Goal: Task Accomplishment & Management: Use online tool/utility

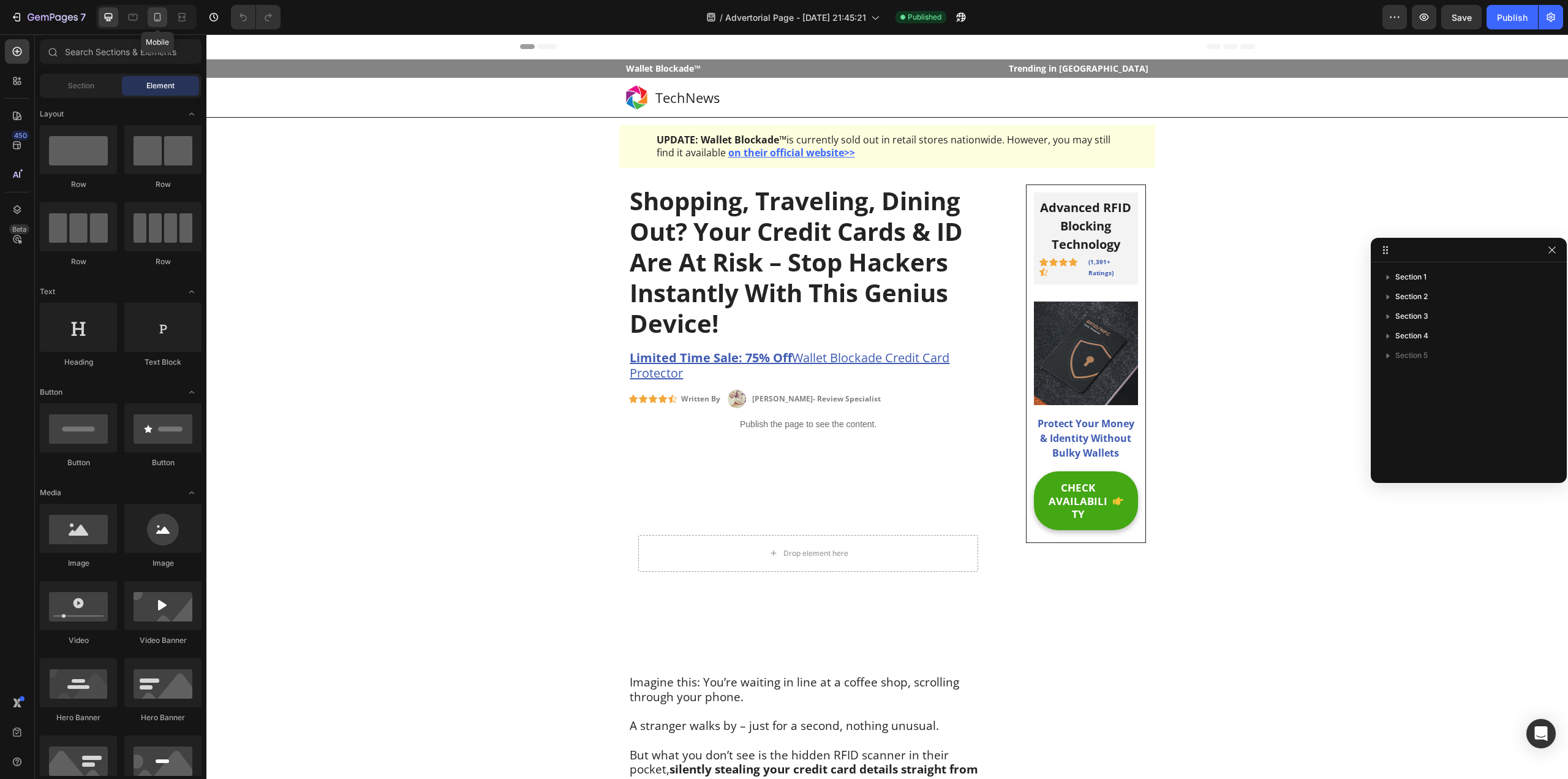
click at [159, 19] on icon at bounding box center [157, 17] width 12 height 12
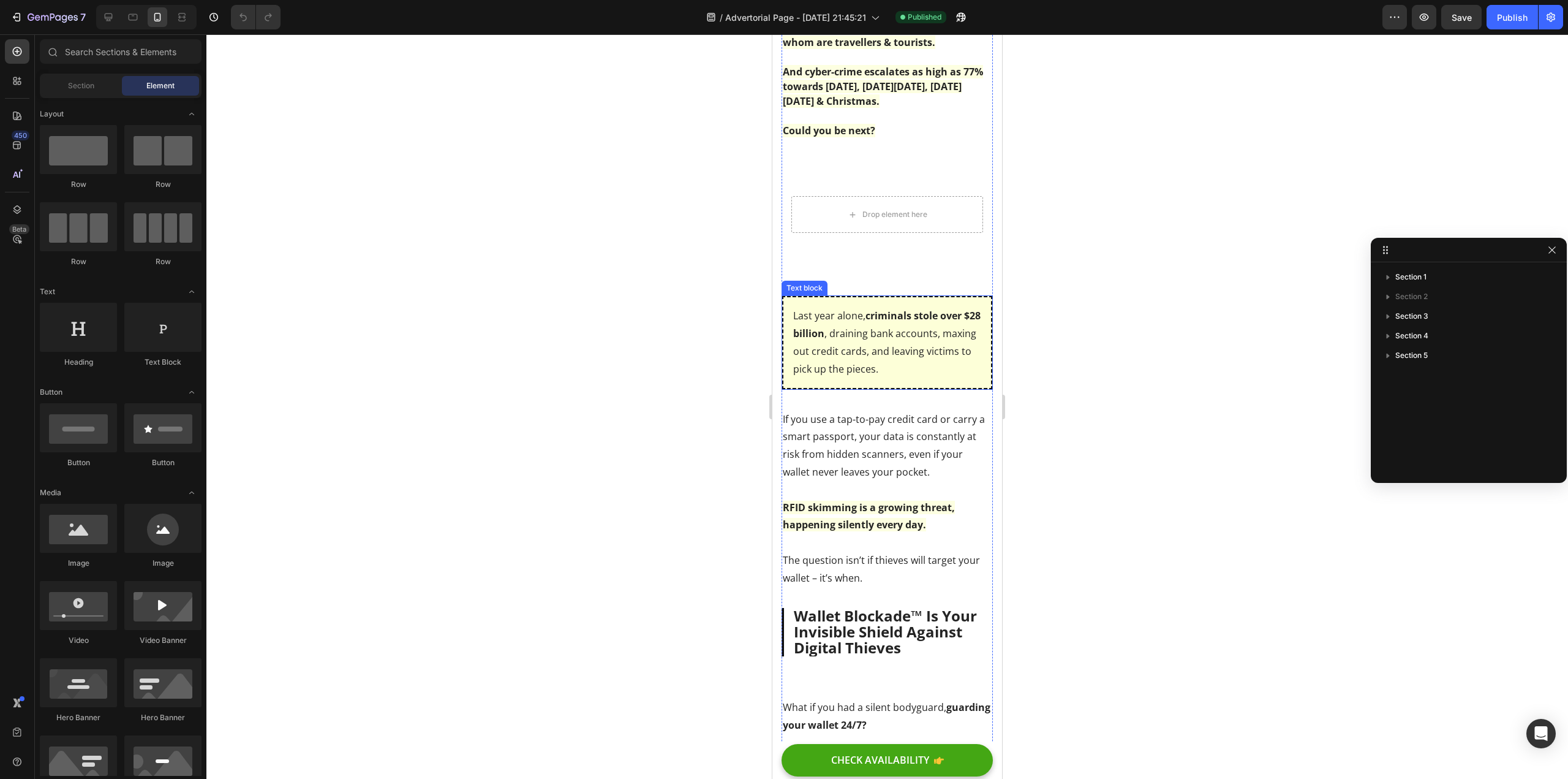
scroll to position [981, 0]
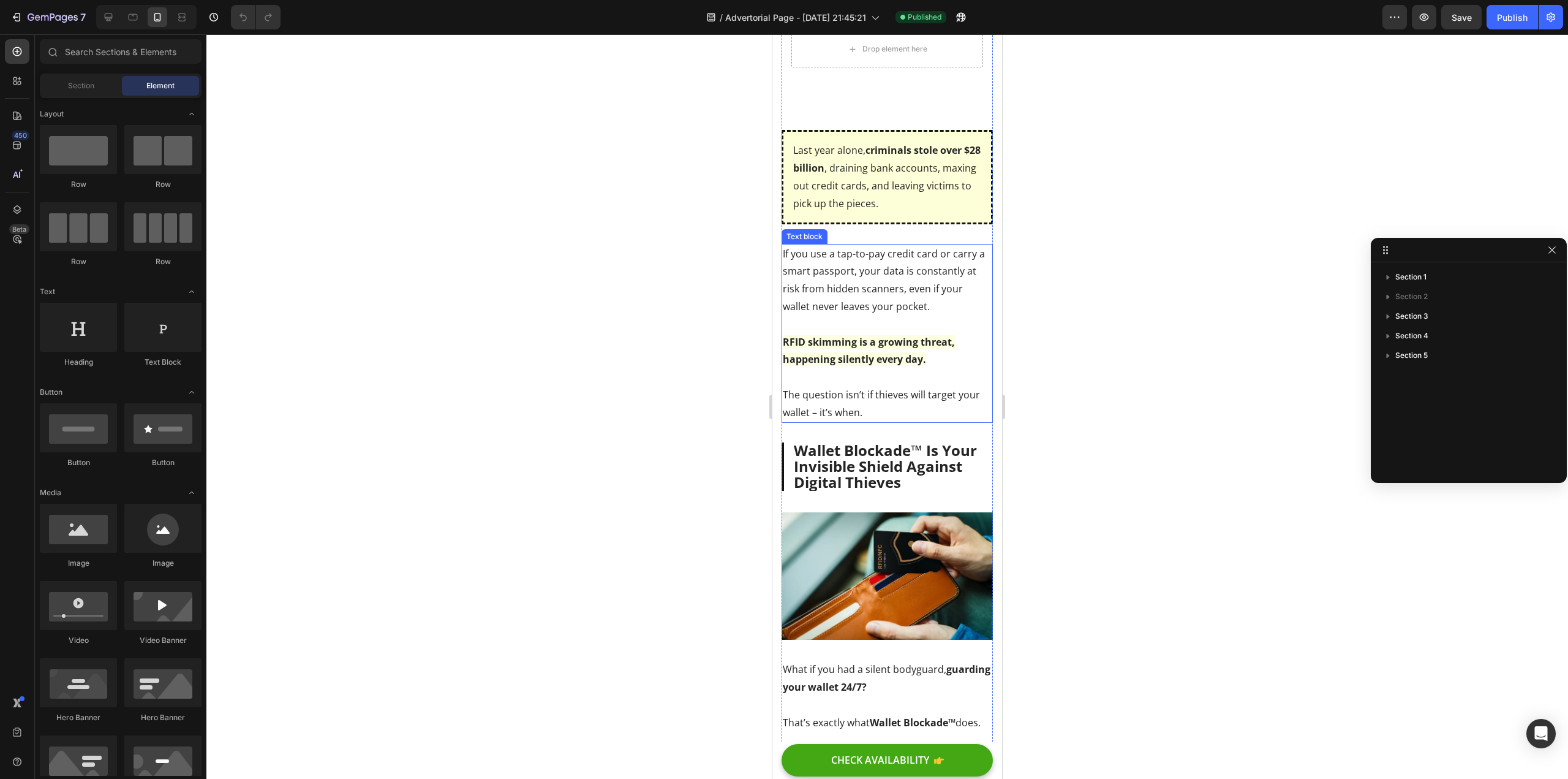
click at [884, 303] on p "If you use a tap-to-pay credit card or carry a smart passport, your data is con…" at bounding box center [887, 334] width 209 height 177
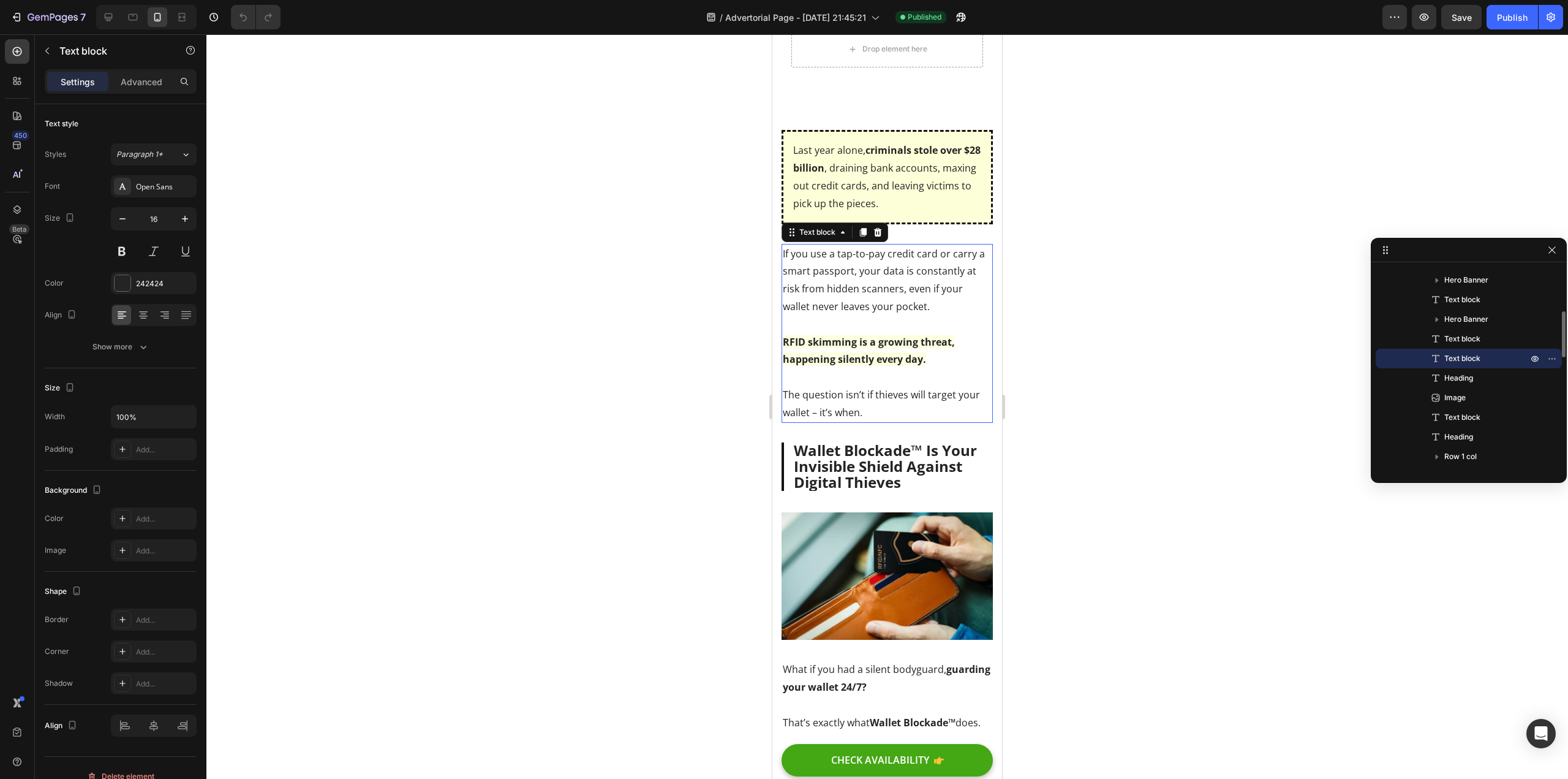
click at [884, 303] on p "If you use a tap-to-pay credit card or carry a smart passport, your data is con…" at bounding box center [887, 334] width 209 height 177
drag, startPoint x: 981, startPoint y: 312, endPoint x: 1286, endPoint y: 358, distance: 308.4
click at [981, 312] on p "If you use a tap-to-pay credit card or carry a smart passport, your data is con…" at bounding box center [887, 334] width 209 height 177
click at [514, 323] on div at bounding box center [887, 406] width 1362 height 744
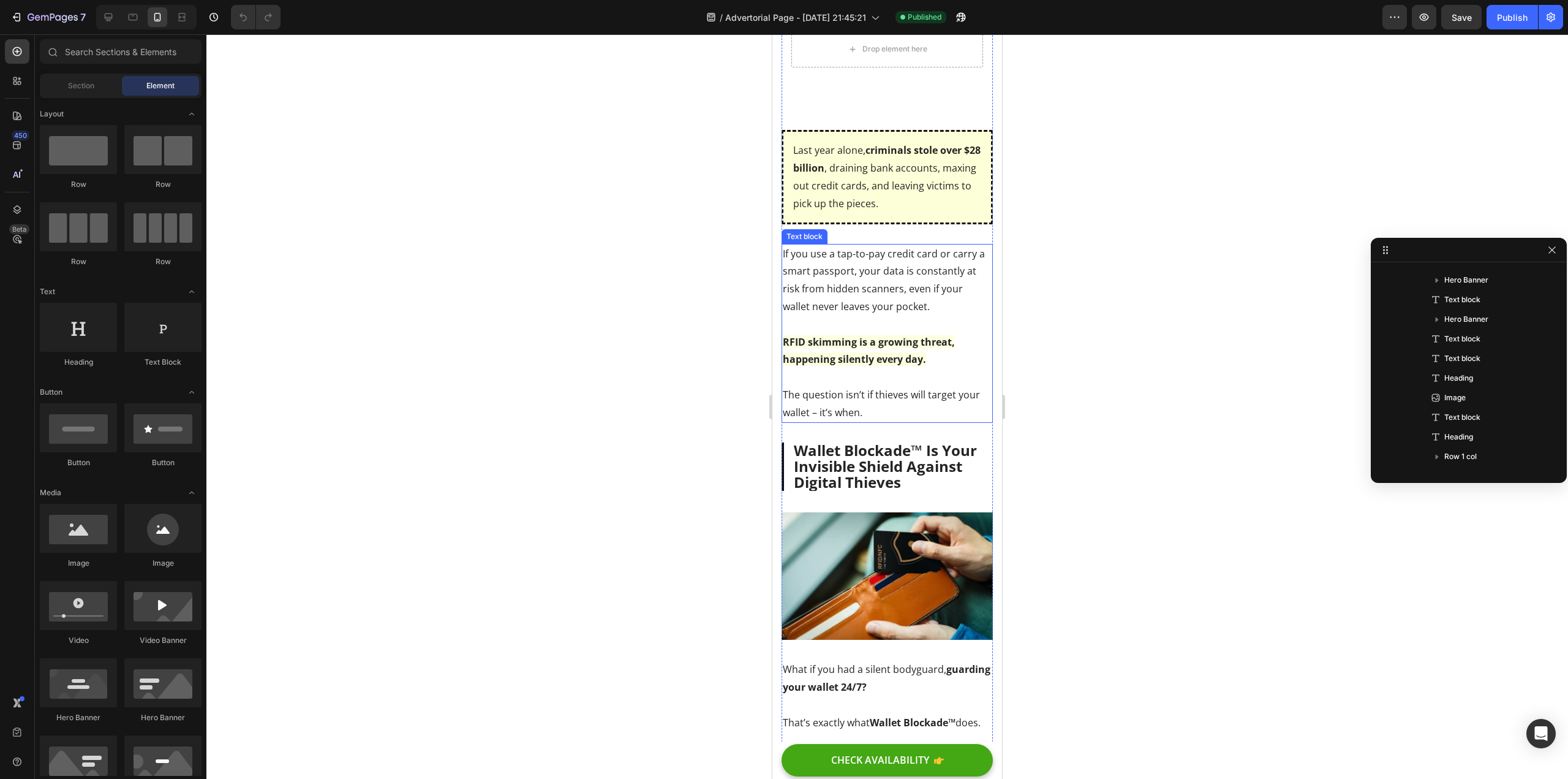
click at [897, 302] on p "If you use a tap-to-pay credit card or carry a smart passport, your data is con…" at bounding box center [887, 334] width 209 height 177
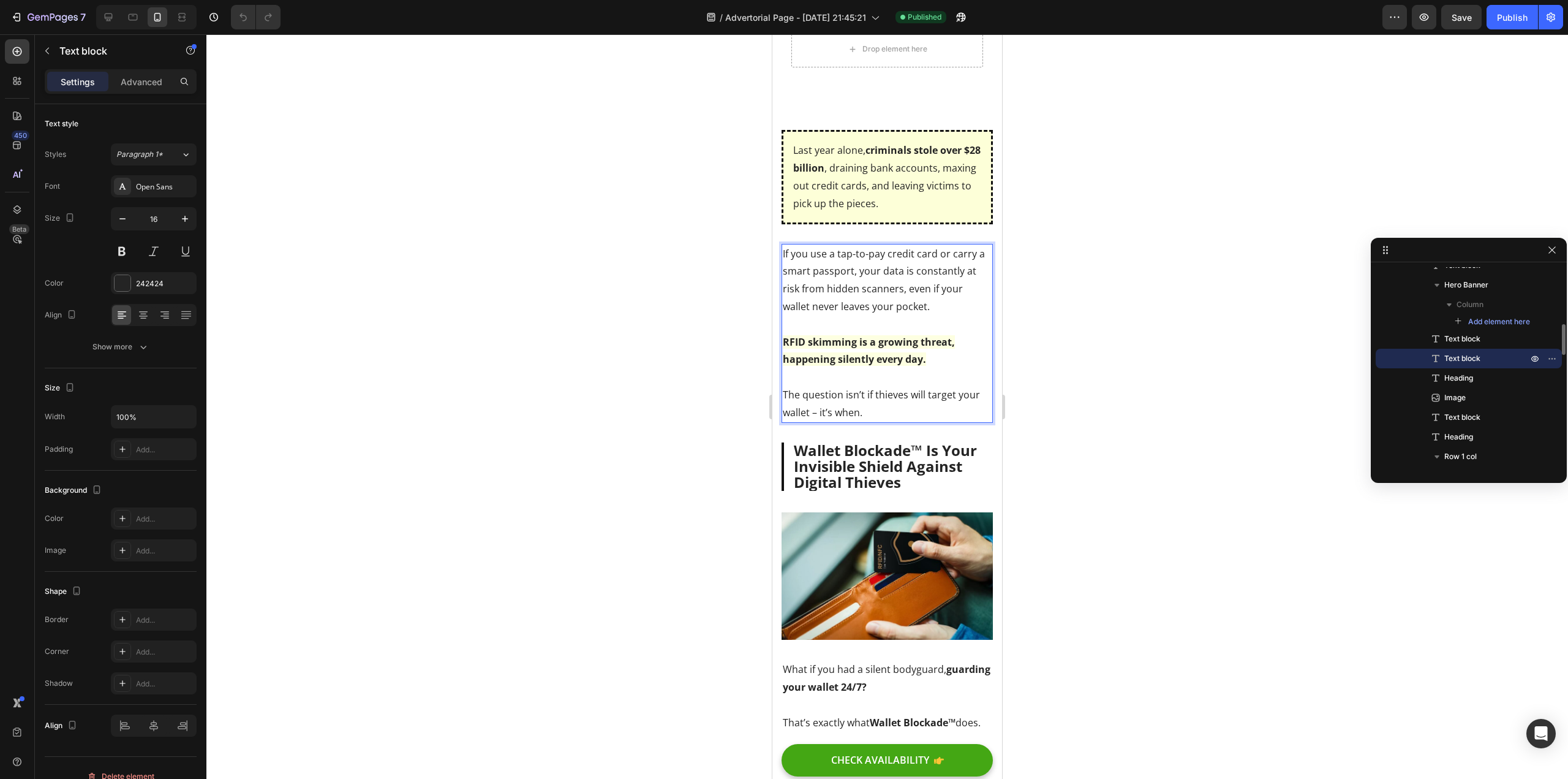
click at [890, 307] on p "If you use a tap-to-pay credit card or carry a smart passport, your data is con…" at bounding box center [887, 334] width 209 height 177
click at [515, 382] on div at bounding box center [887, 406] width 1362 height 744
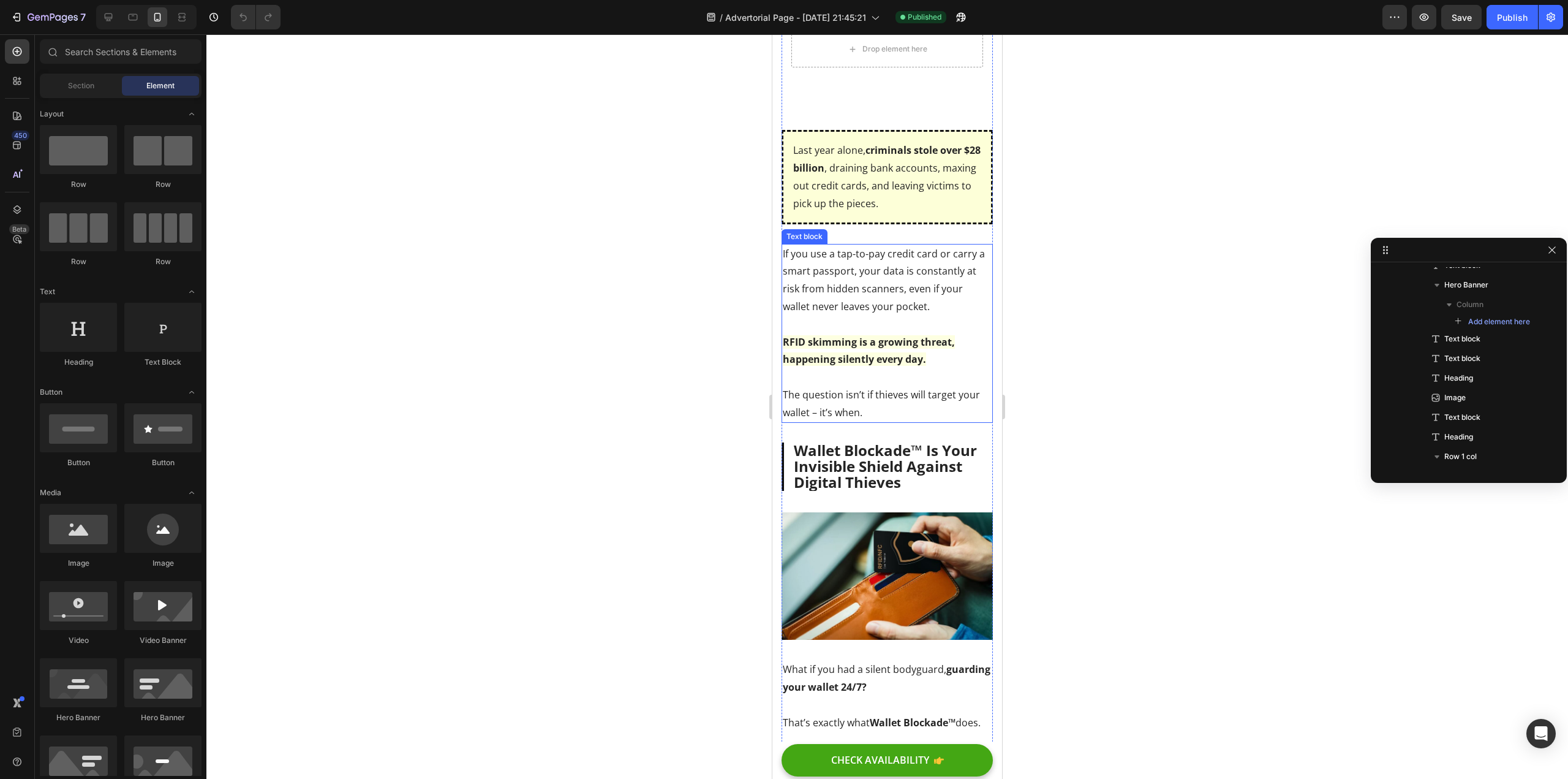
click at [868, 298] on p "If you use a tap-to-pay credit card or carry a smart passport, your data is con…" at bounding box center [887, 334] width 209 height 177
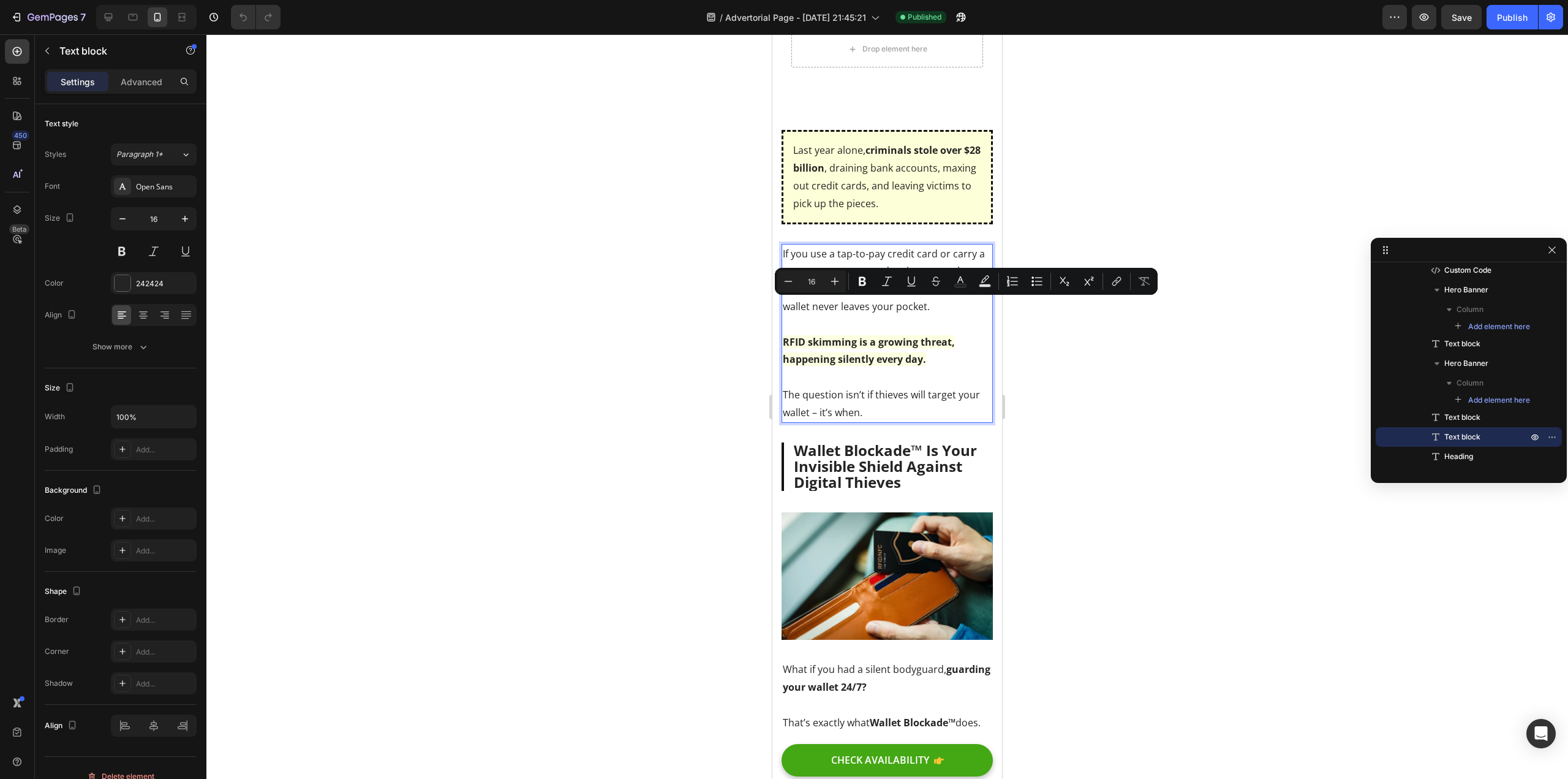
drag, startPoint x: 829, startPoint y: 301, endPoint x: 830, endPoint y: 293, distance: 8.1
click at [829, 302] on p "If you use a tap-to-pay credit card or carry a smart passport, your data is con…" at bounding box center [887, 334] width 209 height 177
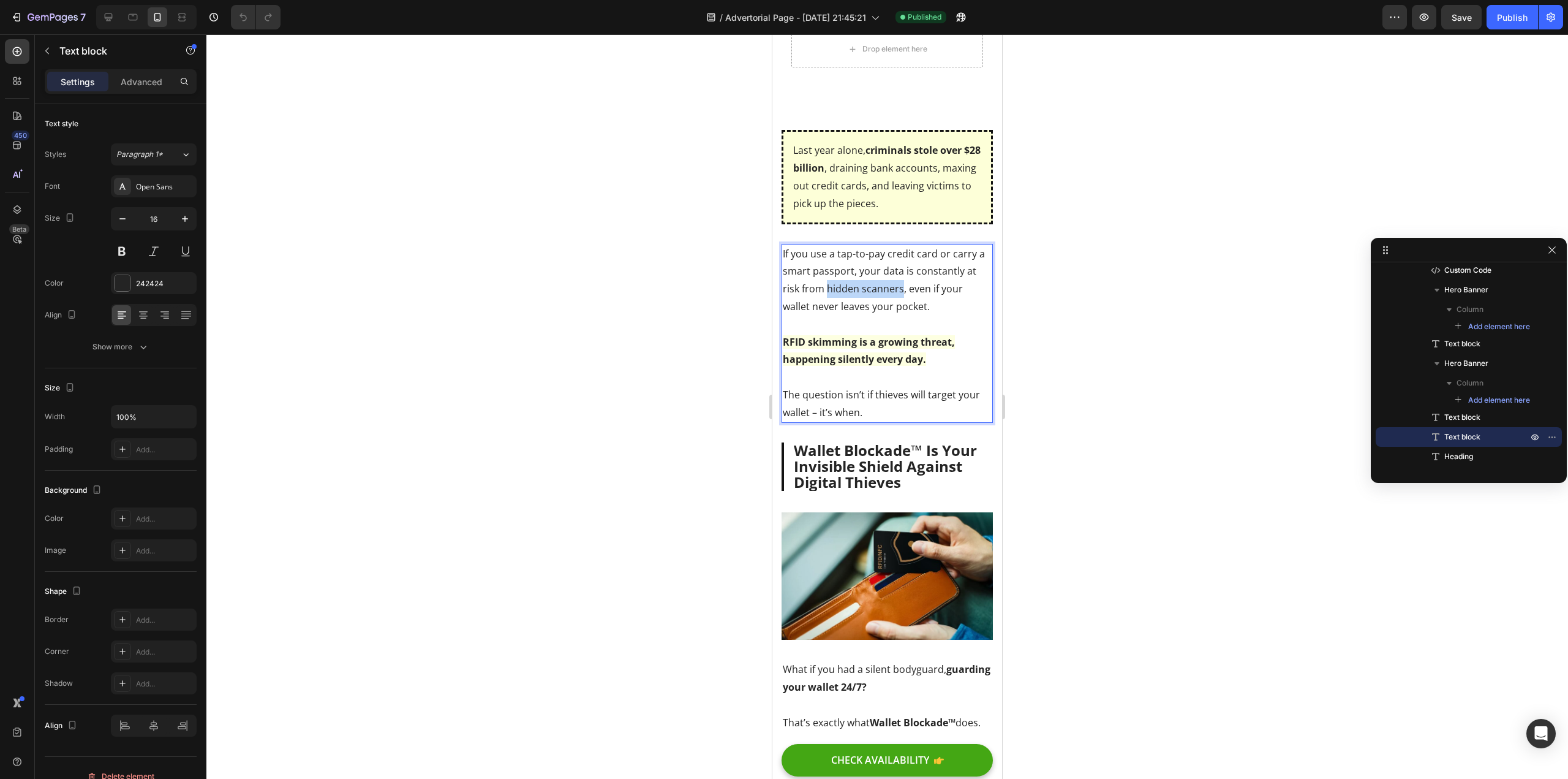
drag, startPoint x: 829, startPoint y: 291, endPoint x: 902, endPoint y: 292, distance: 73.0
click at [902, 292] on p "If you use a tap-to-pay credit card or carry a smart passport, your data is con…" at bounding box center [887, 334] width 209 height 177
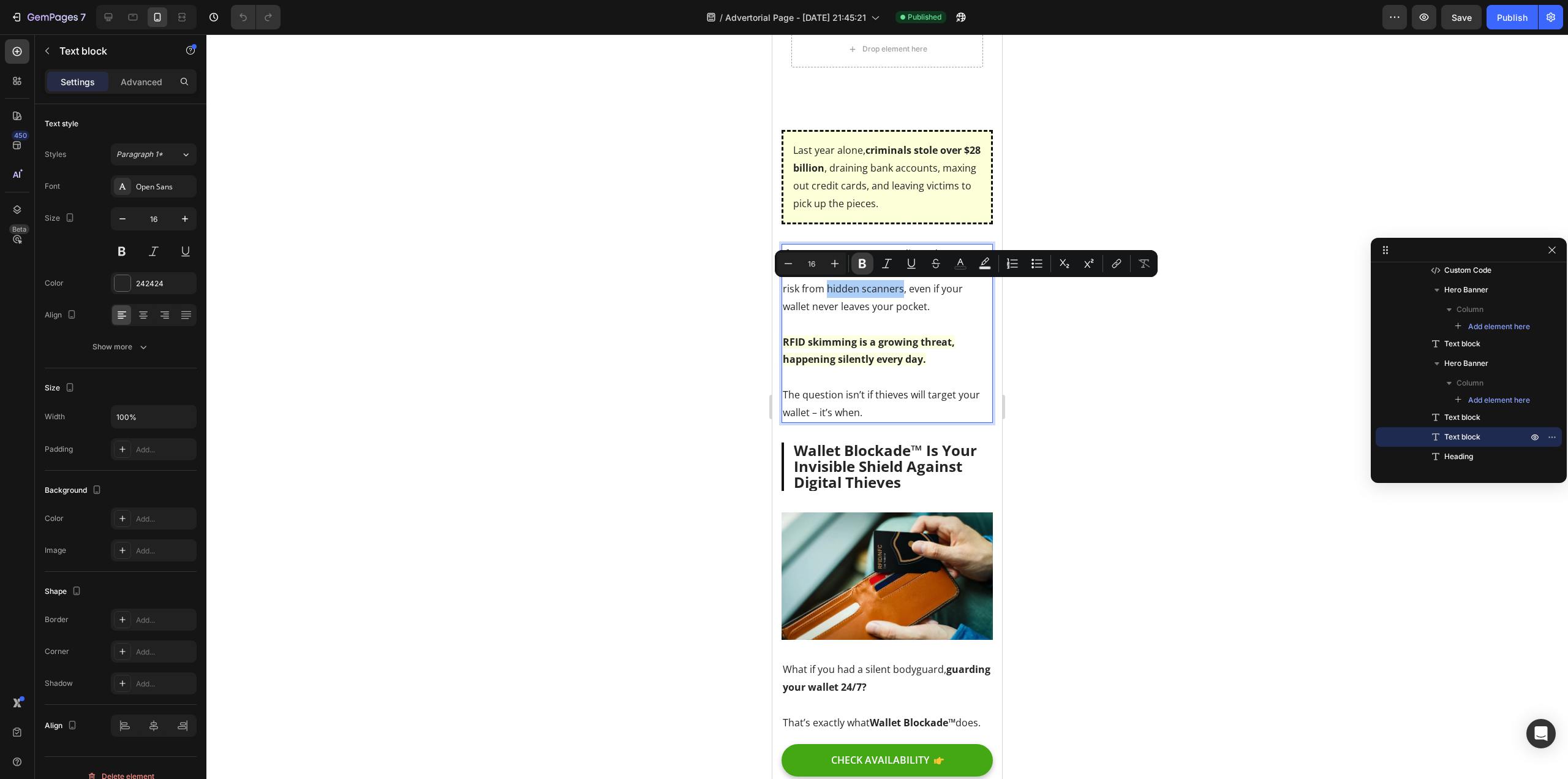
click at [863, 269] on icon "Editor contextual toolbar" at bounding box center [862, 264] width 12 height 12
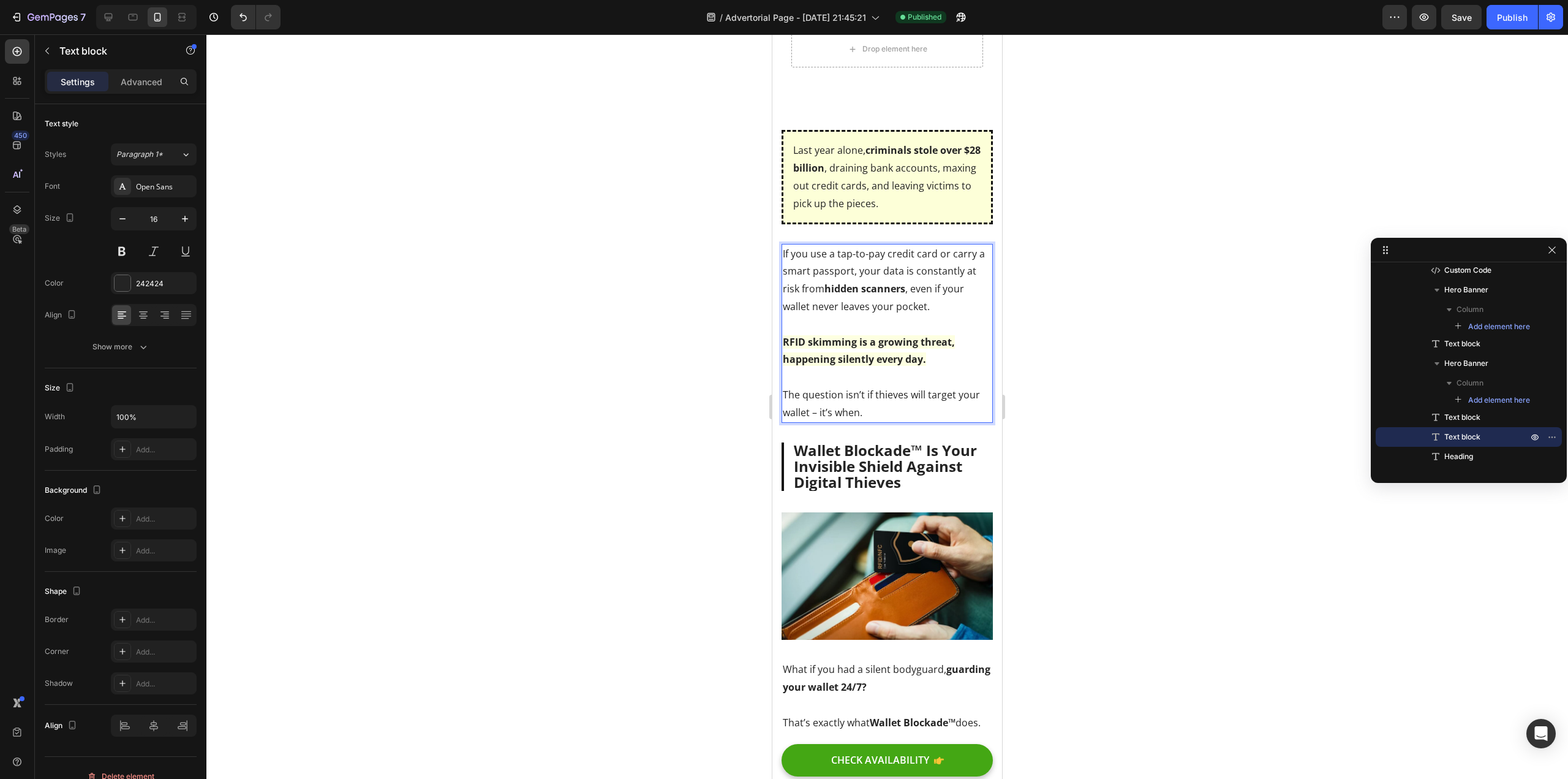
click at [879, 302] on p "If you use a tap-to-pay credit card or carry a smart passport, your data is con…" at bounding box center [887, 334] width 209 height 177
click at [576, 350] on div at bounding box center [887, 406] width 1362 height 744
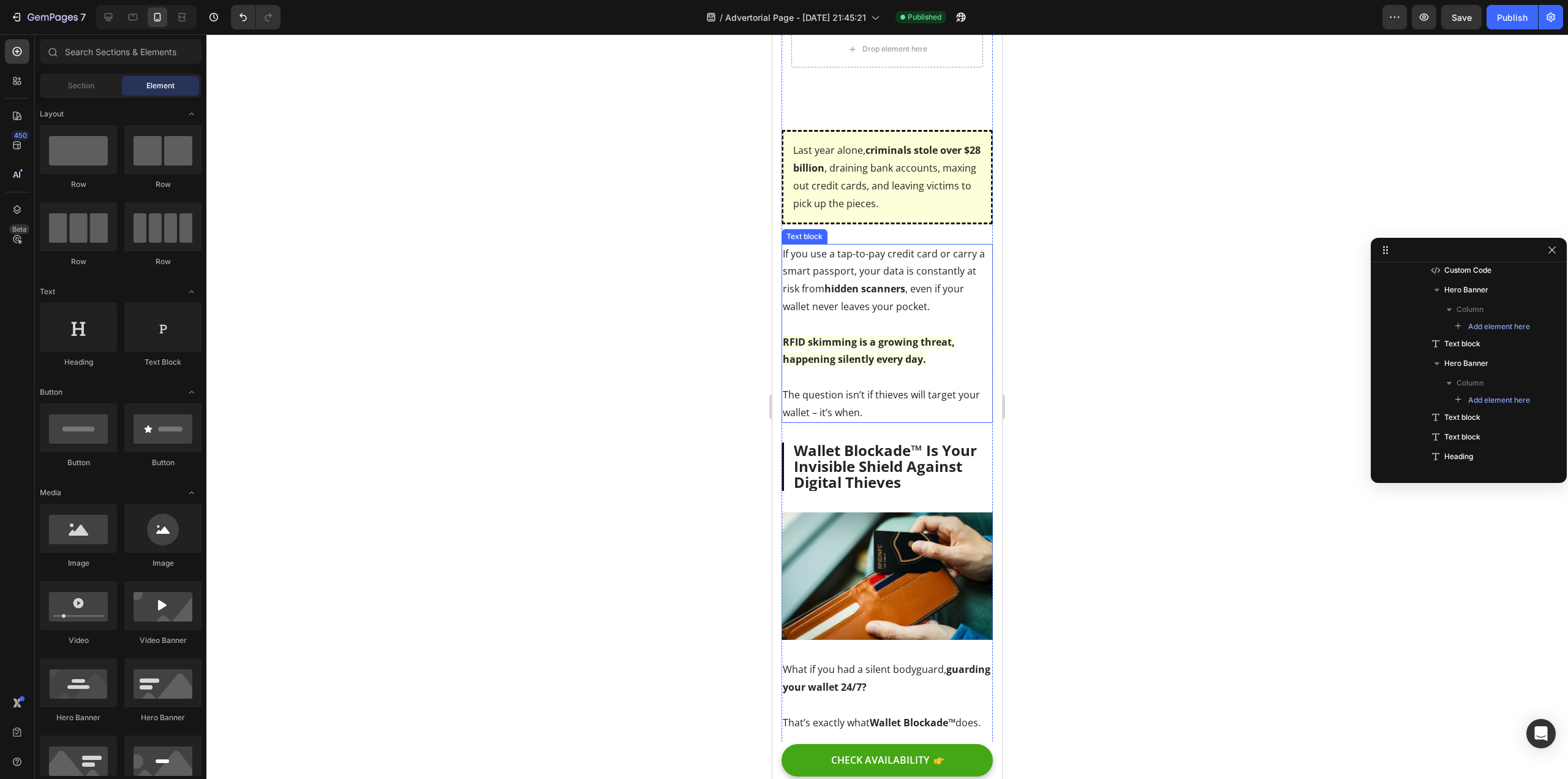
click at [626, 380] on div at bounding box center [887, 406] width 1362 height 744
click at [1455, 28] on button "Save" at bounding box center [1461, 17] width 40 height 25
click at [1500, 17] on div "Publish" at bounding box center [1512, 17] width 31 height 13
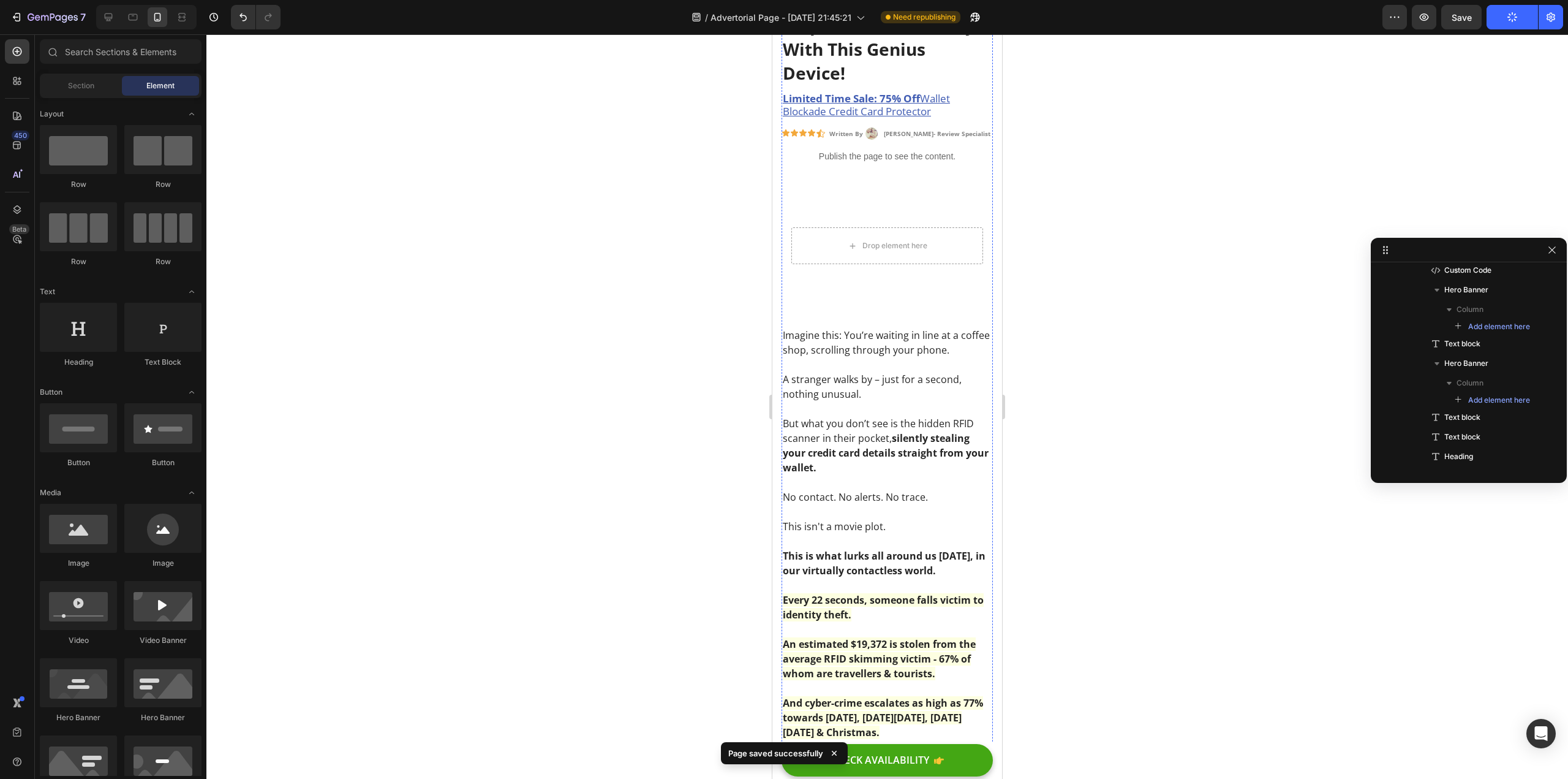
scroll to position [429, 0]
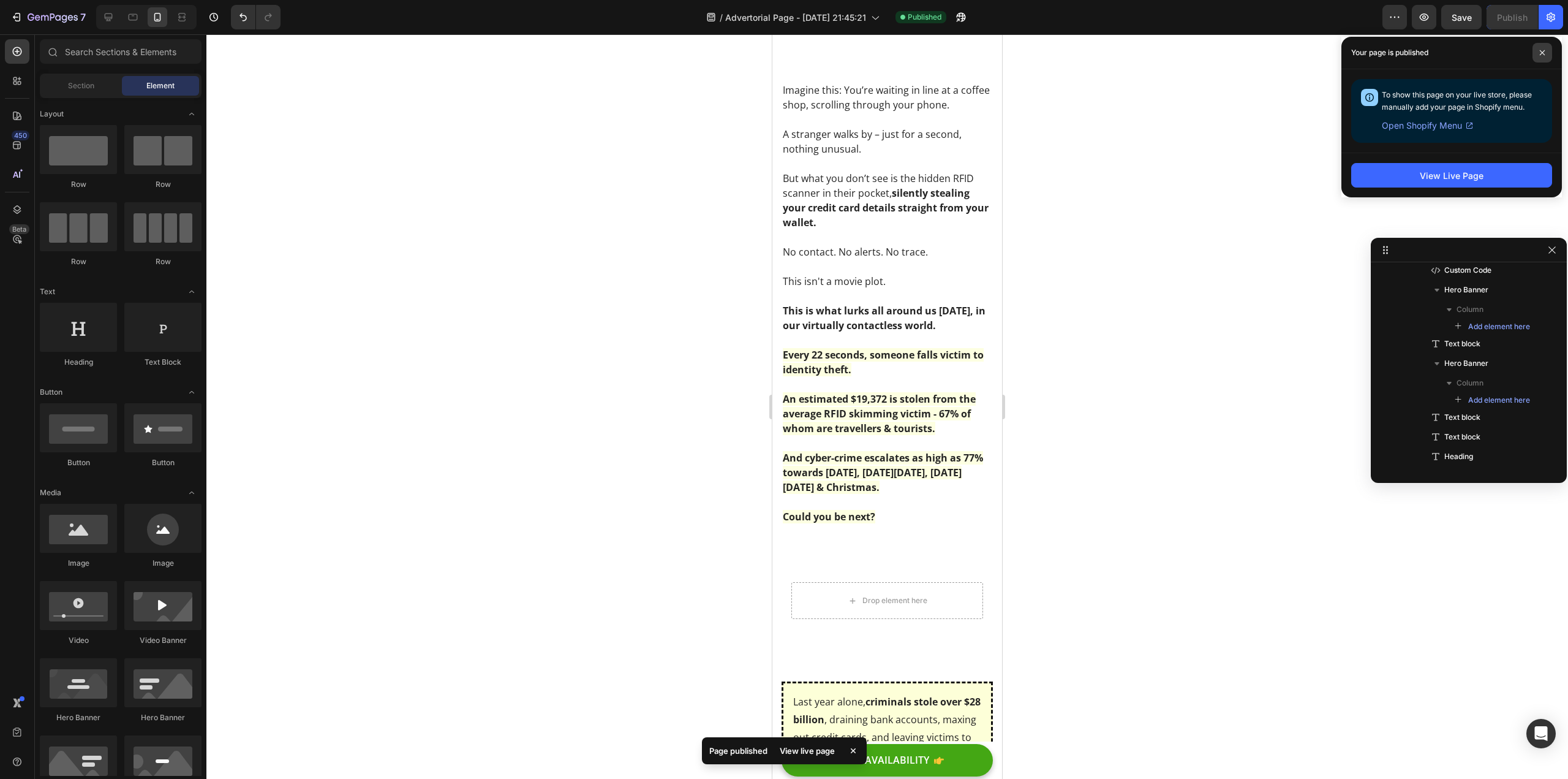
click at [1544, 49] on span at bounding box center [1542, 53] width 20 height 20
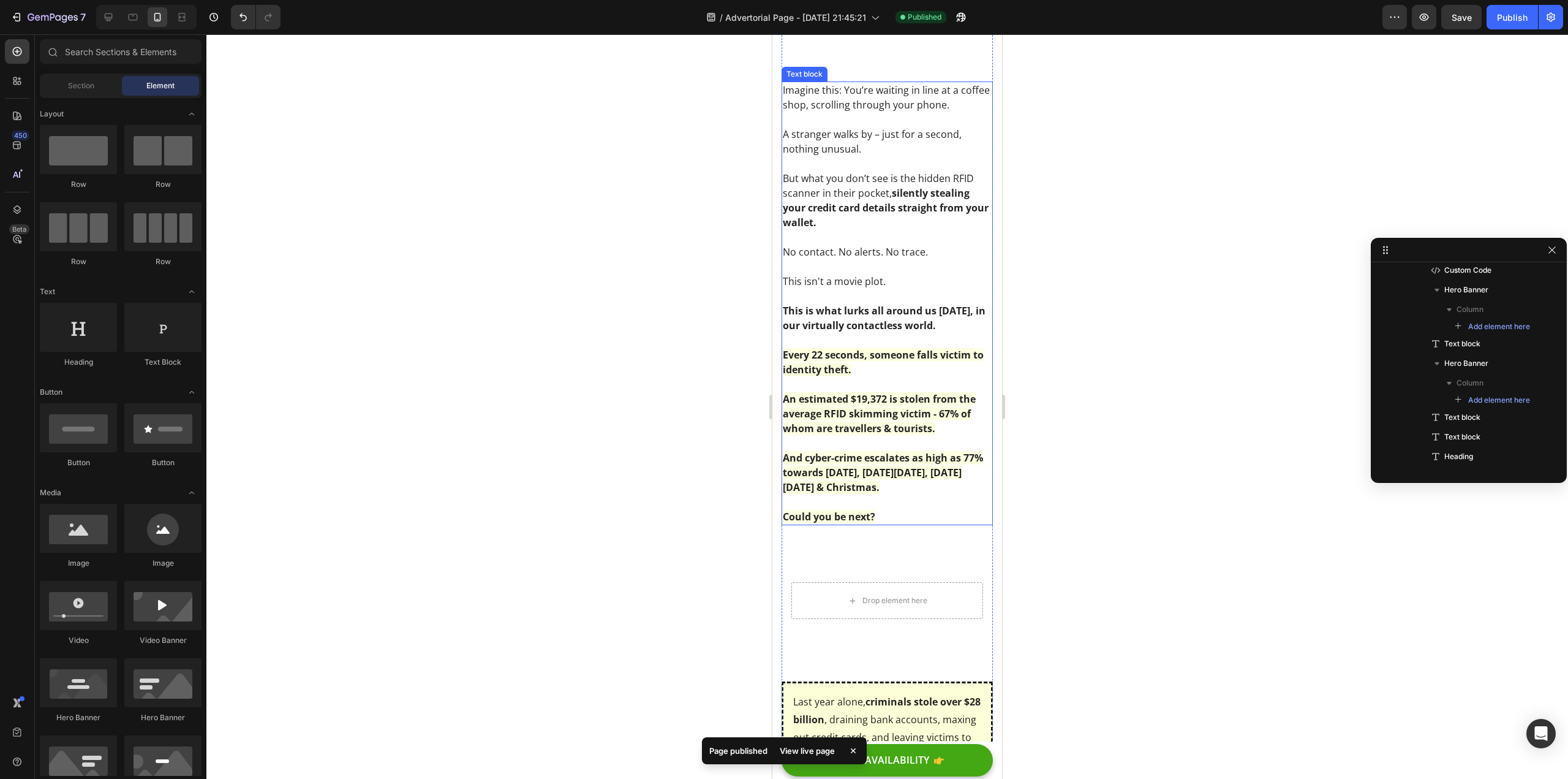
click at [821, 412] on strong "An estimated $19,372 is stolen from the average RFID skimming victim - 67% of w…" at bounding box center [879, 414] width 193 height 43
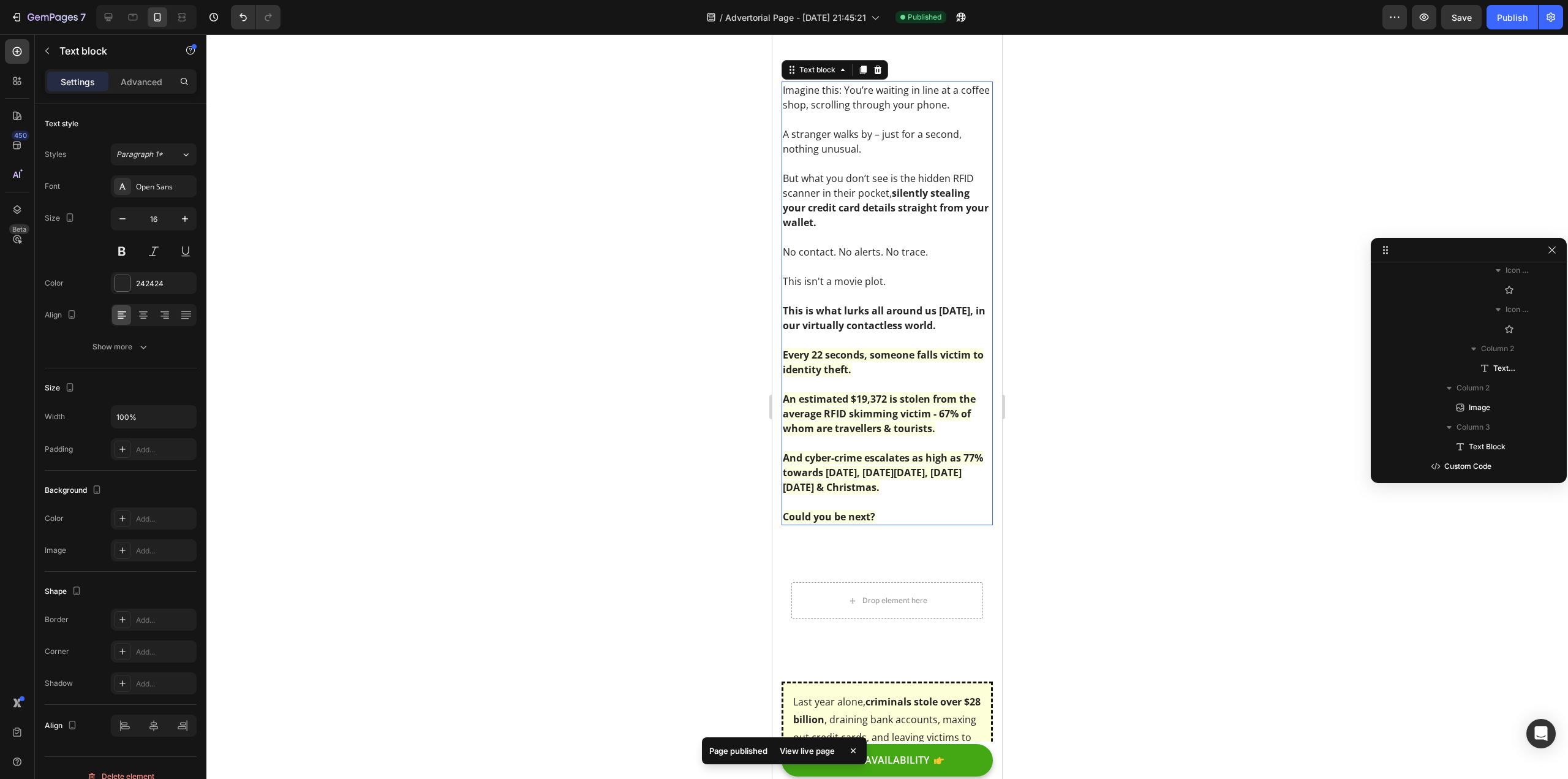
scroll to position [561, 0]
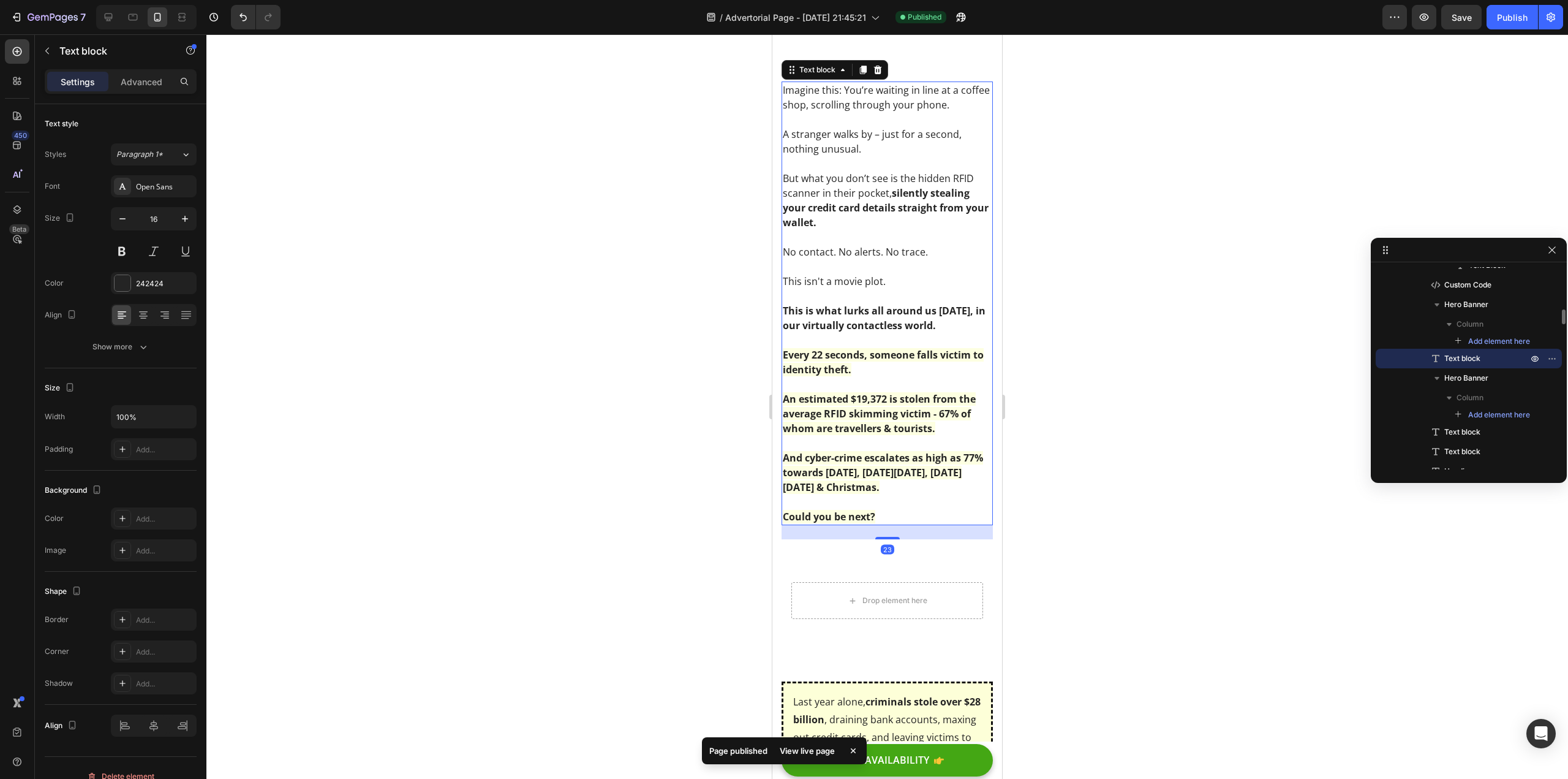
click at [585, 496] on div at bounding box center [887, 406] width 1362 height 744
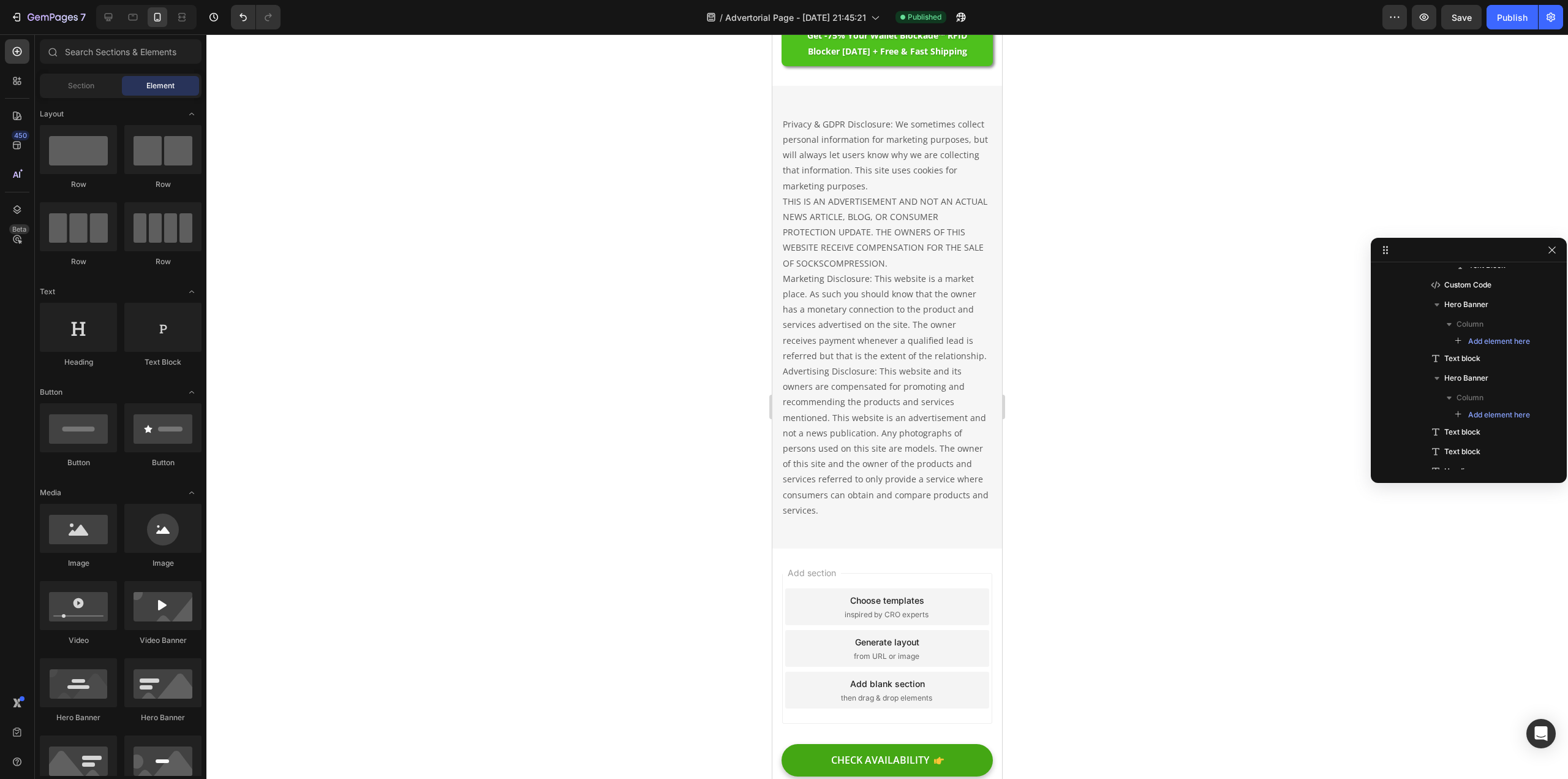
scroll to position [6259, 0]
drag, startPoint x: 1000, startPoint y: 229, endPoint x: 1781, endPoint y: 774, distance: 952.4
click at [888, 518] on p "Privacy & GDPR Disclosure: We sometimes collect personal information for market…" at bounding box center [887, 317] width 209 height 401
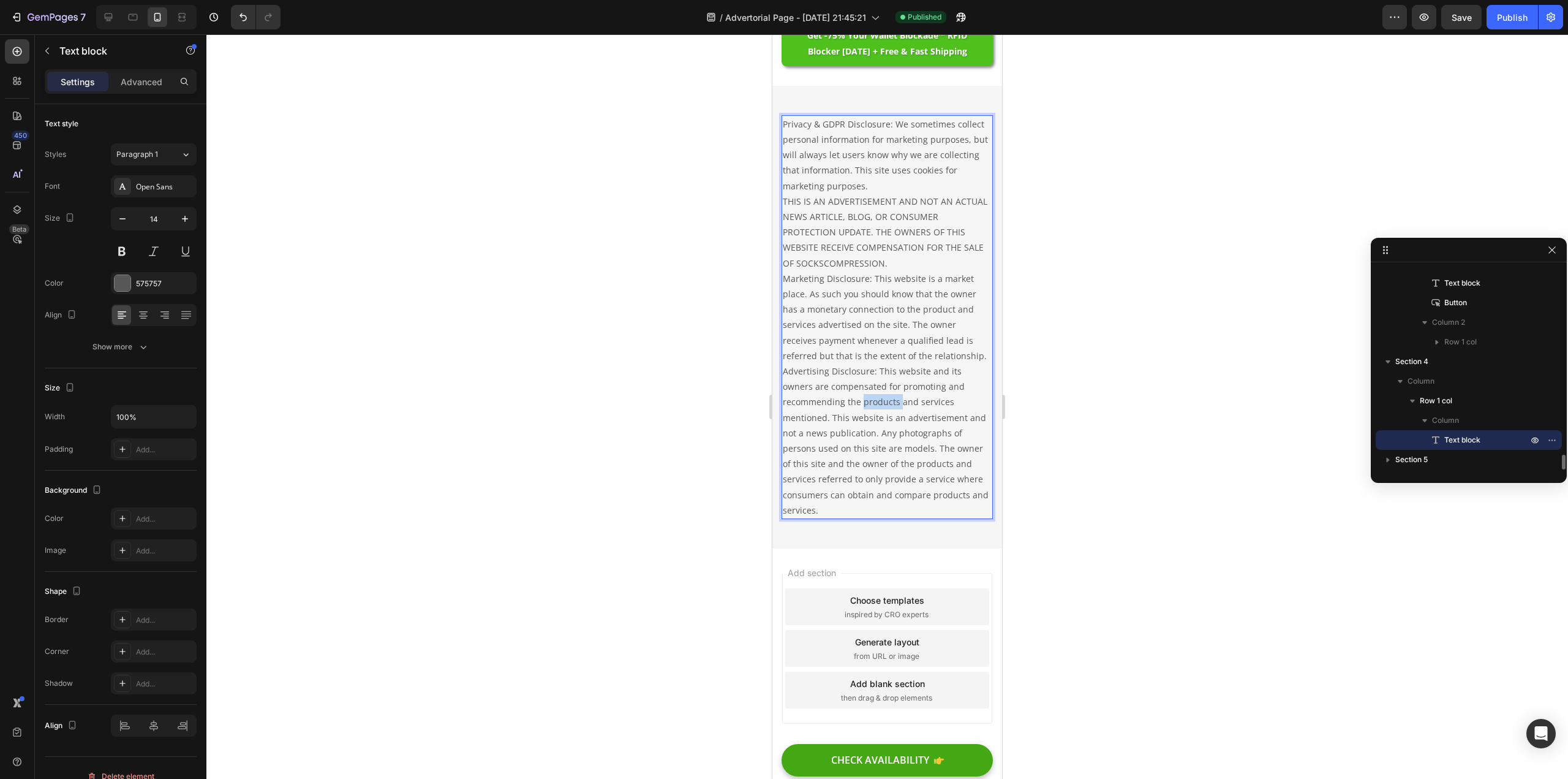
click at [888, 518] on p "Privacy & GDPR Disclosure: We sometimes collect personal information for market…" at bounding box center [887, 317] width 209 height 401
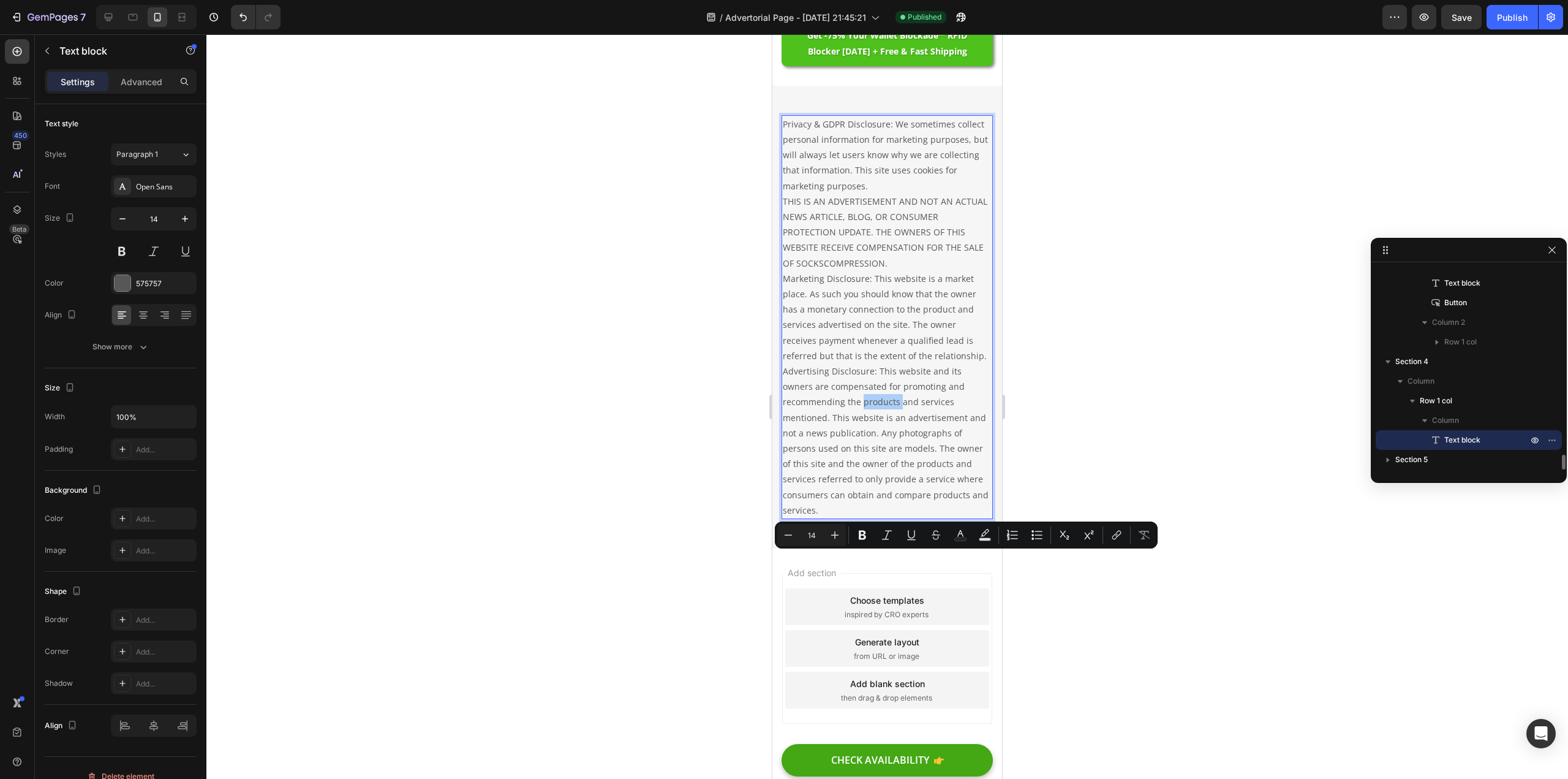
click at [628, 611] on div at bounding box center [887, 406] width 1362 height 744
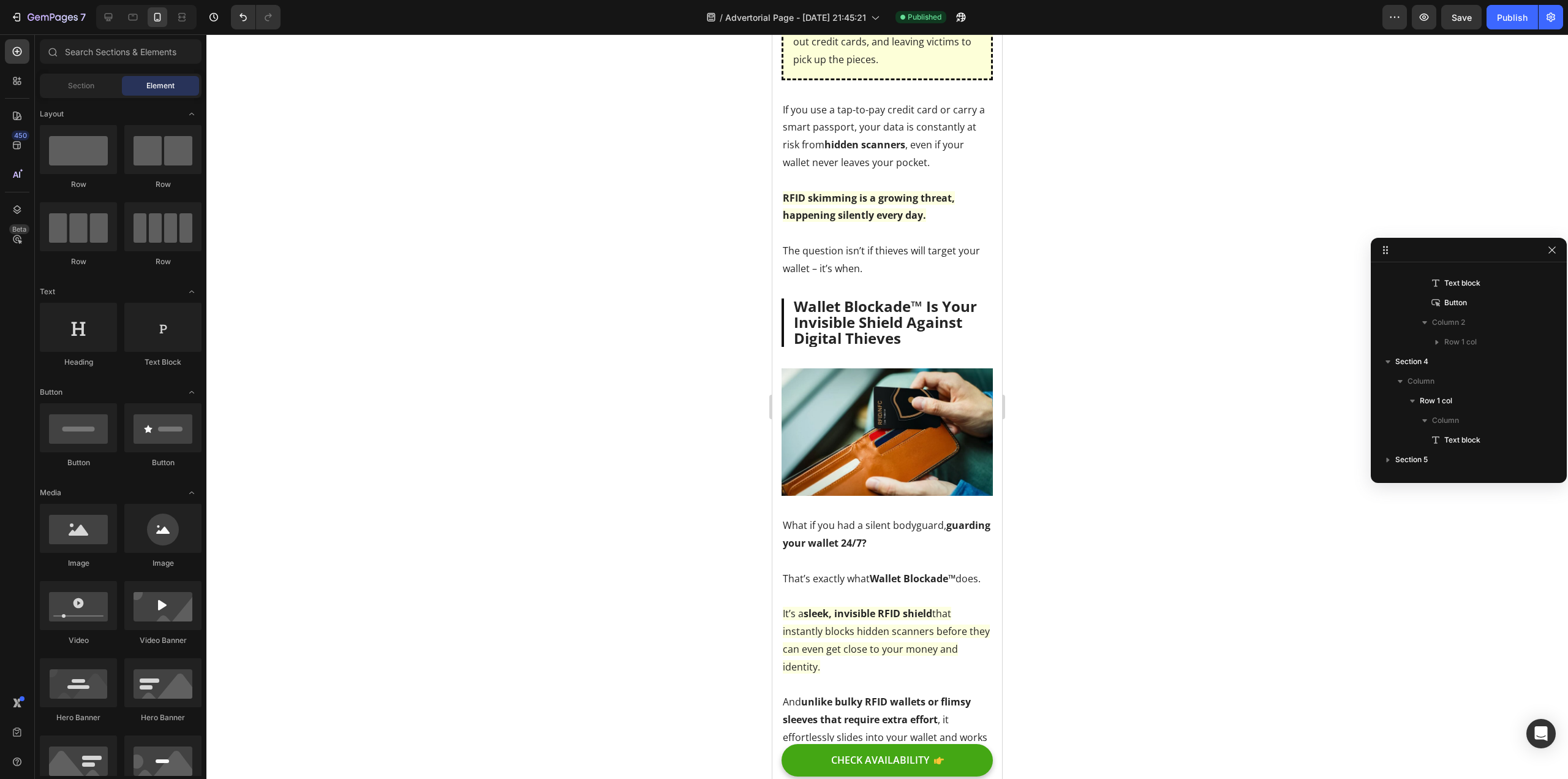
scroll to position [189, 0]
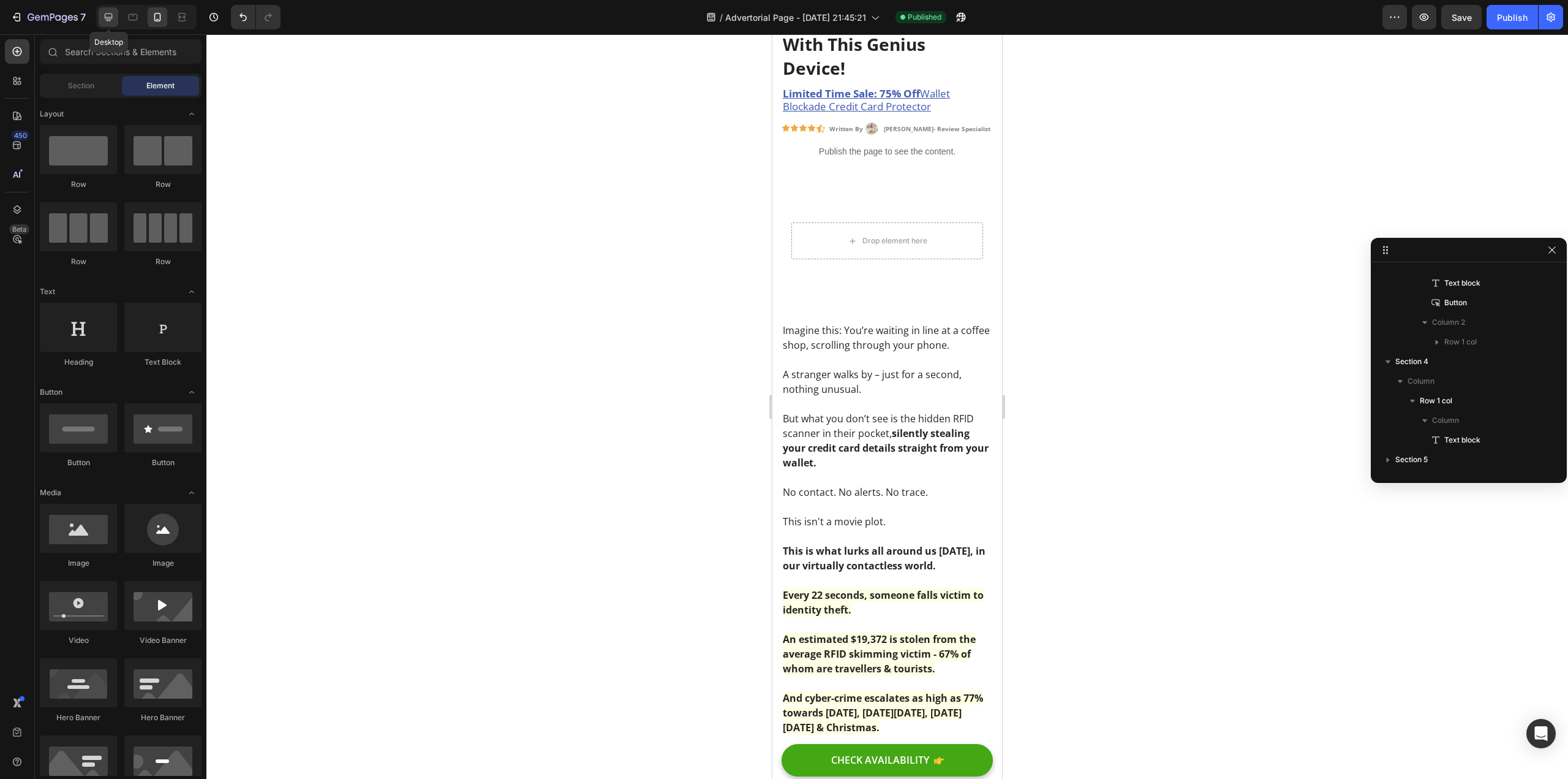
click at [111, 11] on div at bounding box center [108, 17] width 20 height 20
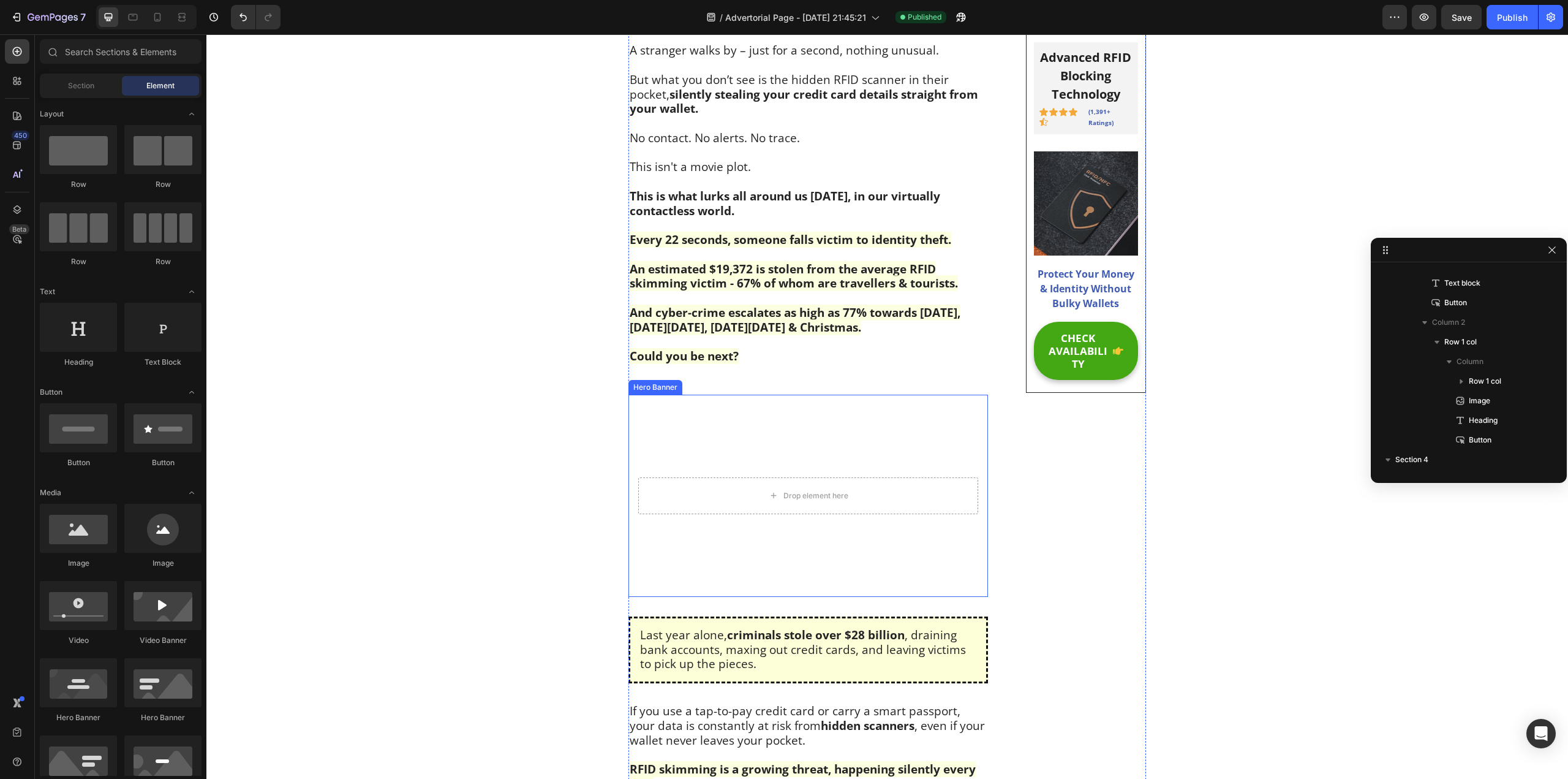
scroll to position [1231, 0]
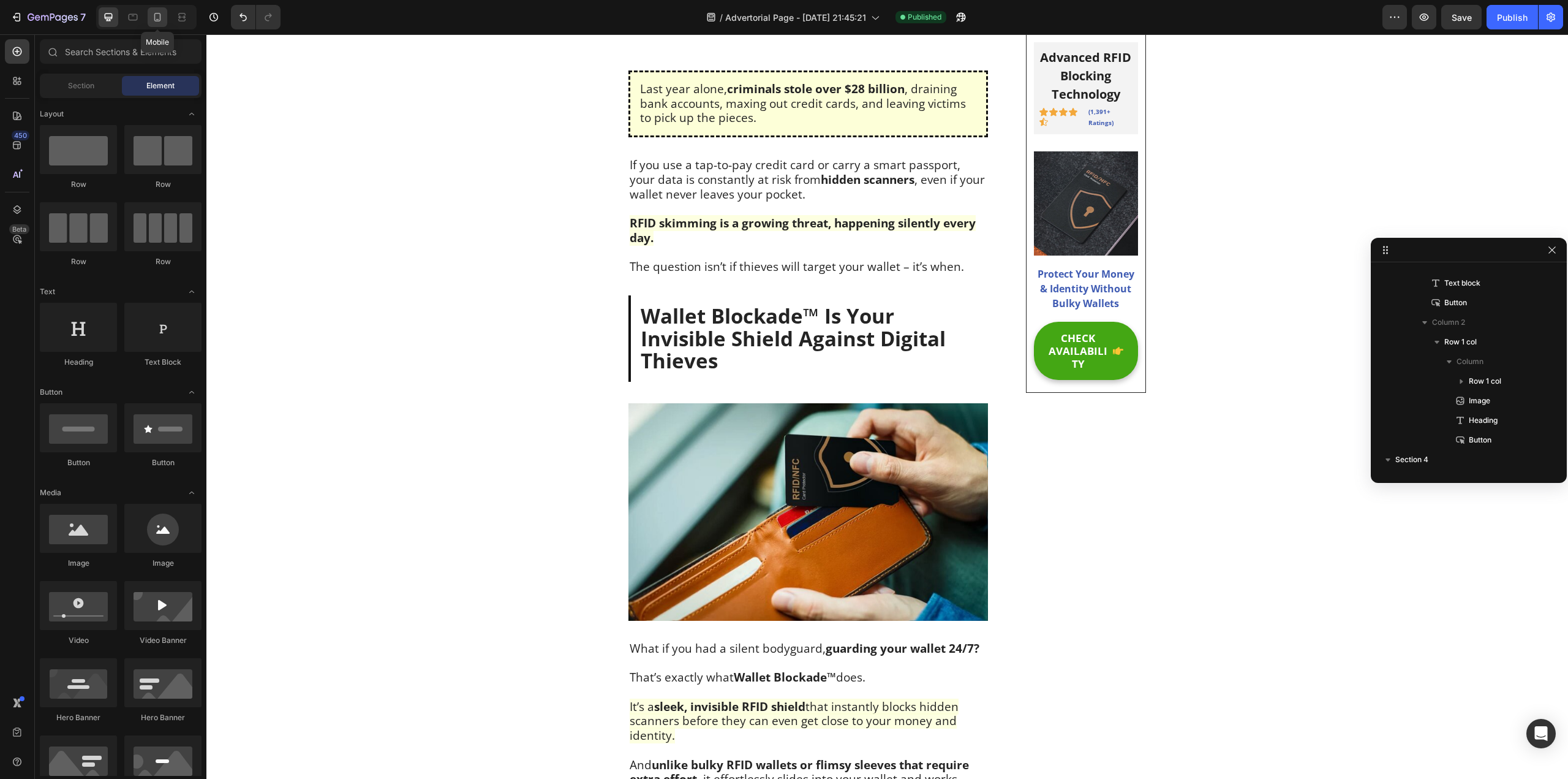
click at [157, 16] on icon at bounding box center [157, 17] width 12 height 12
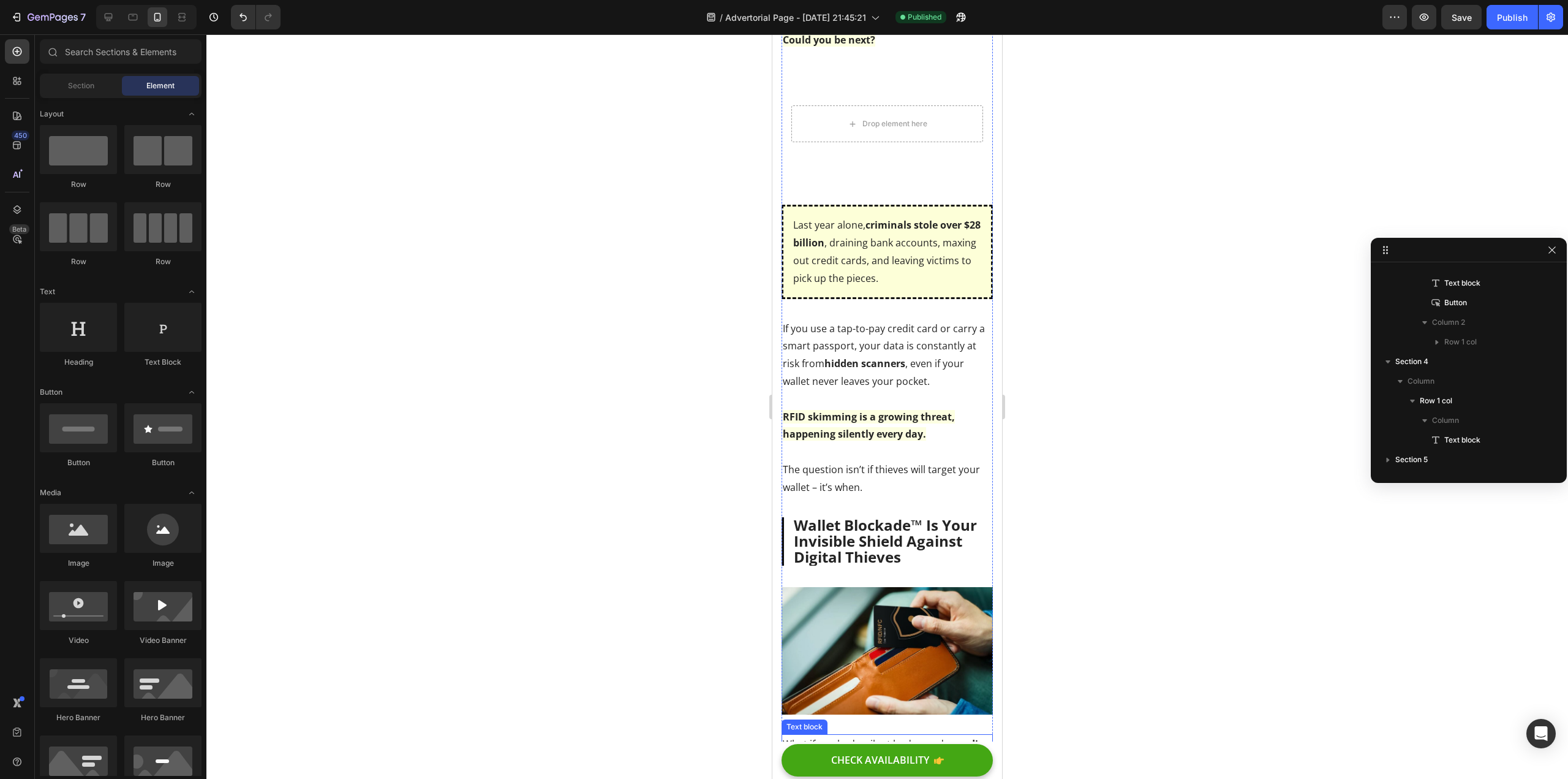
scroll to position [904, 0]
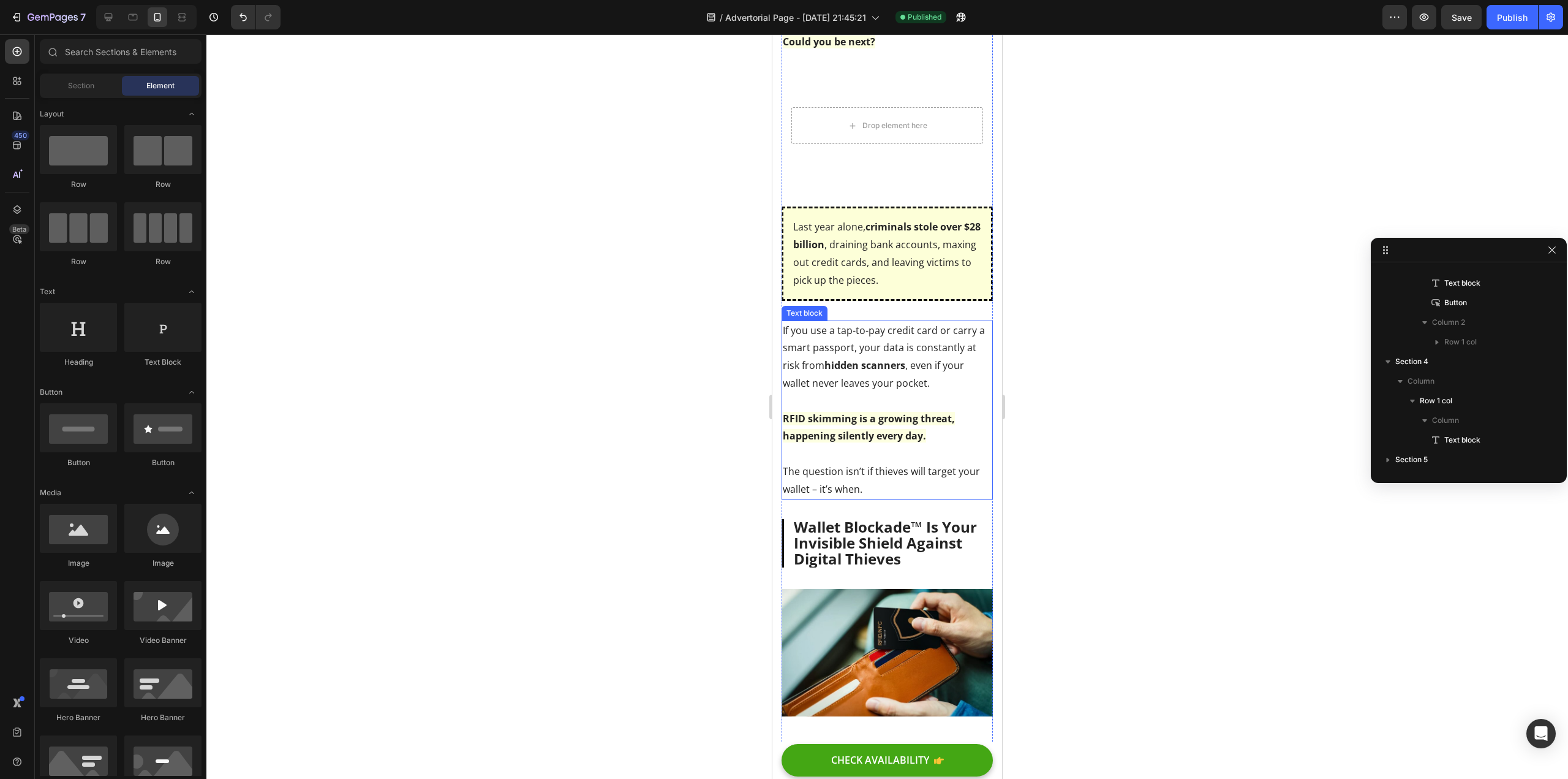
click at [917, 425] on p "If you use a tap-to-pay credit card or carry a smart passport, your data is con…" at bounding box center [887, 411] width 209 height 177
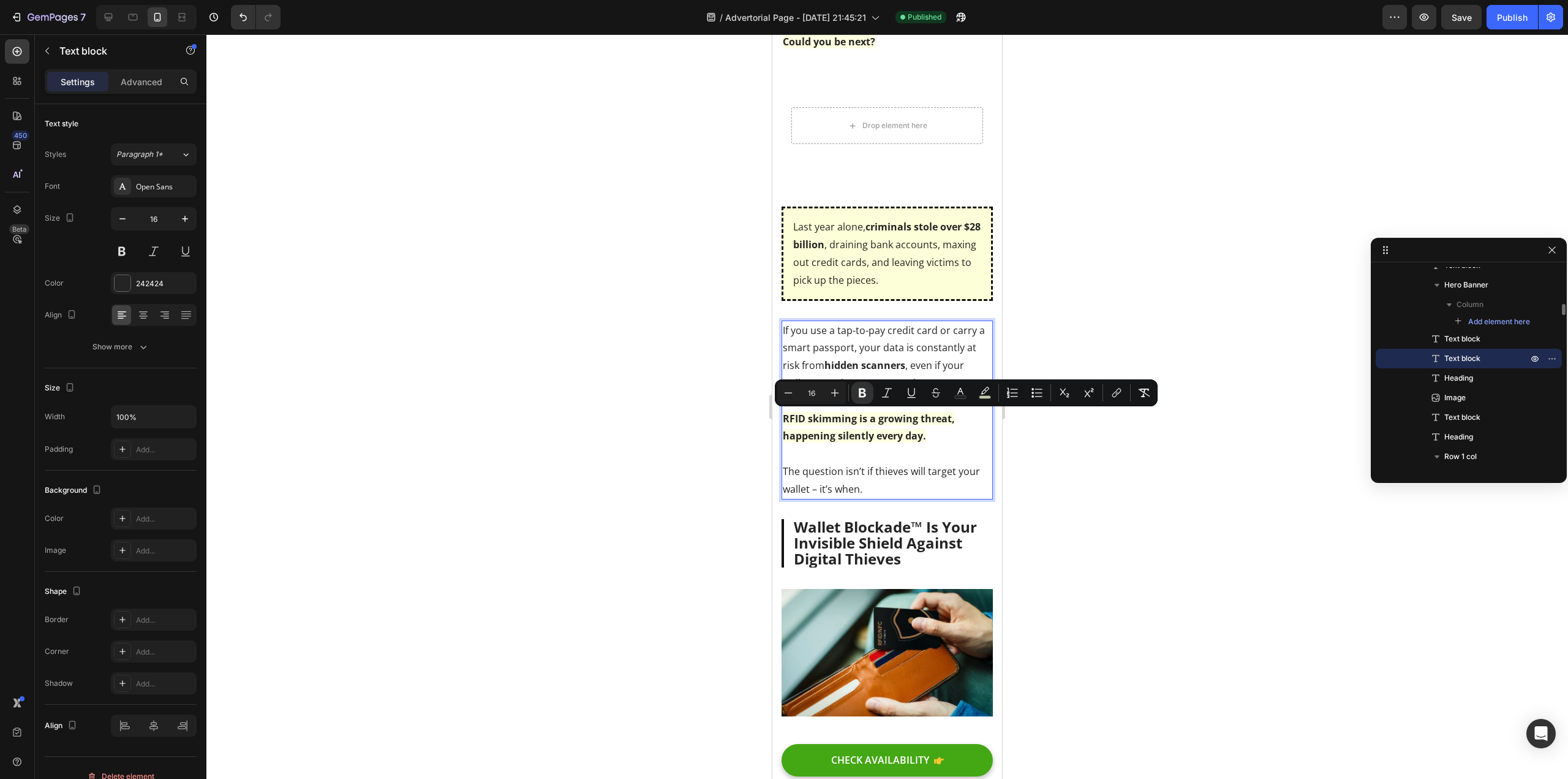
click at [917, 423] on strong "RFID skimming is a growing threat, happening silently every day." at bounding box center [869, 428] width 172 height 31
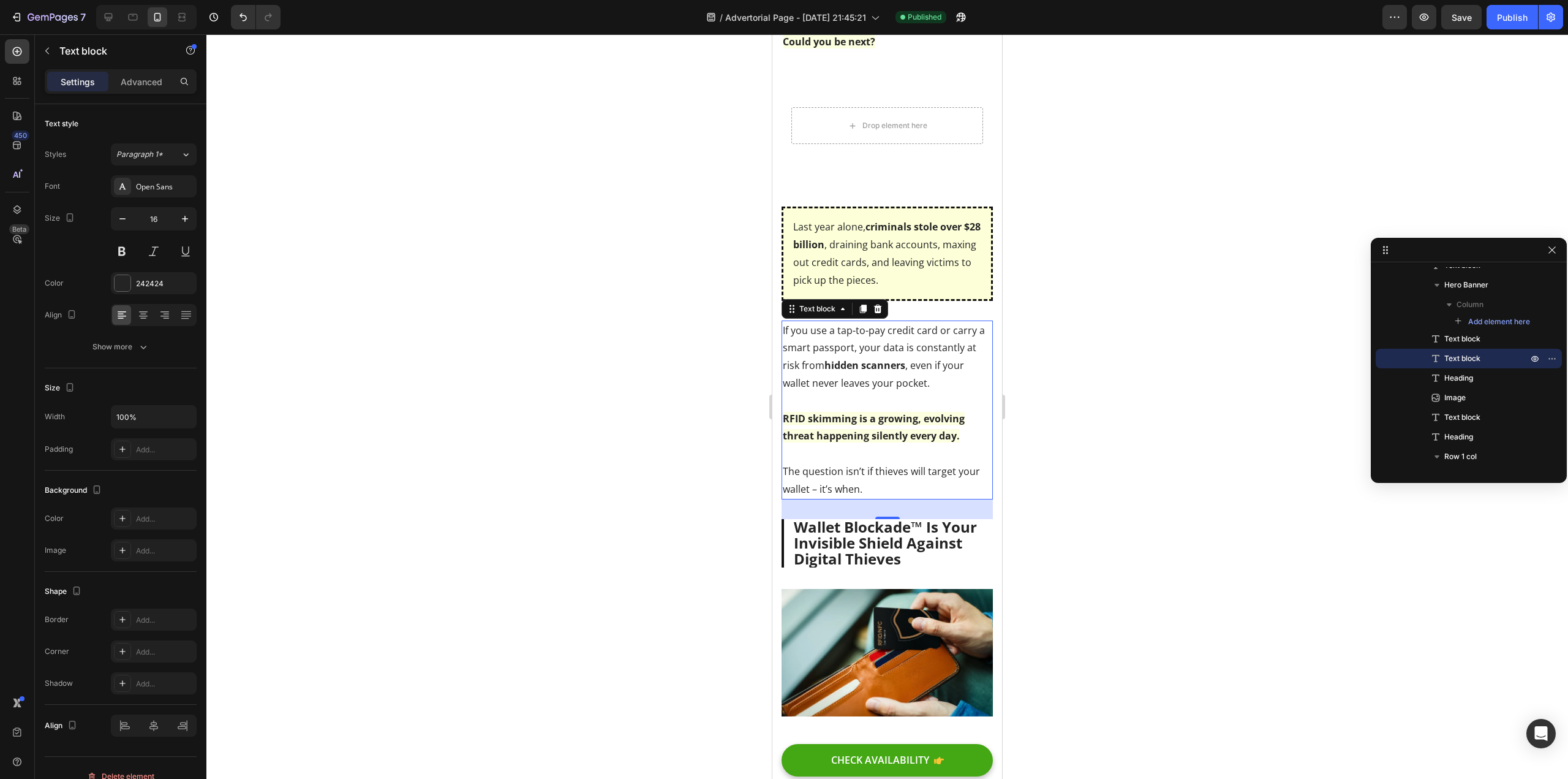
click at [502, 400] on div at bounding box center [887, 406] width 1362 height 744
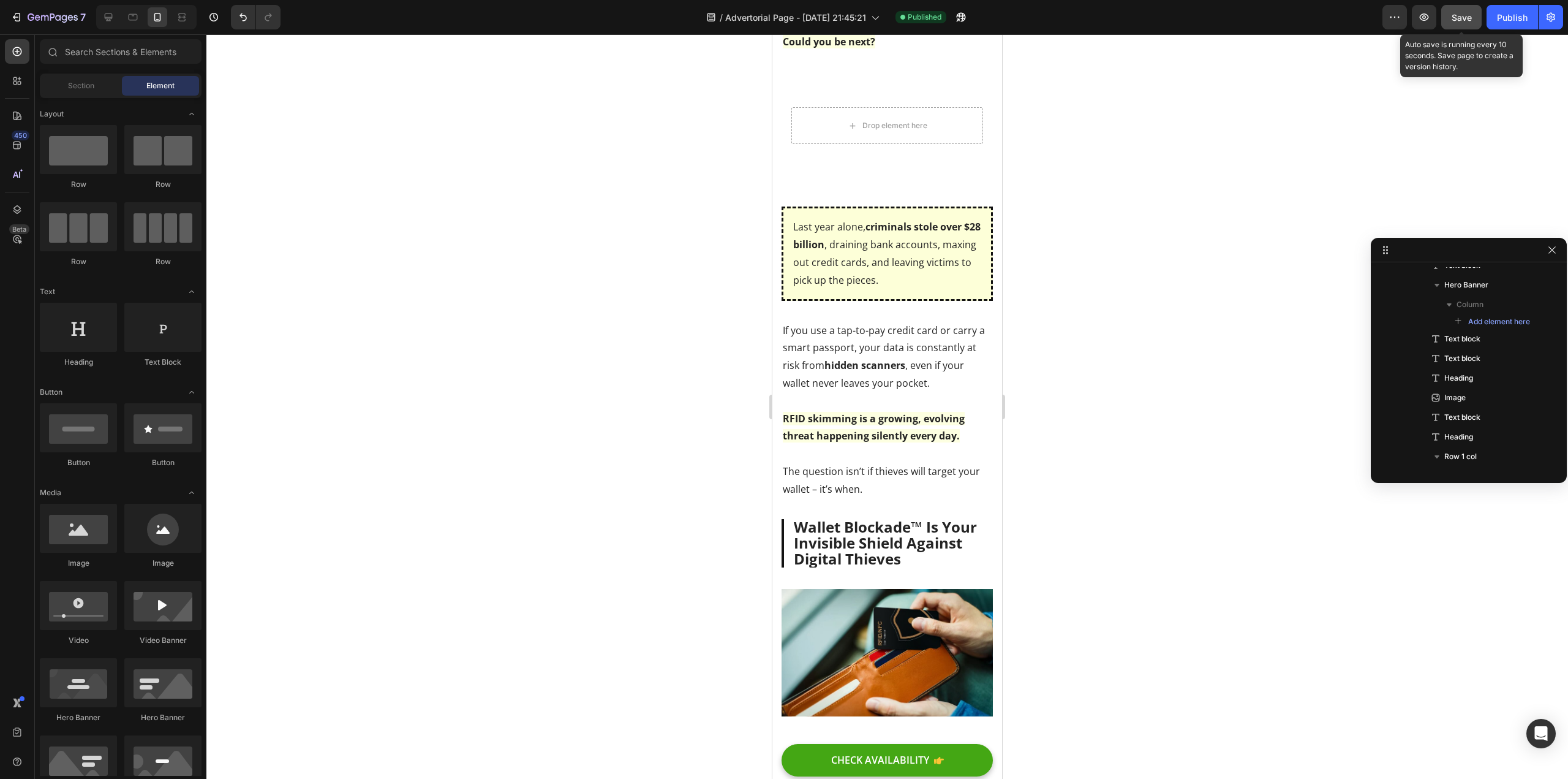
click at [1461, 13] on span "Save" at bounding box center [1461, 17] width 20 height 11
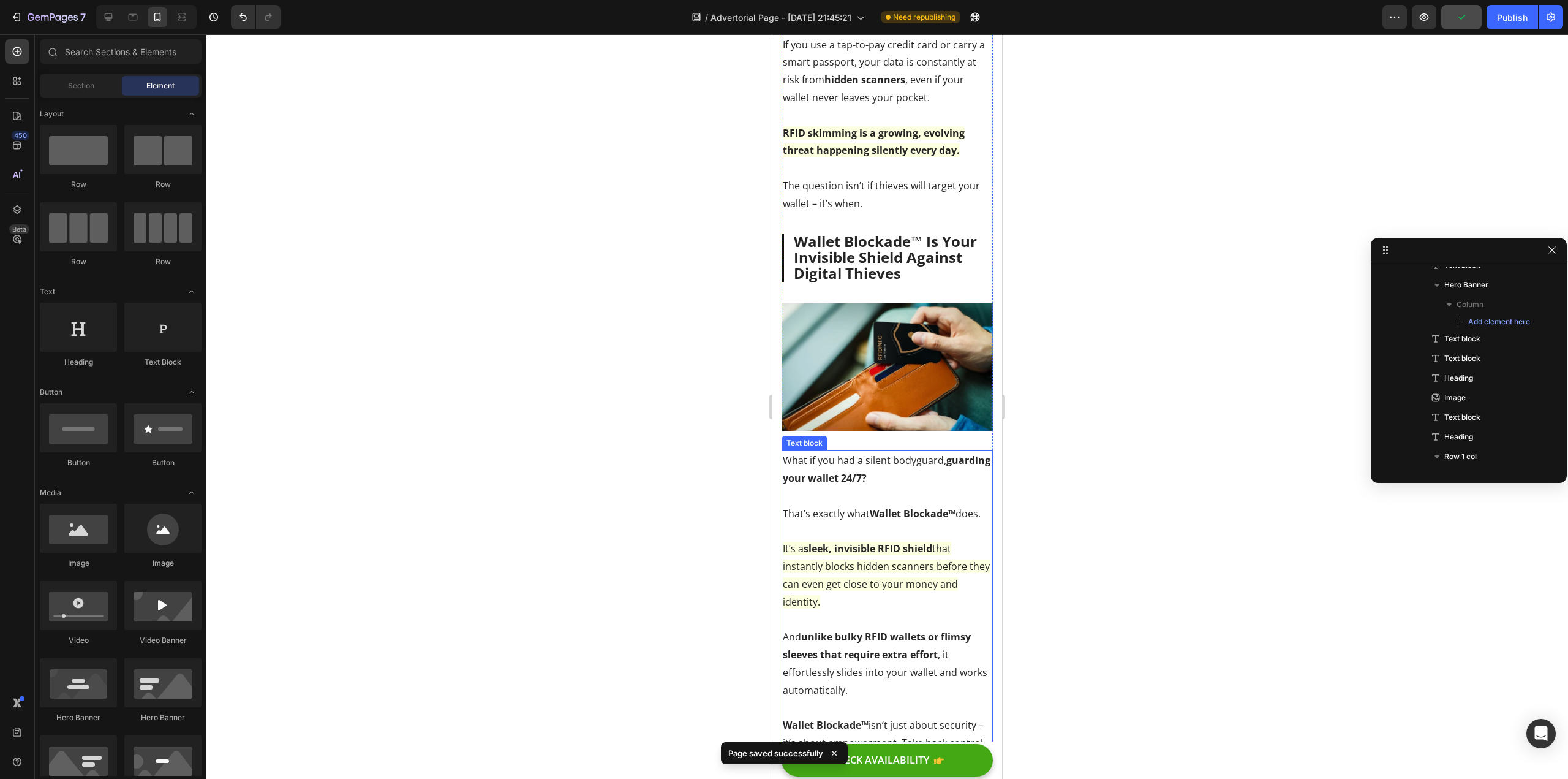
scroll to position [1149, 0]
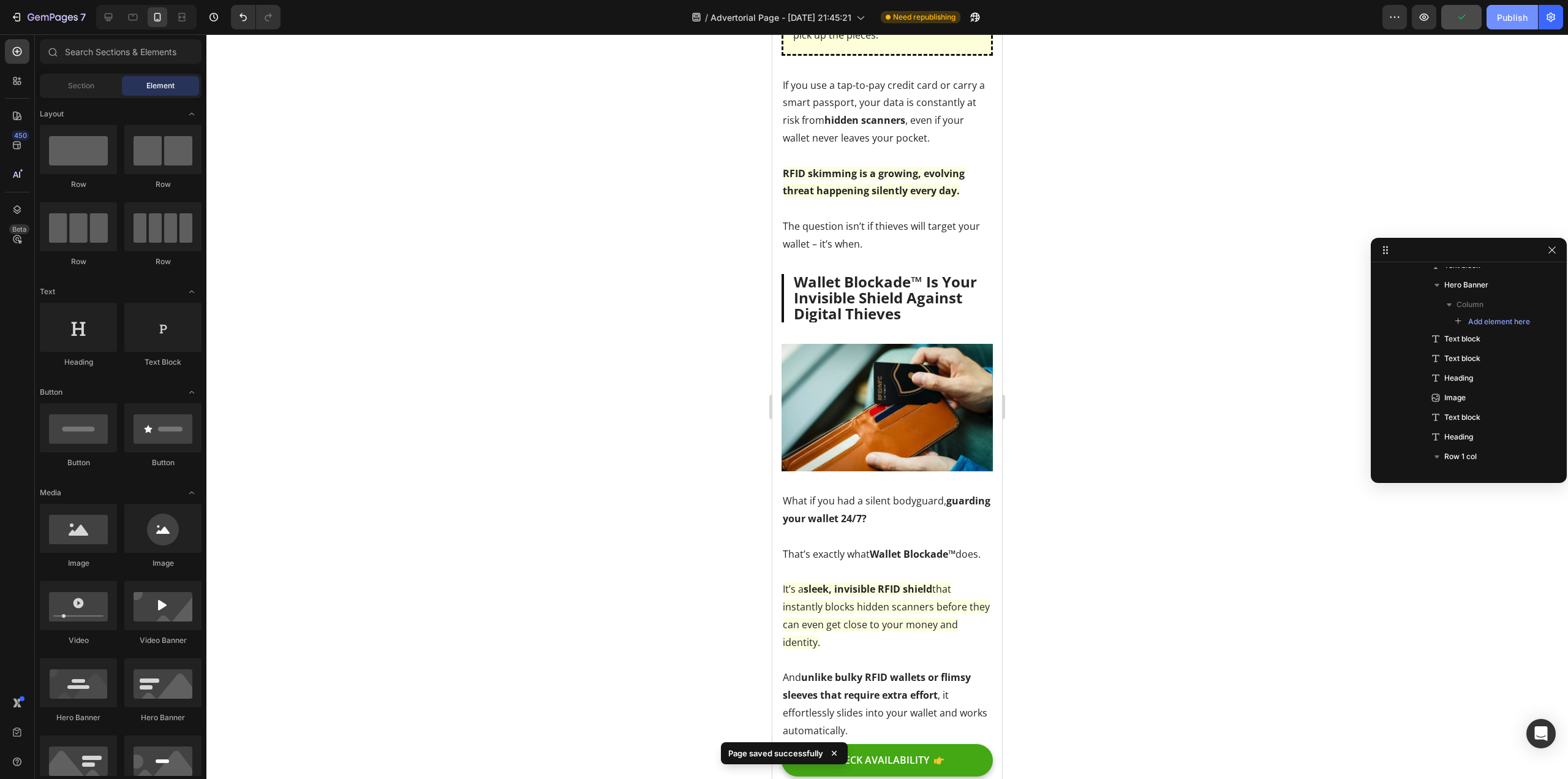
click at [1507, 13] on div "Publish" at bounding box center [1512, 17] width 31 height 13
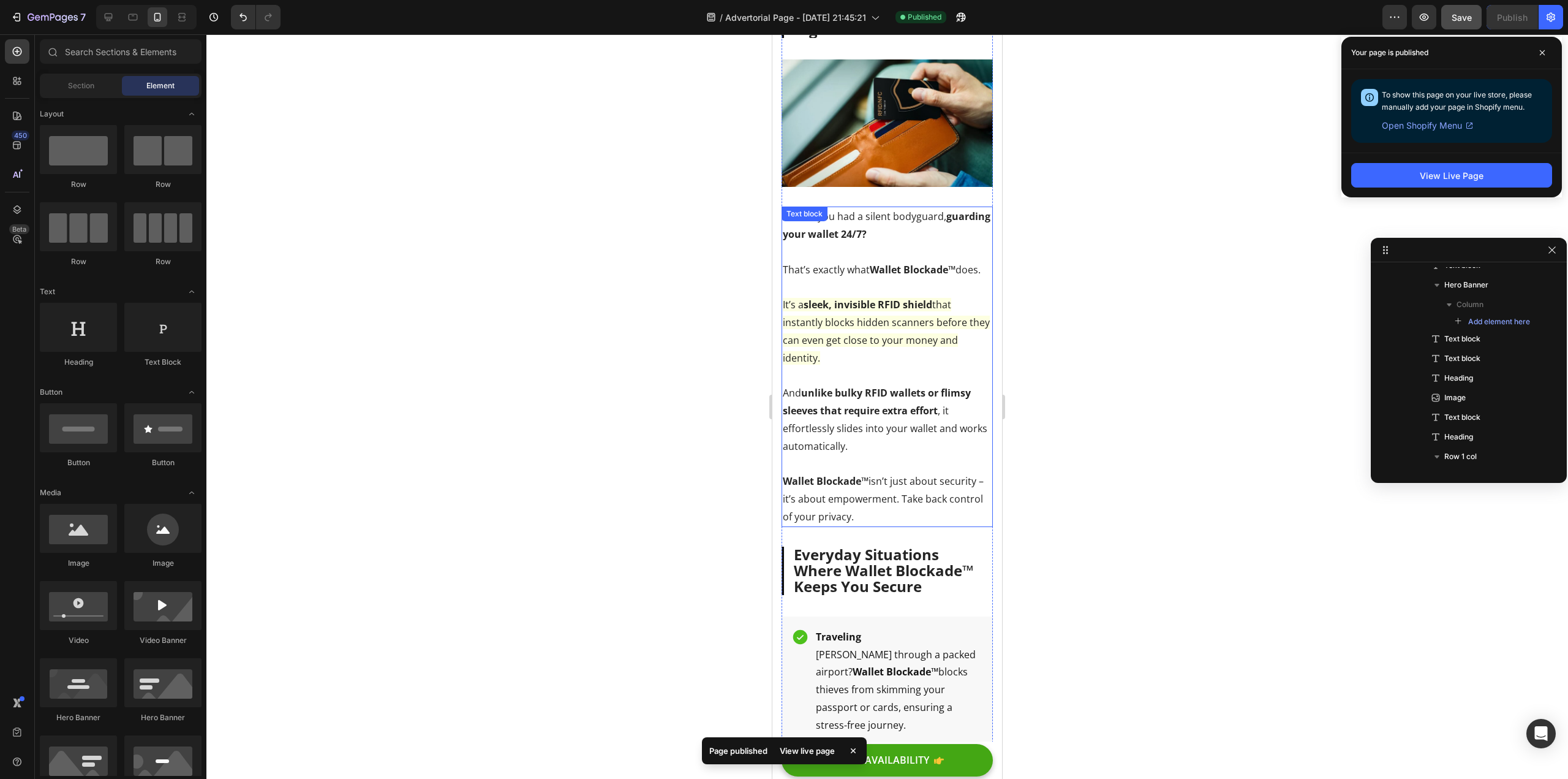
scroll to position [1271, 0]
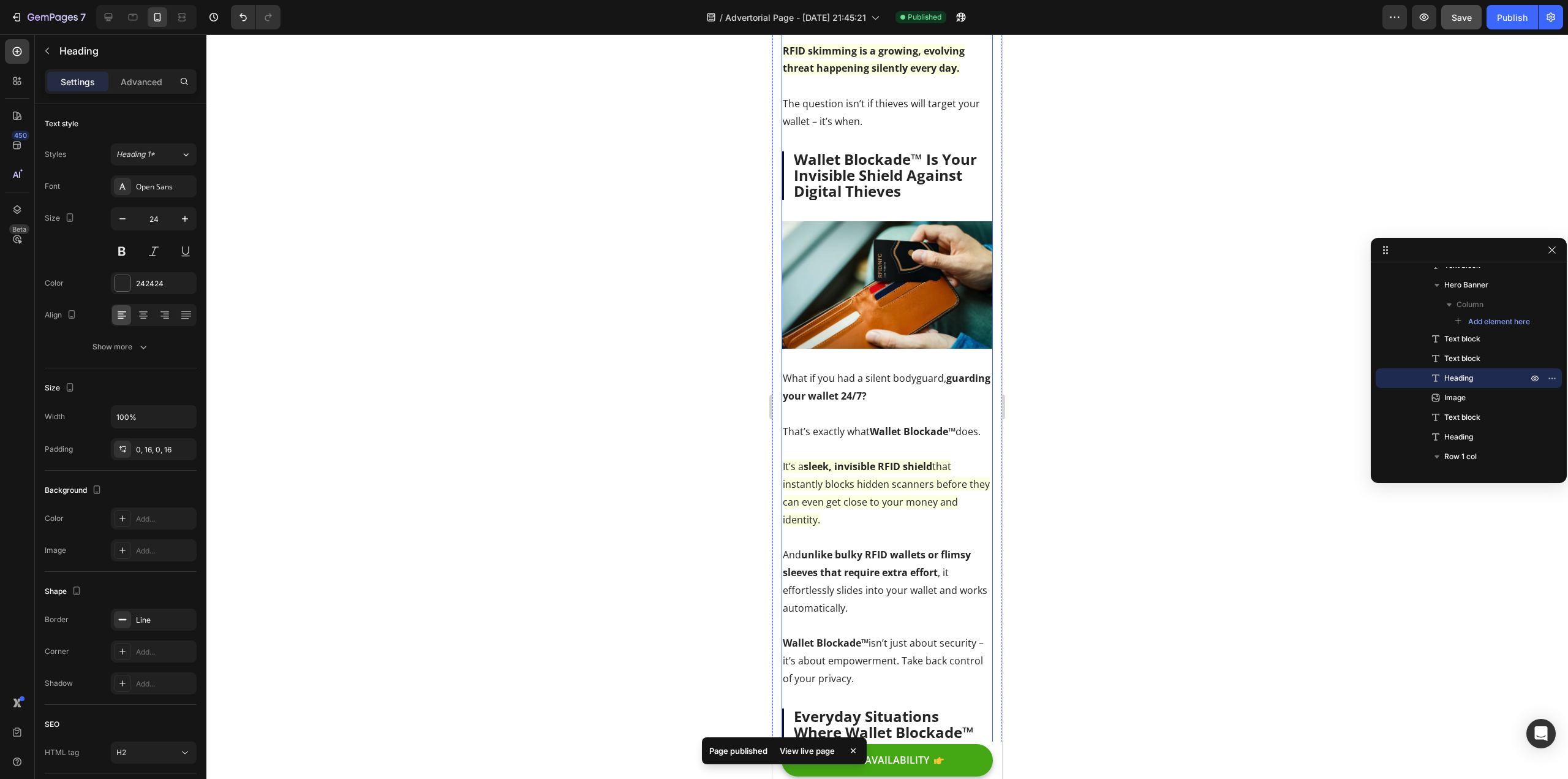
click at [873, 180] on strong "Wallet Blockade™ Is Your Invisible Shield Against Digital Thieves" at bounding box center [886, 175] width 183 height 53
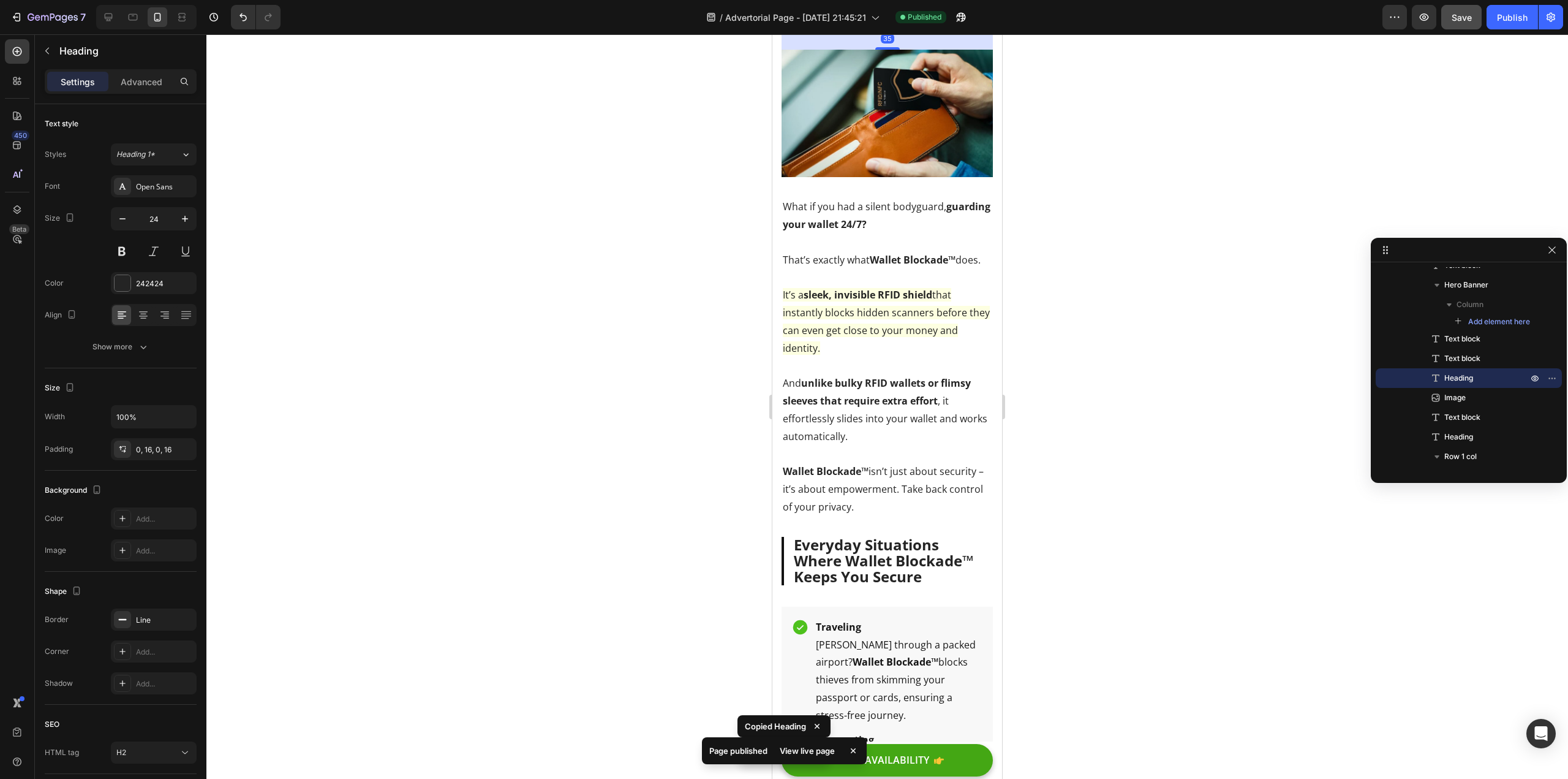
scroll to position [1517, 0]
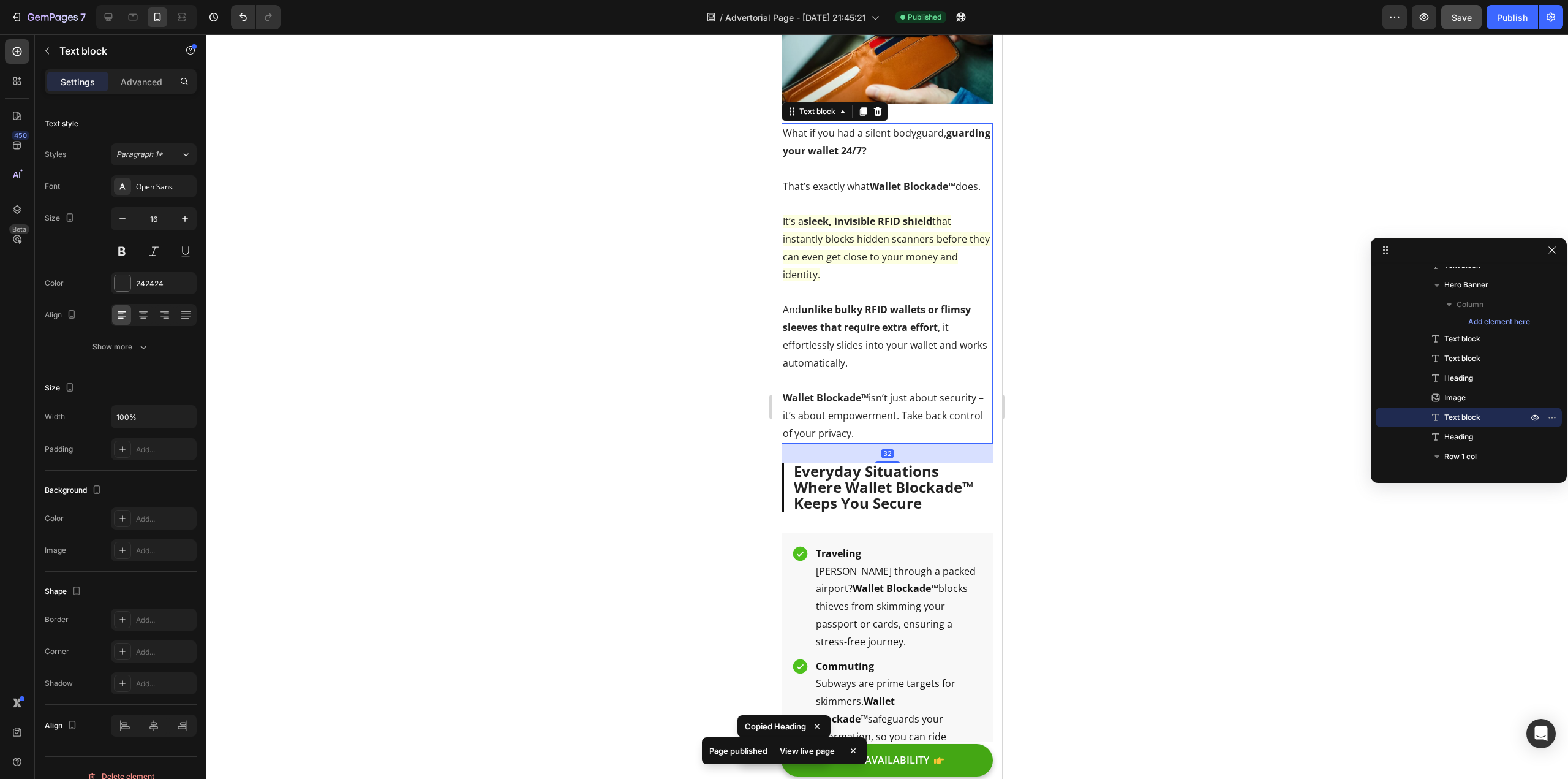
click at [896, 381] on p "What if you had a silent bodyguard, guarding your wallet 24/7? That’s exactly w…" at bounding box center [887, 283] width 209 height 317
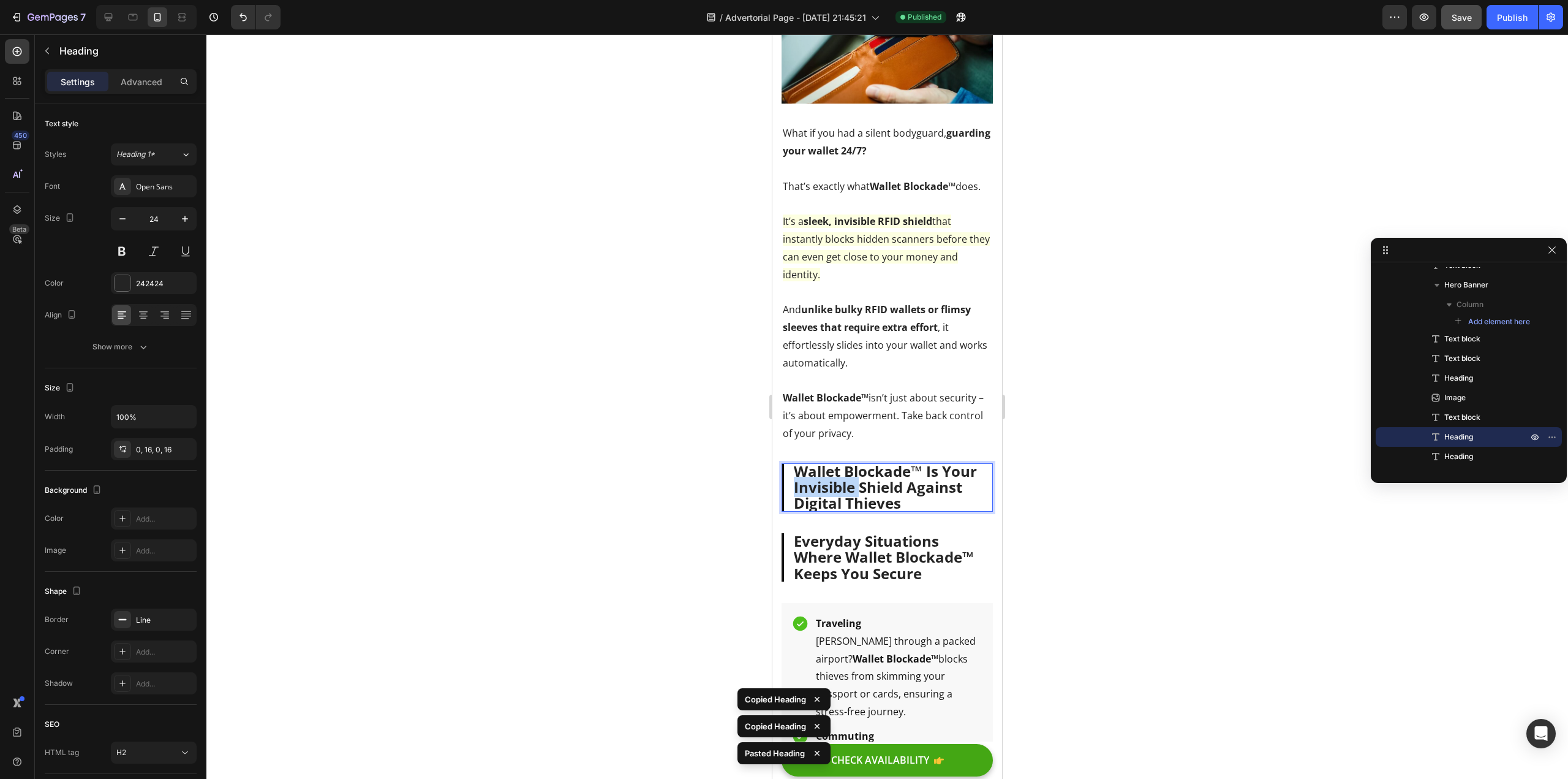
click at [868, 505] on strong "Wallet Blockade™ Is Your Invisible Shield Against Digital Thieves" at bounding box center [886, 487] width 183 height 53
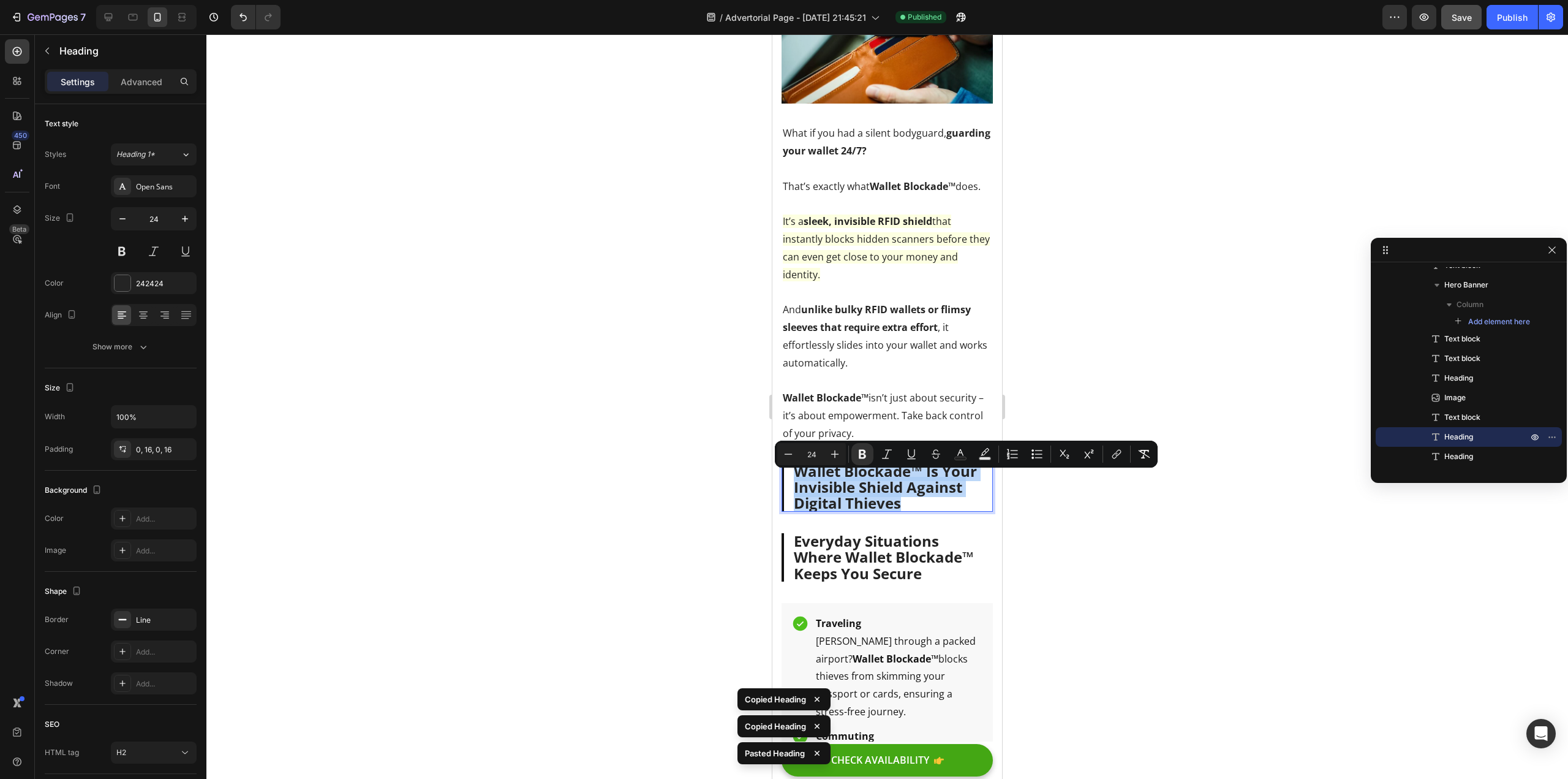
drag, startPoint x: 977, startPoint y: 516, endPoint x: 796, endPoint y: 491, distance: 182.7
click at [796, 491] on h2 "Wallet Blockade™ Is Your Invisible Shield Against Digital Thieves" at bounding box center [888, 487] width 211 height 49
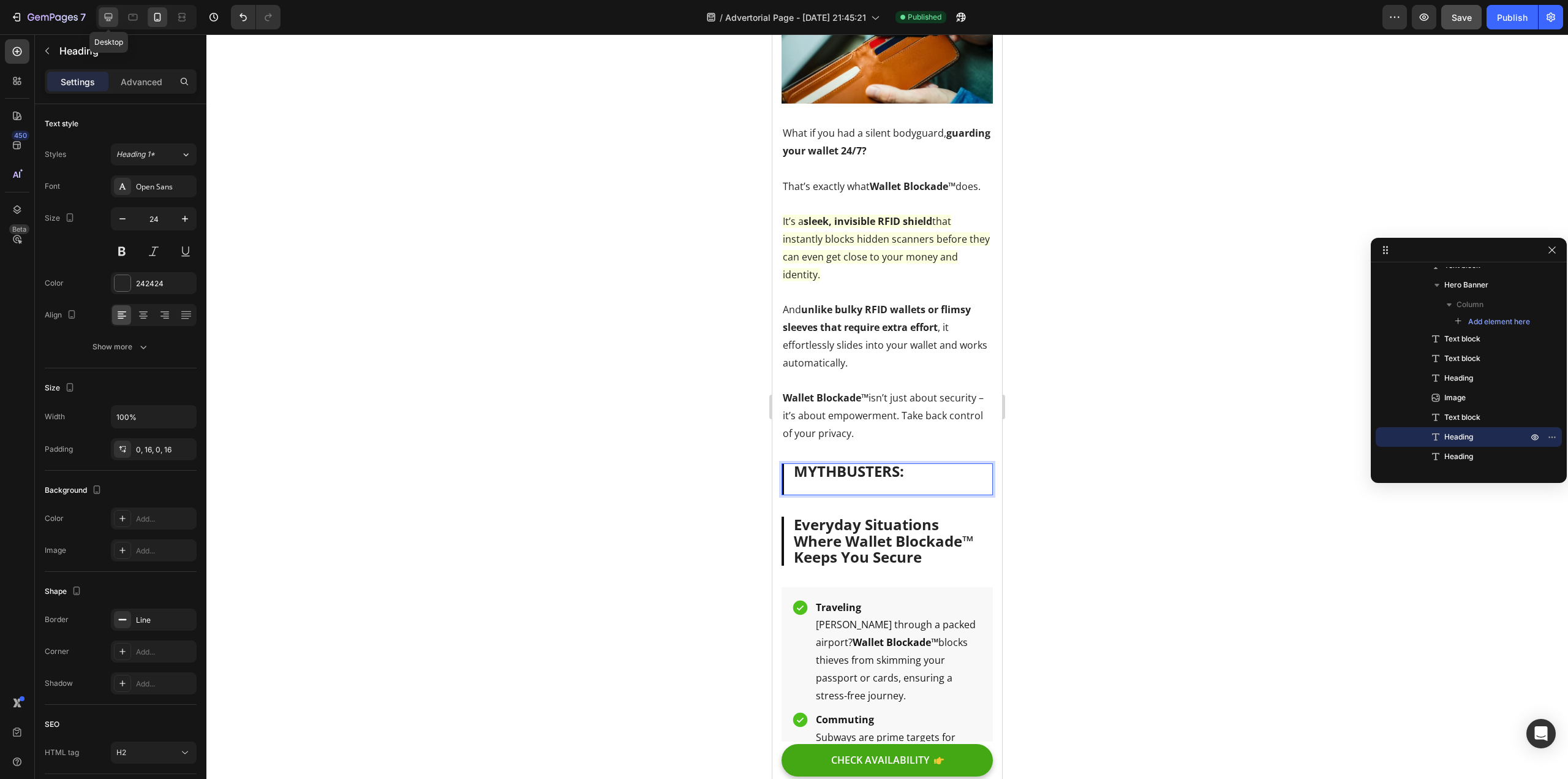
click at [107, 18] on icon at bounding box center [109, 17] width 8 height 8
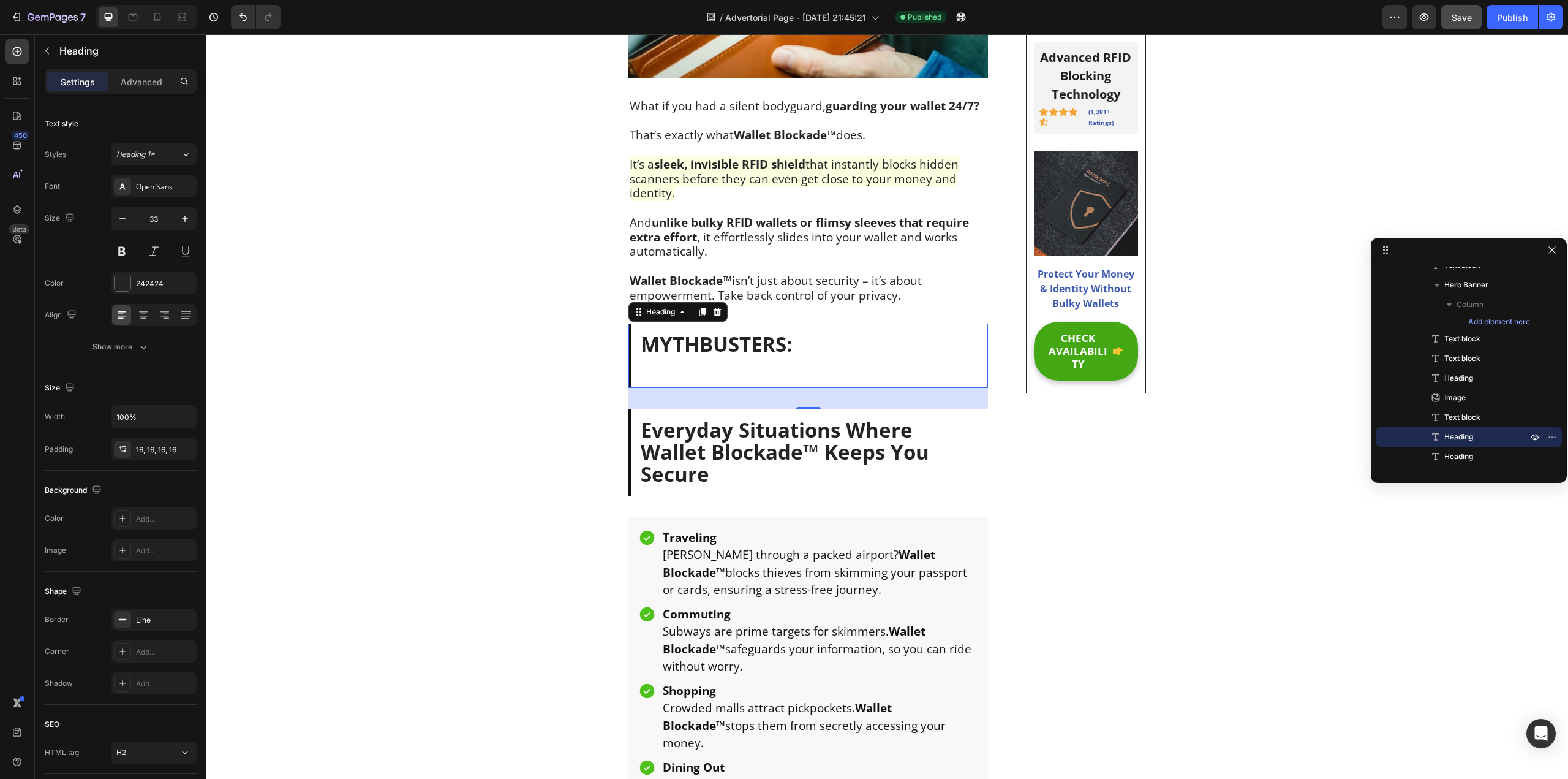
scroll to position [1757, 0]
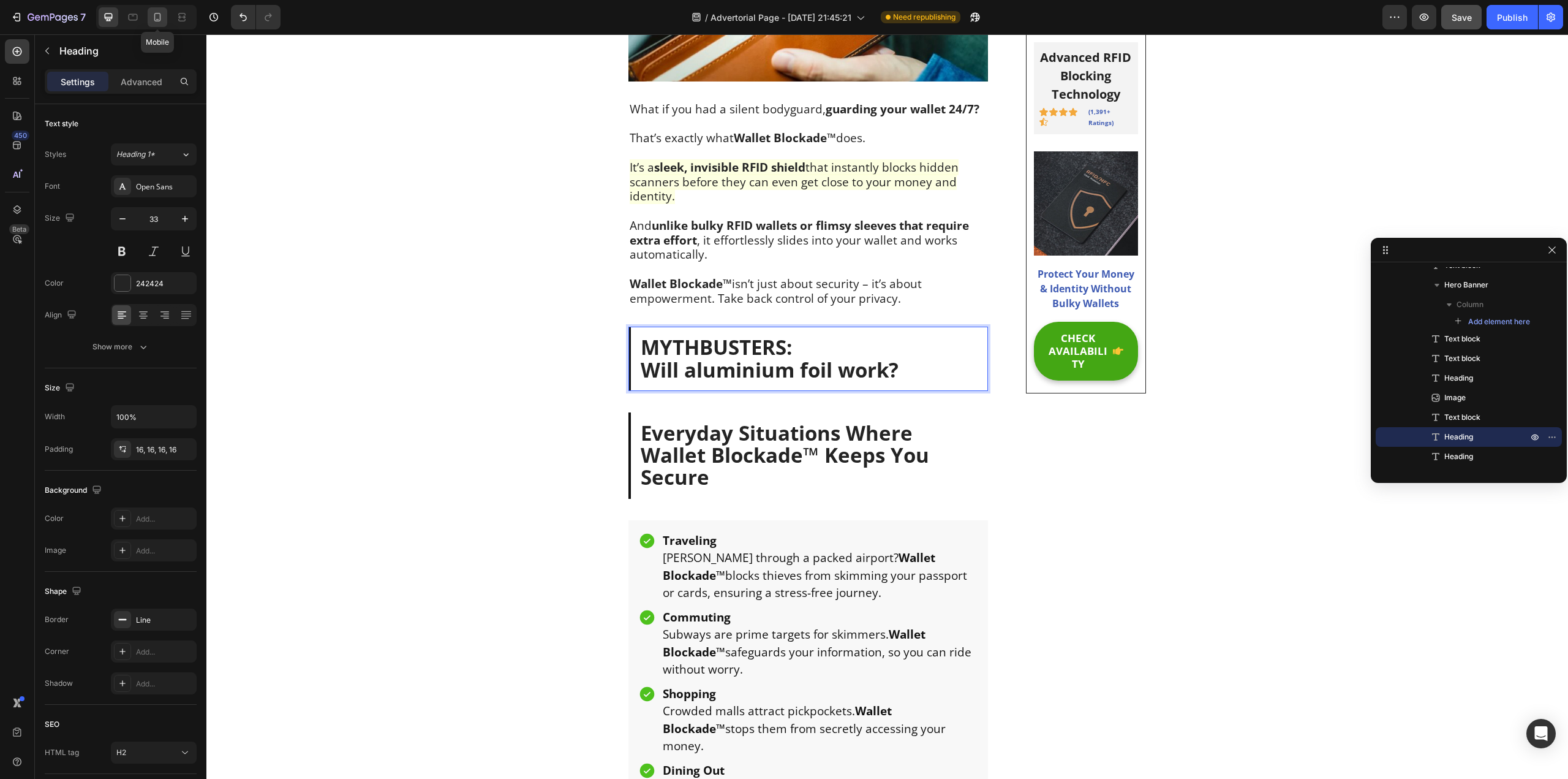
click at [156, 15] on icon at bounding box center [157, 17] width 12 height 12
type input "24"
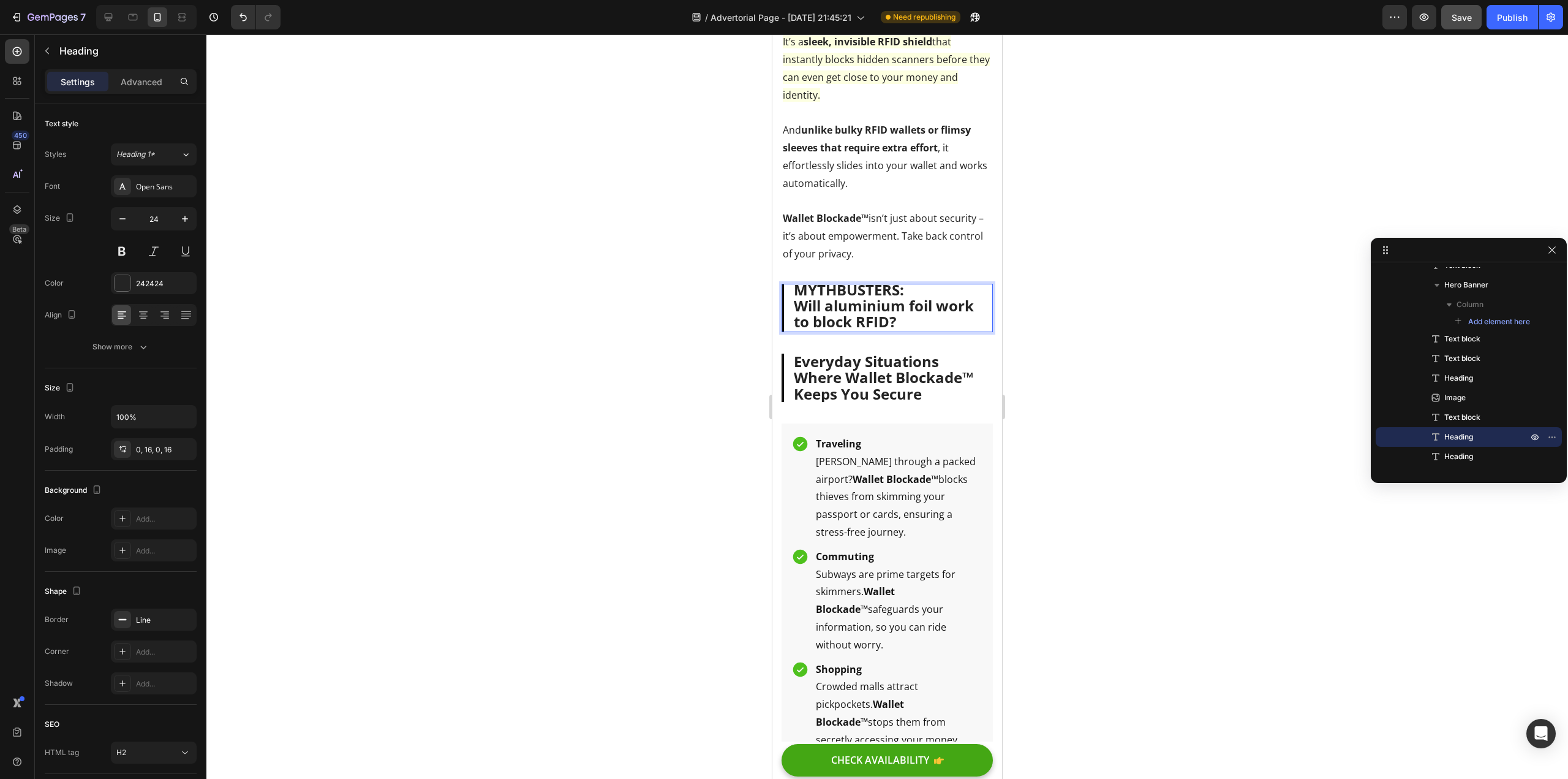
scroll to position [1731, 0]
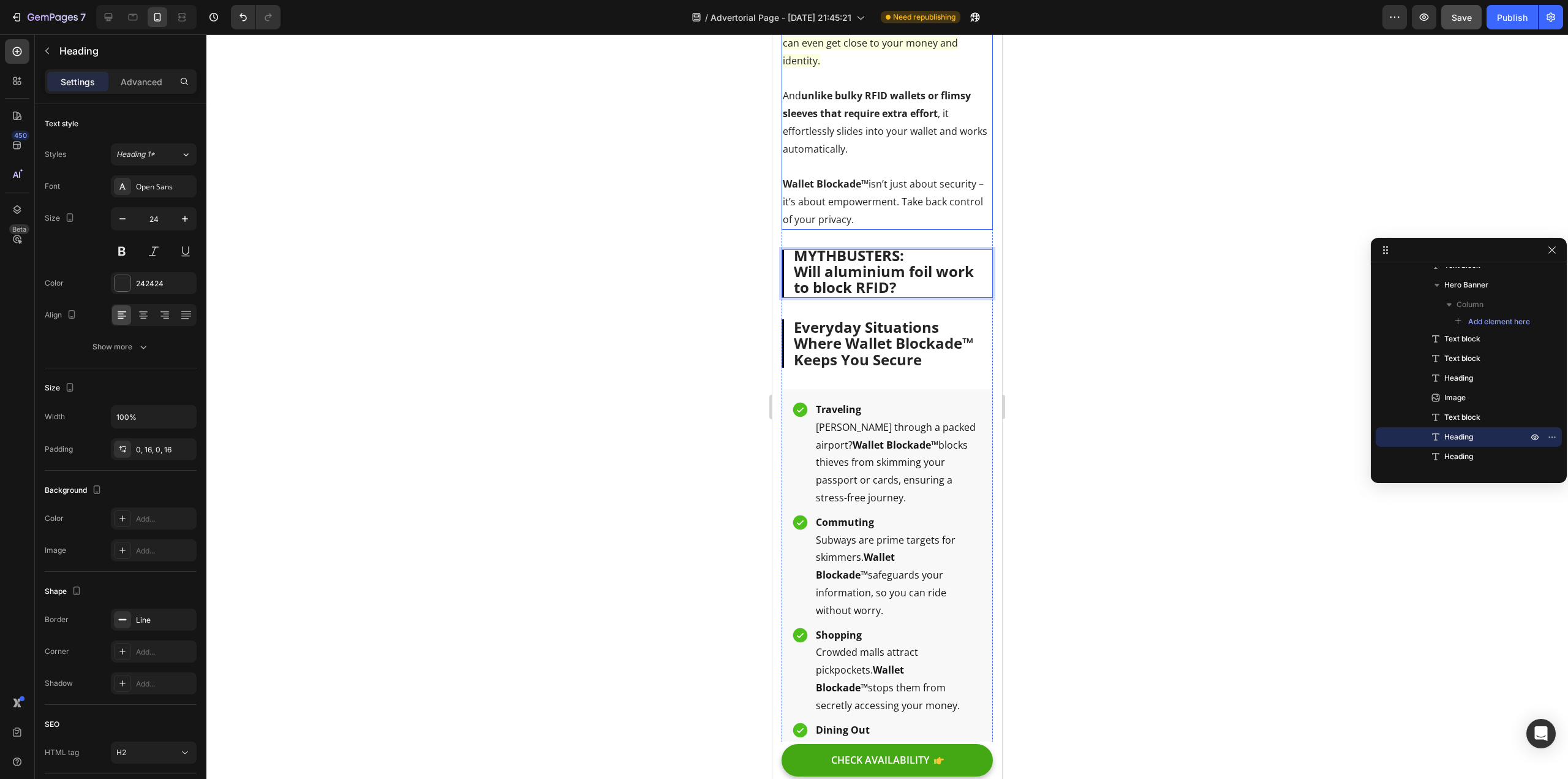
click at [887, 91] on p "What if you had a silent bodyguard, guarding your wallet 24/7? That’s exactly w…" at bounding box center [887, 69] width 209 height 317
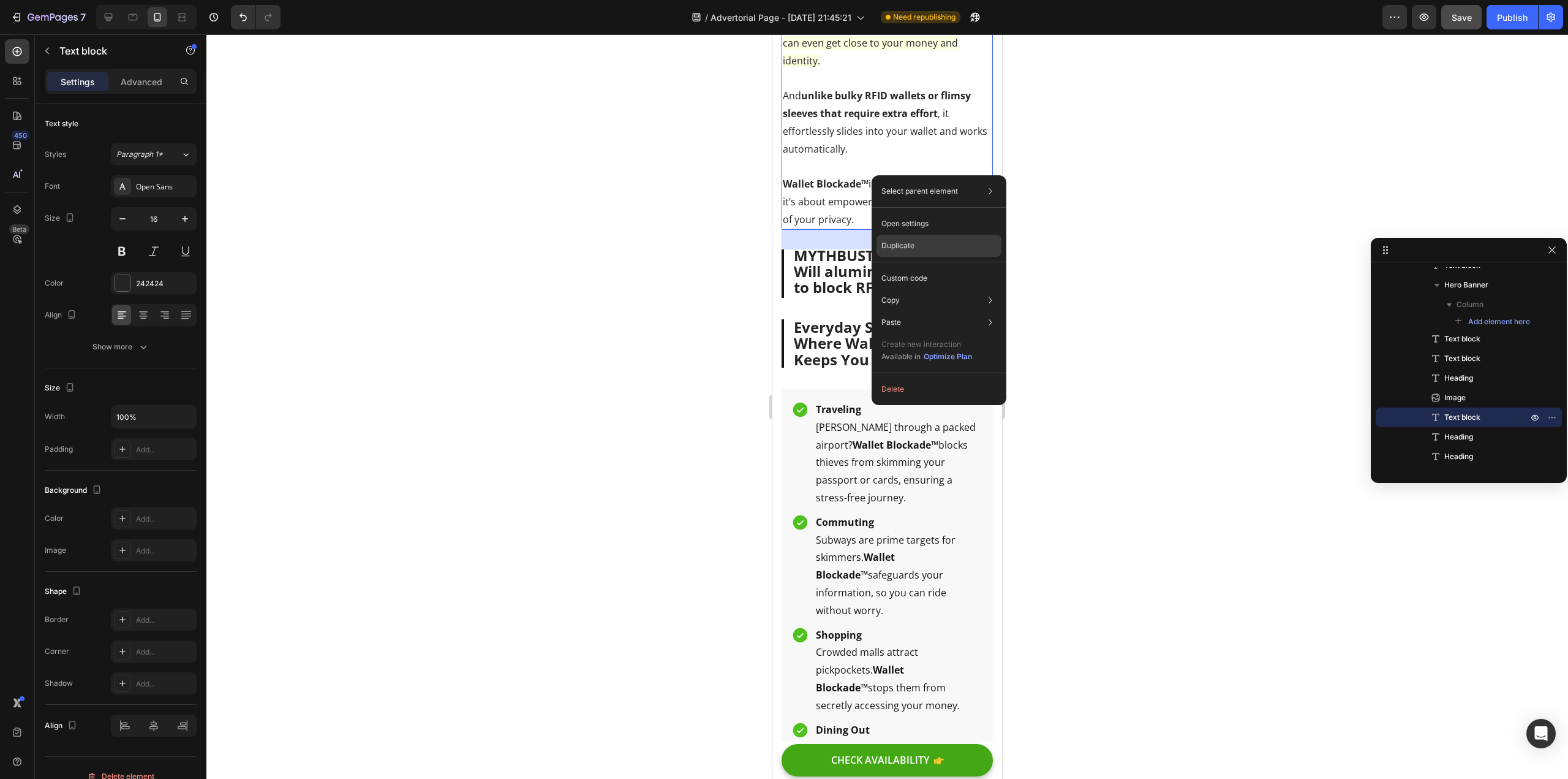
click at [907, 245] on p "Duplicate" at bounding box center [898, 245] width 33 height 11
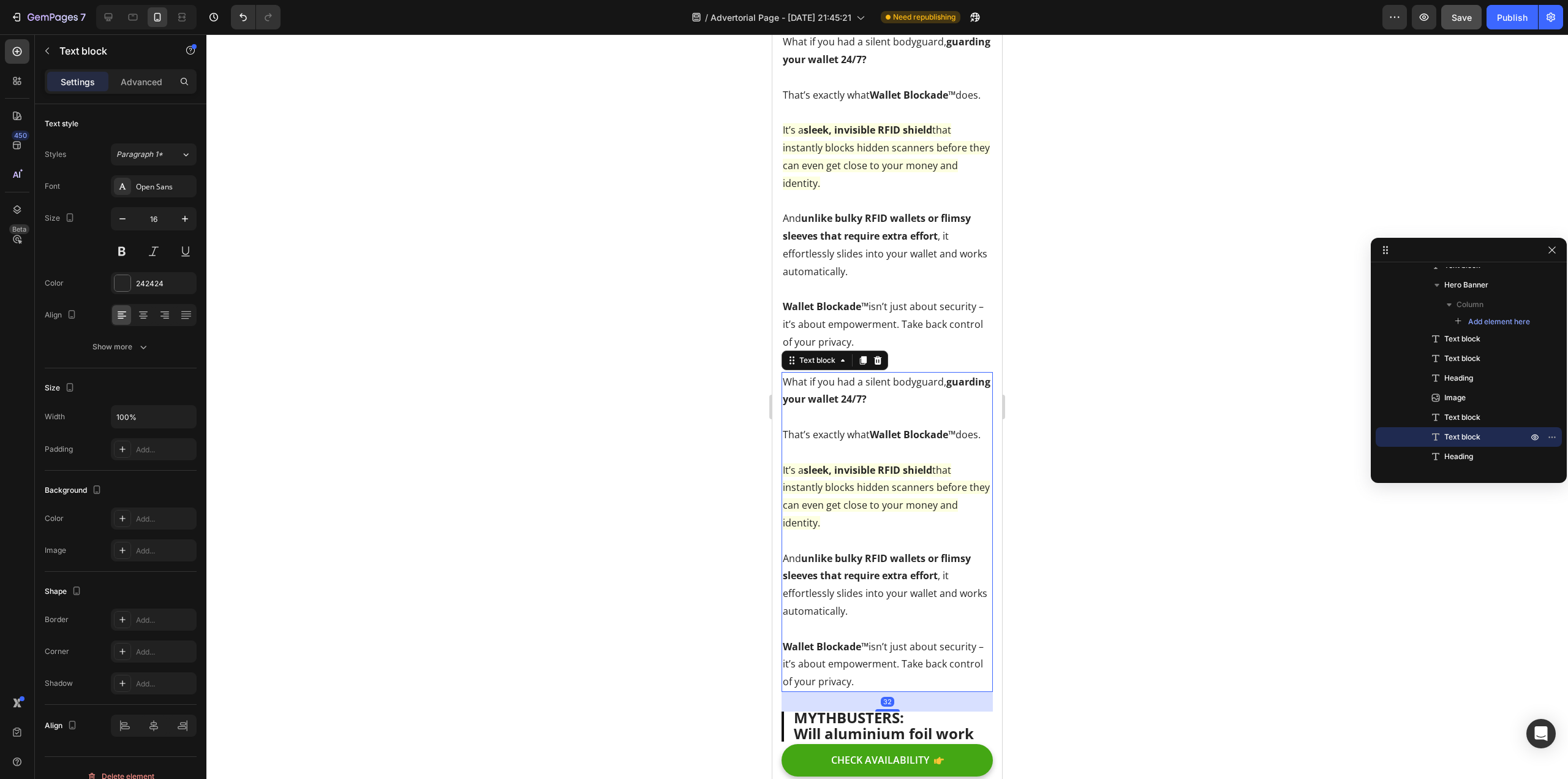
scroll to position [1976, 0]
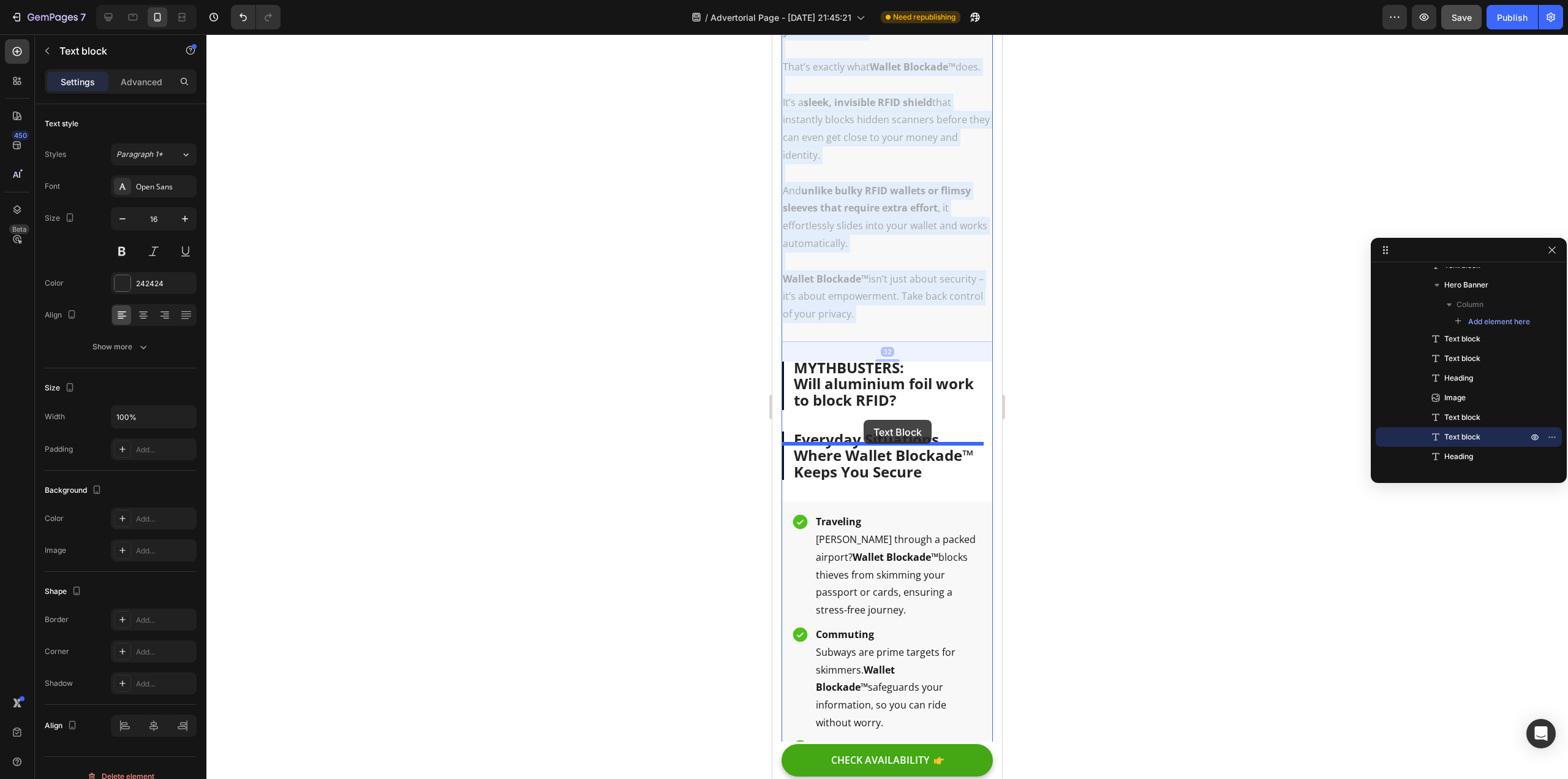
drag, startPoint x: 865, startPoint y: 200, endPoint x: 859, endPoint y: 366, distance: 166.1
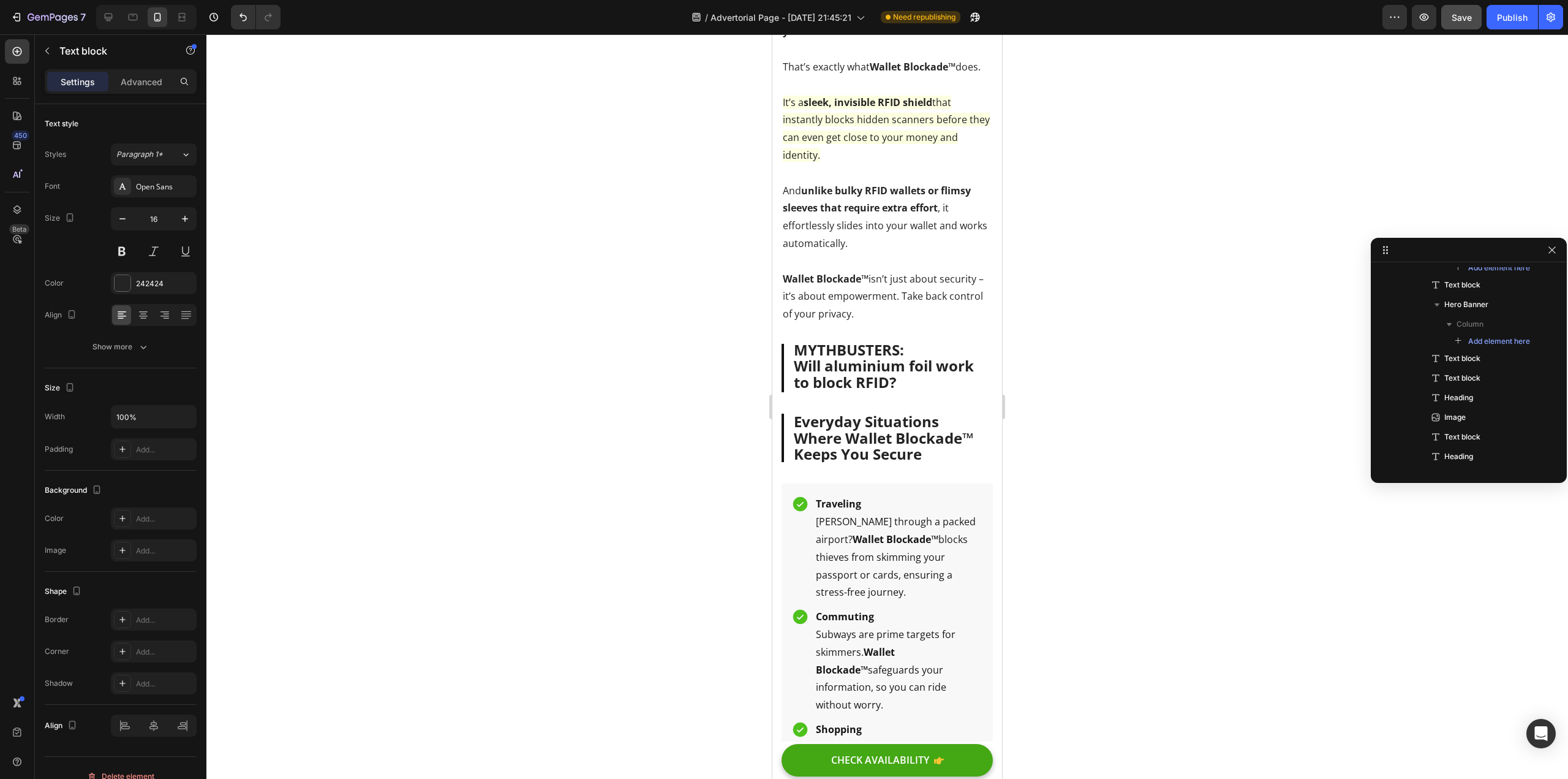
click at [635, 282] on div at bounding box center [887, 406] width 1362 height 744
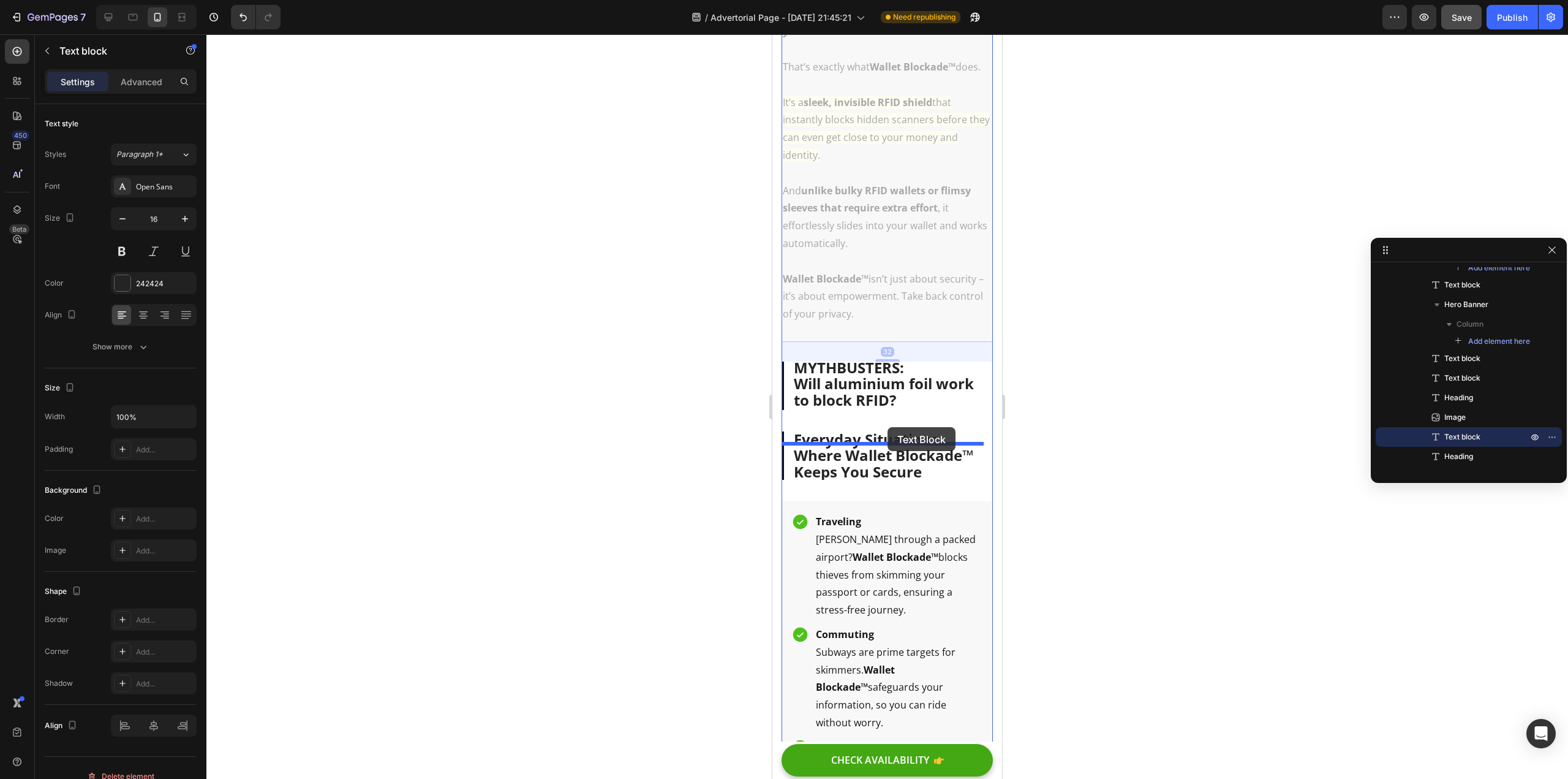
drag, startPoint x: 893, startPoint y: 215, endPoint x: 888, endPoint y: 427, distance: 212.1
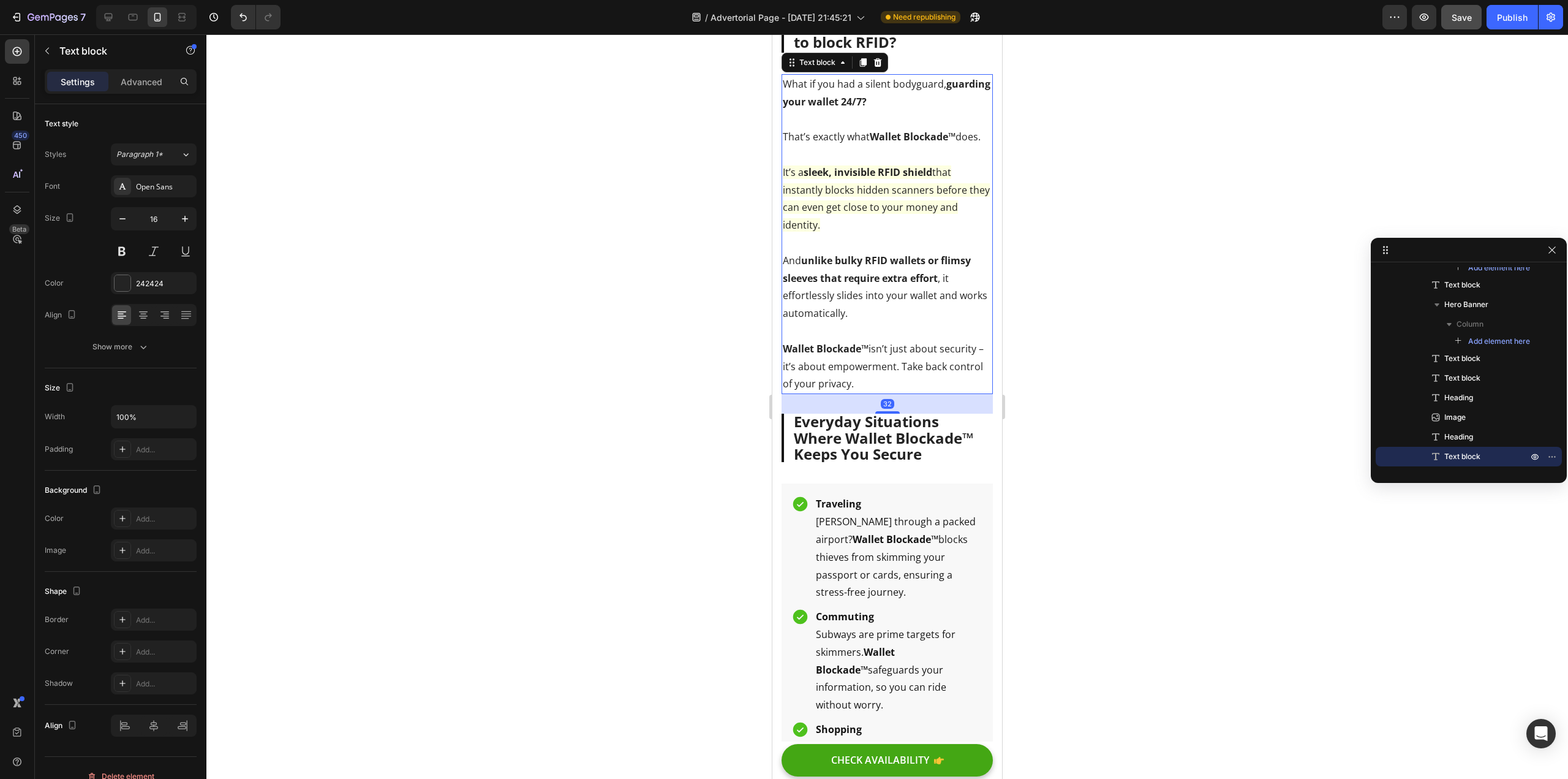
scroll to position [1618, 0]
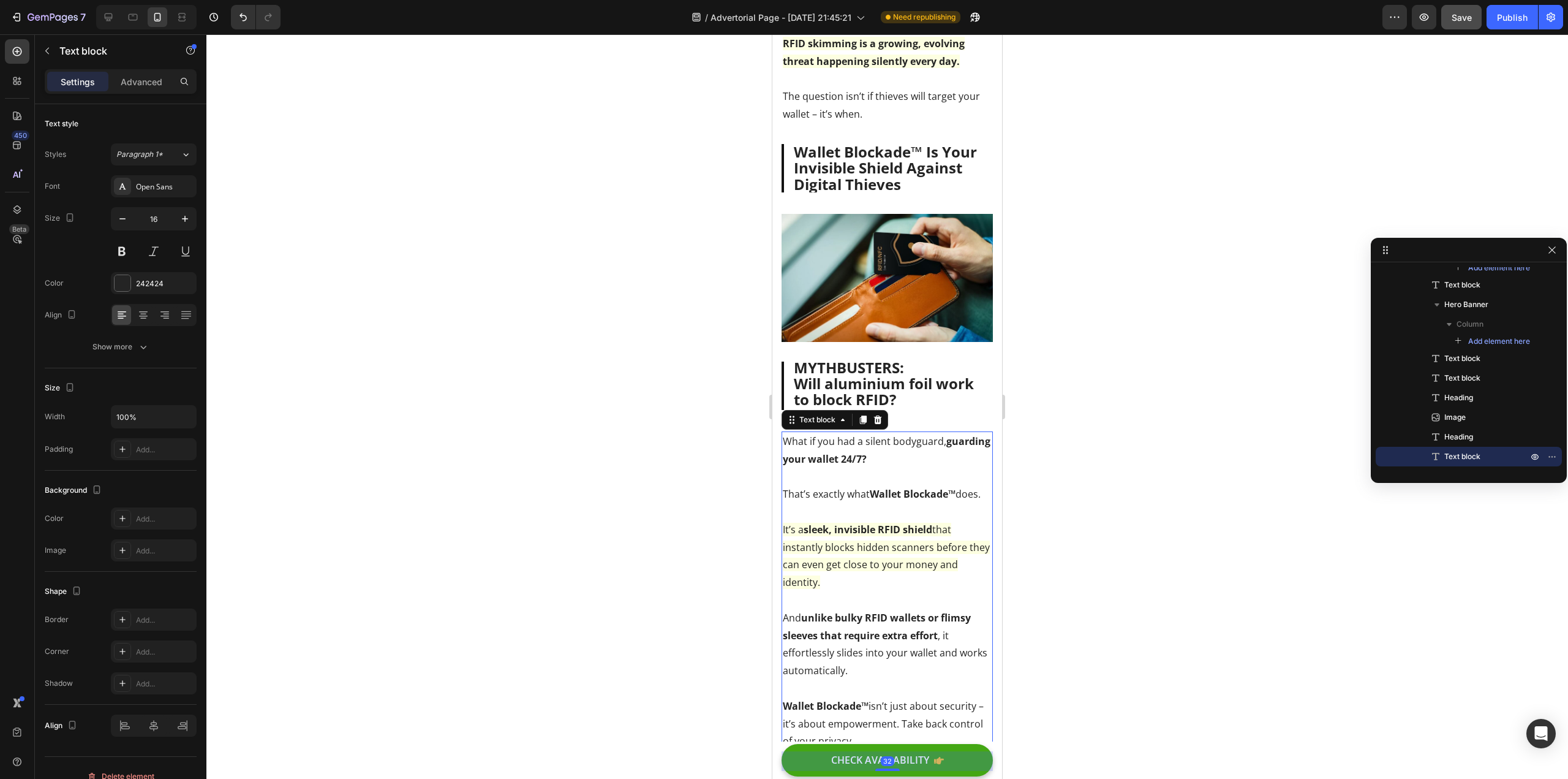
click at [609, 433] on div at bounding box center [887, 406] width 1362 height 744
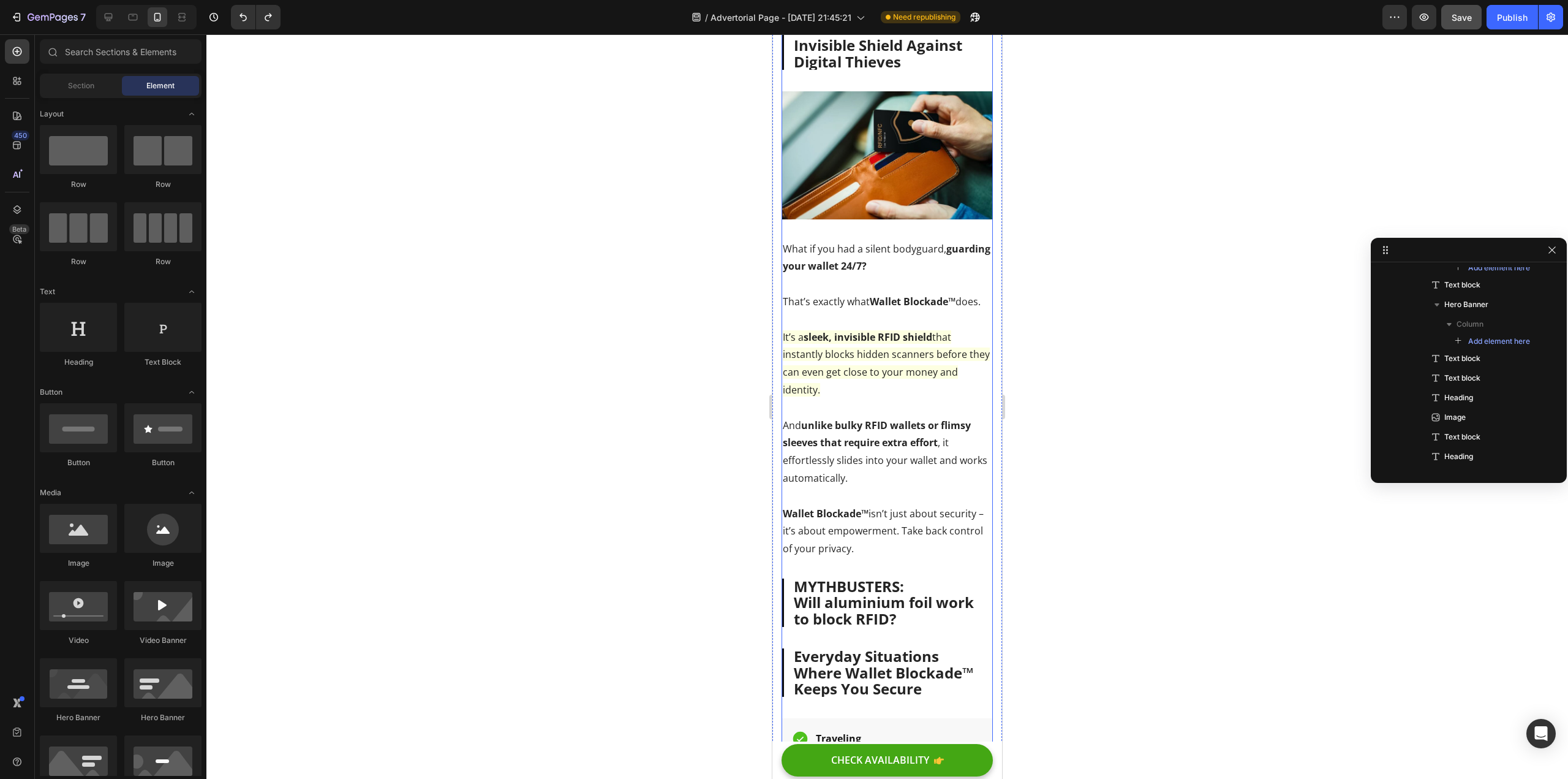
scroll to position [2048, 0]
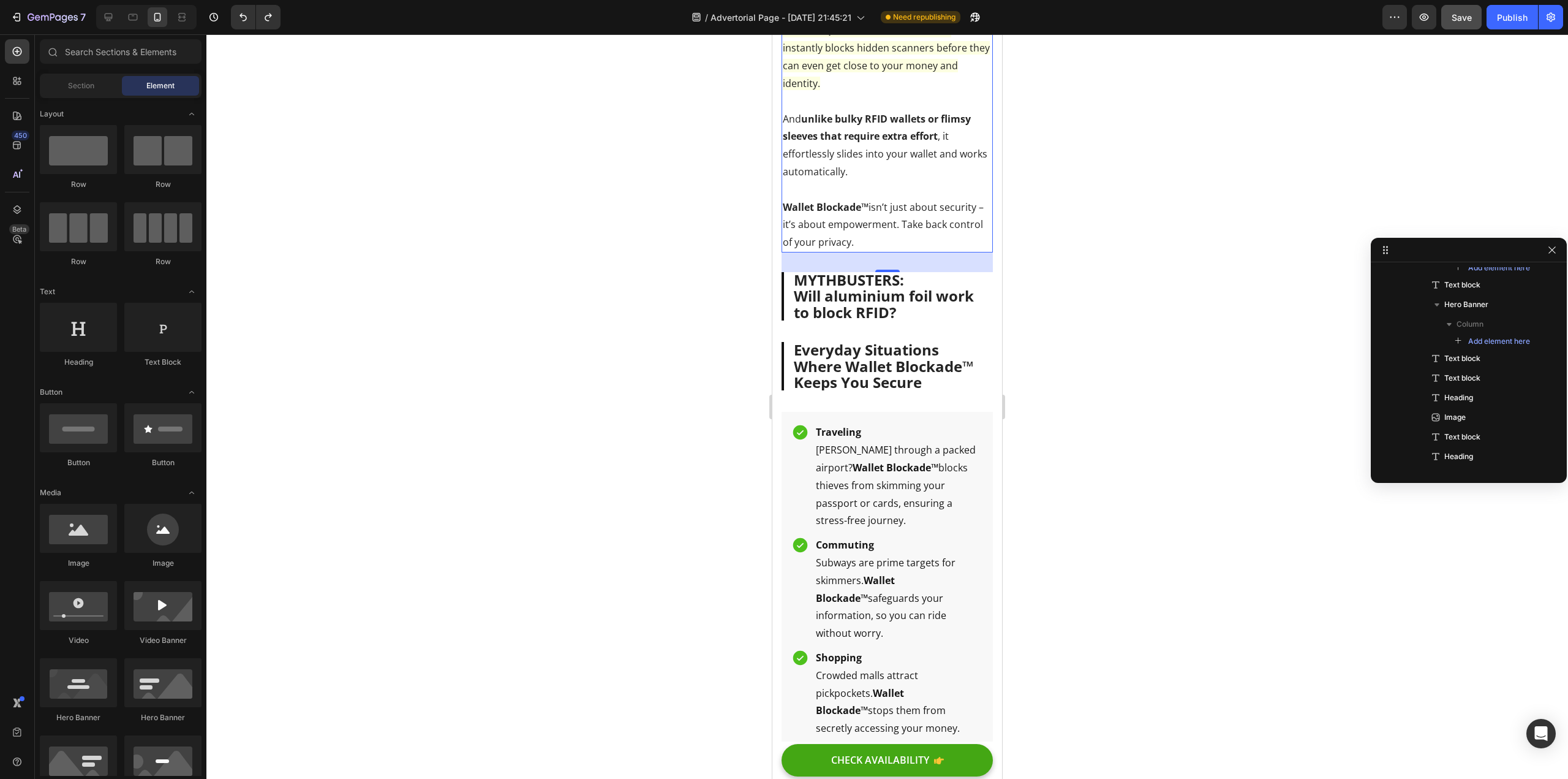
click at [871, 208] on p "What if you had a silent bodyguard, guarding your wallet 24/7? That’s exactly w…" at bounding box center [887, 93] width 209 height 317
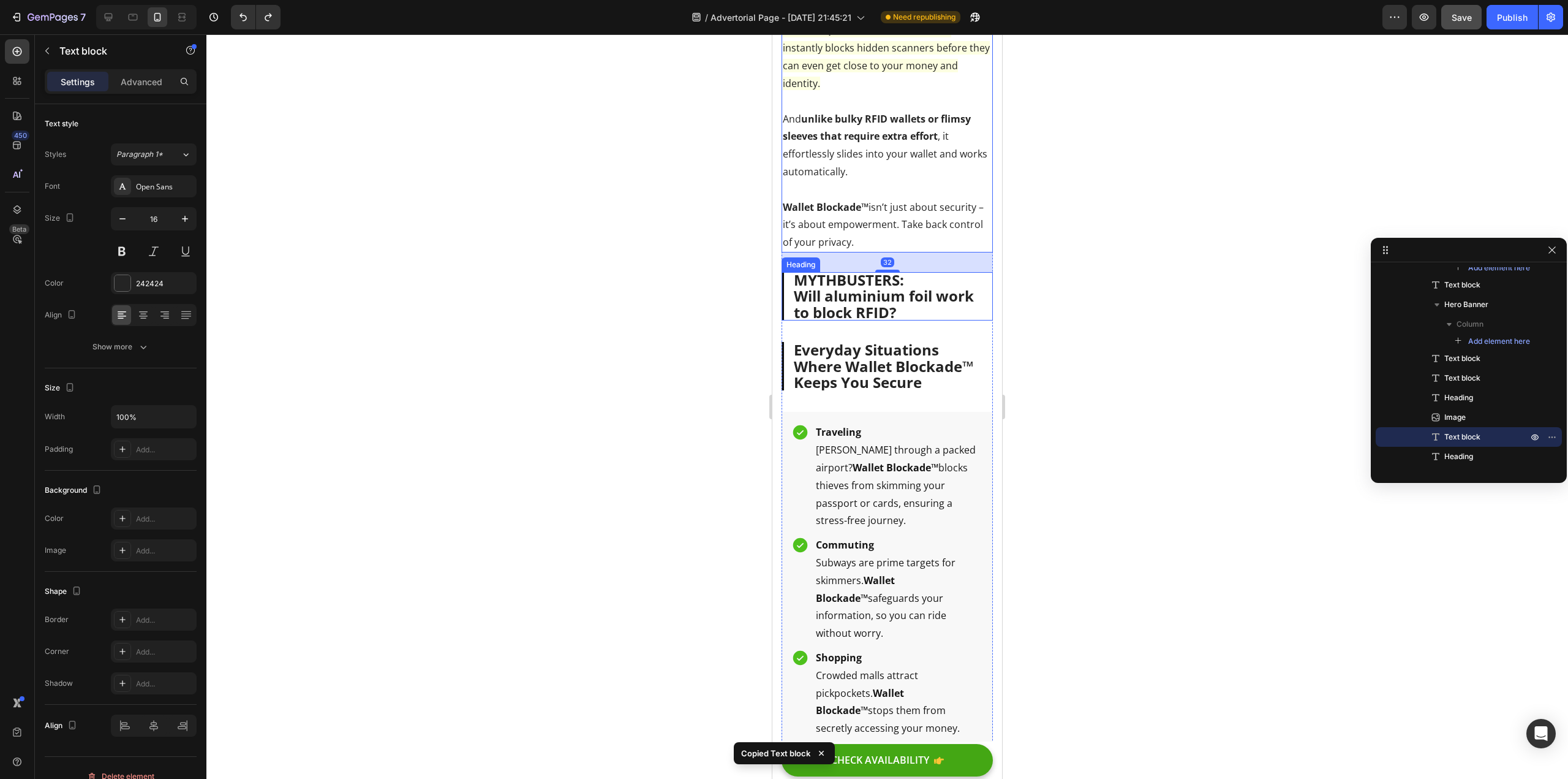
click at [912, 321] on p "⁠⁠⁠⁠⁠⁠⁠ MYTHBUSTERS: Will aluminium foil work to block RFID?" at bounding box center [888, 296] width 189 height 49
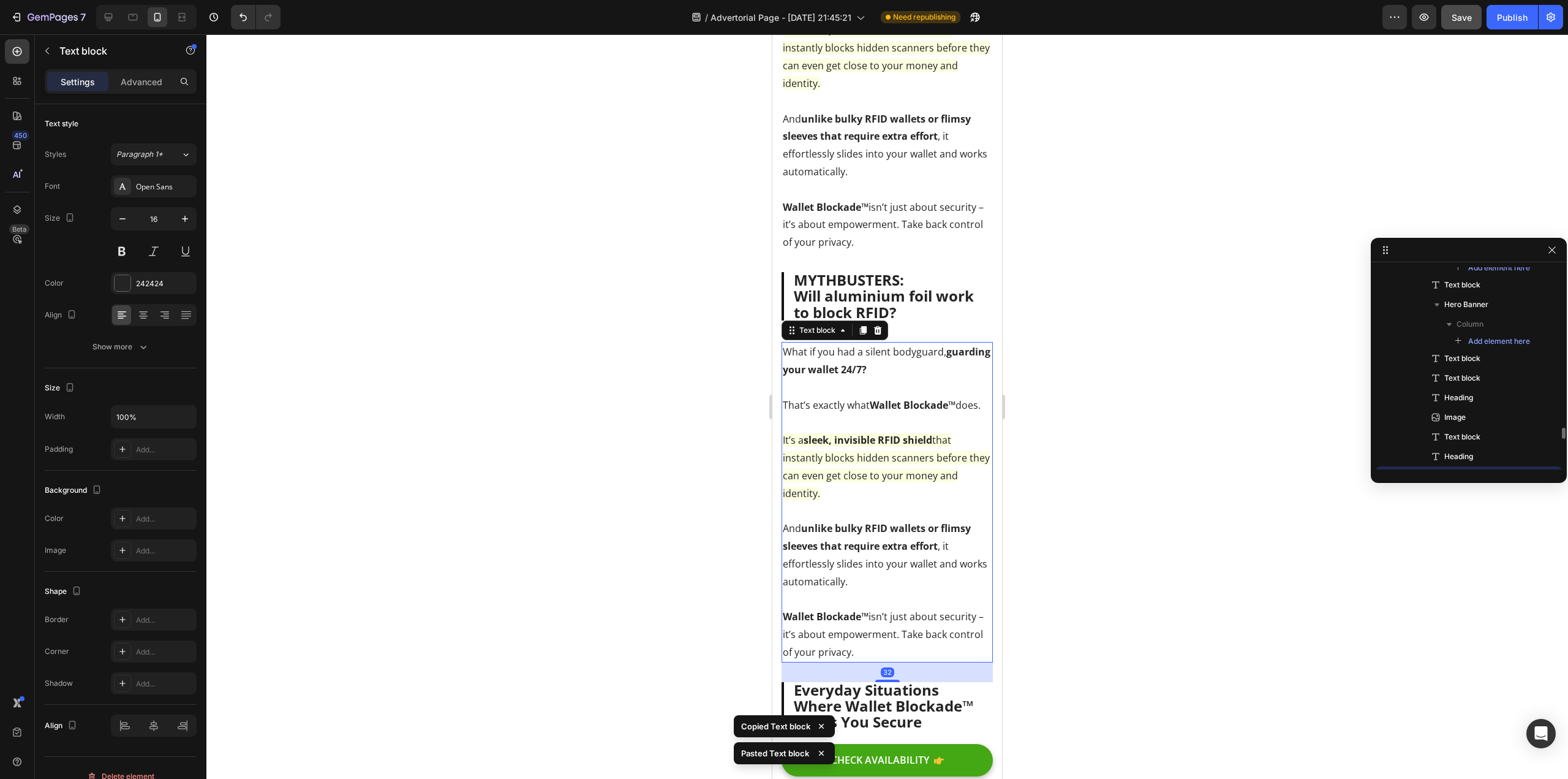
scroll to position [772, 0]
click at [850, 500] on span "It’s a sleek, invisible RFID shield that instantly blocks hidden scanners befor…" at bounding box center [886, 467] width 207 height 66
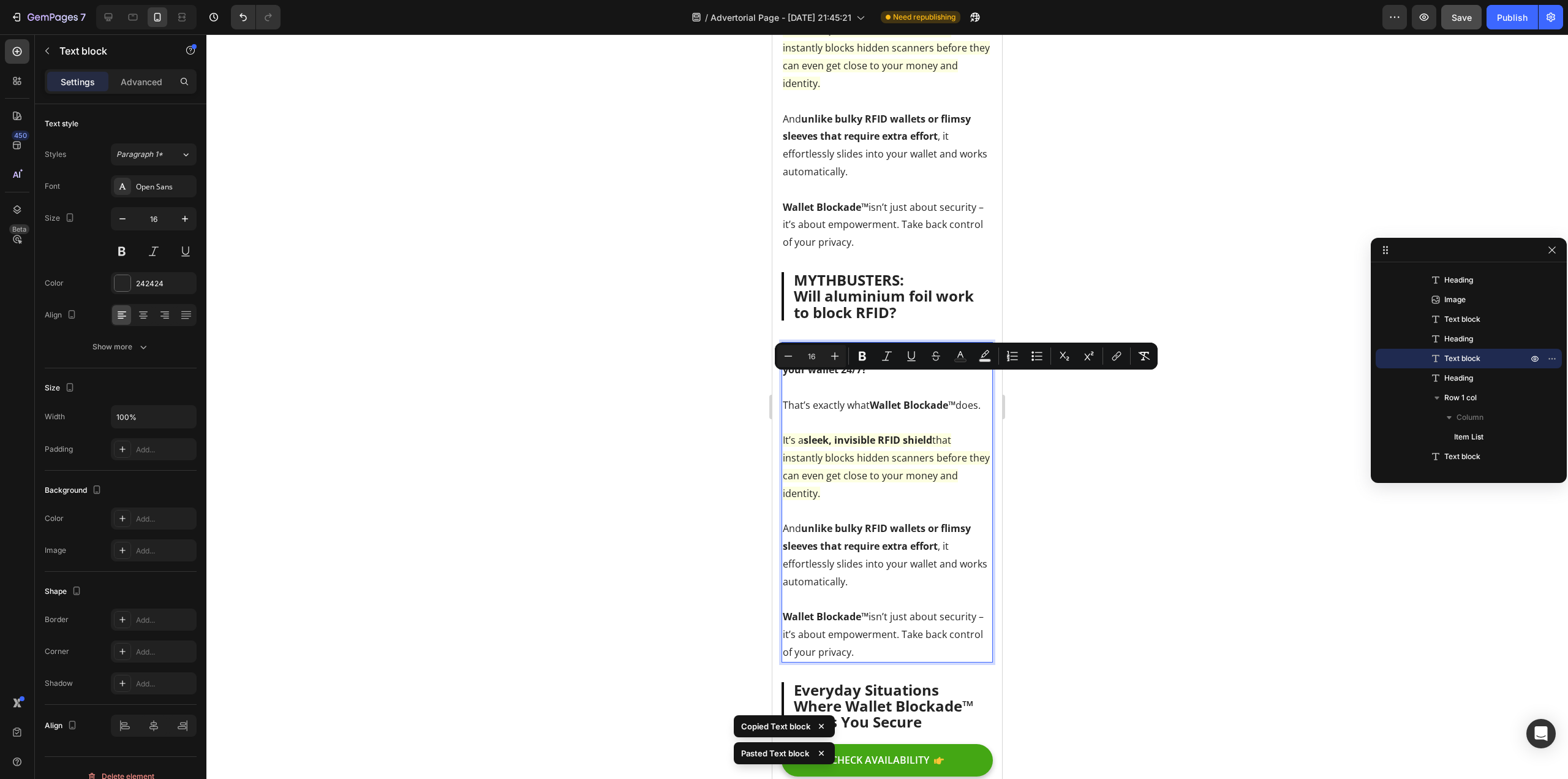
drag, startPoint x: 815, startPoint y: 453, endPoint x: 785, endPoint y: 378, distance: 80.8
click at [785, 378] on p "What if you had a silent bodyguard, guarding your wallet 24/7? That’s exactly w…" at bounding box center [887, 501] width 209 height 317
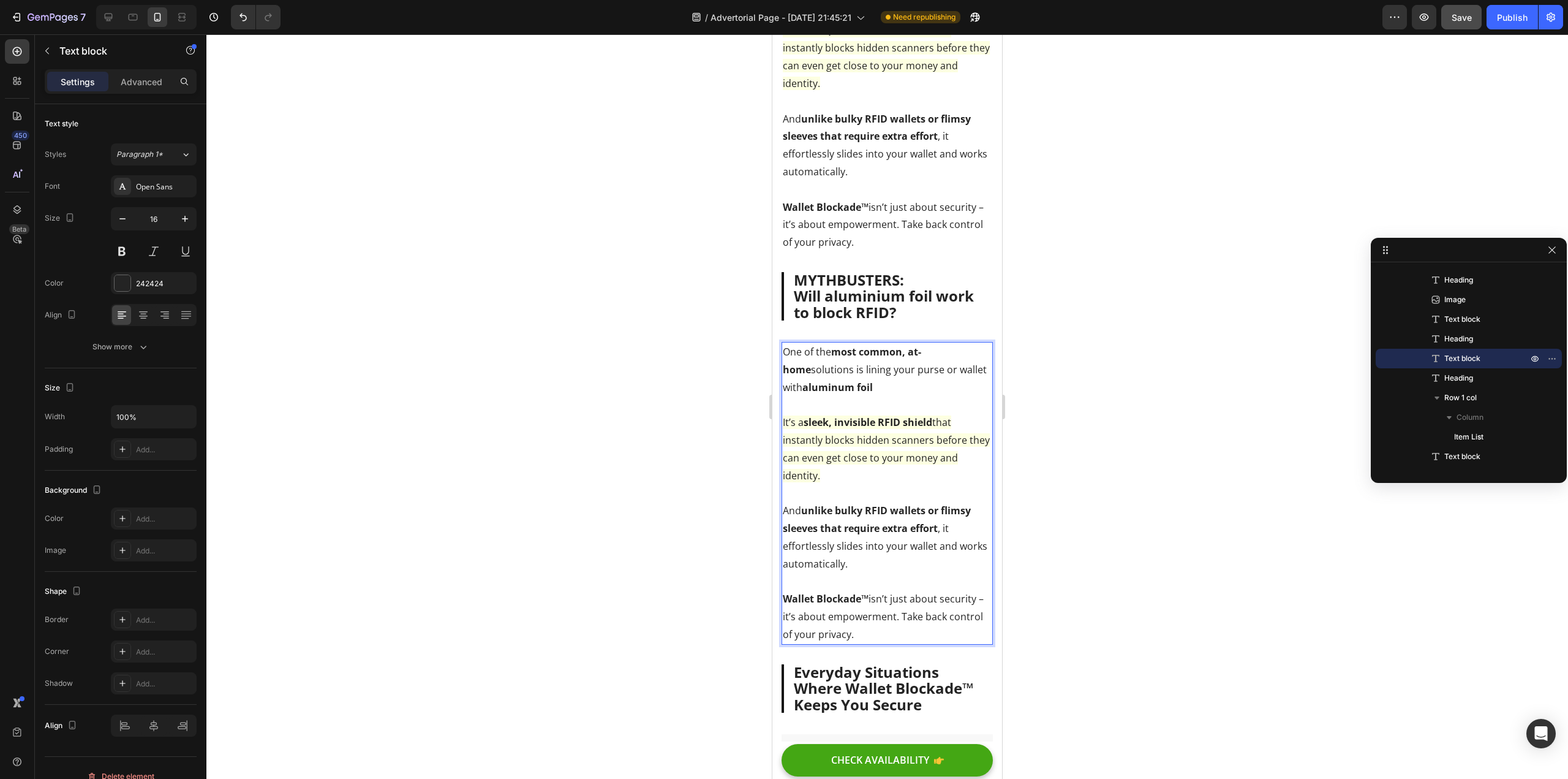
click at [812, 394] on strong "aluminum foil" at bounding box center [837, 387] width 70 height 13
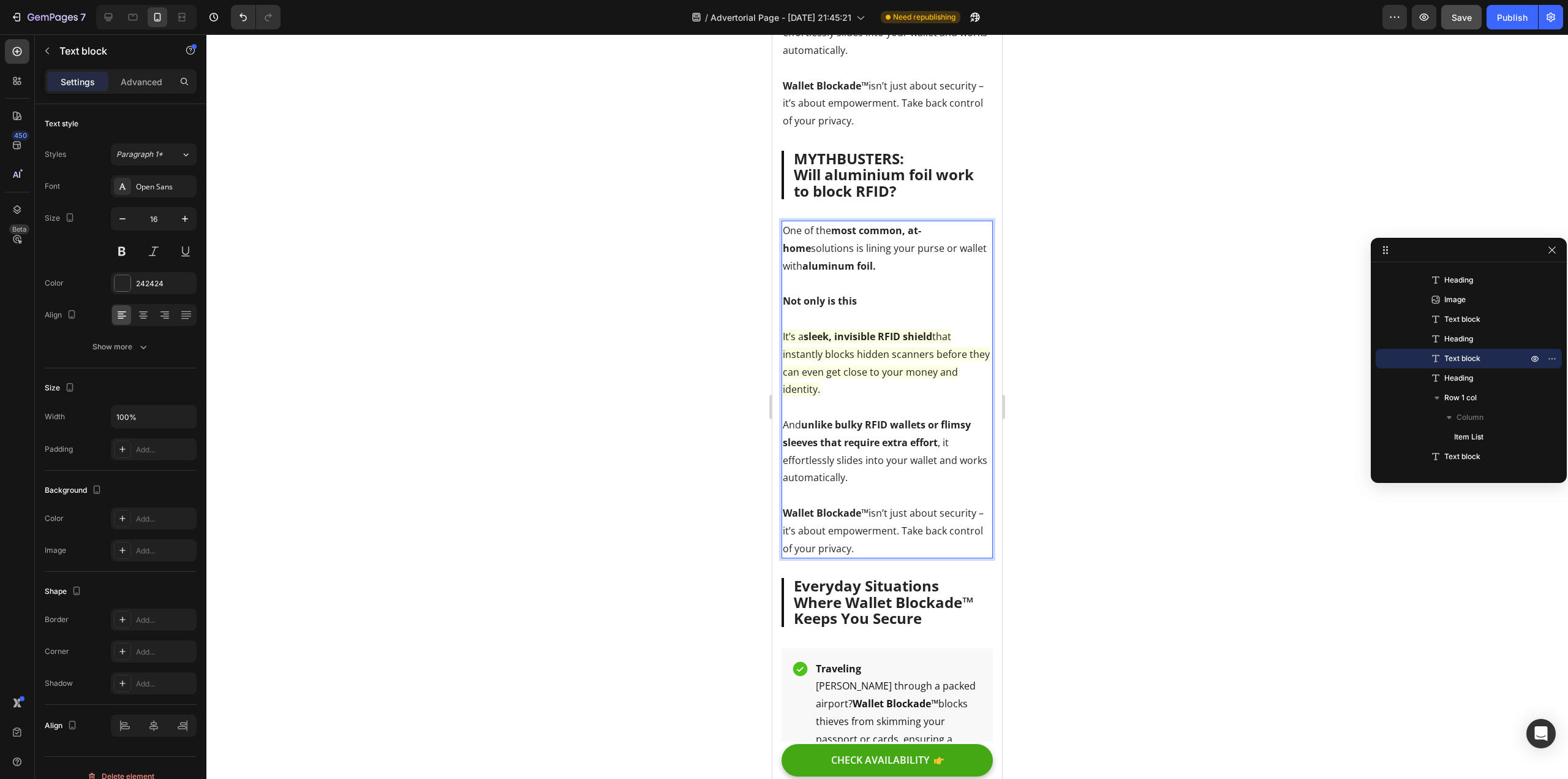
scroll to position [2231, 0]
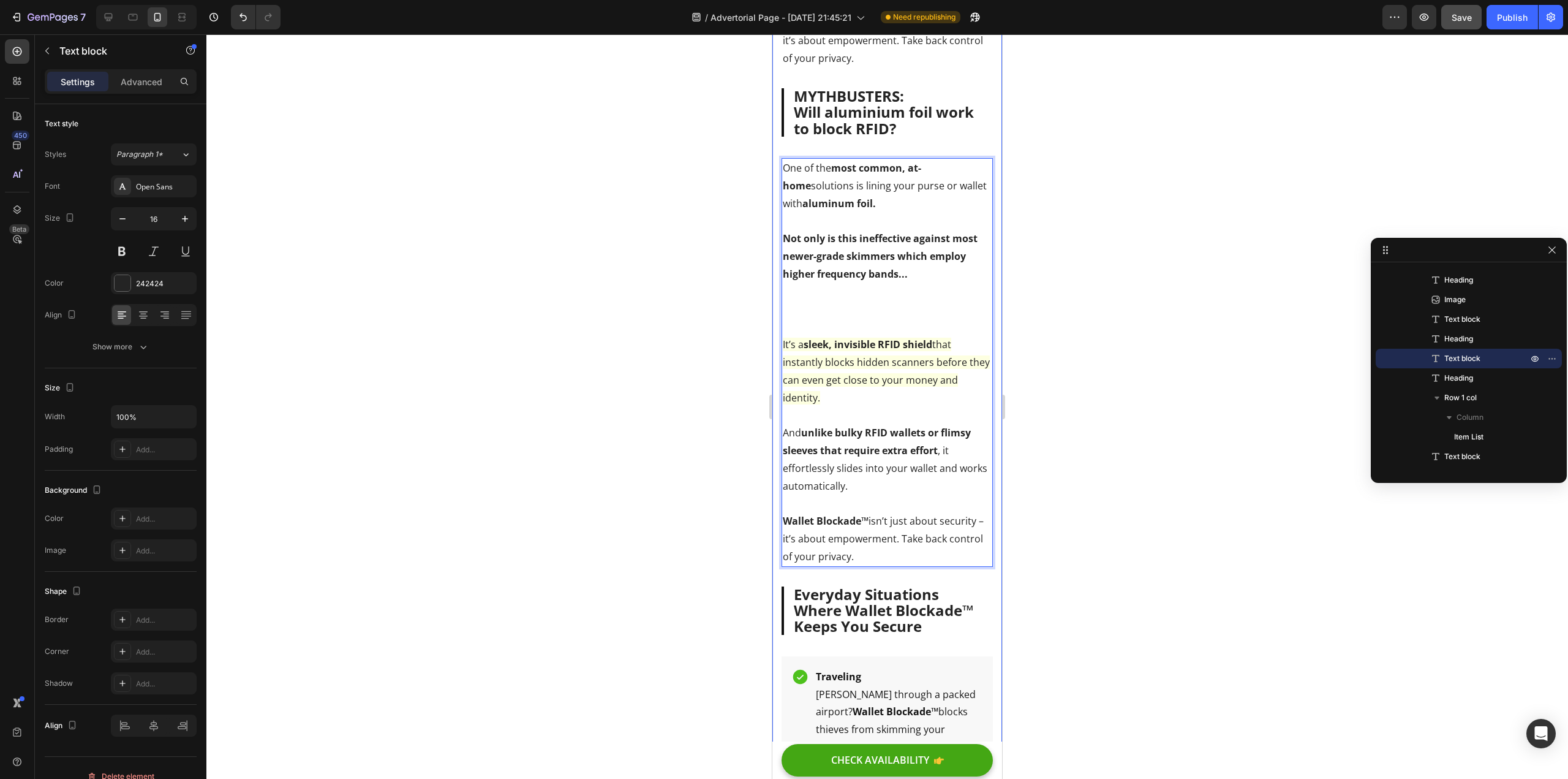
drag, startPoint x: 902, startPoint y: 581, endPoint x: 779, endPoint y: 375, distance: 239.9
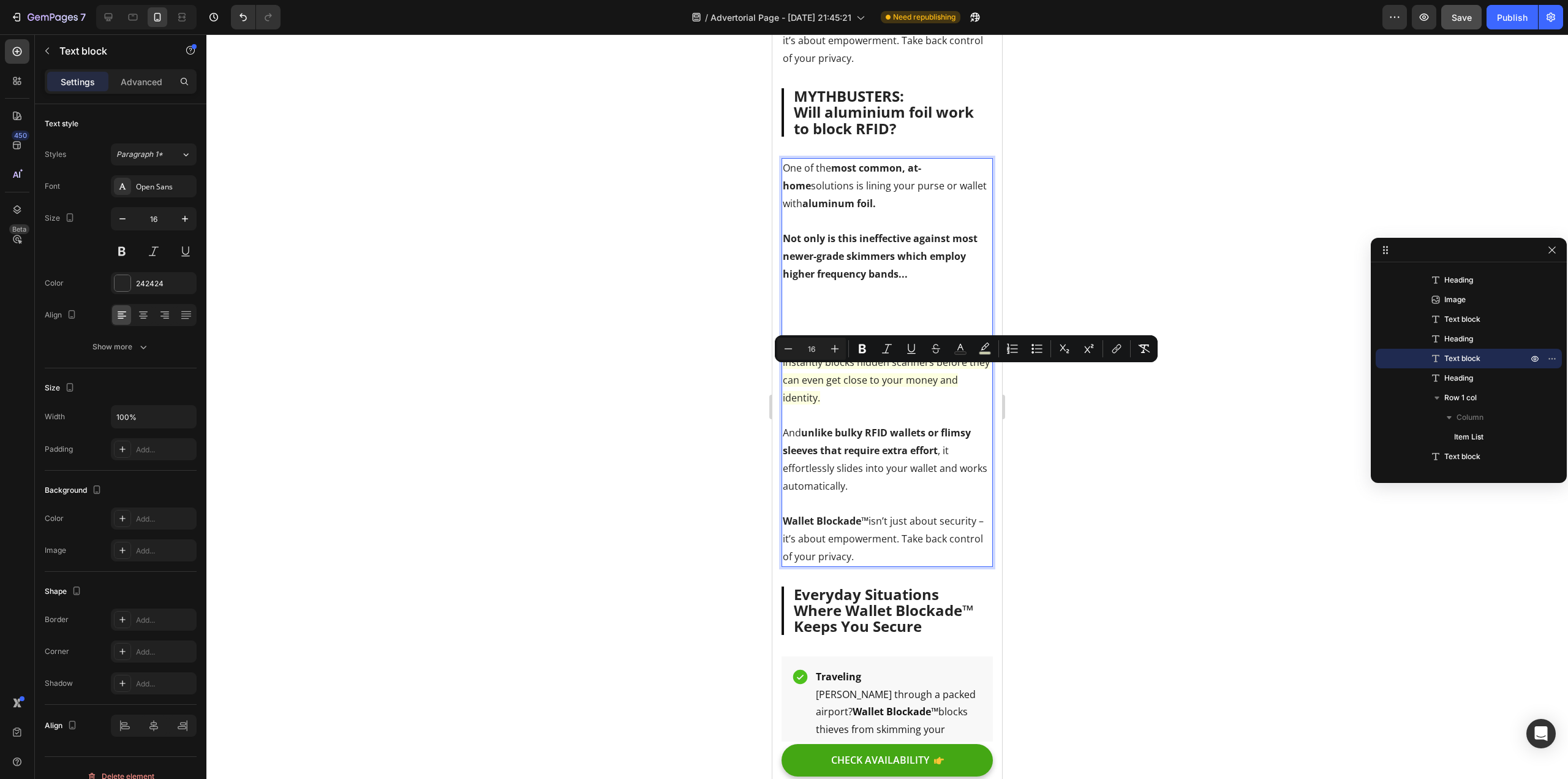
click at [812, 384] on p "It’s a sleek, invisible RFID shield that instantly blocks hidden scanners befor…" at bounding box center [887, 433] width 209 height 265
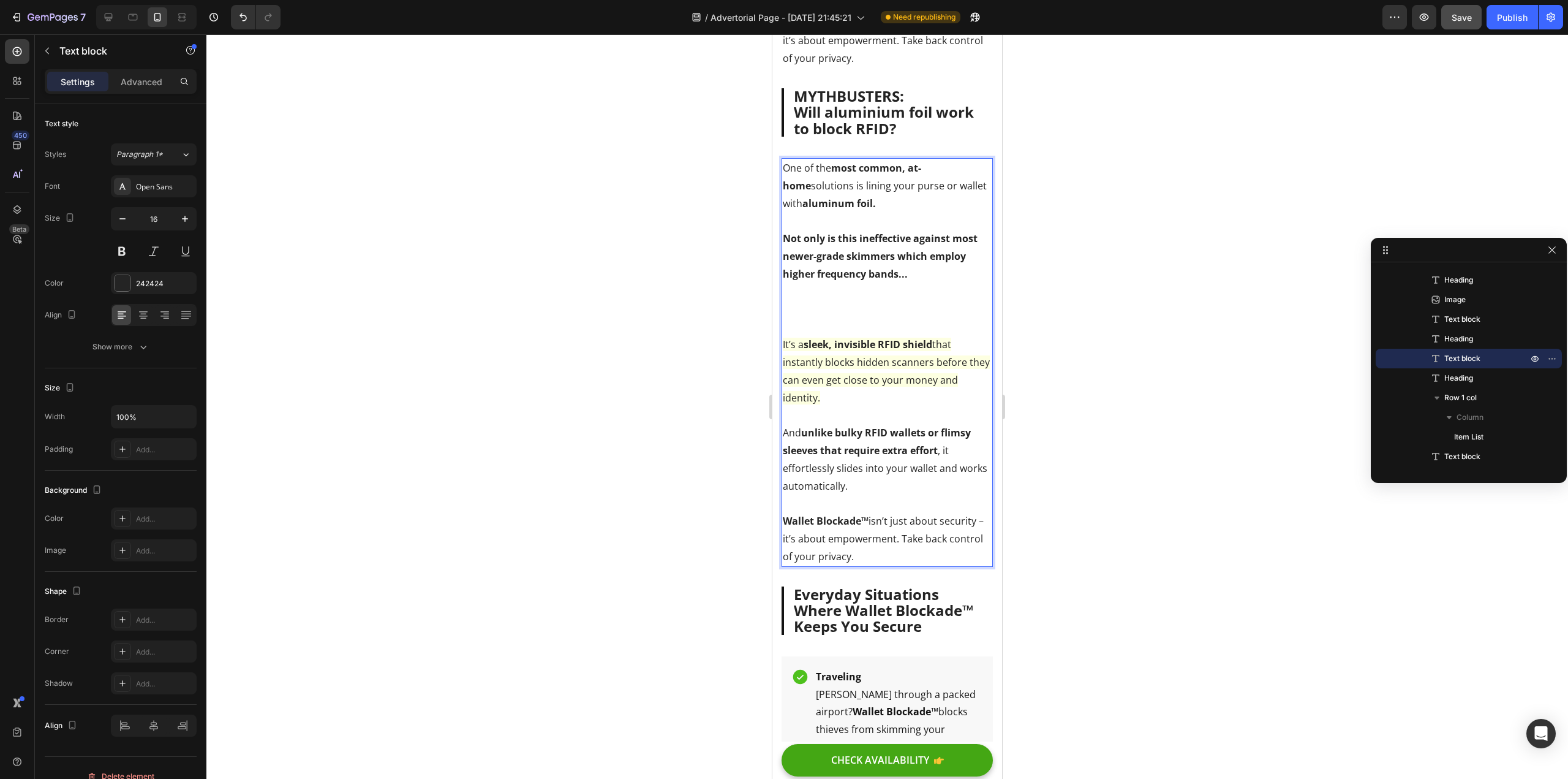
click at [806, 382] on p "It’s a sleek, invisible RFID shield that instantly blocks hidden scanners befor…" at bounding box center [887, 433] width 209 height 265
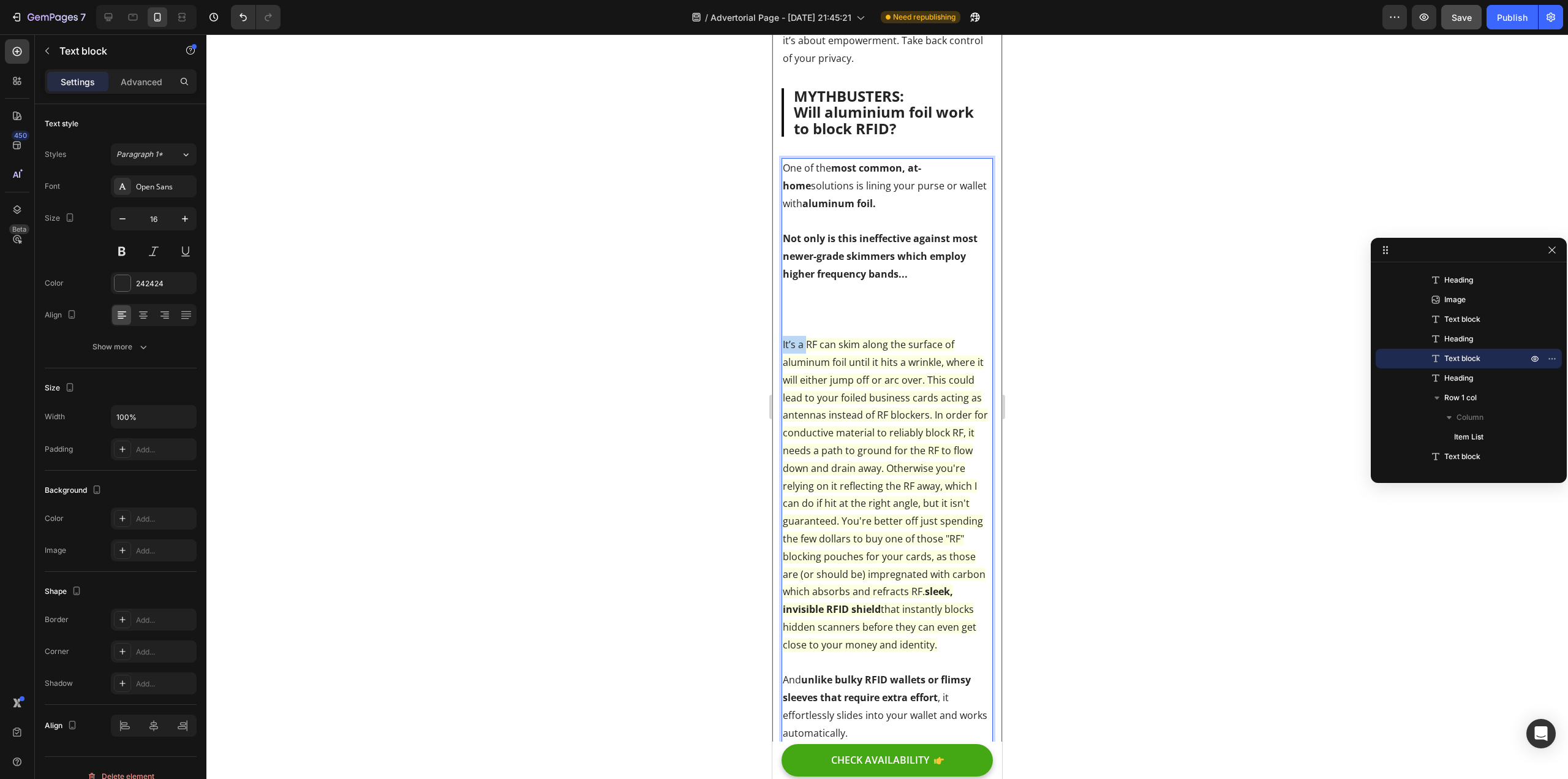
drag, startPoint x: 808, startPoint y: 374, endPoint x: 779, endPoint y: 377, distance: 29.2
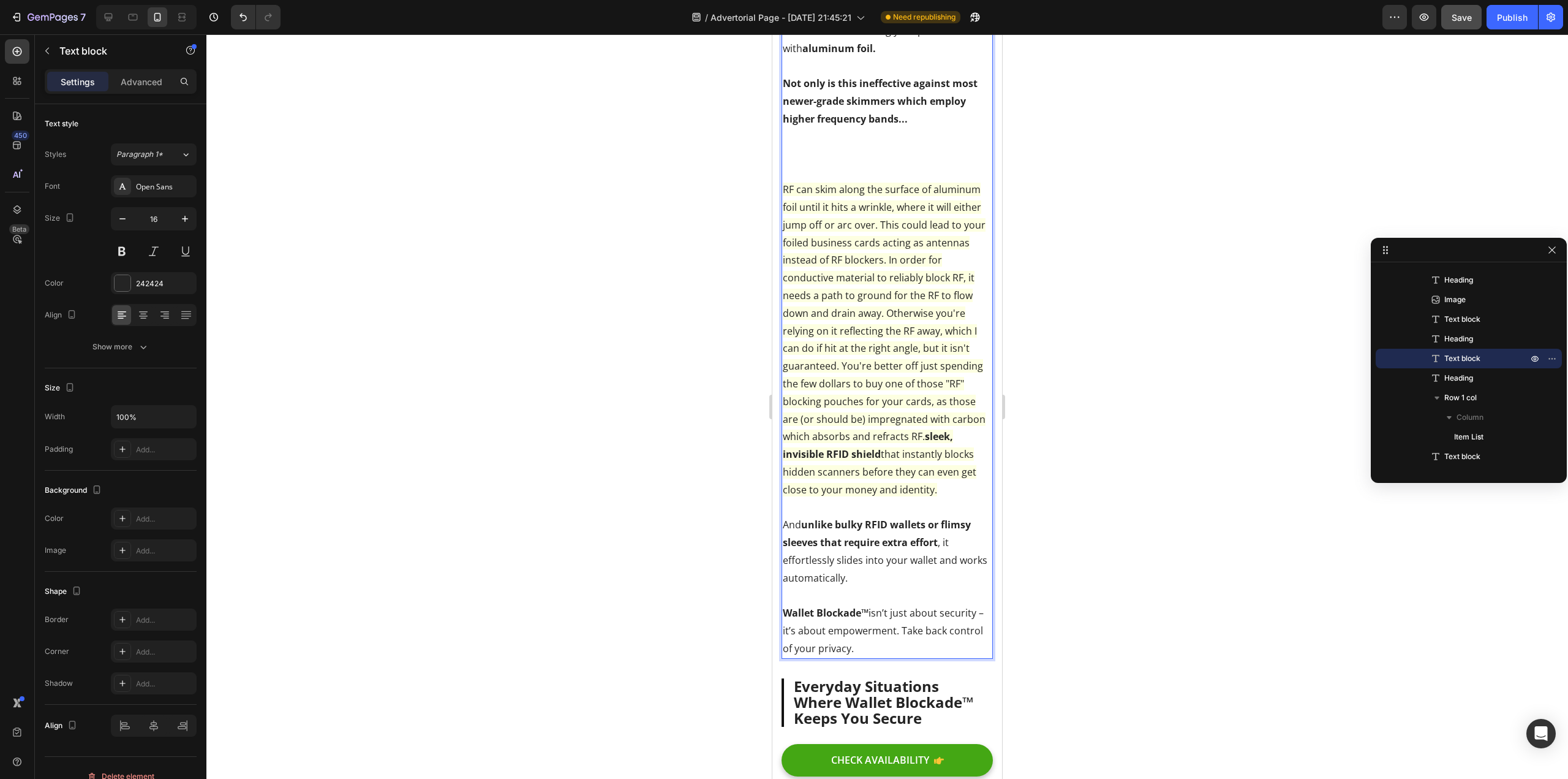
scroll to position [2415, 0]
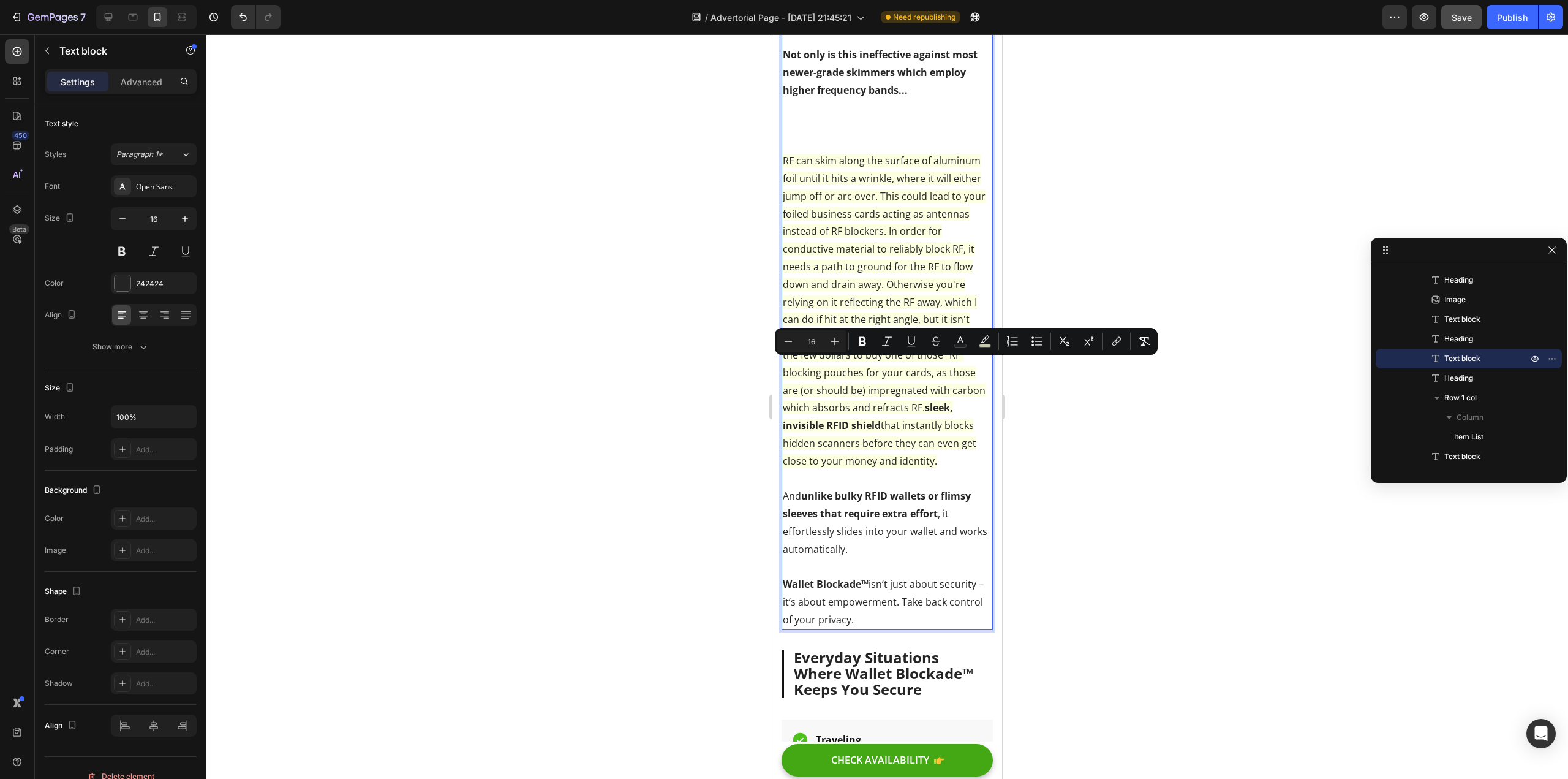
drag, startPoint x: 907, startPoint y: 648, endPoint x: 841, endPoint y: 364, distance: 291.6
click at [841, 364] on p "RF can skim along the surface of aluminum foil until it hits a wrinkle, where i…" at bounding box center [887, 373] width 209 height 511
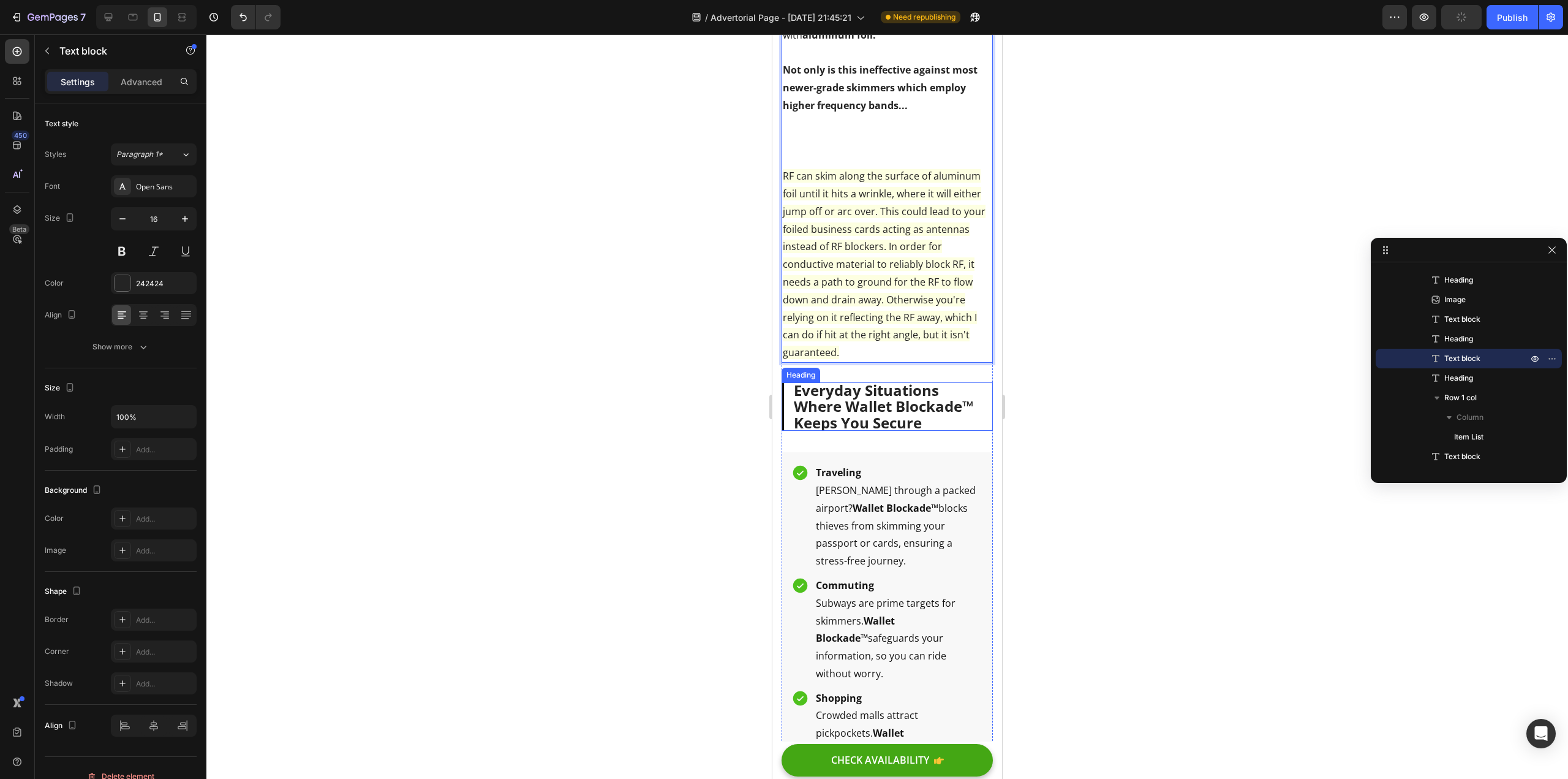
scroll to position [2292, 0]
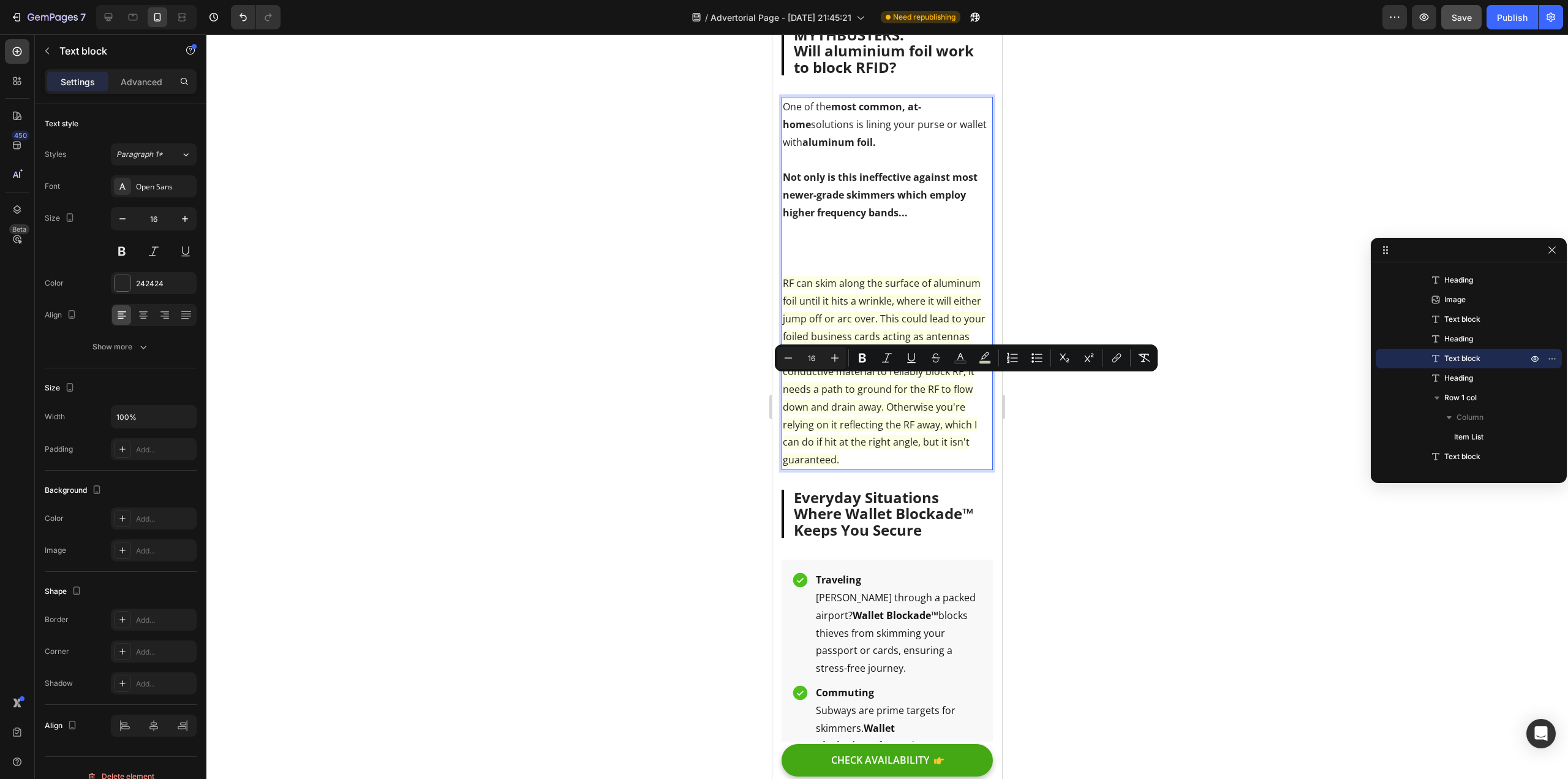
drag, startPoint x: 888, startPoint y: 486, endPoint x: 889, endPoint y: 383, distance: 103.0
click at [889, 383] on p "RF can skim along the surface of aluminum foil until it hits a wrinkle, where i…" at bounding box center [887, 354] width 209 height 229
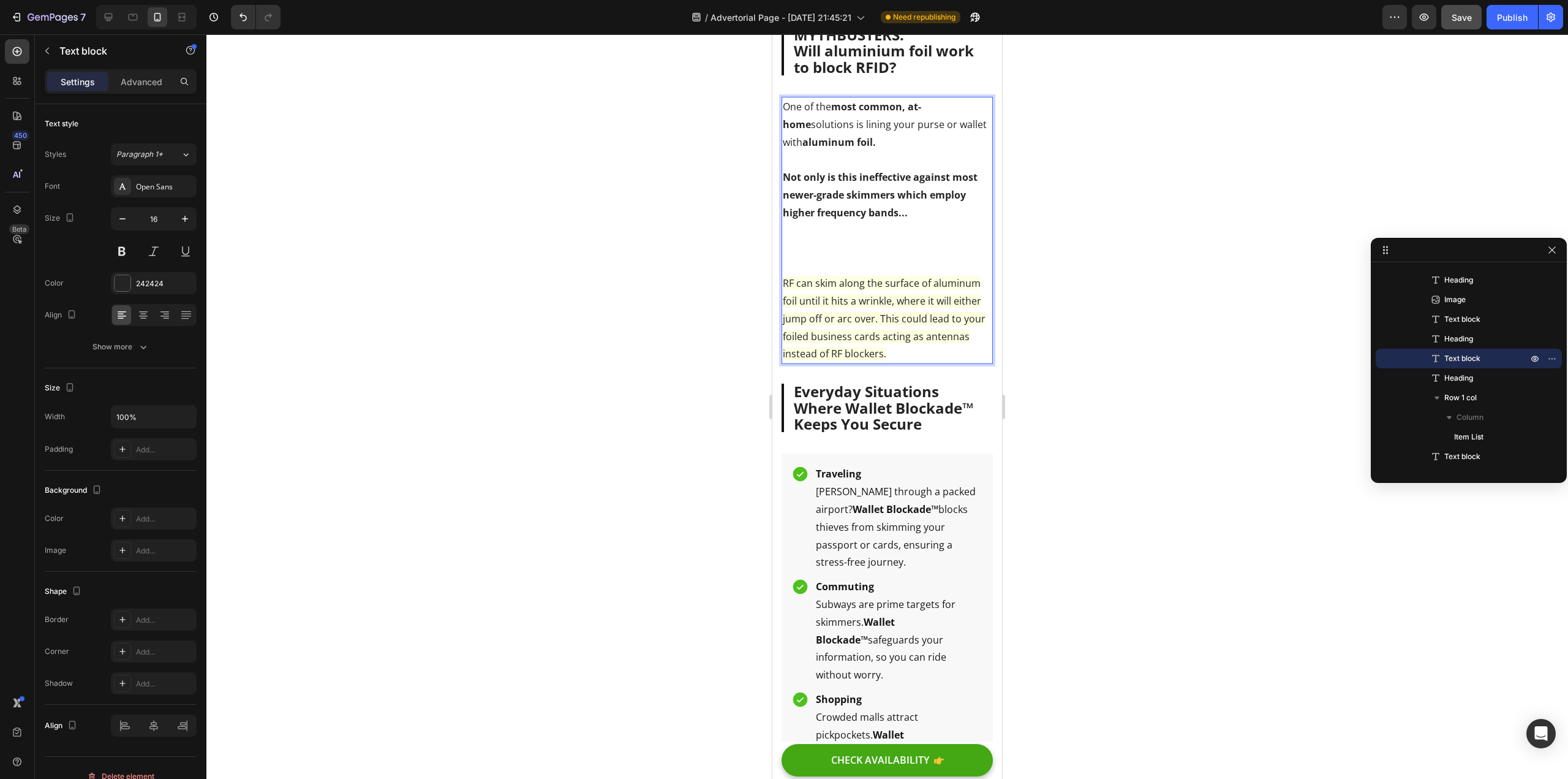
click at [812, 293] on p "RF can skim along the surface of aluminum foil until it hits a wrinkle, where i…" at bounding box center [887, 302] width 209 height 124
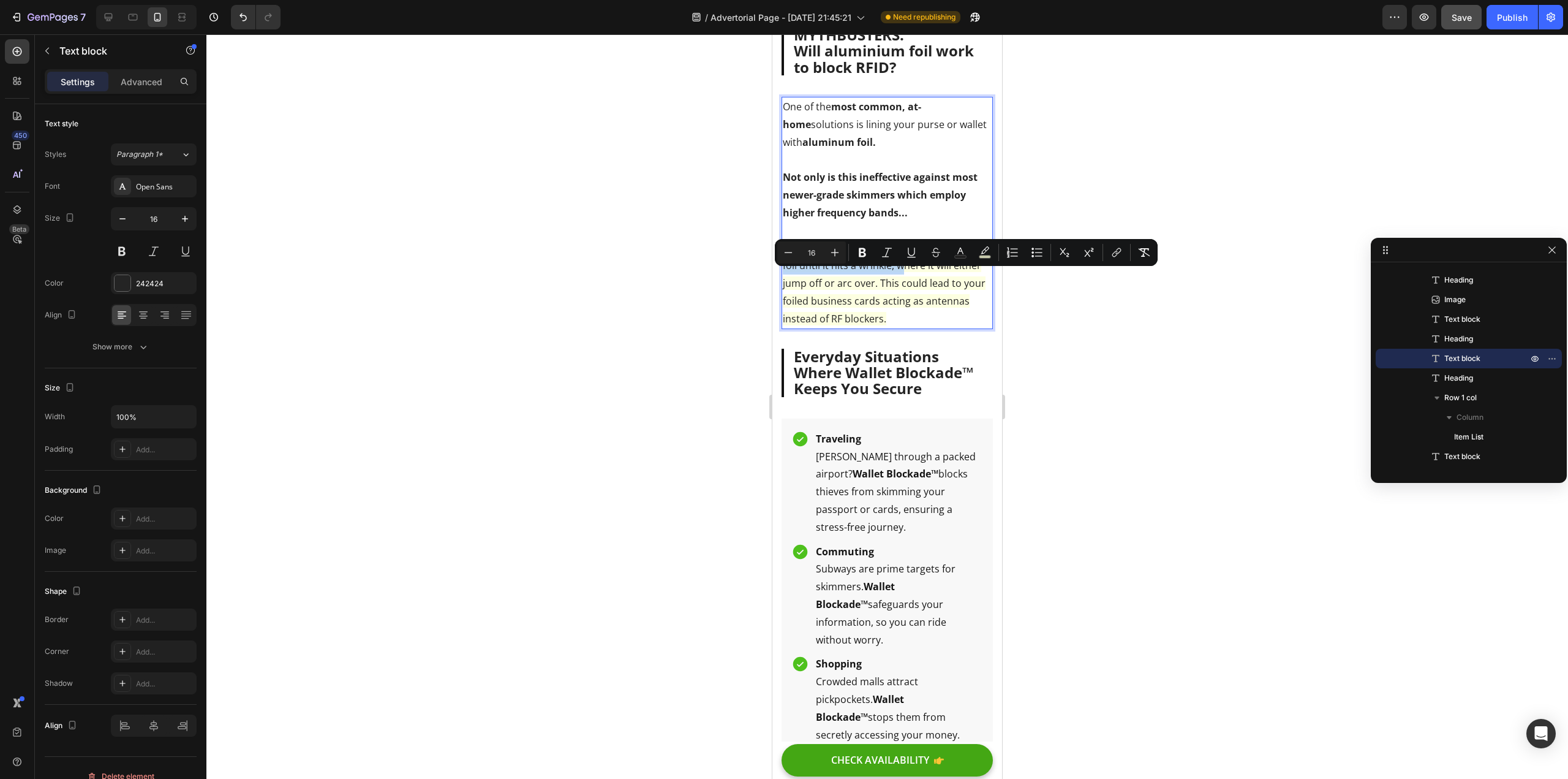
drag, startPoint x: 785, startPoint y: 281, endPoint x: 903, endPoint y: 296, distance: 118.9
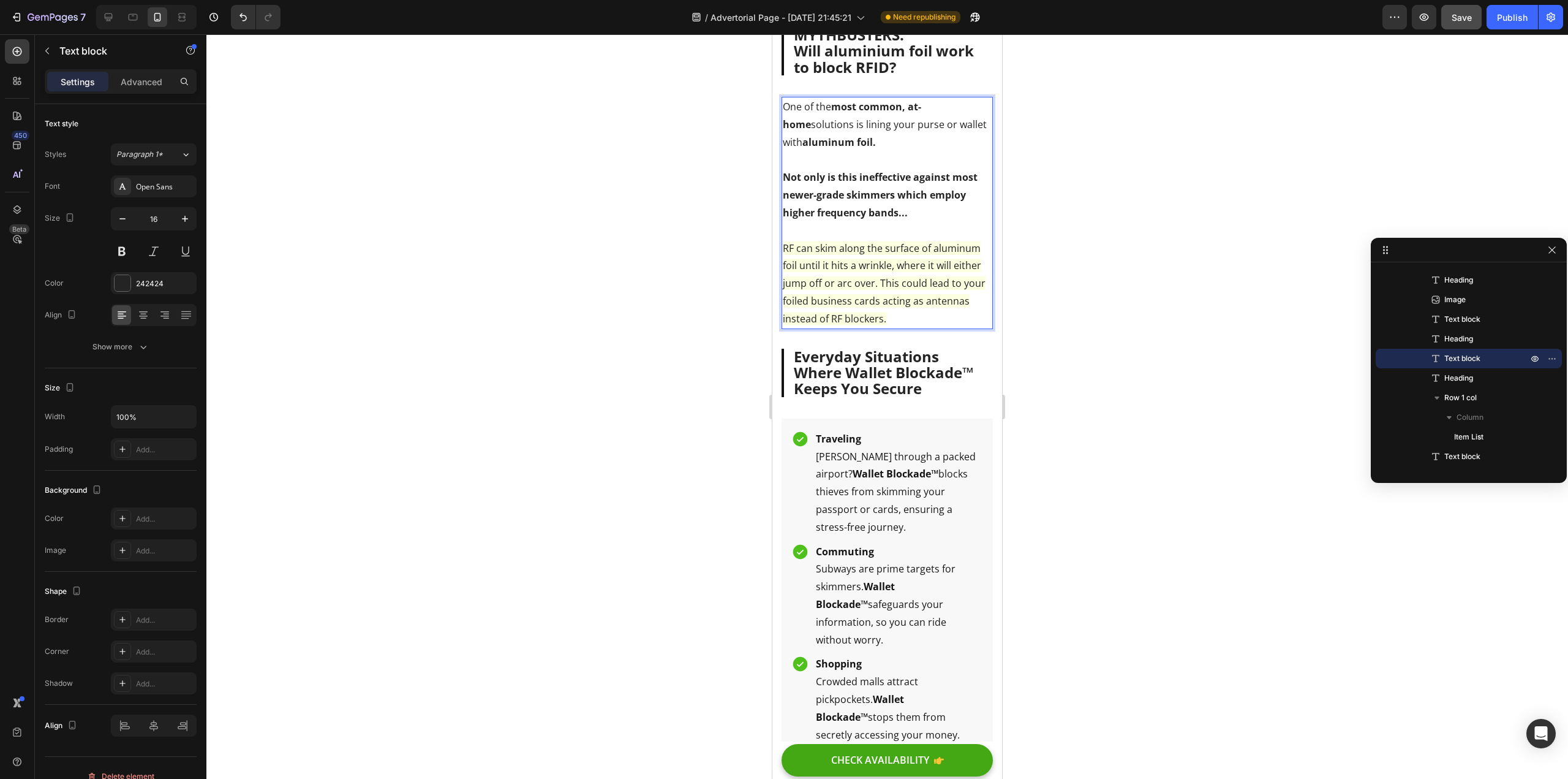
click at [908, 297] on span "RF can skim along the surface of aluminum foil until it hits a wrinkle, where i…" at bounding box center [884, 283] width 203 height 84
drag, startPoint x: 880, startPoint y: 316, endPoint x: 905, endPoint y: 345, distance: 38.3
click at [905, 328] on p "RF can skim along the surface of aluminum foil until it hits a wrinkle, where i…" at bounding box center [887, 275] width 209 height 106
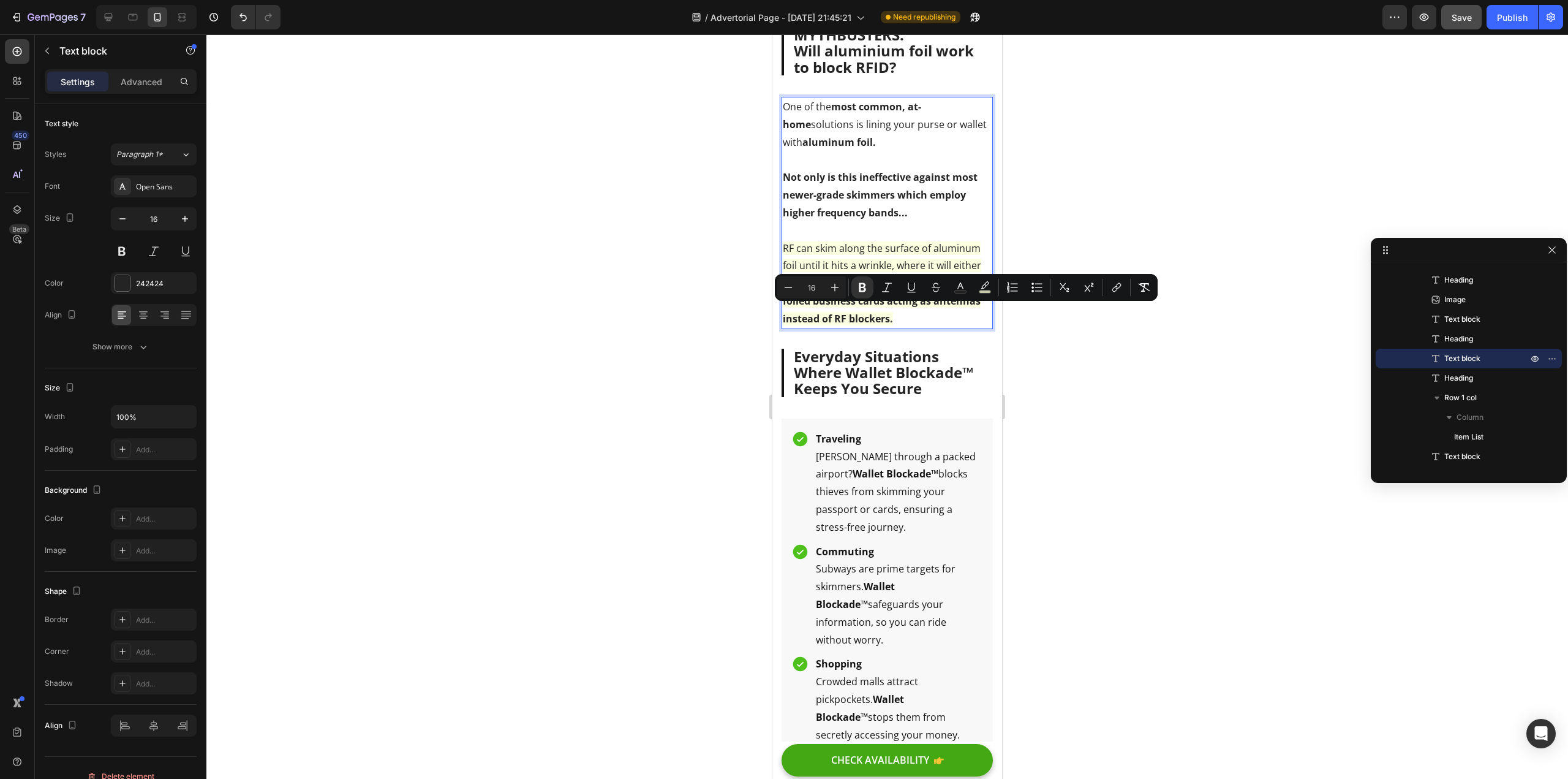
click at [951, 328] on p "RF can skim along the surface of aluminum foil until it hits a wrinkle, where i…" at bounding box center [887, 275] width 209 height 106
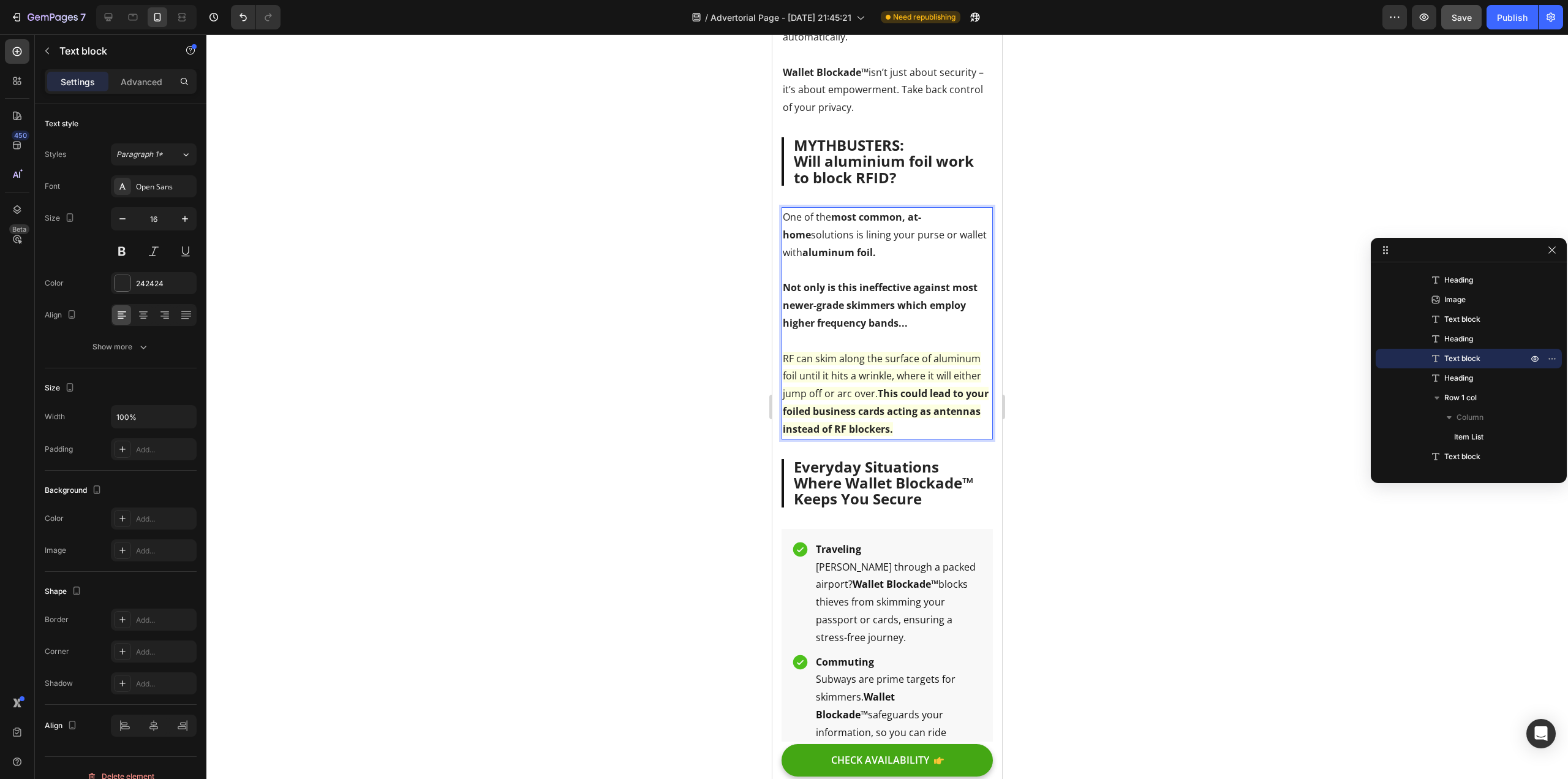
scroll to position [2170, 0]
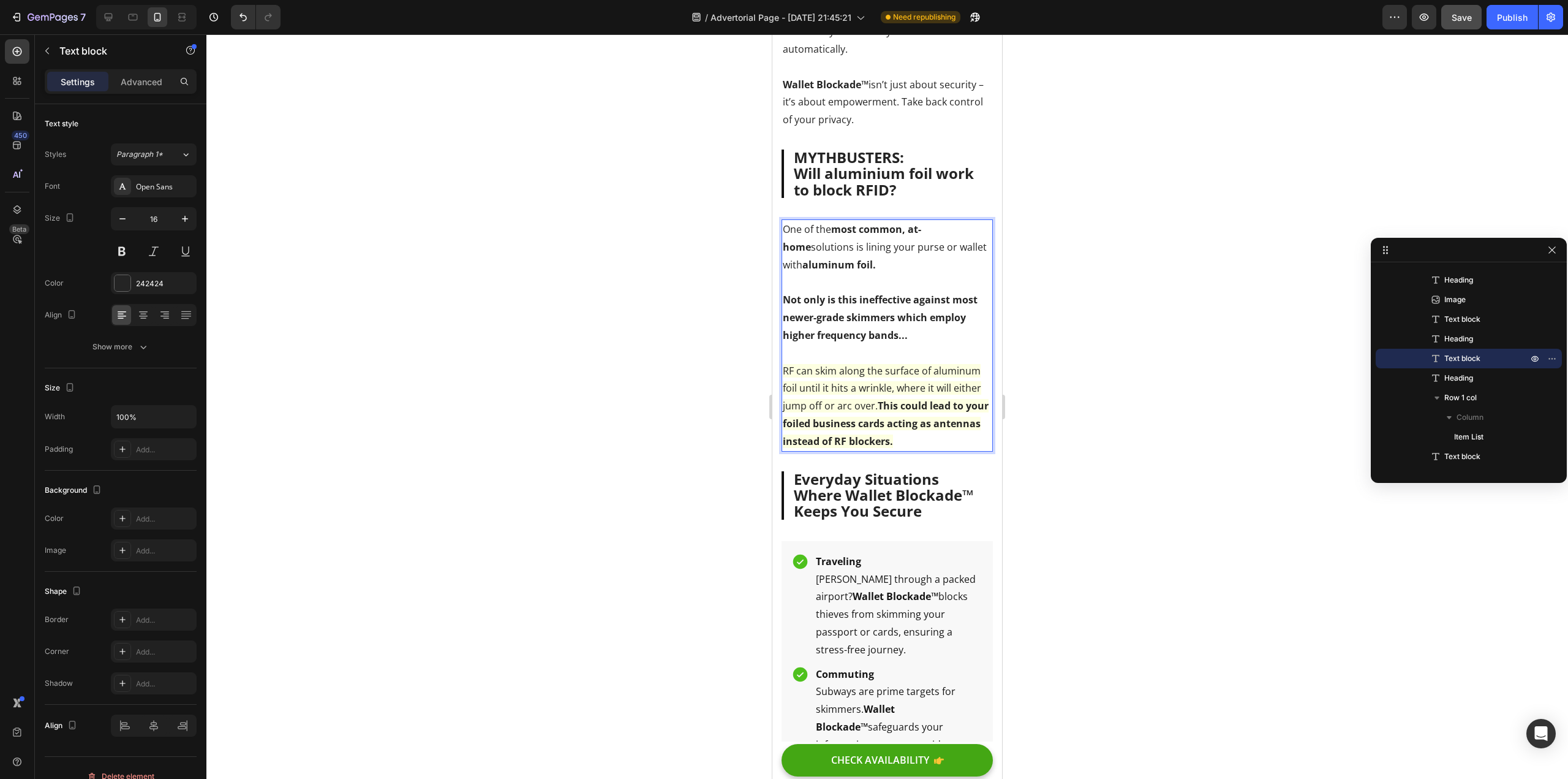
click at [956, 450] on p "RF can skim along the surface of aluminum foil until it hits a wrinkle, where i…" at bounding box center [887, 397] width 209 height 106
click at [951, 450] on p "RF can skim along the surface of aluminum foil until it hits a wrinkle, where i…" at bounding box center [887, 397] width 209 height 106
click at [832, 448] on strong "This could lead to your foiled business cards acting as antennas instead of RF …" at bounding box center [885, 423] width 206 height 49
click at [879, 435] on strong "This could lead to your foiled business cards acting as antennas, instead of RF…" at bounding box center [885, 423] width 206 height 49
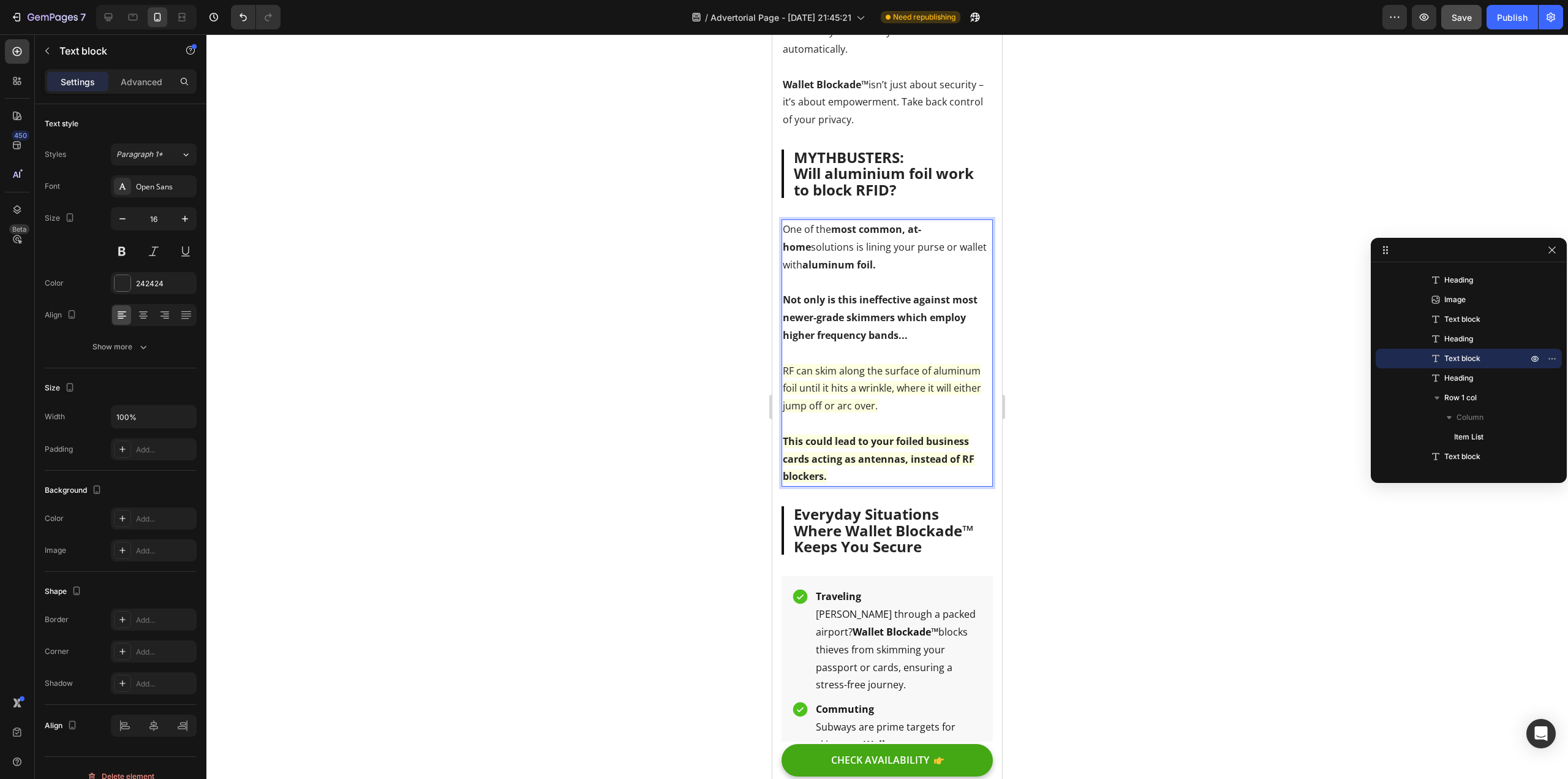
click at [888, 486] on p "This could lead to your foiled business cards acting as antennas, instead of RF…" at bounding box center [887, 459] width 209 height 53
click at [902, 483] on strong "This could lead to your foiled business cards acting as antennas, instead of RF…" at bounding box center [879, 458] width 192 height 49
click at [907, 483] on strong "This could lead to your foiled business cards acting as antennas, instead of RF…" at bounding box center [879, 458] width 192 height 49
drag, startPoint x: 915, startPoint y: 505, endPoint x: 973, endPoint y: 510, distance: 58.2
click at [973, 486] on p "This could lead to your foiled business cards acting as antennas, amplifying RF…" at bounding box center [887, 459] width 209 height 53
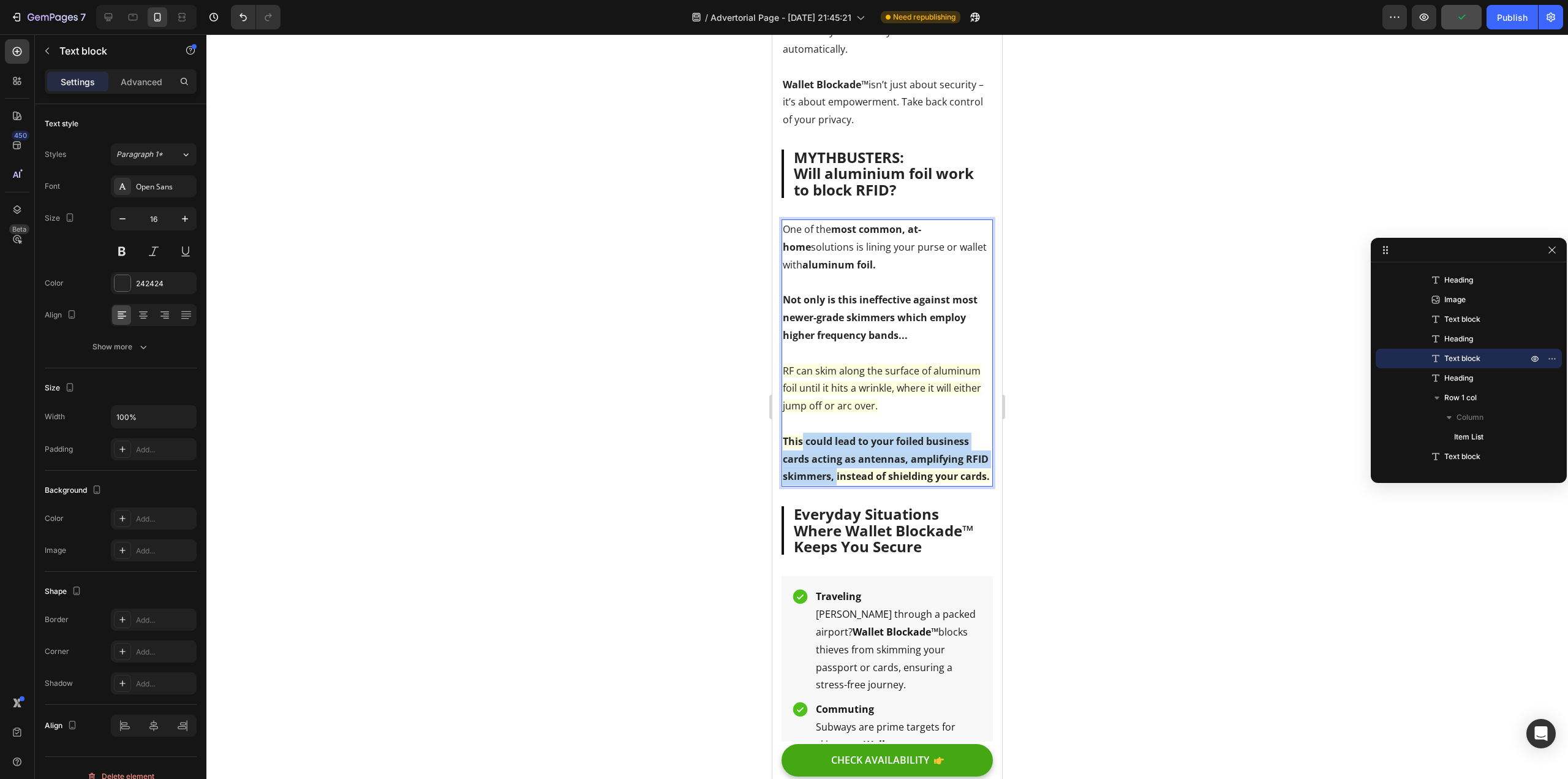
drag, startPoint x: 862, startPoint y: 506, endPoint x: 803, endPoint y: 473, distance: 67.6
click at [803, 473] on strong "This could lead to your foiled business cards acting as antennas, amplifying RF…" at bounding box center [886, 458] width 207 height 49
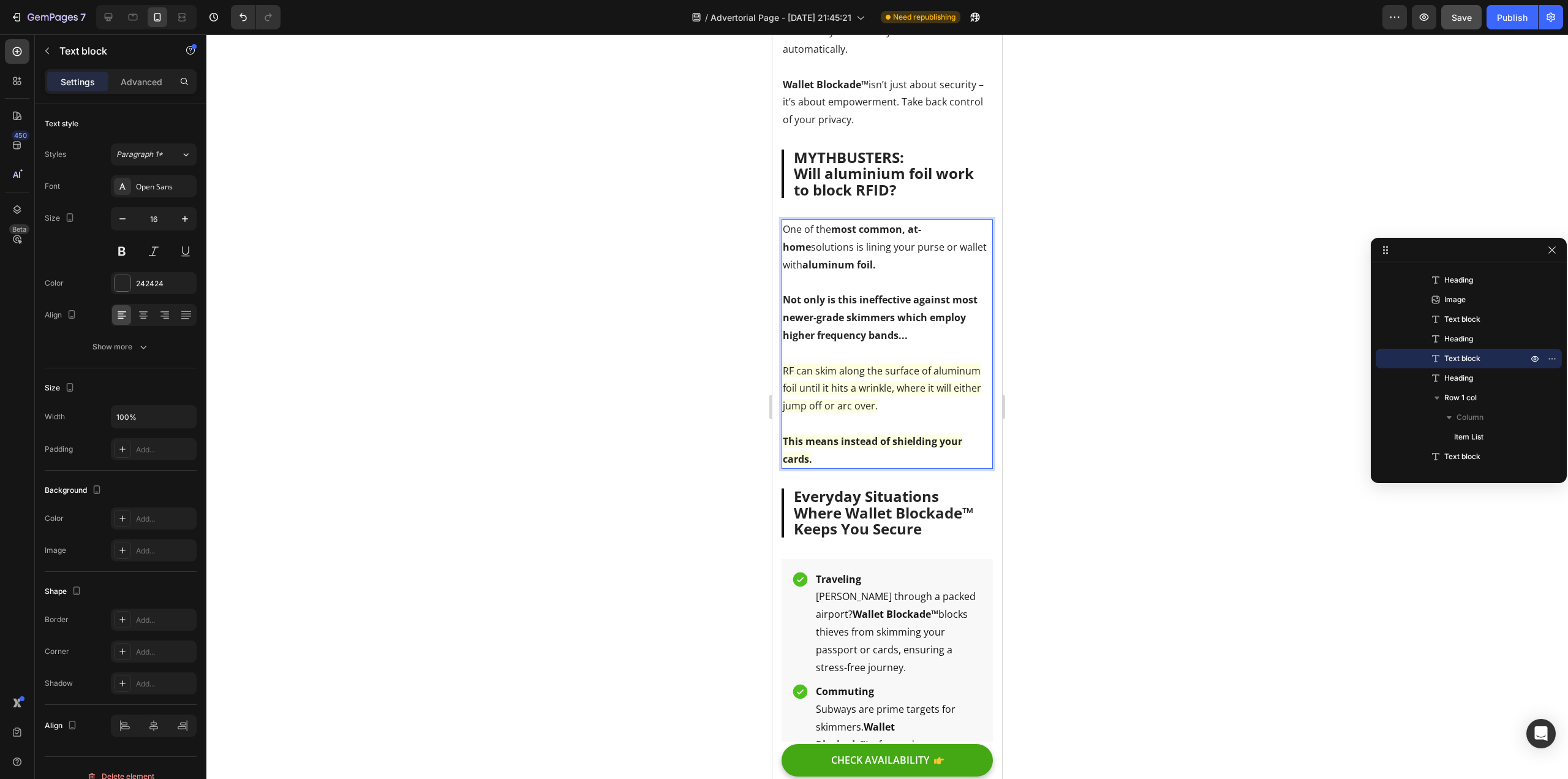
click at [822, 468] on p "This means instead of shielding your cards." at bounding box center [887, 450] width 209 height 36
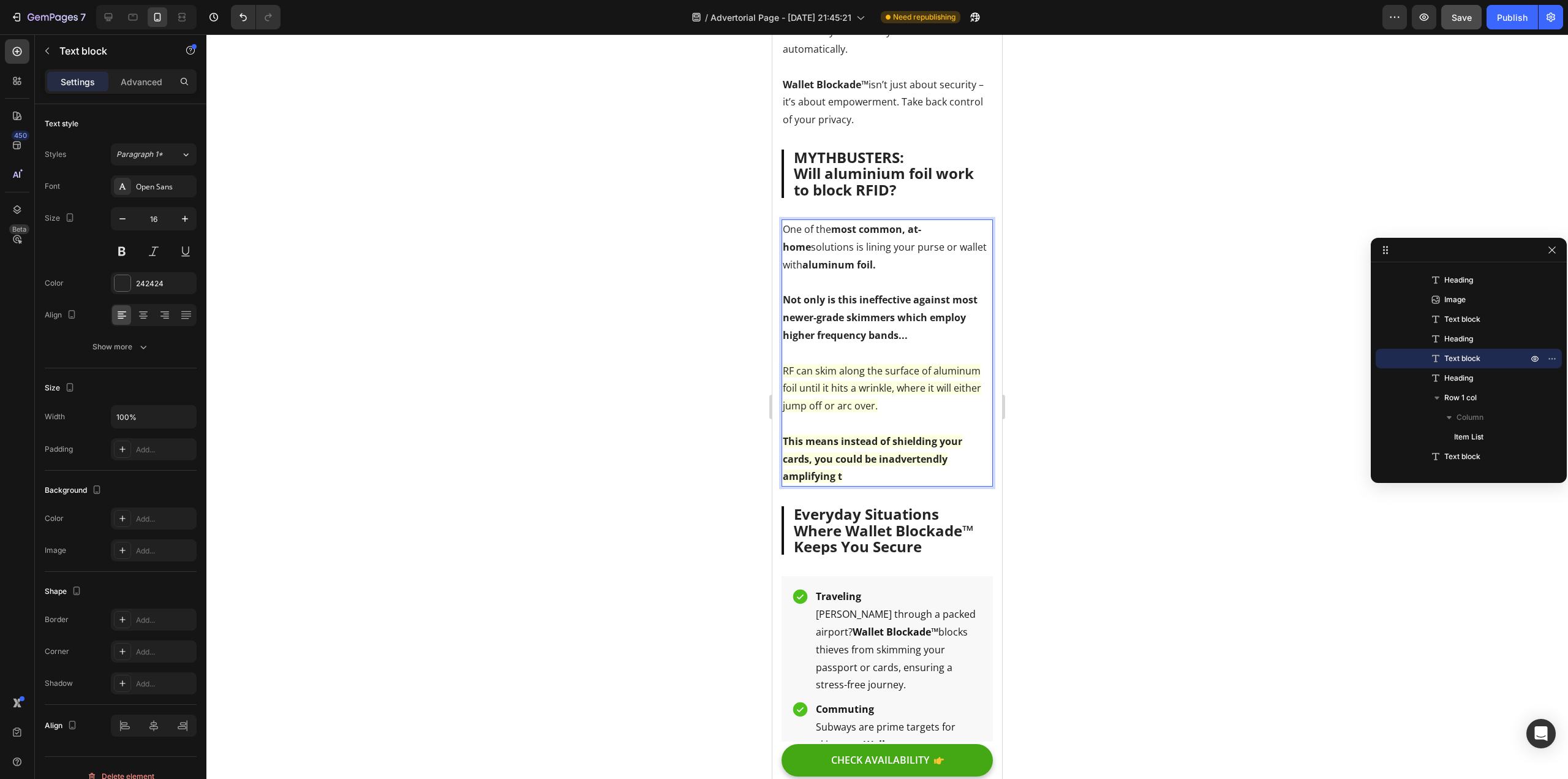
click at [884, 483] on strong "This means instead of shielding your cards, you could be inadvertendly amplifyi…" at bounding box center [872, 458] width 179 height 49
click at [904, 483] on strong "This means instead of shielding your cards, you could be inadvertendly amplifyi…" at bounding box center [872, 458] width 179 height 49
click at [946, 483] on strong "This means instead of shielding your cards, you could be inadvertendly amplifyi…" at bounding box center [872, 458] width 179 height 49
click at [936, 483] on strong "This means instead of shielding your cards, you could be inadvertendly amplifyi…" at bounding box center [872, 458] width 179 height 49
click at [918, 486] on p "This means instead of shielding your cards, you could be inadvertently amplifyi…" at bounding box center [887, 459] width 209 height 53
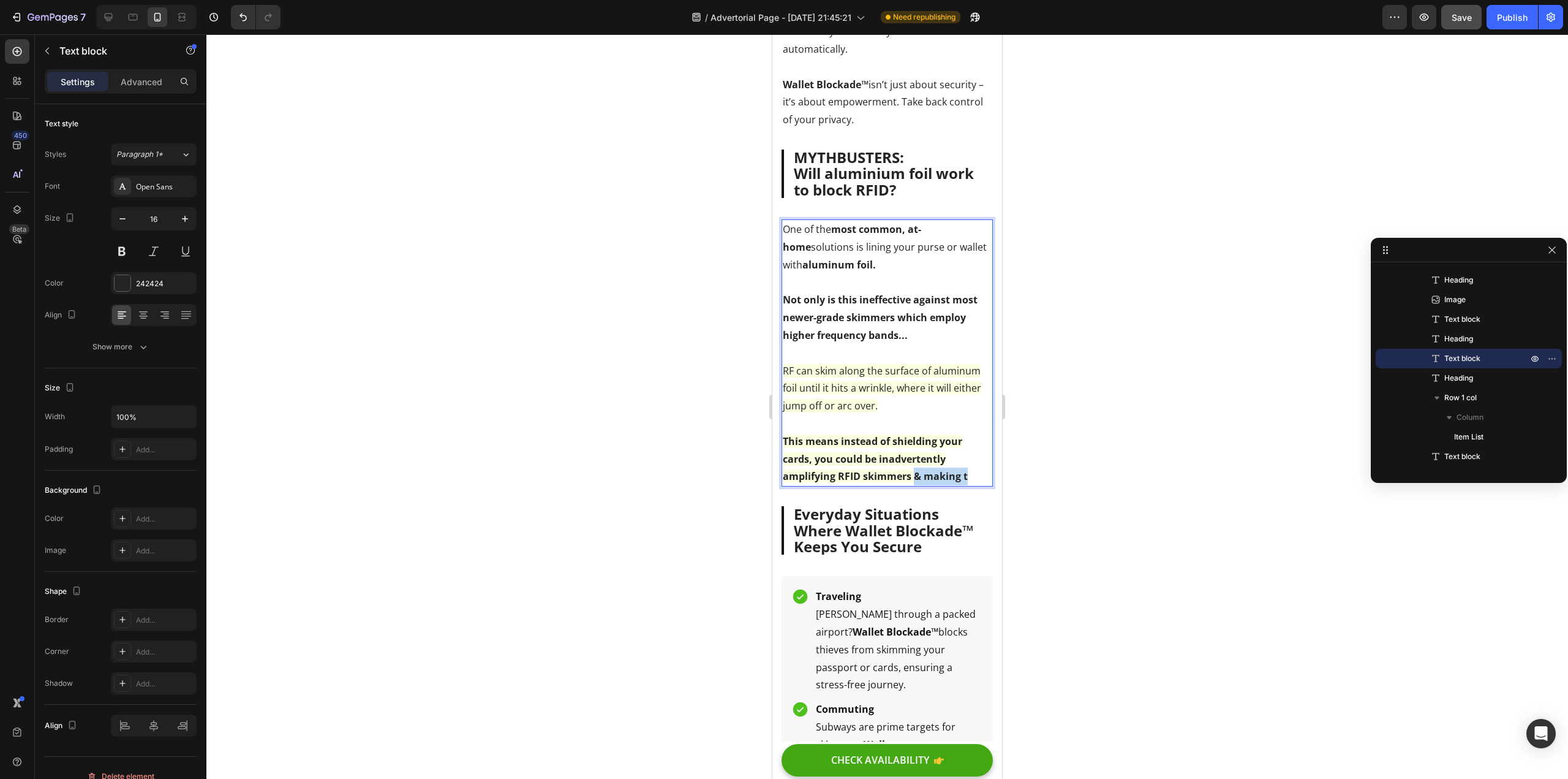
drag, startPoint x: 974, startPoint y: 501, endPoint x: 915, endPoint y: 501, distance: 59.0
click at [912, 486] on p "This means instead of shielding your cards, you could be inadvertently amplifyi…" at bounding box center [887, 459] width 209 height 53
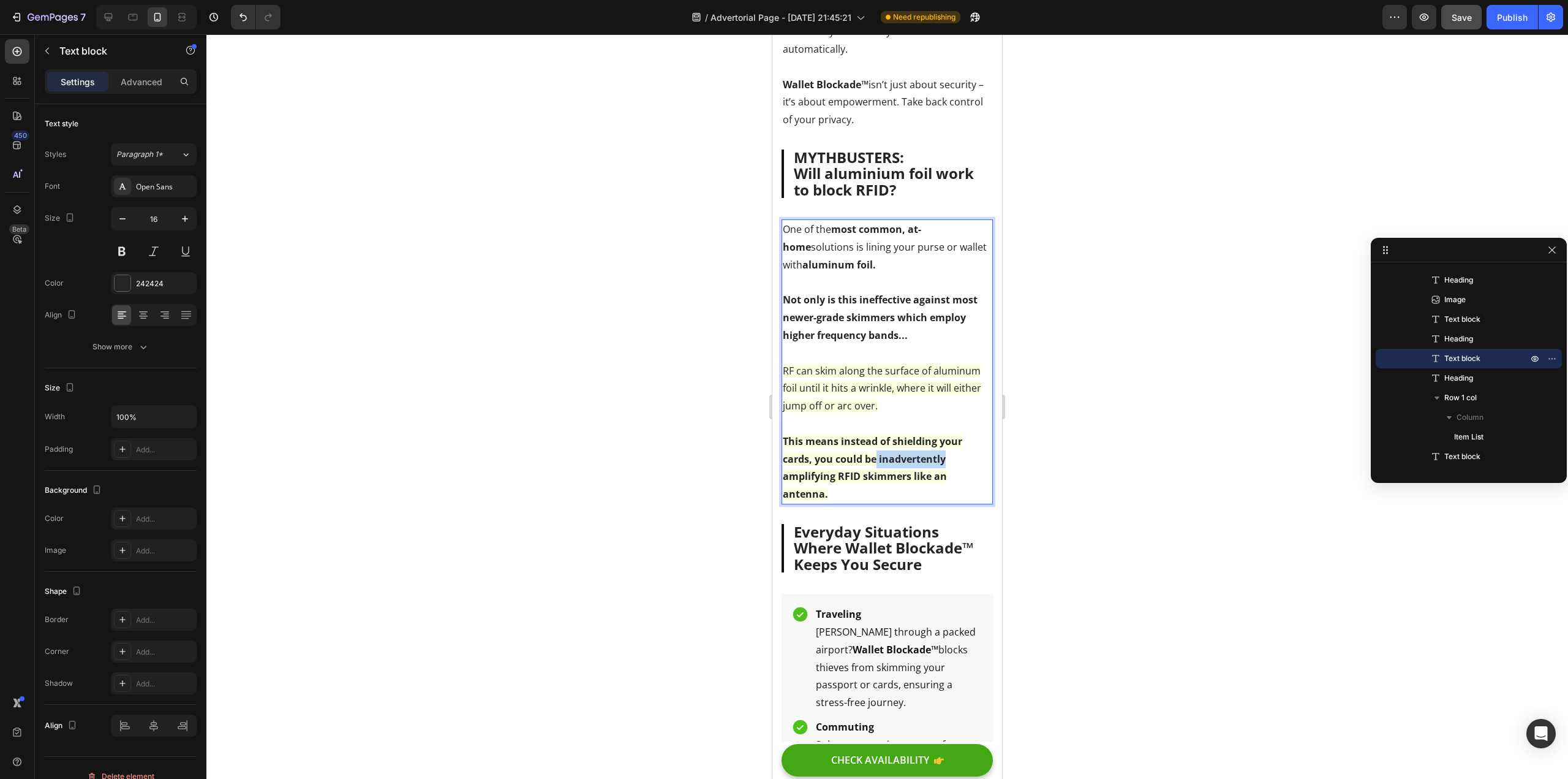
drag, startPoint x: 877, startPoint y: 490, endPoint x: 965, endPoint y: 489, distance: 88.0
click at [965, 489] on p "This means instead of shielding your cards, you could be inadvertently amplifyi…" at bounding box center [887, 468] width 209 height 70
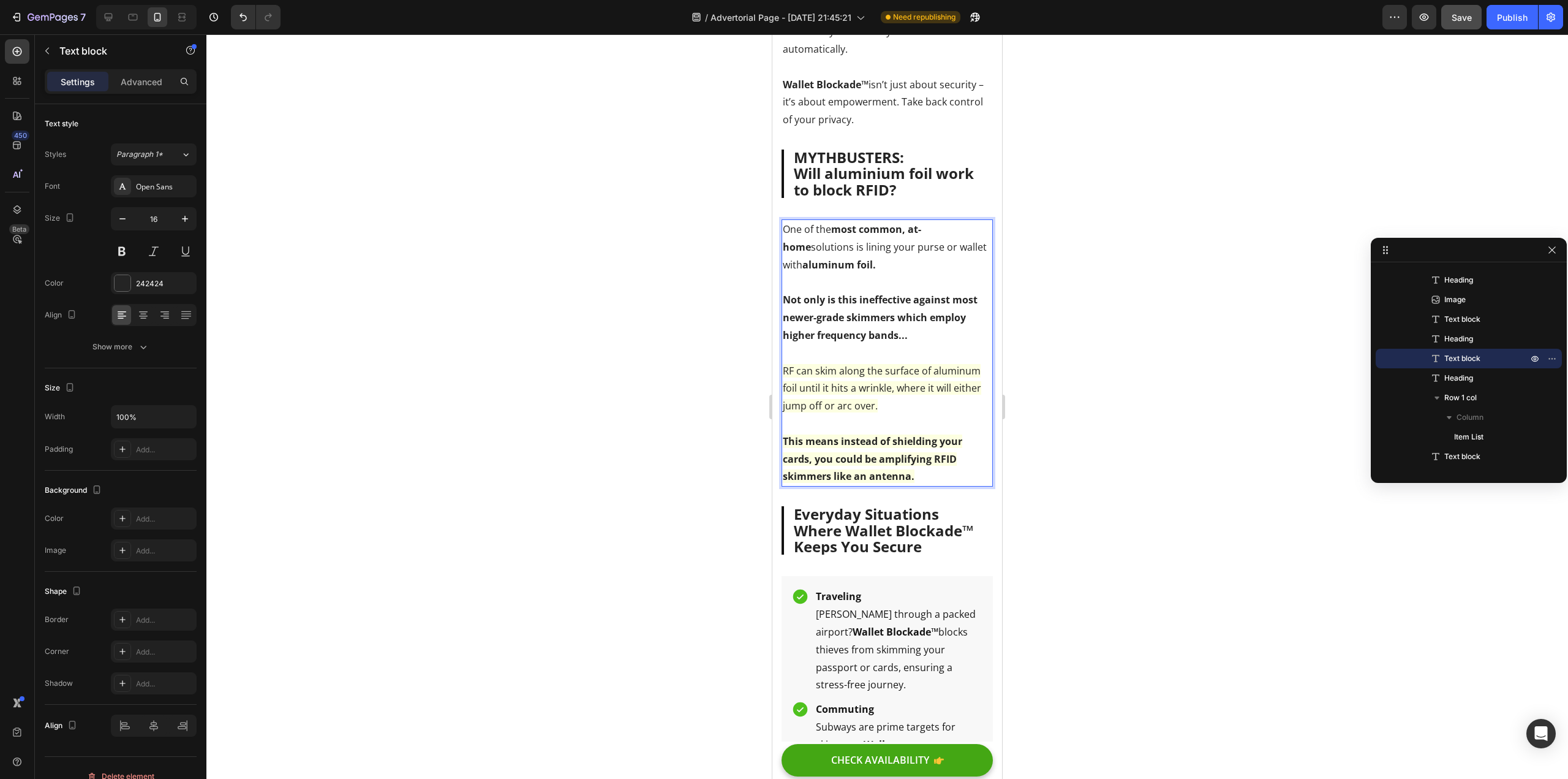
click at [948, 486] on p "This means instead of shielding your cards, you could be amplifying RFID skimme…" at bounding box center [887, 459] width 209 height 53
click at [934, 483] on strong "This means instead of shielding your cards, you could be amplifying RFID skimme…" at bounding box center [872, 458] width 179 height 49
click at [934, 486] on p "This means instead of shielding your cards, you could be amplifying the RFID sk…" at bounding box center [887, 459] width 209 height 53
click at [814, 483] on strong "This means instead of shielding your cards, you could be amplifying the RFID sk…" at bounding box center [879, 458] width 193 height 49
click at [879, 483] on strong "This means instead of shielding your cards, you could be amplifying the RFID sk…" at bounding box center [879, 458] width 193 height 49
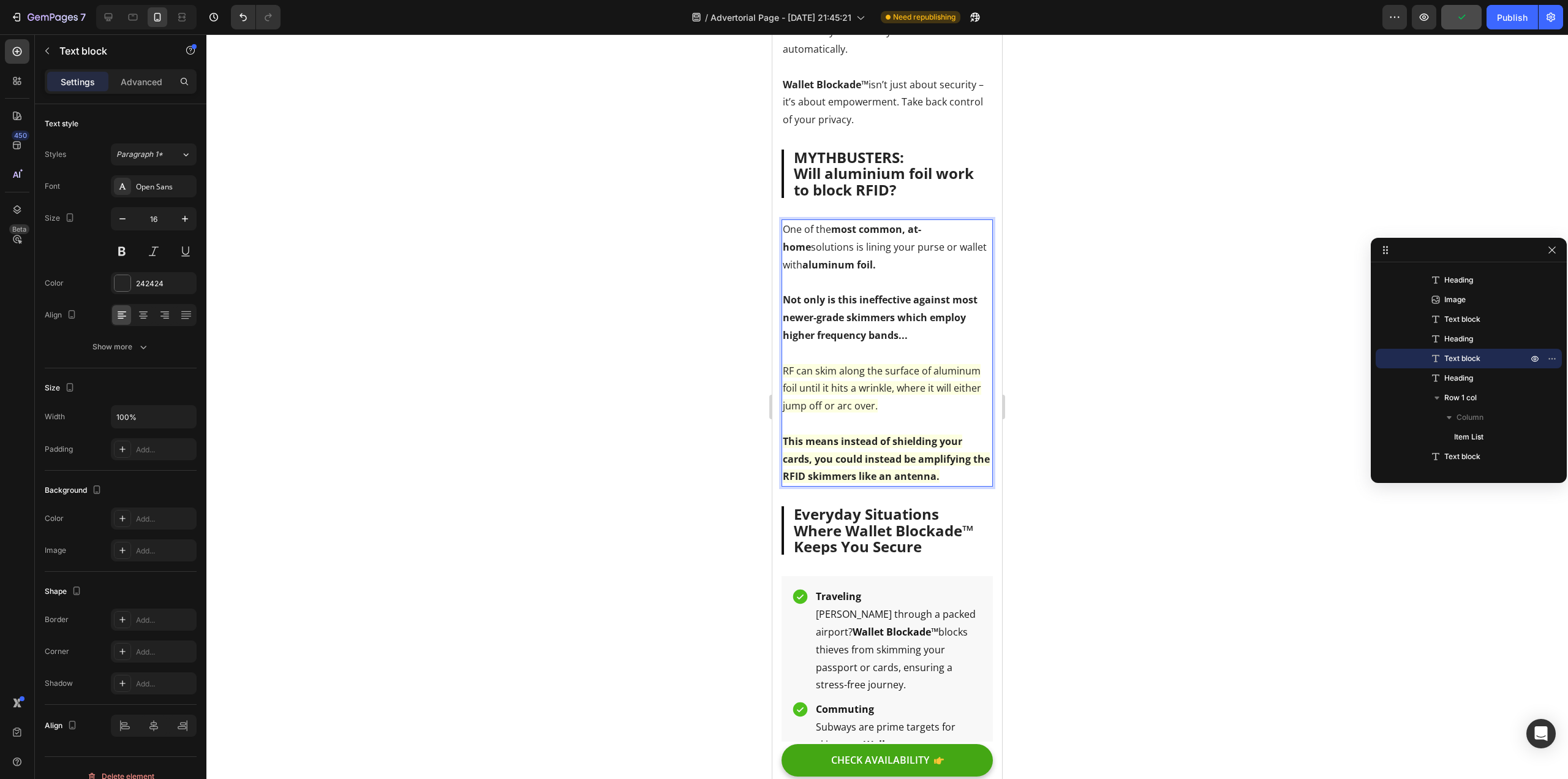
click at [957, 483] on strong "This means instead of shielding your cards, you could instead be amplifying the…" at bounding box center [886, 458] width 207 height 49
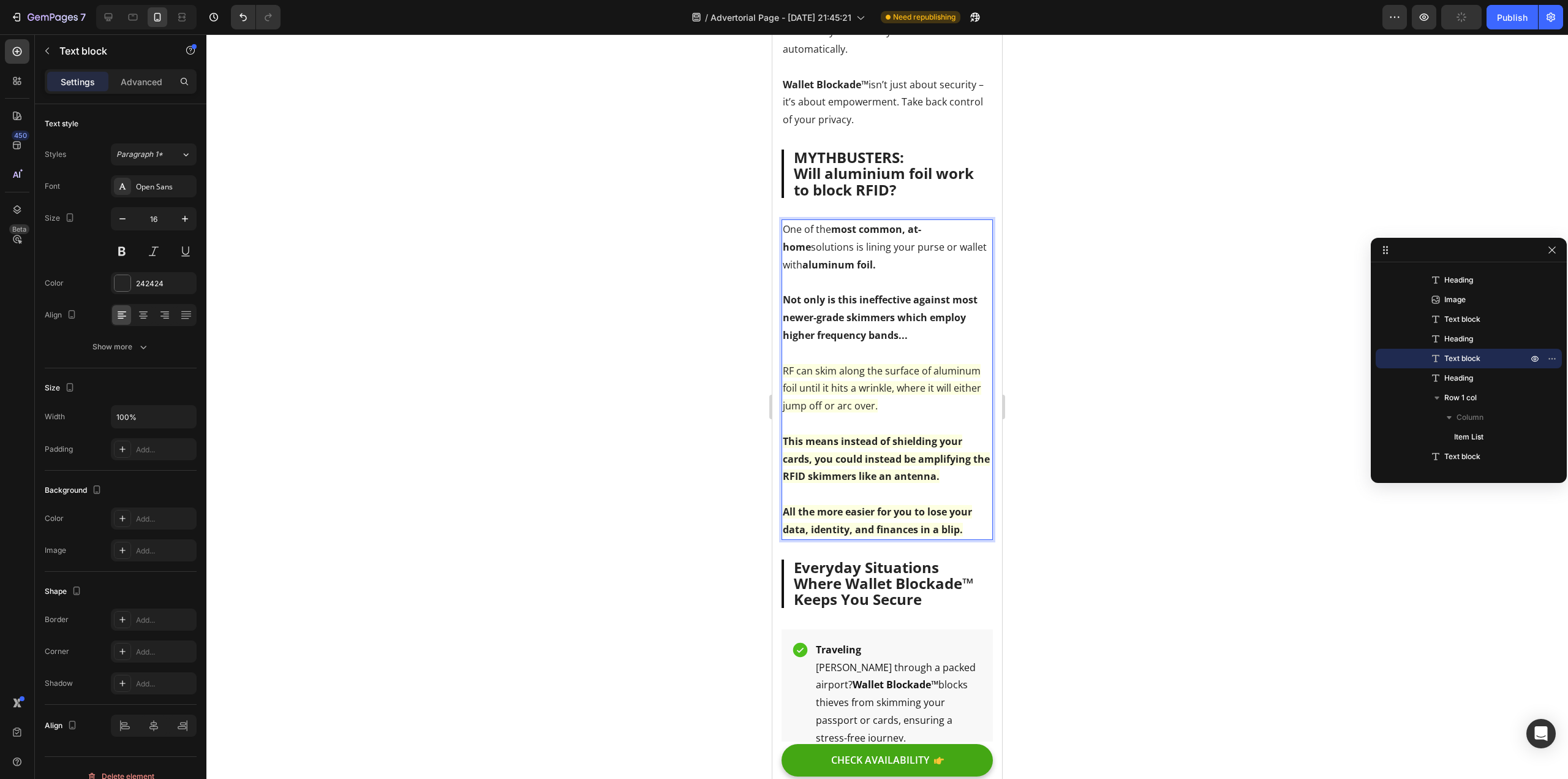
click at [604, 530] on div at bounding box center [887, 406] width 1362 height 744
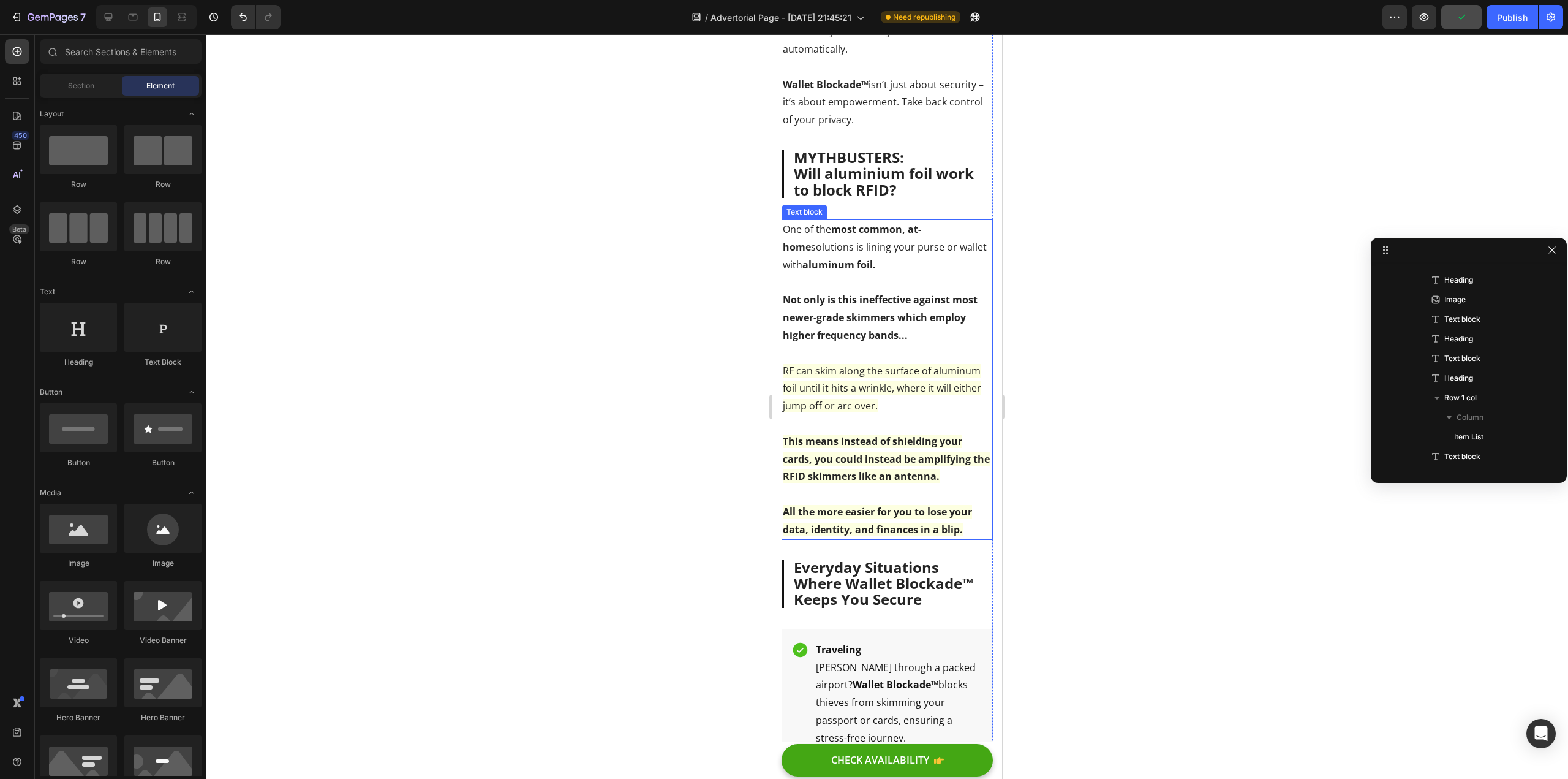
click at [854, 398] on span "RF can skim along the surface of aluminum foil until it hits a wrinkle, where i…" at bounding box center [882, 388] width 198 height 49
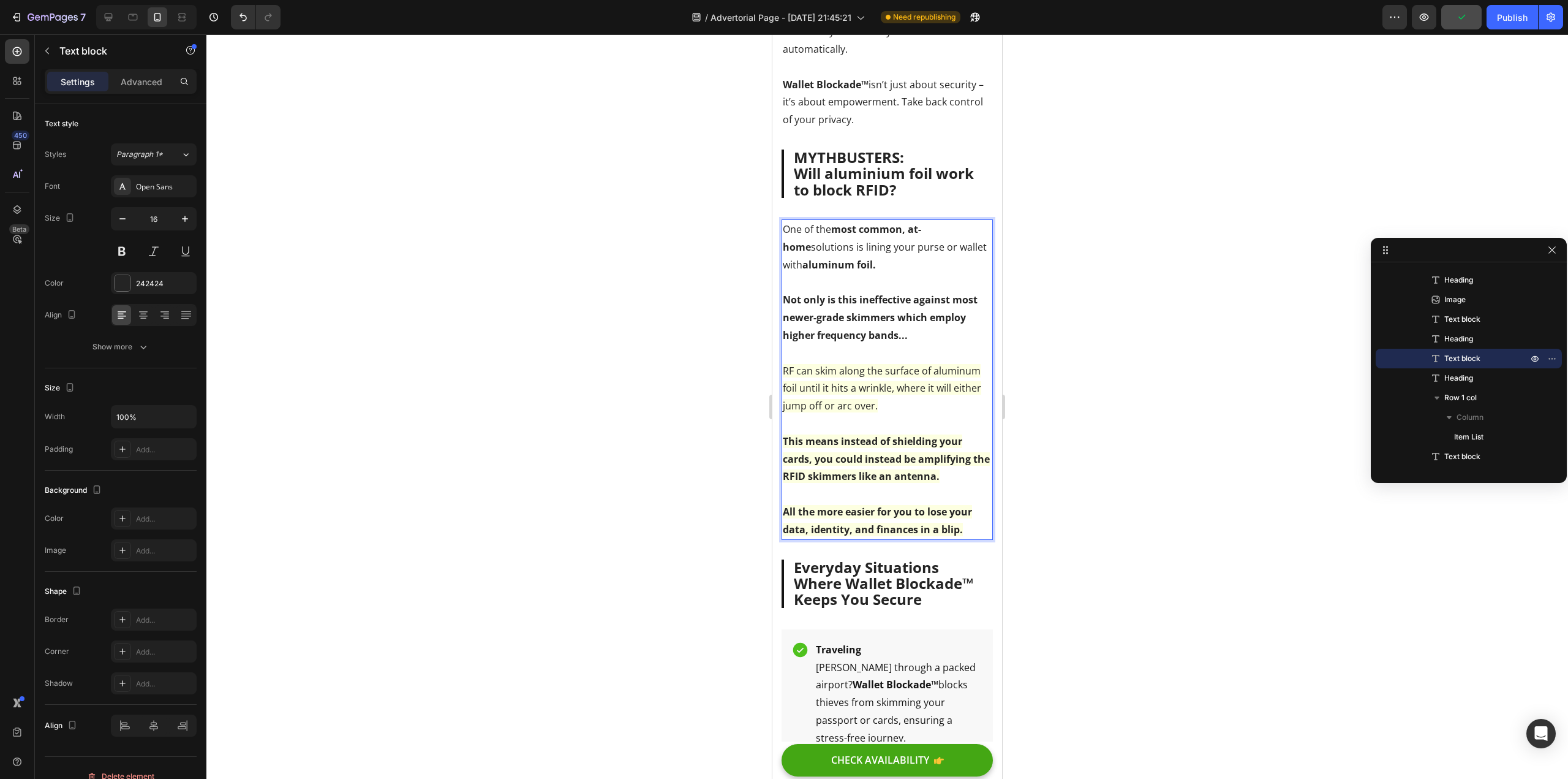
click at [873, 390] on p "RF can skim along the surface of aluminum foil until it hits a wrinkle, where i…" at bounding box center [887, 379] width 209 height 70
click at [671, 466] on div at bounding box center [887, 406] width 1362 height 744
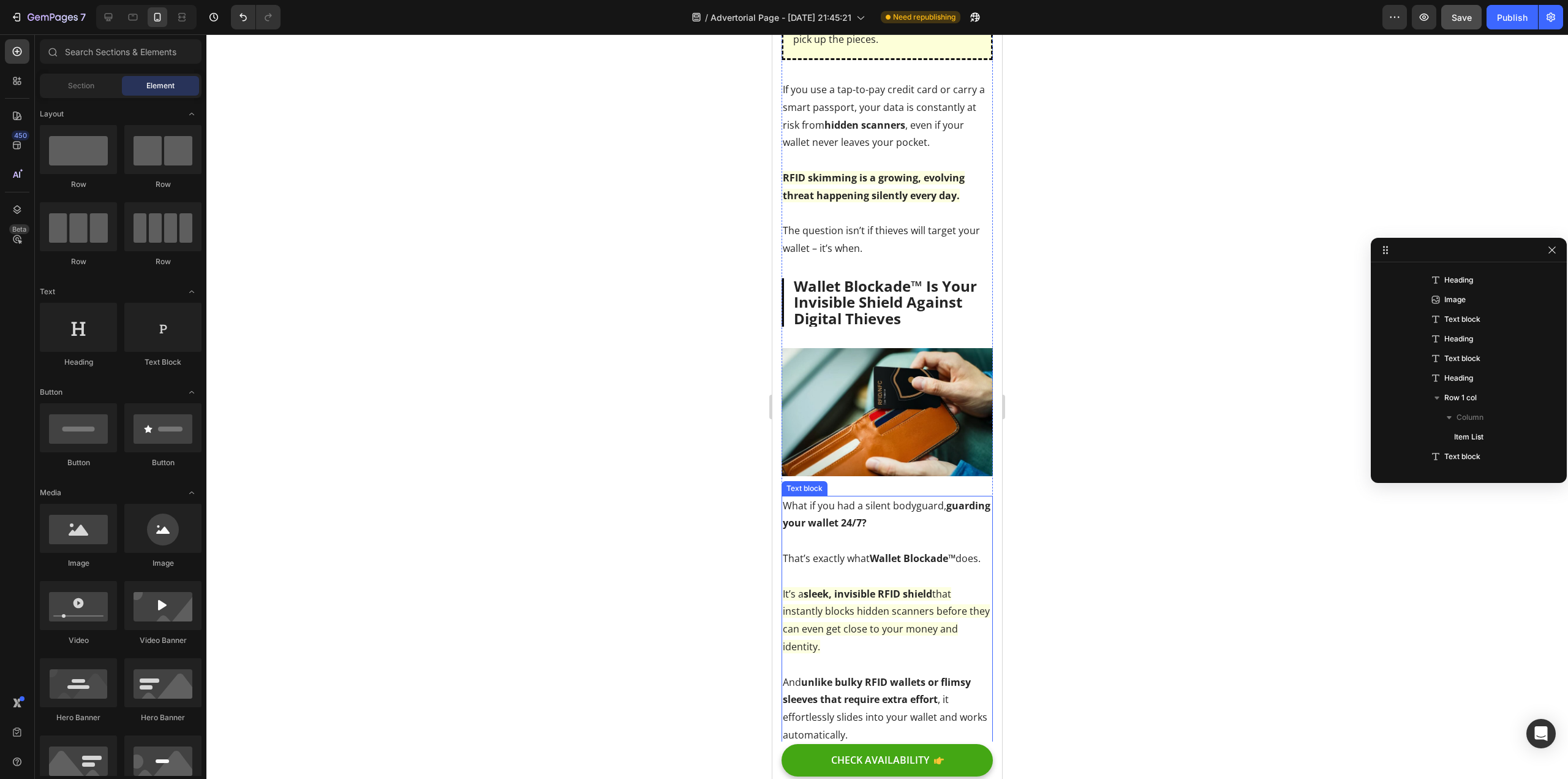
scroll to position [1680, 0]
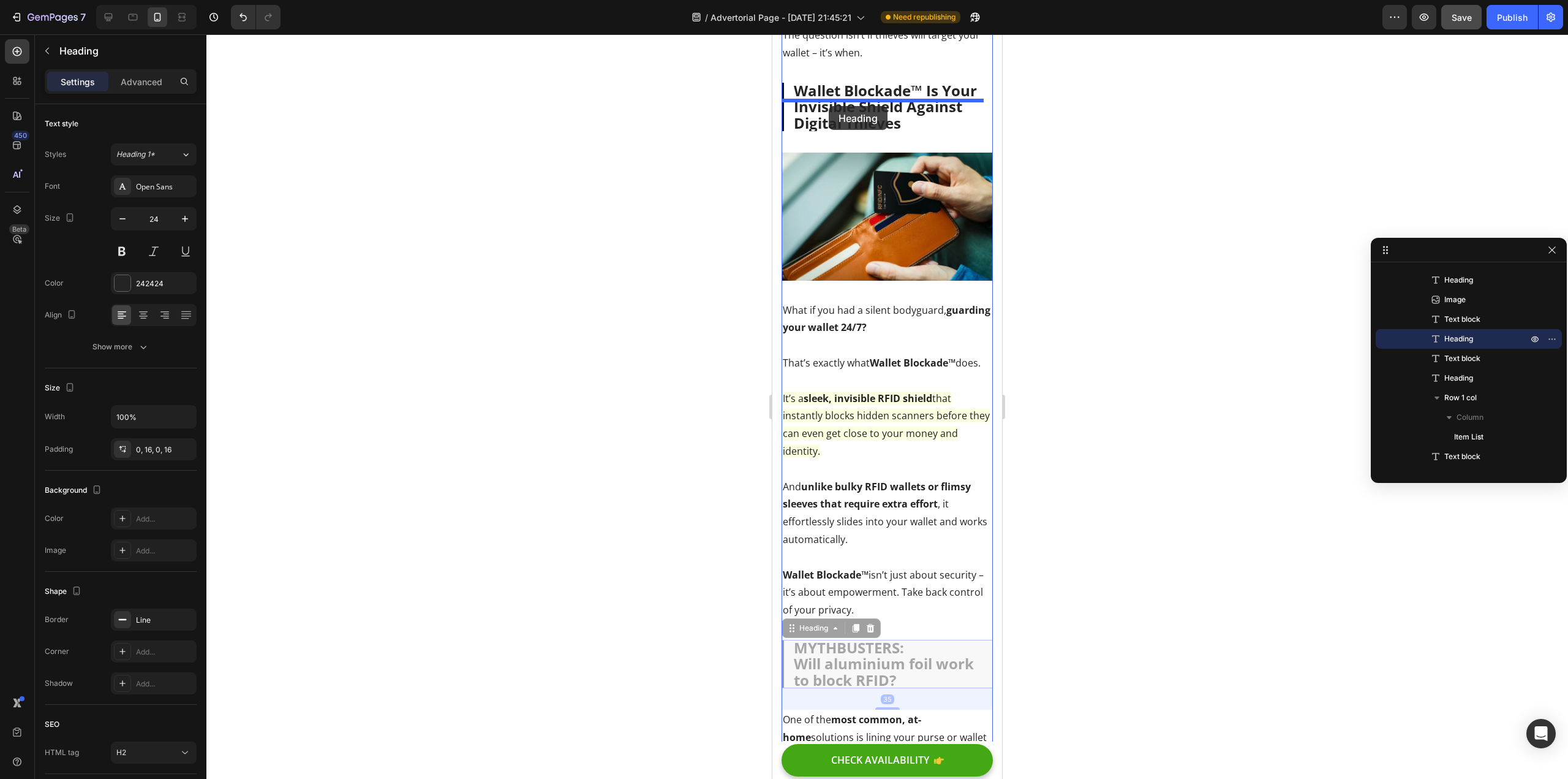
drag, startPoint x: 844, startPoint y: 668, endPoint x: 829, endPoint y: 106, distance: 562.2
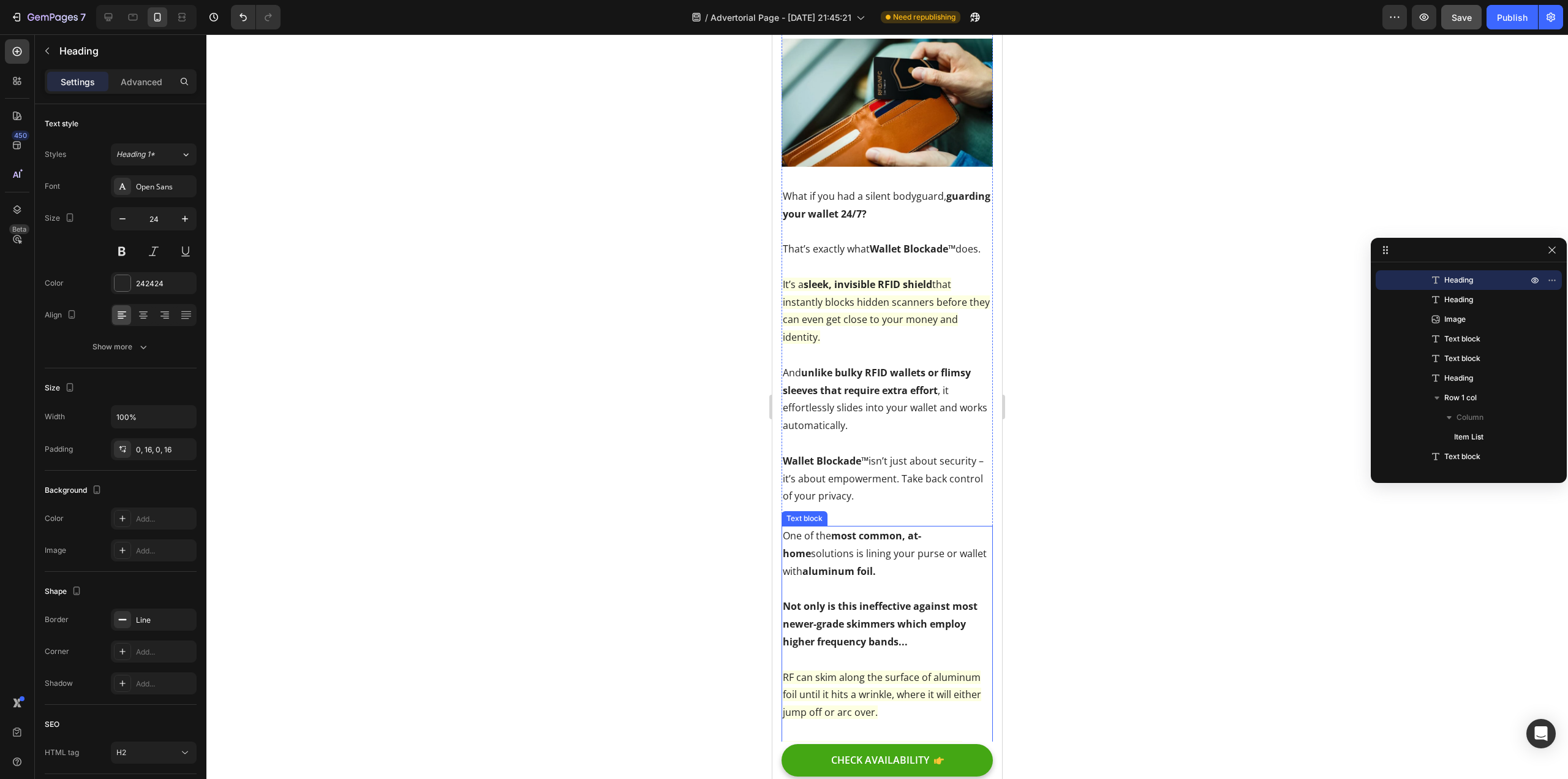
scroll to position [1741, 0]
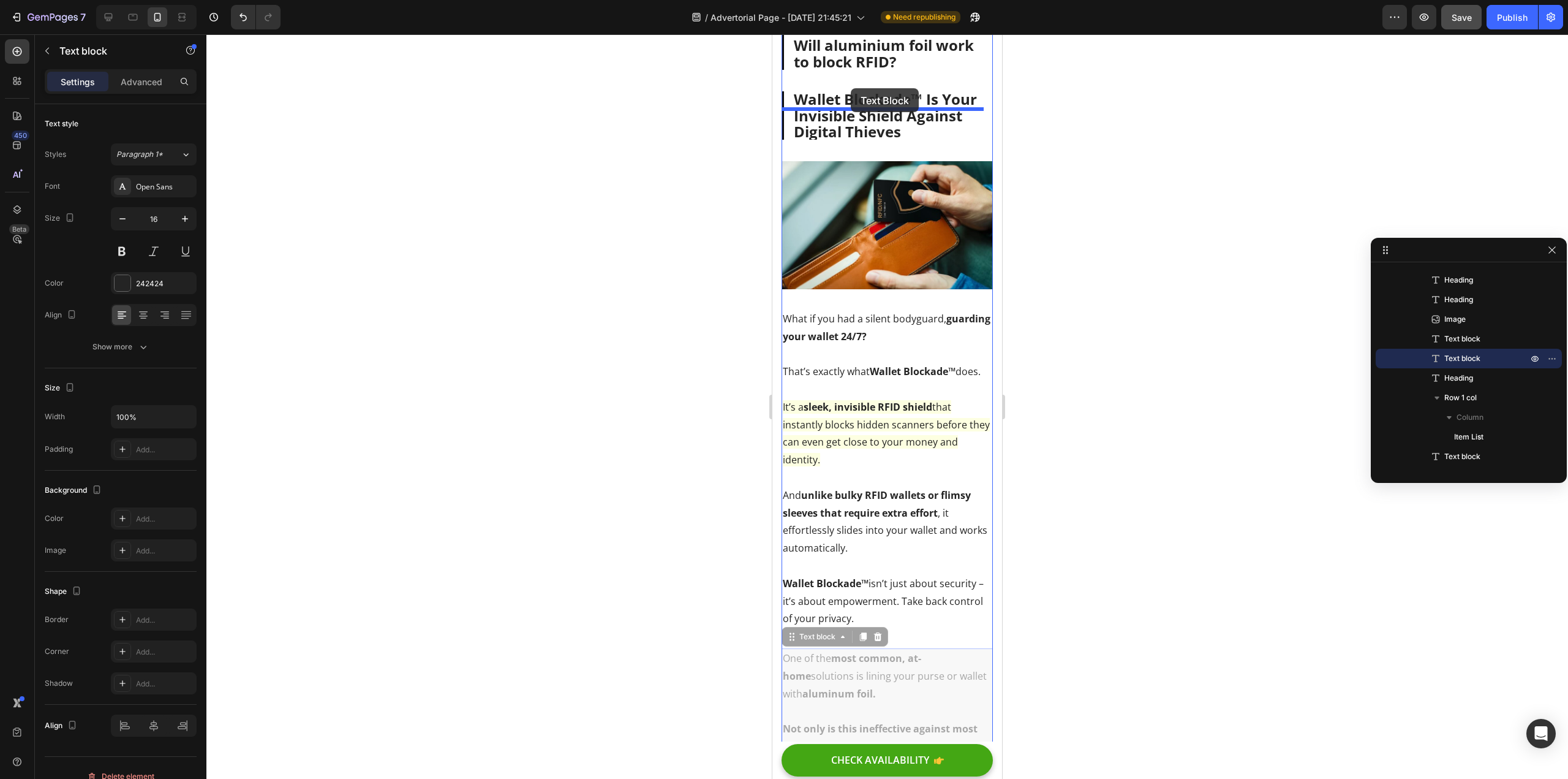
drag, startPoint x: 887, startPoint y: 720, endPoint x: 851, endPoint y: 88, distance: 633.0
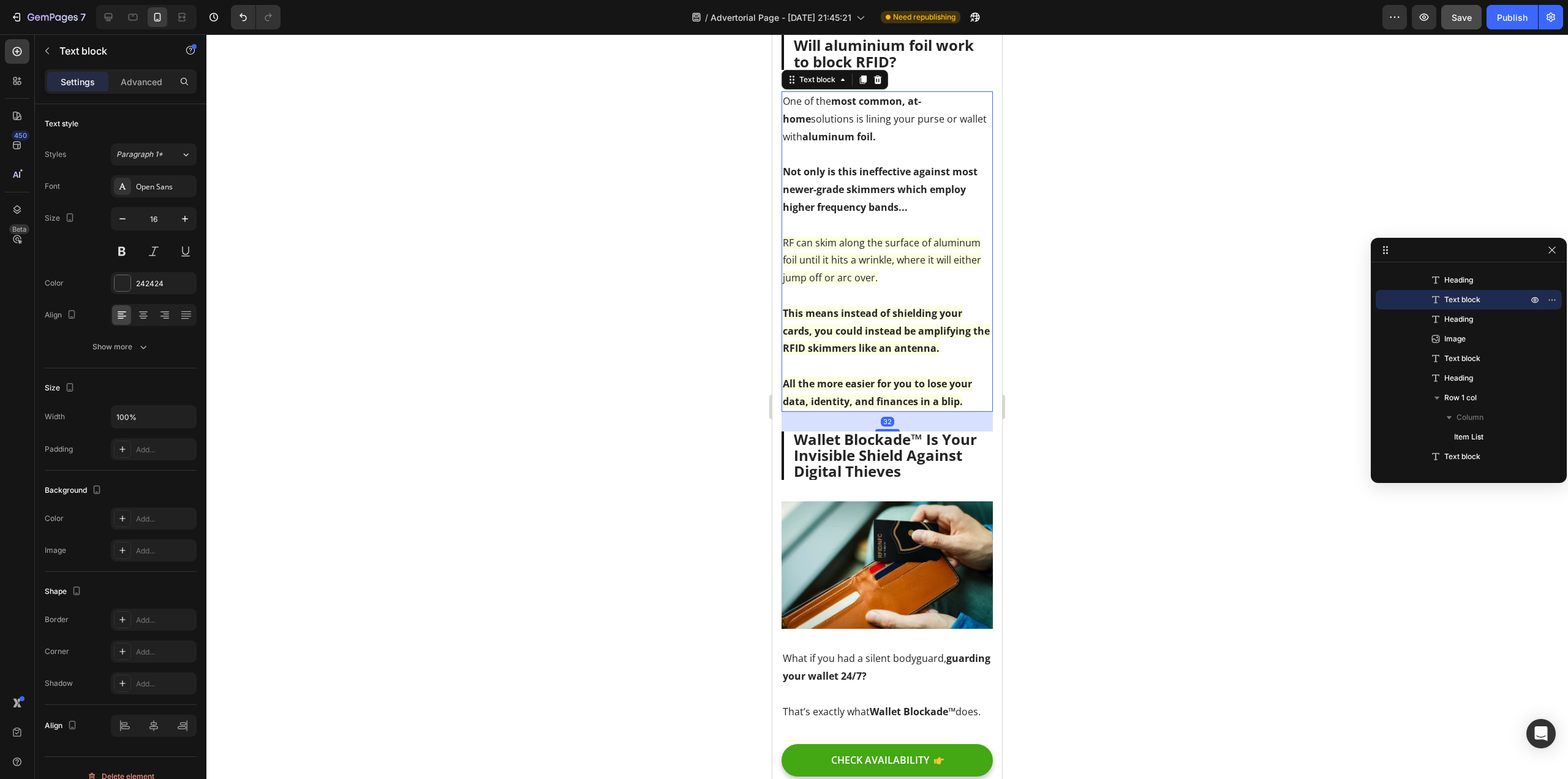
click at [665, 194] on div at bounding box center [887, 406] width 1362 height 744
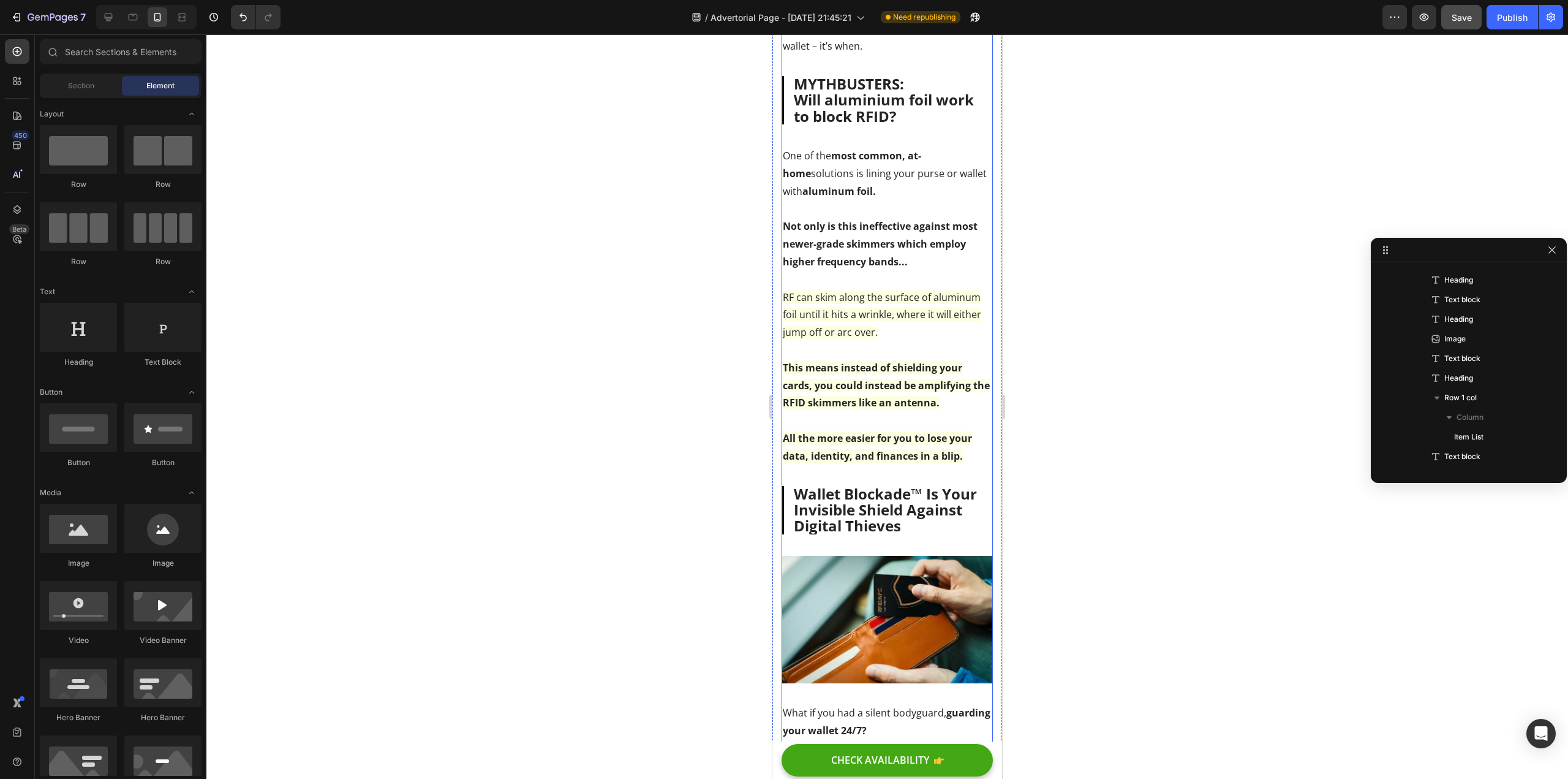
scroll to position [1496, 0]
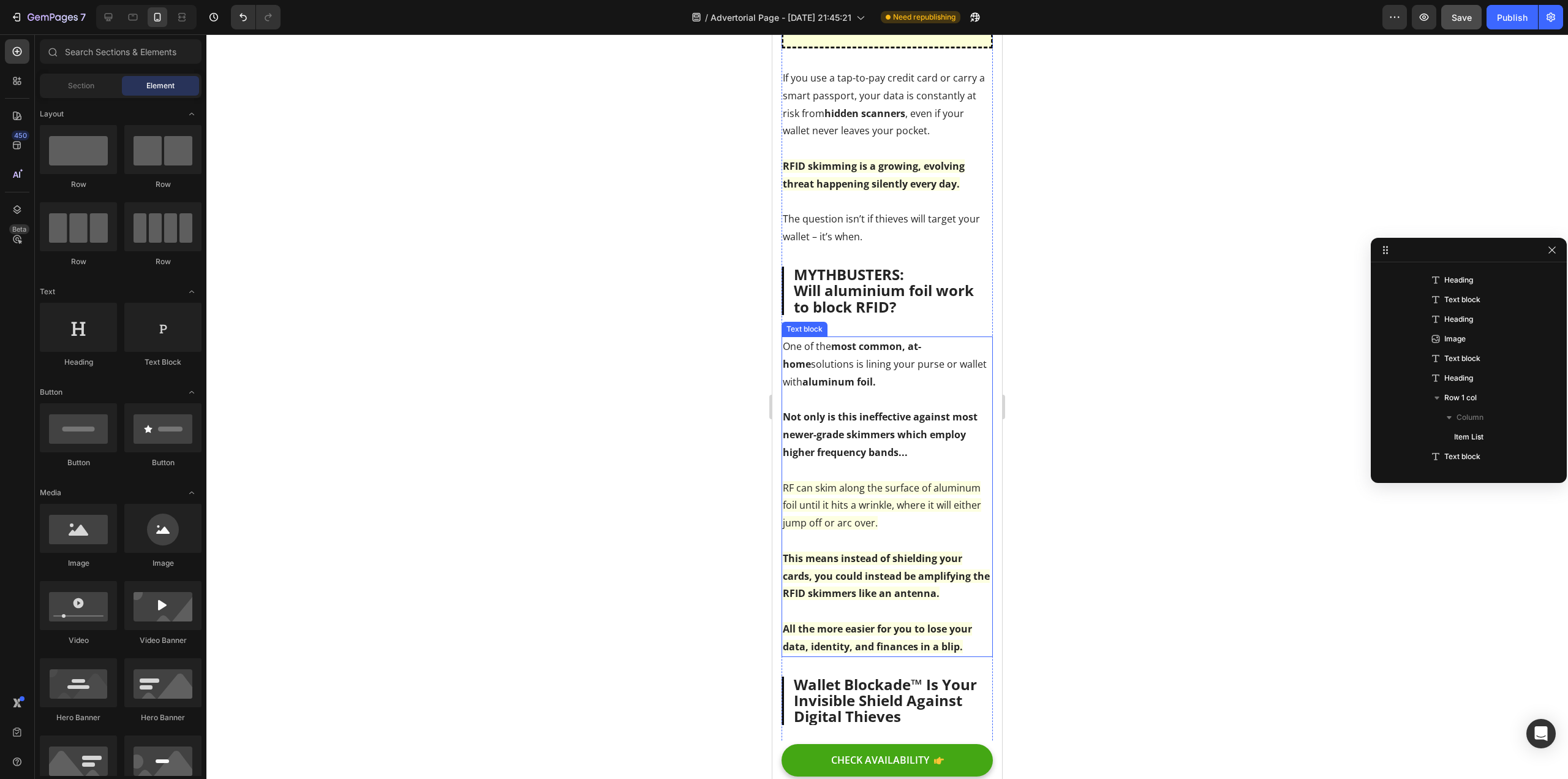
click at [879, 436] on strong "Not only is this ineffective against most newer-grade skimmers which employ hig…" at bounding box center [880, 434] width 195 height 49
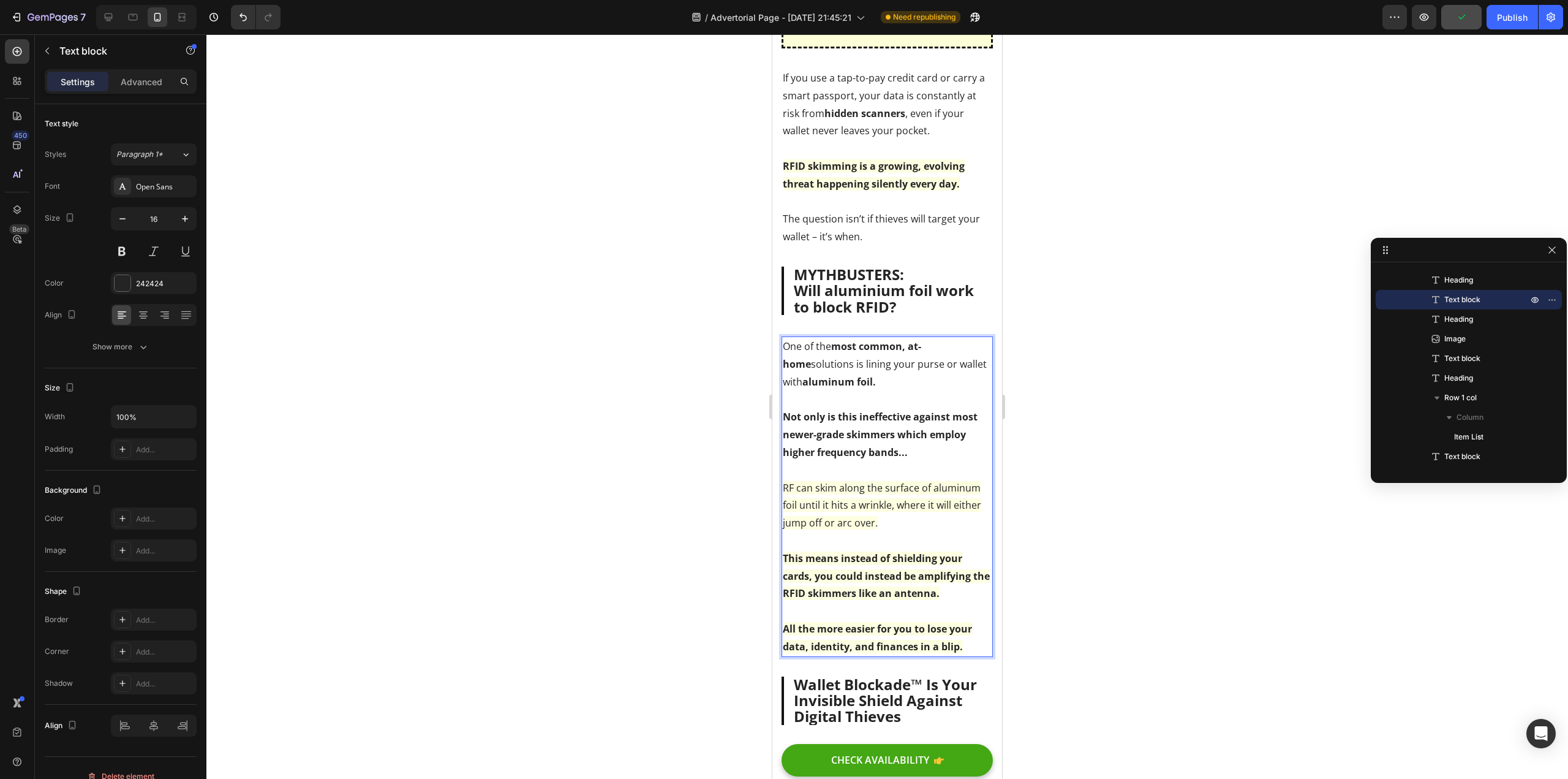
click at [922, 461] on p "Not only is this ineffective against most newer-grade skimmers which employ hig…" at bounding box center [887, 435] width 209 height 53
click at [654, 505] on div at bounding box center [887, 406] width 1362 height 744
click at [912, 461] on p "Not only is this ineffective against most newer-grade skimmers which employ hig…" at bounding box center [887, 435] width 209 height 53
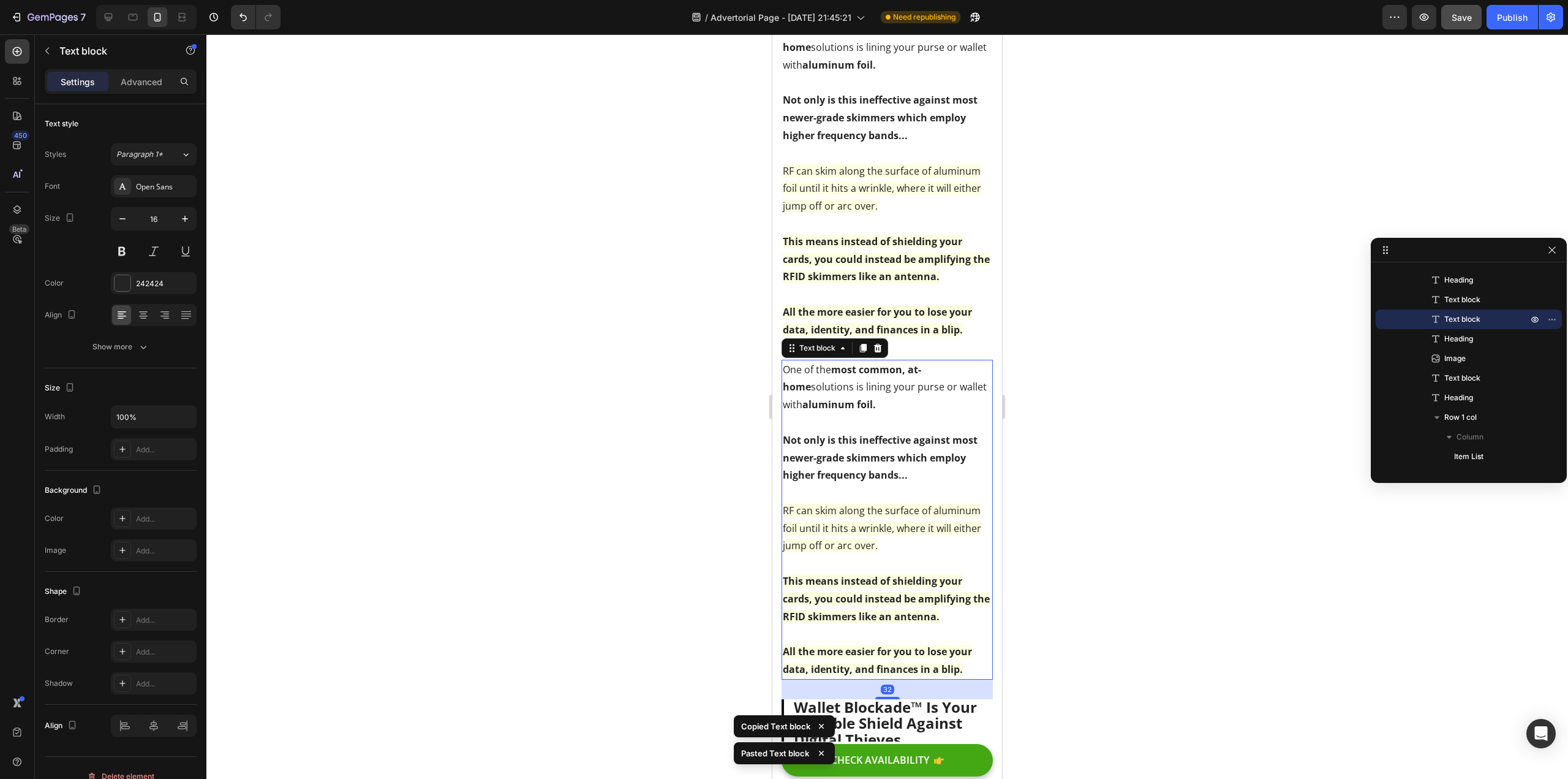
scroll to position [1806, 0]
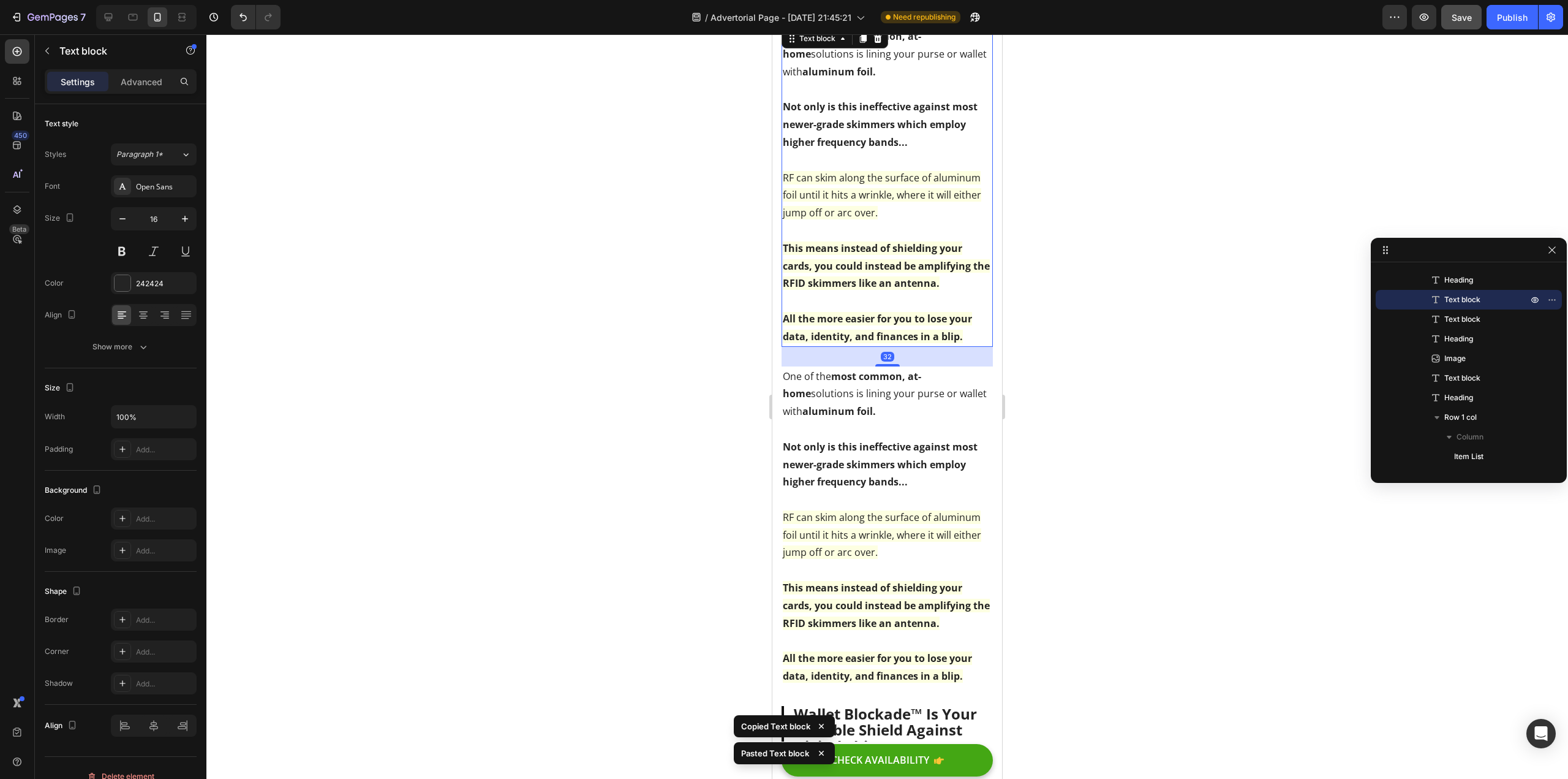
click at [914, 289] on strong "This means instead of shielding your cards, you could instead be amplifying the…" at bounding box center [886, 265] width 207 height 49
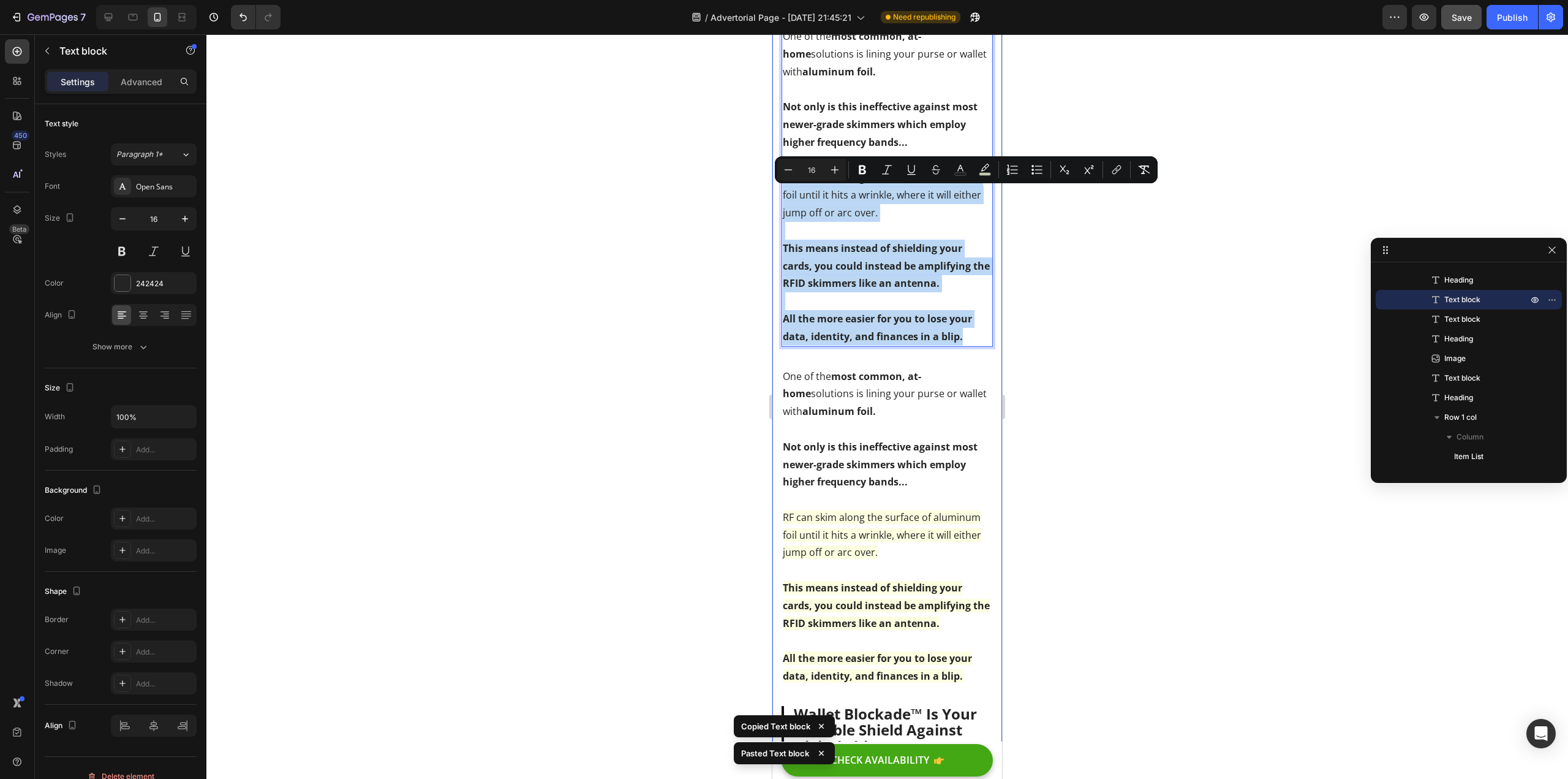
drag, startPoint x: 969, startPoint y: 359, endPoint x: 774, endPoint y: 199, distance: 252.2
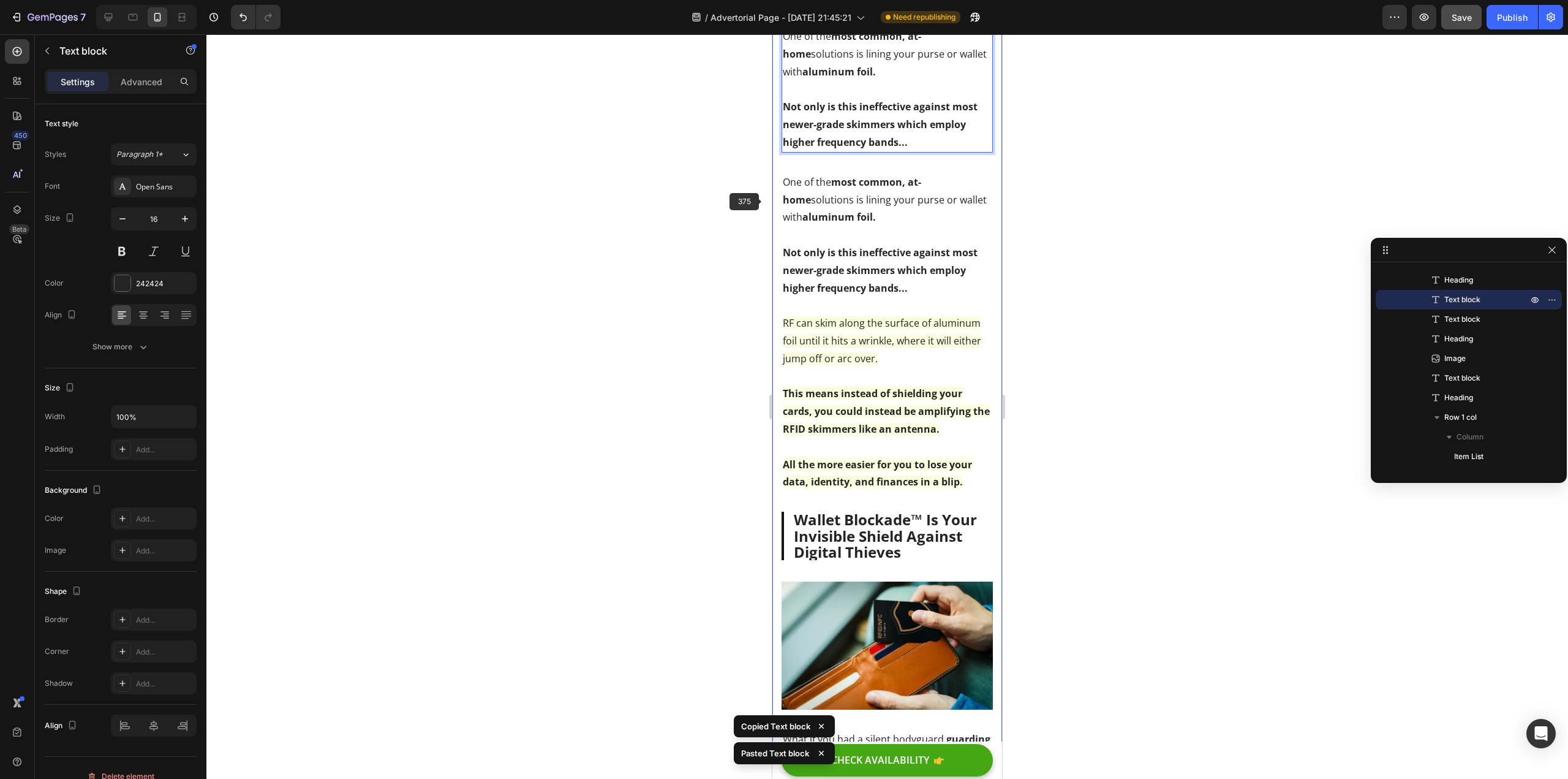
click at [687, 275] on div at bounding box center [887, 406] width 1362 height 744
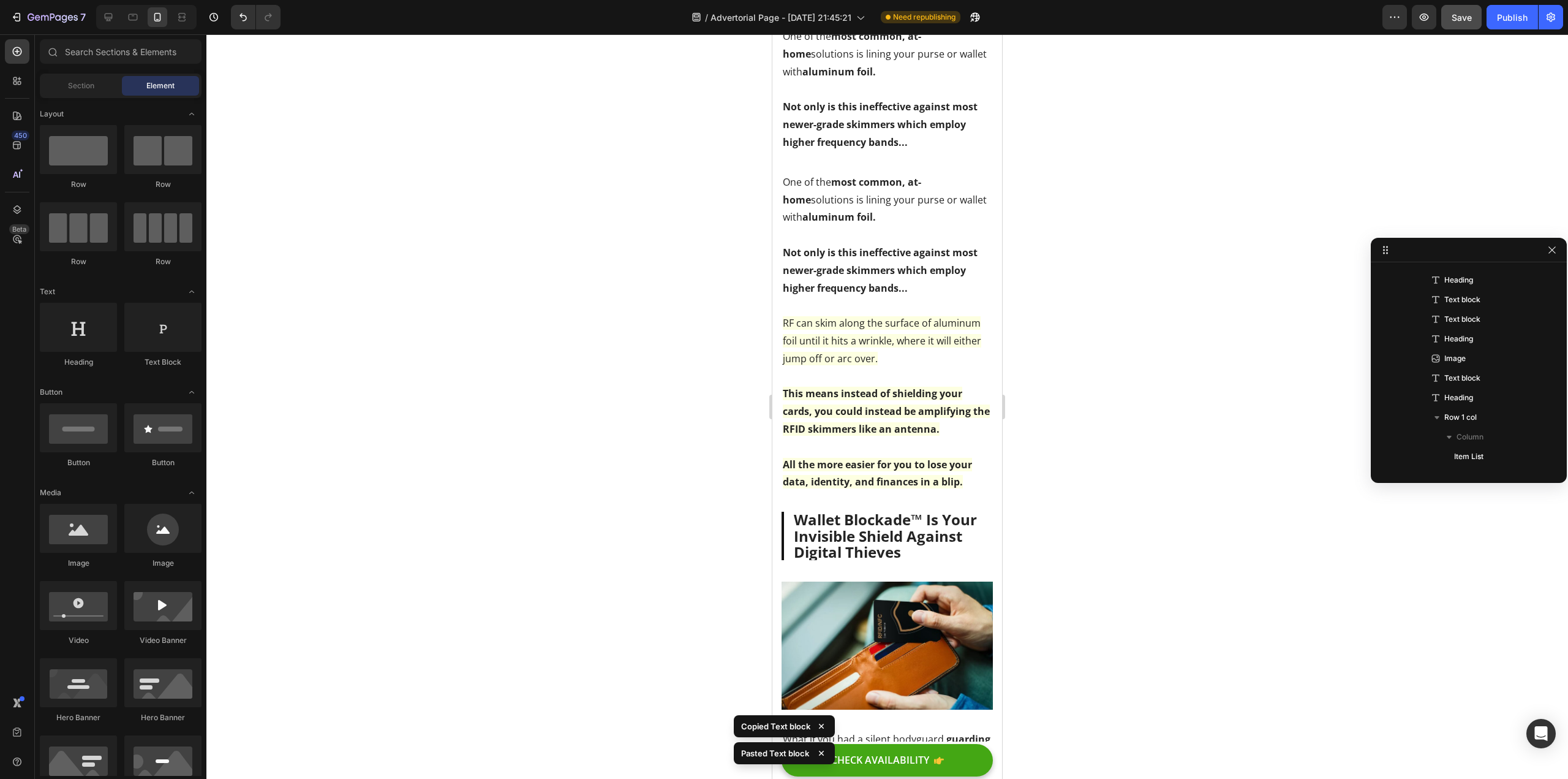
click at [798, 284] on strong "Not only is this ineffective against most newer-grade skimmers which employ hig…" at bounding box center [880, 270] width 195 height 49
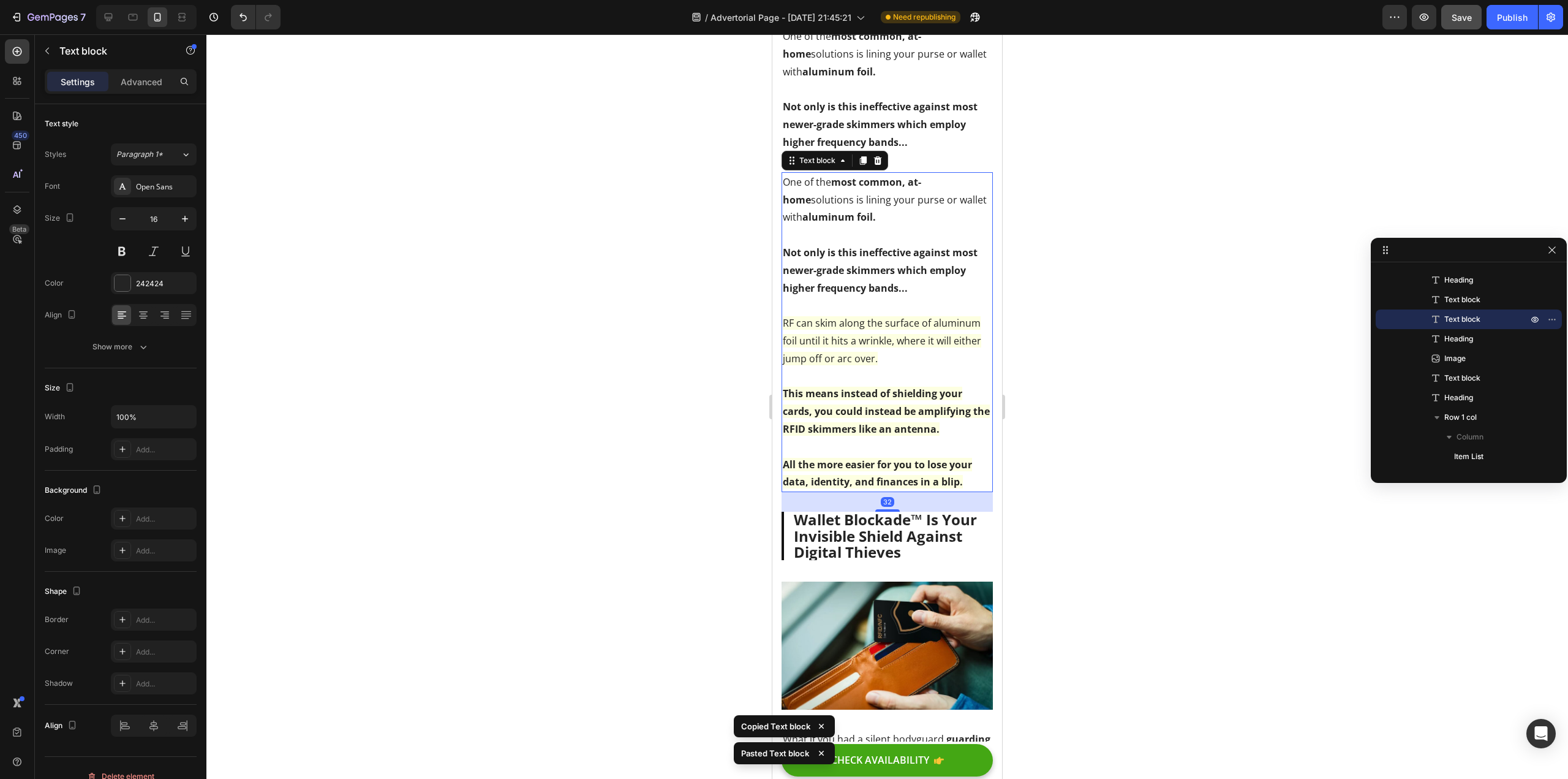
click at [798, 284] on strong "Not only is this ineffective against most newer-grade skimmers which employ hig…" at bounding box center [880, 270] width 195 height 49
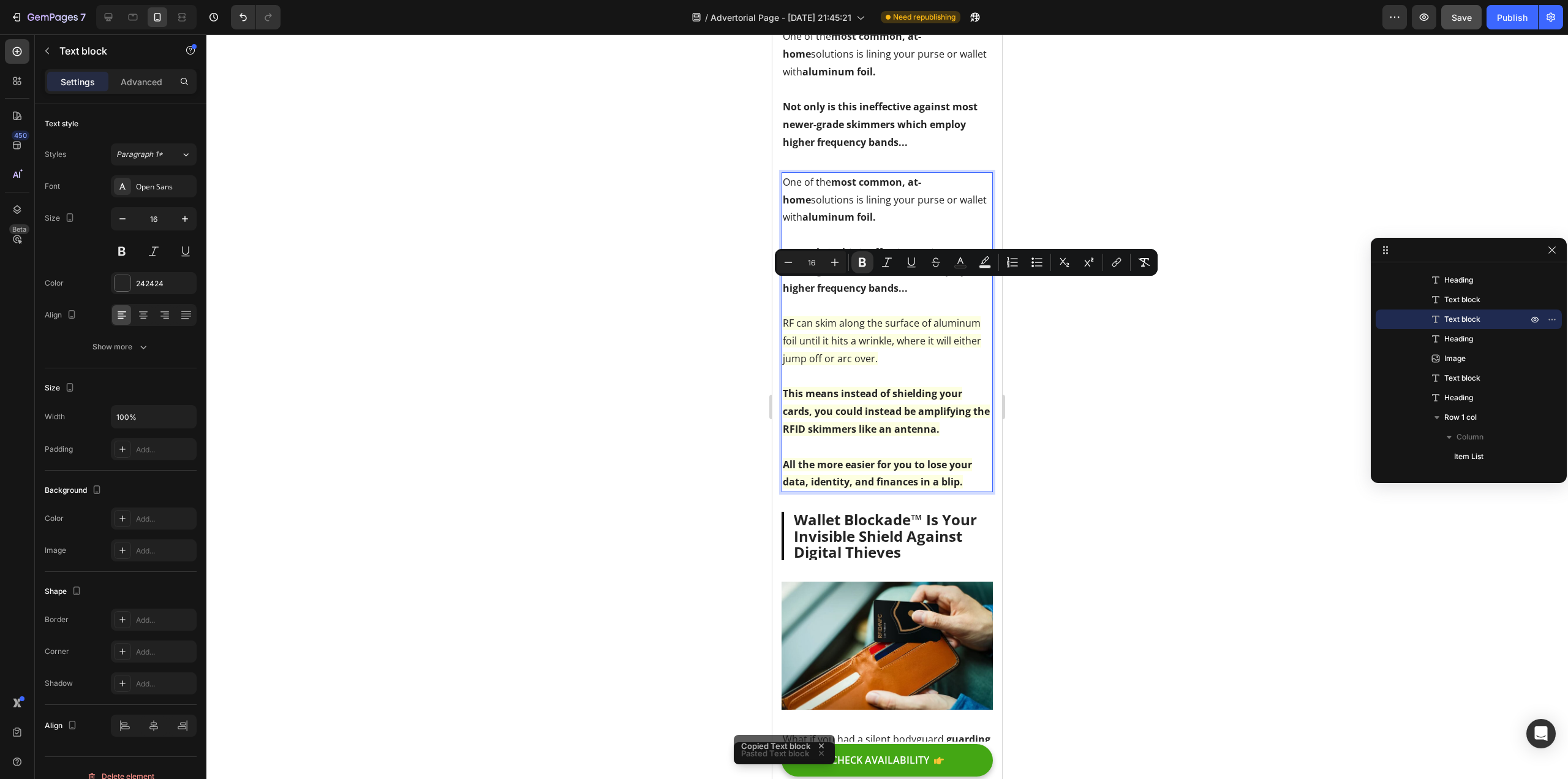
click at [901, 322] on p "RF can skim along the surface of aluminum foil until it hits a wrinkle, where i…" at bounding box center [887, 331] width 209 height 70
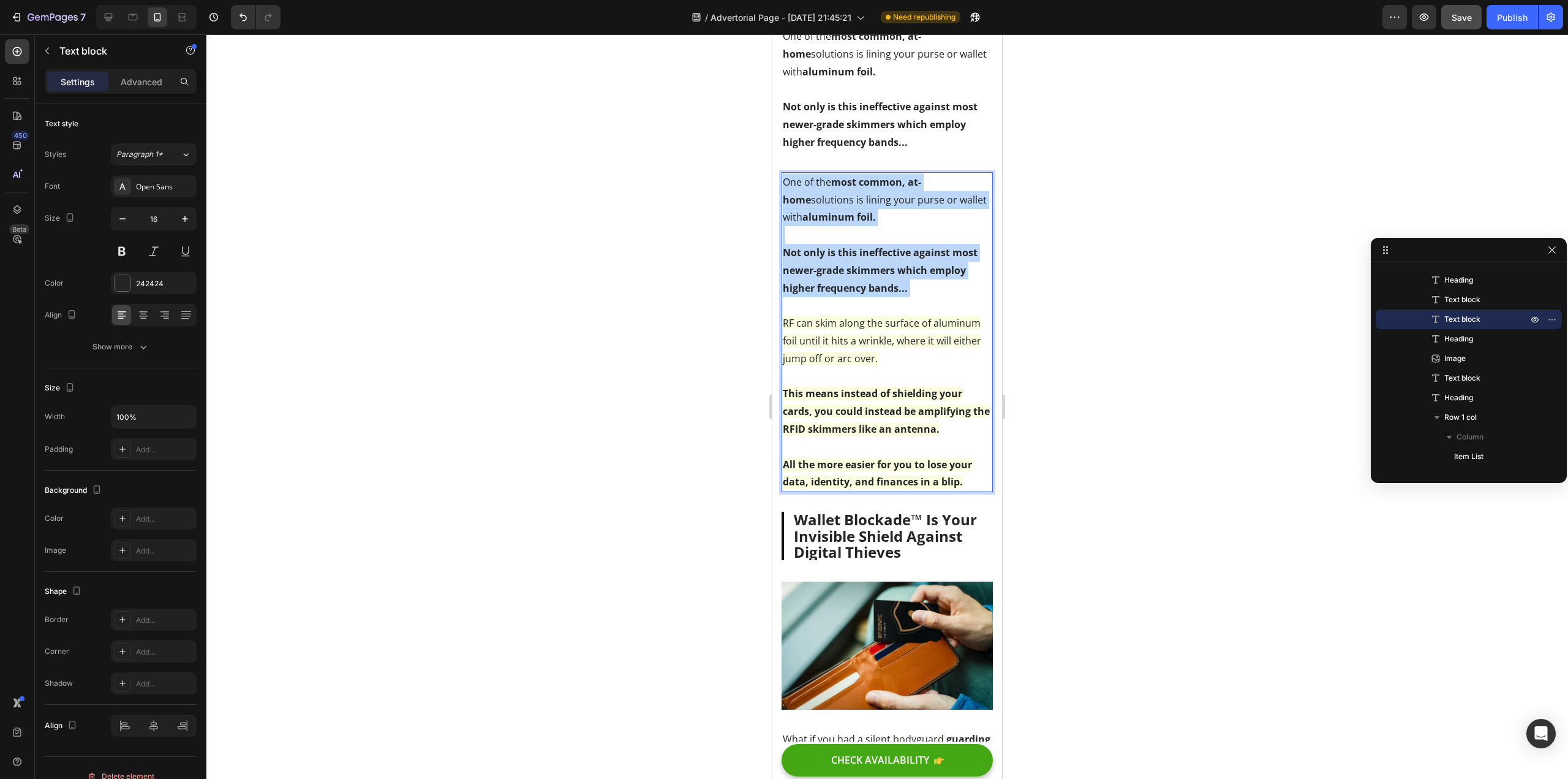
drag, startPoint x: 891, startPoint y: 325, endPoint x: 783, endPoint y: 201, distance: 164.4
click at [783, 201] on div "One of the most common, at-home solutions is lining your purse or wallet with a…" at bounding box center [888, 331] width 211 height 320
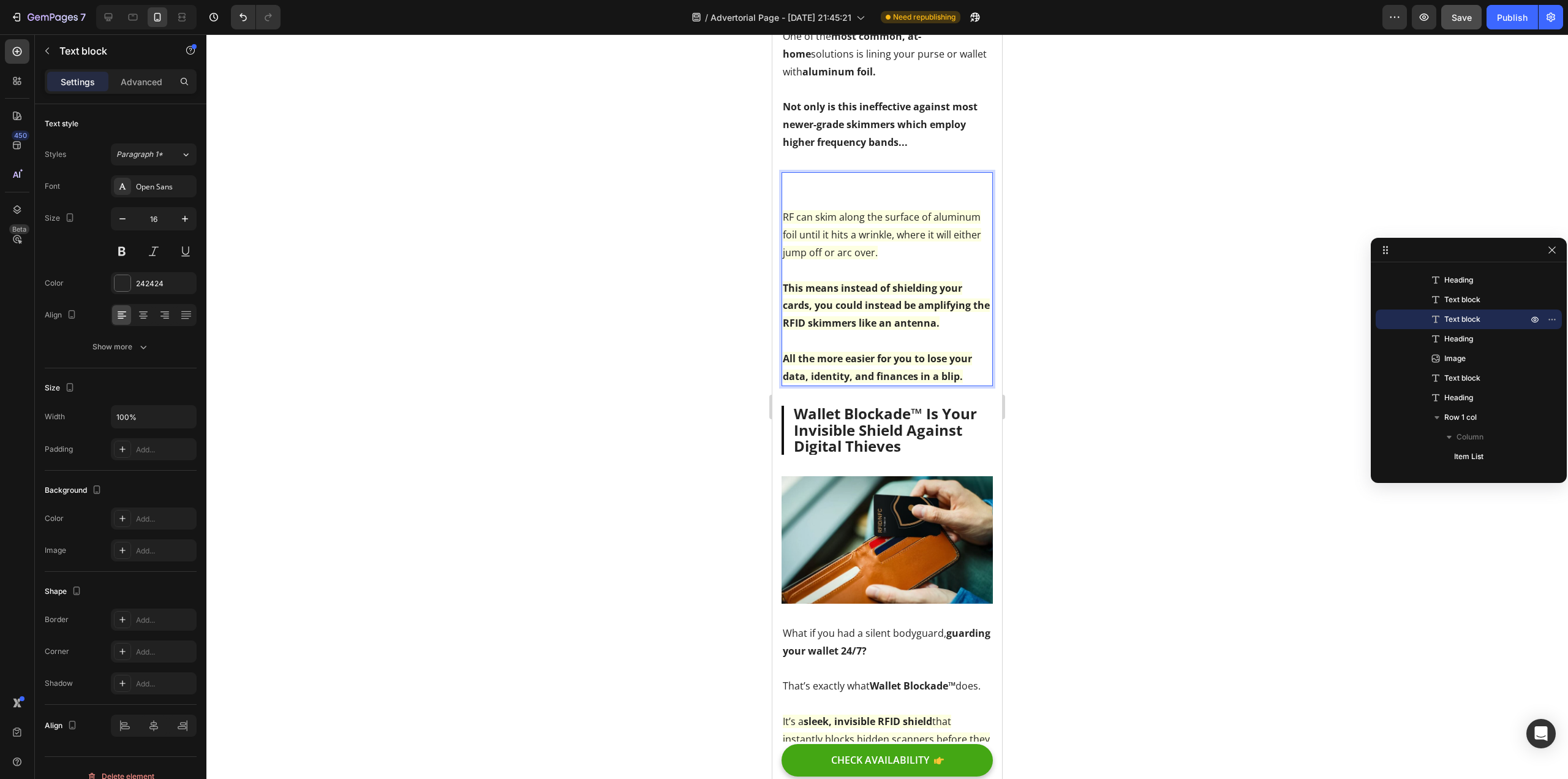
click at [787, 240] on span "RF can skim along the surface of aluminum foil until it hits a wrinkle, where i…" at bounding box center [882, 234] width 198 height 49
click at [782, 235] on div "RF can skim along the surface of aluminum foil until it hits a wrinkle, where i…" at bounding box center [888, 279] width 211 height 215
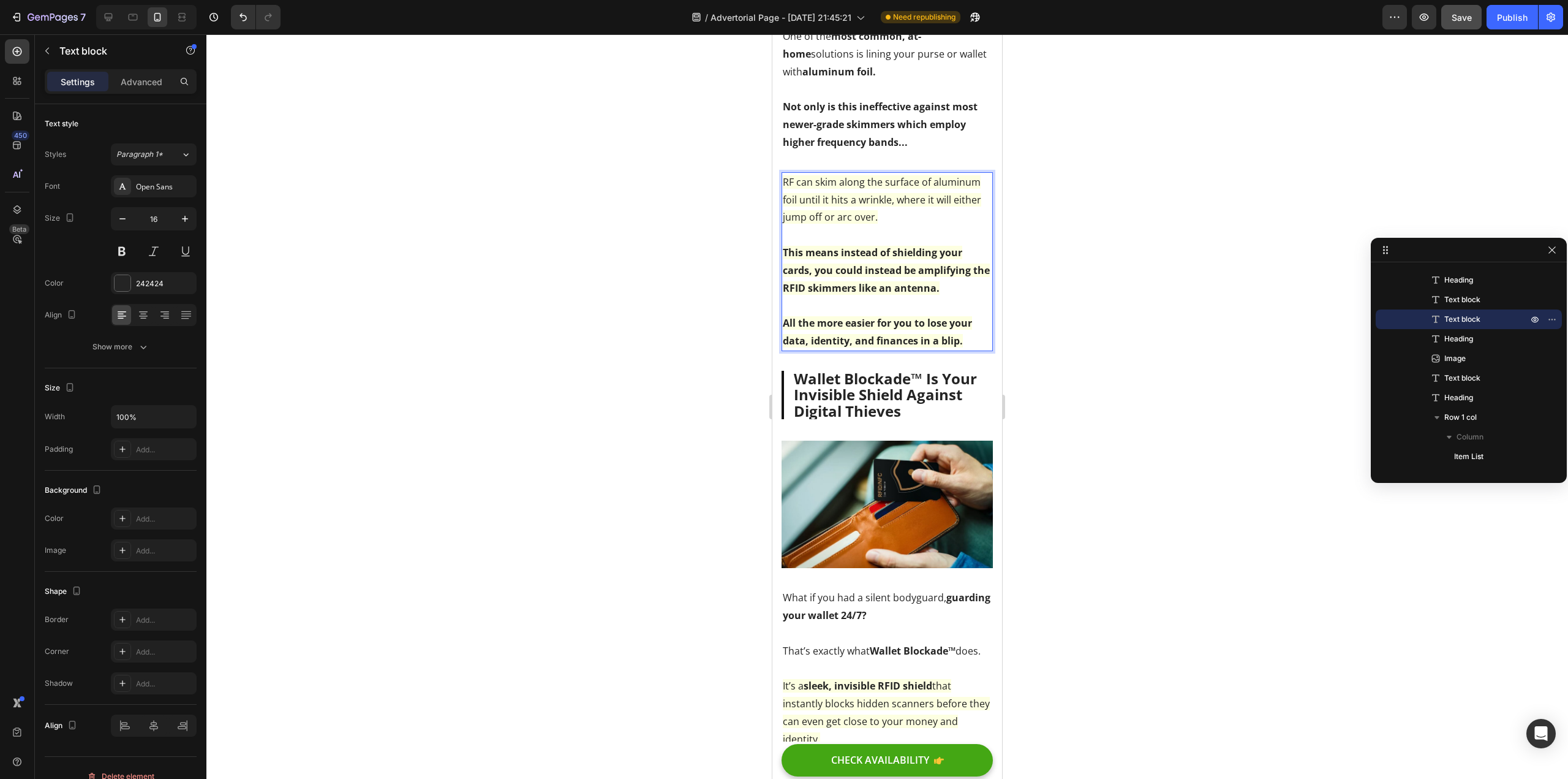
click at [672, 278] on div at bounding box center [887, 406] width 1362 height 744
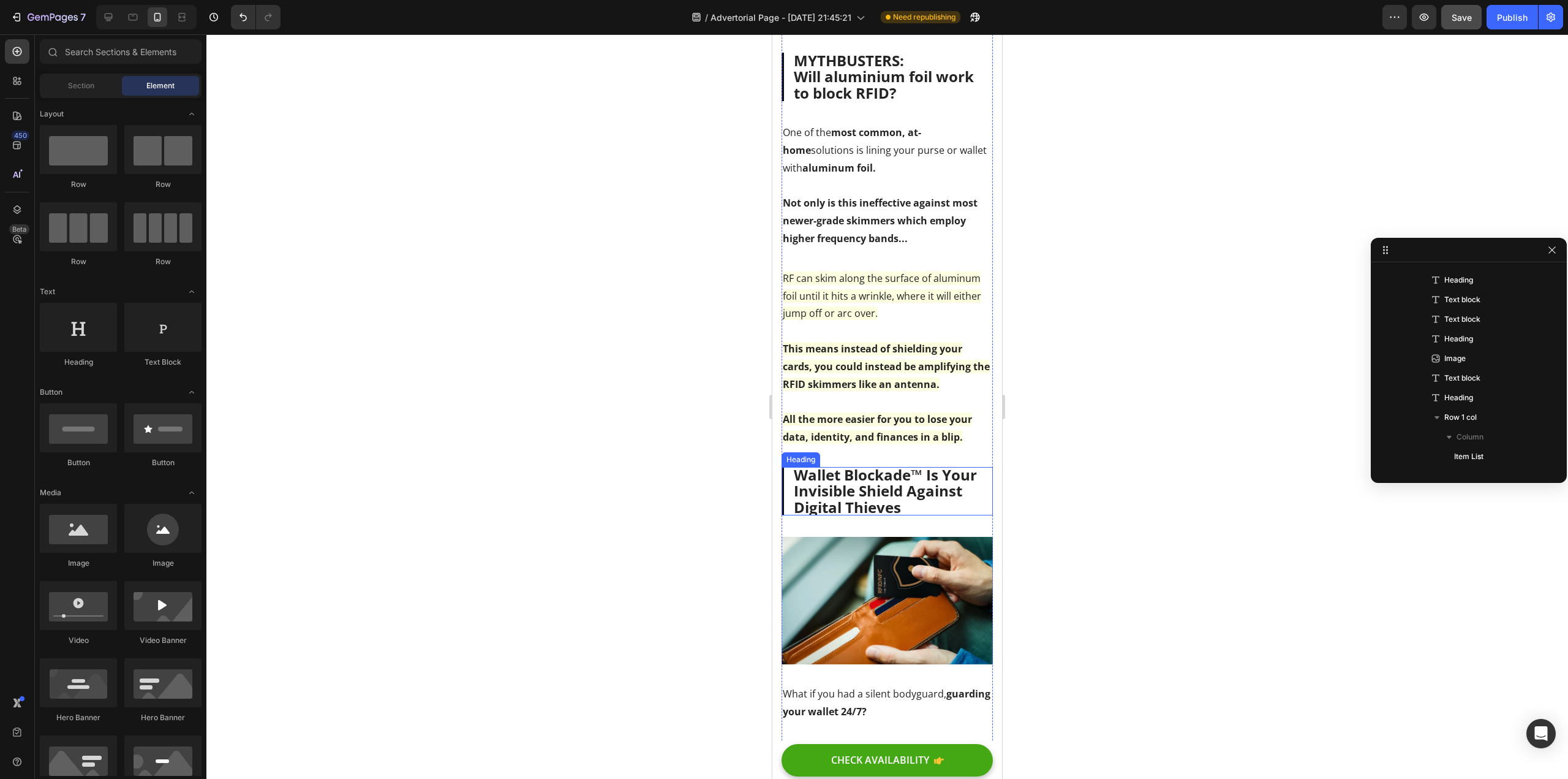
scroll to position [1561, 0]
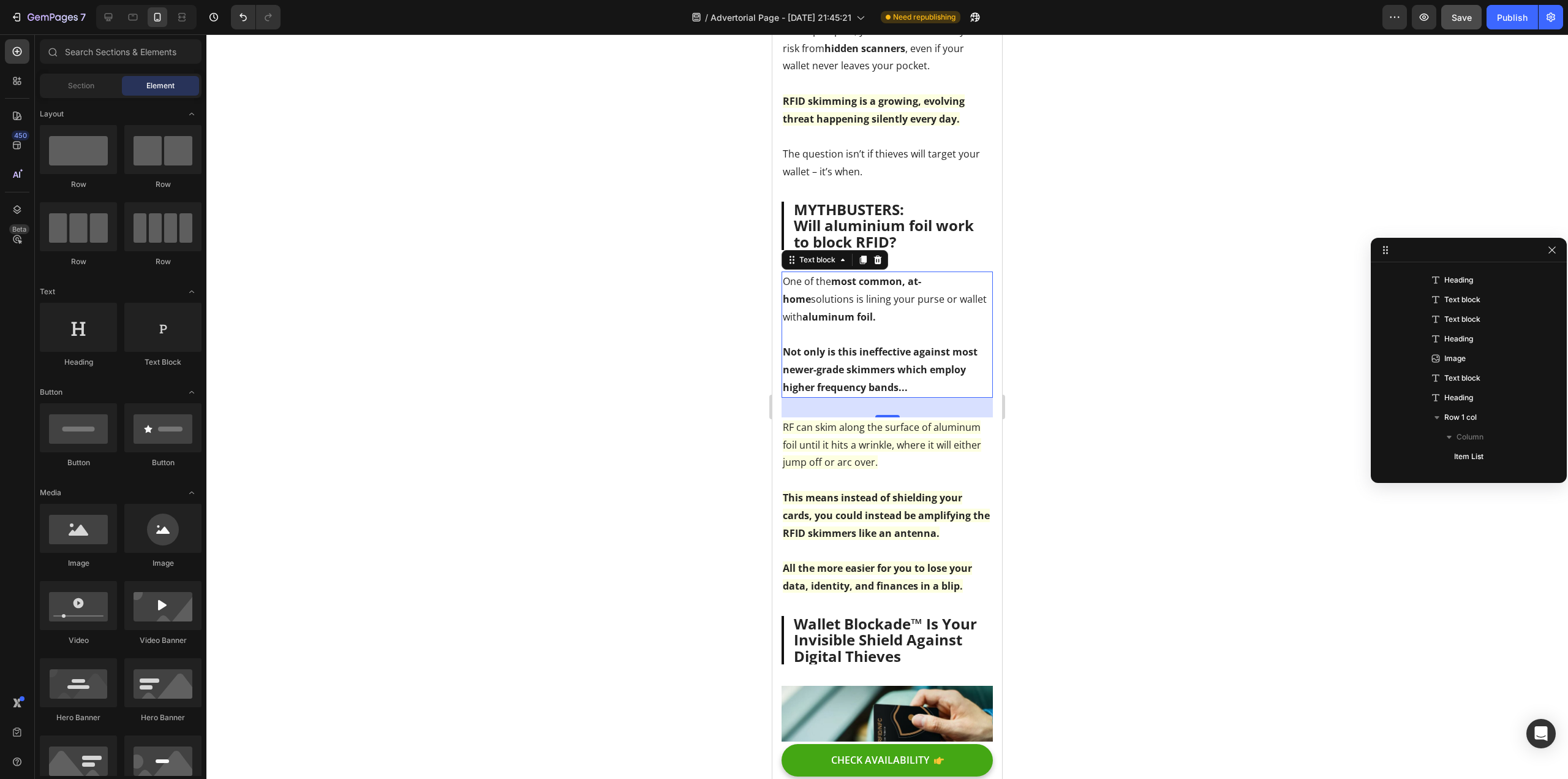
click at [877, 380] on strong "Not only is this ineffective against most newer-grade skimmers which employ hig…" at bounding box center [880, 369] width 195 height 49
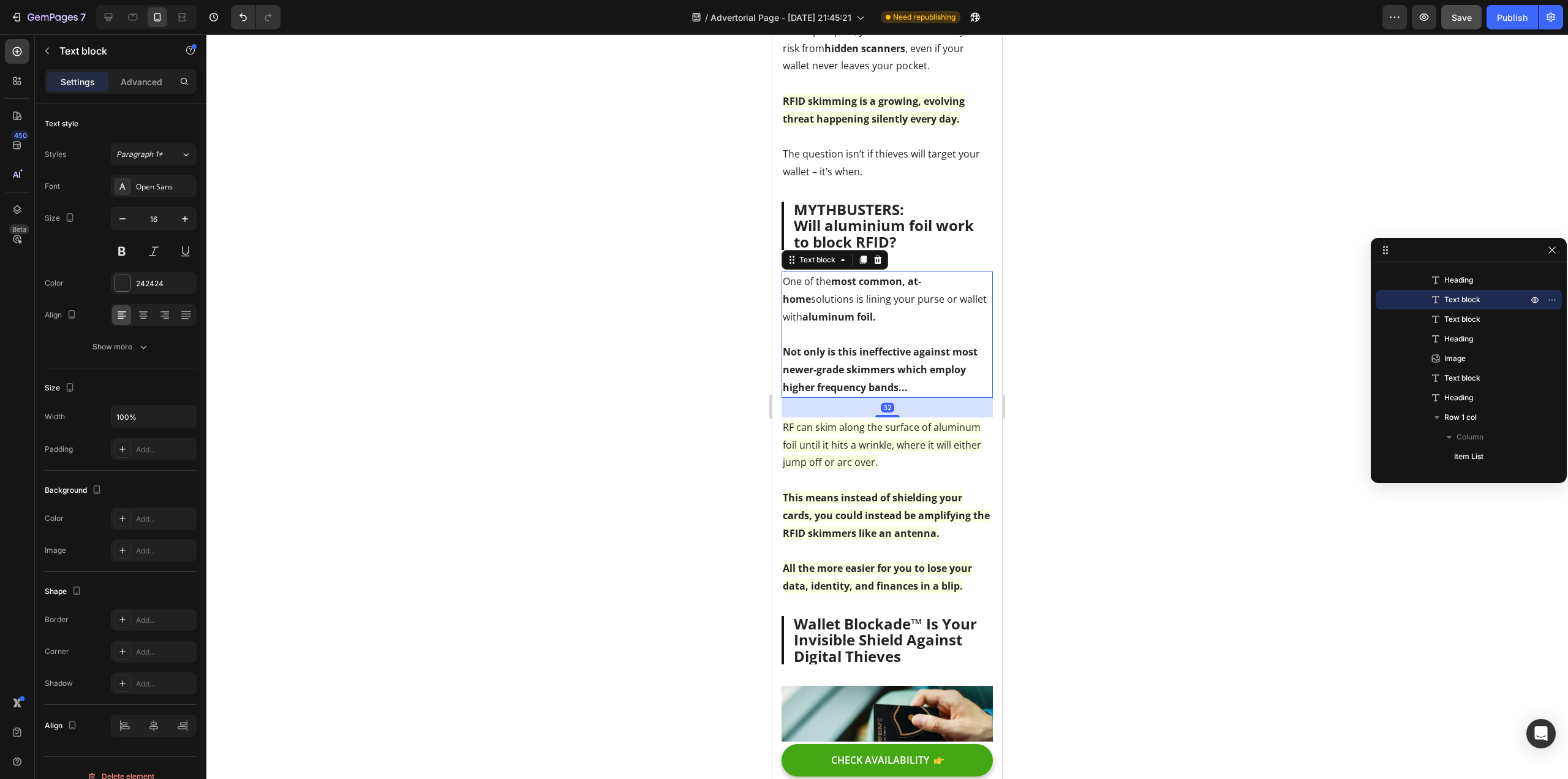
click at [637, 478] on div at bounding box center [887, 406] width 1362 height 744
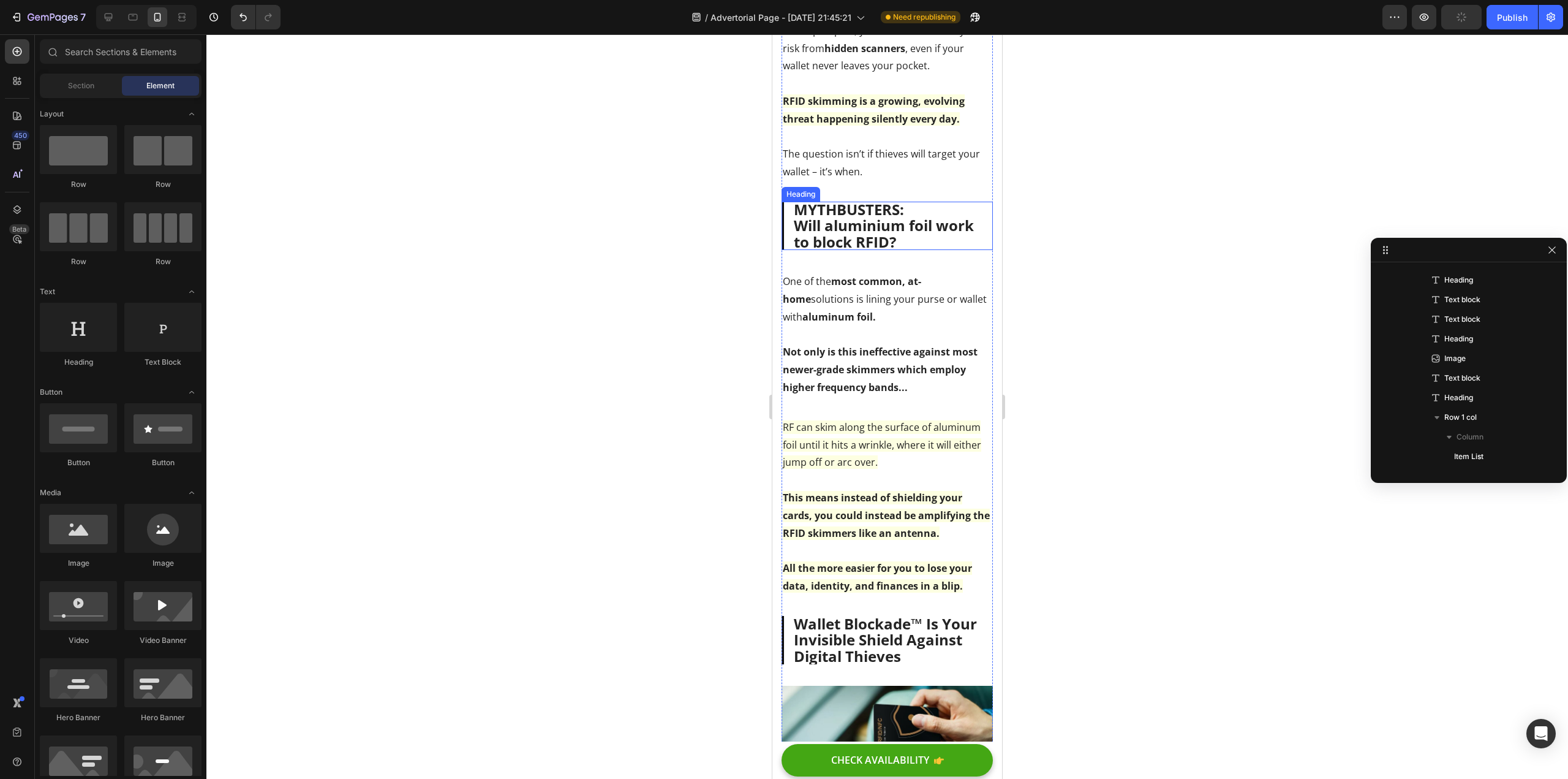
click at [879, 250] on p "⁠⁠⁠⁠⁠⁠⁠ MYTHBUSTERS: Will aluminium foil work to block RFID?" at bounding box center [888, 226] width 189 height 49
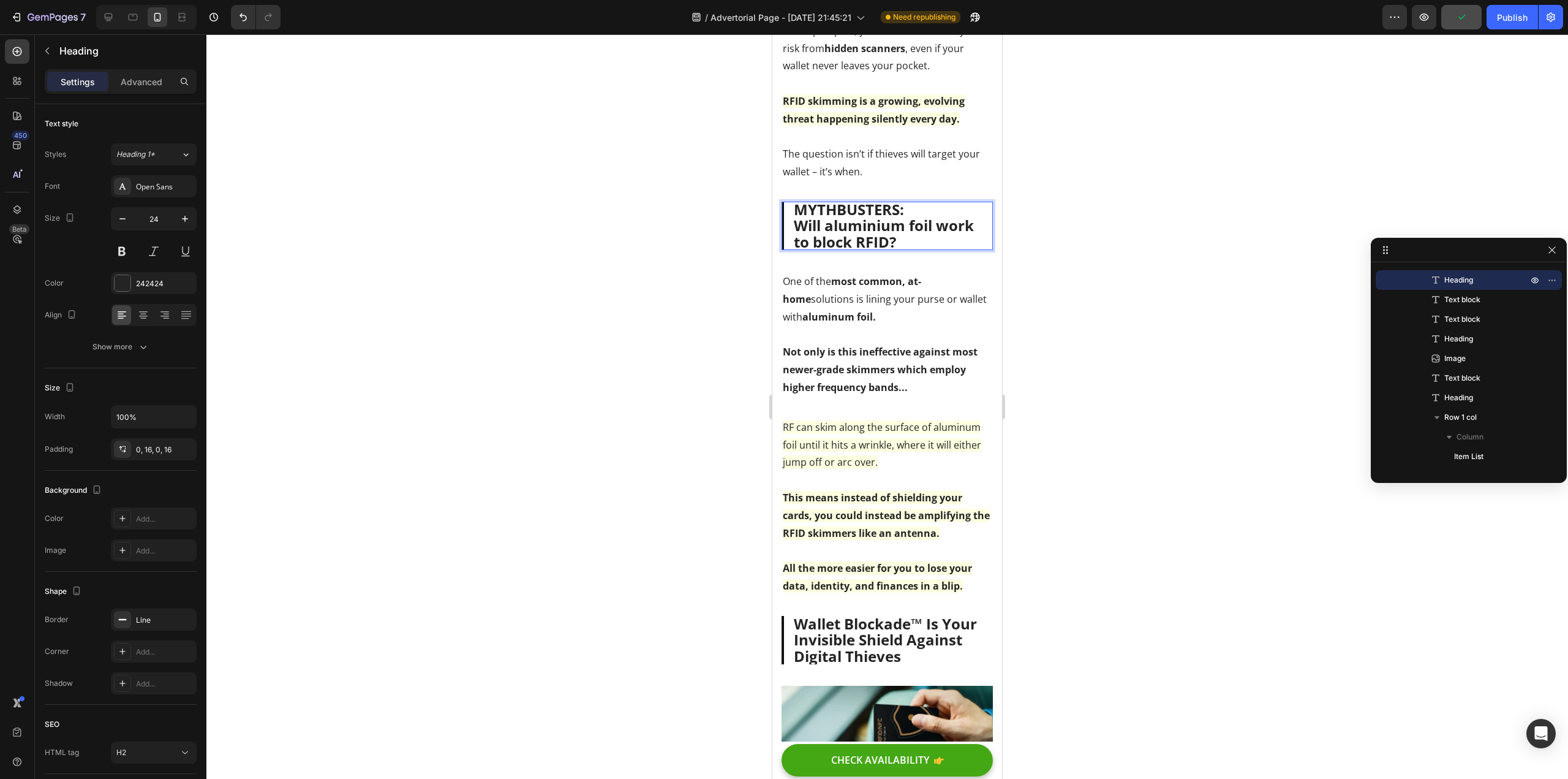
click at [939, 248] on p "MYTHBUSTERS: Will aluminium foil work to block RFID?" at bounding box center [888, 226] width 189 height 49
click at [469, 278] on div at bounding box center [887, 406] width 1362 height 744
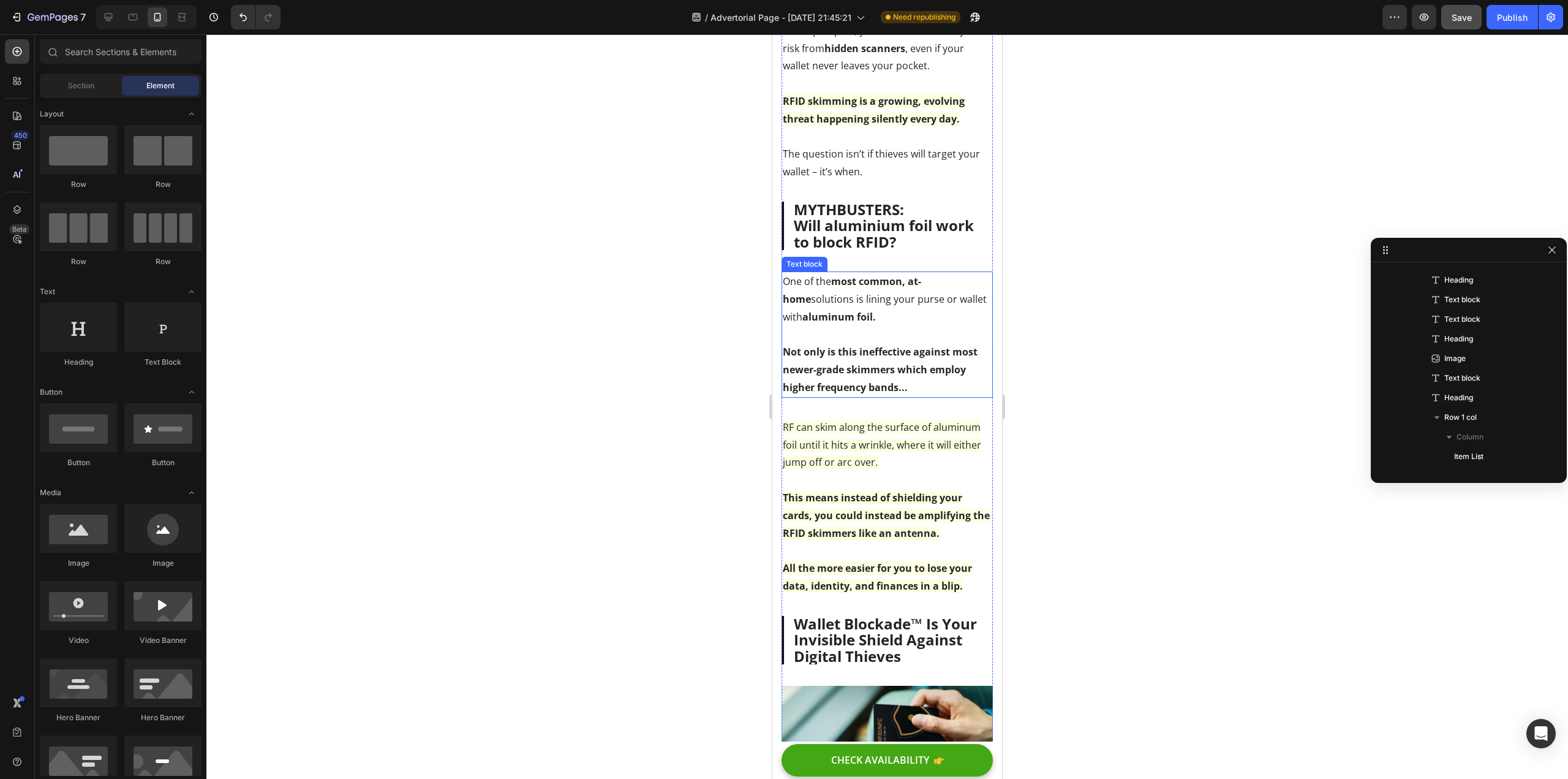
click at [913, 381] on strong "Not only is this ineffective against most newer-grade skimmers which employ hig…" at bounding box center [880, 369] width 195 height 49
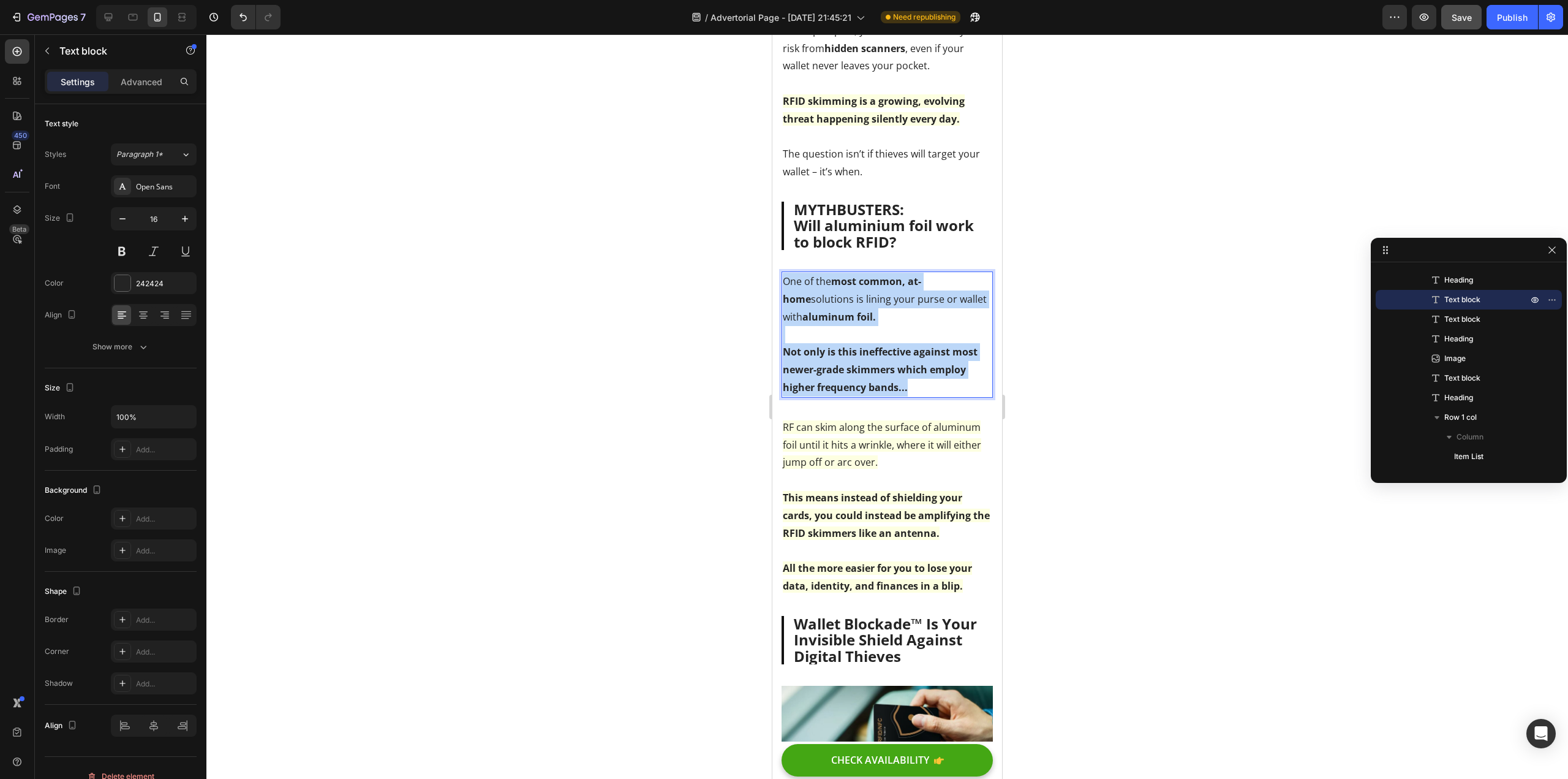
drag, startPoint x: 908, startPoint y: 405, endPoint x: 782, endPoint y: 302, distance: 162.7
click at [782, 302] on div "One of the most common, at-home solutions is lining your purse or wallet with a…" at bounding box center [888, 335] width 211 height 126
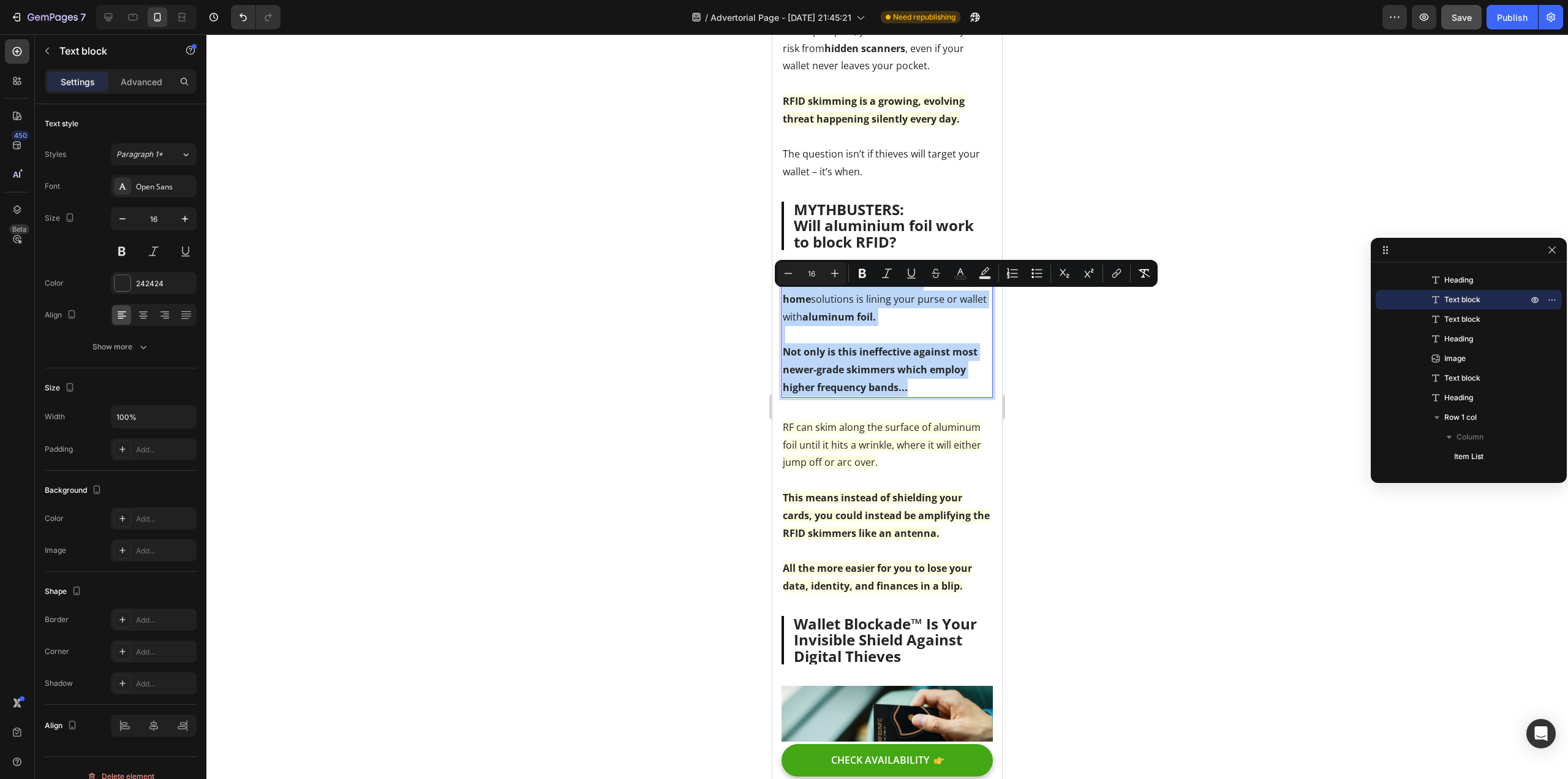
copy div "One of the most common, at-home solutions is lining your purse or wallet with a…"
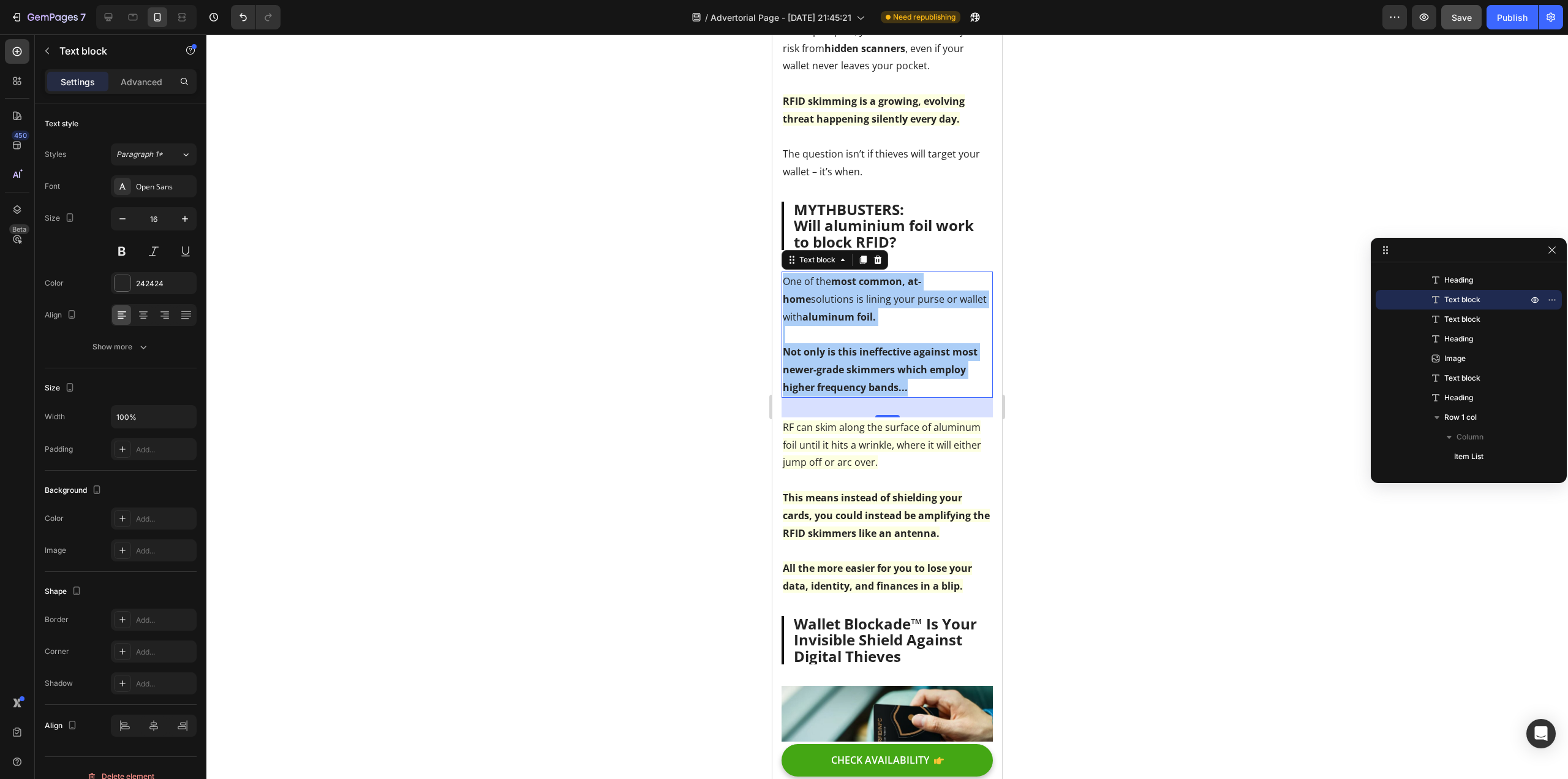
click at [449, 393] on div at bounding box center [887, 406] width 1362 height 744
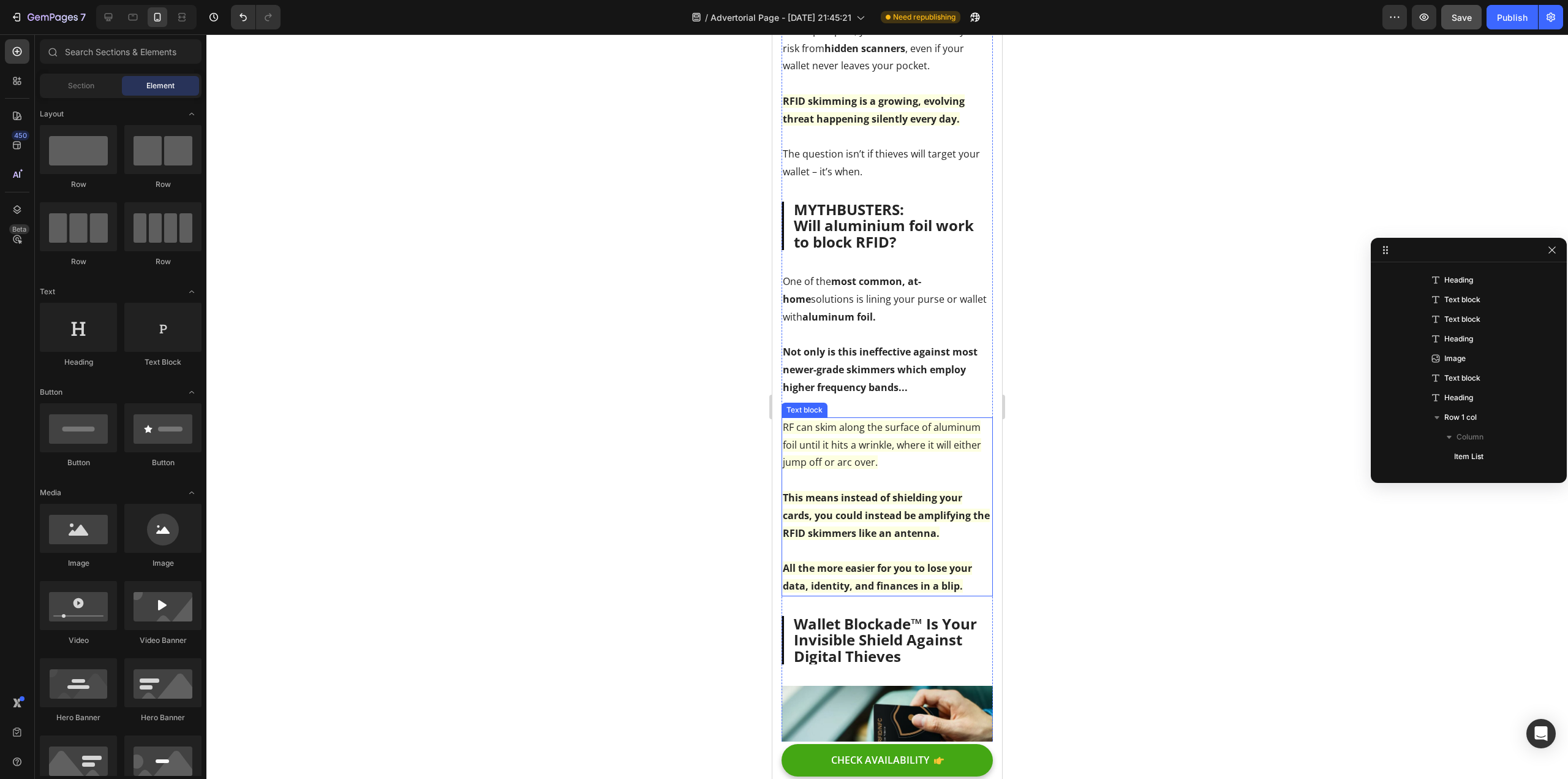
click at [849, 449] on span "RF can skim along the surface of aluminum foil until it hits a wrinkle, where i…" at bounding box center [882, 444] width 198 height 49
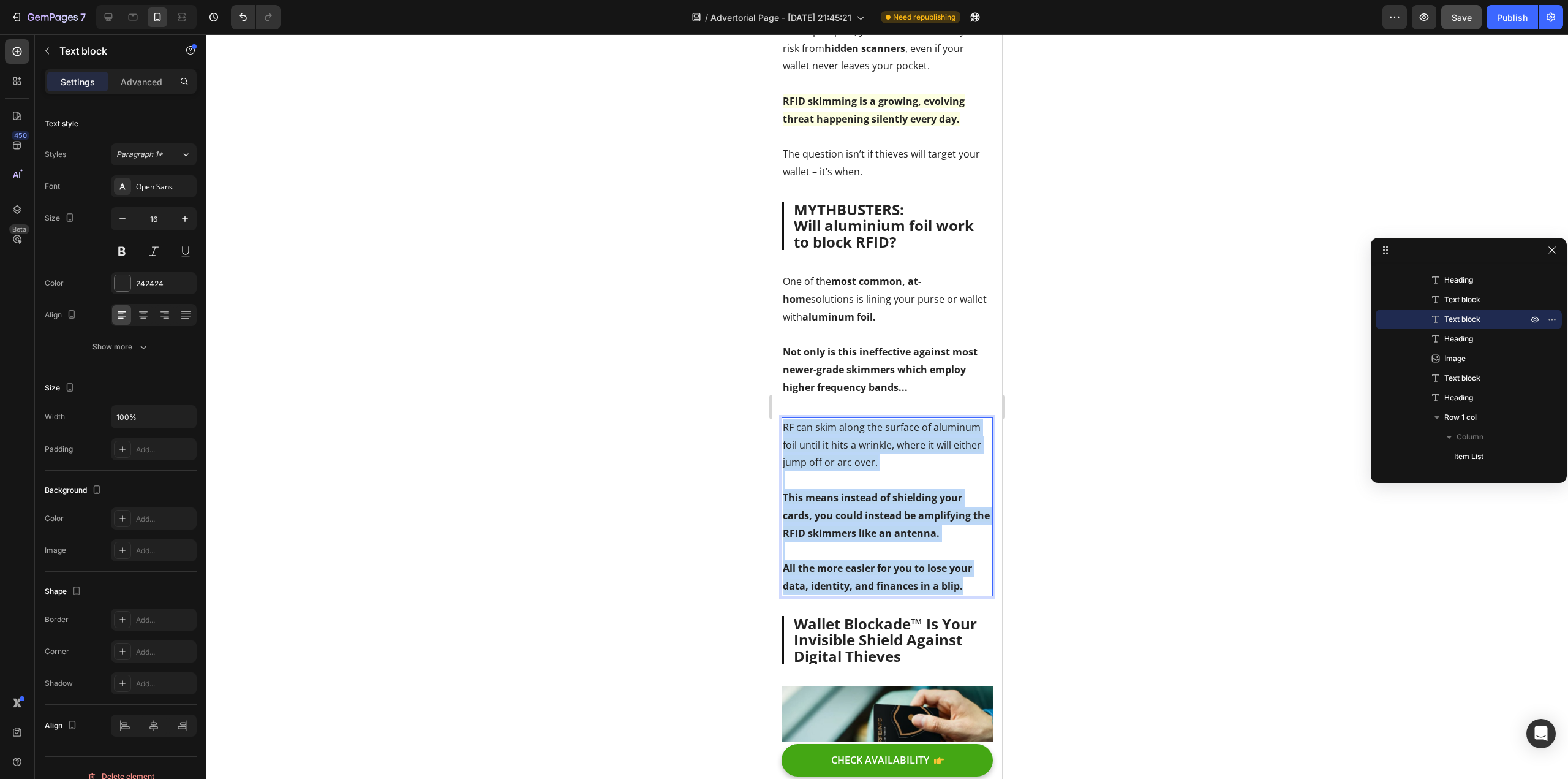
drag, startPoint x: 967, startPoint y: 605, endPoint x: 782, endPoint y: 449, distance: 242.0
click at [782, 449] on div "RF can skim along the surface of aluminum foil until it hits a wrinkle, where i…" at bounding box center [888, 506] width 211 height 179
copy div "RF can skim along the surface of aluminum foil until it hits a wrinkle, where i…"
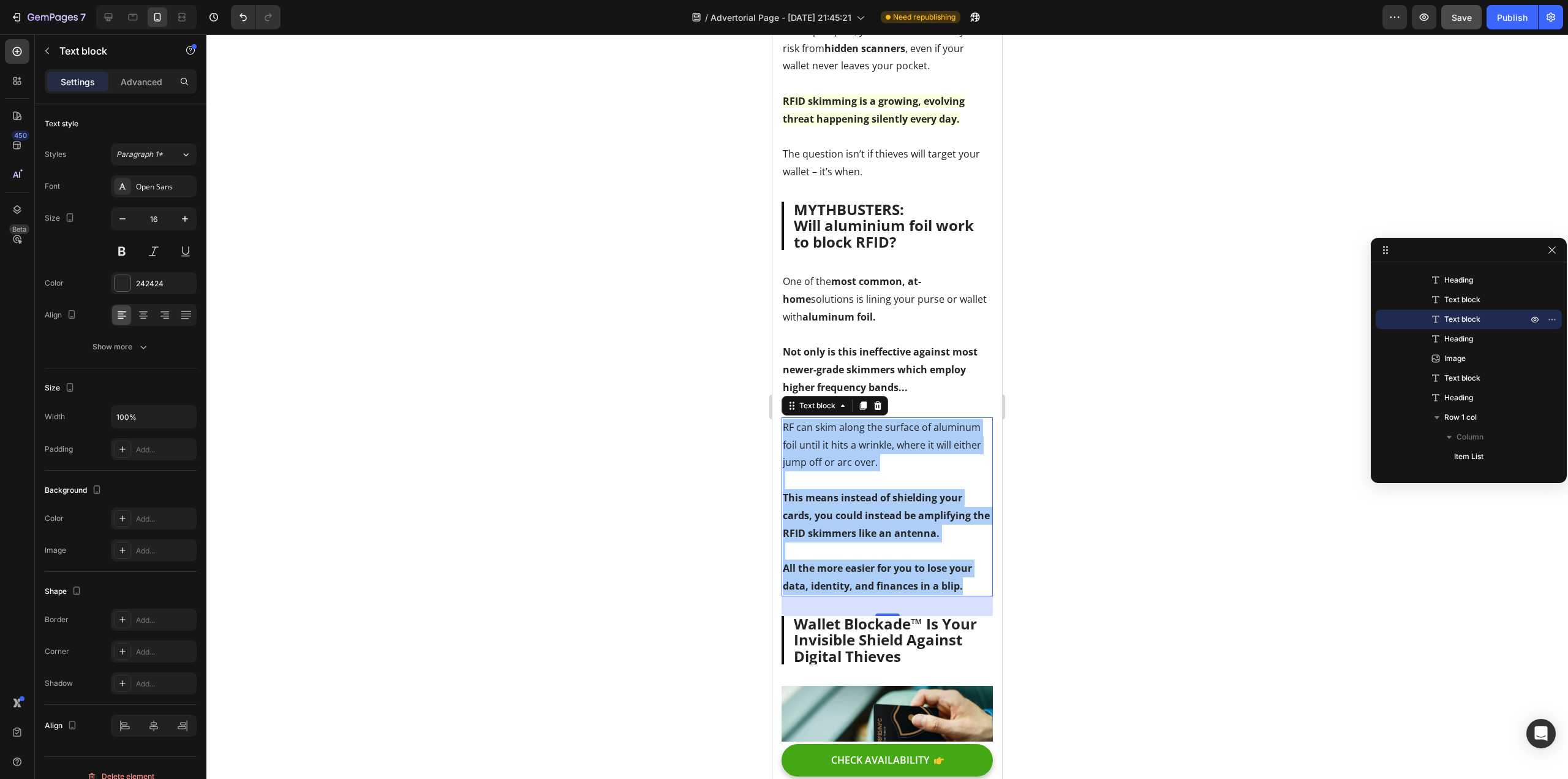
click at [533, 435] on div at bounding box center [887, 406] width 1362 height 744
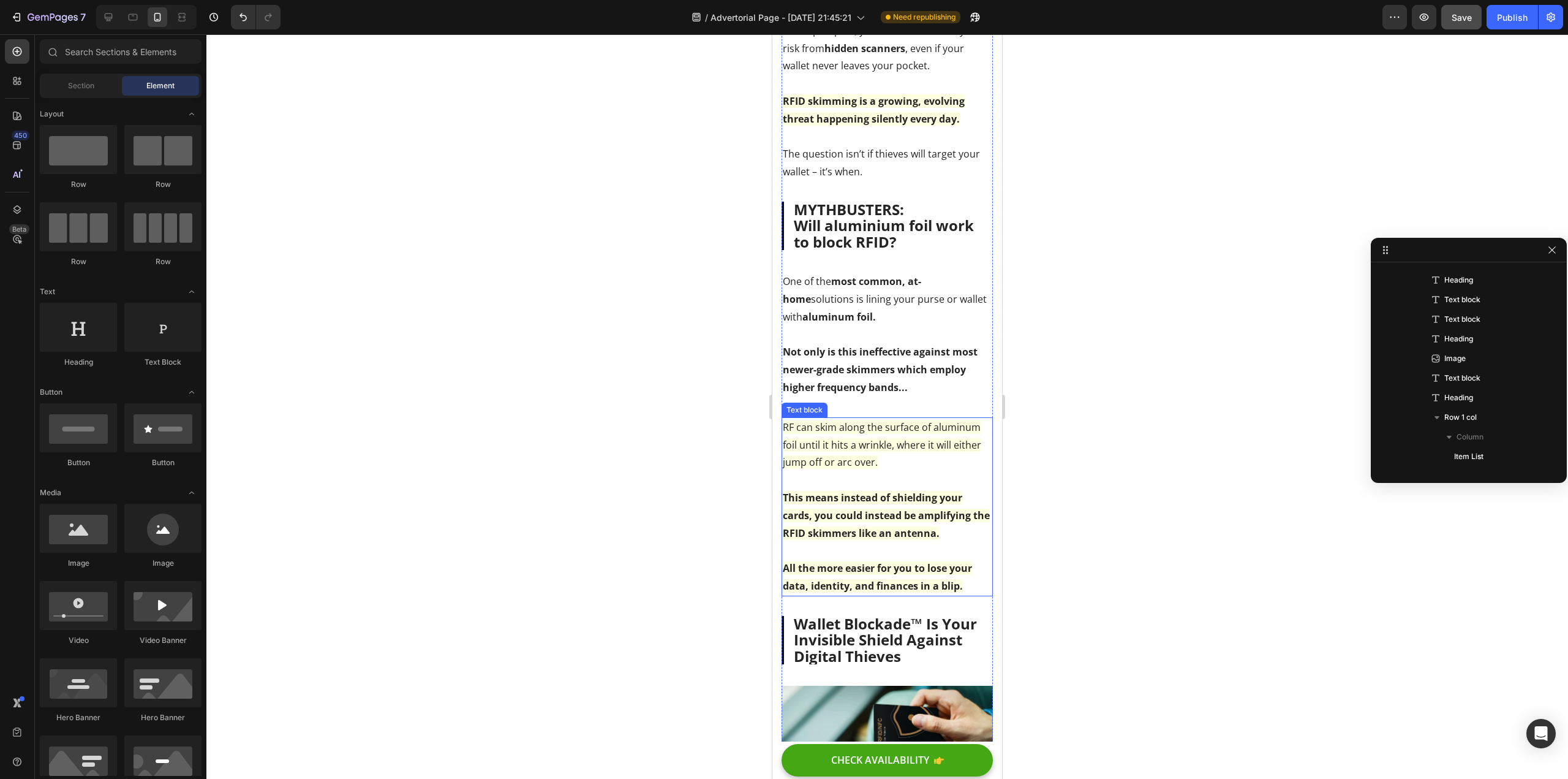
click at [846, 559] on p "Rich Text Editor. Editing area: main" at bounding box center [887, 551] width 209 height 18
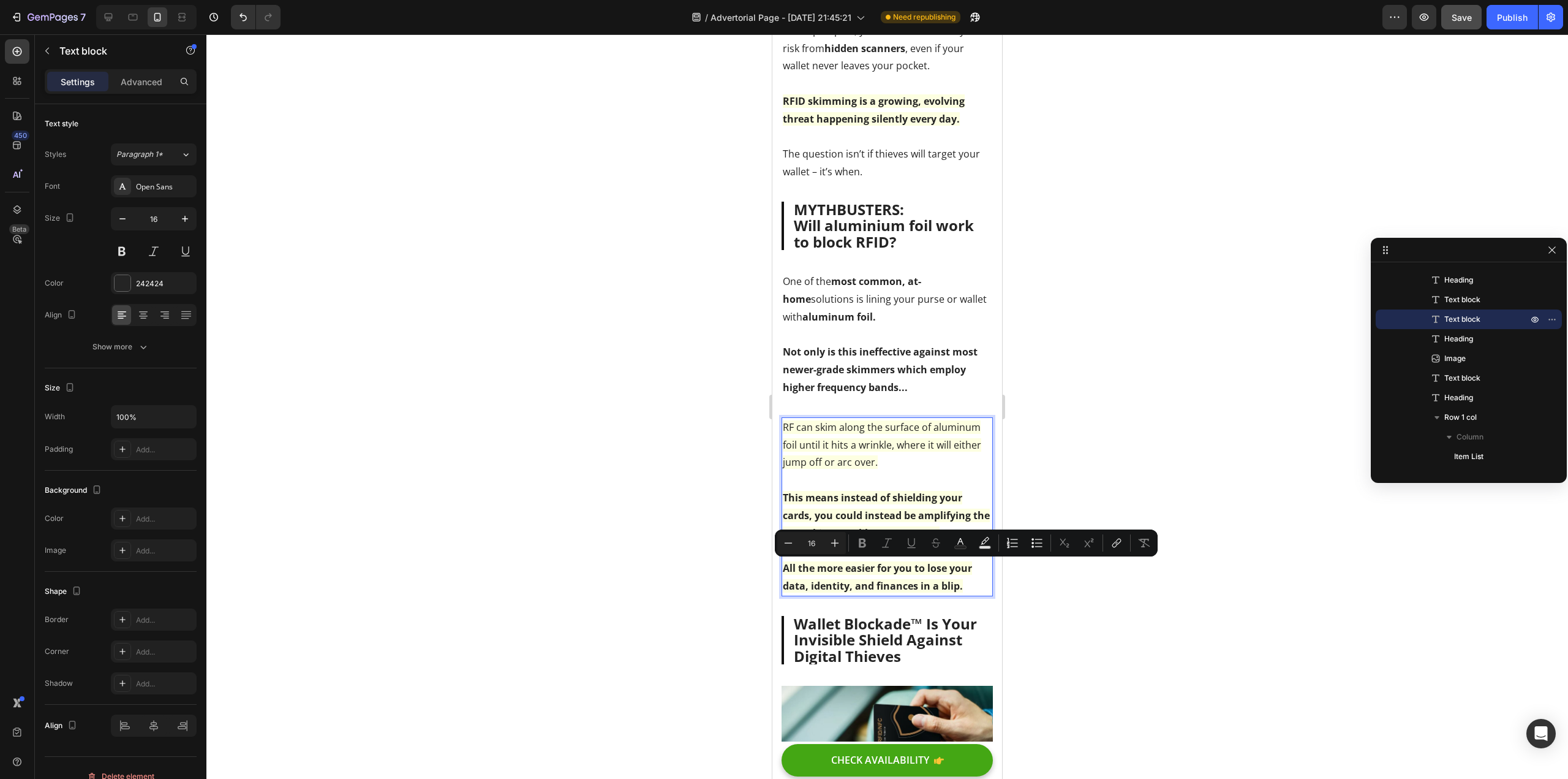
click at [827, 594] on p "All the more easier for you to lose your data, identity, and finances in a blip." at bounding box center [887, 577] width 209 height 36
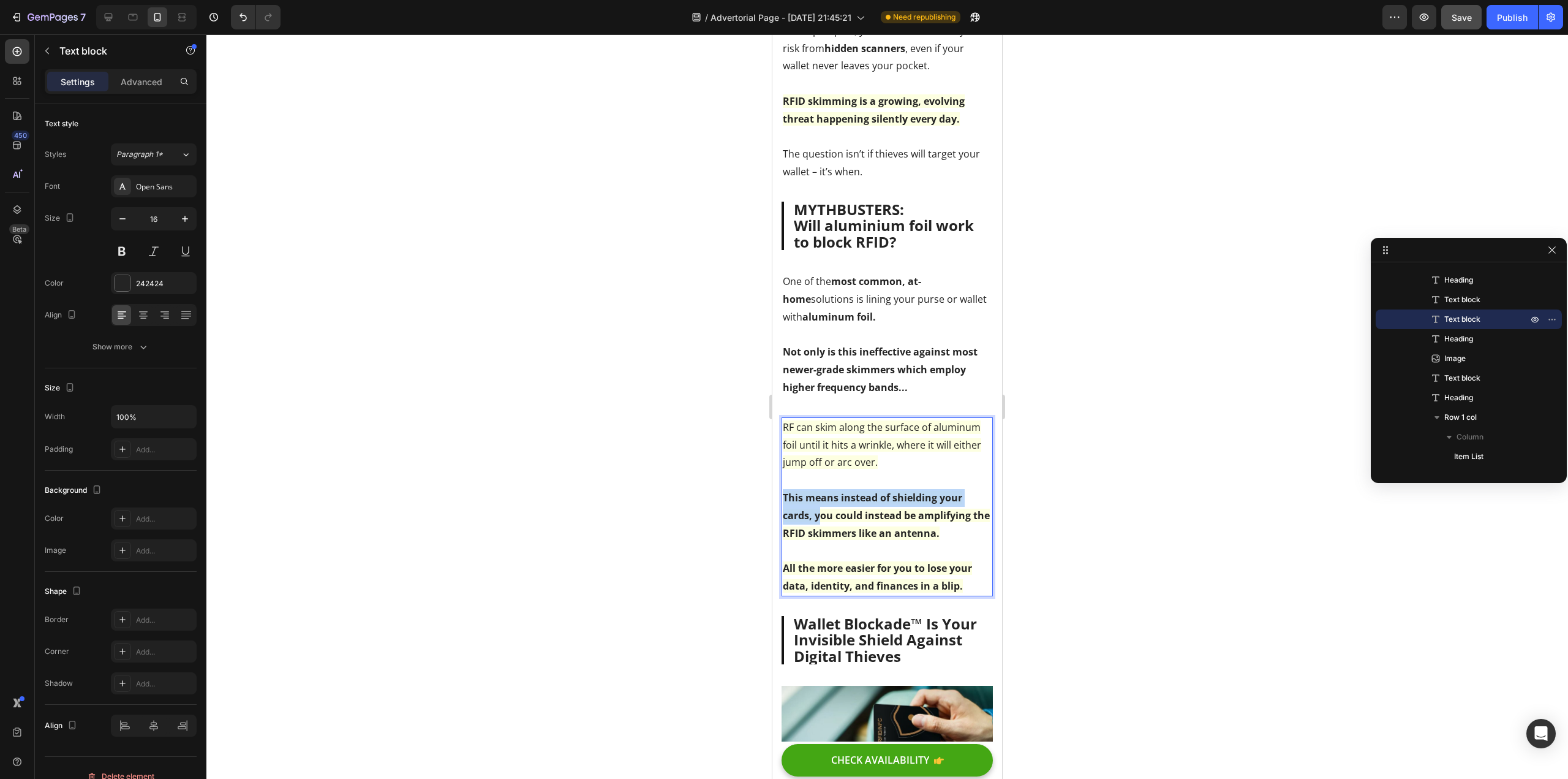
drag, startPoint x: 817, startPoint y: 534, endPoint x: 782, endPoint y: 513, distance: 40.8
click at [782, 513] on div "RF can skim along the surface of aluminum foil until it hits a wrinkle, where i…" at bounding box center [888, 506] width 211 height 179
click at [920, 542] on p "The aluminum foil you're using could instead be amplifying the RFID skimmers li…" at bounding box center [887, 515] width 209 height 53
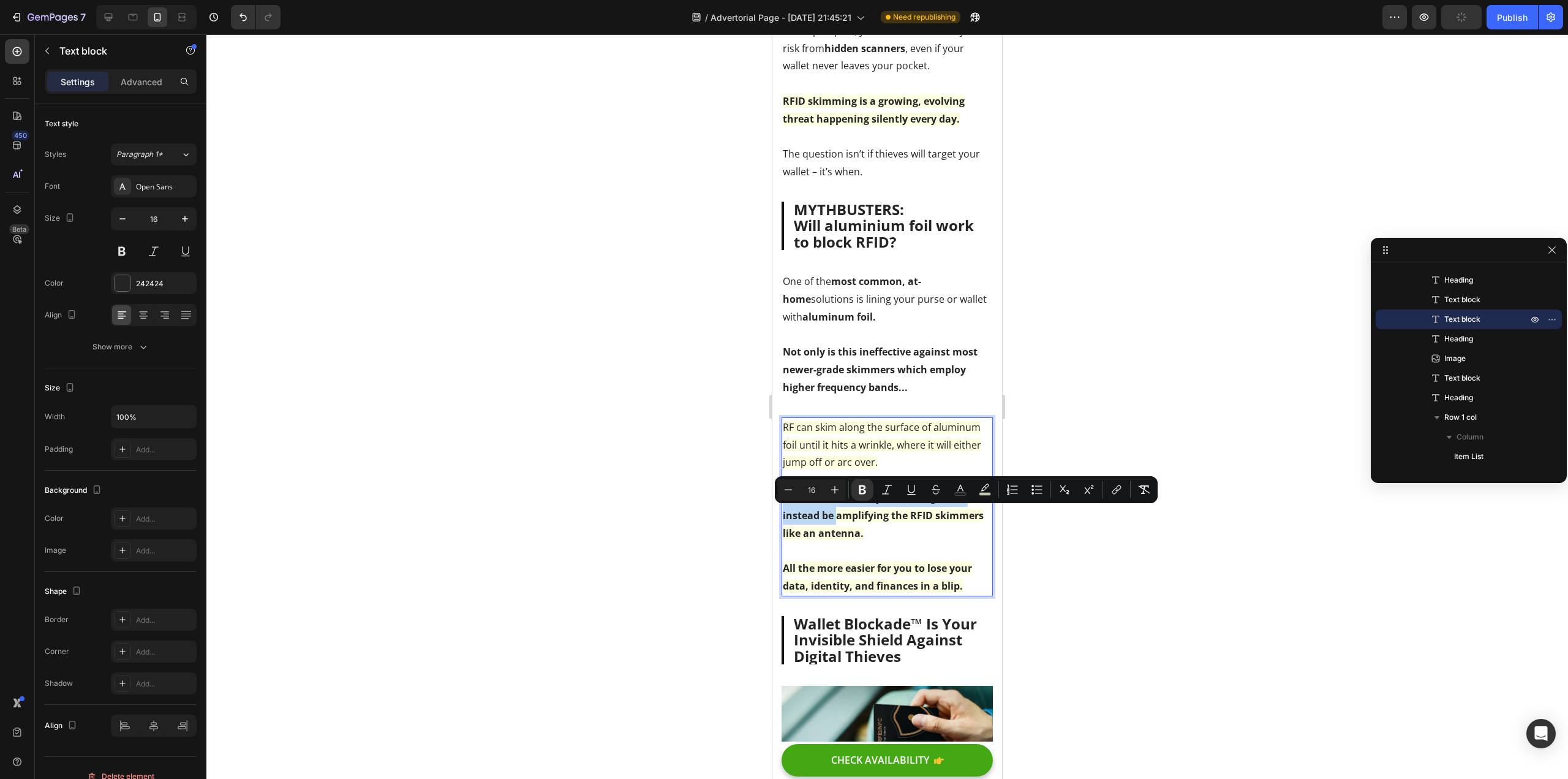
drag, startPoint x: 834, startPoint y: 534, endPoint x: 1586, endPoint y: 533, distance: 752.0
click at [863, 492] on icon "Editor contextual toolbar" at bounding box center [862, 489] width 12 height 12
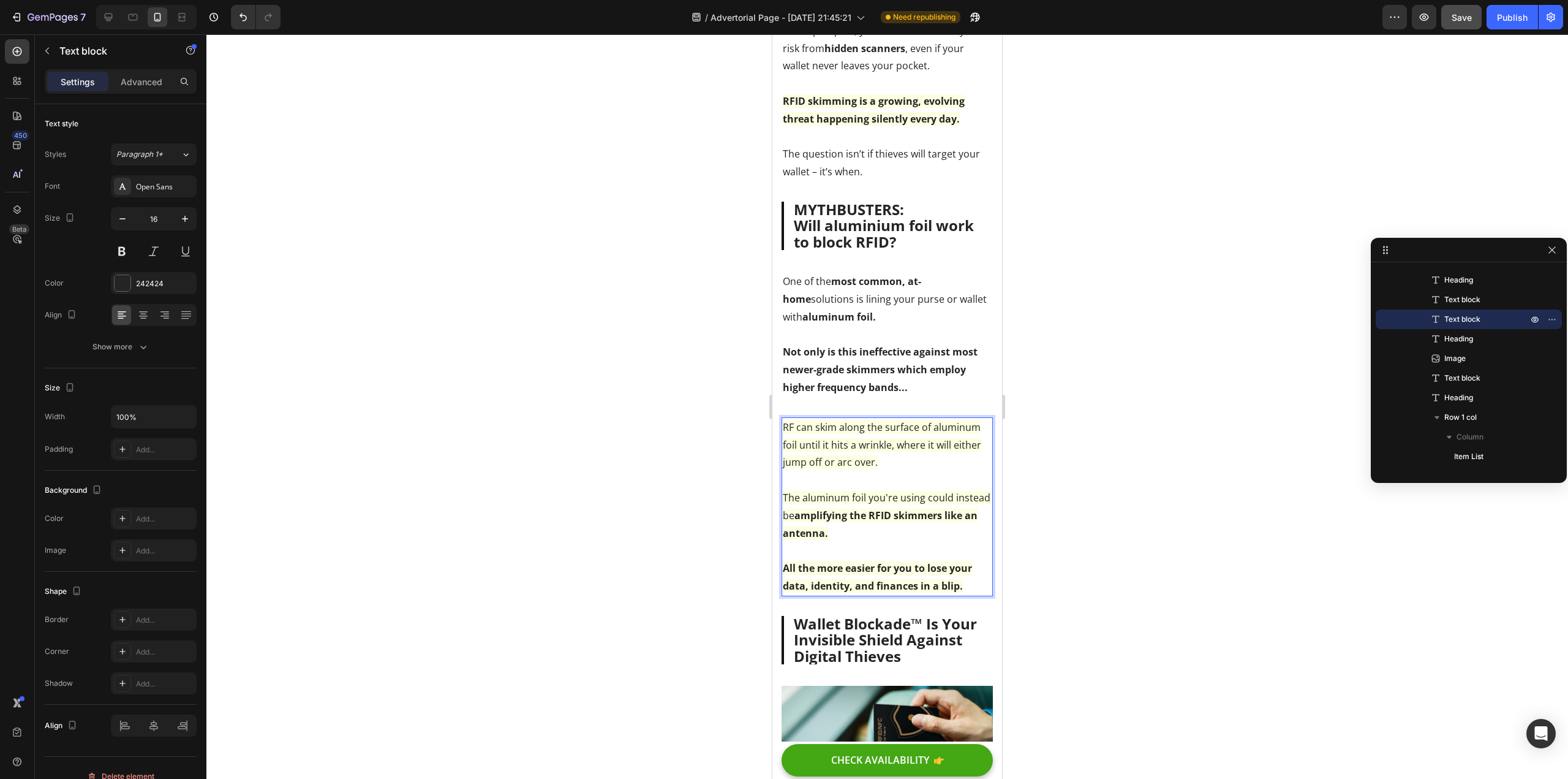
click at [830, 530] on span "The aluminum foil you're using could instead be amplifying the RFID skimmers li…" at bounding box center [887, 515] width 208 height 49
drag, startPoint x: 834, startPoint y: 533, endPoint x: 776, endPoint y: 515, distance: 60.7
click at [891, 519] on span "The aluminum foil you're using could instead be amplifying the RFID skimmers li…" at bounding box center [887, 515] width 208 height 49
drag, startPoint x: 783, startPoint y: 517, endPoint x: 833, endPoint y: 536, distance: 53.5
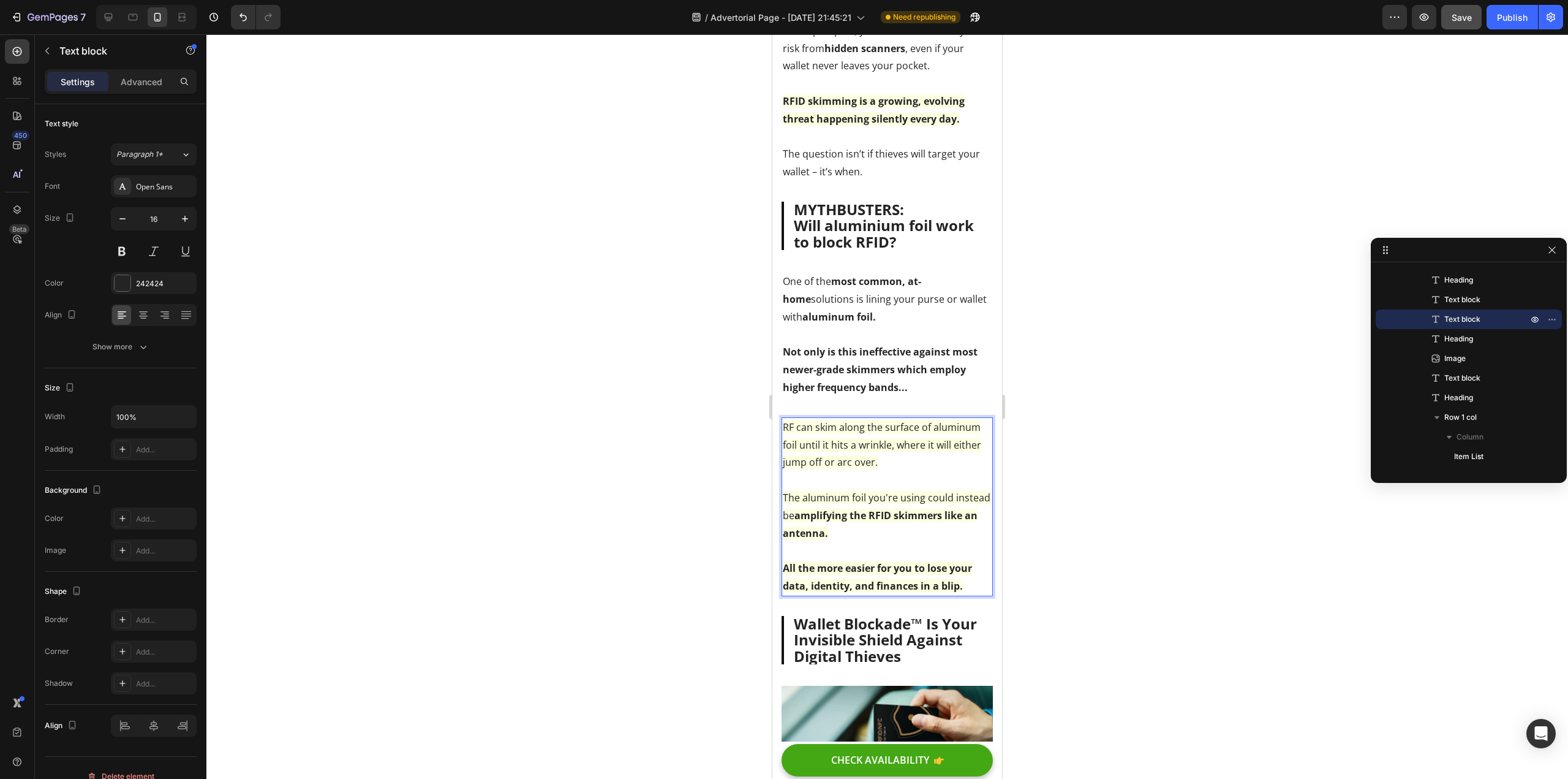
drag, startPoint x: 54, startPoint y: 491, endPoint x: 737, endPoint y: 539, distance: 684.7
click at [682, 529] on div at bounding box center [887, 406] width 1362 height 744
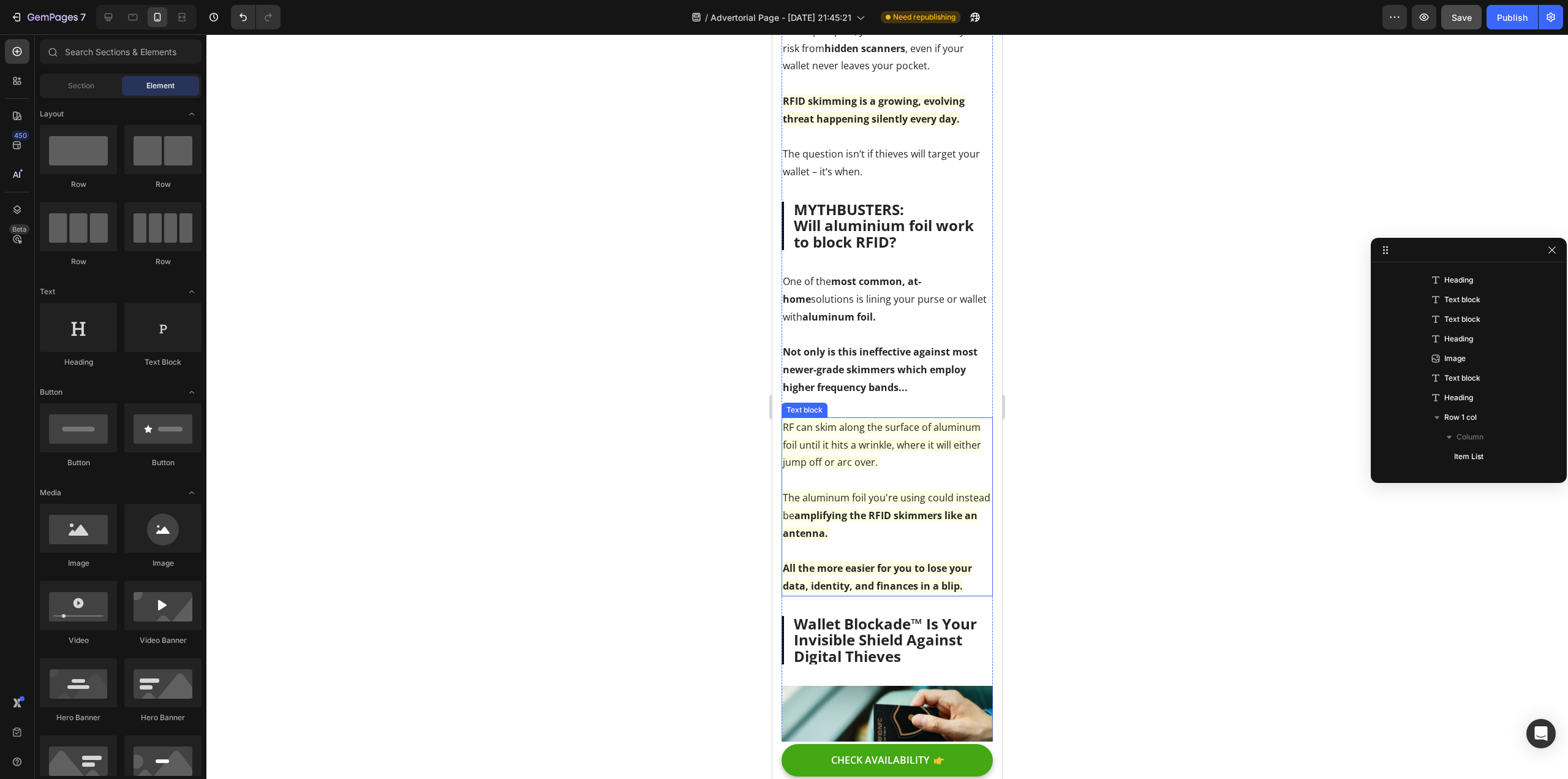
click at [835, 525] on p "The aluminum foil you're using could instead be amplifying the RFID skimmers li…" at bounding box center [887, 515] width 209 height 53
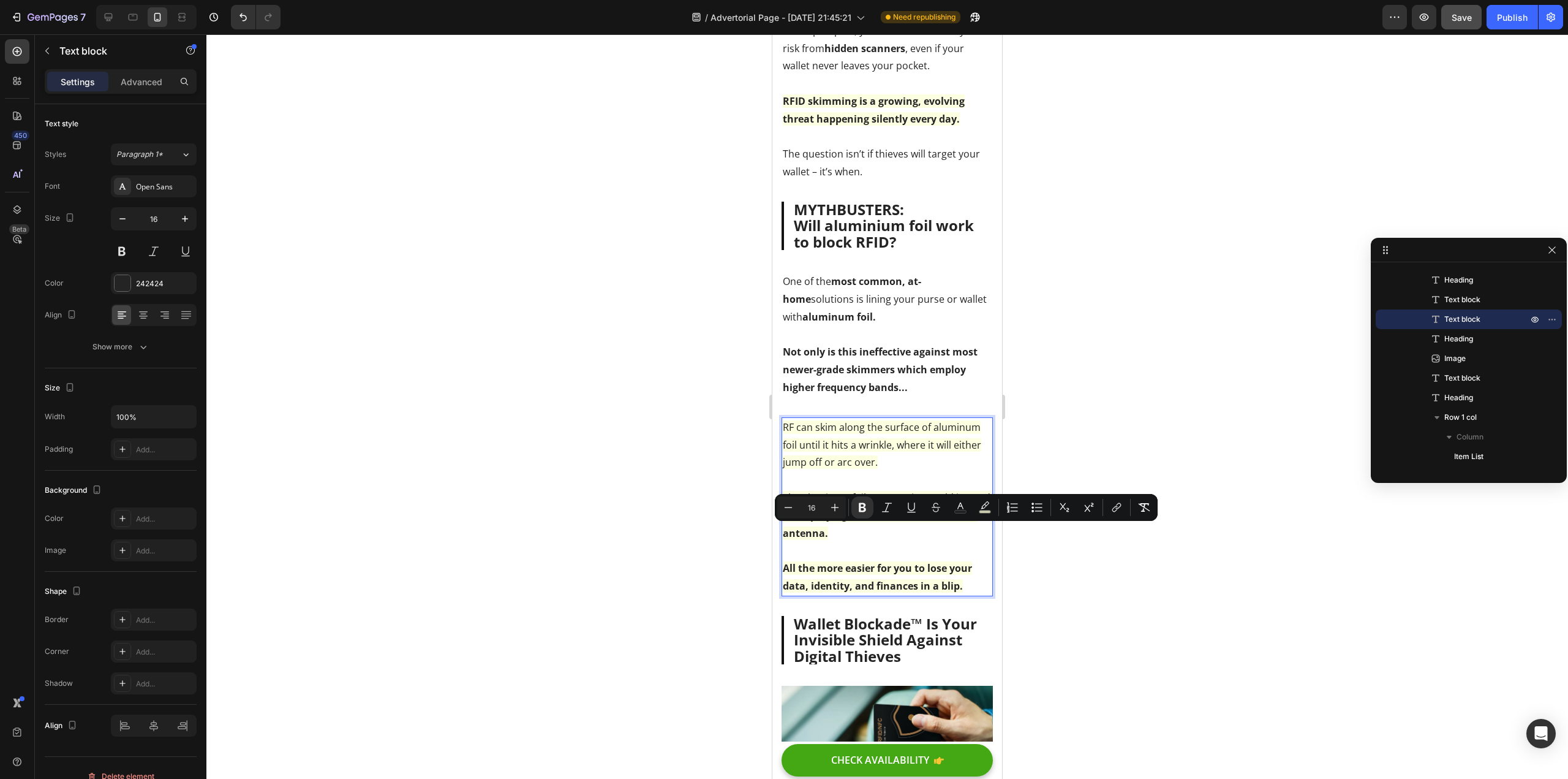
click at [834, 535] on strong "amplifying the RFID skimmers like an antenna." at bounding box center [880, 525] width 195 height 31
click at [831, 535] on span "The aluminum foil you're using could instead be amplifying the RFID skimmers li…" at bounding box center [887, 515] width 208 height 49
click at [834, 534] on strong "amplifying the RFID skimmers like an antenna." at bounding box center [880, 525] width 195 height 31
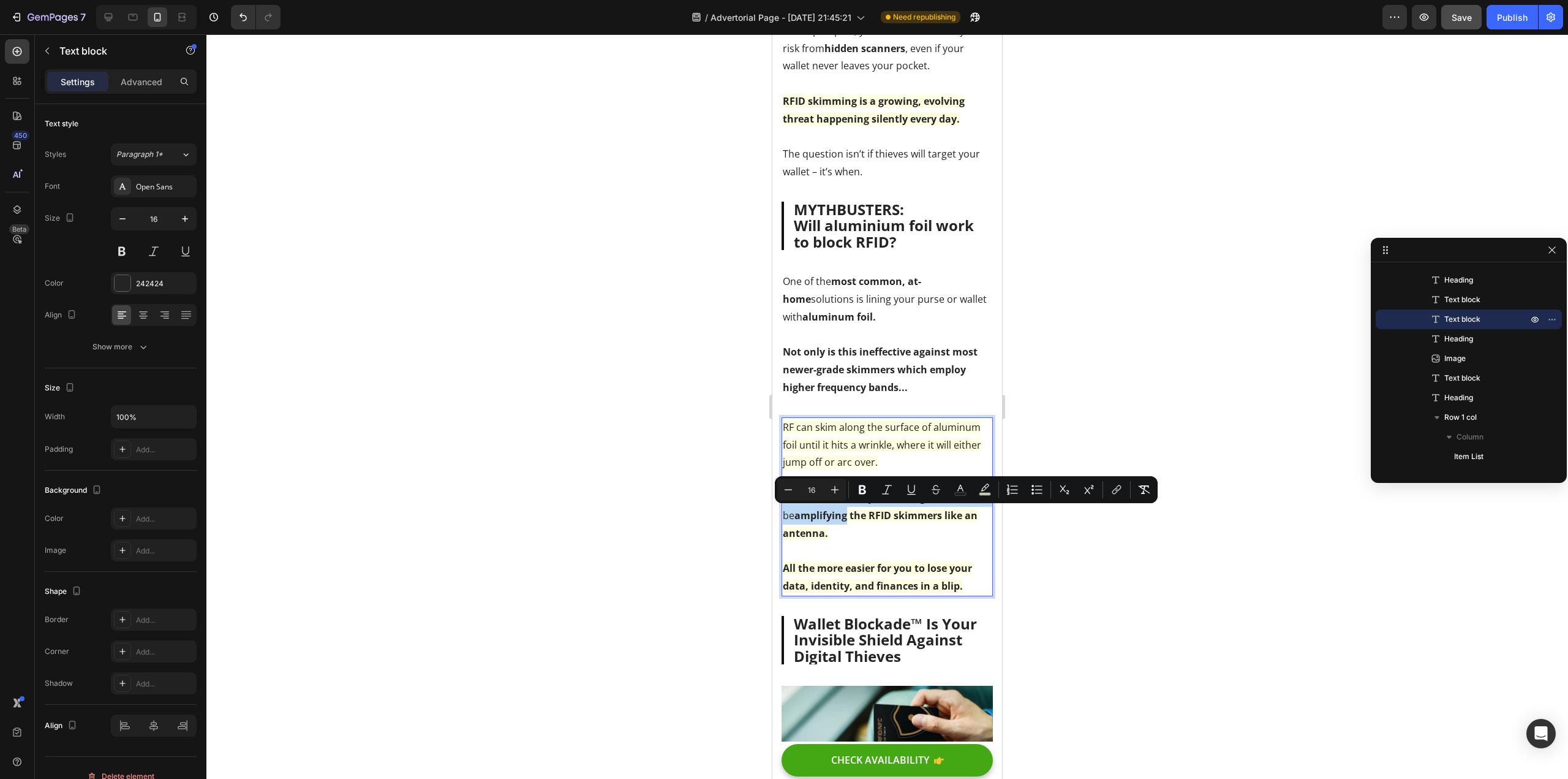
drag, startPoint x: 835, startPoint y: 534, endPoint x: 782, endPoint y: 511, distance: 57.8
click at [782, 511] on div "RF can skim along the surface of aluminum foil until it hits a wrinkle, where i…" at bounding box center [888, 506] width 211 height 179
click at [846, 528] on strong "amplifying the RFID skimmers like an antenna." at bounding box center [880, 525] width 195 height 31
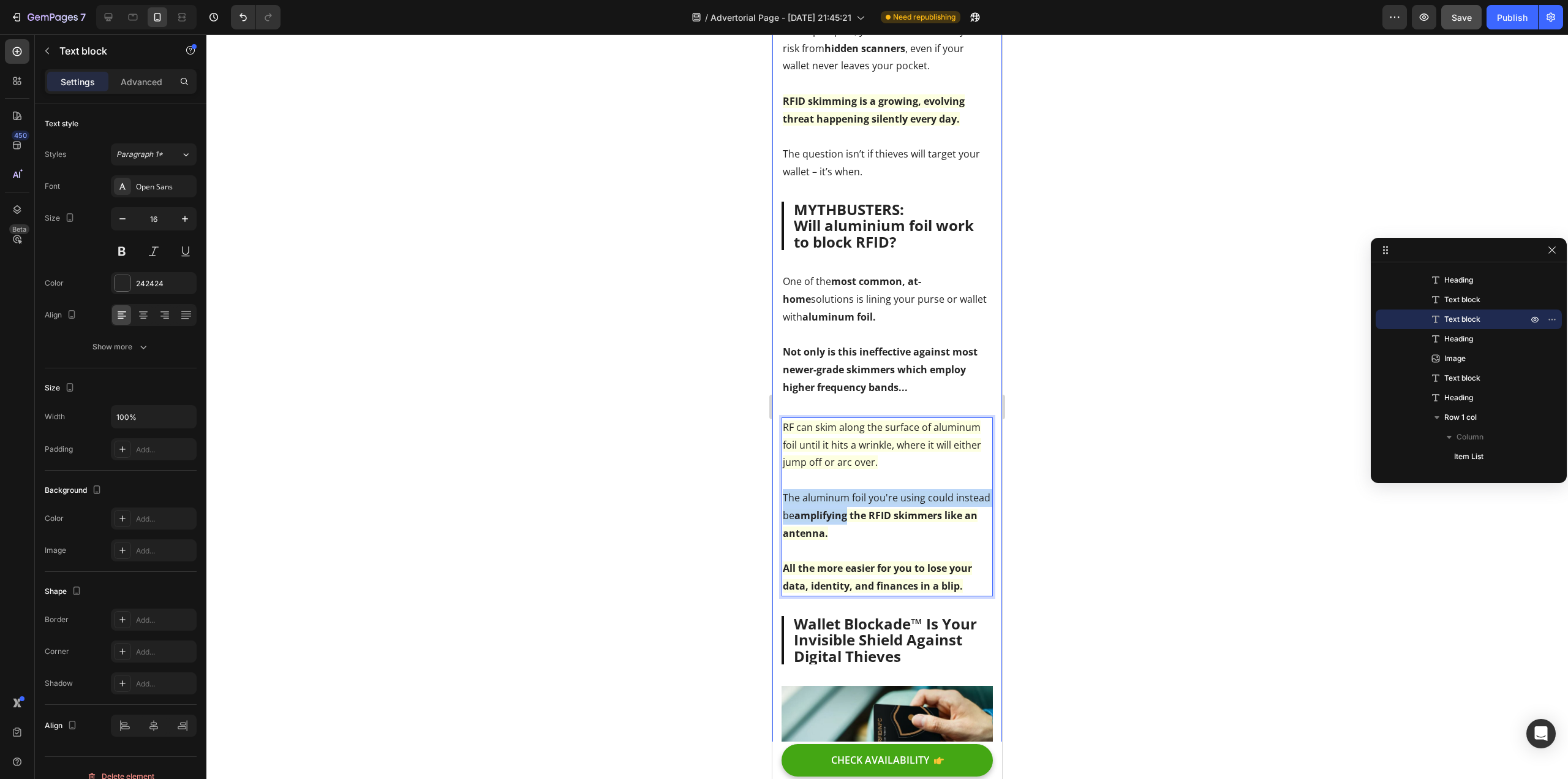
drag, startPoint x: 833, startPoint y: 535, endPoint x: 776, endPoint y: 519, distance: 59.2
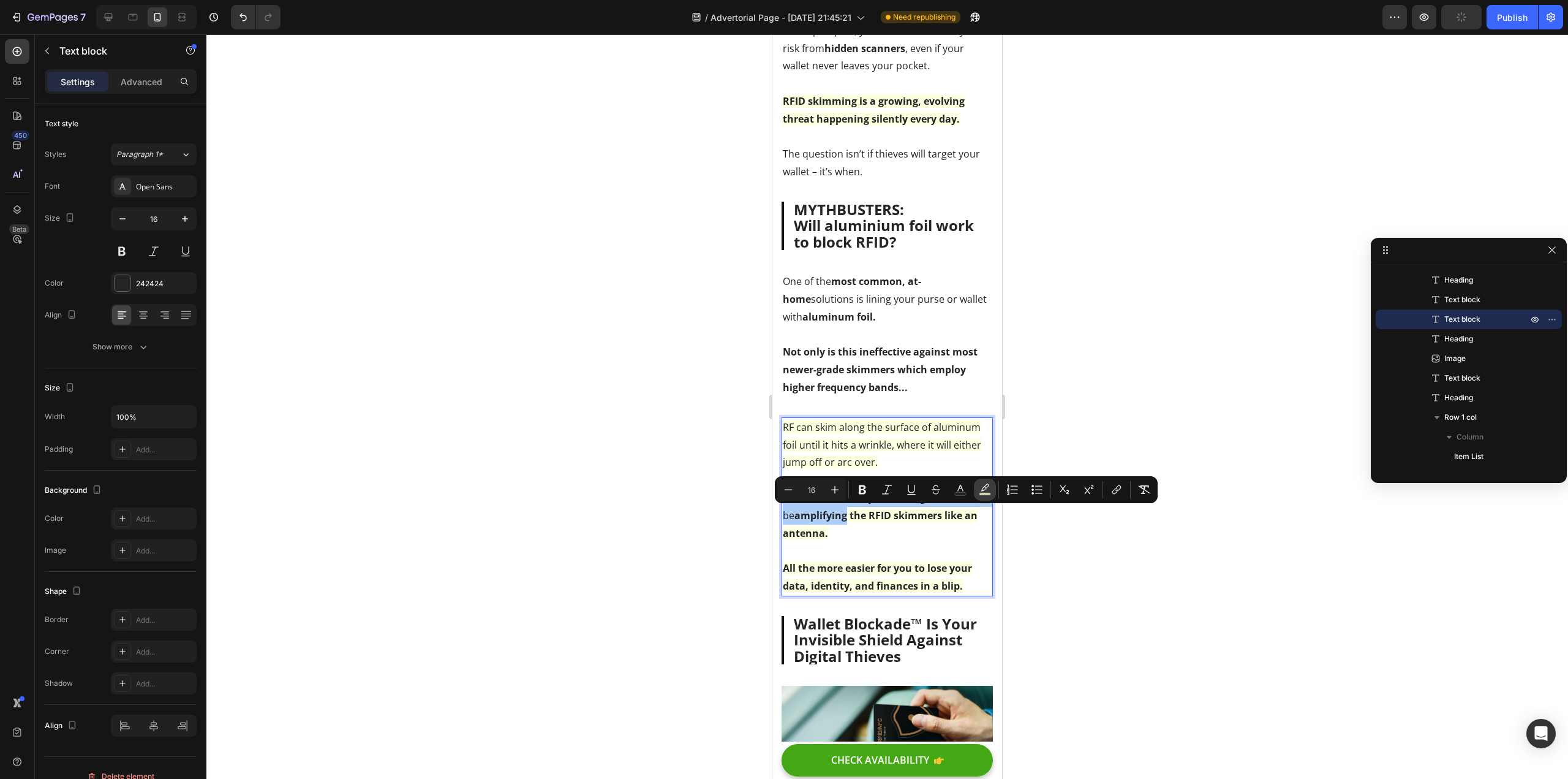
click at [983, 491] on icon "Editor contextual toolbar" at bounding box center [985, 487] width 8 height 7
type input "FDFFD8"
type input "77"
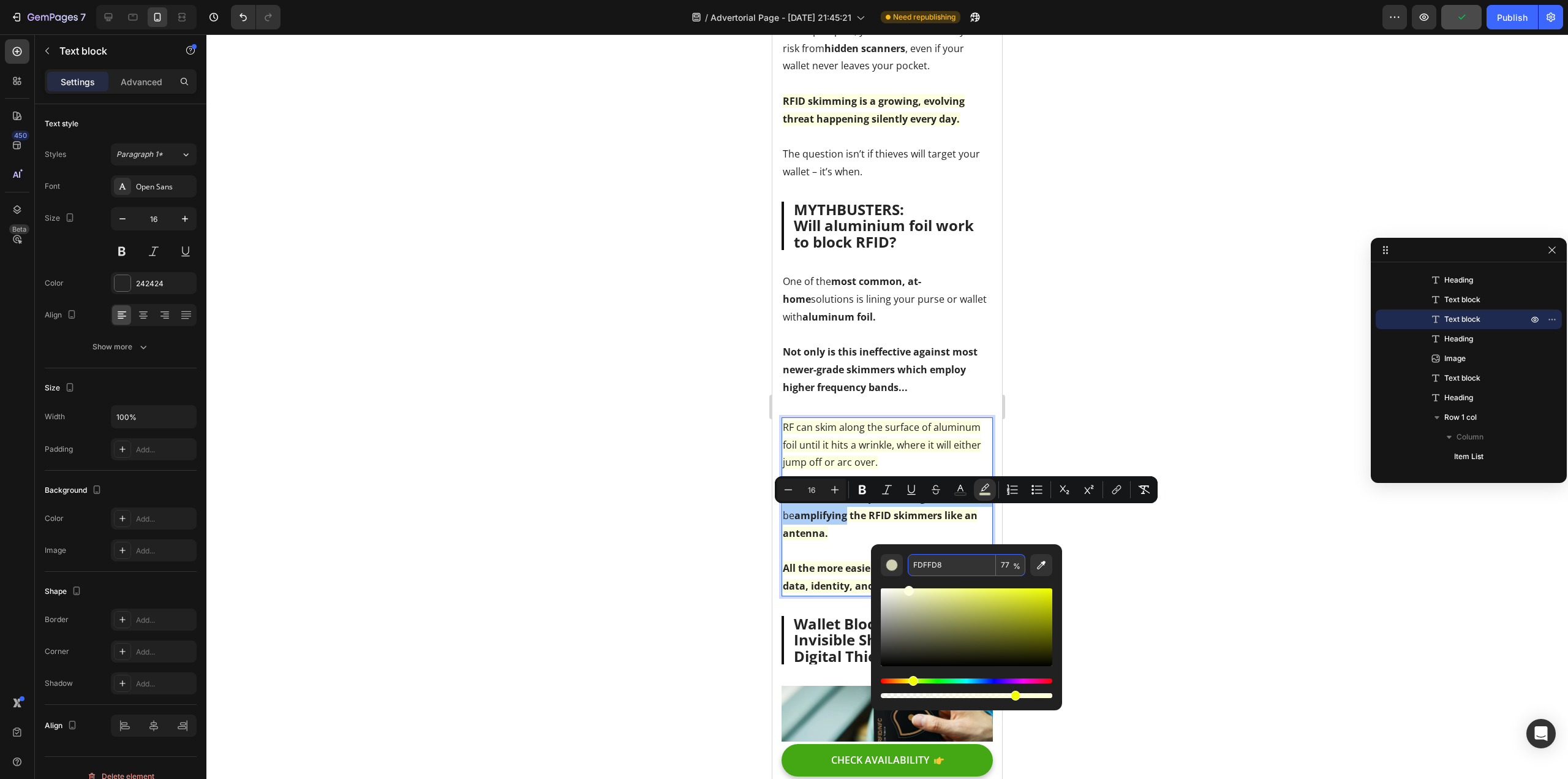
click at [1011, 562] on input "77" at bounding box center [1011, 565] width 30 height 22
type input "0"
click at [827, 522] on span "The aluminum foil you're using could instead be" at bounding box center [887, 506] width 208 height 31
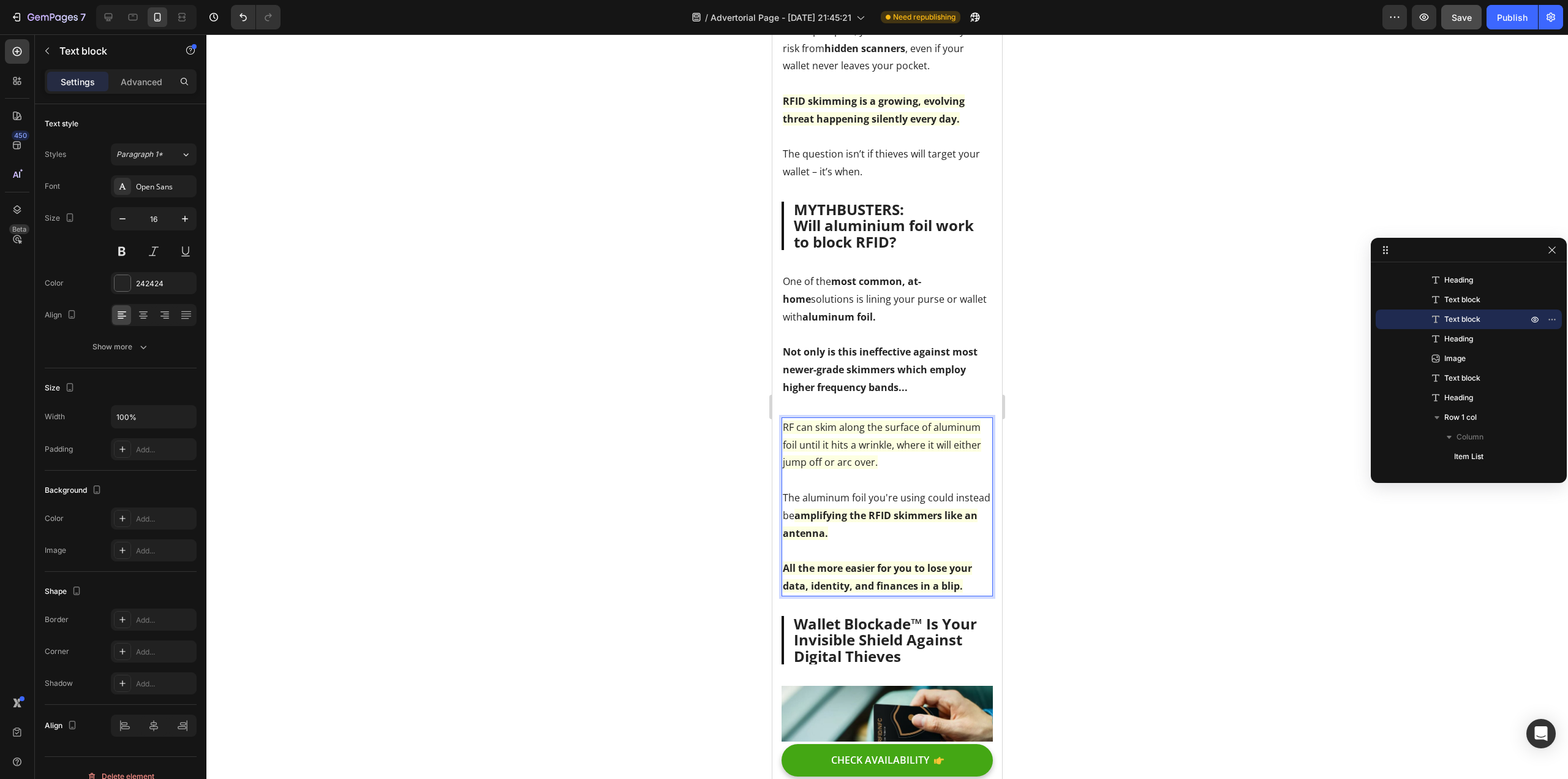
click at [716, 549] on div at bounding box center [887, 406] width 1362 height 744
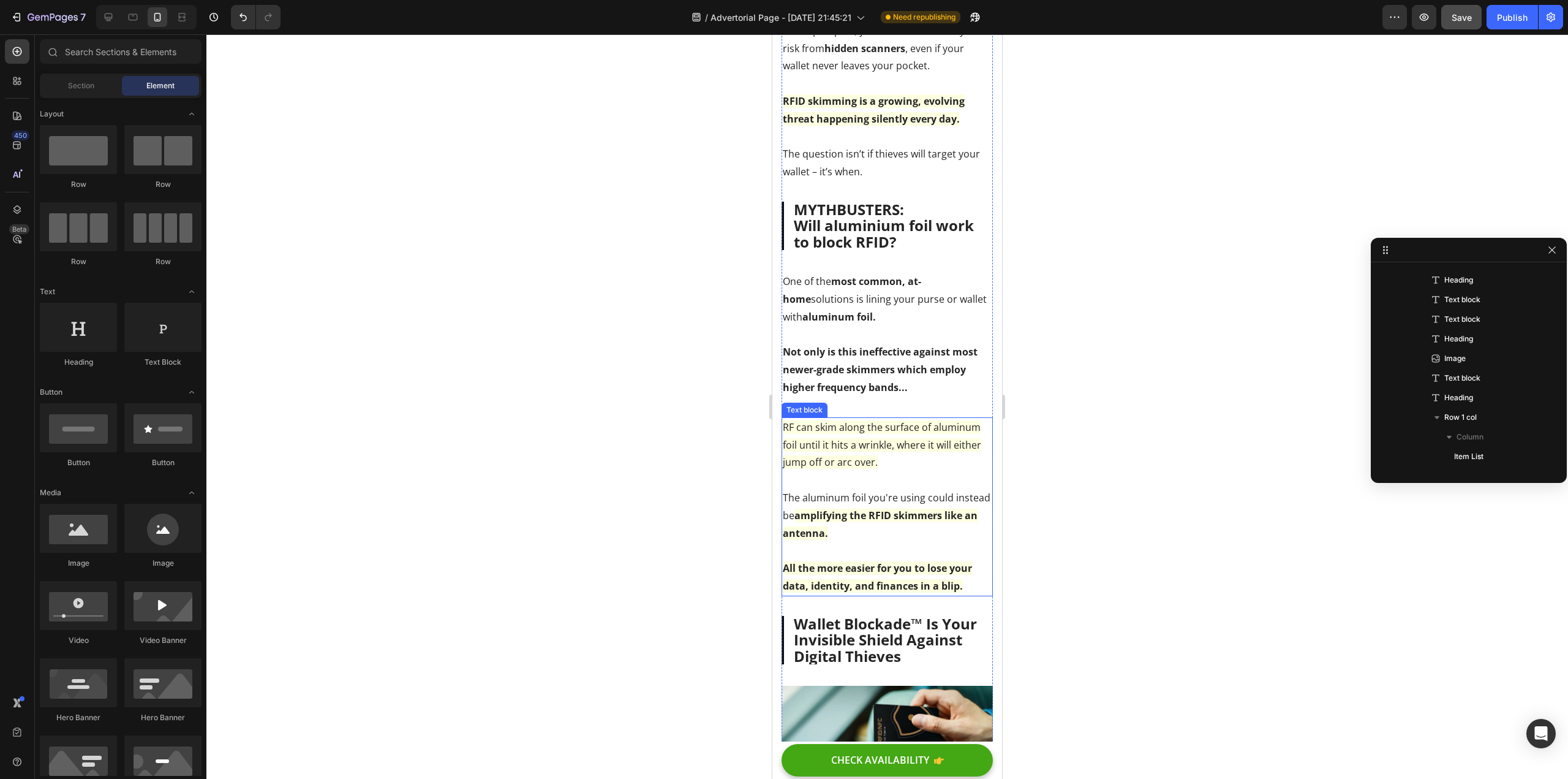
click at [893, 463] on span "RF can skim along the surface of aluminum foil until it hits a wrinkle, where i…" at bounding box center [882, 444] width 198 height 49
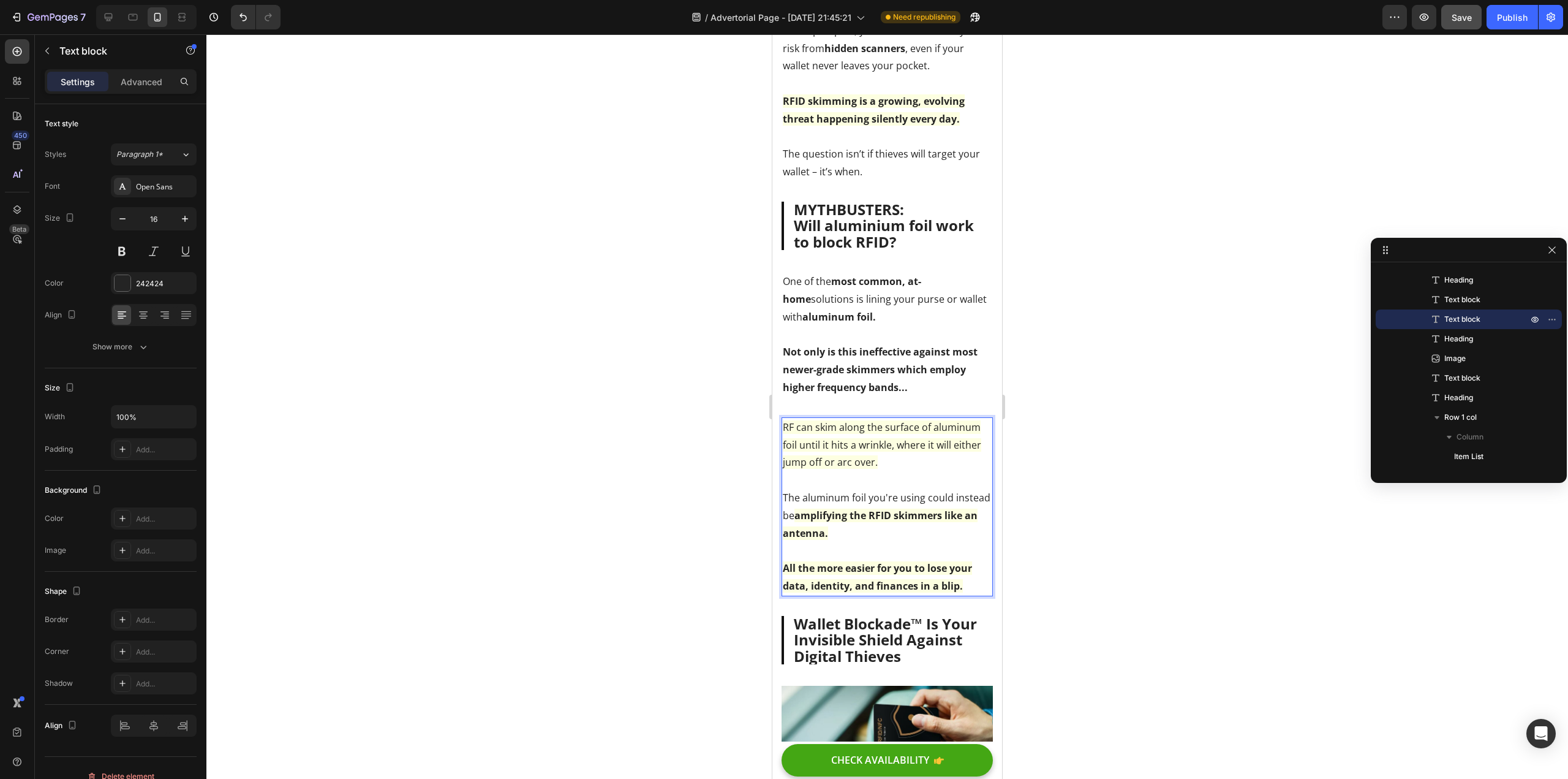
click at [849, 463] on span "RF can skim along the surface of aluminum foil until it hits a wrinkle, where i…" at bounding box center [882, 444] width 198 height 49
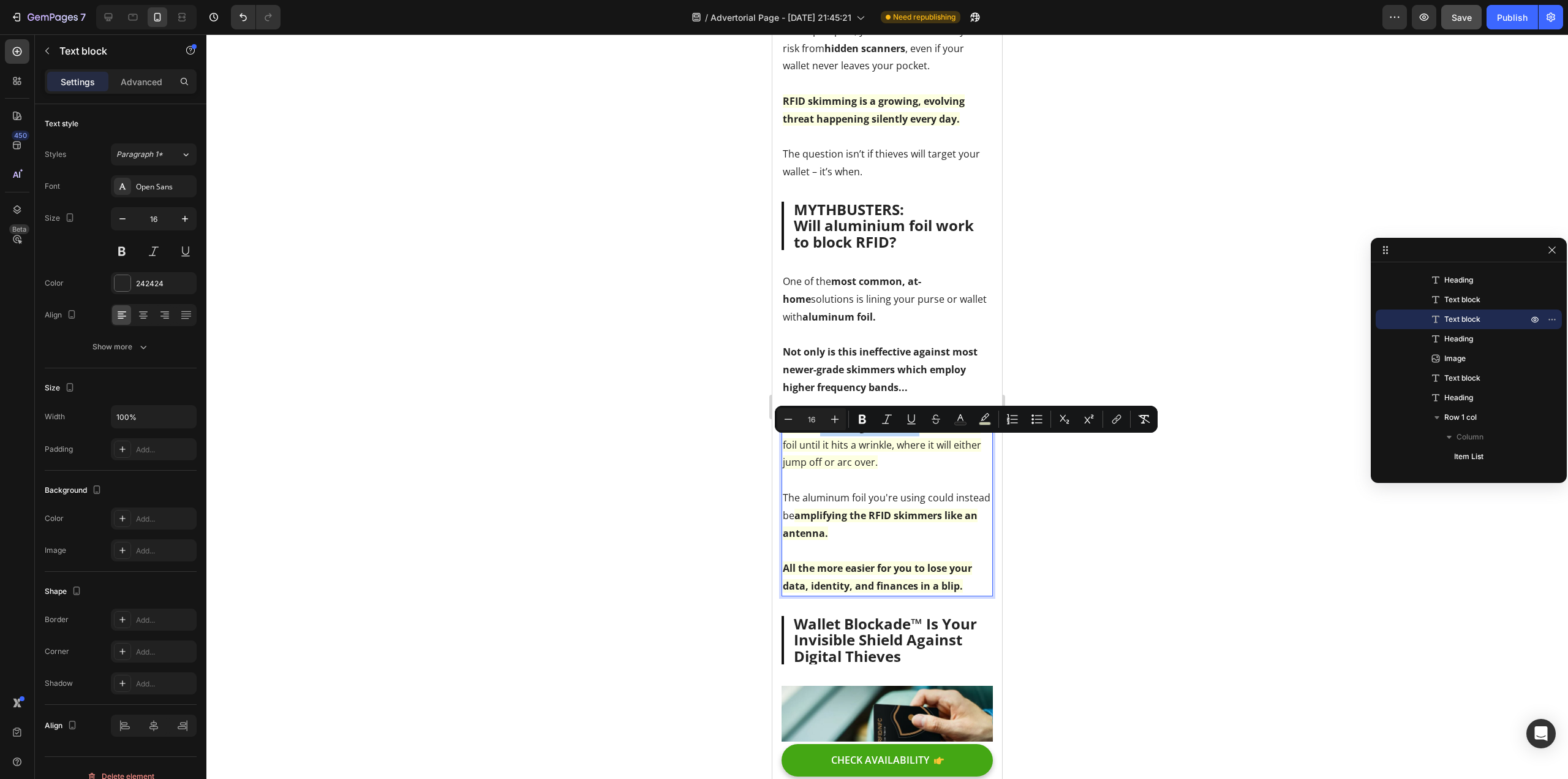
drag, startPoint x: 817, startPoint y: 446, endPoint x: 917, endPoint y: 450, distance: 100.1
click at [917, 450] on span "RF can skim along the surface of aluminum foil until it hits a wrinkle, where i…" at bounding box center [882, 444] width 198 height 49
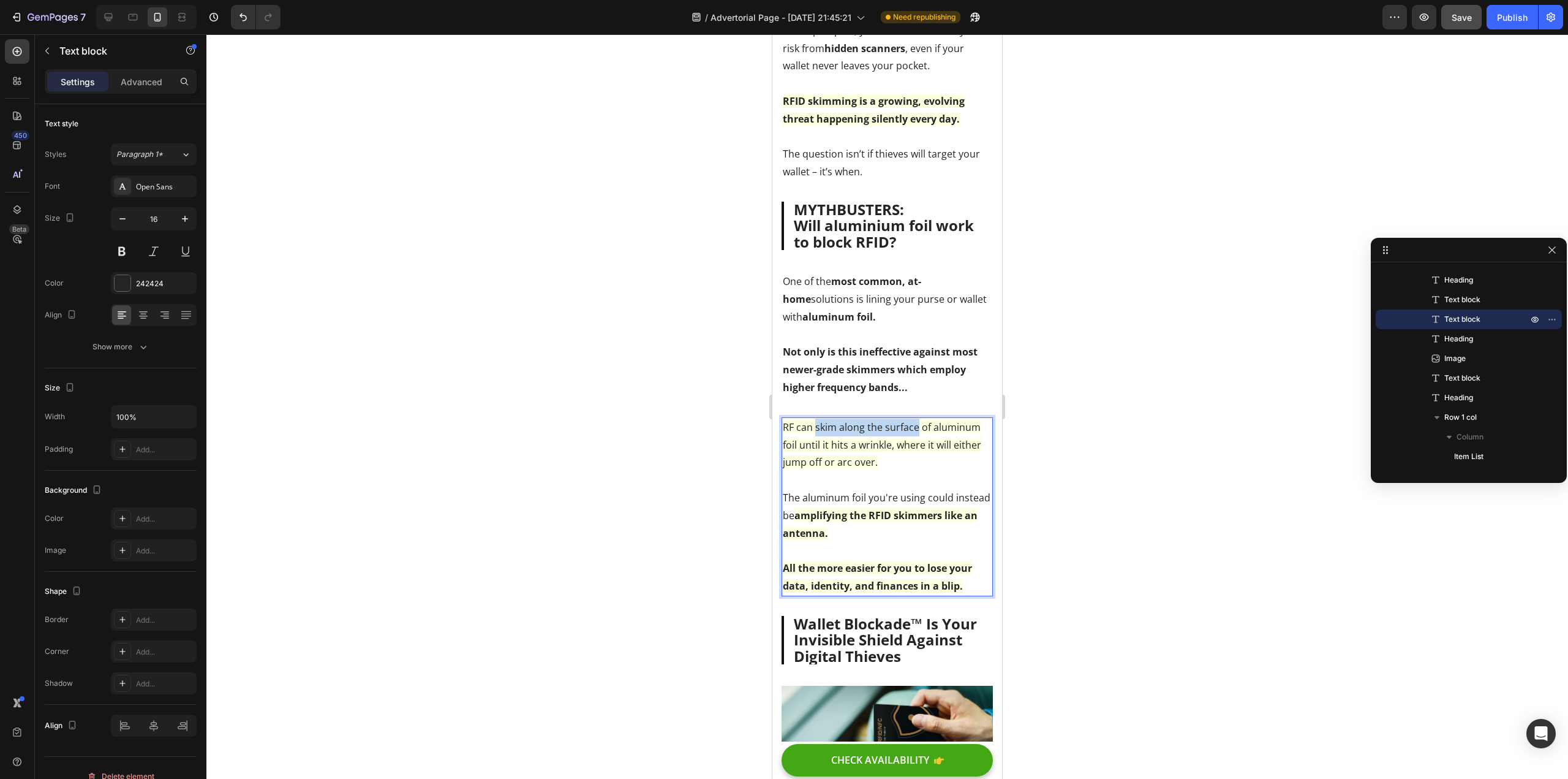
drag, startPoint x: 816, startPoint y: 447, endPoint x: 917, endPoint y: 445, distance: 101.0
click at [917, 445] on span "RF can skim along the surface of aluminum foil until it hits a wrinkle, where i…" at bounding box center [882, 444] width 198 height 49
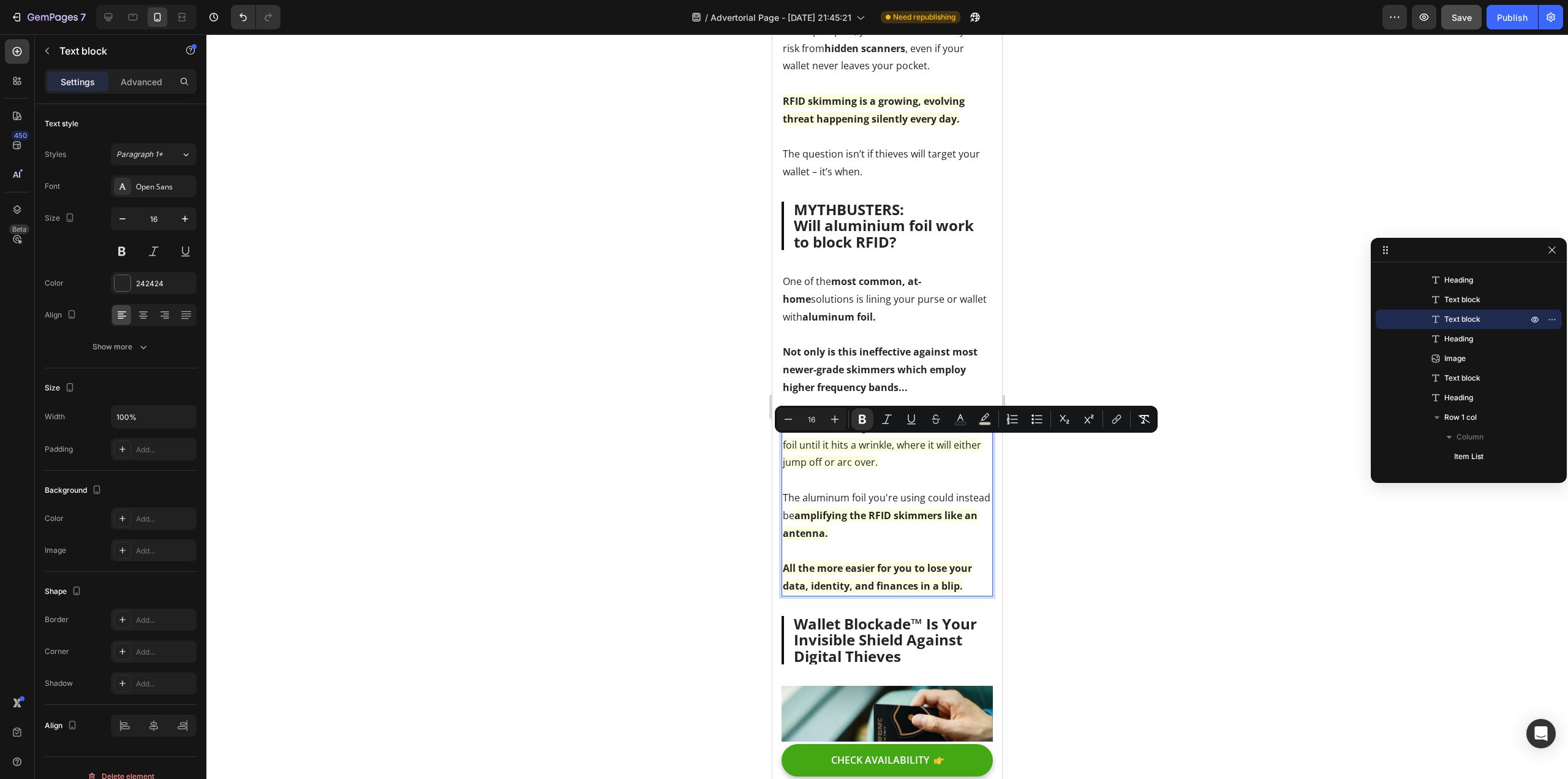
click at [696, 503] on div at bounding box center [887, 406] width 1362 height 744
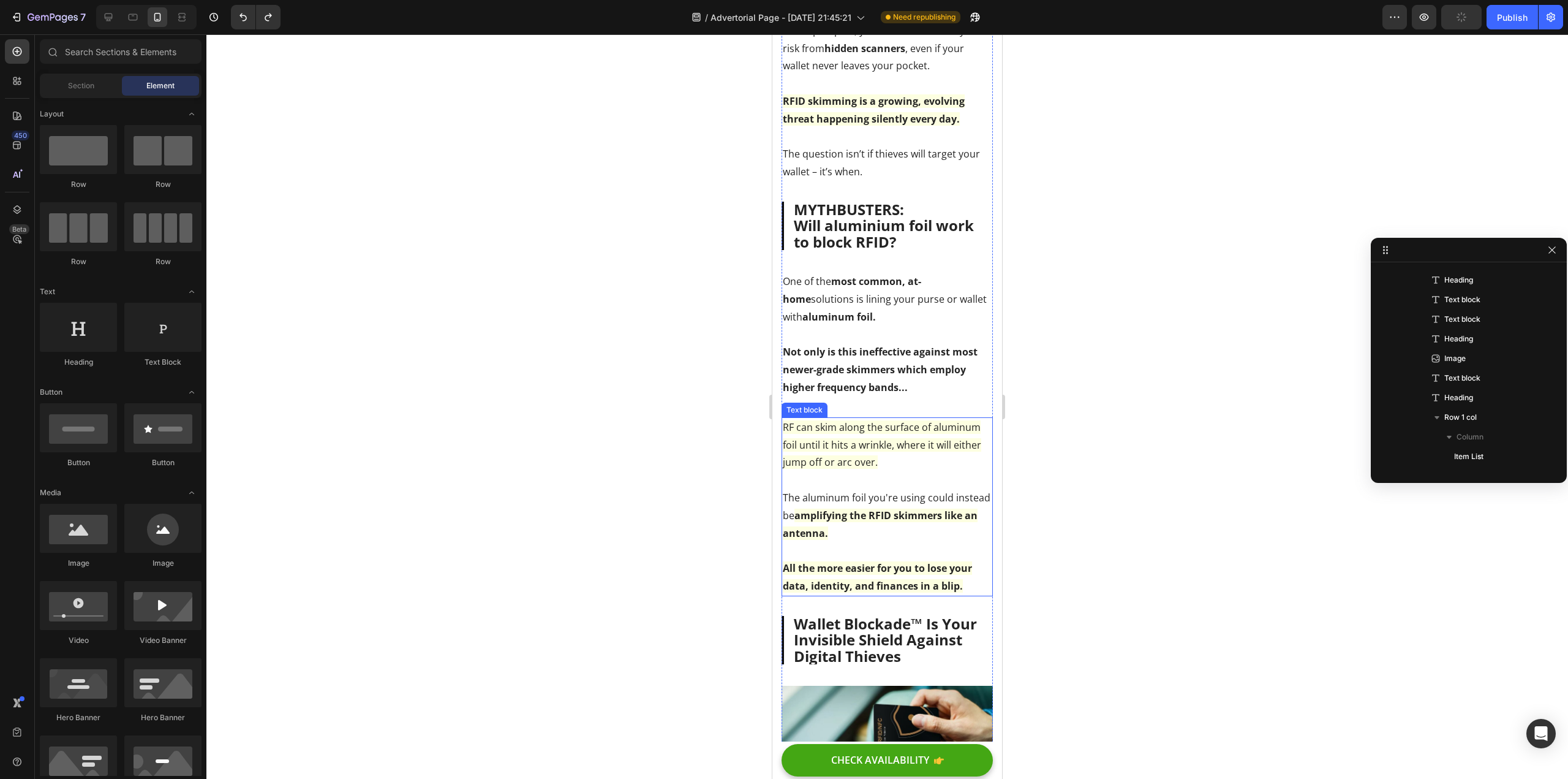
click at [668, 481] on div at bounding box center [887, 406] width 1362 height 744
click at [847, 507] on p "The aluminum foil you're using could instead be amplifying the RFID skimmers li…" at bounding box center [887, 515] width 209 height 53
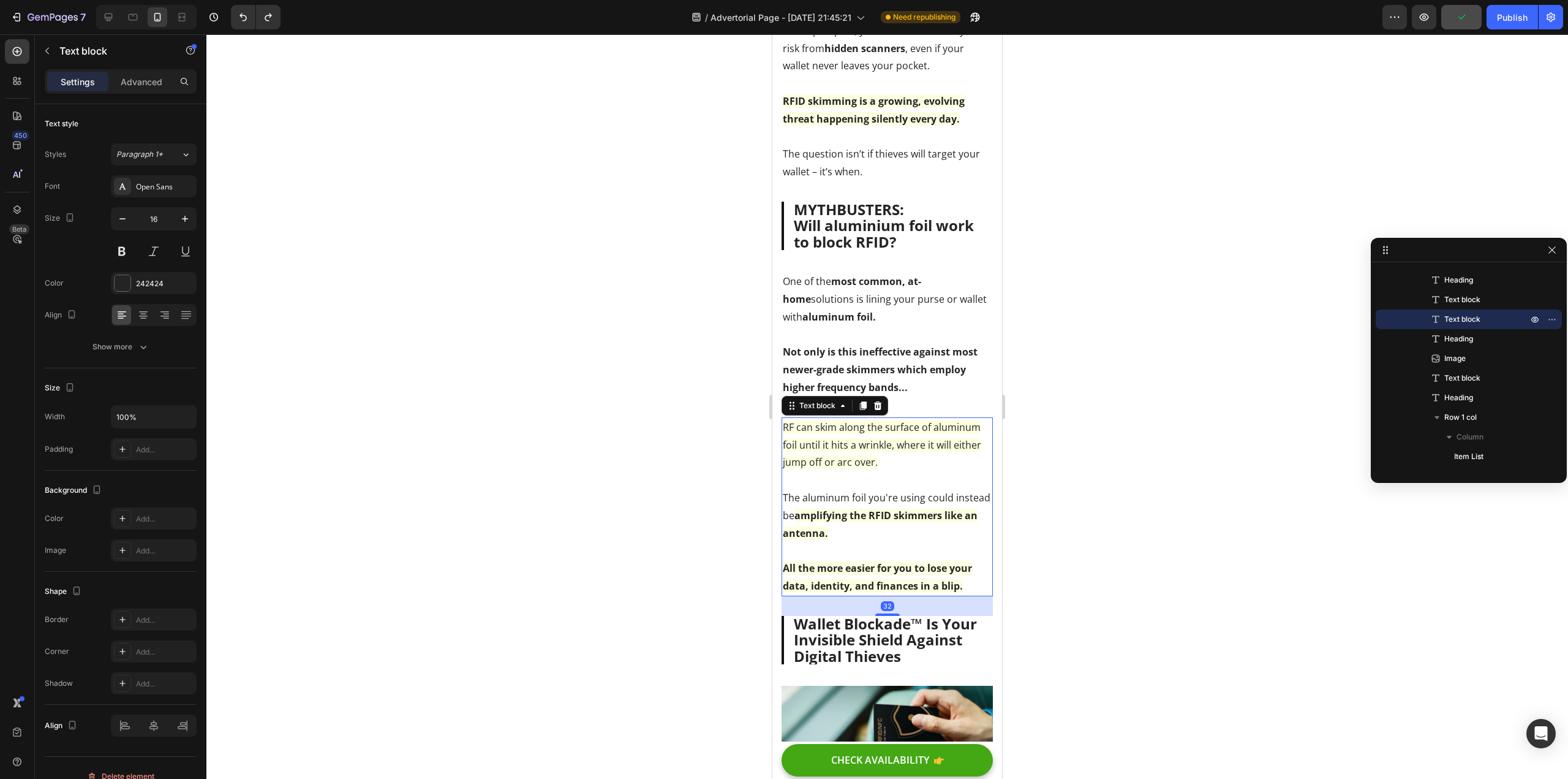
click at [674, 504] on div at bounding box center [887, 406] width 1362 height 744
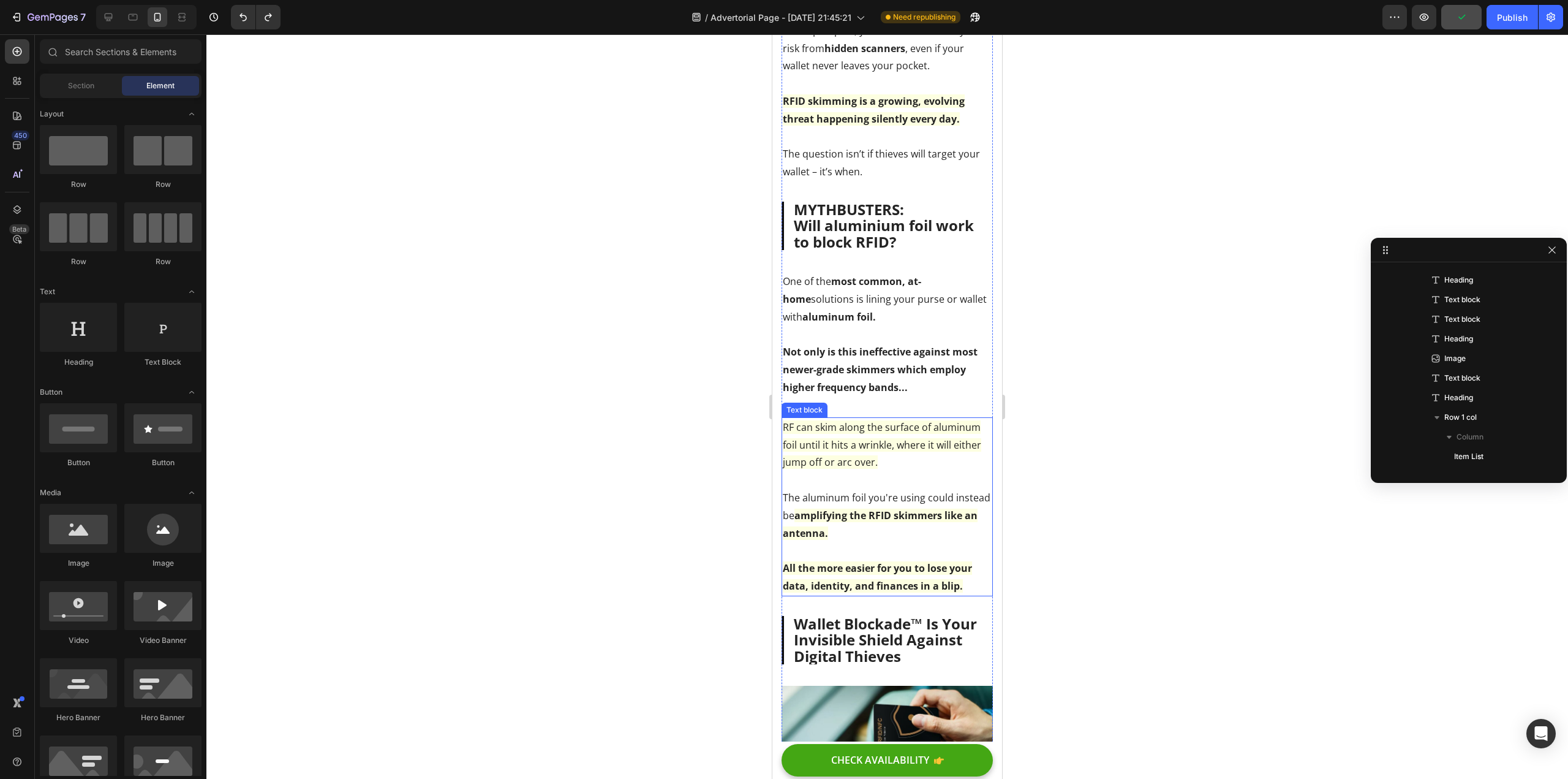
click at [864, 542] on p "The aluminum foil you're using could instead be amplifying the RFID skimmers li…" at bounding box center [887, 515] width 209 height 53
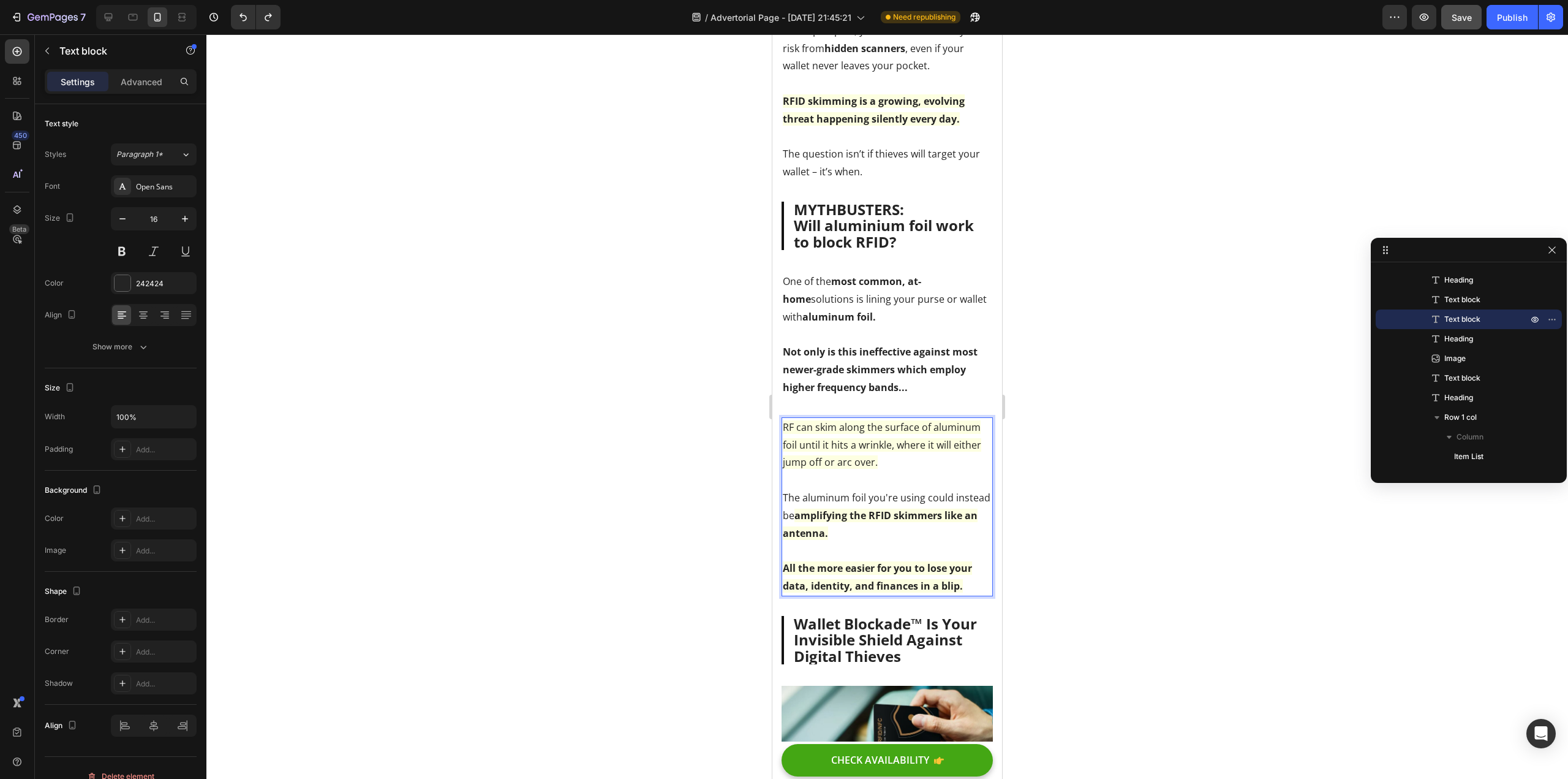
click at [878, 542] on p "The aluminum foil you're using could instead be amplifying the RFID skimmers li…" at bounding box center [887, 515] width 209 height 53
click at [907, 541] on p "The aluminum foil you're using could instead be amplifying the RFID skimmers li…" at bounding box center [887, 515] width 209 height 53
click at [899, 542] on p "The aluminum foil you're using could instead be amplifying the RFID skimmers li…" at bounding box center [887, 515] width 209 height 53
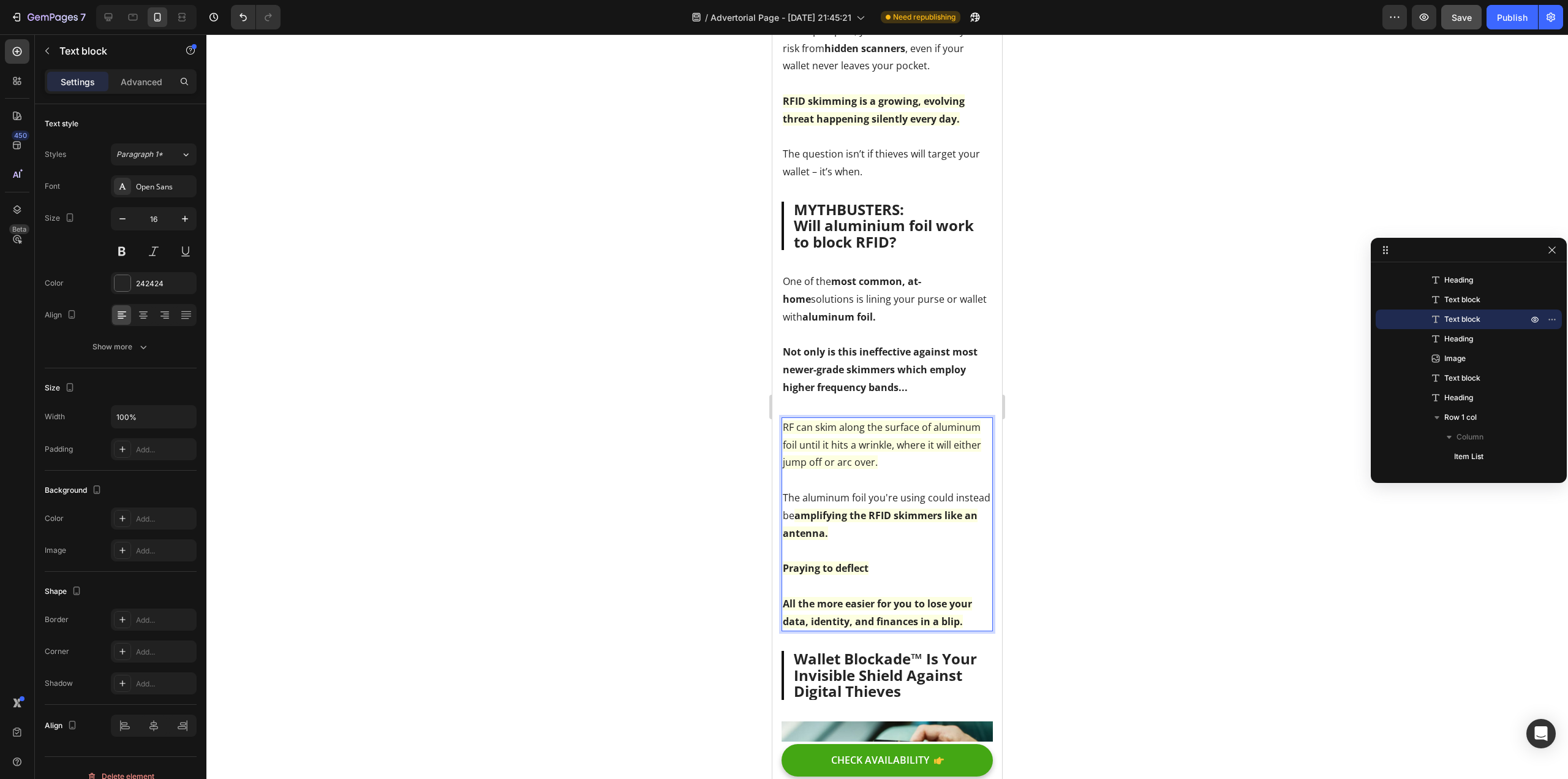
click at [882, 577] on p "Praying to deflect" at bounding box center [887, 568] width 209 height 18
drag, startPoint x: 895, startPoint y: 586, endPoint x: 1544, endPoint y: 616, distance: 649.7
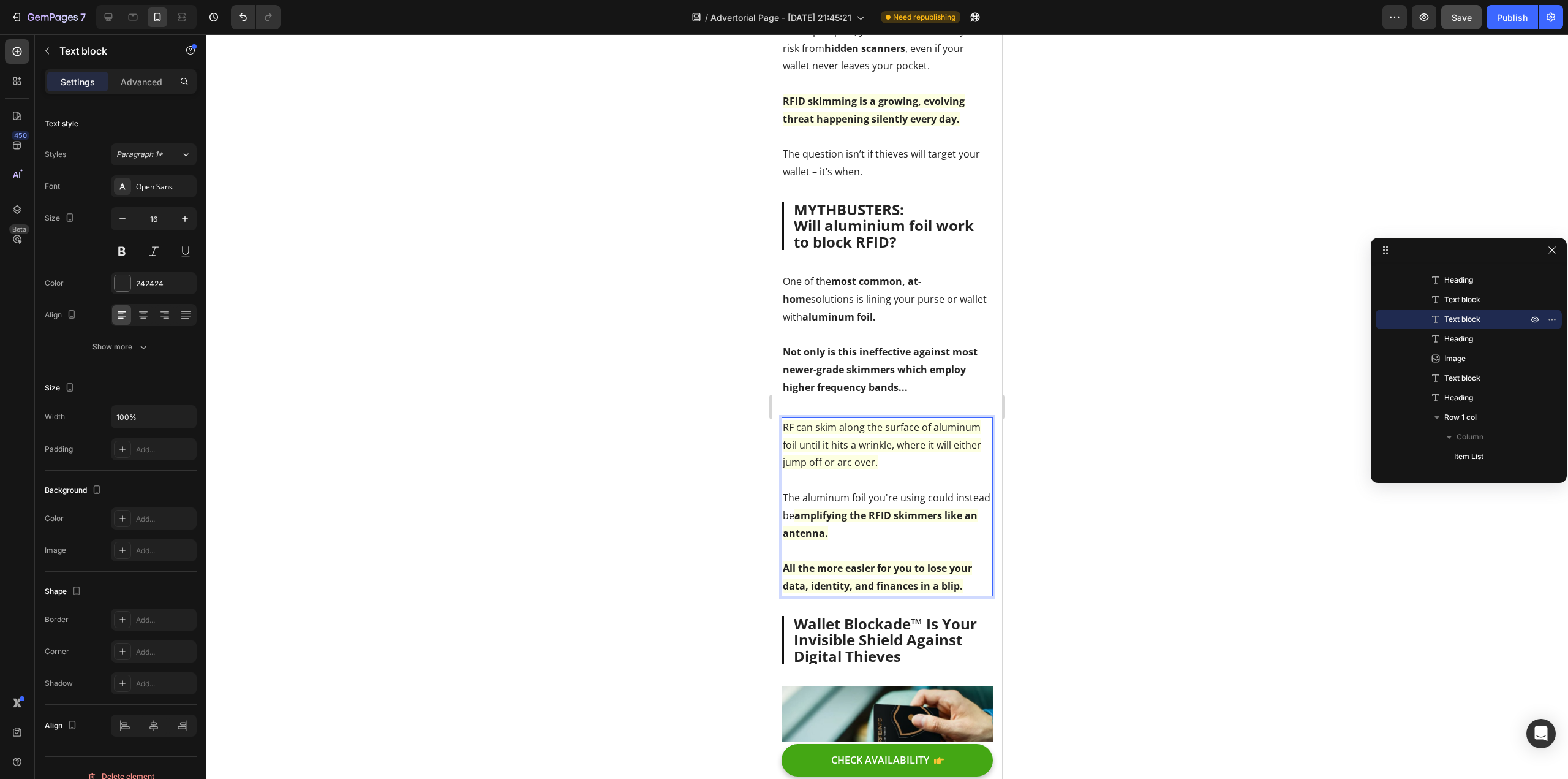
click at [970, 595] on p "All the more easier for you to lose your data, identity, and finances in a blip." at bounding box center [887, 577] width 209 height 36
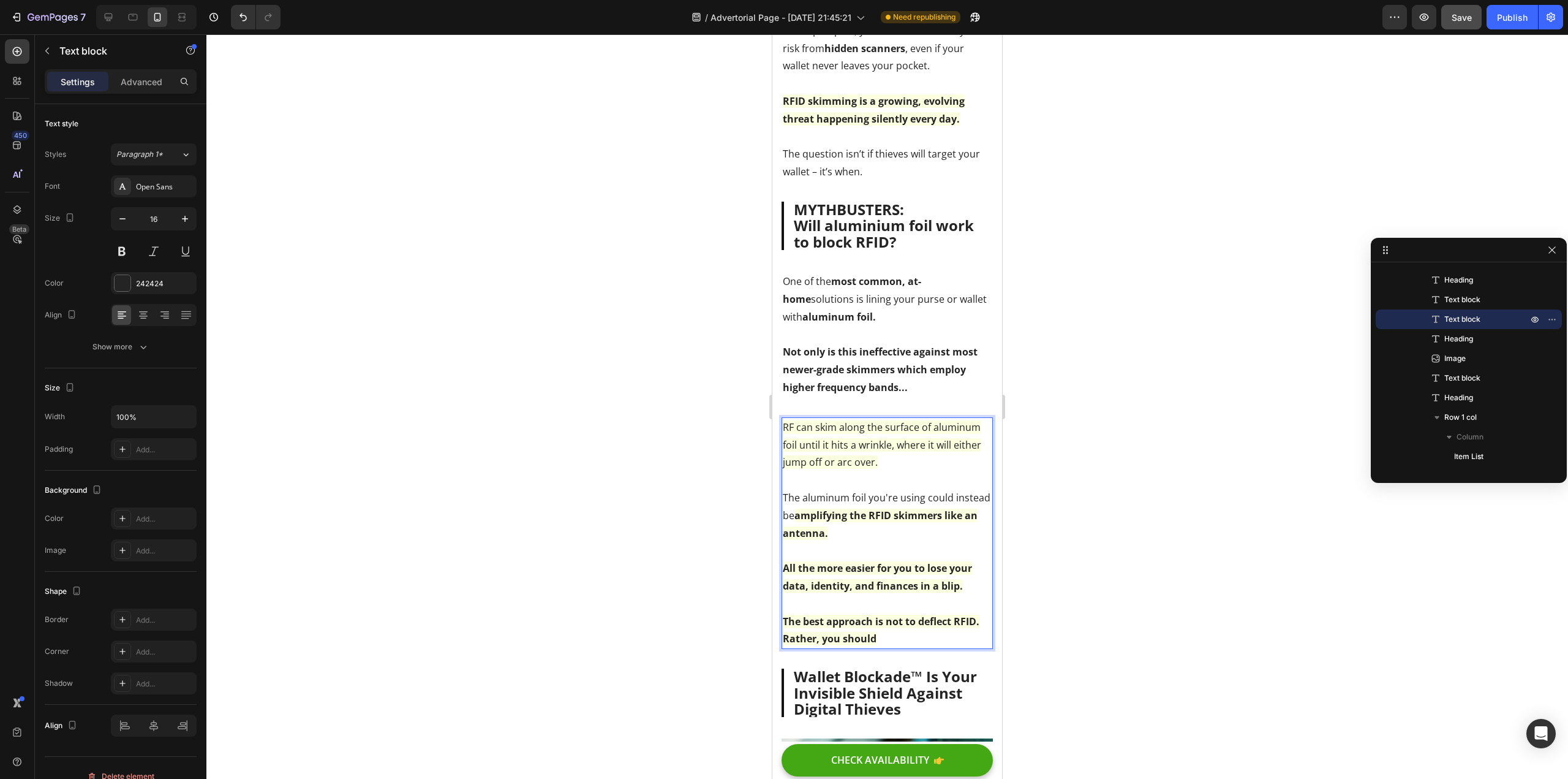
click at [928, 648] on p "The best approach is not to deflect RFID. Rather, you should" at bounding box center [887, 630] width 209 height 36
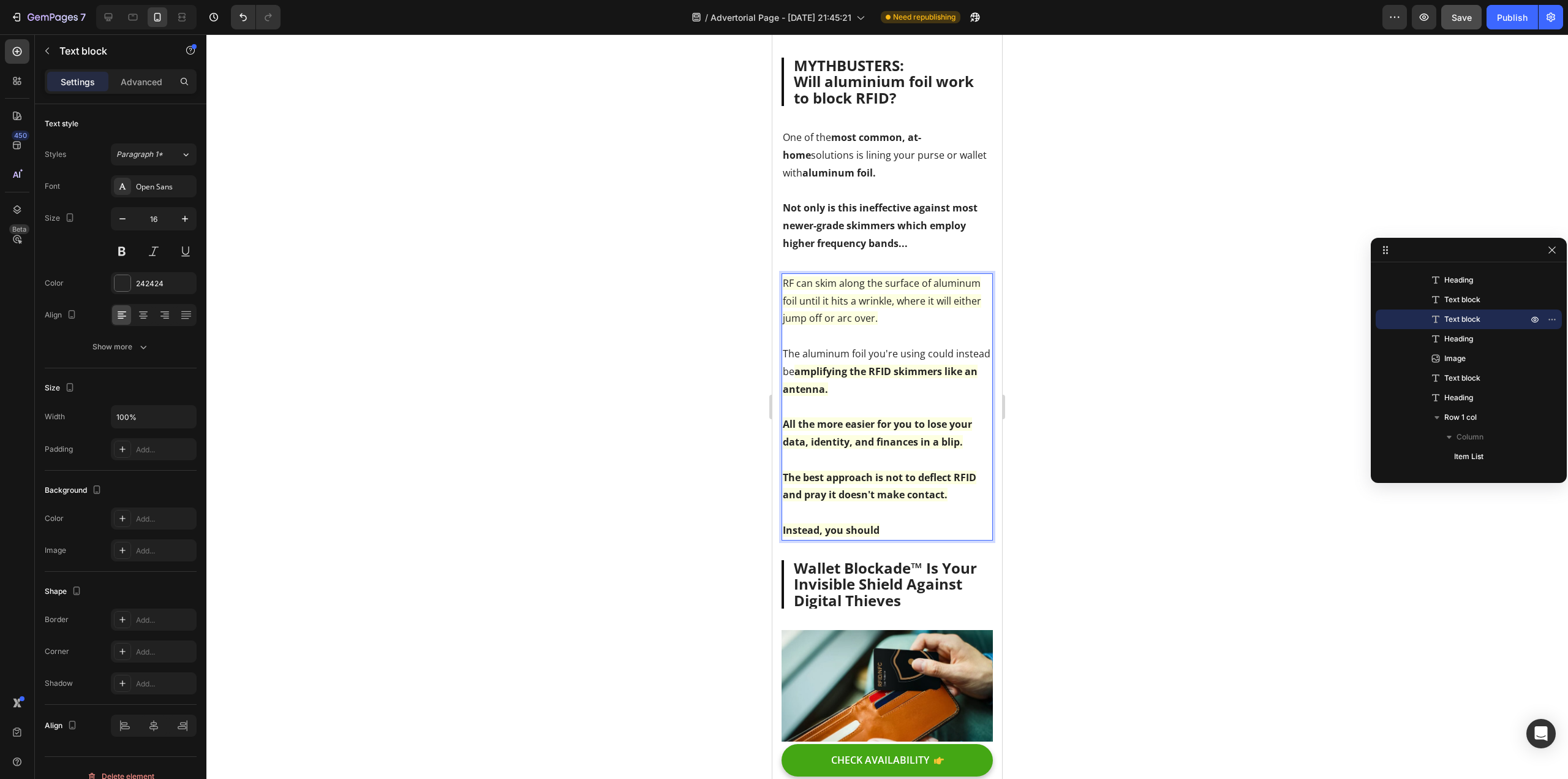
scroll to position [1745, 0]
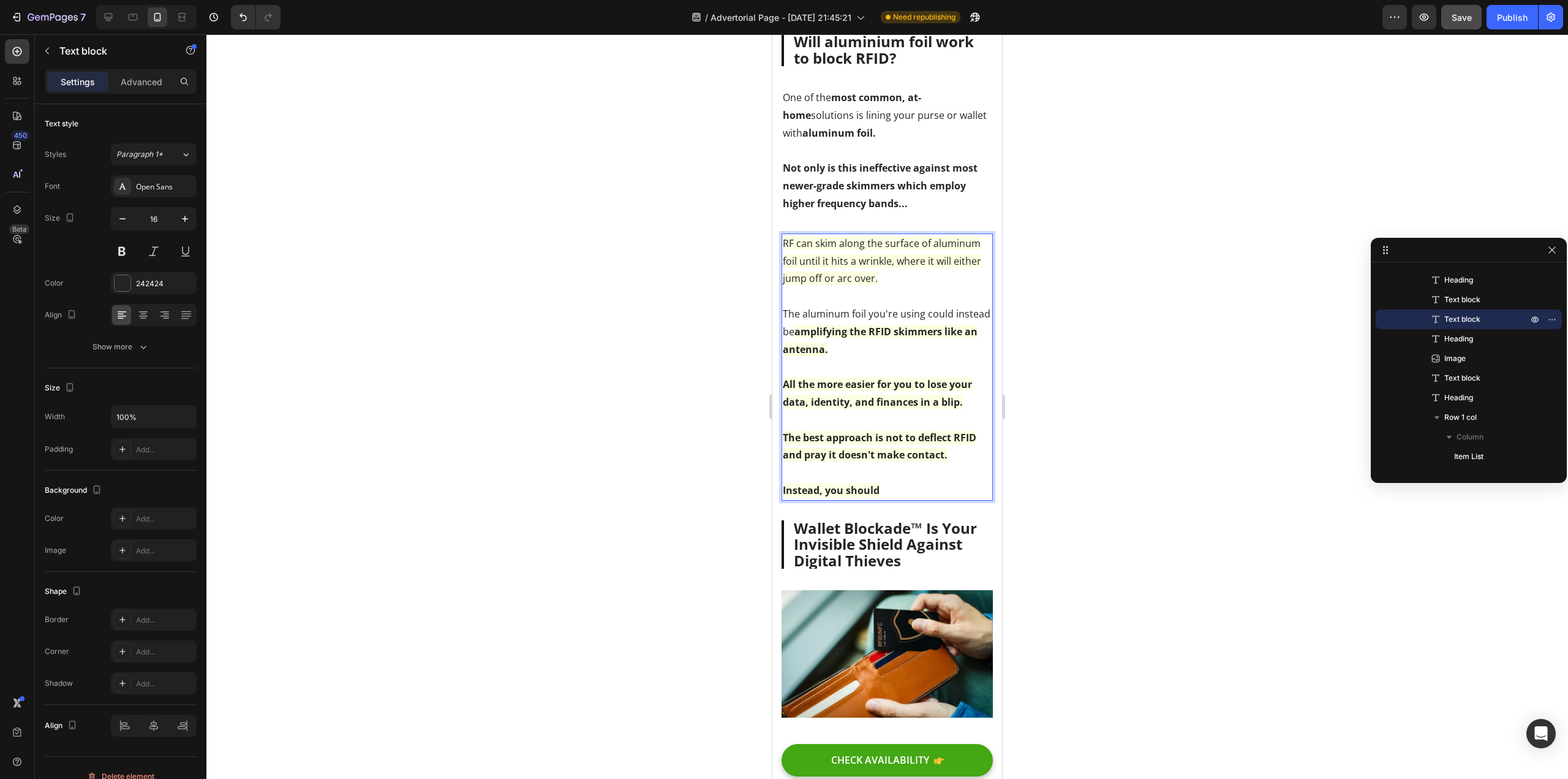
click at [879, 358] on p "The aluminum foil you're using could instead be amplifying the RFID skimmers li…" at bounding box center [887, 331] width 209 height 53
click at [885, 348] on strong "amplifying the RFID skimmers like an antenna." at bounding box center [880, 340] width 195 height 31
click at [924, 356] on strong "amplifying & boosting thieving RFID skimmers like an antenna." at bounding box center [876, 340] width 187 height 31
click at [940, 358] on p "The aluminum foil you're using could instead be amplifying & boosting thieving …" at bounding box center [887, 331] width 209 height 53
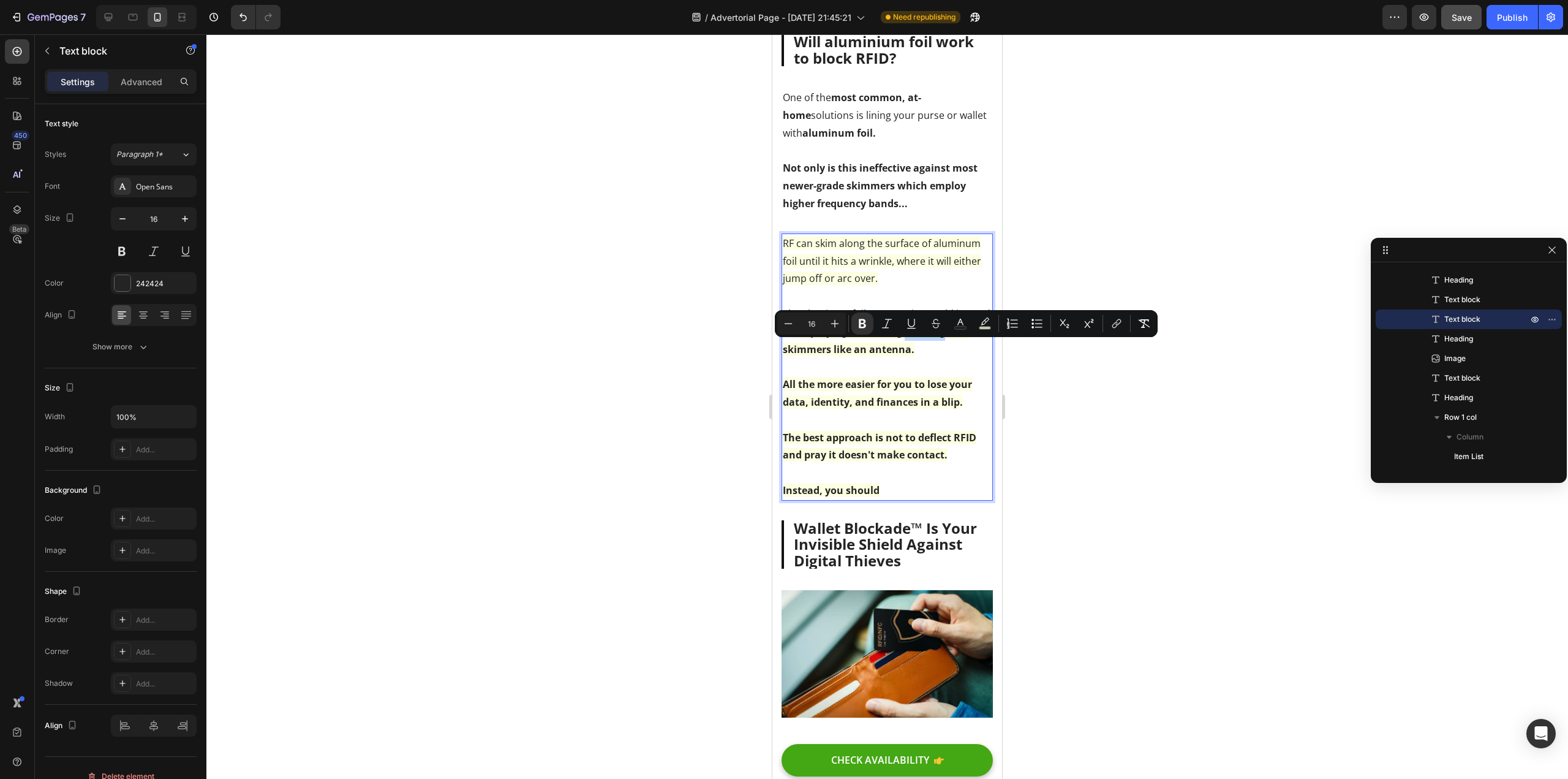
drag, startPoint x: 944, startPoint y: 353, endPoint x: 984, endPoint y: 358, distance: 40.3
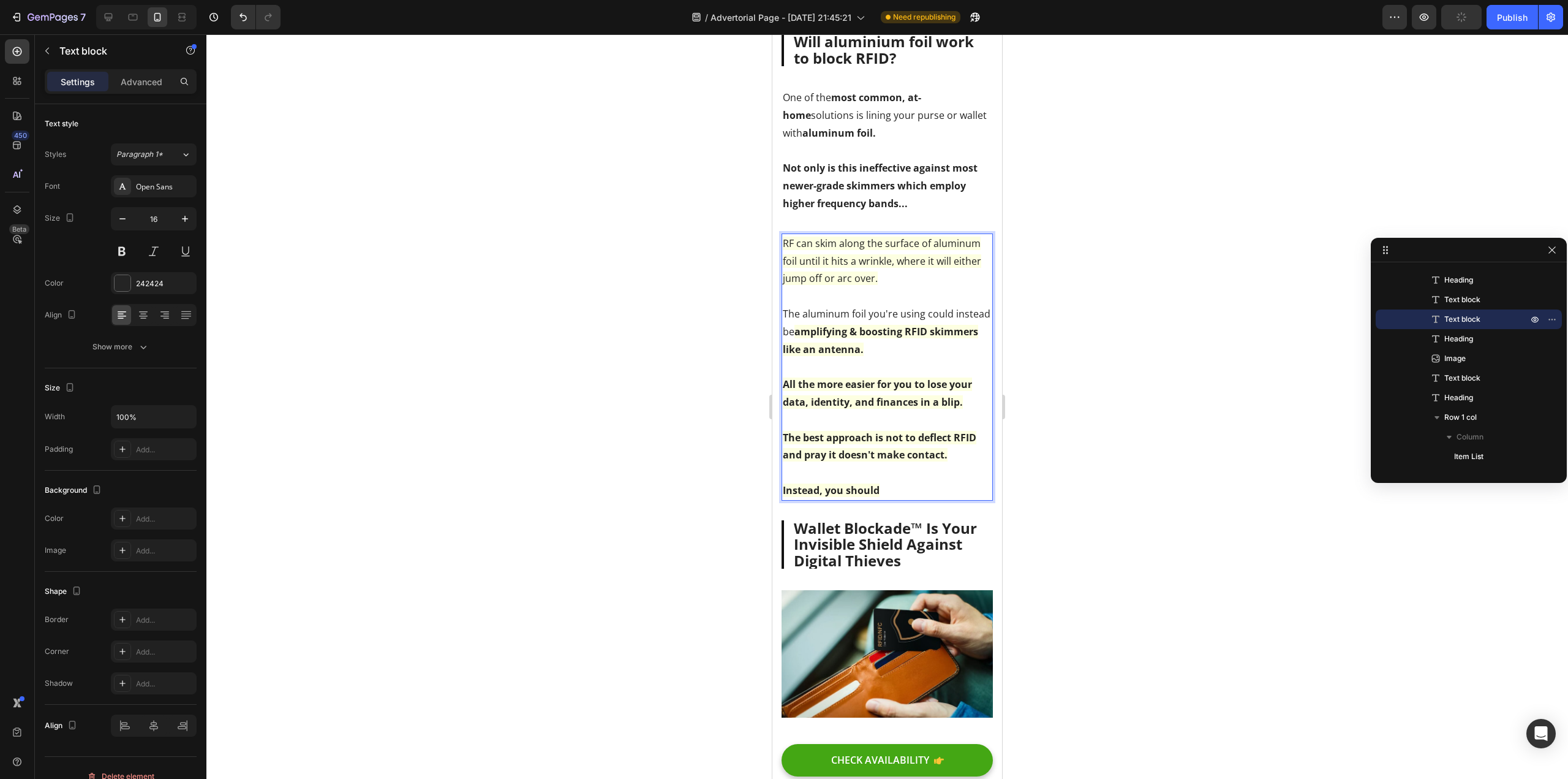
click at [647, 378] on div at bounding box center [887, 406] width 1362 height 744
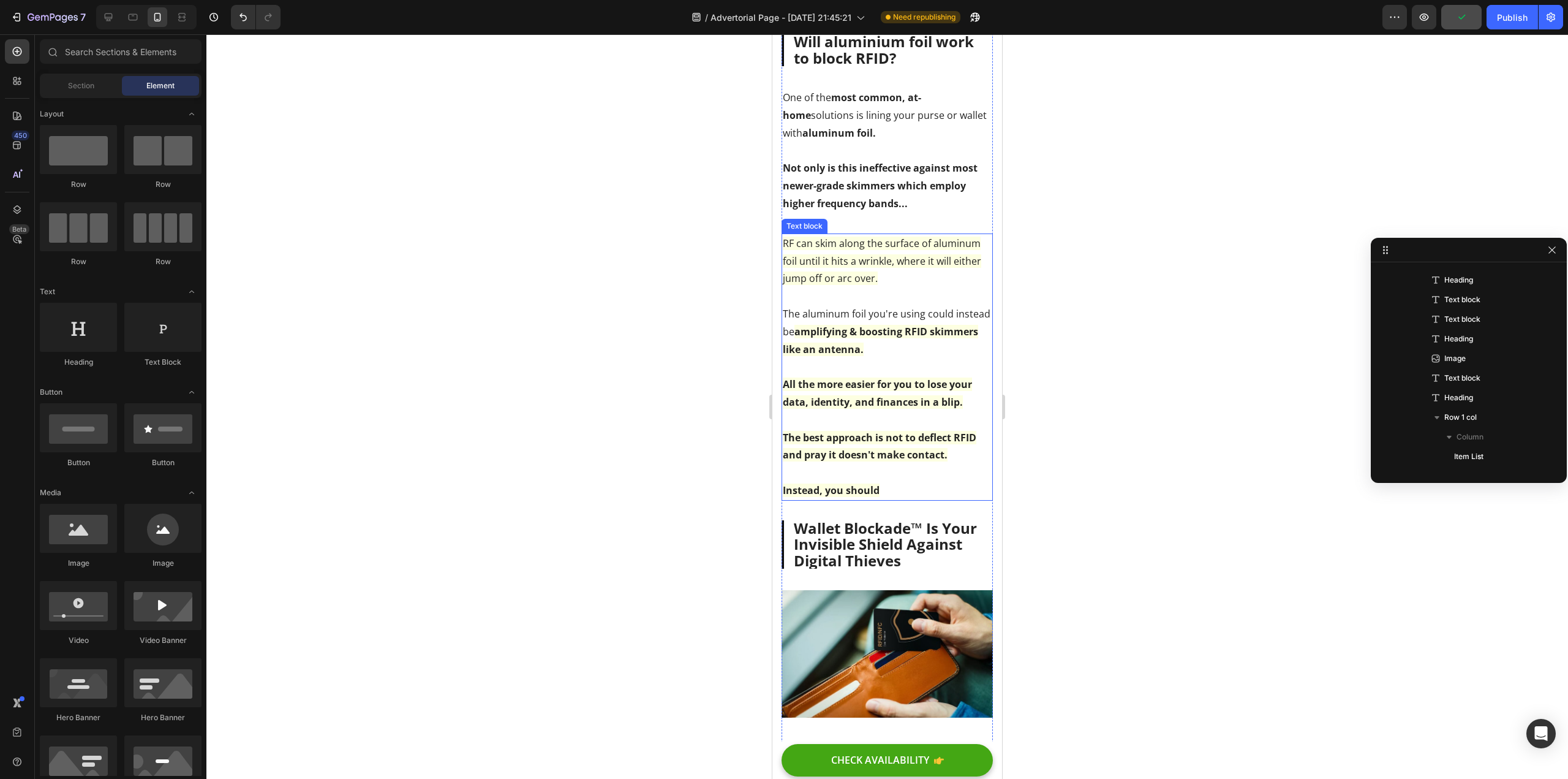
click at [846, 340] on p "The aluminum foil you're using could instead be amplifying & boosting RFID skim…" at bounding box center [887, 331] width 209 height 53
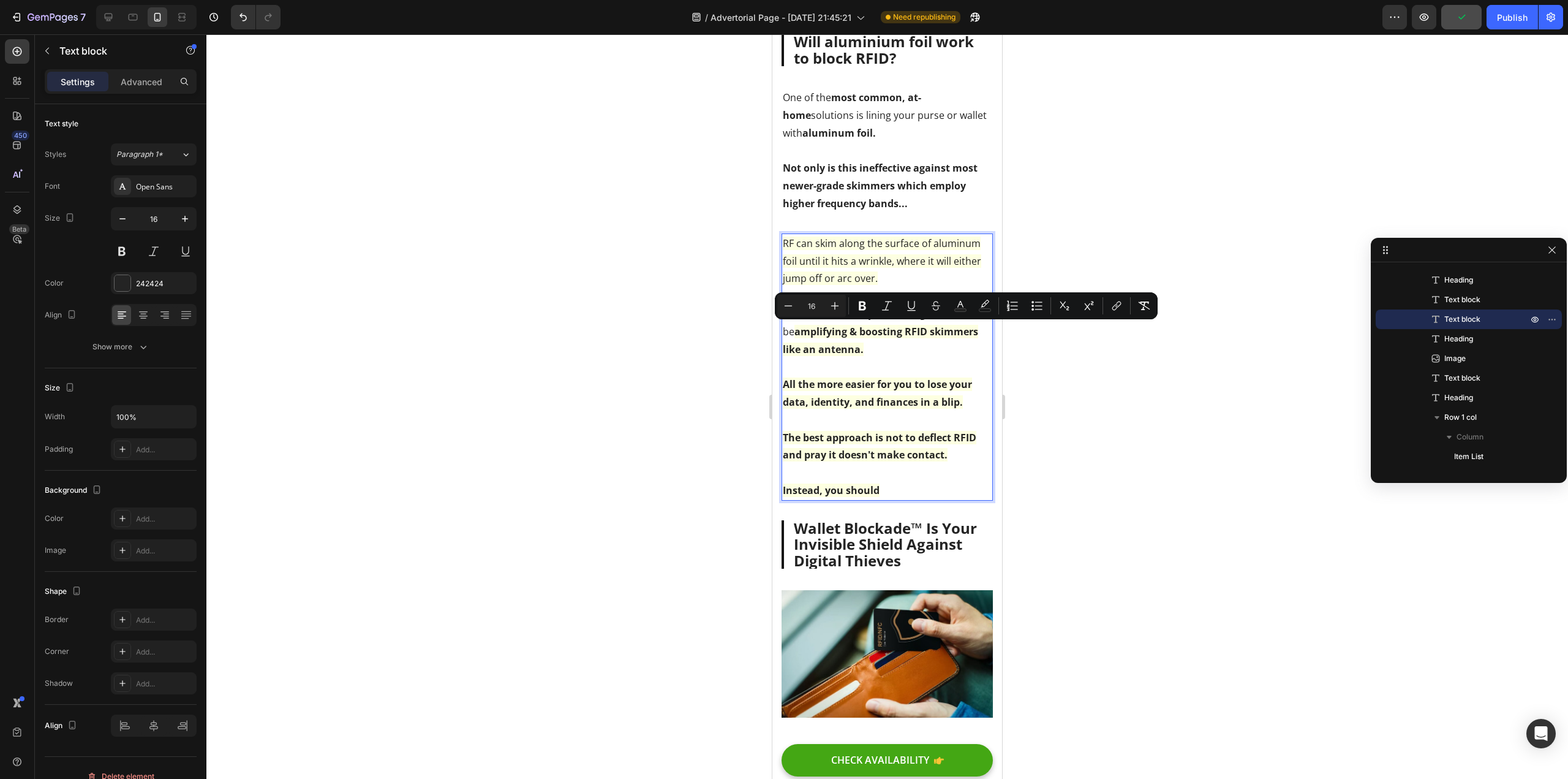
click at [844, 344] on strong "amplifying & boosting RFID skimmers like an antenna." at bounding box center [880, 340] width 196 height 31
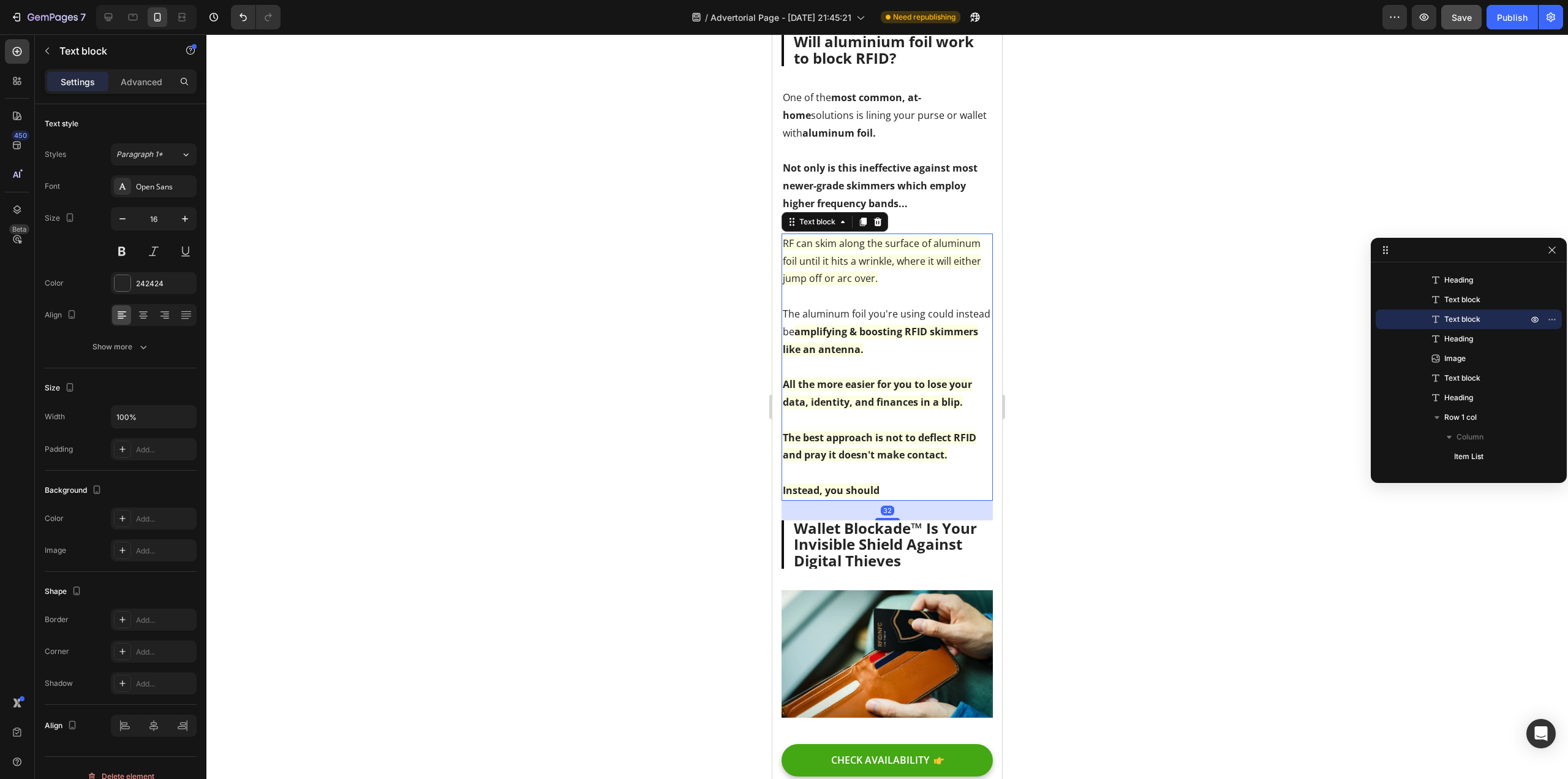
click at [476, 406] on div at bounding box center [887, 406] width 1362 height 744
click at [889, 462] on strong "The best approach is not to deflect RFID and pray it doesn't make contact." at bounding box center [879, 447] width 193 height 31
click at [903, 482] on p "Rich Text Editor. Editing area: main" at bounding box center [887, 473] width 209 height 18
click at [902, 500] on p "Instead, you should" at bounding box center [887, 491] width 209 height 18
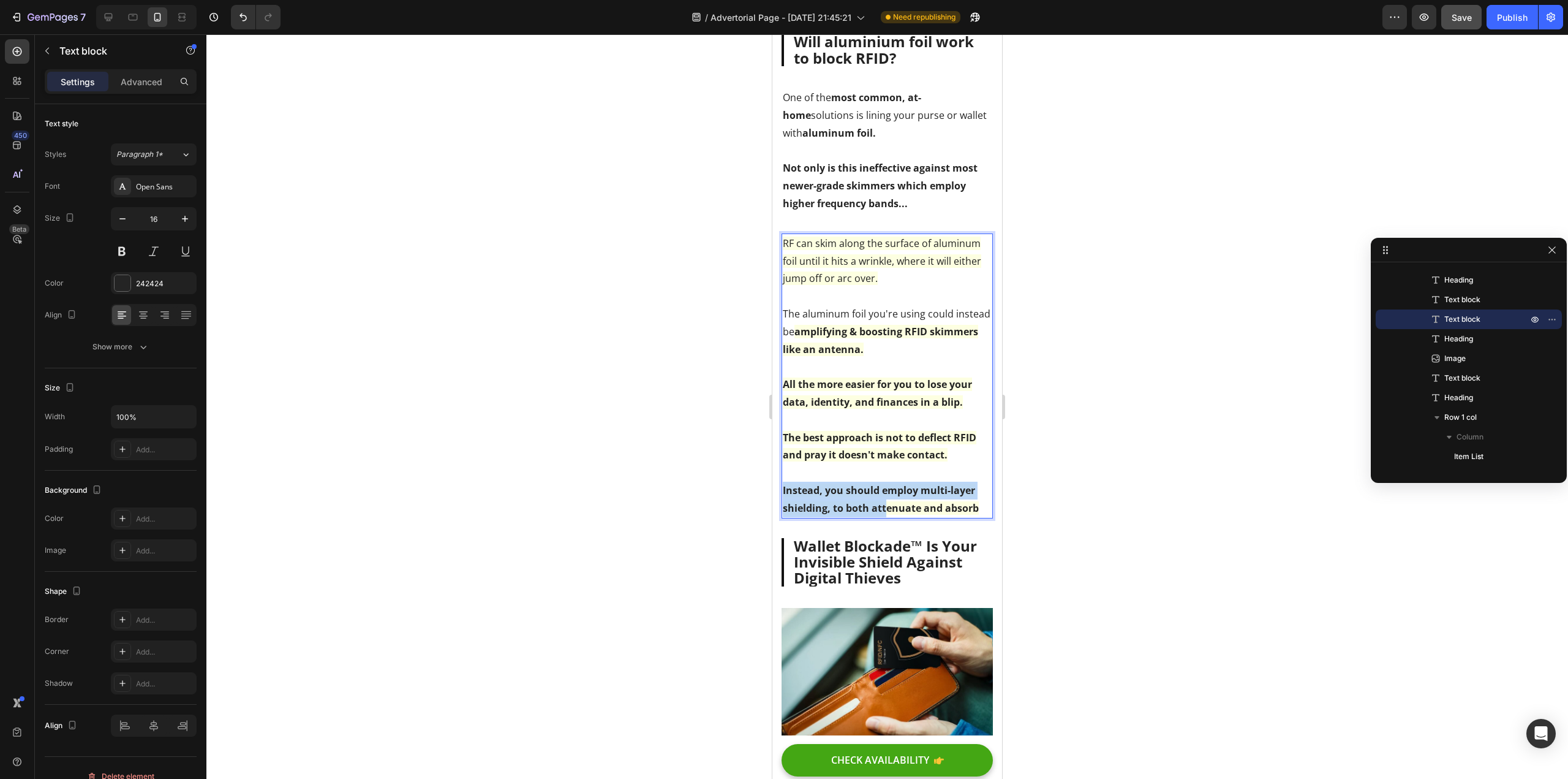
drag, startPoint x: 784, startPoint y: 510, endPoint x: 855, endPoint y: 508, distance: 71.0
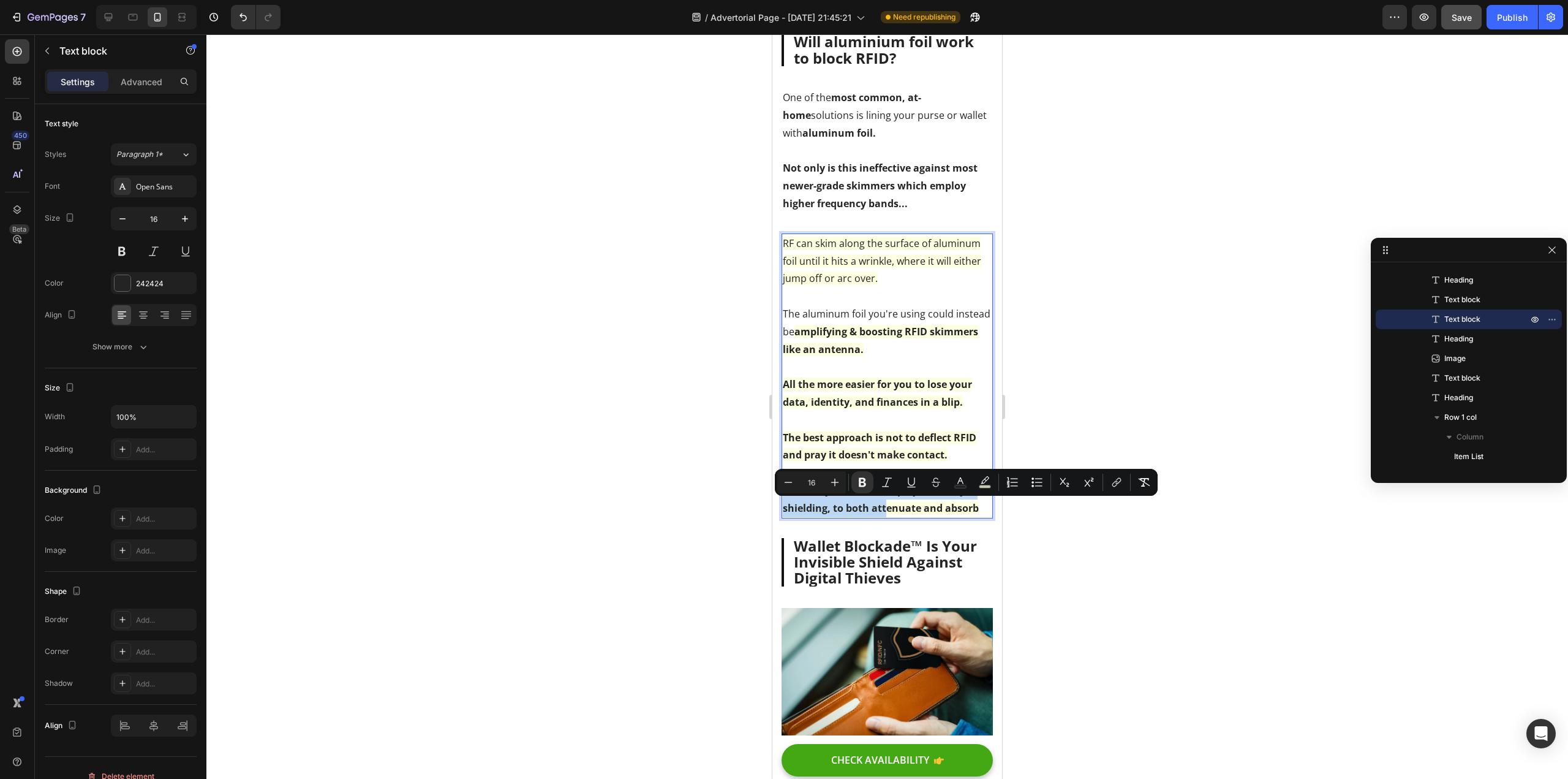
click at [862, 499] on p "Instead, you should employ multi-layer shielding, to both attenuate and absorb" at bounding box center [887, 499] width 209 height 36
drag, startPoint x: 922, startPoint y: 507, endPoint x: 773, endPoint y: 508, distance: 149.0
click at [863, 483] on icon "Editor contextual toolbar" at bounding box center [862, 482] width 12 height 12
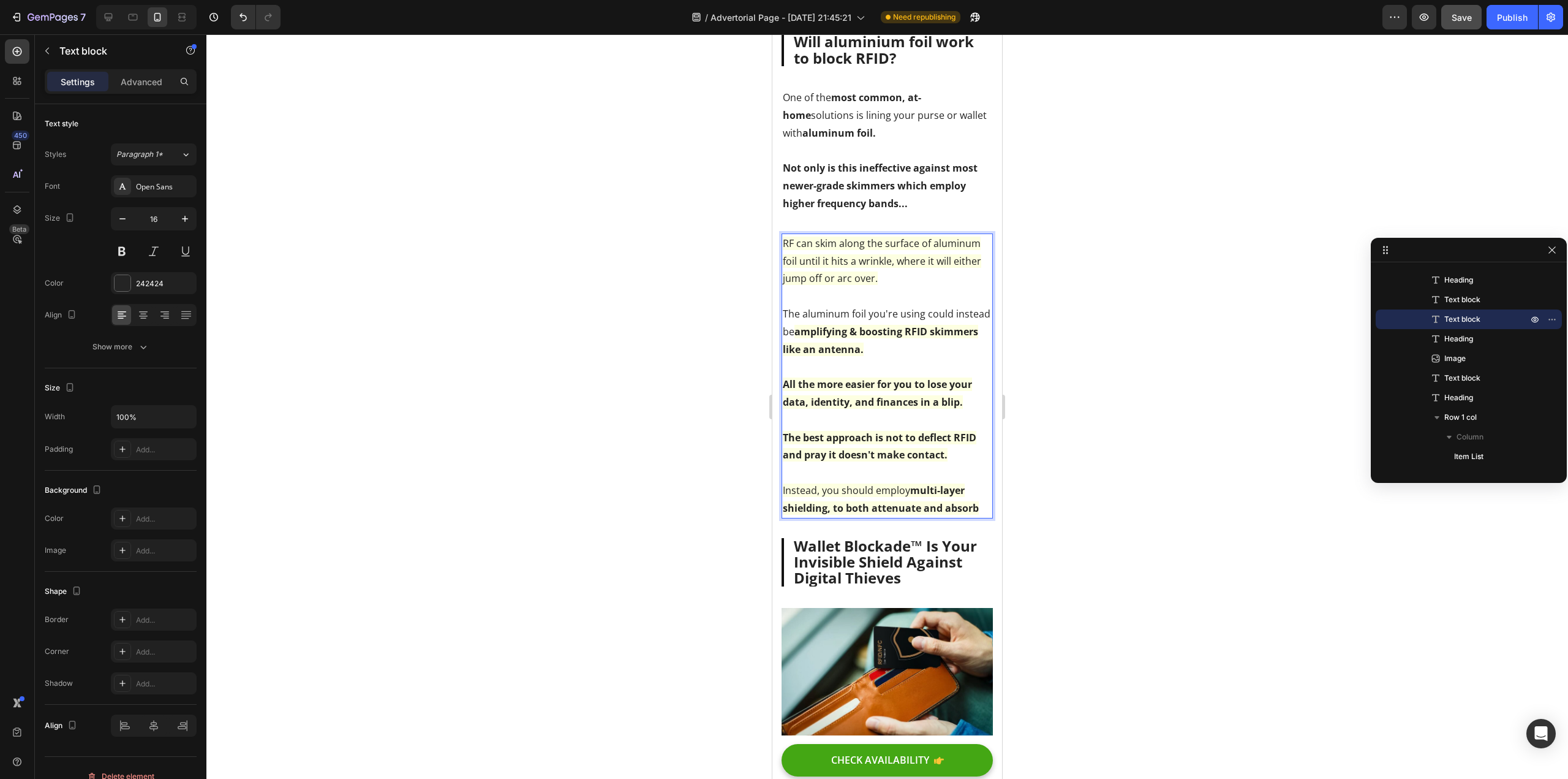
click at [912, 507] on strong "multi-layer shielding, to both attenuate and absorb" at bounding box center [880, 499] width 196 height 31
drag, startPoint x: 912, startPoint y: 507, endPoint x: 836, endPoint y: 507, distance: 76.0
click at [836, 507] on span "Instead, you should employ multi-layer shielding, to both attenuate and absorb" at bounding box center [880, 499] width 196 height 31
click at [1026, 510] on div at bounding box center [887, 406] width 1362 height 744
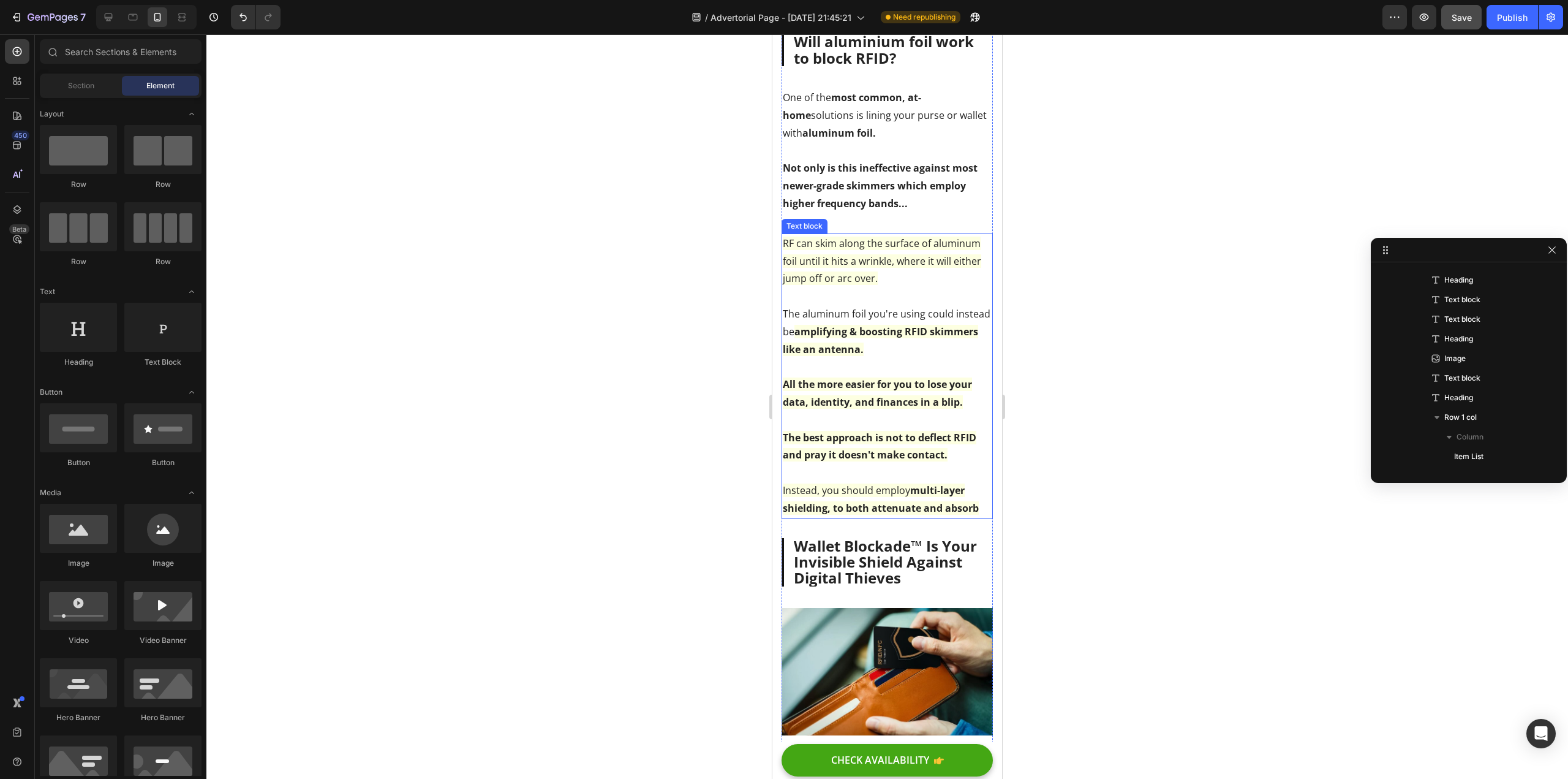
drag, startPoint x: 870, startPoint y: 520, endPoint x: 859, endPoint y: 521, distance: 11.0
click at [869, 515] on strong "multi-layer shielding, to both attenuate and absorb" at bounding box center [880, 499] width 196 height 31
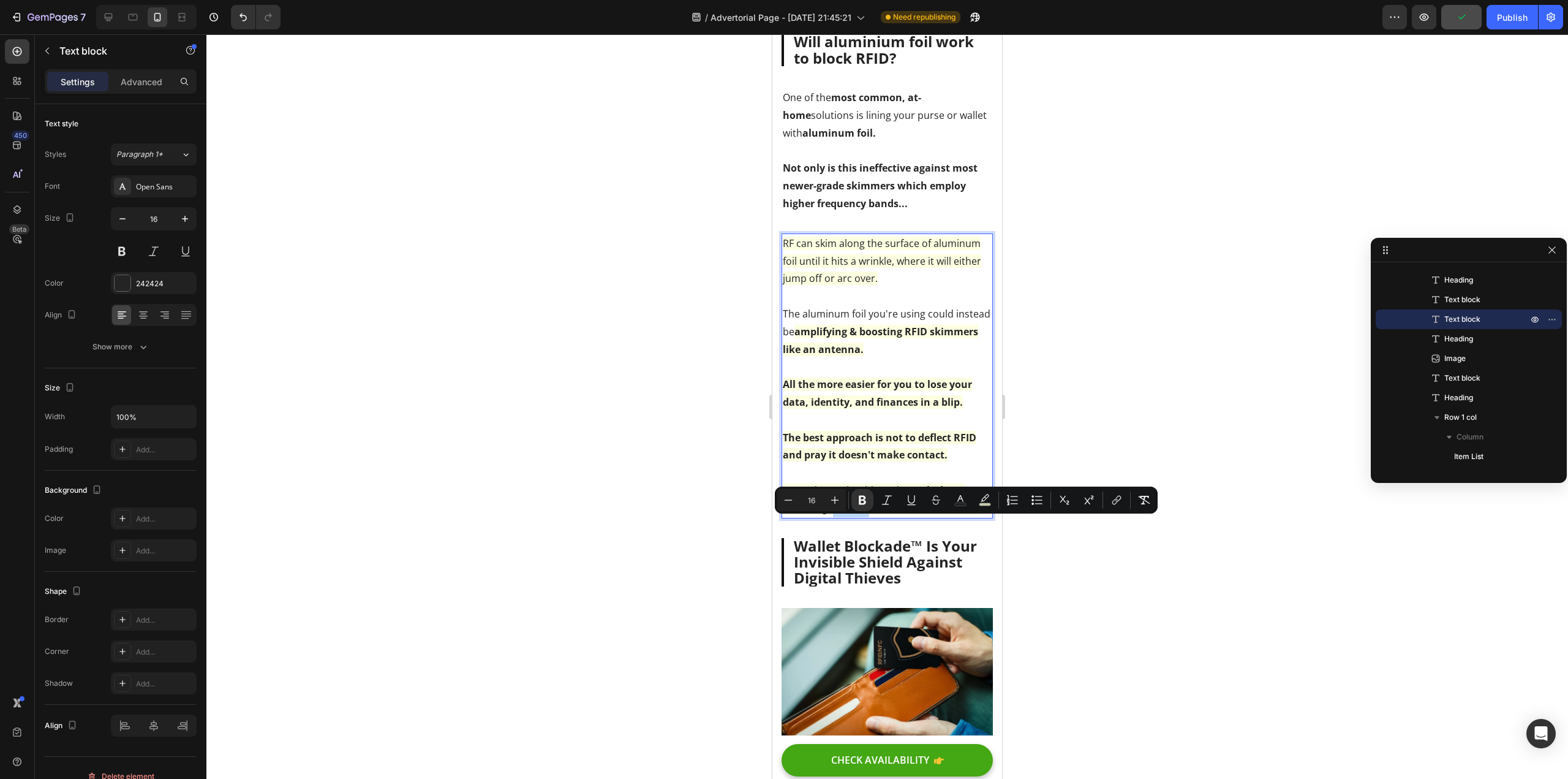
drag, startPoint x: 831, startPoint y: 526, endPoint x: 869, endPoint y: 529, distance: 38.1
click at [869, 515] on strong "multi-layer shielding, to both attenuate and absorb" at bounding box center [880, 499] width 196 height 31
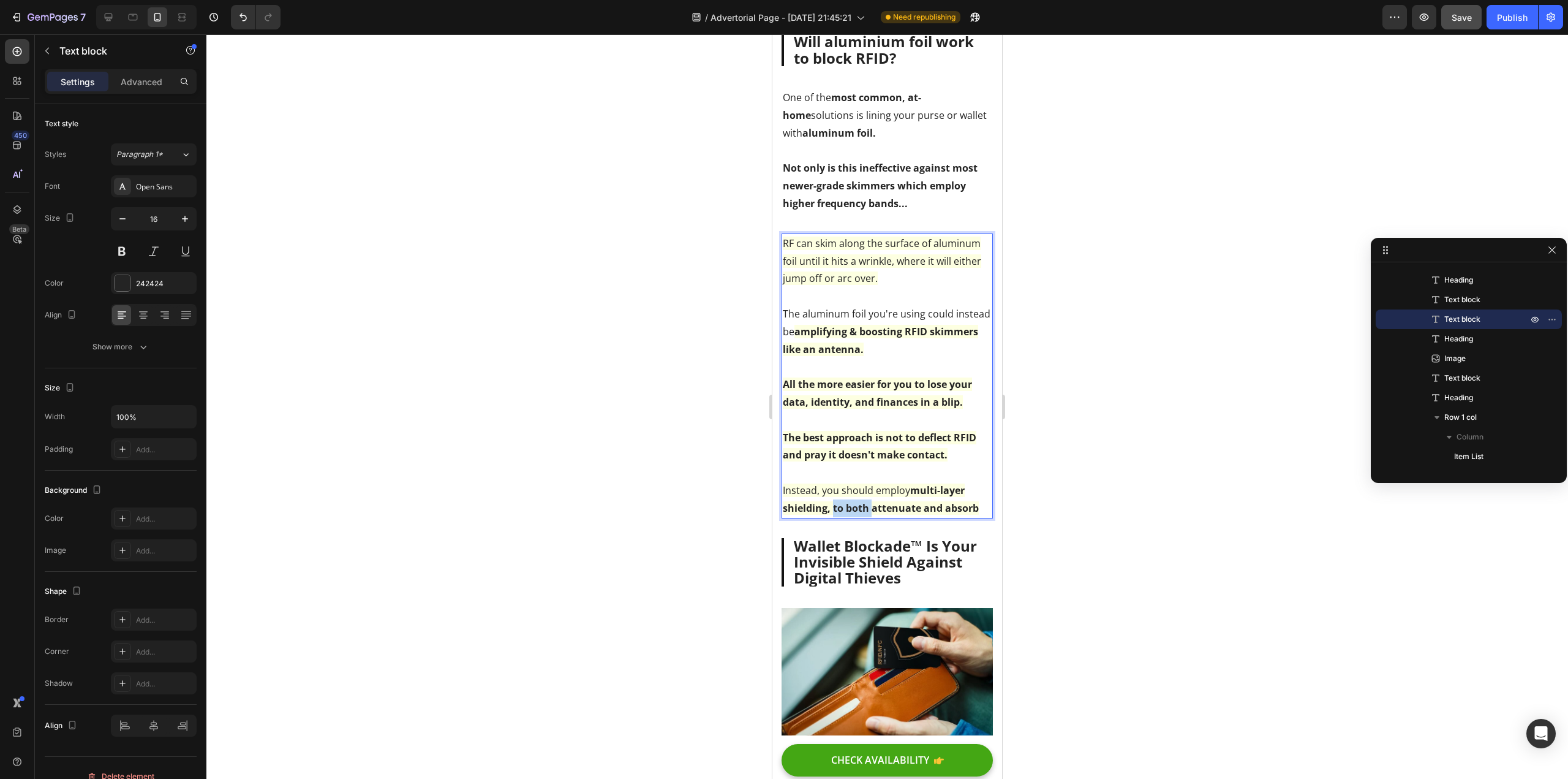
drag, startPoint x: 871, startPoint y: 529, endPoint x: 831, endPoint y: 529, distance: 40.0
click at [831, 515] on strong "multi-layer shielding, to both attenuate and absorb" at bounding box center [880, 499] width 196 height 31
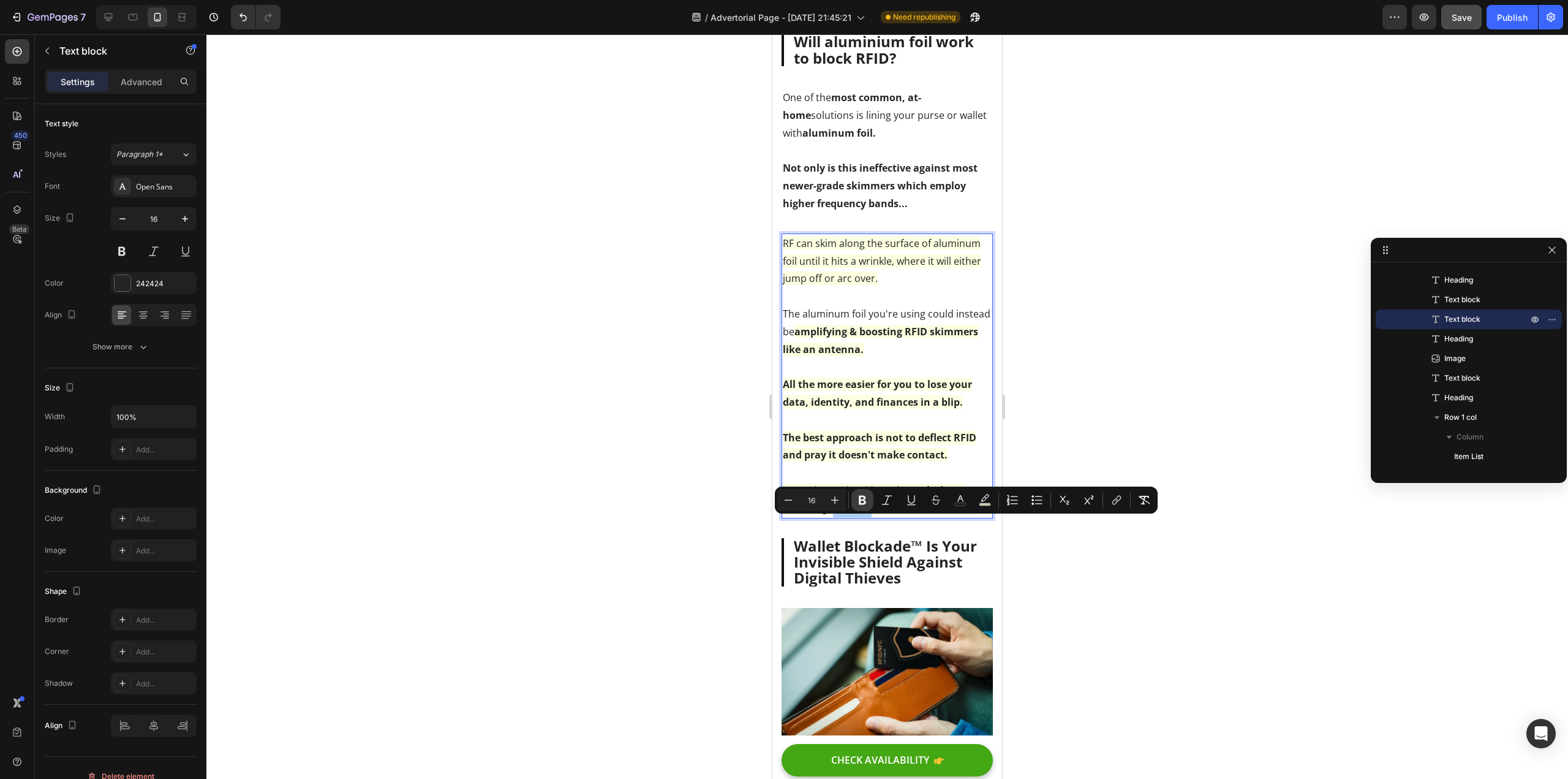
click at [863, 501] on icon "Editor contextual toolbar" at bounding box center [862, 500] width 12 height 12
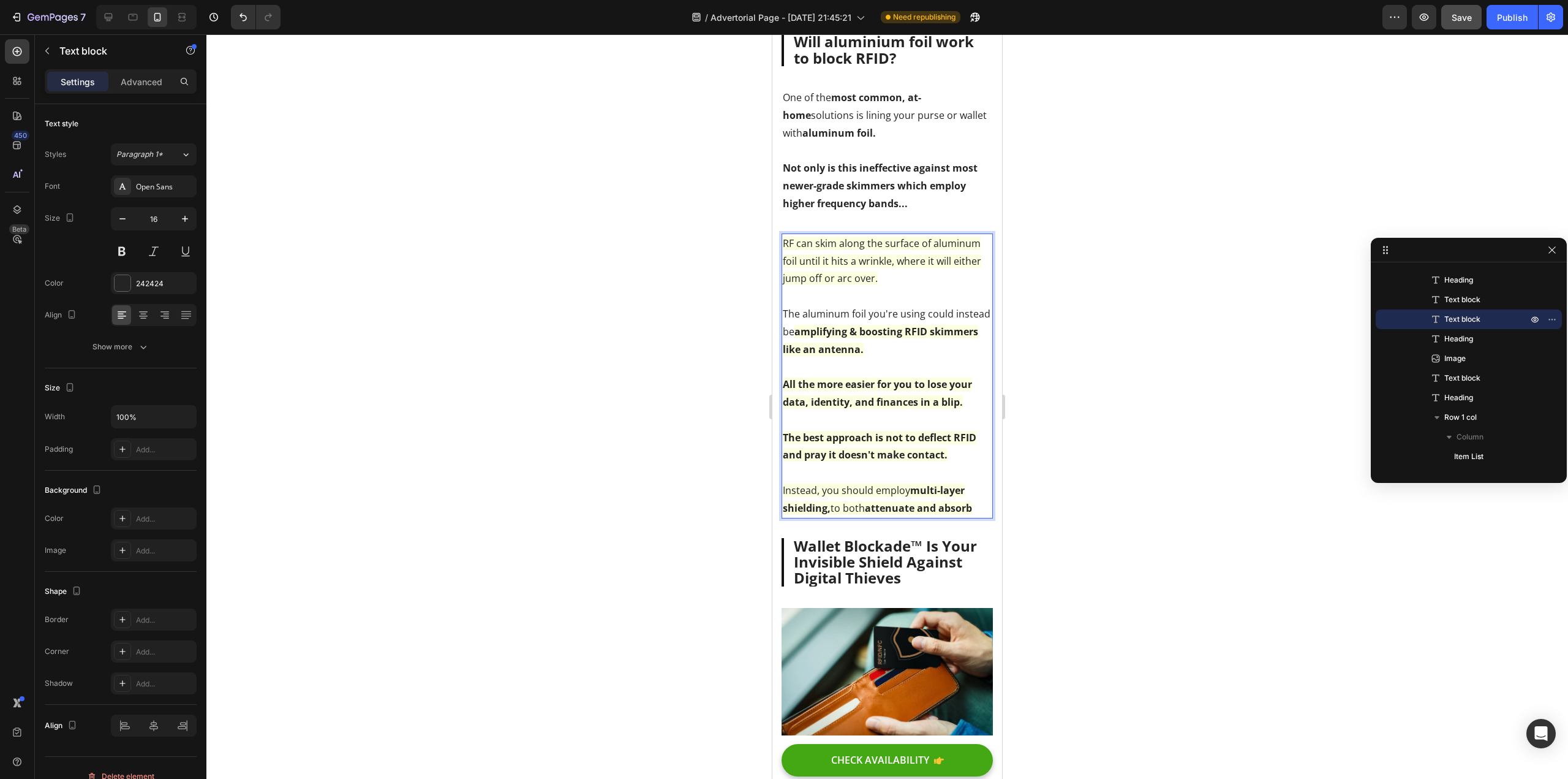
click at [872, 515] on strong "attenuate and absorb" at bounding box center [919, 508] width 107 height 13
click at [868, 515] on strong "attenuate and absorb" at bounding box center [919, 508] width 107 height 13
click at [972, 515] on strong "attenuate and absorb" at bounding box center [919, 508] width 107 height 13
click at [976, 517] on p "Instead, you should employ multi-layer shielding, to both attenuate and absorb" at bounding box center [887, 499] width 209 height 36
click at [875, 515] on strong "Rattenuate and absorb" at bounding box center [916, 508] width 114 height 13
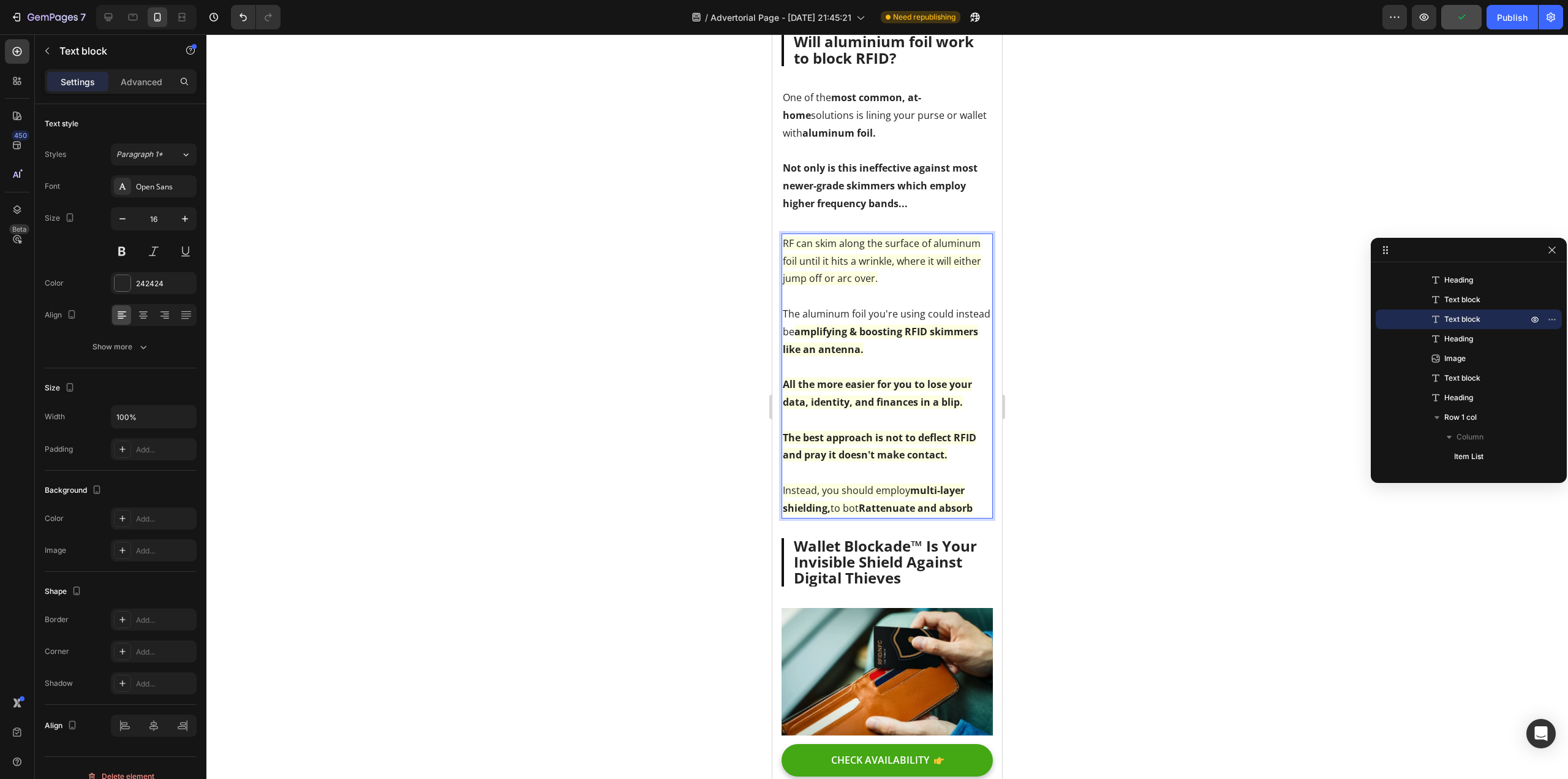
click at [867, 515] on strong "Rattenuate and absorb" at bounding box center [916, 508] width 114 height 13
click at [867, 515] on strong "attenuate and absorb" at bounding box center [912, 508] width 107 height 13
click at [860, 515] on strong "attenuate and absorb" at bounding box center [912, 508] width 107 height 13
click at [864, 515] on span "Instead, you should employ multi-layer shielding, to both attenuate and absorb" at bounding box center [877, 499] width 189 height 31
click at [869, 515] on strong "attenuate and absorb" at bounding box center [919, 508] width 107 height 13
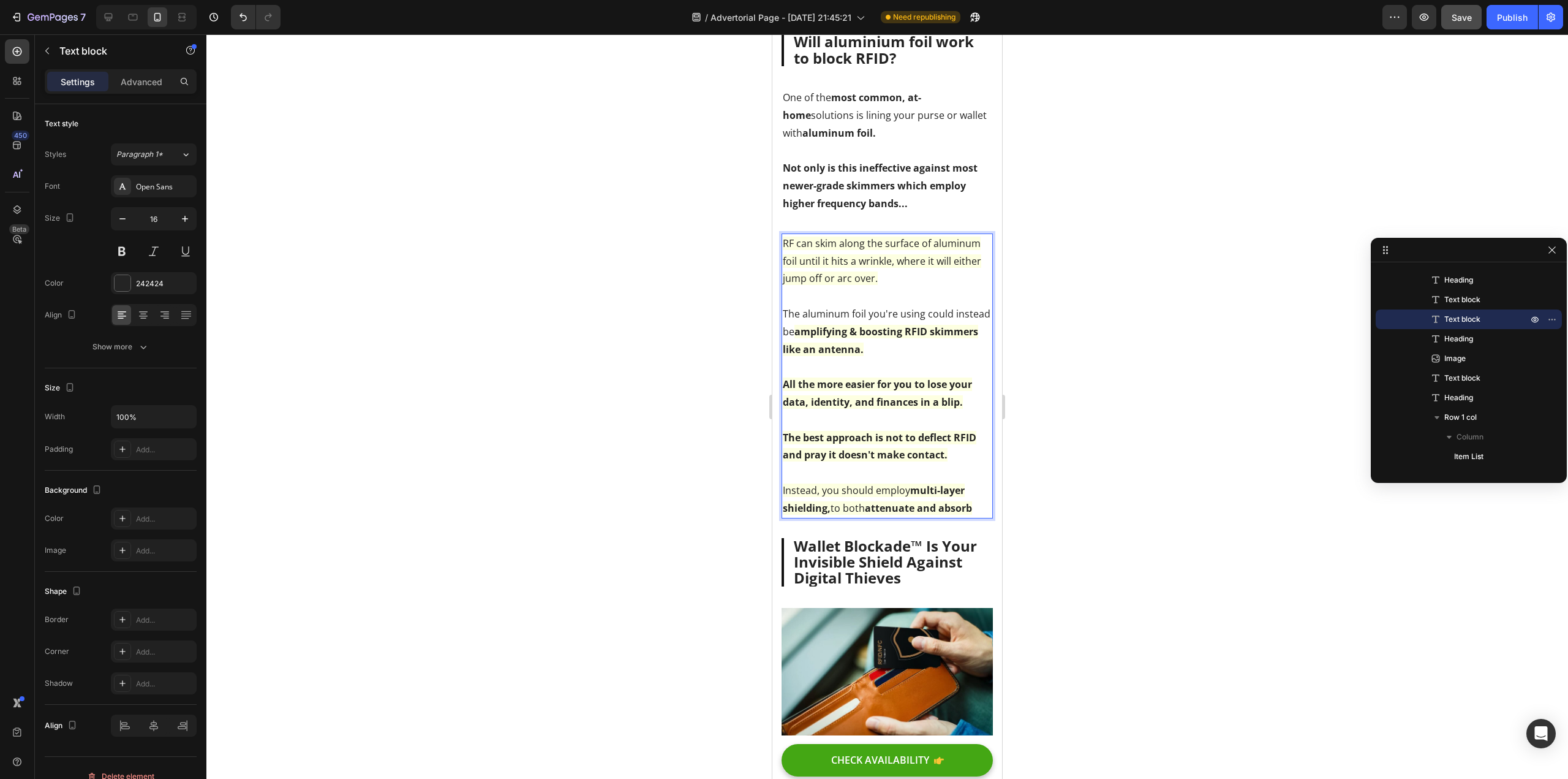
click at [787, 259] on span "RF can skim along the surface of aluminum foil until it hits a wrinkle, where i…" at bounding box center [882, 260] width 198 height 49
click at [734, 419] on div at bounding box center [887, 406] width 1362 height 744
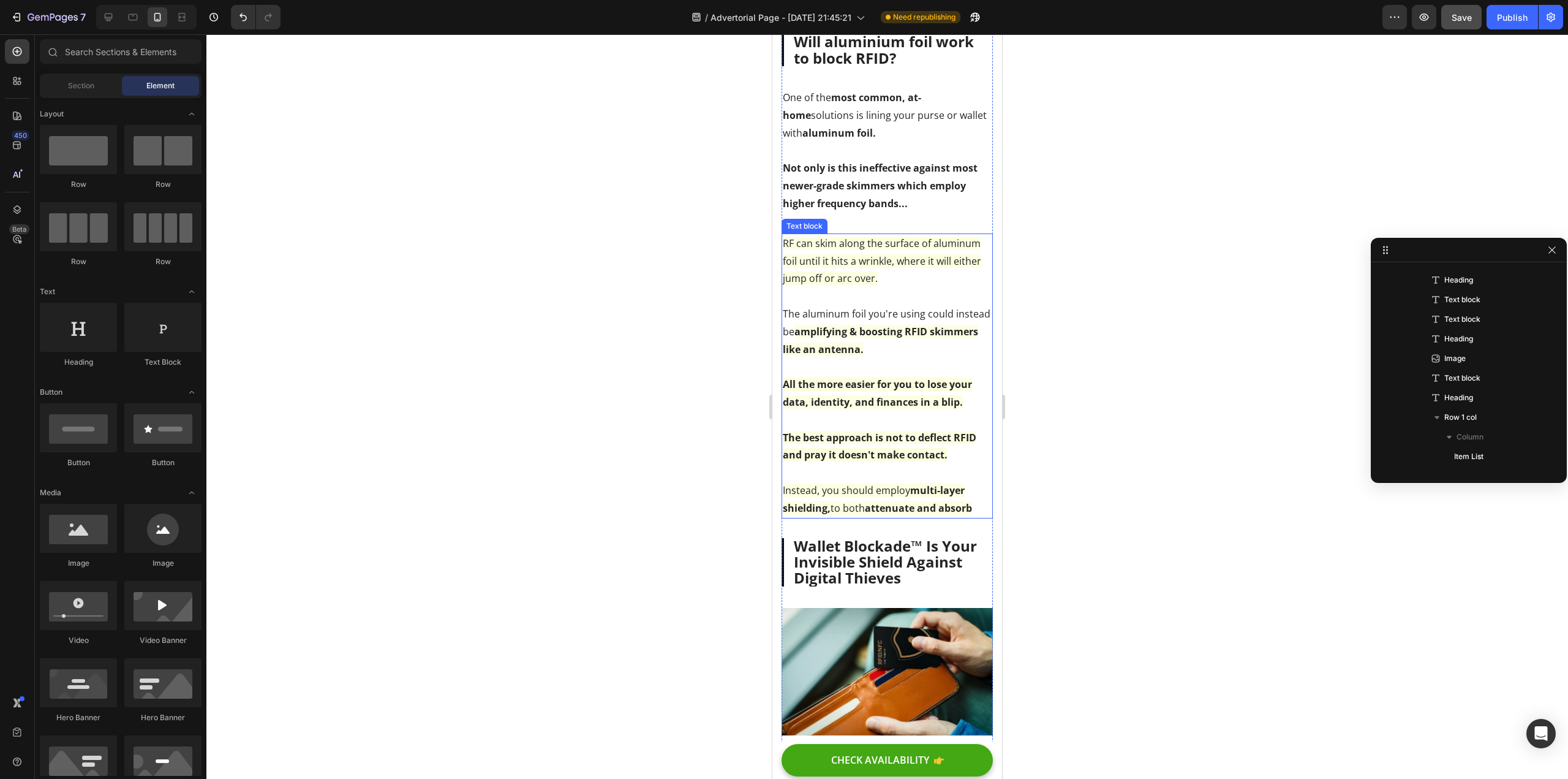
click at [865, 515] on p "Instead, you should employ multi-layer shielding, to both attenuate and absorb" at bounding box center [887, 499] width 209 height 36
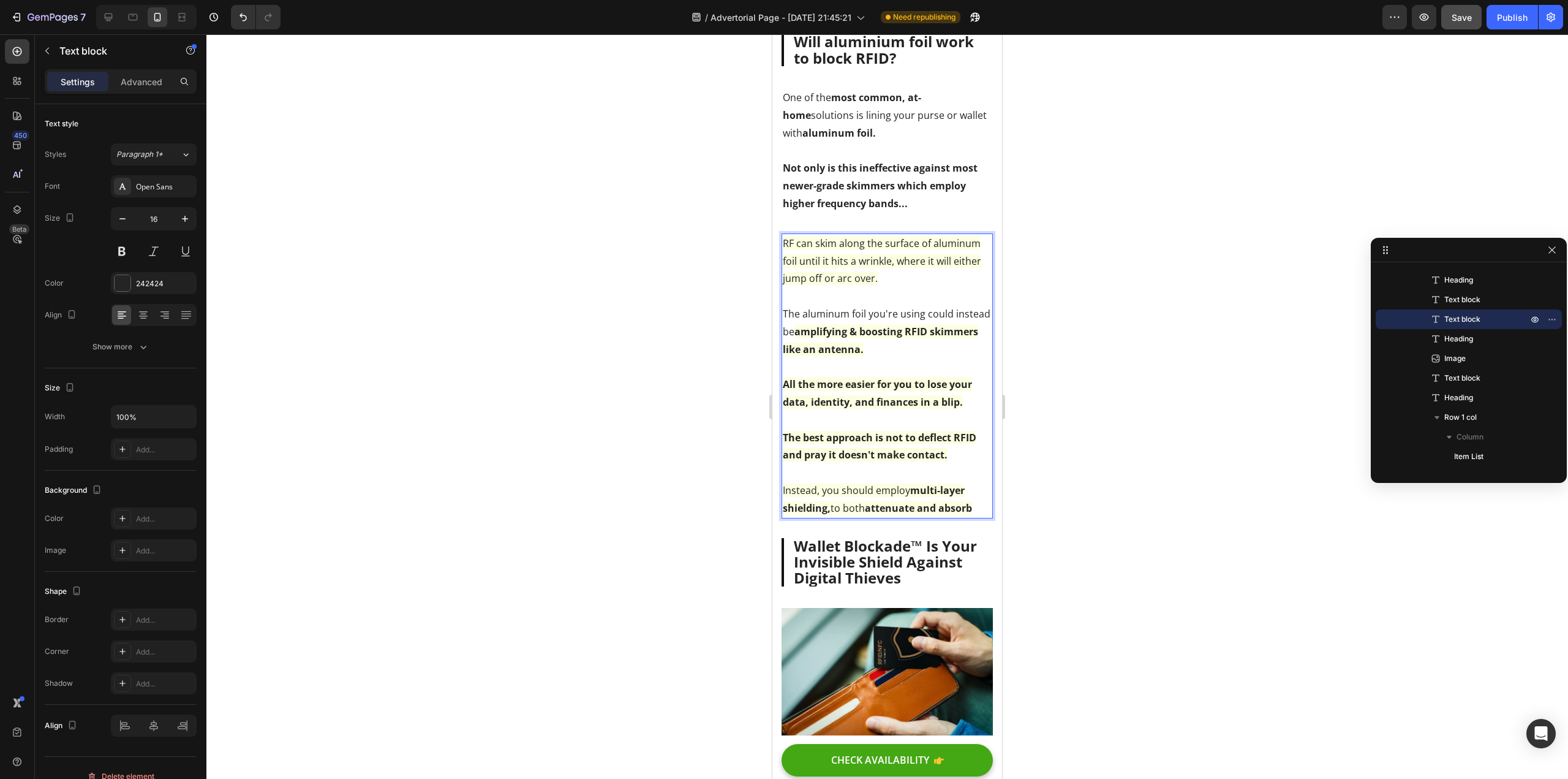
click at [838, 515] on span "Instead, you should employ multi-layer shielding, to both attenuate and absorb" at bounding box center [877, 499] width 189 height 31
click at [835, 515] on span "Instead, you should employ multi-layer shielding, to both attenuate and absorb" at bounding box center [877, 499] width 189 height 31
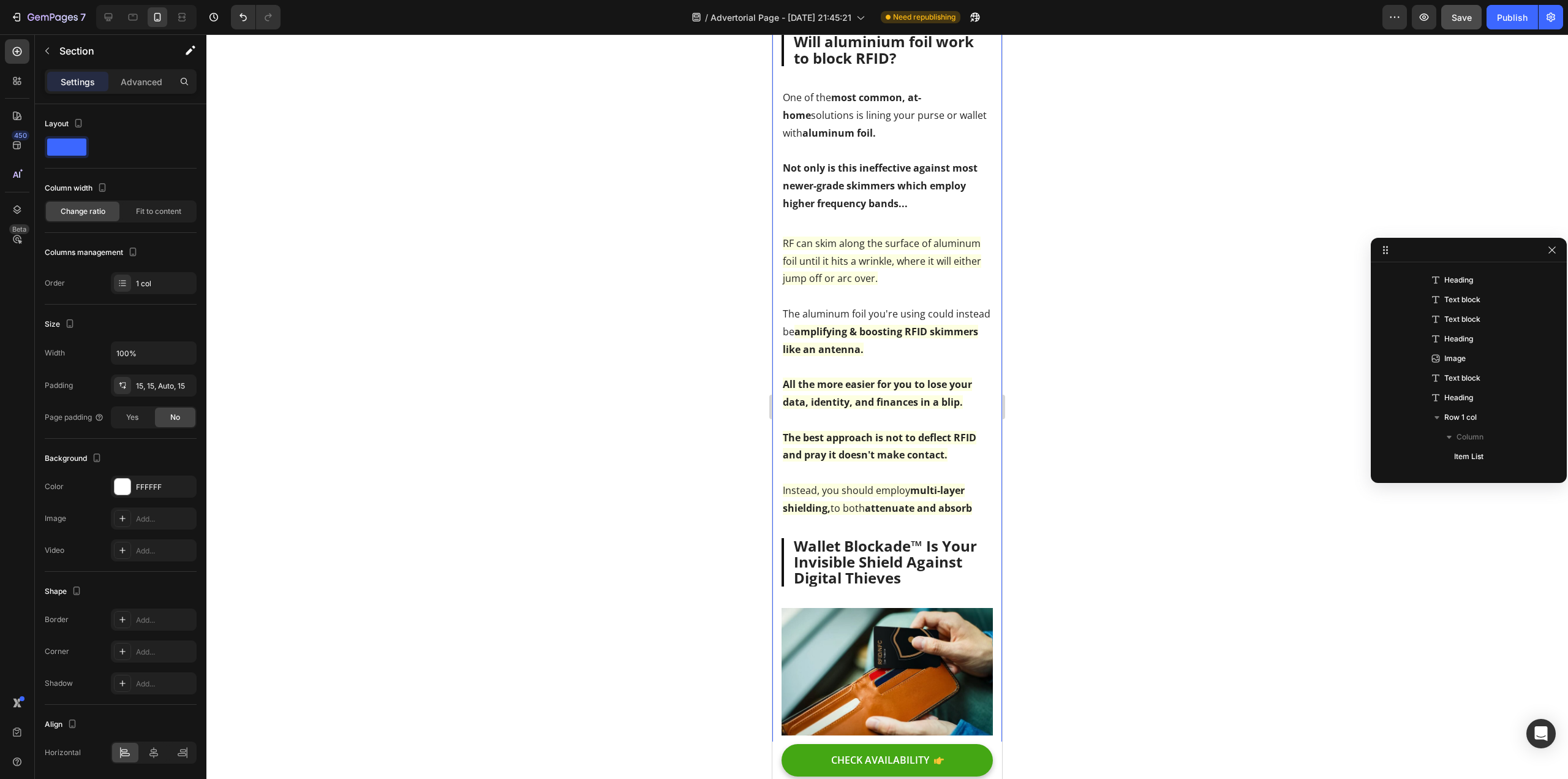
scroll to position [0, 0]
click at [972, 515] on strong "attenuate and absorb" at bounding box center [919, 508] width 107 height 13
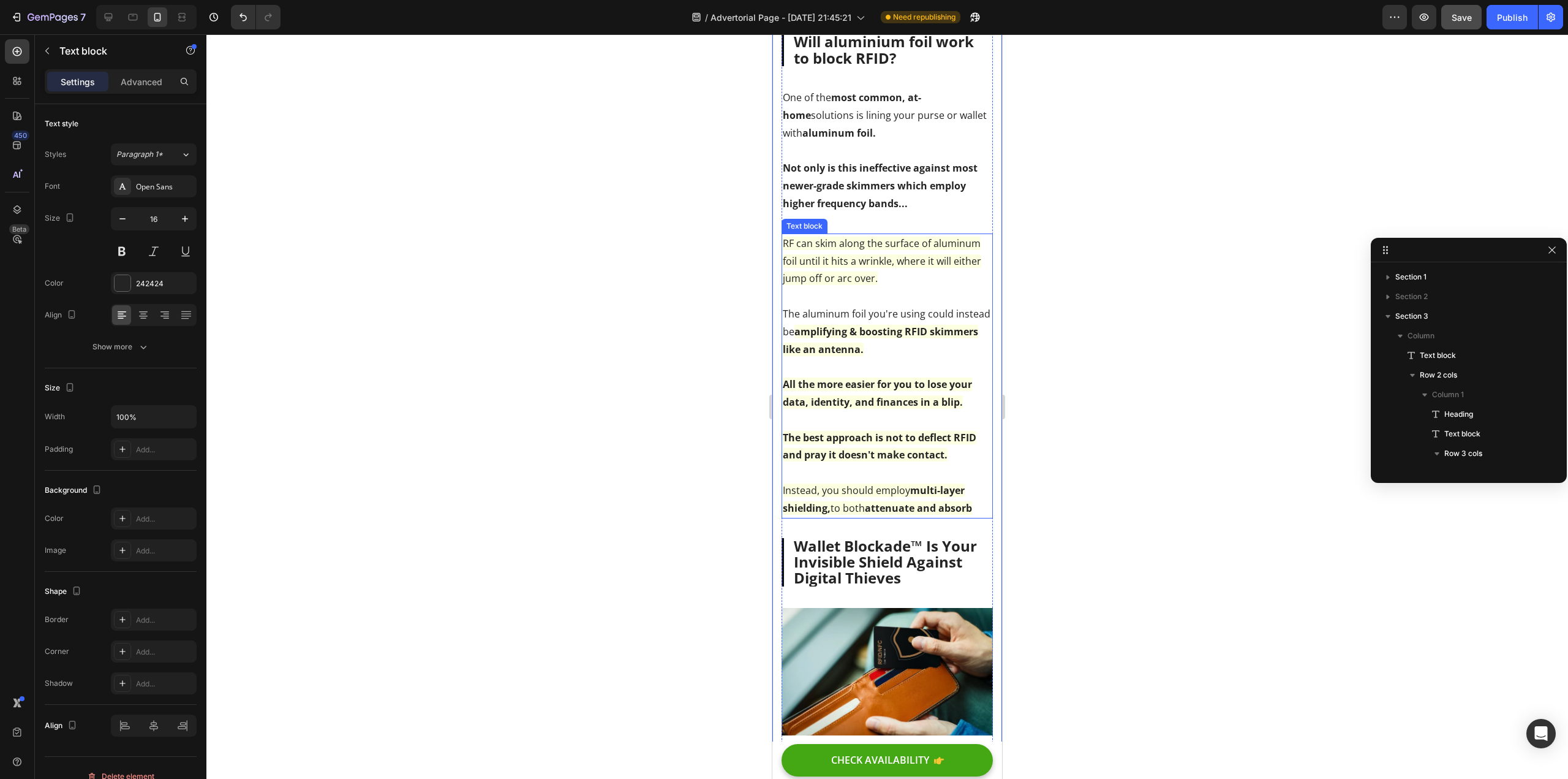
scroll to position [733, 0]
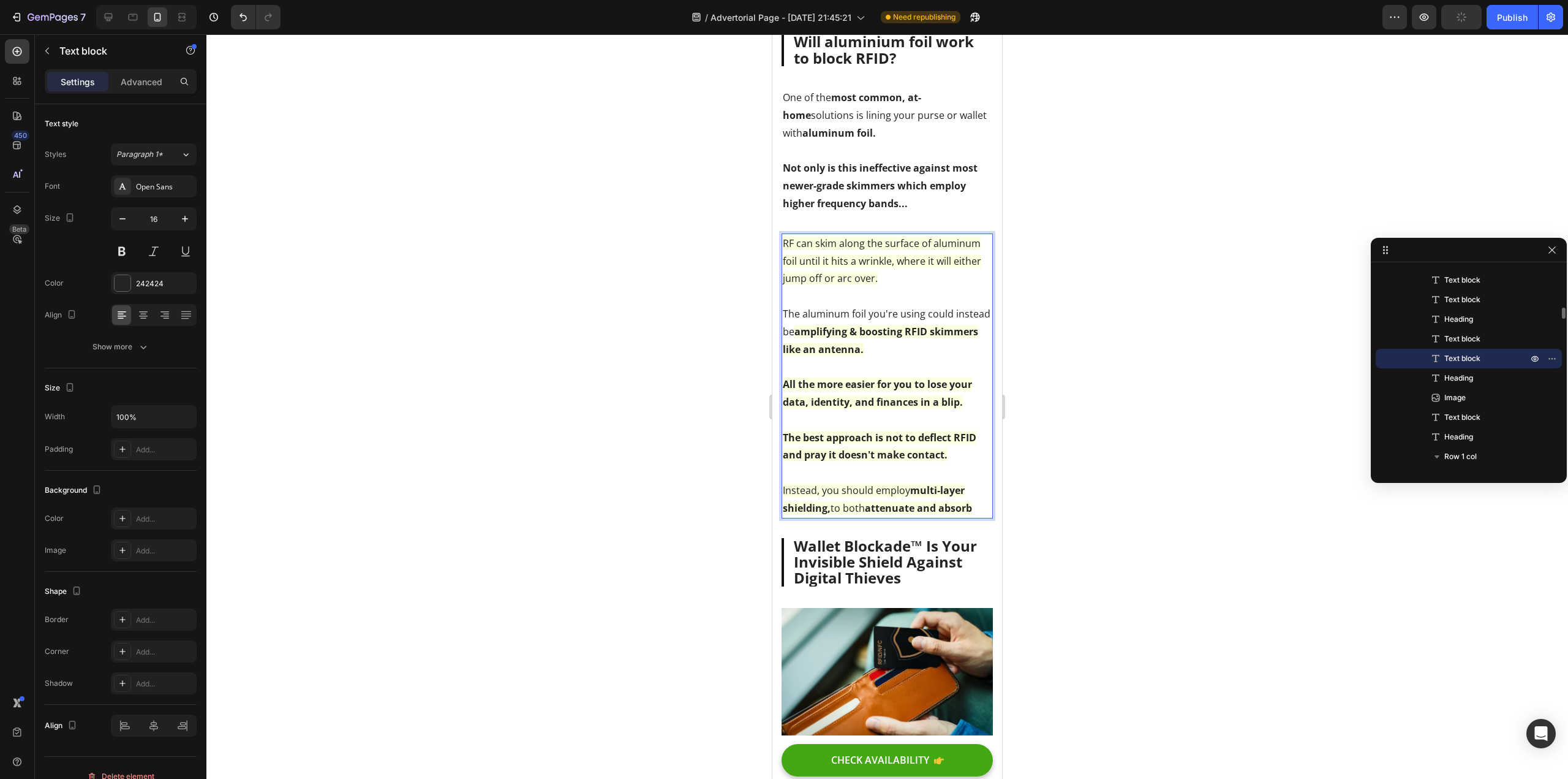
click at [972, 515] on strong "attenuate and absorb" at bounding box center [919, 508] width 107 height 13
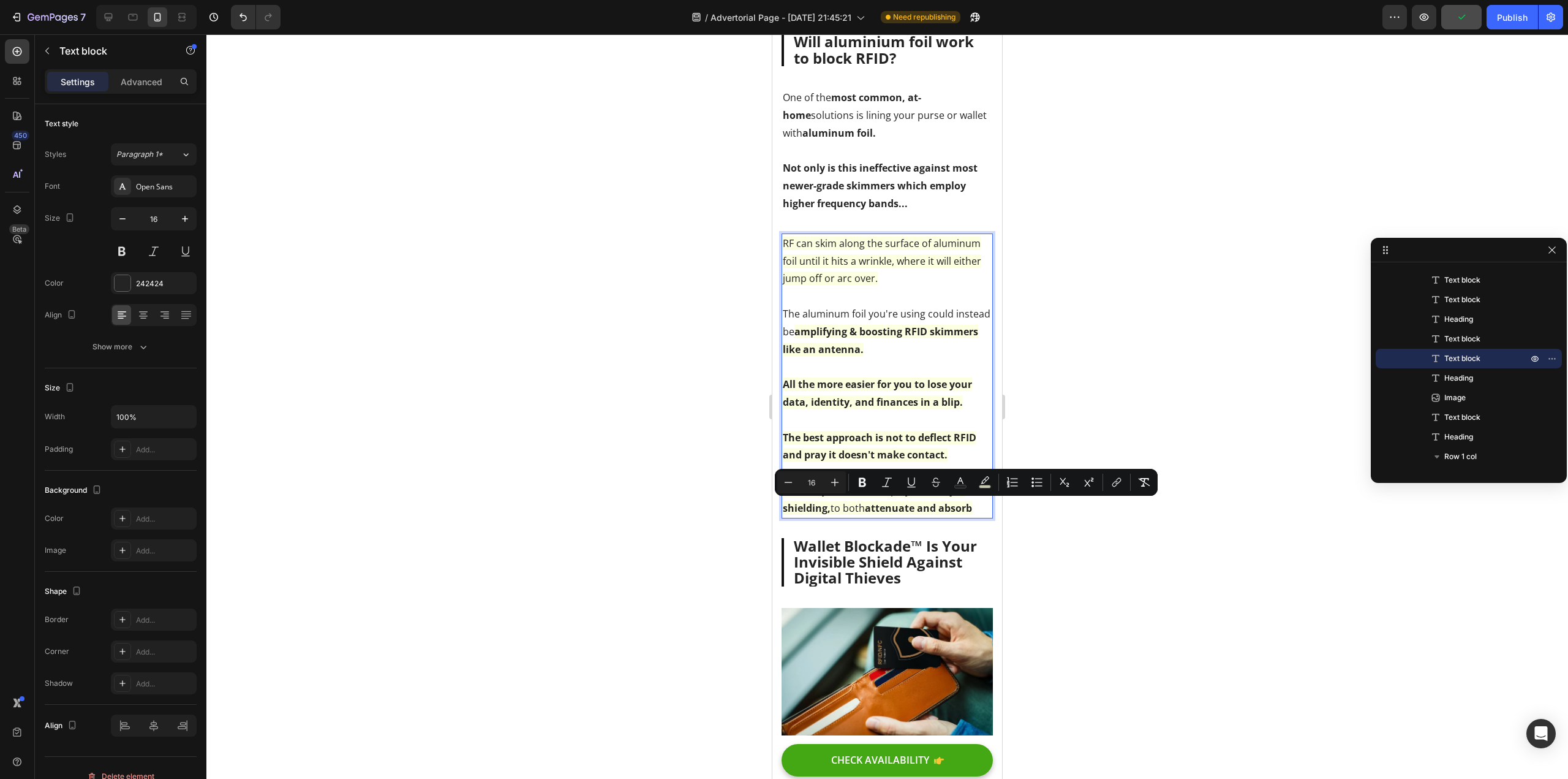
click at [972, 515] on strong "attenuate and absorb" at bounding box center [919, 508] width 107 height 13
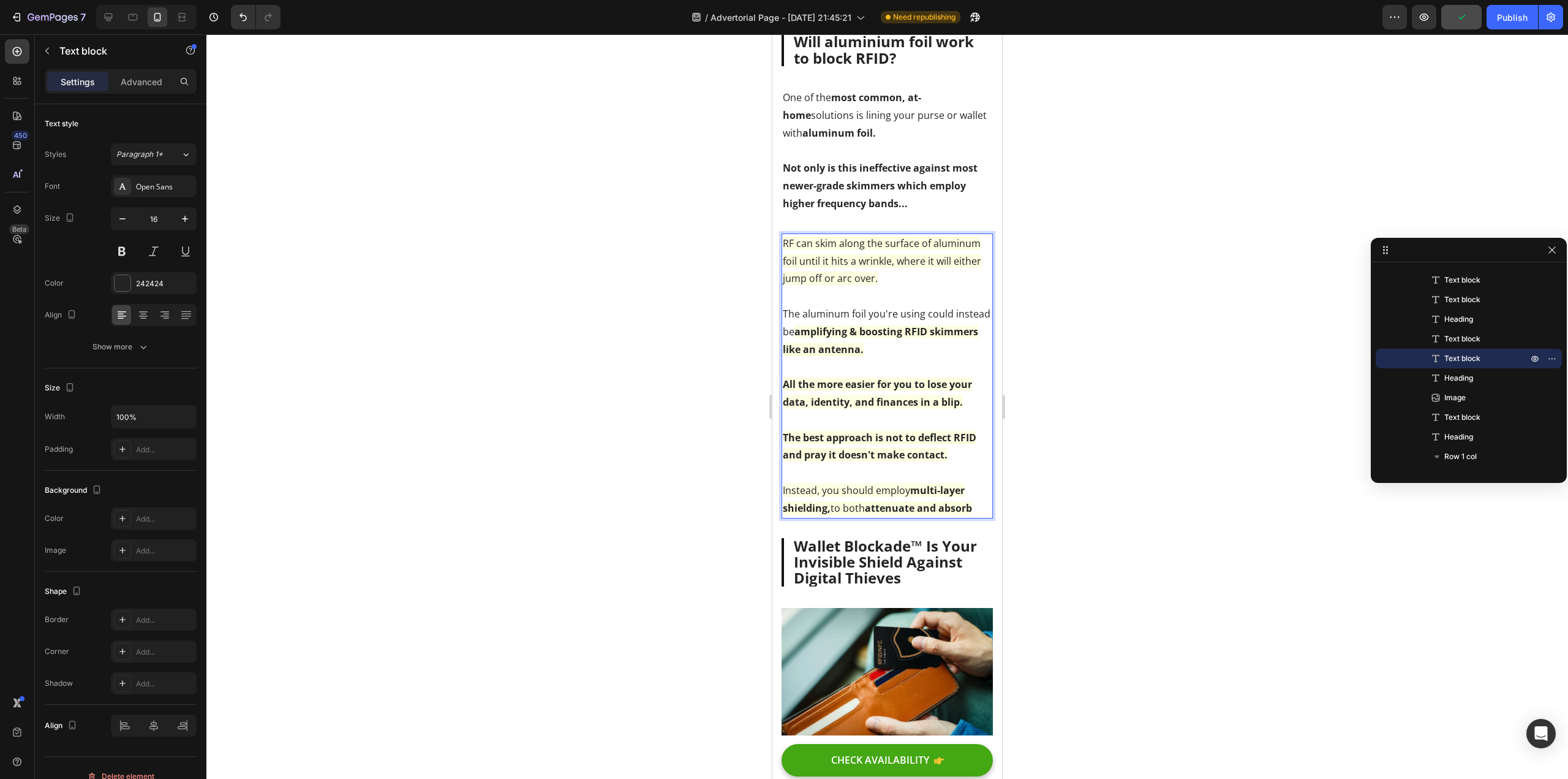
click at [972, 515] on strong "attenuate and absorb" at bounding box center [919, 508] width 107 height 13
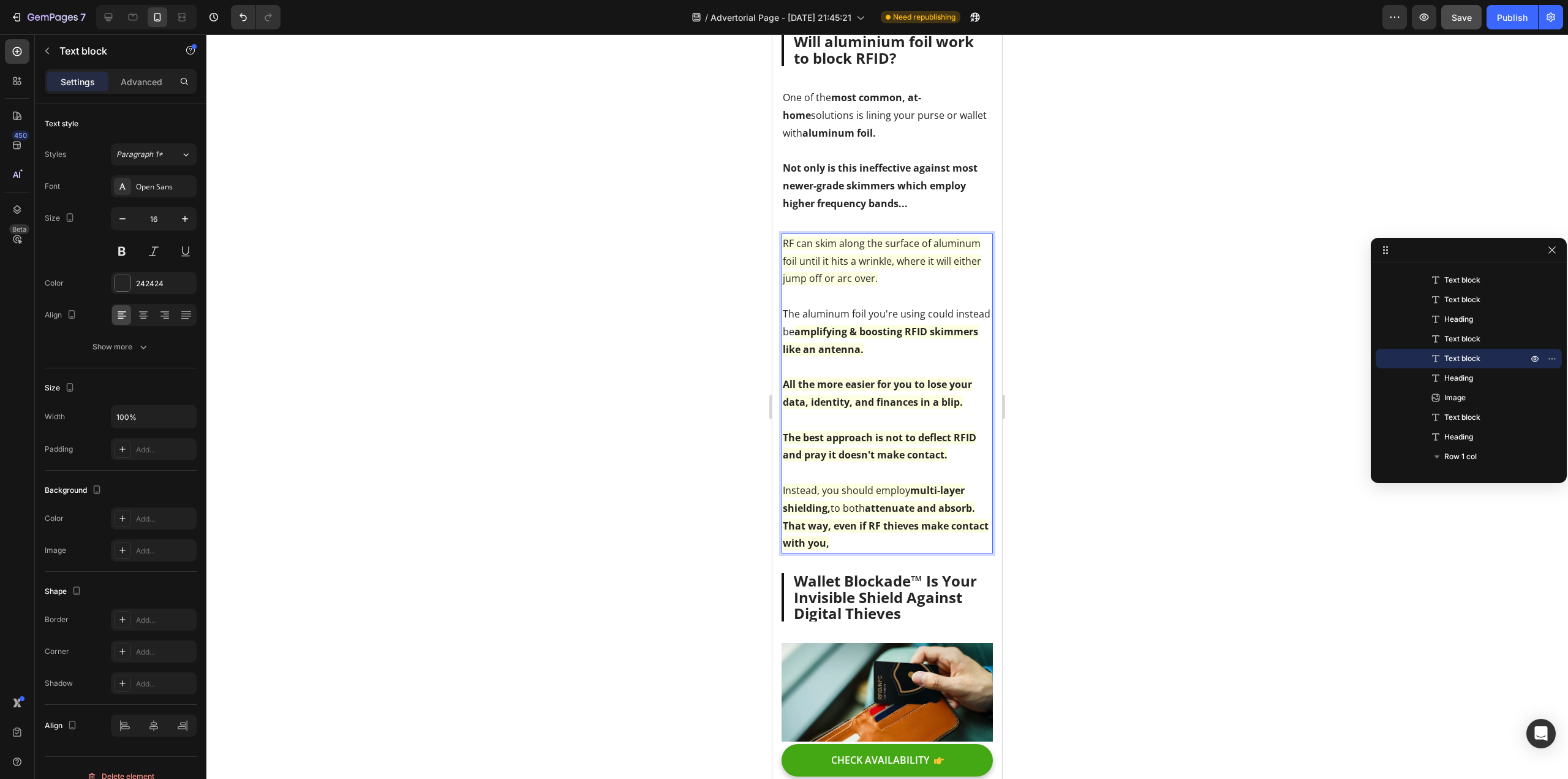
click at [908, 552] on p "Instead, you should employ multi-layer shielding, to both attenuate and absorb.…" at bounding box center [887, 516] width 209 height 70
click at [786, 544] on strong "attenuate and absorb. That way, even if RF thieves make contact with you, no co…" at bounding box center [885, 525] width 206 height 49
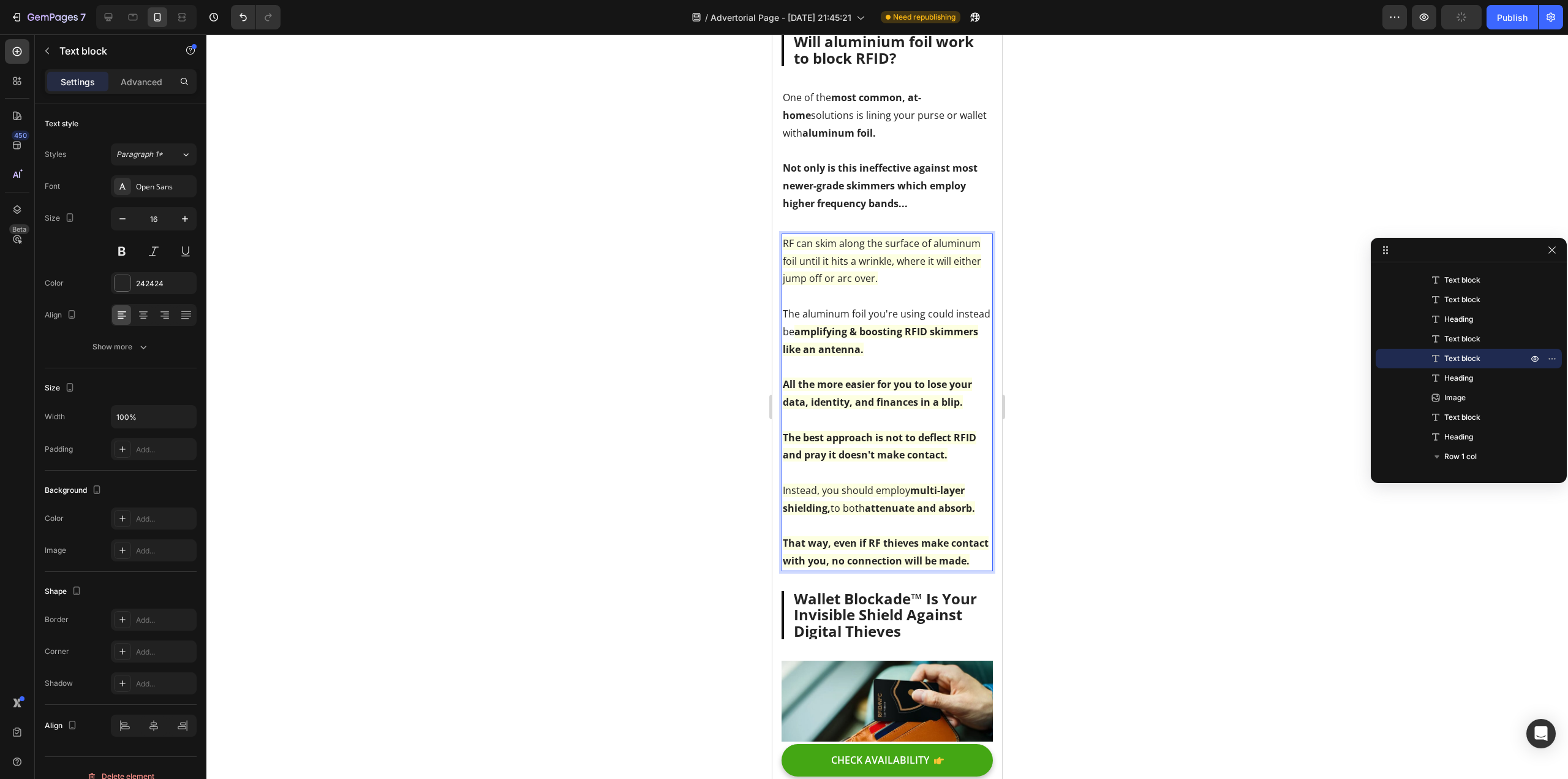
click at [846, 535] on p "Rich Text Editor. Editing area: main" at bounding box center [887, 526] width 209 height 18
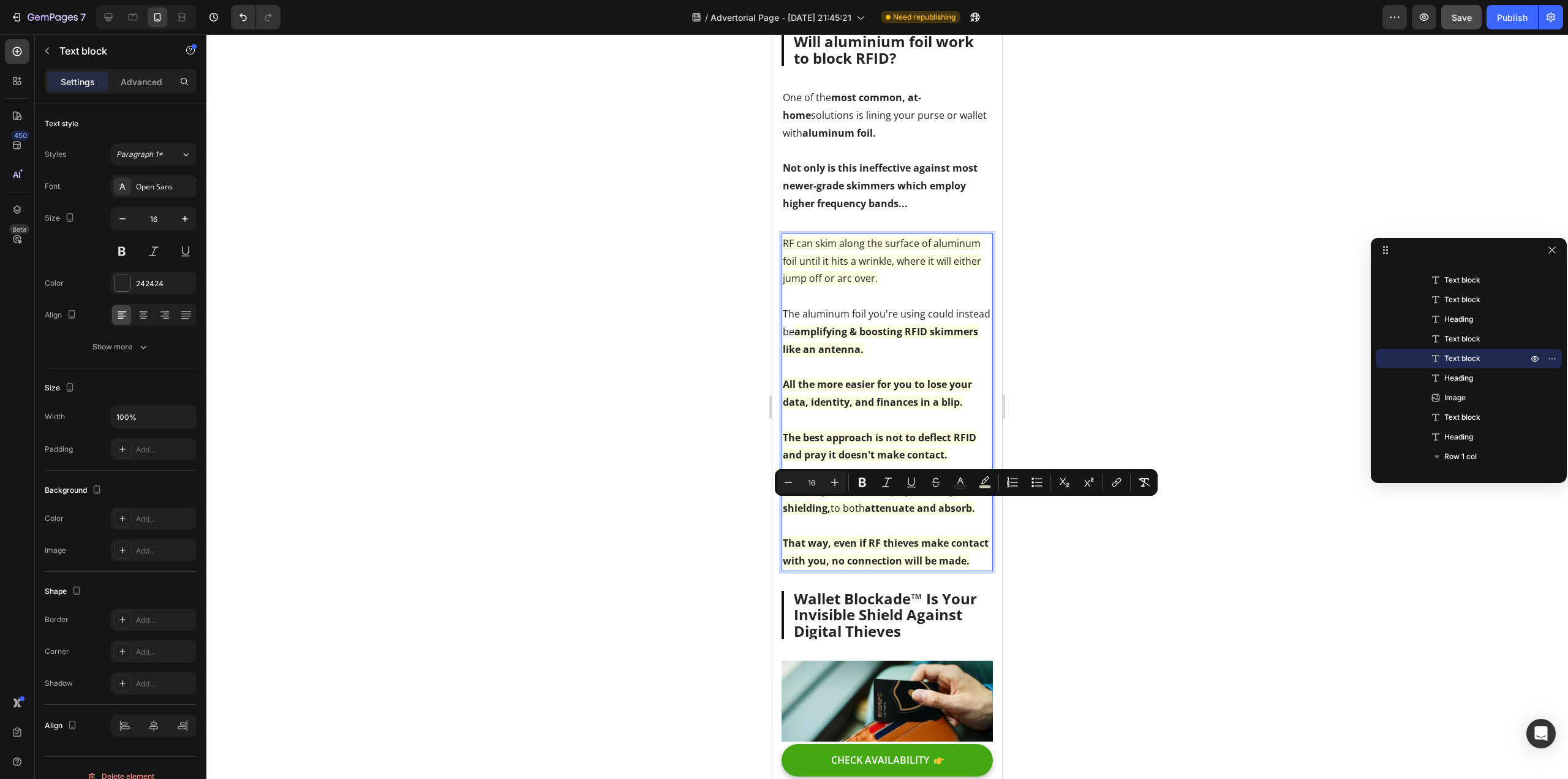
drag, startPoint x: 912, startPoint y: 511, endPoint x: 822, endPoint y: 511, distance: 90.0
click at [822, 511] on span "Instead, you should employ multi-layer shielding, to both attenuate and absorb." at bounding box center [879, 499] width 192 height 31
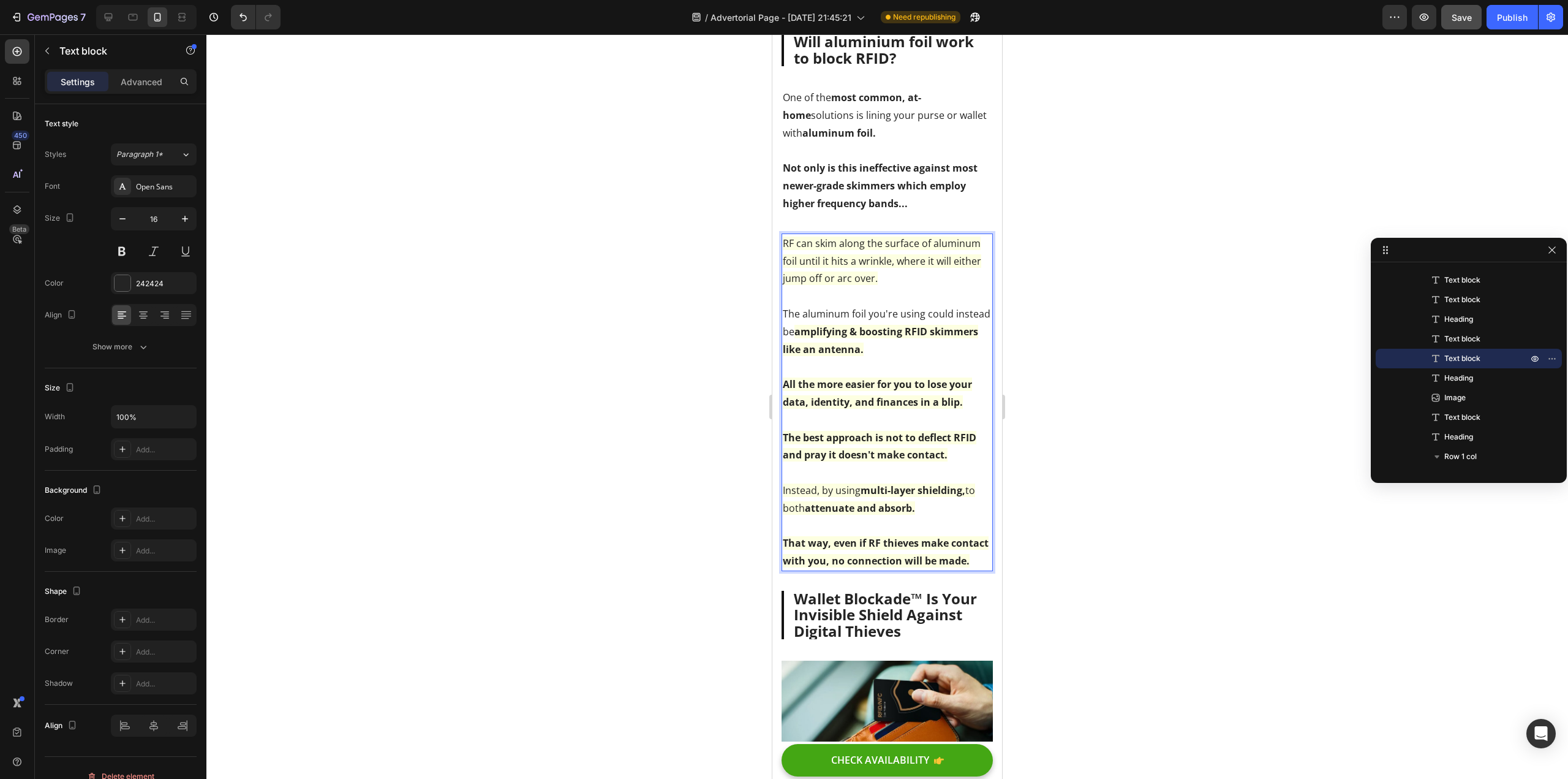
click at [919, 517] on p "Instead, by using multi-layer shielding, to both attenuate and absorb." at bounding box center [887, 499] width 209 height 36
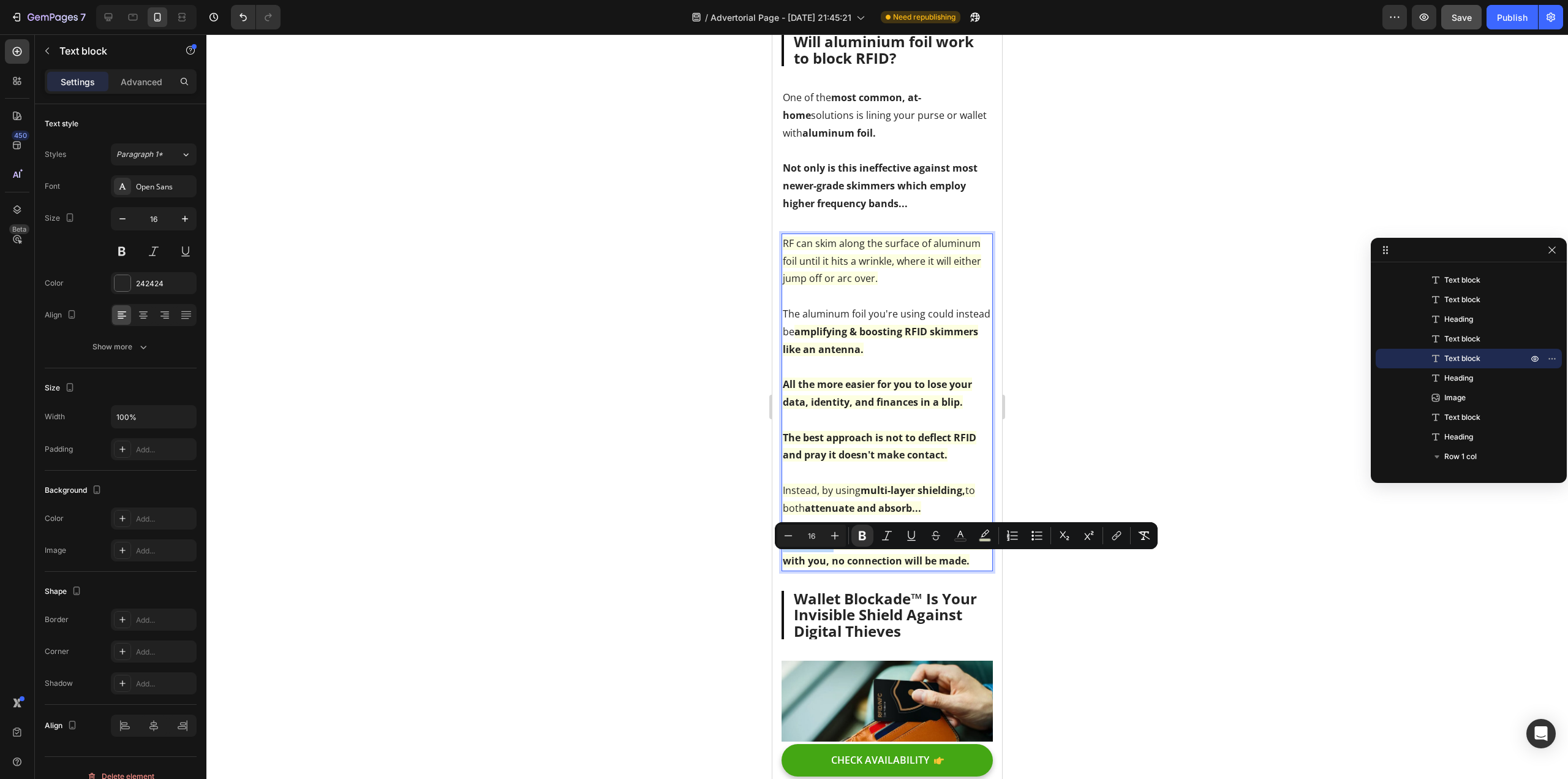
drag, startPoint x: 833, startPoint y: 567, endPoint x: 782, endPoint y: 567, distance: 51.0
click at [782, 567] on div "RF can skim along the surface of aluminum foil until it hits a wrinkle, where i…" at bounding box center [888, 402] width 211 height 338
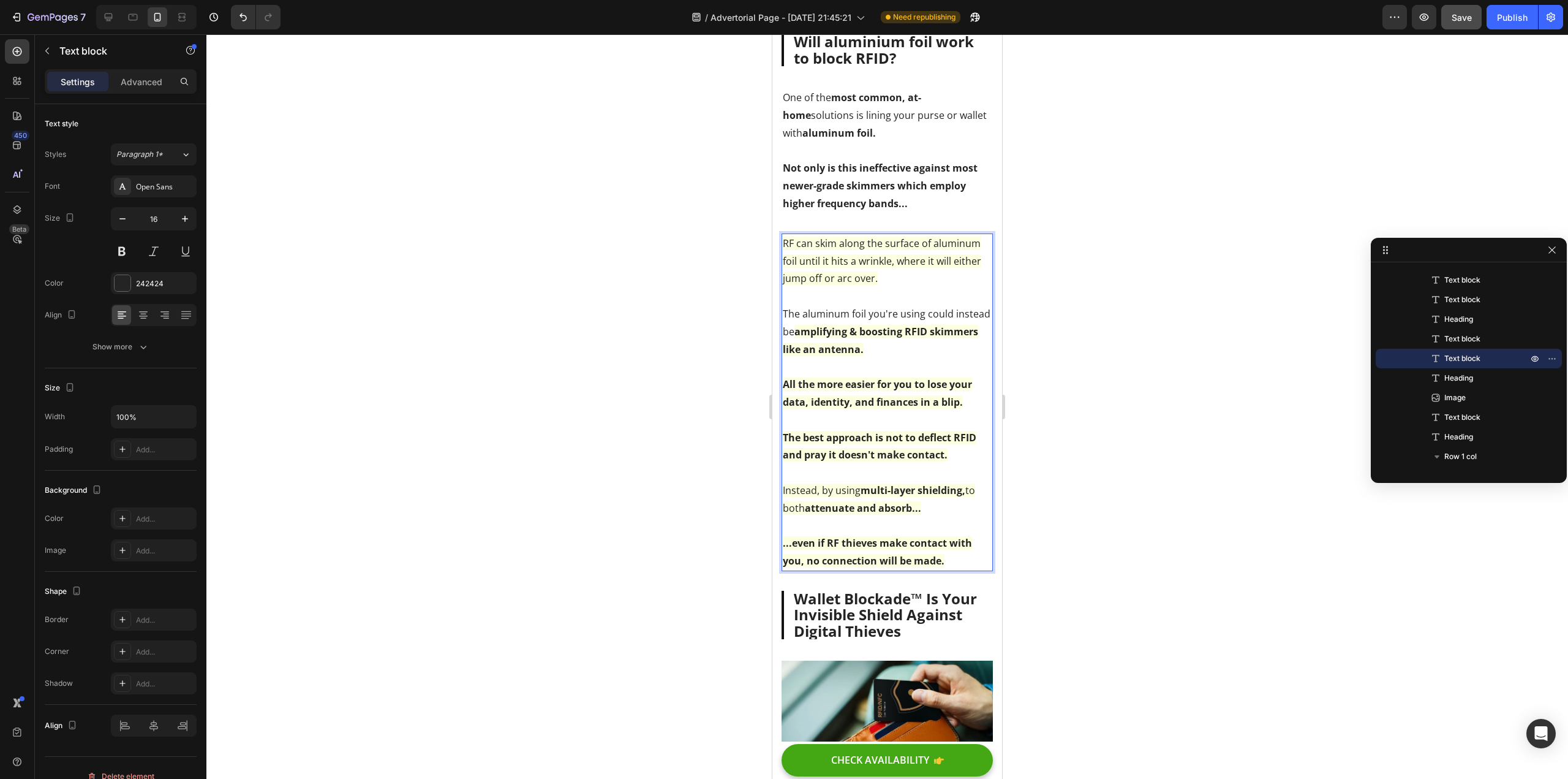
click at [946, 570] on p "...even if RF thieves make contact with you, no connection will be made." at bounding box center [887, 552] width 209 height 36
click at [801, 505] on span "Instead, by using multi-layer shielding, to both attenuate and absorb..." at bounding box center [879, 499] width 192 height 31
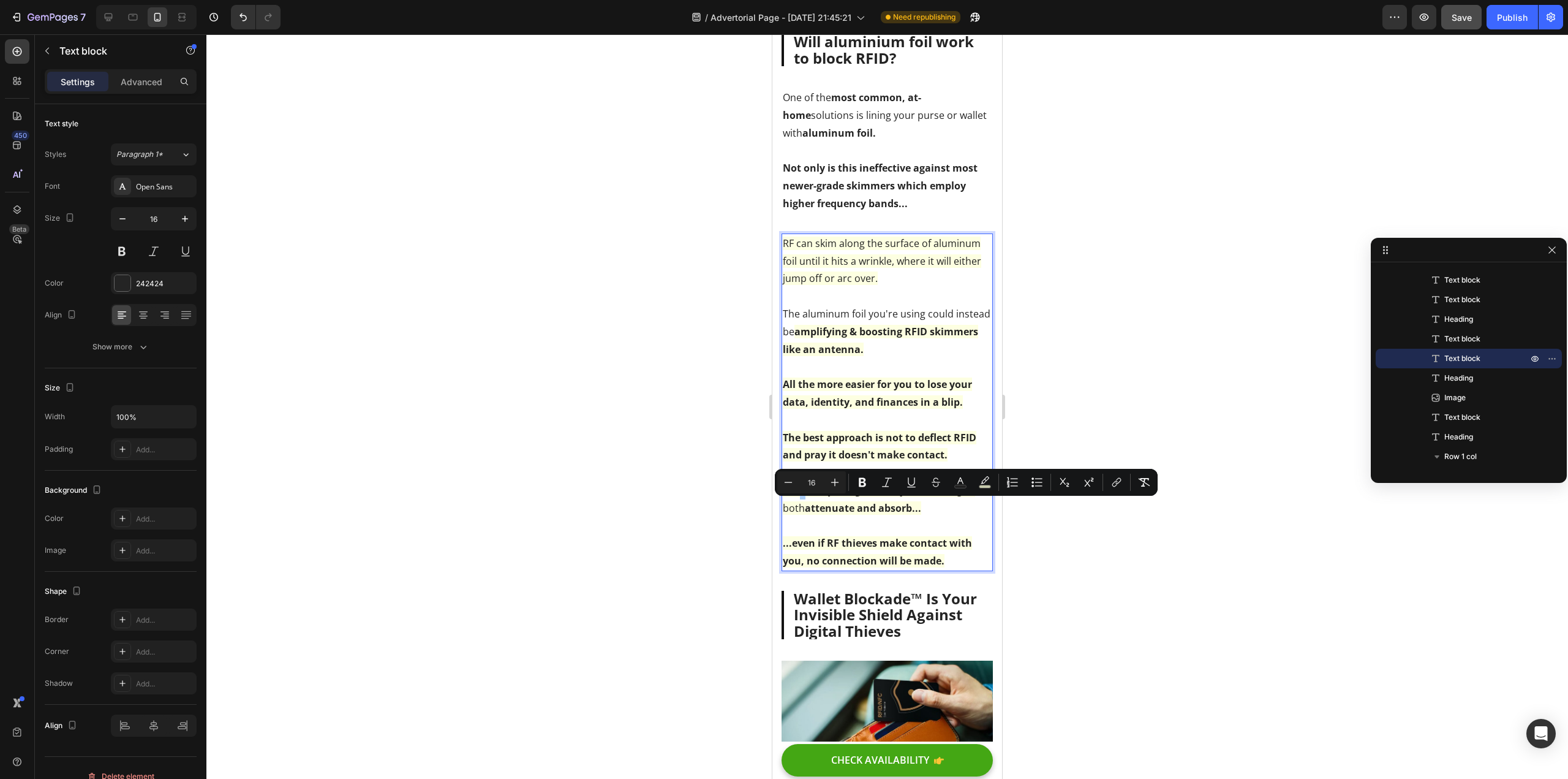
click at [706, 543] on div at bounding box center [887, 406] width 1362 height 744
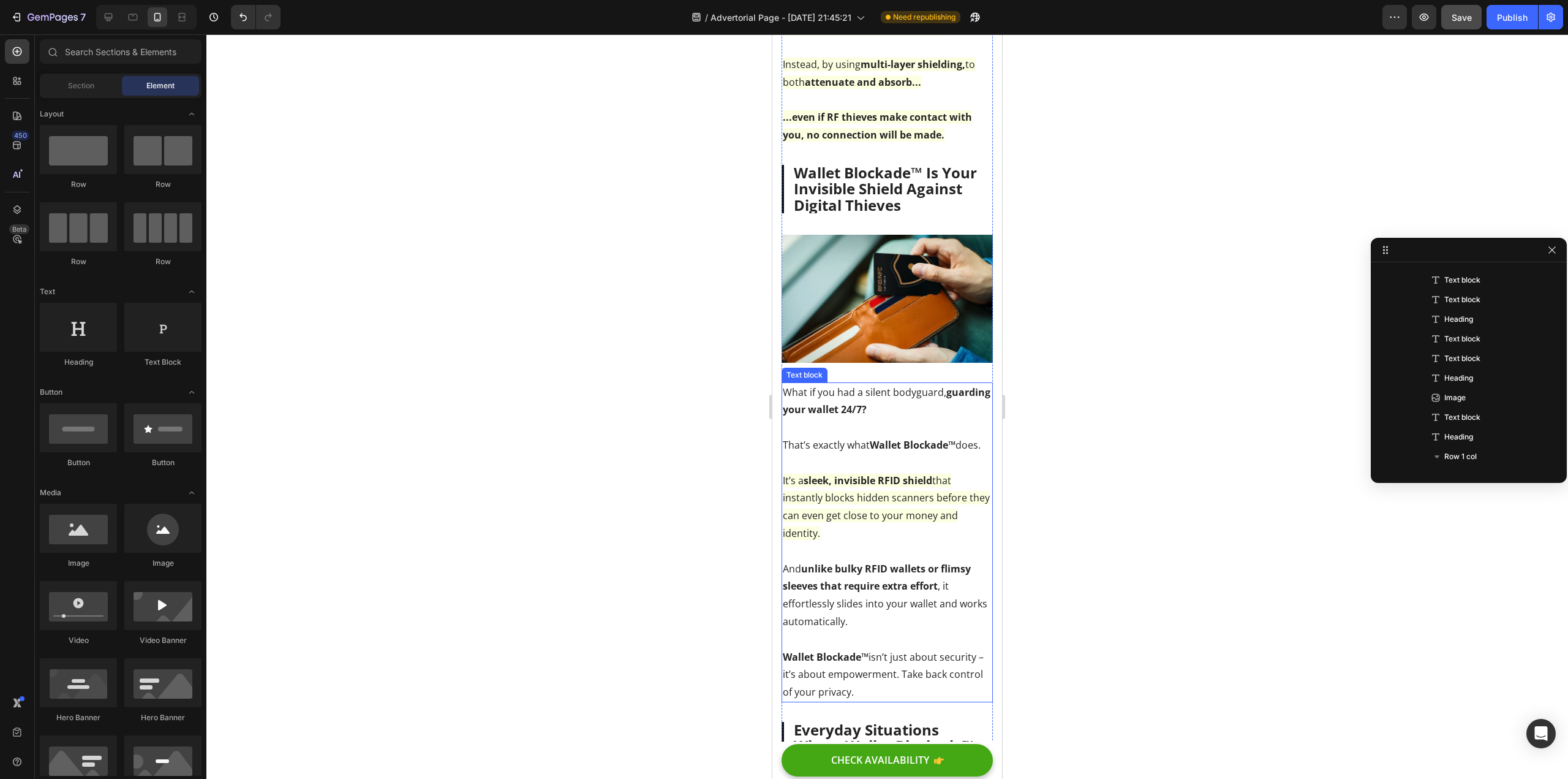
scroll to position [2174, 0]
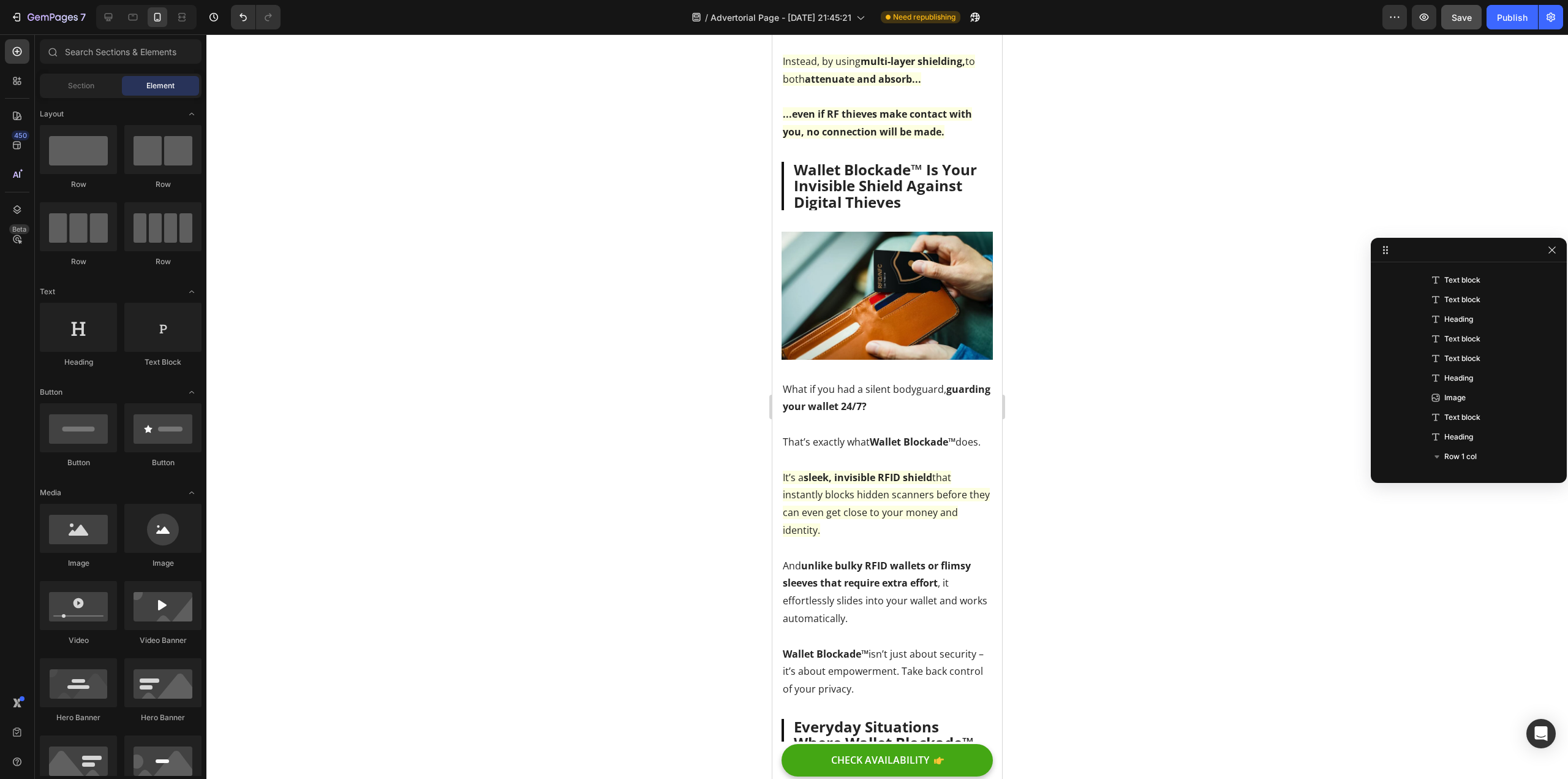
click at [691, 568] on div at bounding box center [887, 406] width 1362 height 744
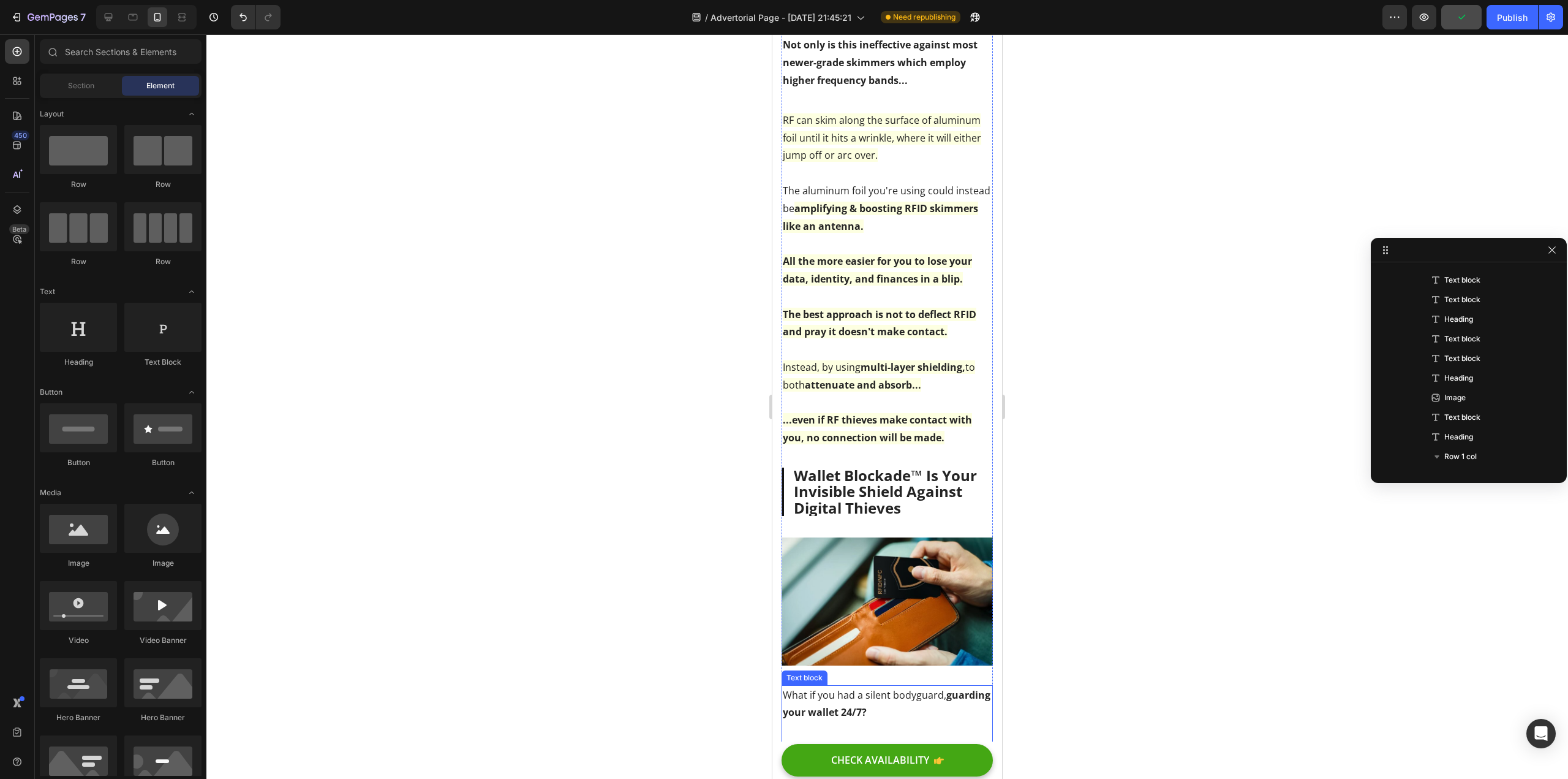
scroll to position [1868, 0]
click at [894, 306] on p "Rich Text Editor. Editing area: main" at bounding box center [887, 297] width 209 height 18
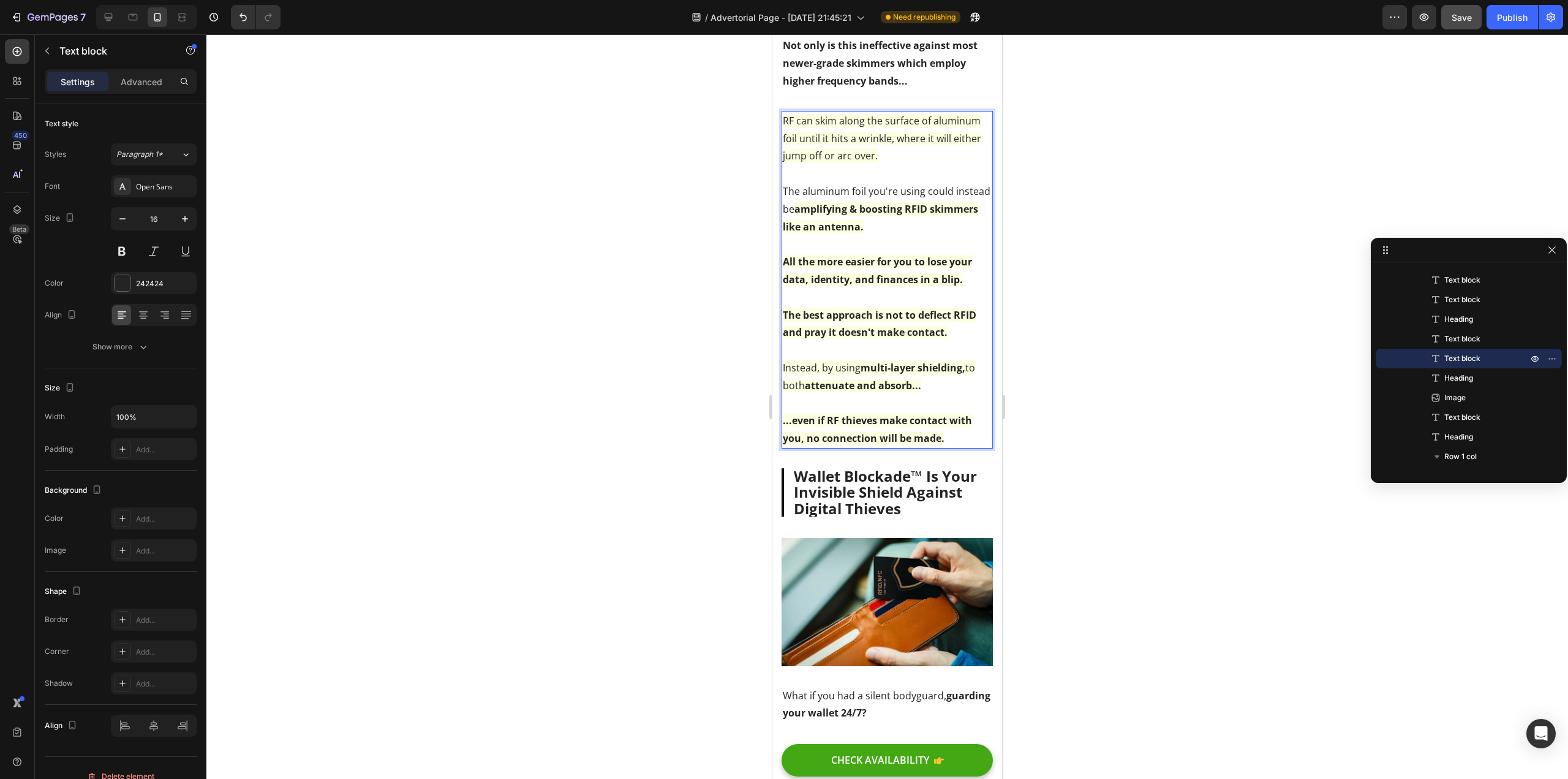
click at [956, 342] on p "The best approach is not to deflect RFID and pray it doesn't make contact." at bounding box center [887, 324] width 209 height 36
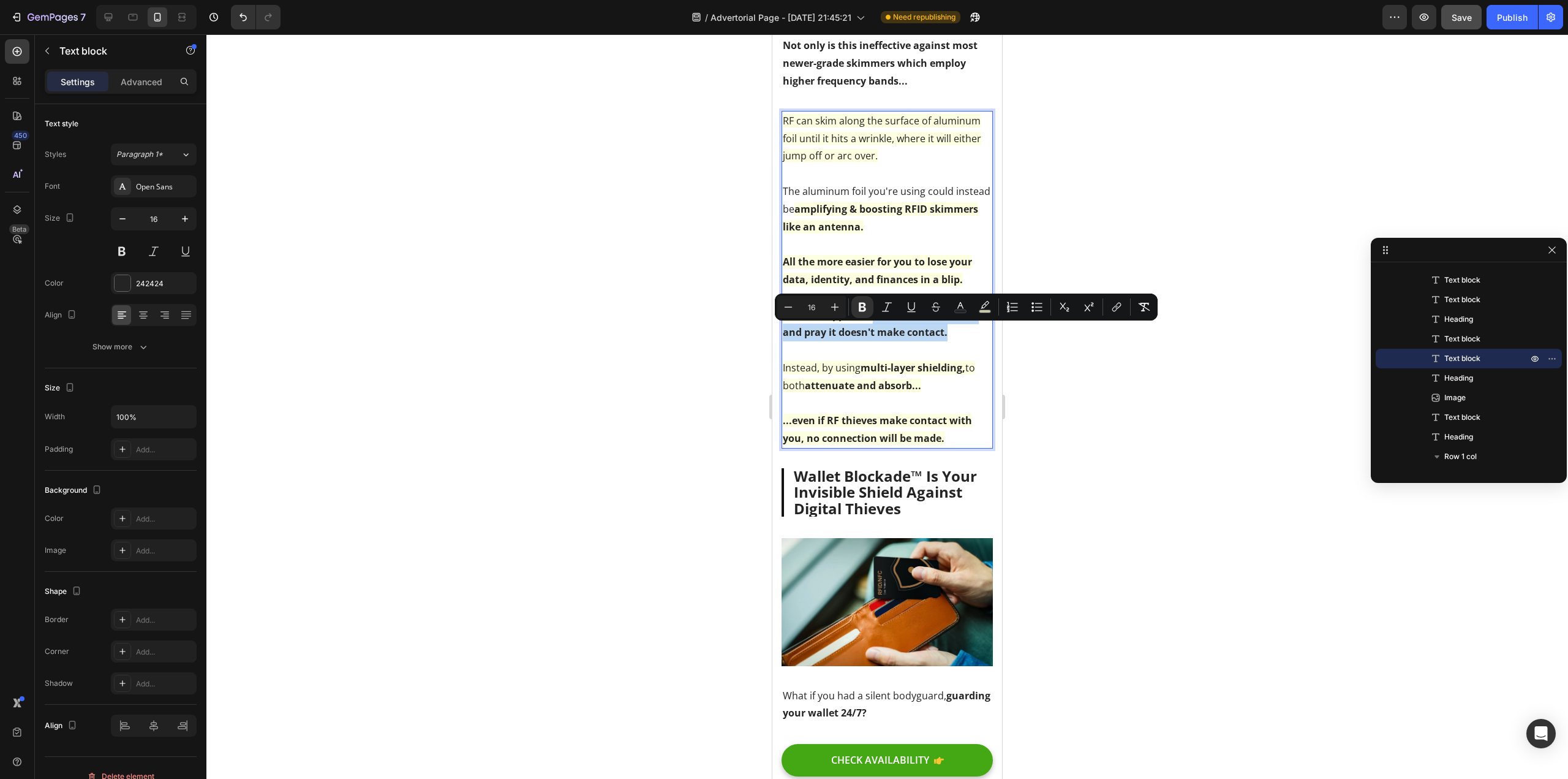
drag, startPoint x: 960, startPoint y: 354, endPoint x: 874, endPoint y: 333, distance: 88.5
click at [874, 333] on p "The best approach is not to deflect RFID and pray it doesn't make contact." at bounding box center [887, 324] width 209 height 36
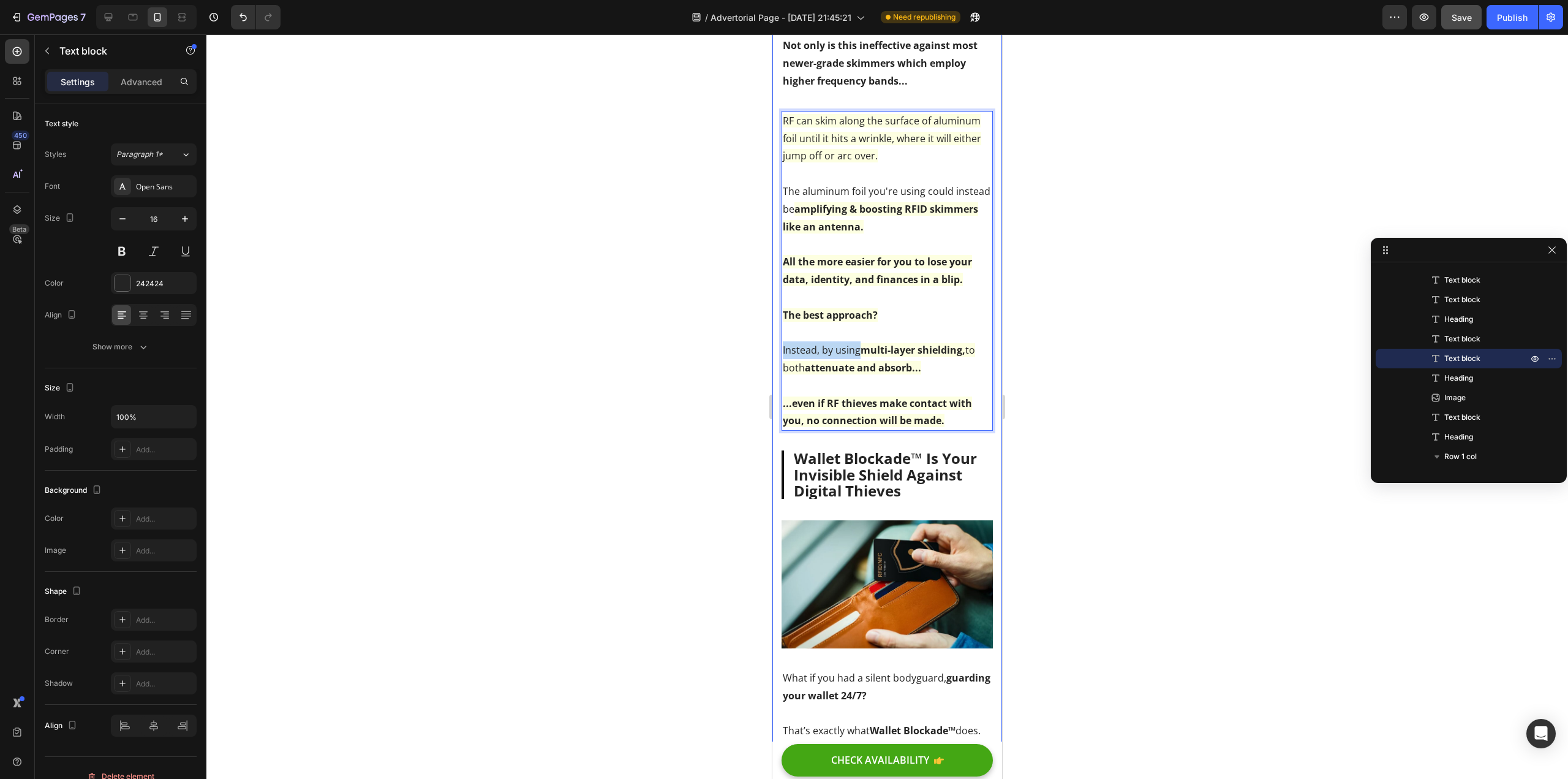
drag, startPoint x: 860, startPoint y: 367, endPoint x: 781, endPoint y: 371, distance: 79.1
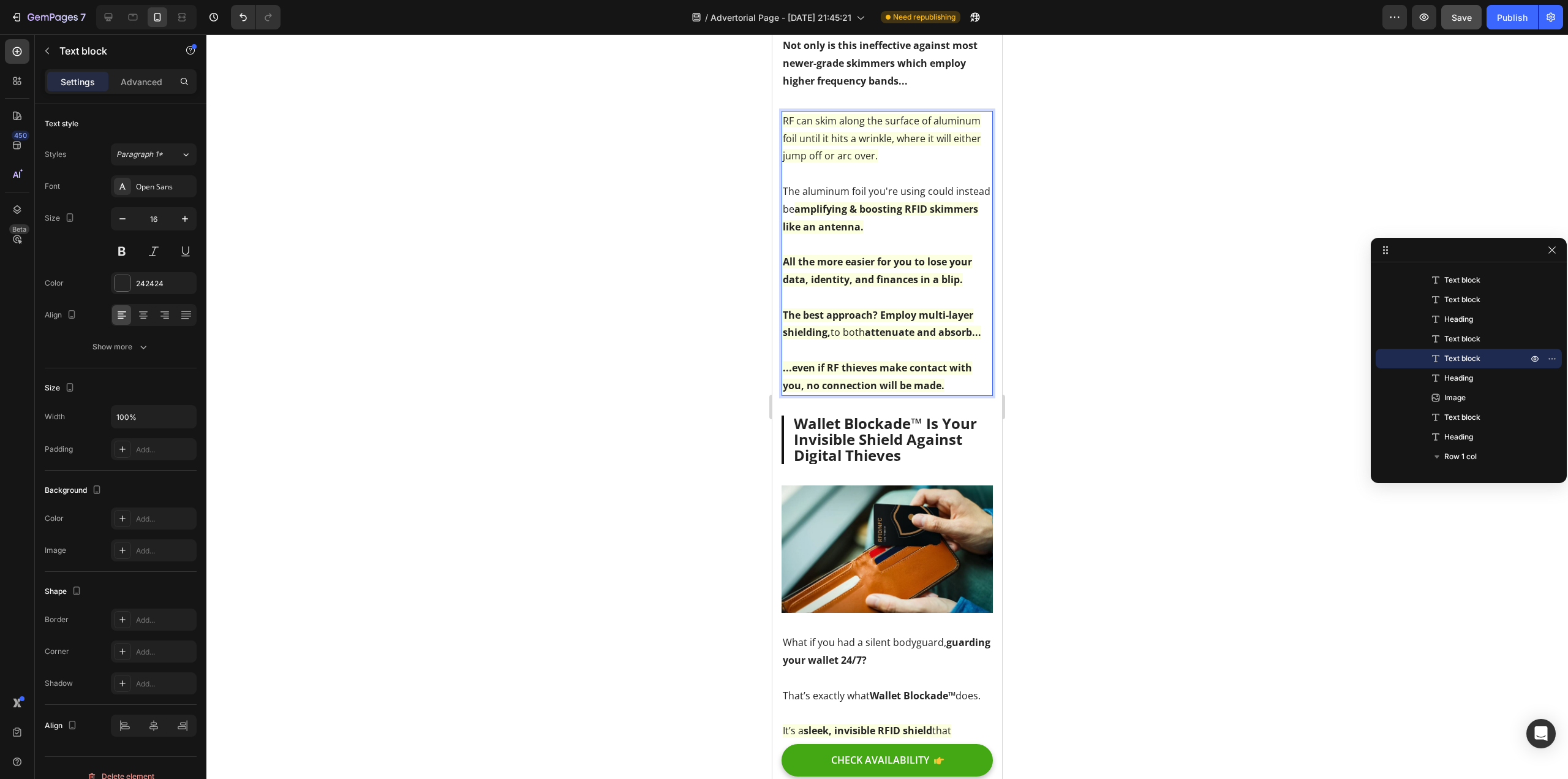
click at [850, 342] on p "The best approach? Employ multi-layer shielding, to both attenuate and absorb..." at bounding box center [887, 324] width 209 height 36
drag, startPoint x: 796, startPoint y: 406, endPoint x: 783, endPoint y: 406, distance: 13.0
click at [783, 392] on strong "...even if RF thieves make contact with you, no connection will be made." at bounding box center [877, 377] width 189 height 31
click at [970, 395] on p "As such, even if RF thieves make contact with you, no connection will be made." at bounding box center [887, 377] width 209 height 36
click at [642, 434] on div at bounding box center [887, 406] width 1362 height 744
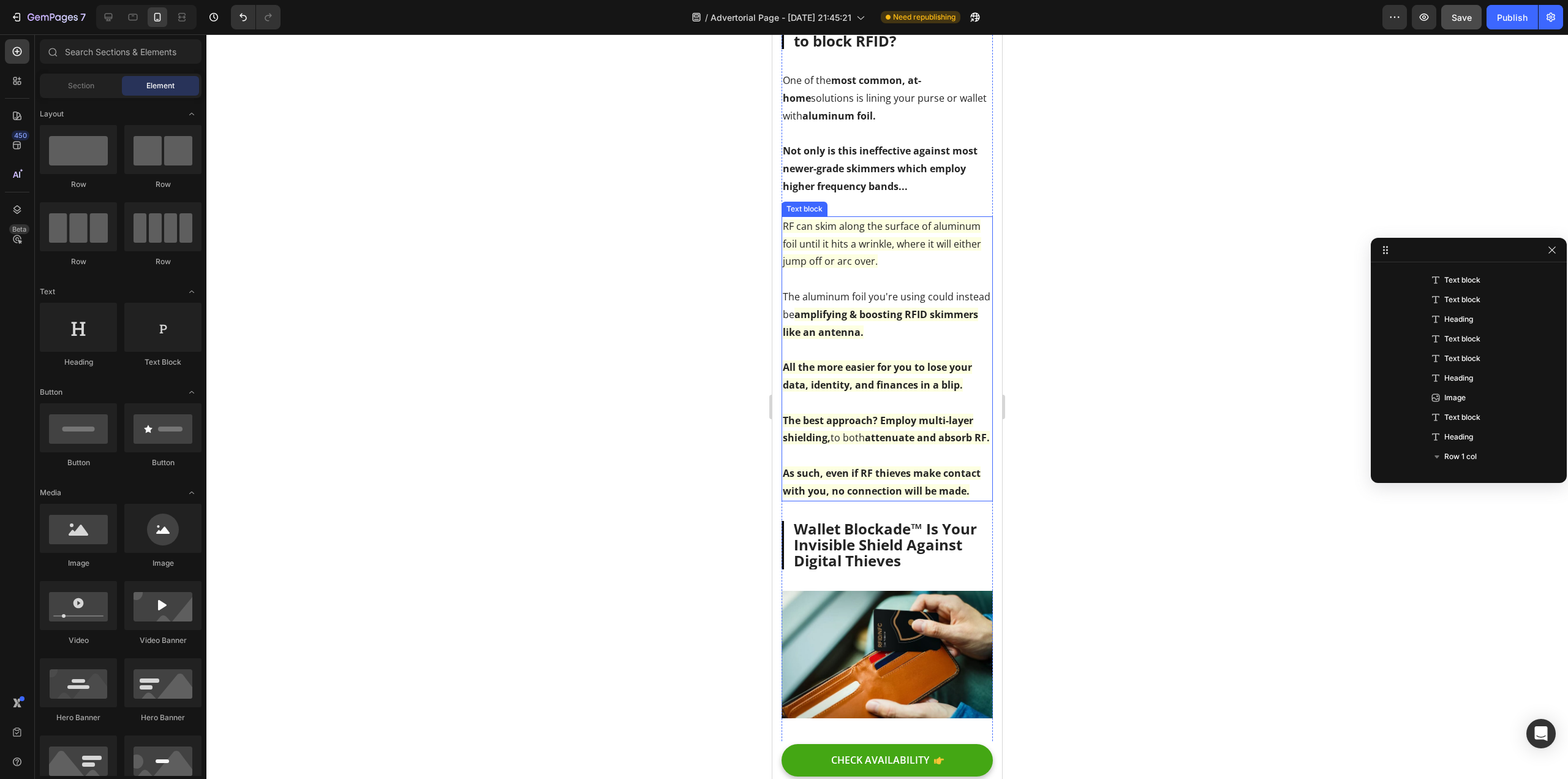
scroll to position [1745, 0]
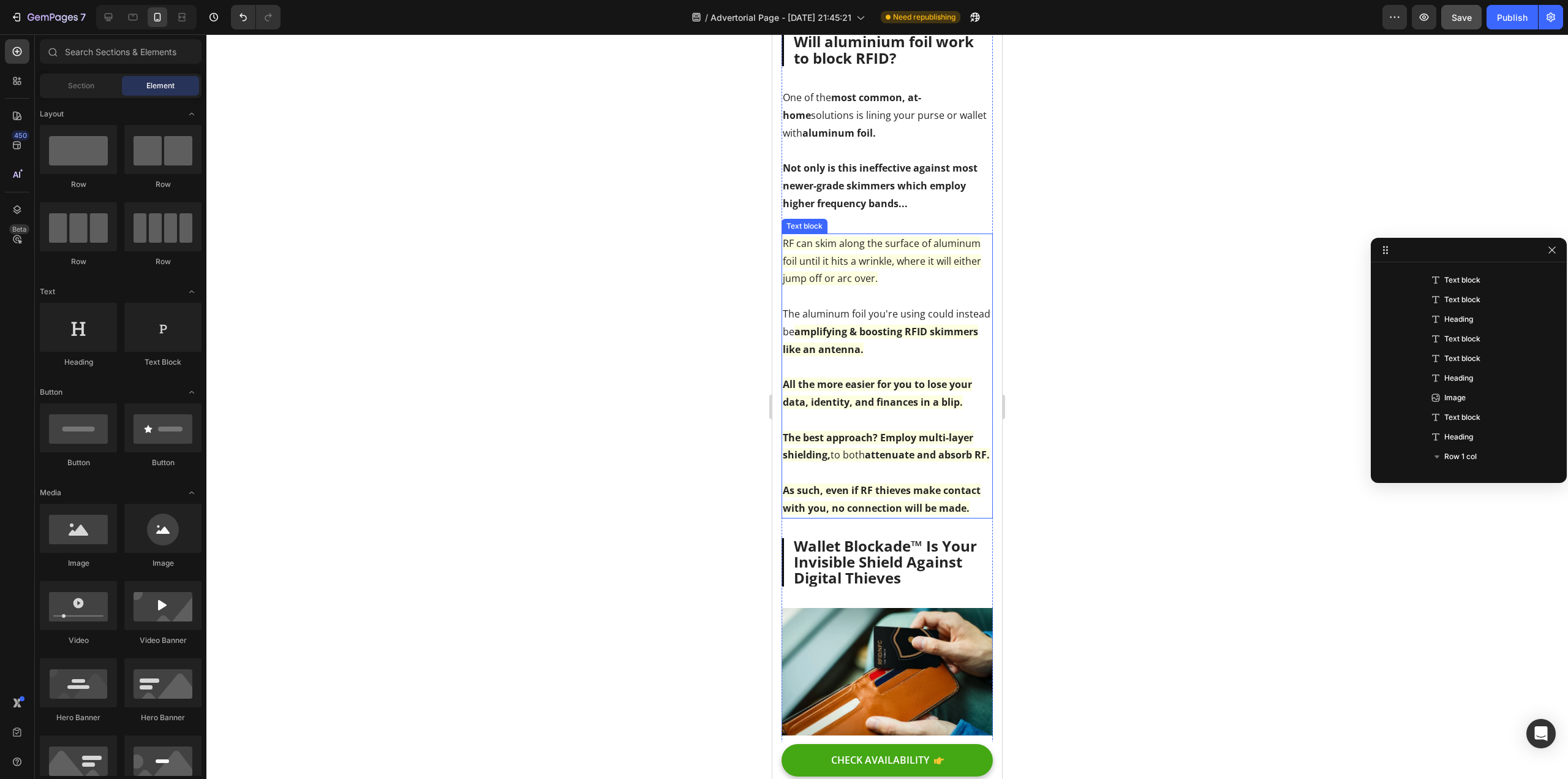
click at [893, 444] on strong "The best approach? Employ" at bounding box center [850, 438] width 134 height 13
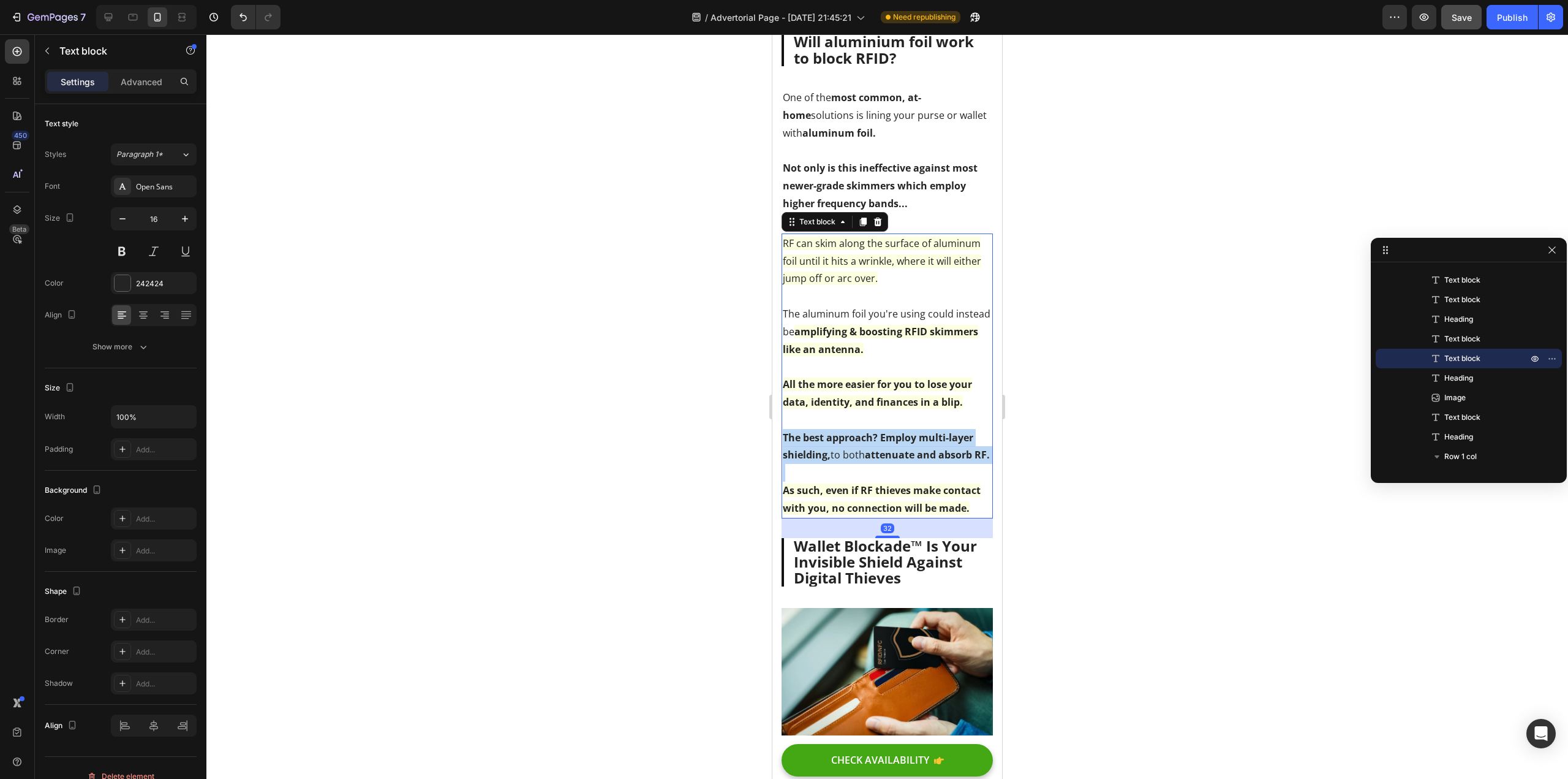
click at [893, 444] on strong "The best approach? Employ" at bounding box center [850, 438] width 134 height 13
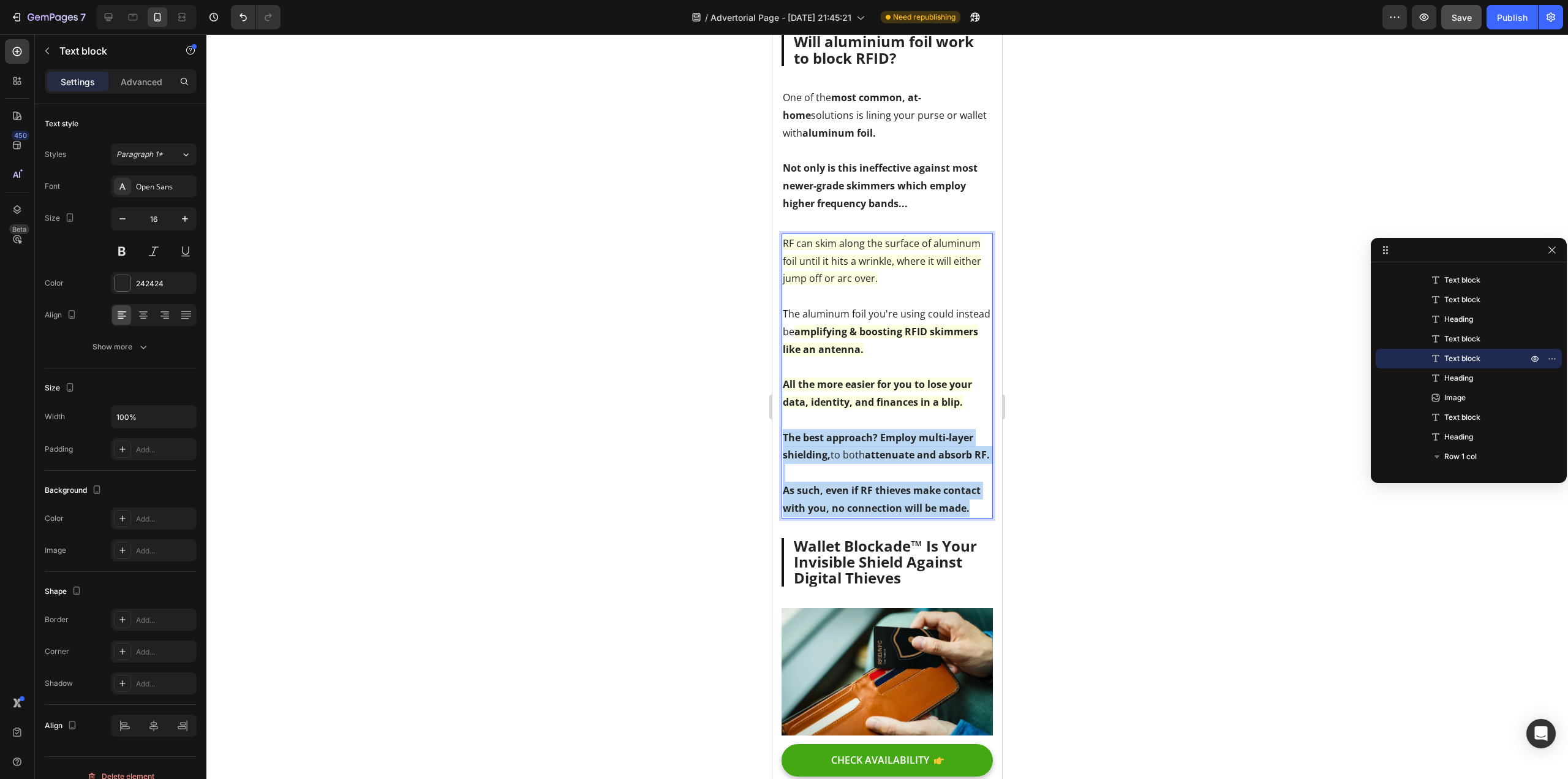
drag, startPoint x: 971, startPoint y: 538, endPoint x: 785, endPoint y: 454, distance: 204.1
click at [785, 454] on div "RF can skim along the surface of aluminum foil until it hits a wrinkle, where i…" at bounding box center [888, 376] width 211 height 285
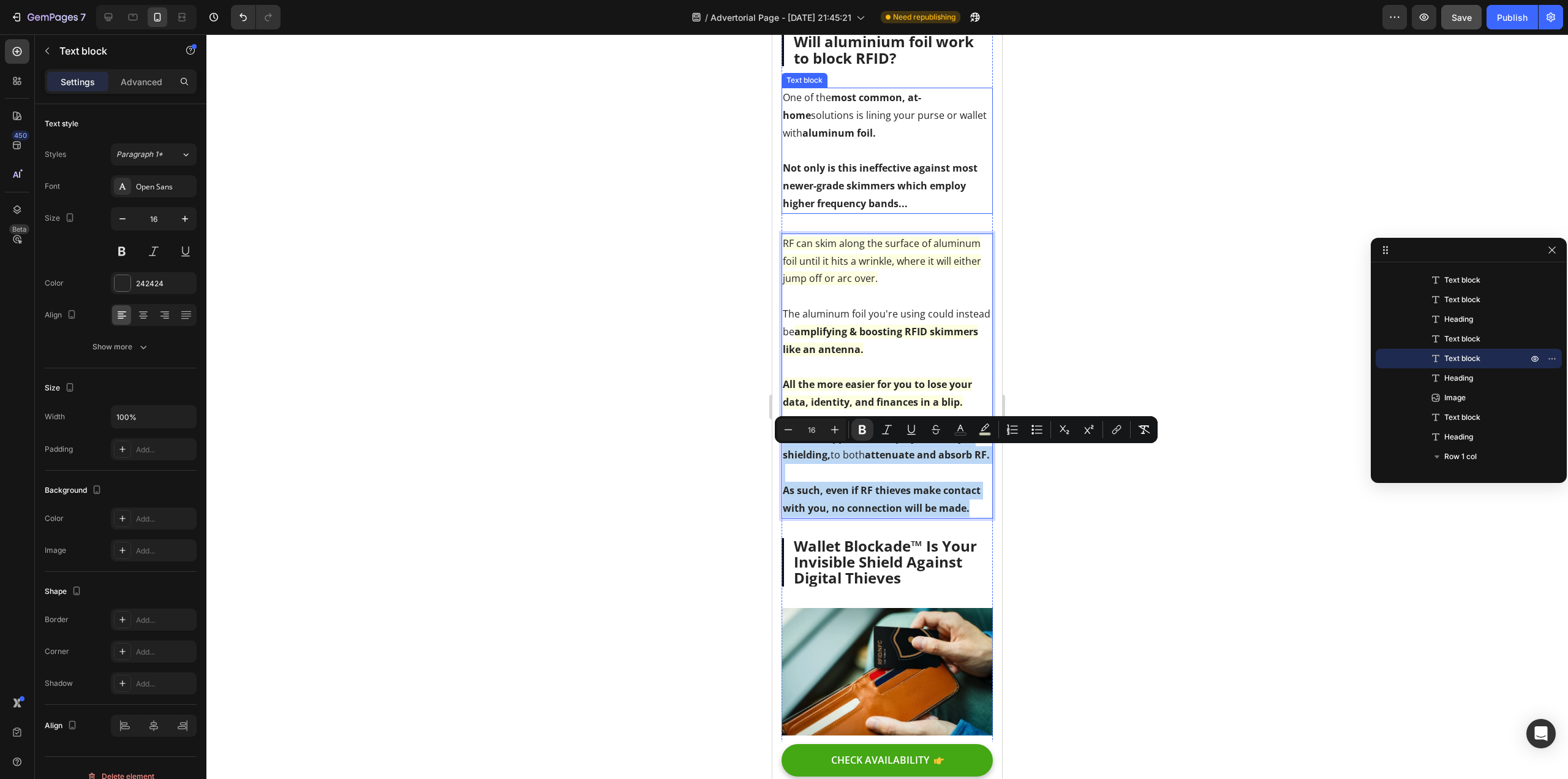
copy div "The best approach? Employ multi-layer shielding, to both attenuate and absorb R…"
click at [870, 464] on p "The best approach? Employ multi-layer shielding, to both attenuate and absorb R…" at bounding box center [887, 446] width 209 height 36
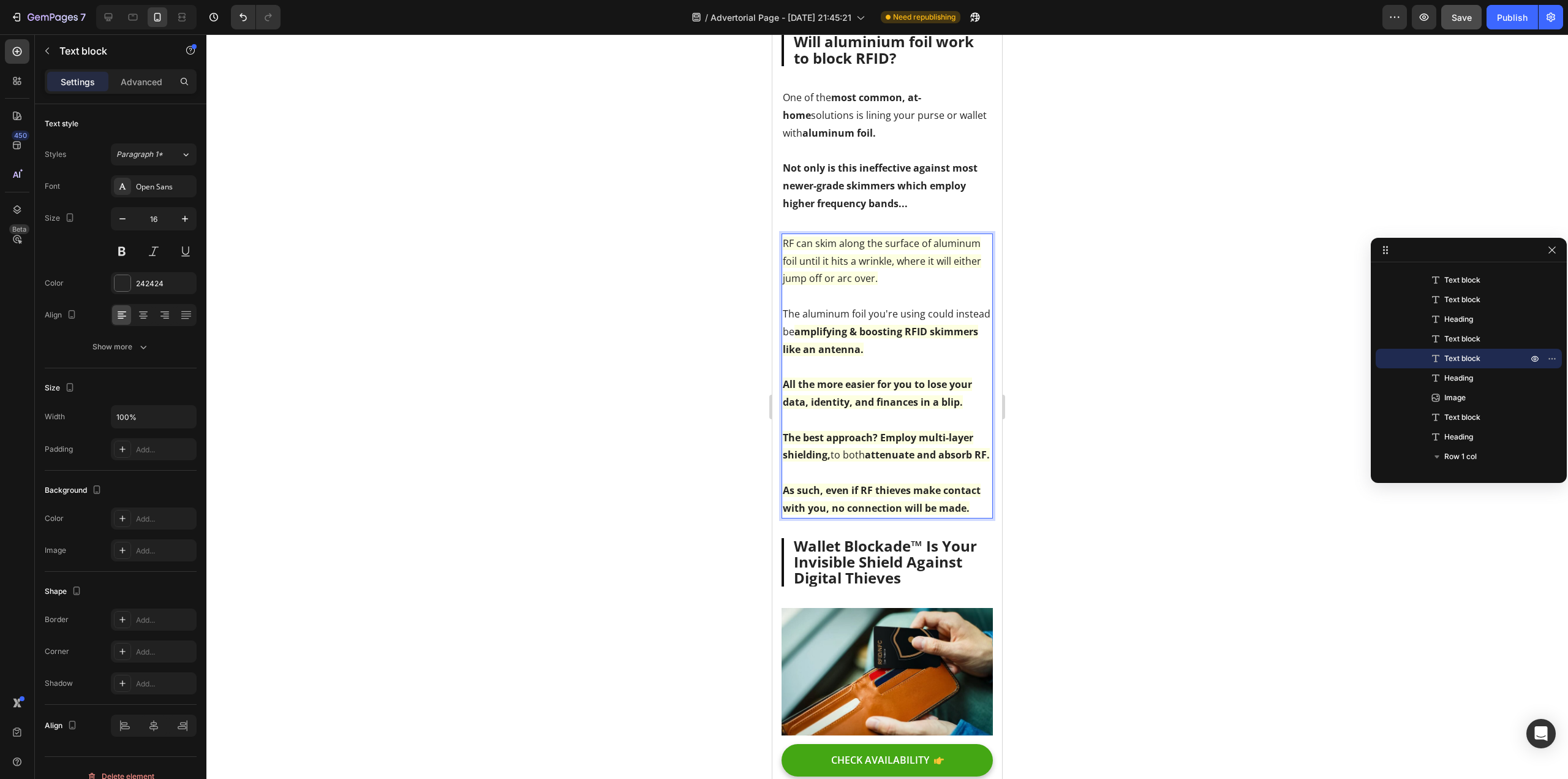
click at [865, 464] on p "The best approach? Employ multi-layer shielding, to both attenuate and absorb R…" at bounding box center [887, 446] width 209 height 36
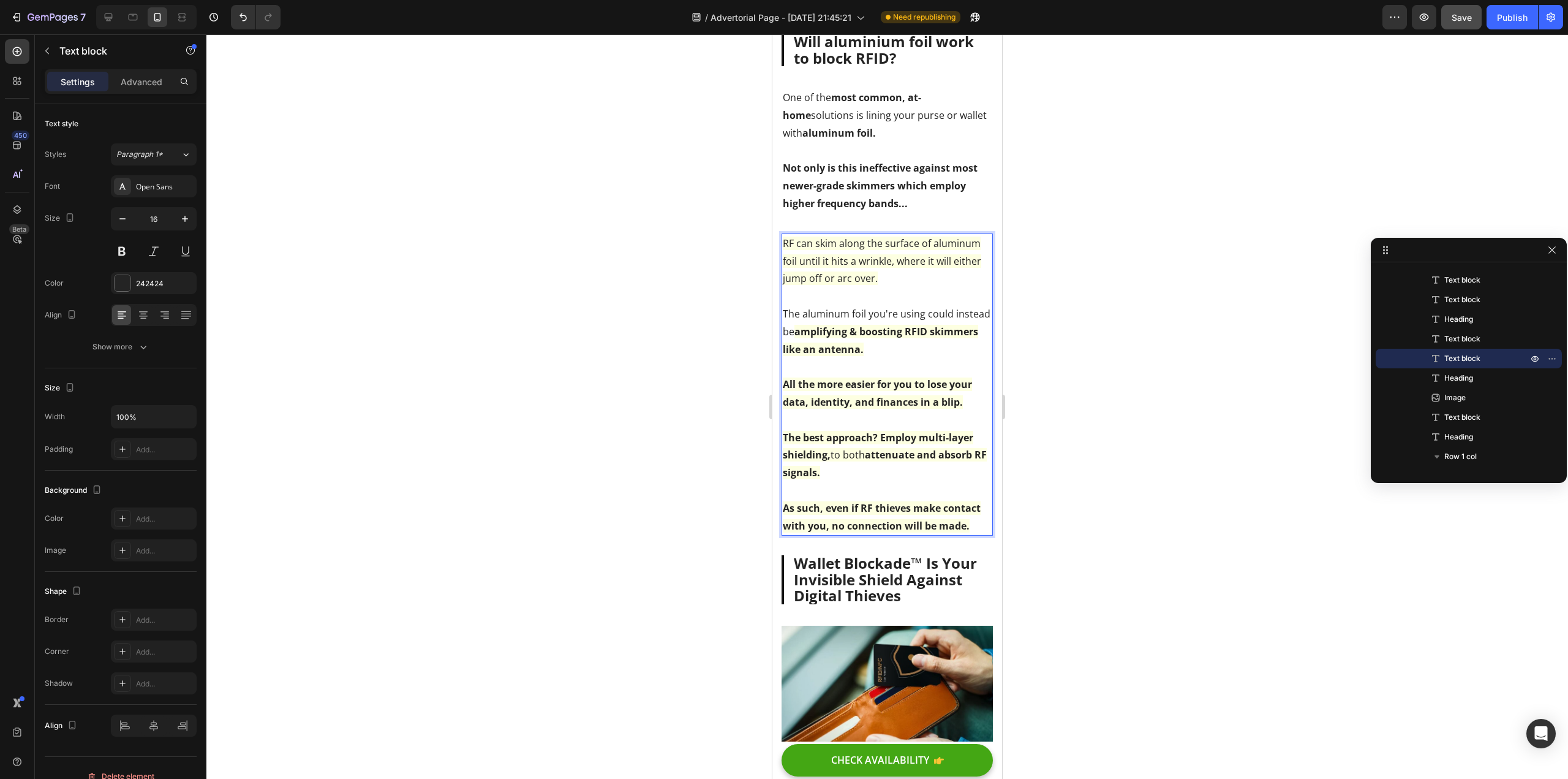
click at [514, 445] on div at bounding box center [887, 406] width 1362 height 744
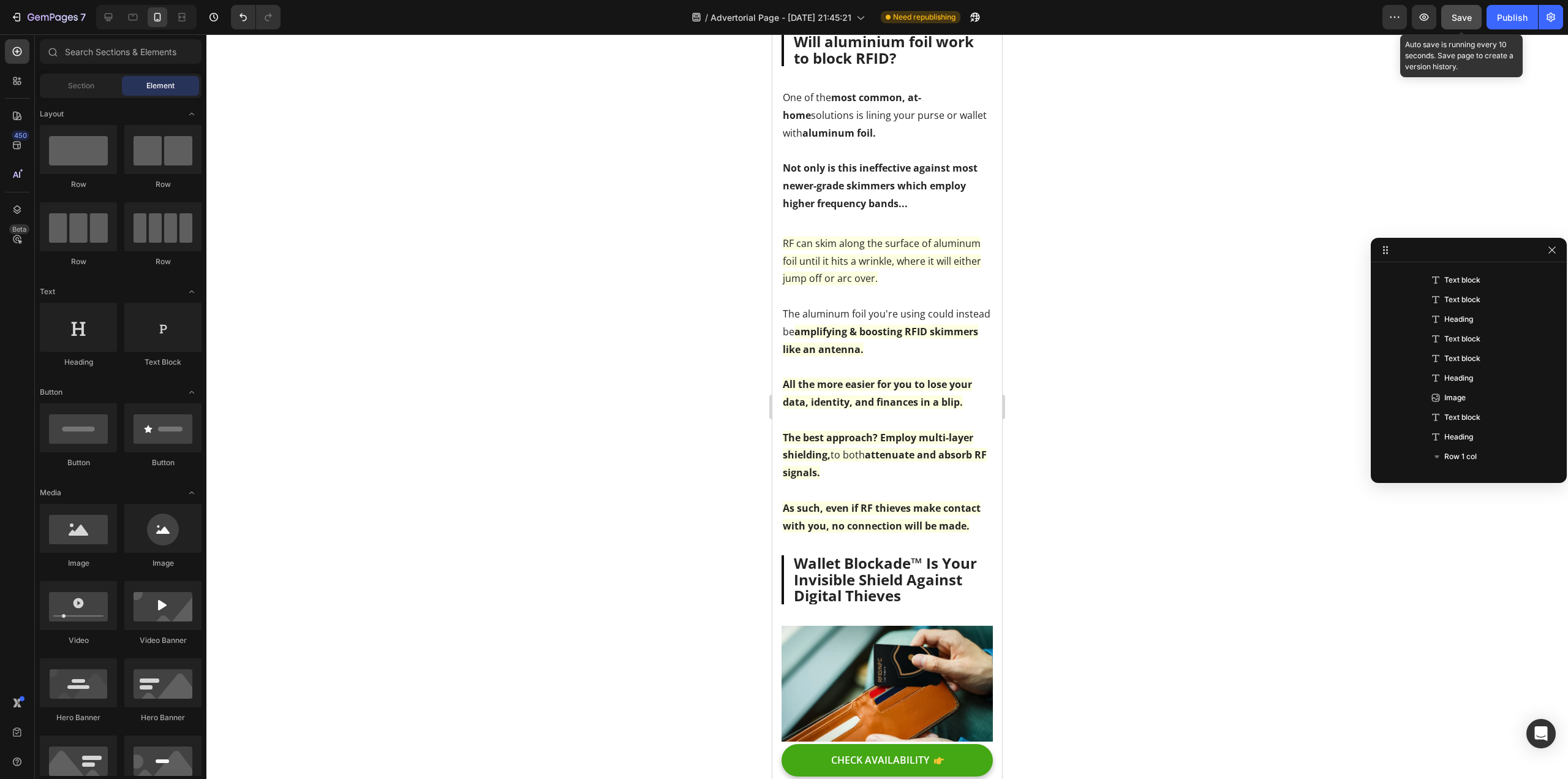
click at [1461, 13] on span "Save" at bounding box center [1461, 17] width 20 height 11
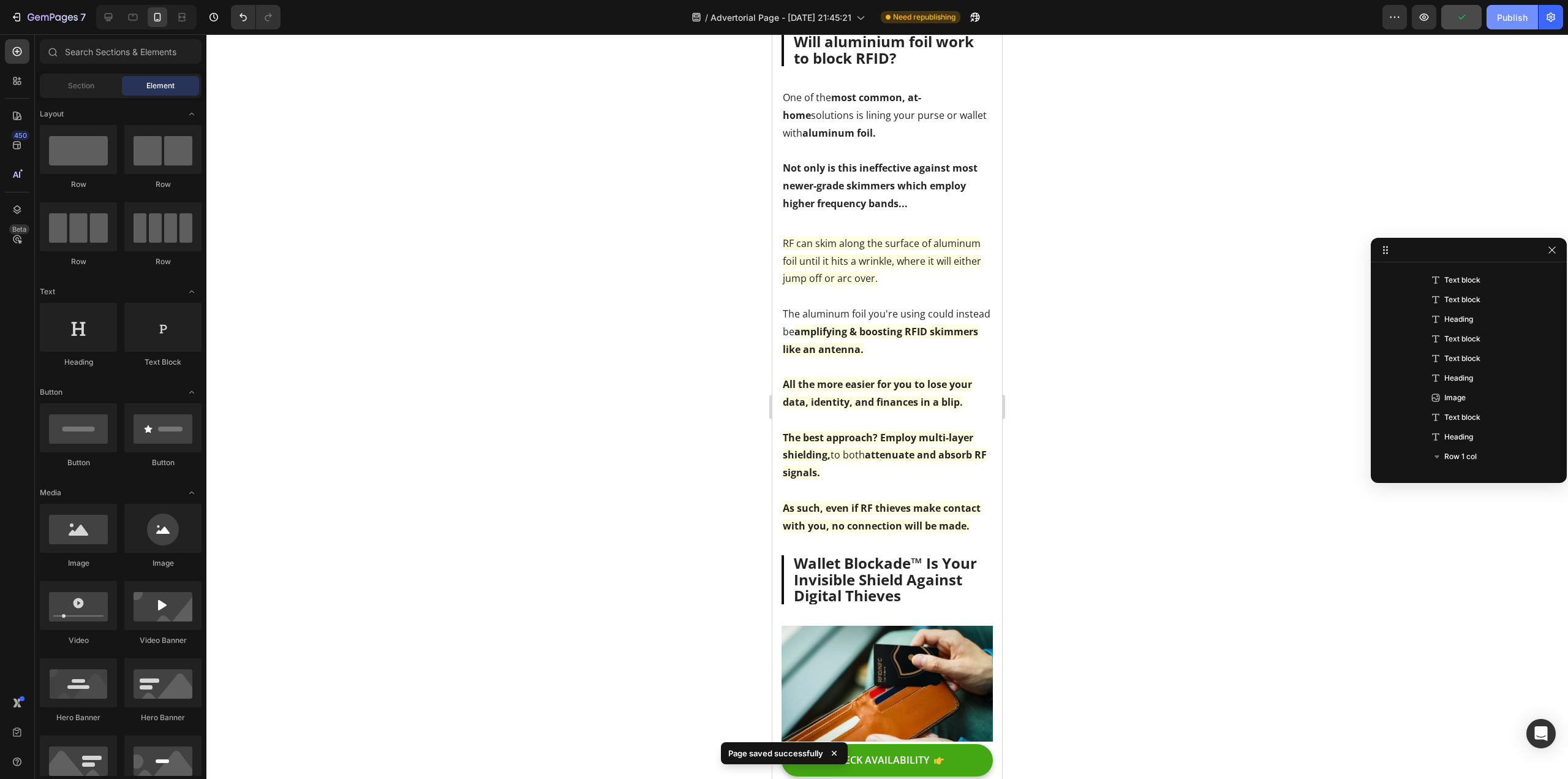
click at [1502, 17] on div "Publish" at bounding box center [1512, 17] width 31 height 13
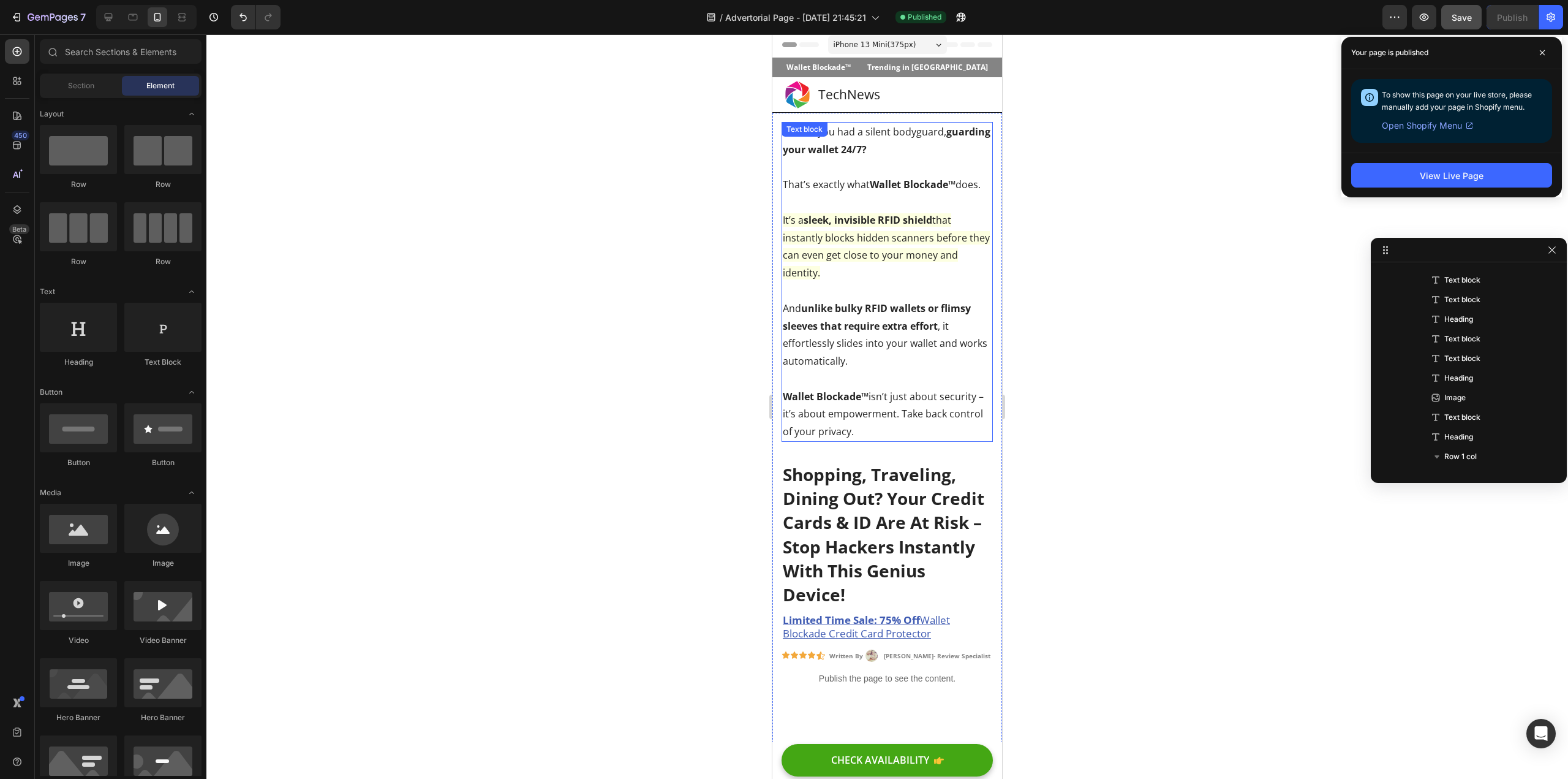
scroll to position [0, 0]
click at [895, 291] on p "What if you had a silent bodyguard, guarding your wallet 24/7? That’s exactly w…" at bounding box center [887, 283] width 209 height 317
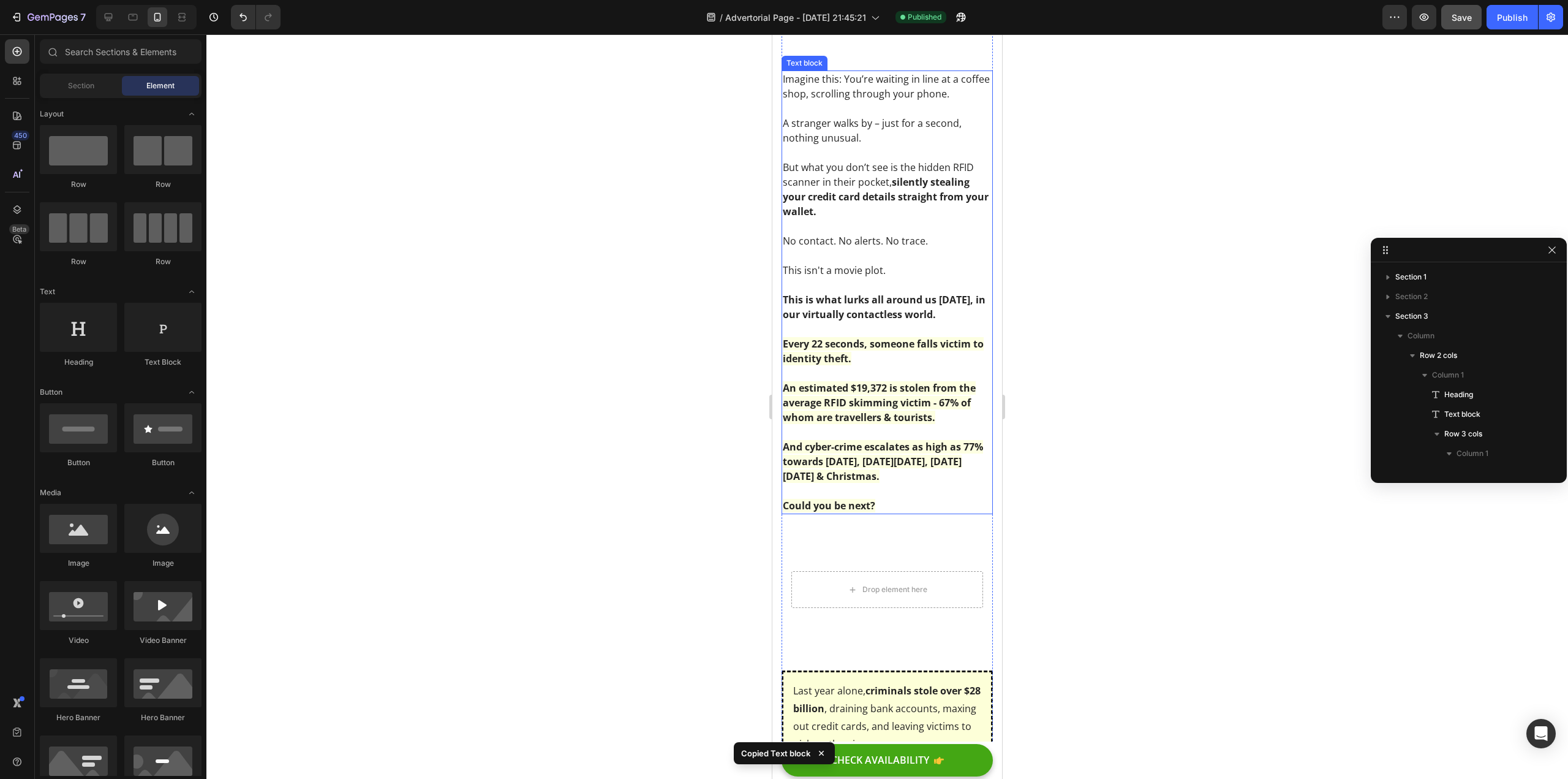
scroll to position [613, 0]
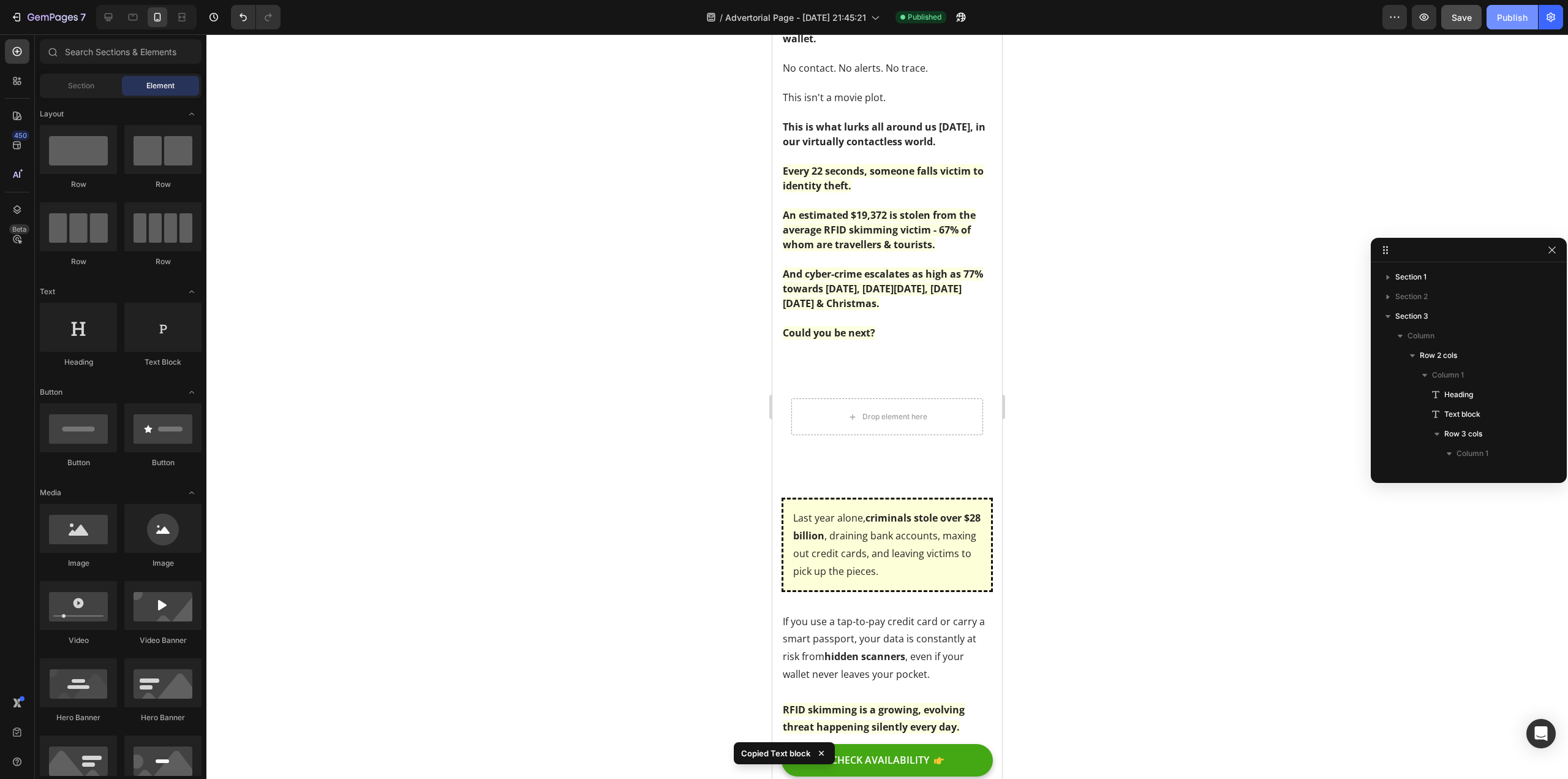
click at [1504, 11] on div "Publish" at bounding box center [1512, 17] width 31 height 13
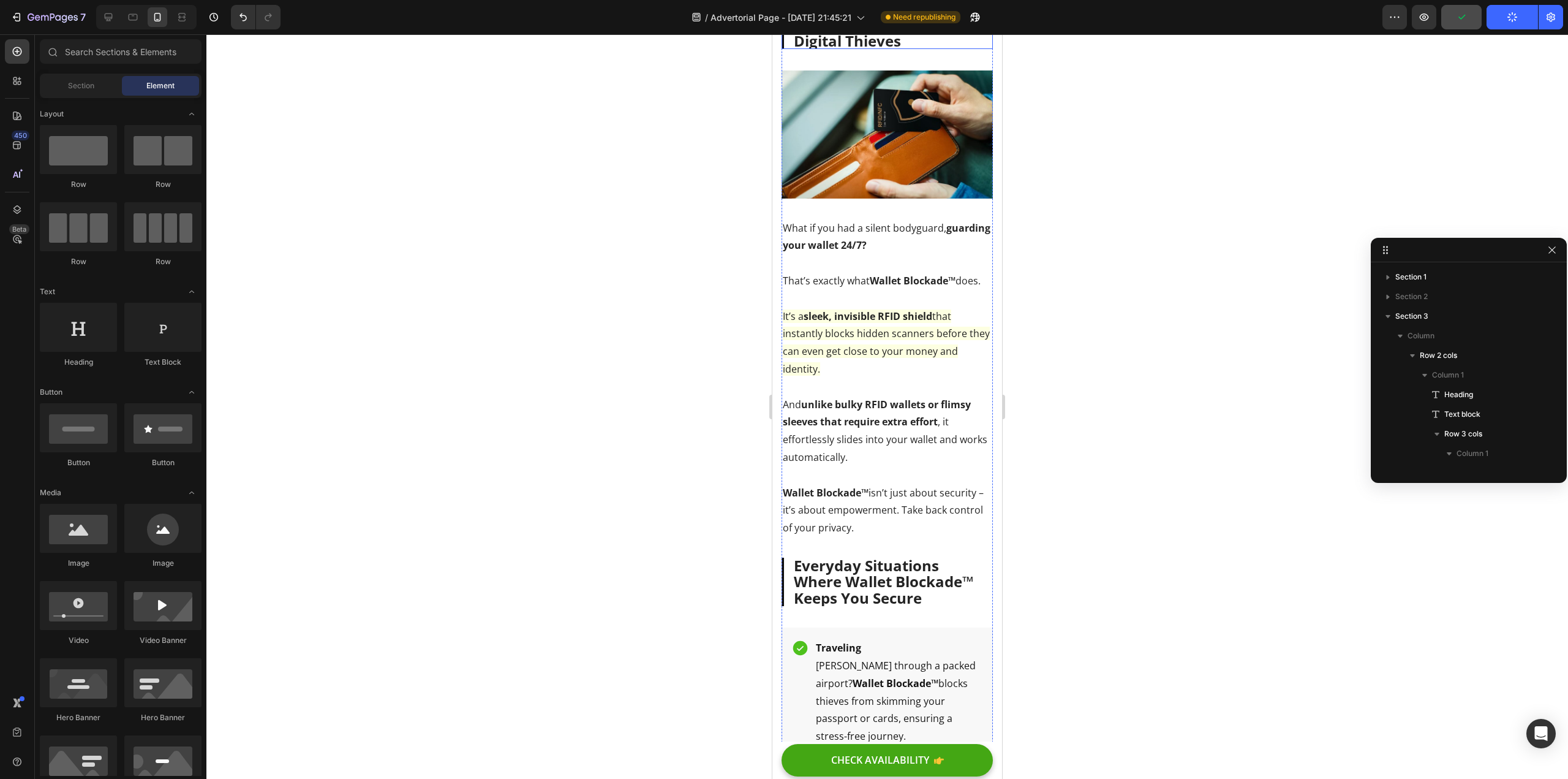
scroll to position [1961, 0]
click at [896, 444] on p "What if you had a silent bodyguard, guarding your wallet 24/7? That’s exactly w…" at bounding box center [887, 377] width 209 height 317
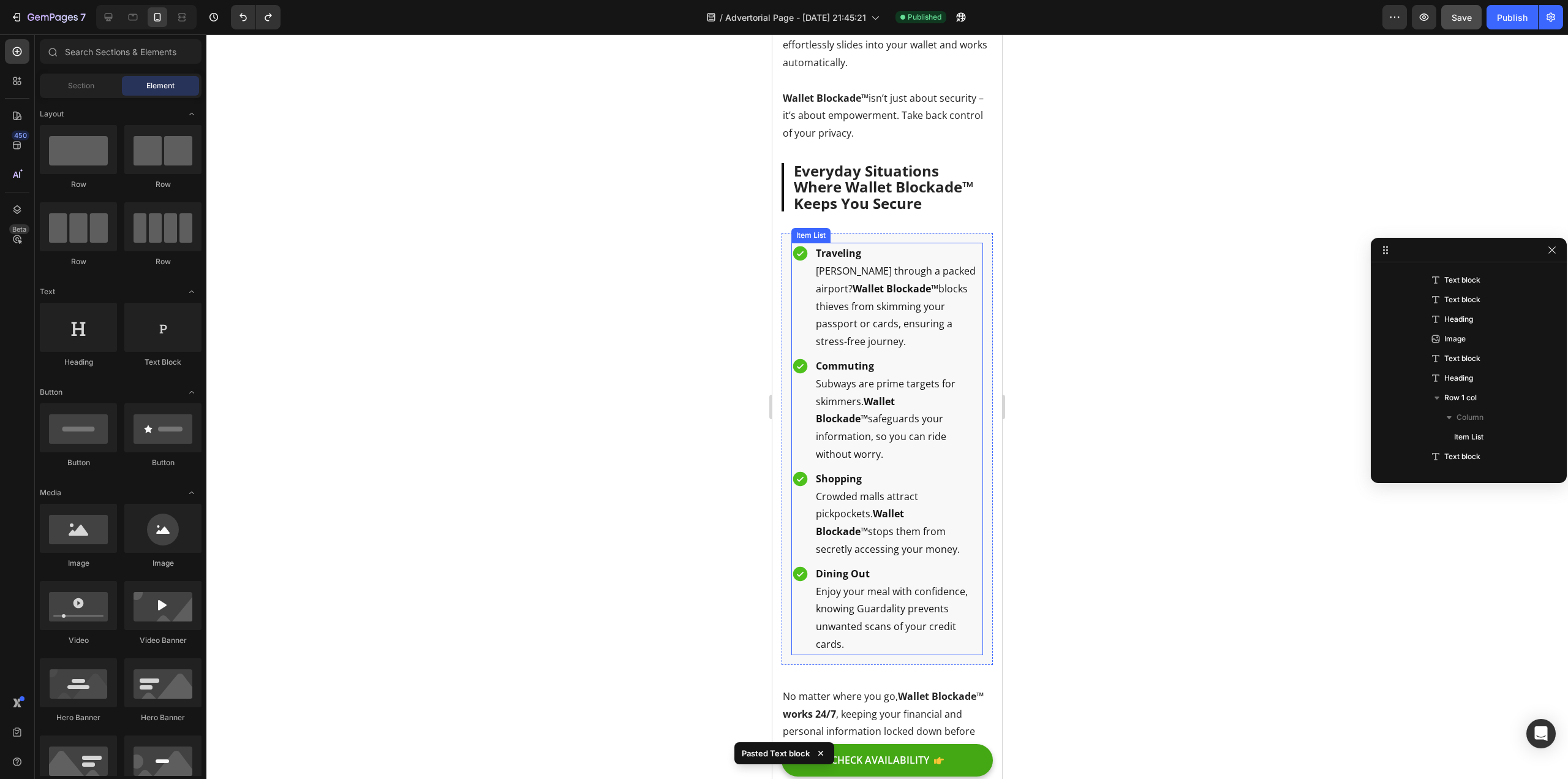
scroll to position [2146, 0]
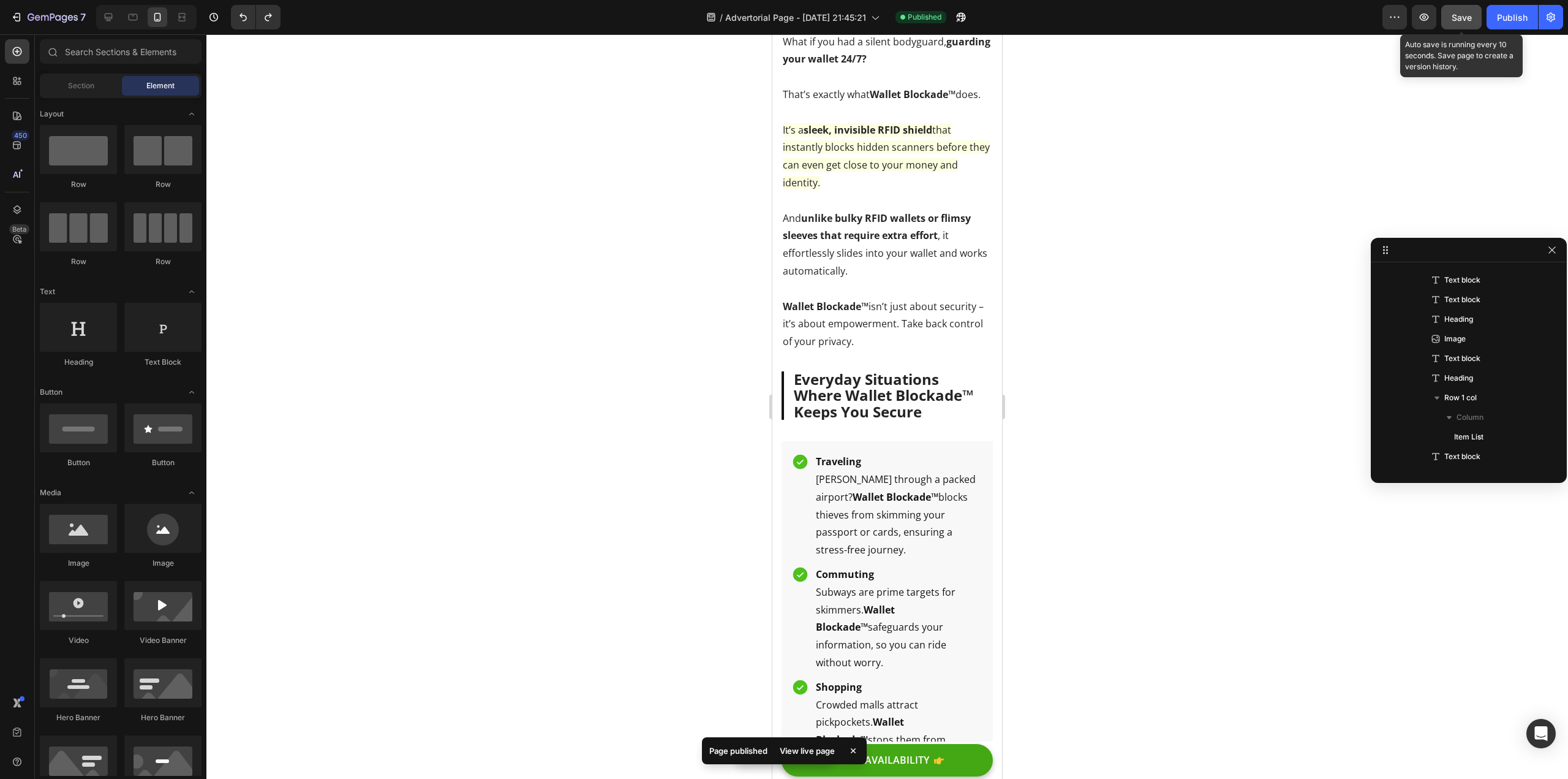
click at [1473, 18] on button "Save" at bounding box center [1461, 17] width 40 height 25
click at [1499, 18] on div "Publish" at bounding box center [1512, 17] width 31 height 13
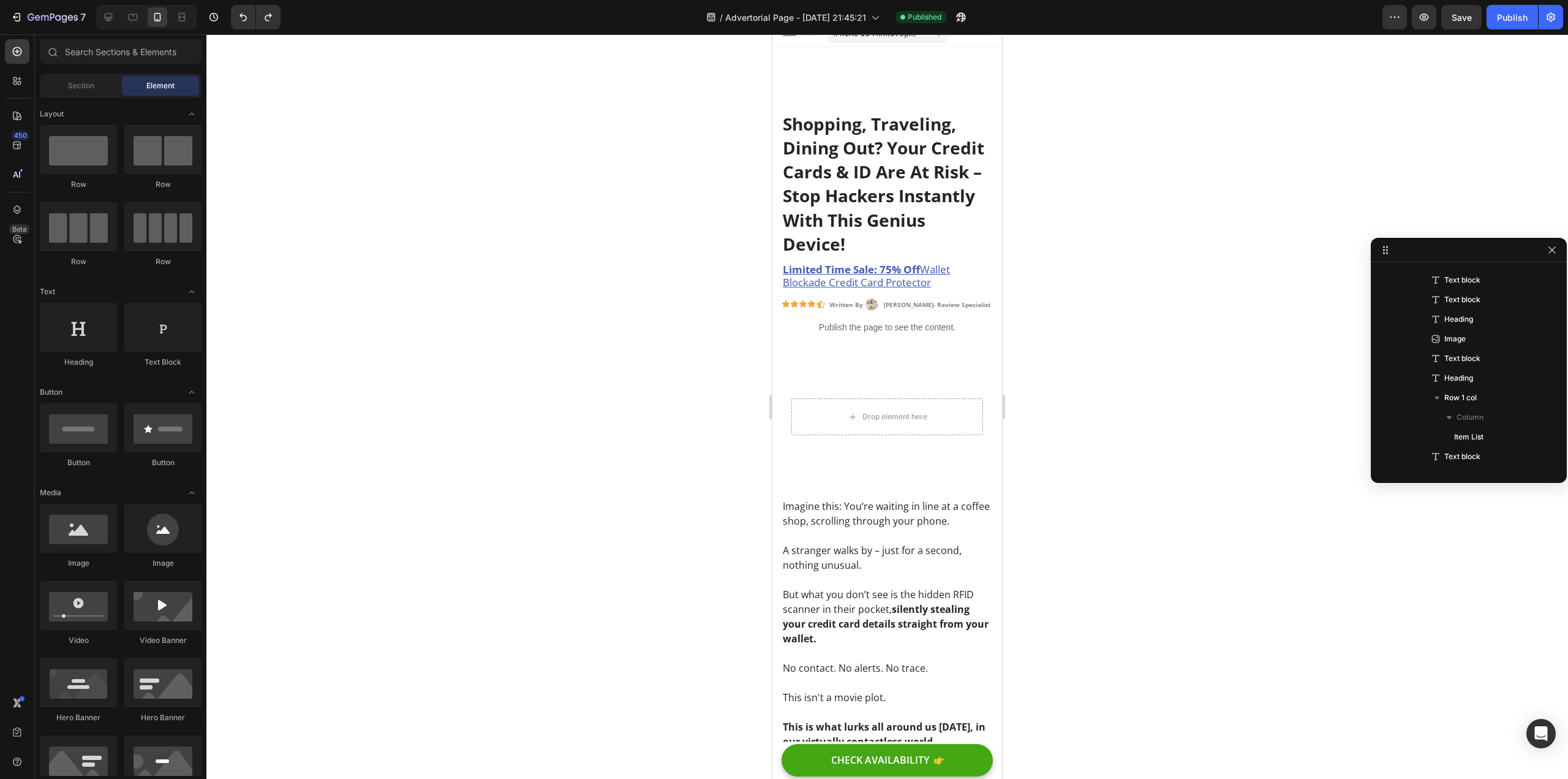
scroll to position [0, 0]
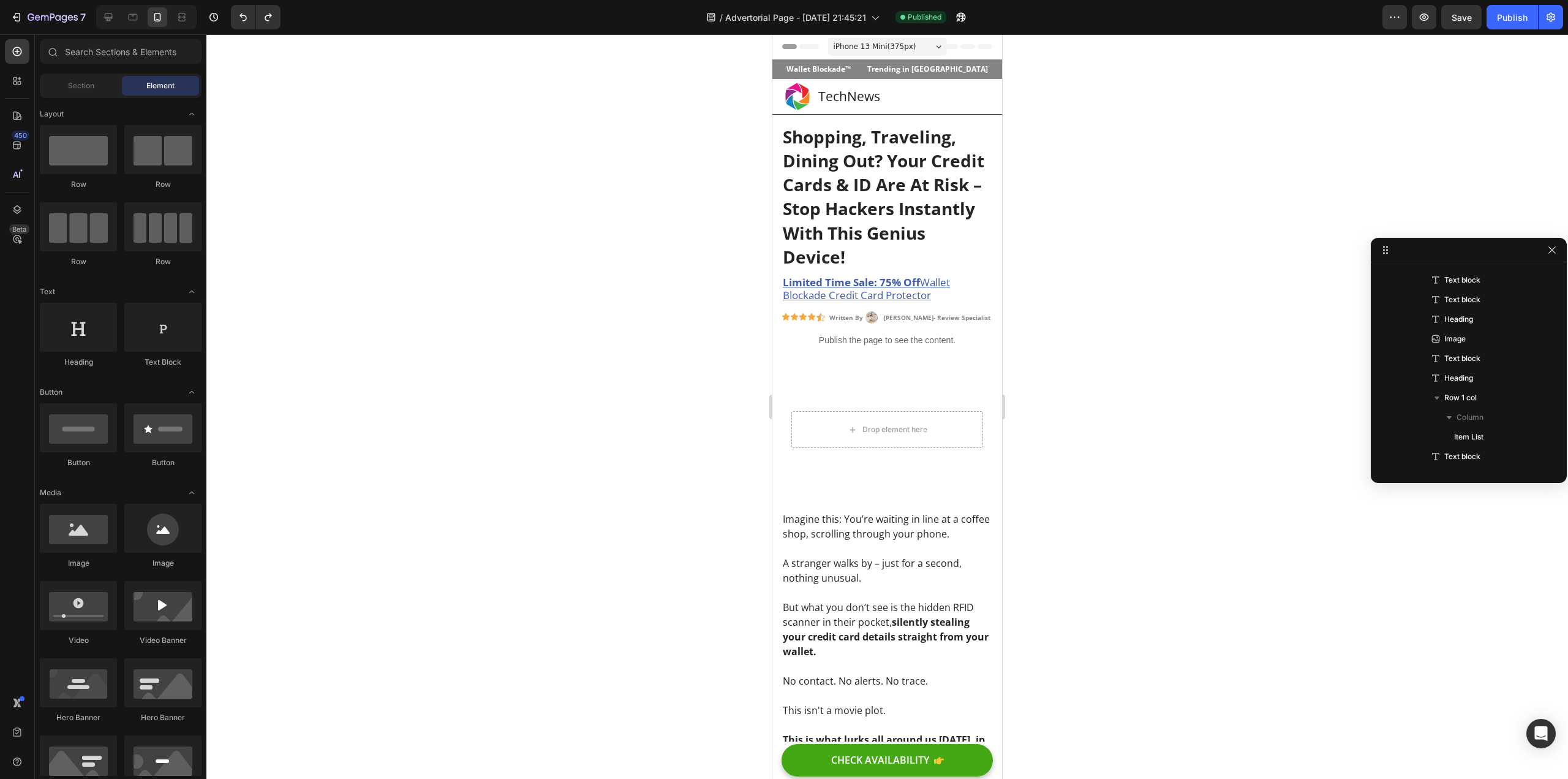
drag, startPoint x: 5, startPoint y: 302, endPoint x: 618, endPoint y: 377, distance: 617.6
click at [618, 377] on div at bounding box center [887, 406] width 1362 height 744
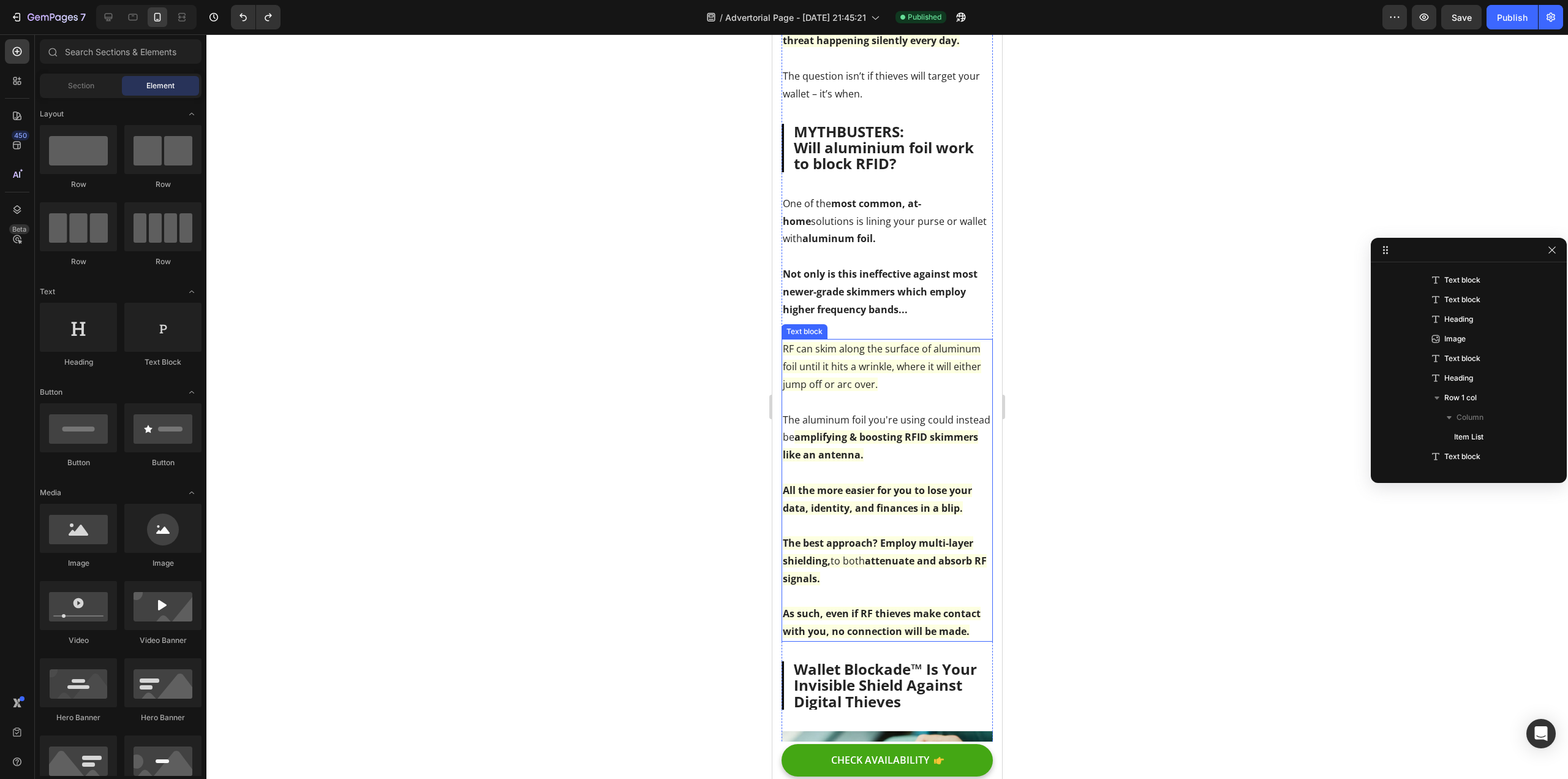
scroll to position [1287, 0]
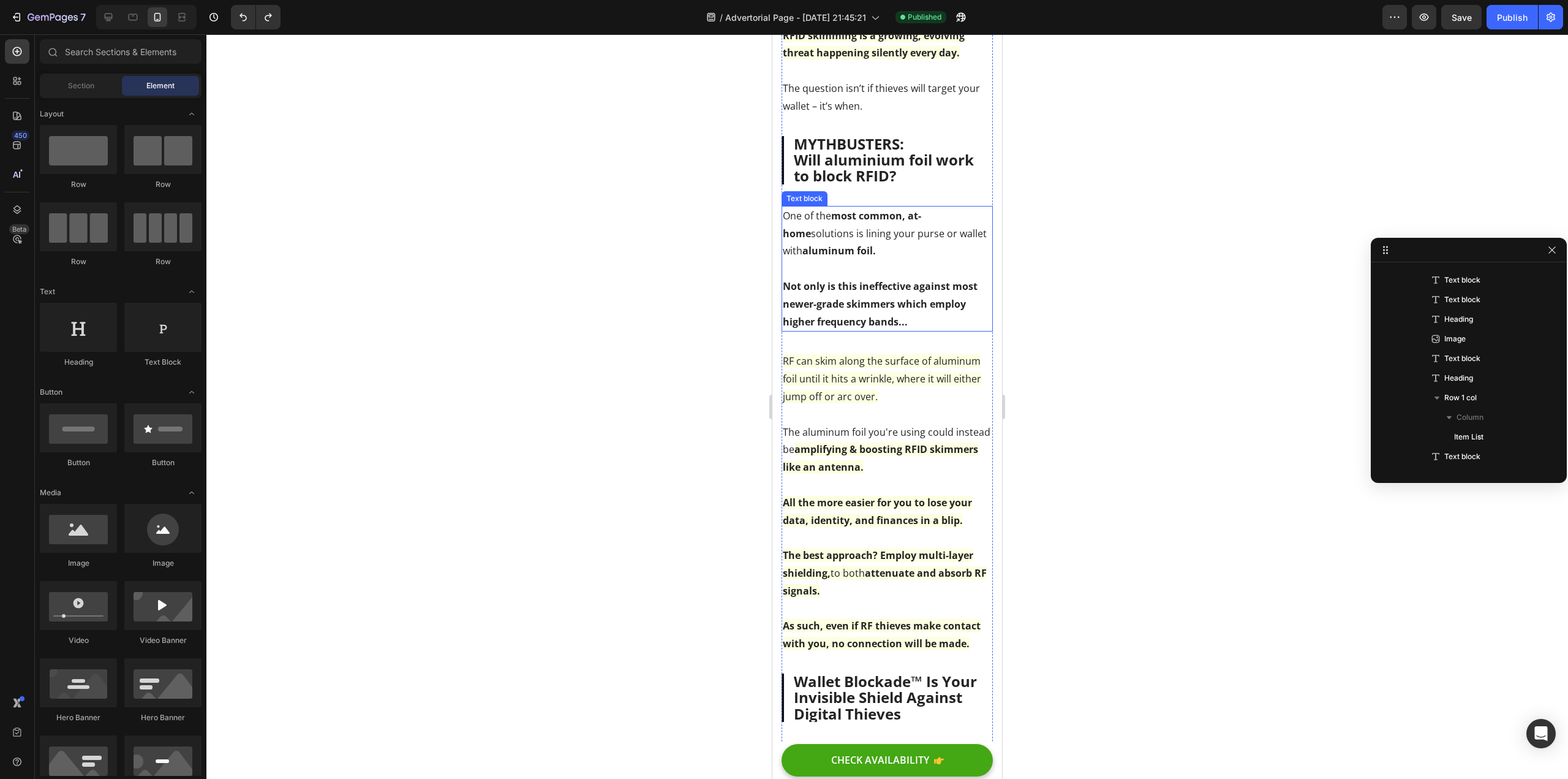
click at [874, 311] on p "Not only is this ineffective against most newer-grade skimmers which employ hig…" at bounding box center [887, 304] width 209 height 53
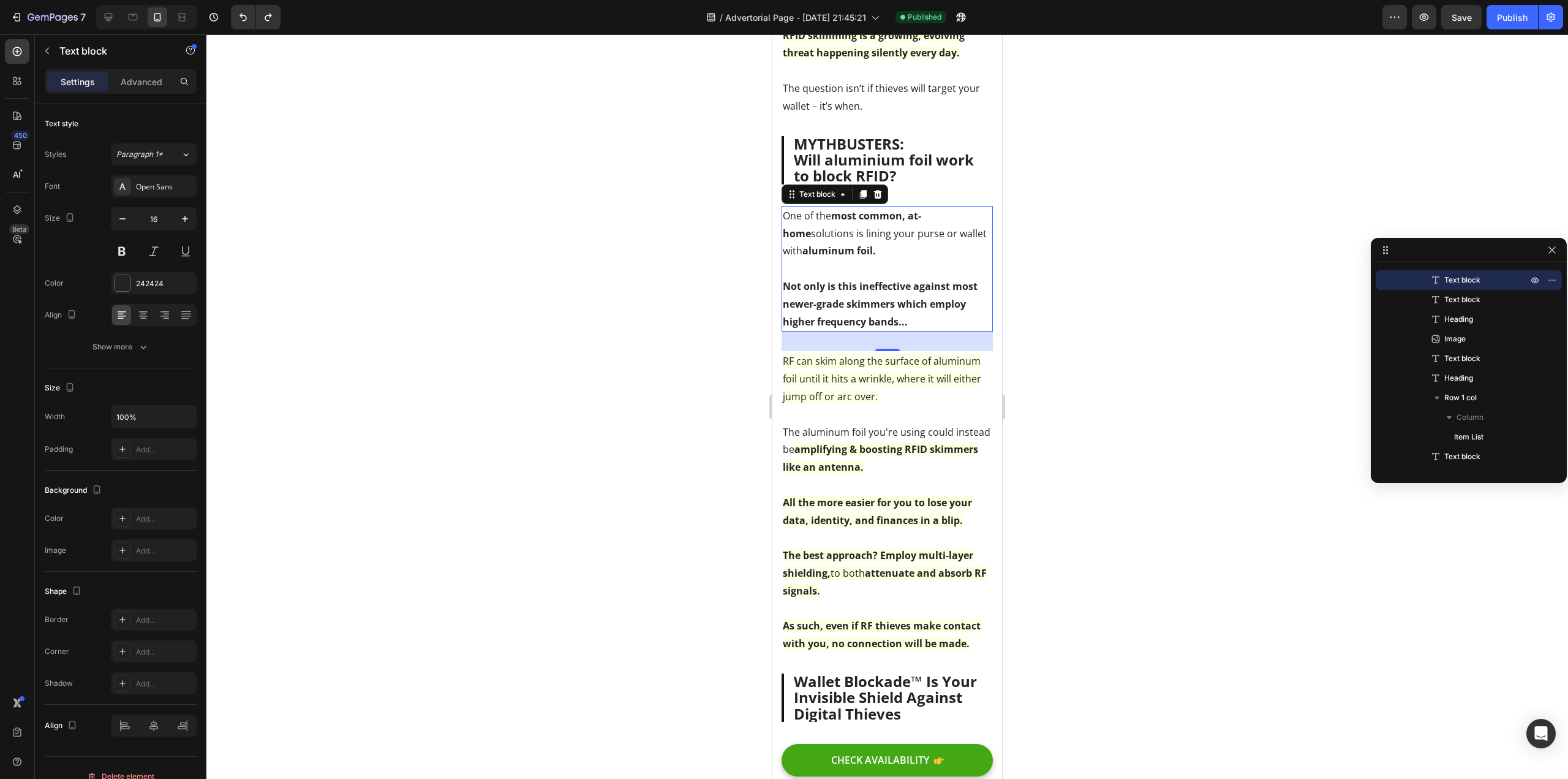
click at [486, 369] on div at bounding box center [887, 406] width 1362 height 744
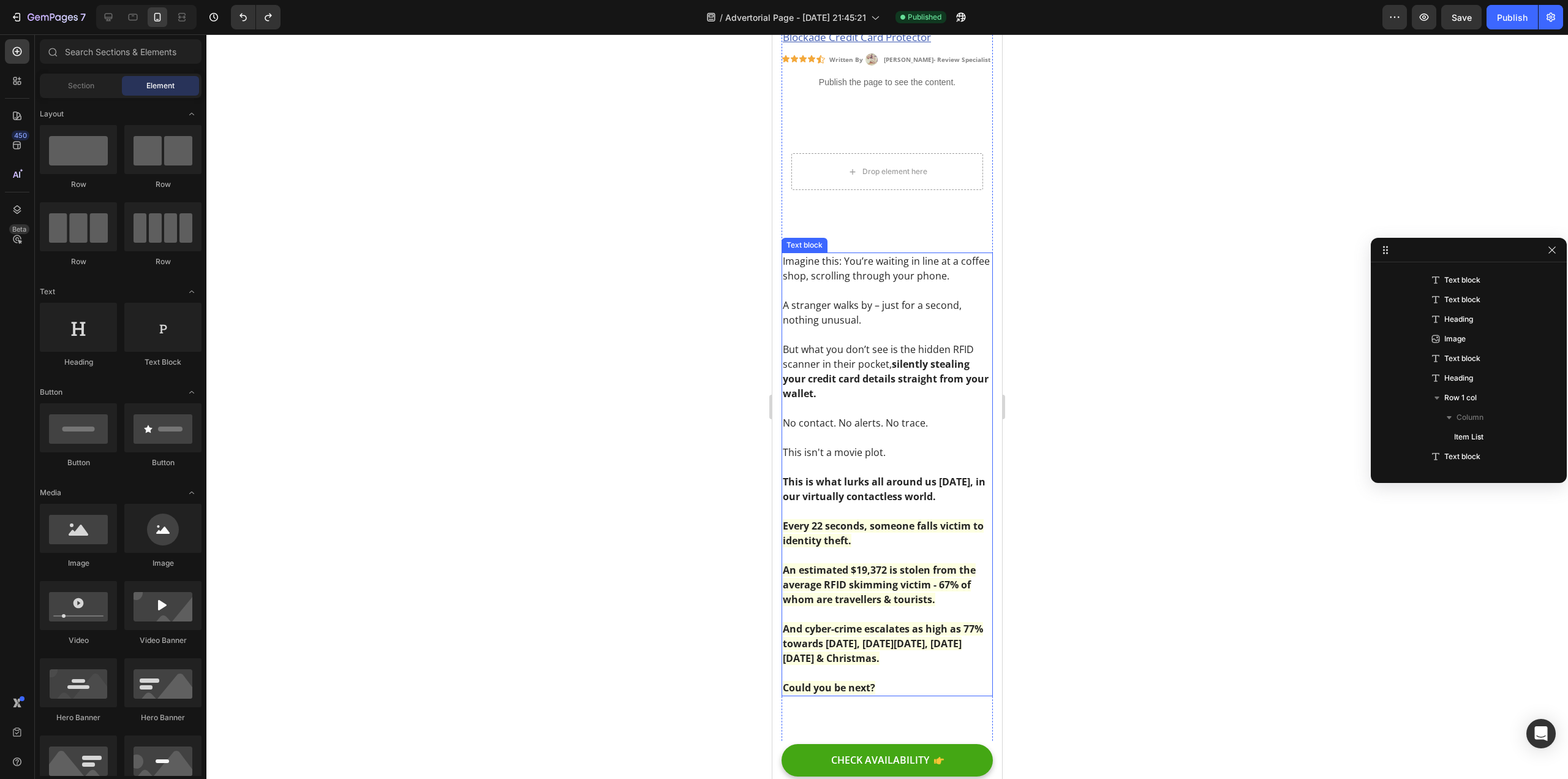
scroll to position [0, 0]
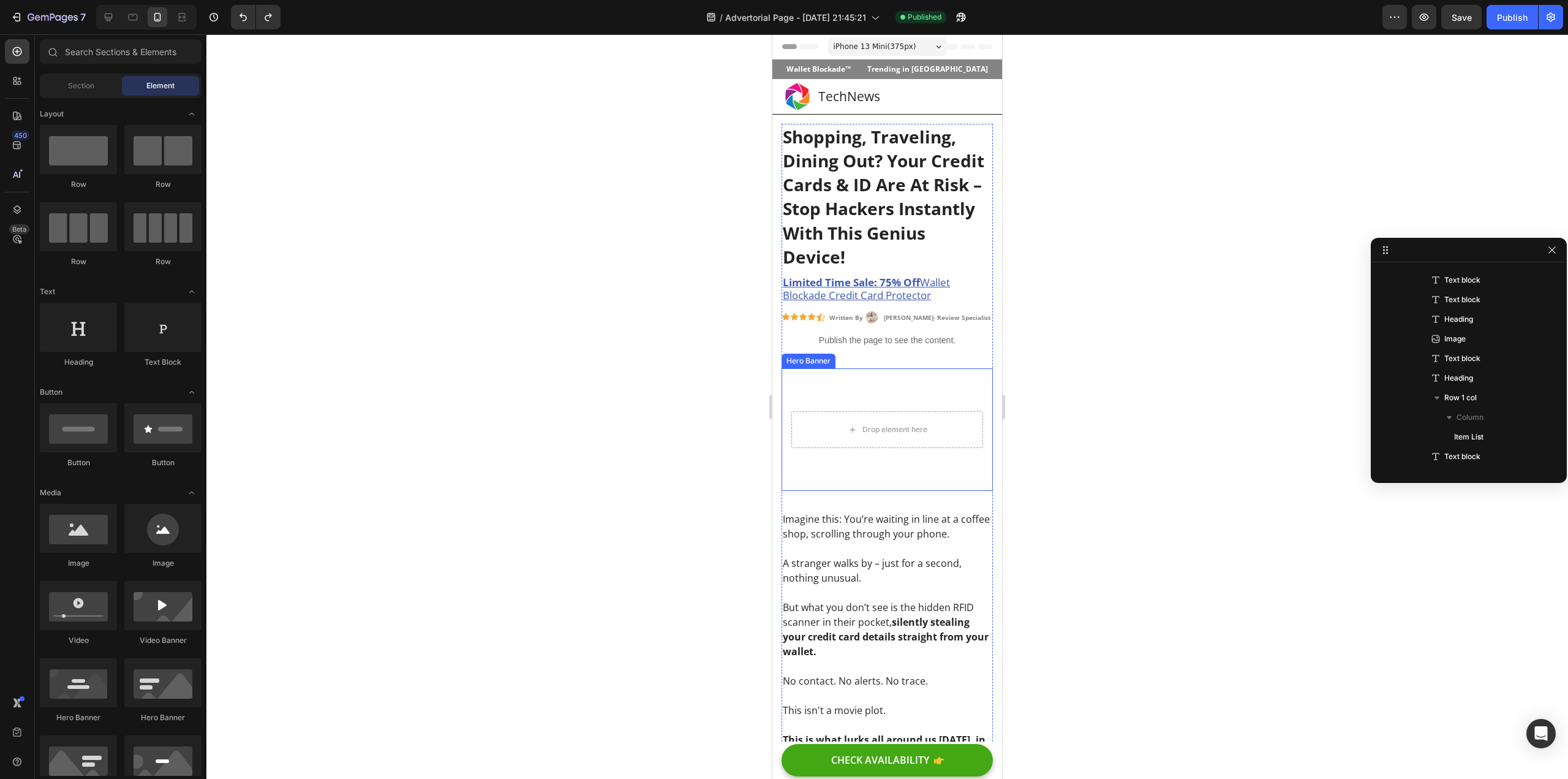
click at [860, 382] on video "Background Image" at bounding box center [888, 430] width 211 height 122
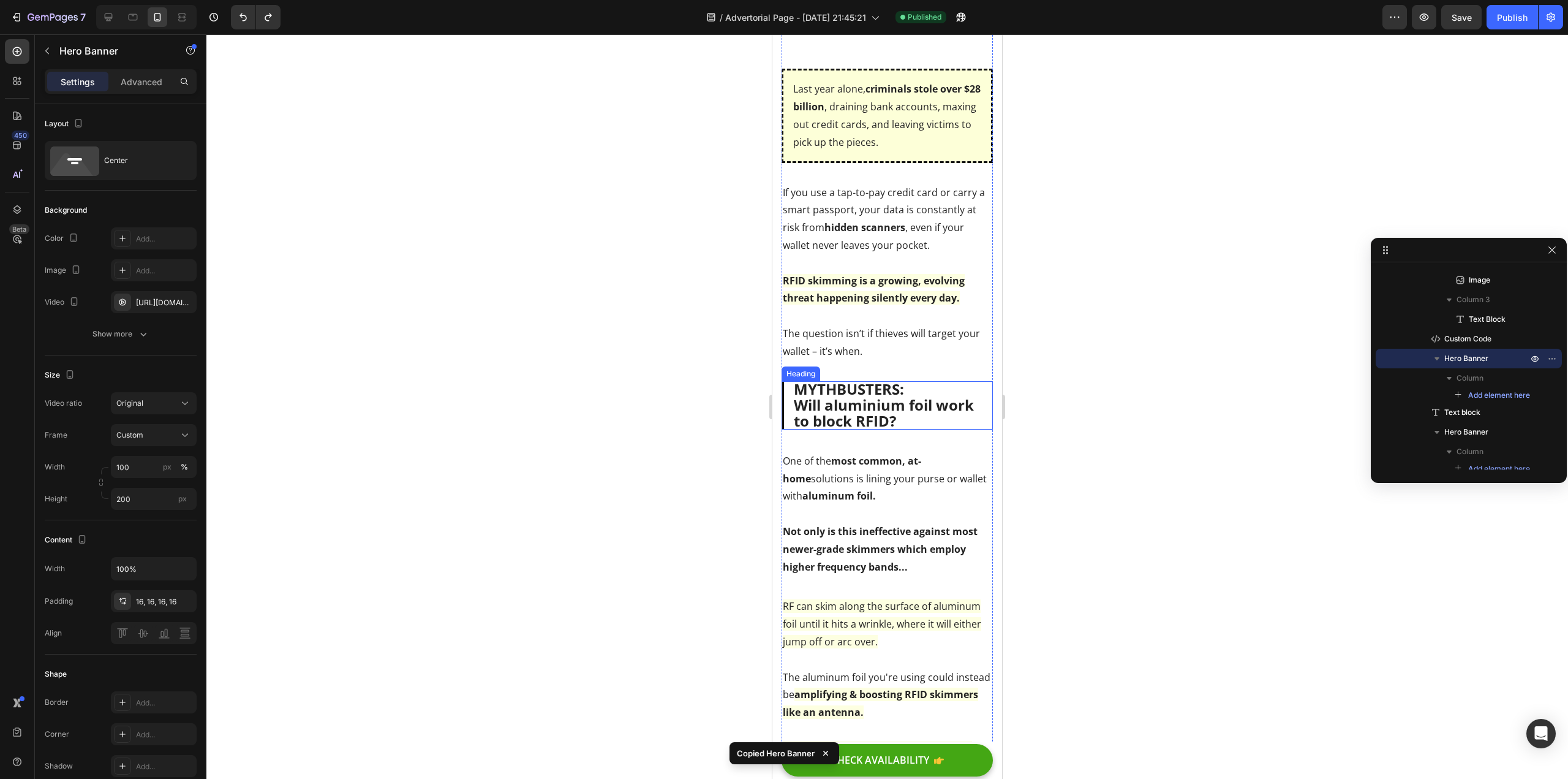
scroll to position [1348, 0]
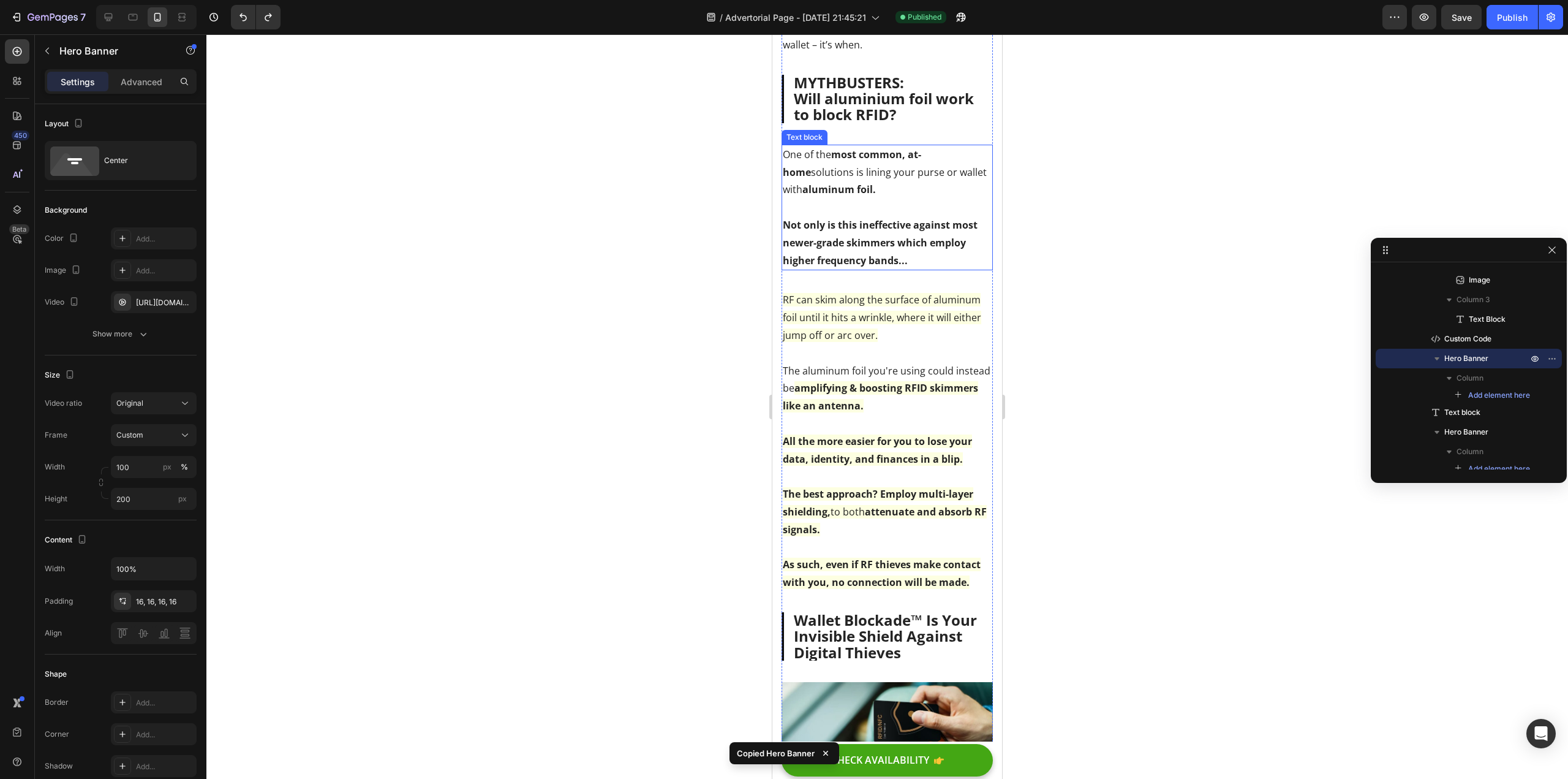
click at [880, 247] on strong "Not only is this ineffective against most newer-grade skimmers which employ hig…" at bounding box center [880, 242] width 195 height 49
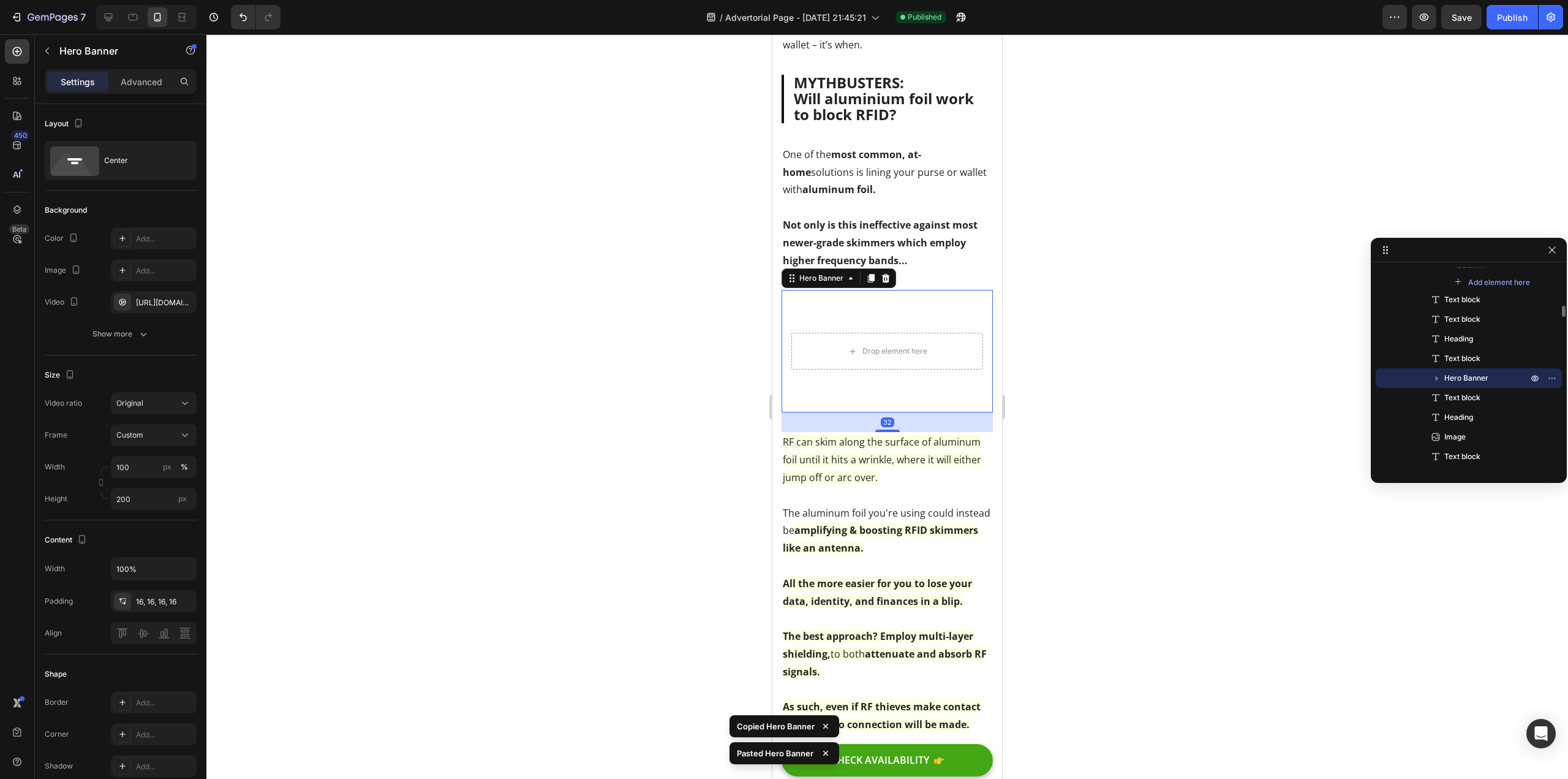
click at [708, 405] on div at bounding box center [887, 406] width 1362 height 744
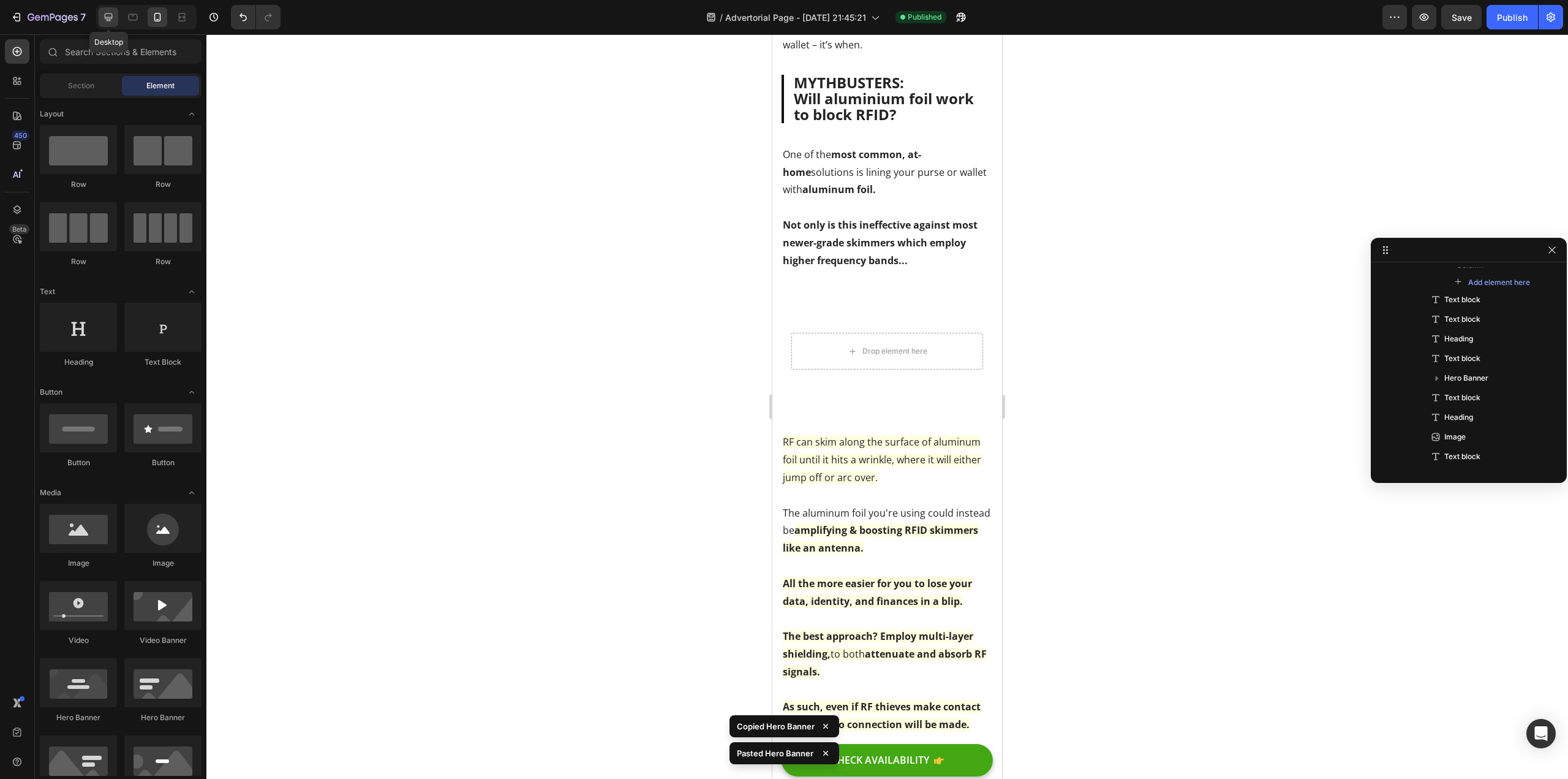
click at [104, 9] on div at bounding box center [108, 17] width 20 height 20
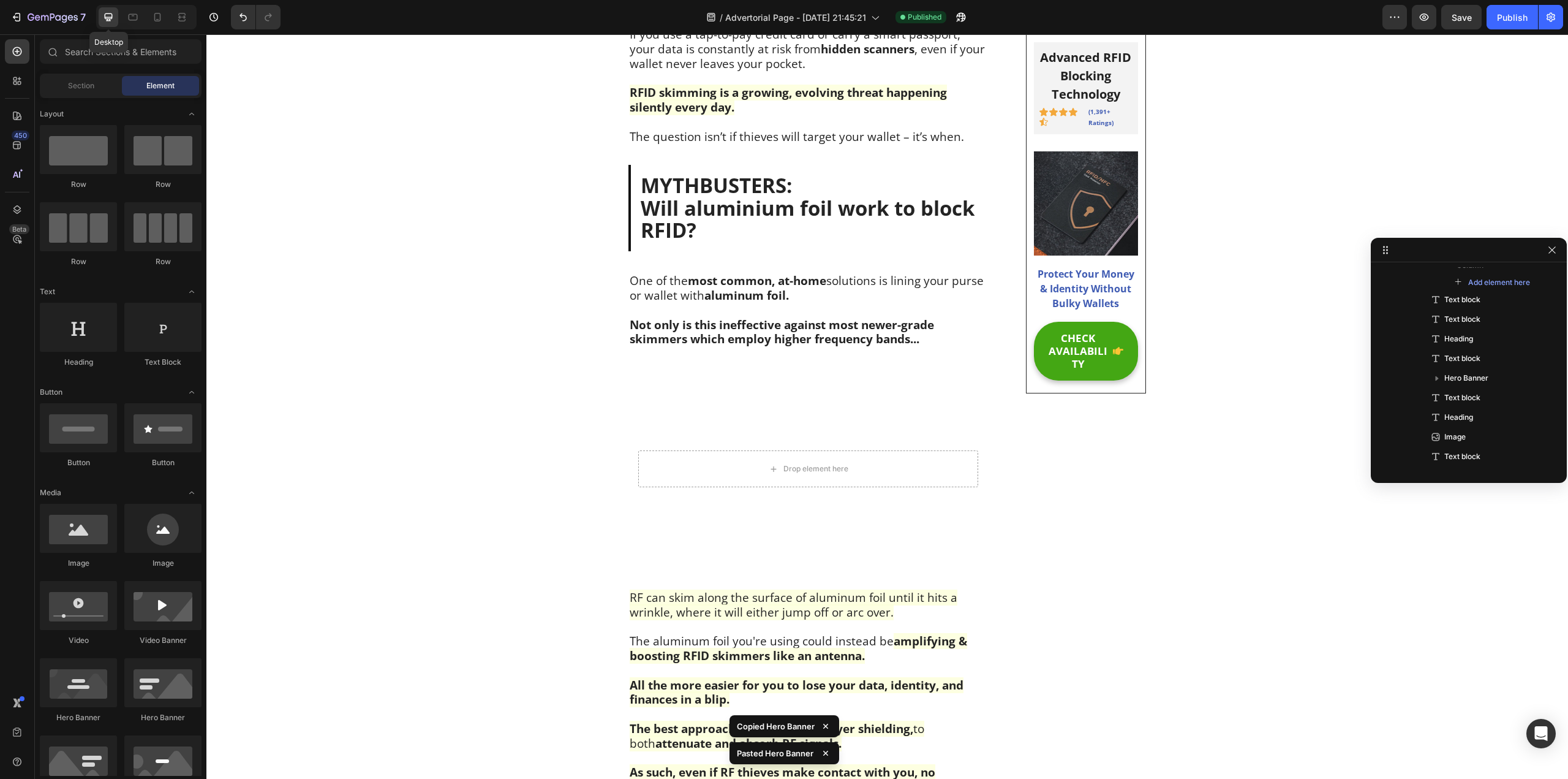
scroll to position [1314, 0]
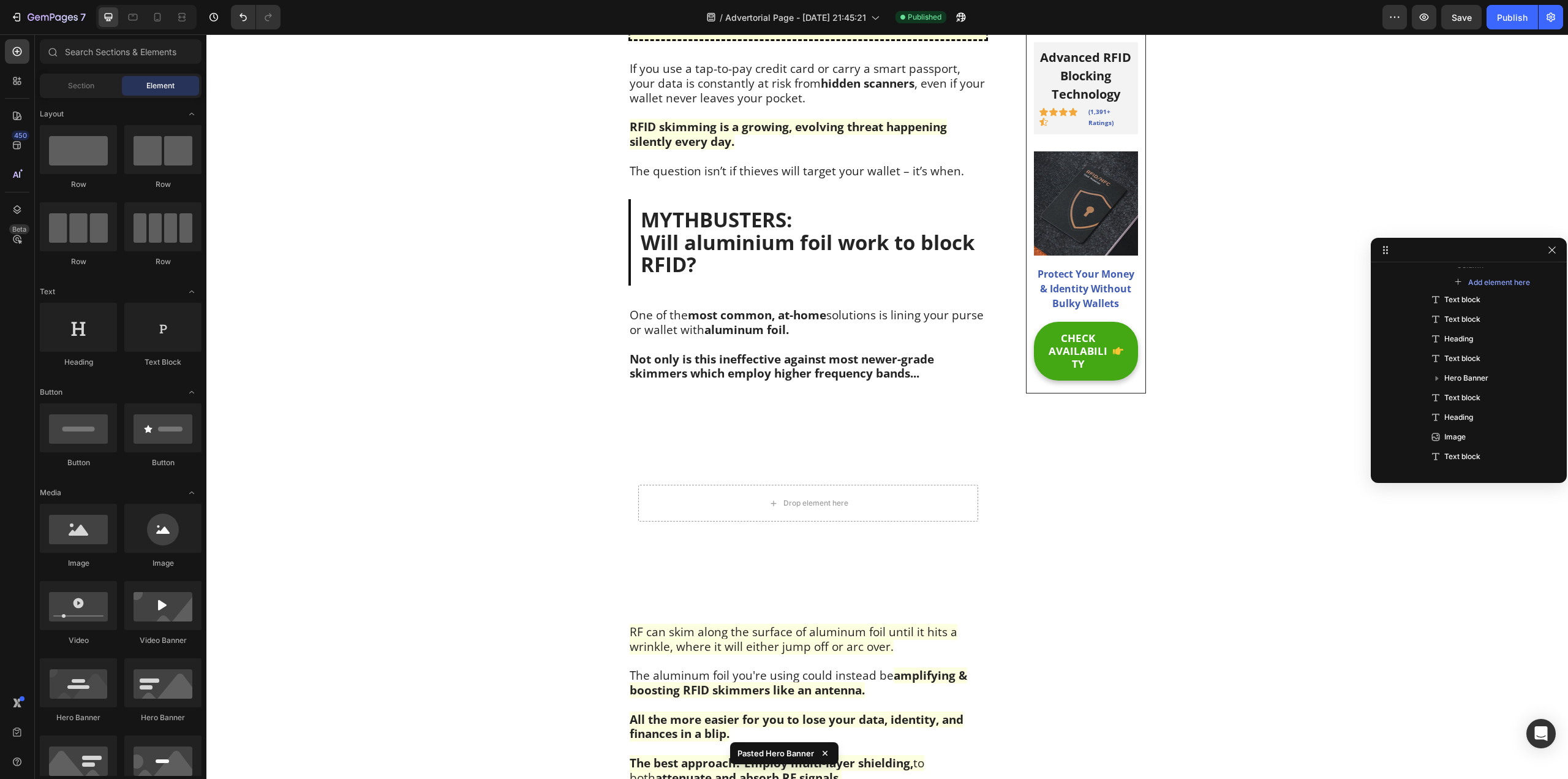
click at [154, 19] on icon at bounding box center [157, 17] width 12 height 12
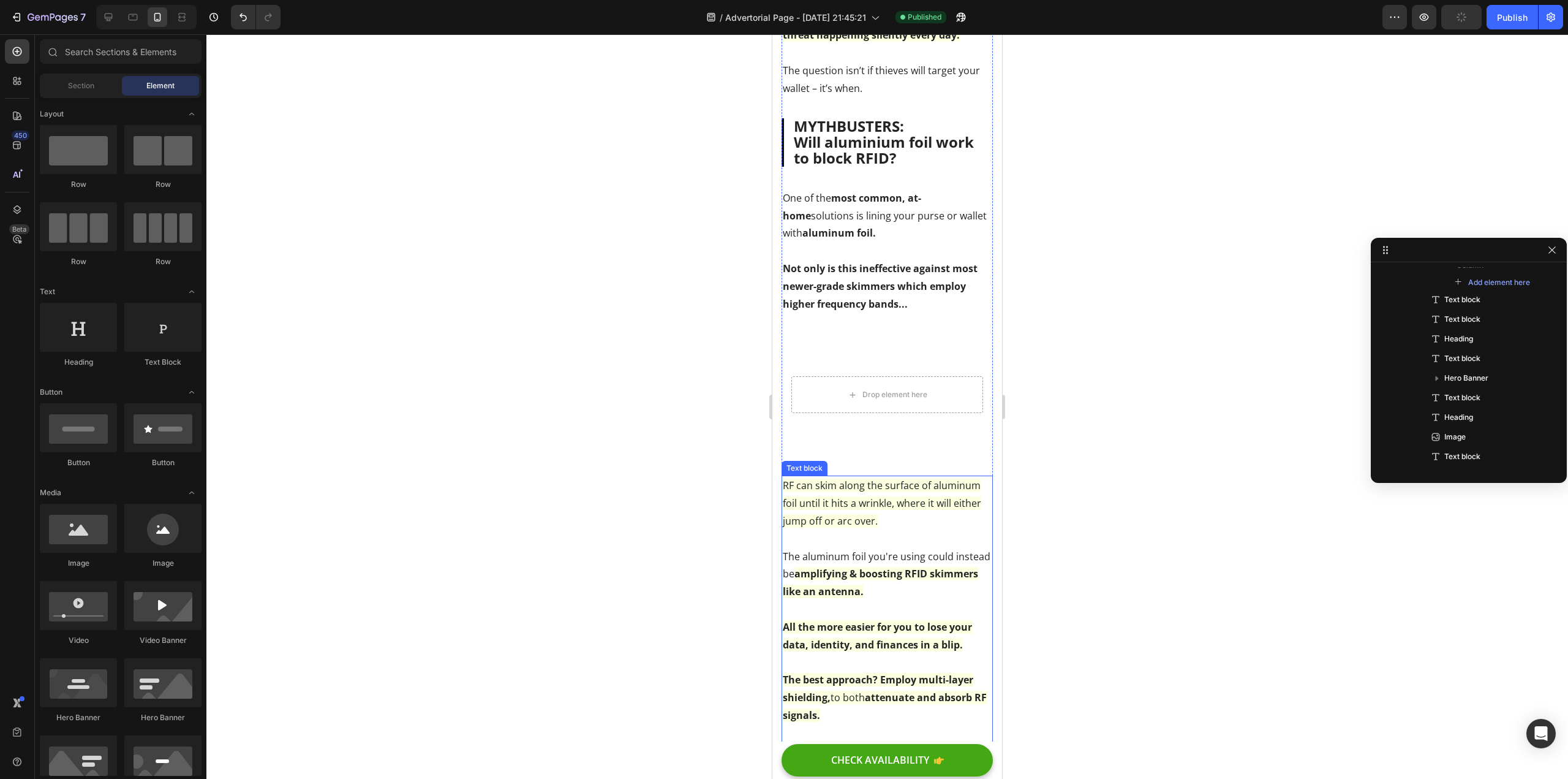
scroll to position [1298, 0]
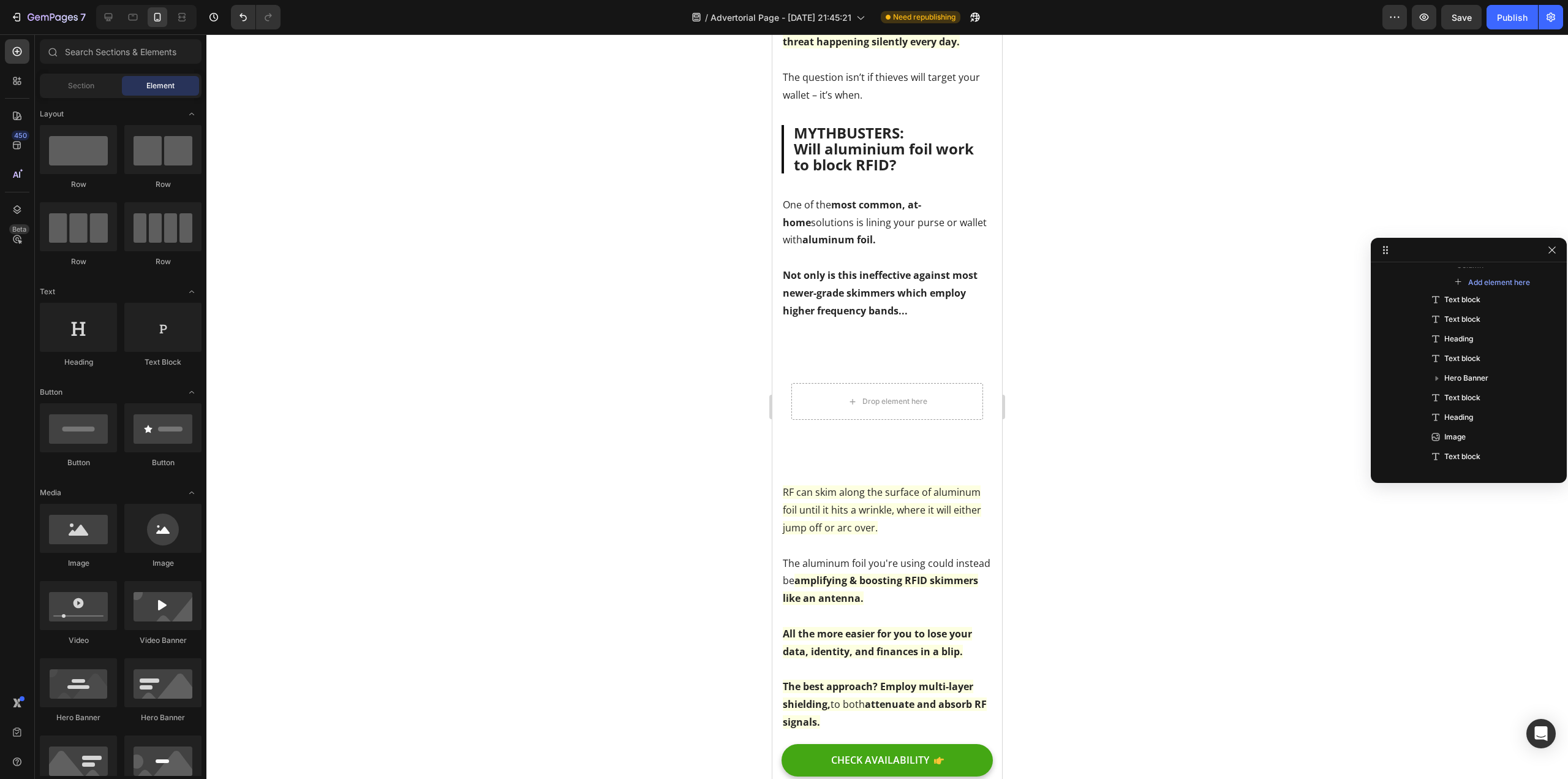
click at [429, 527] on div at bounding box center [887, 406] width 1362 height 744
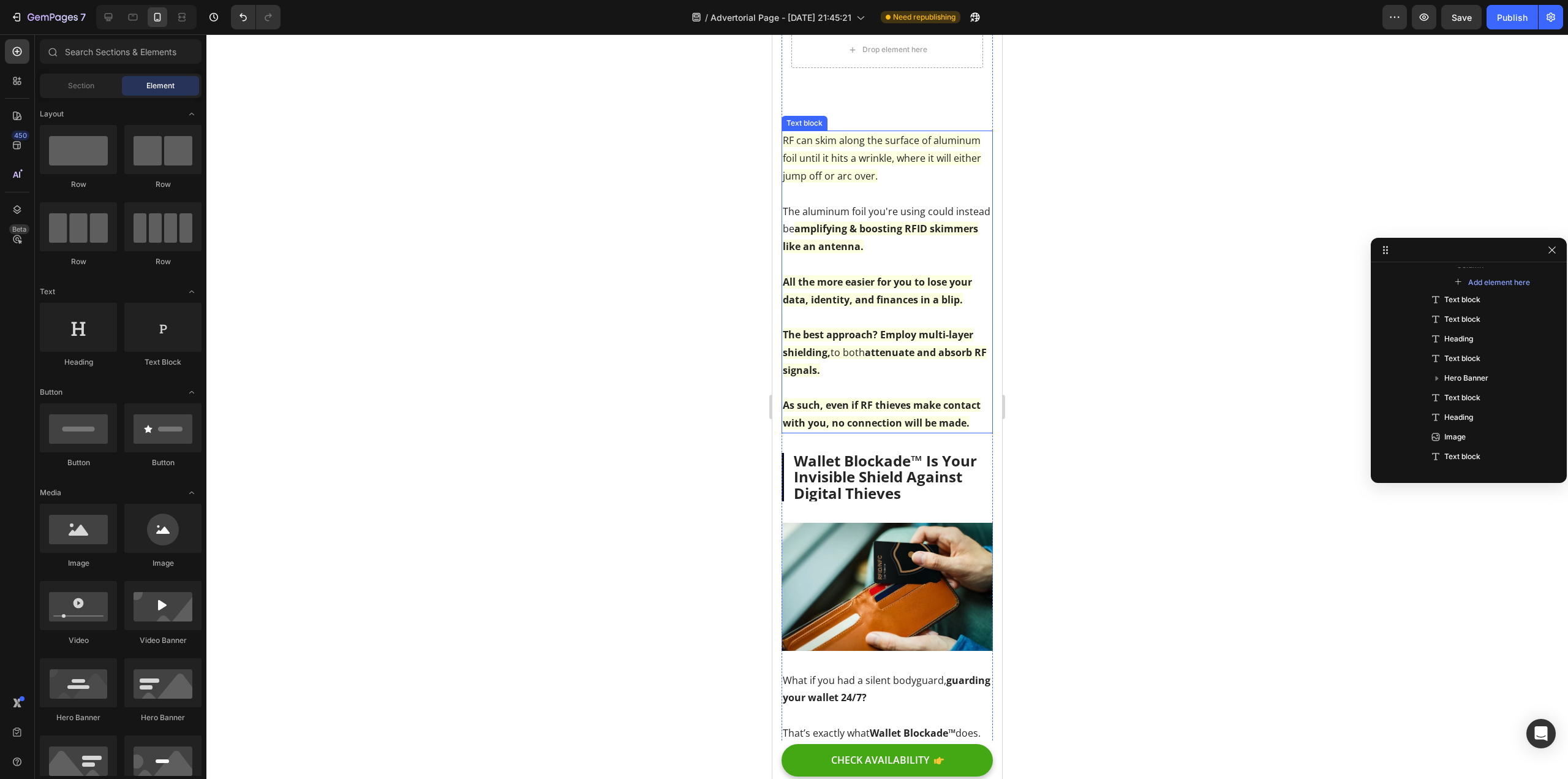
scroll to position [1850, 0]
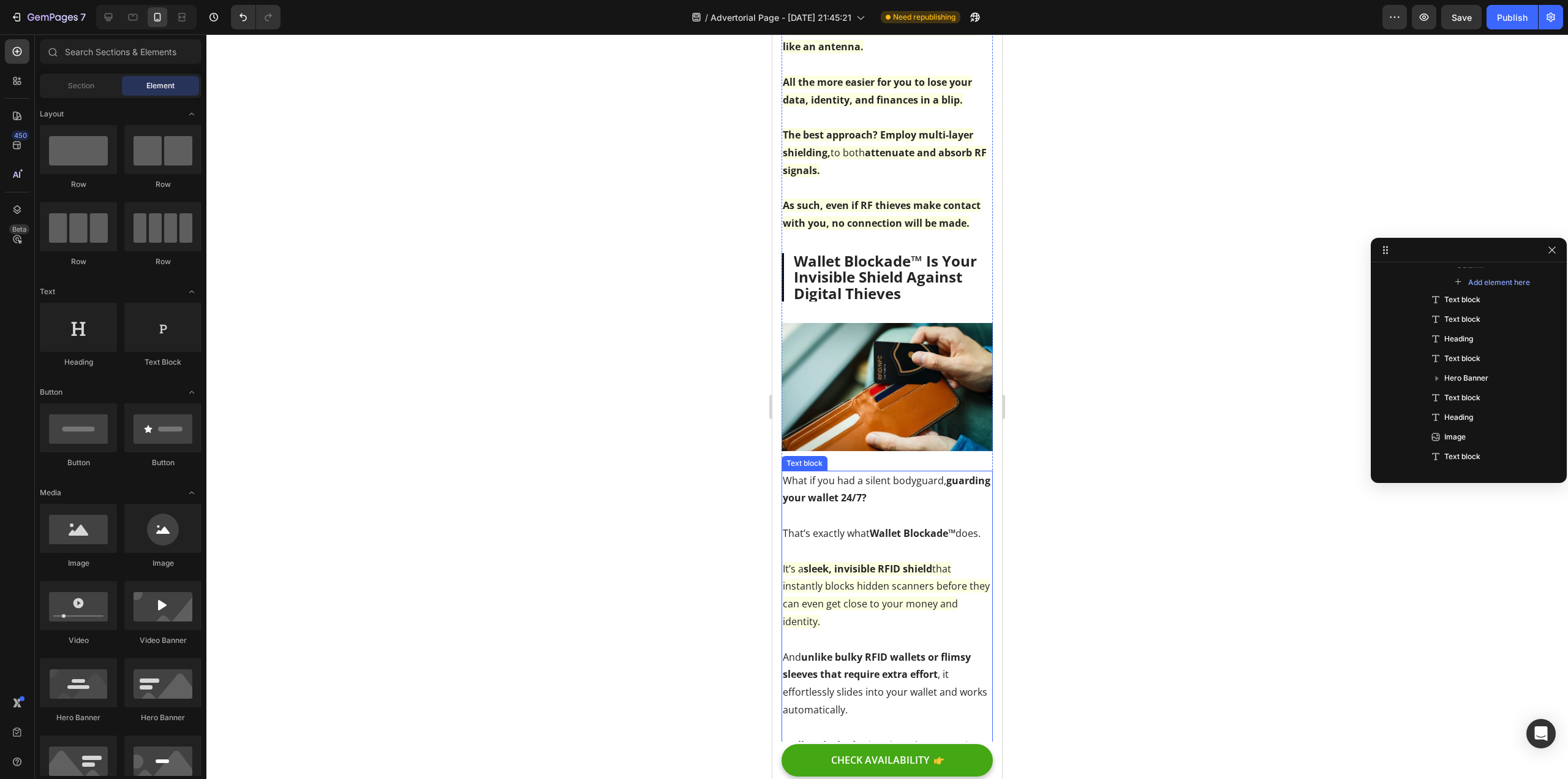
click at [869, 530] on p "What if you had a silent bodyguard, guarding your wallet 24/7? That’s exactly w…" at bounding box center [887, 630] width 209 height 317
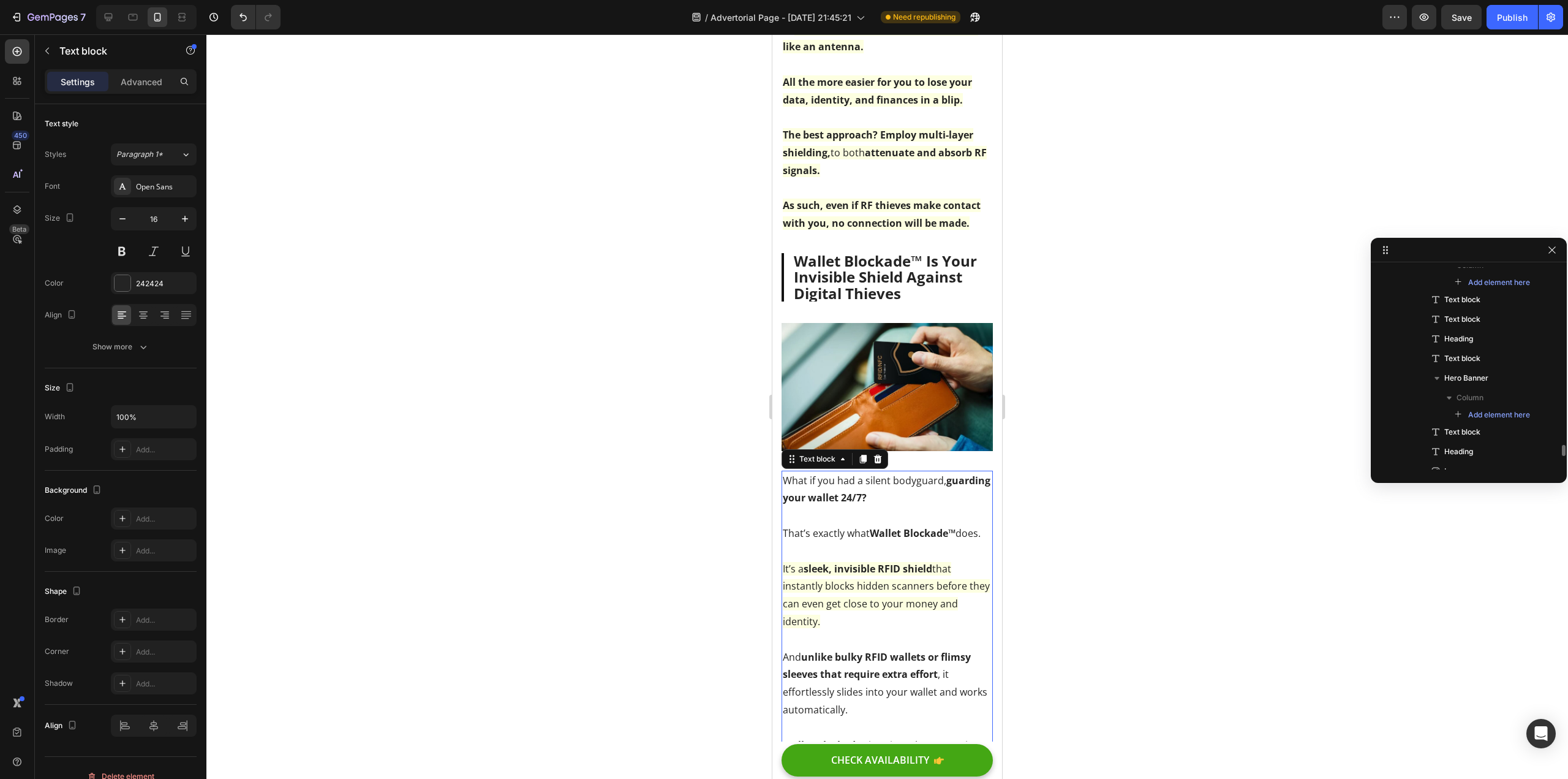
scroll to position [825, 0]
click at [868, 535] on p "What if you had a silent bodyguard, guarding your wallet 24/7? That’s exactly w…" at bounding box center [887, 630] width 209 height 317
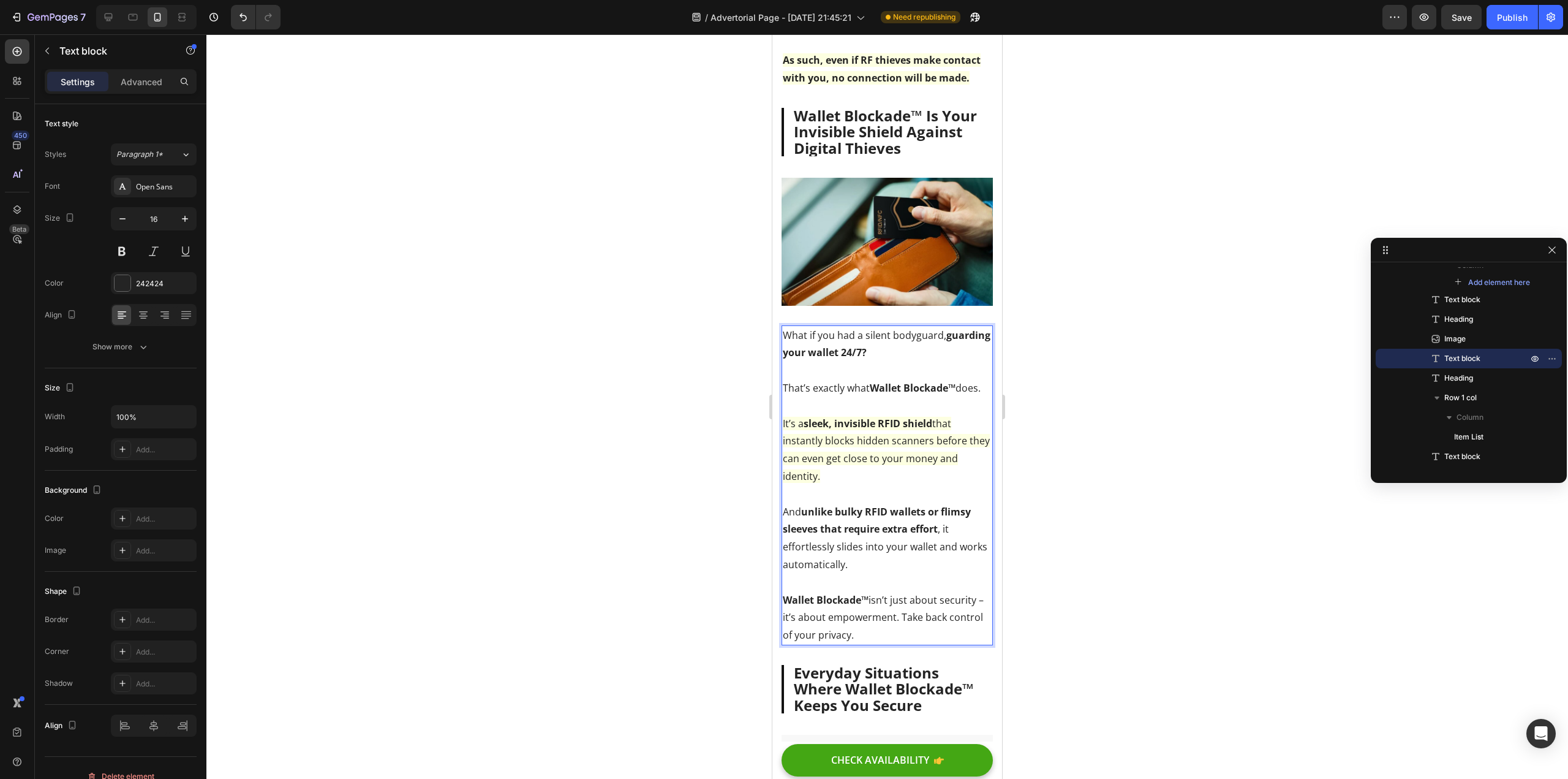
scroll to position [2034, 0]
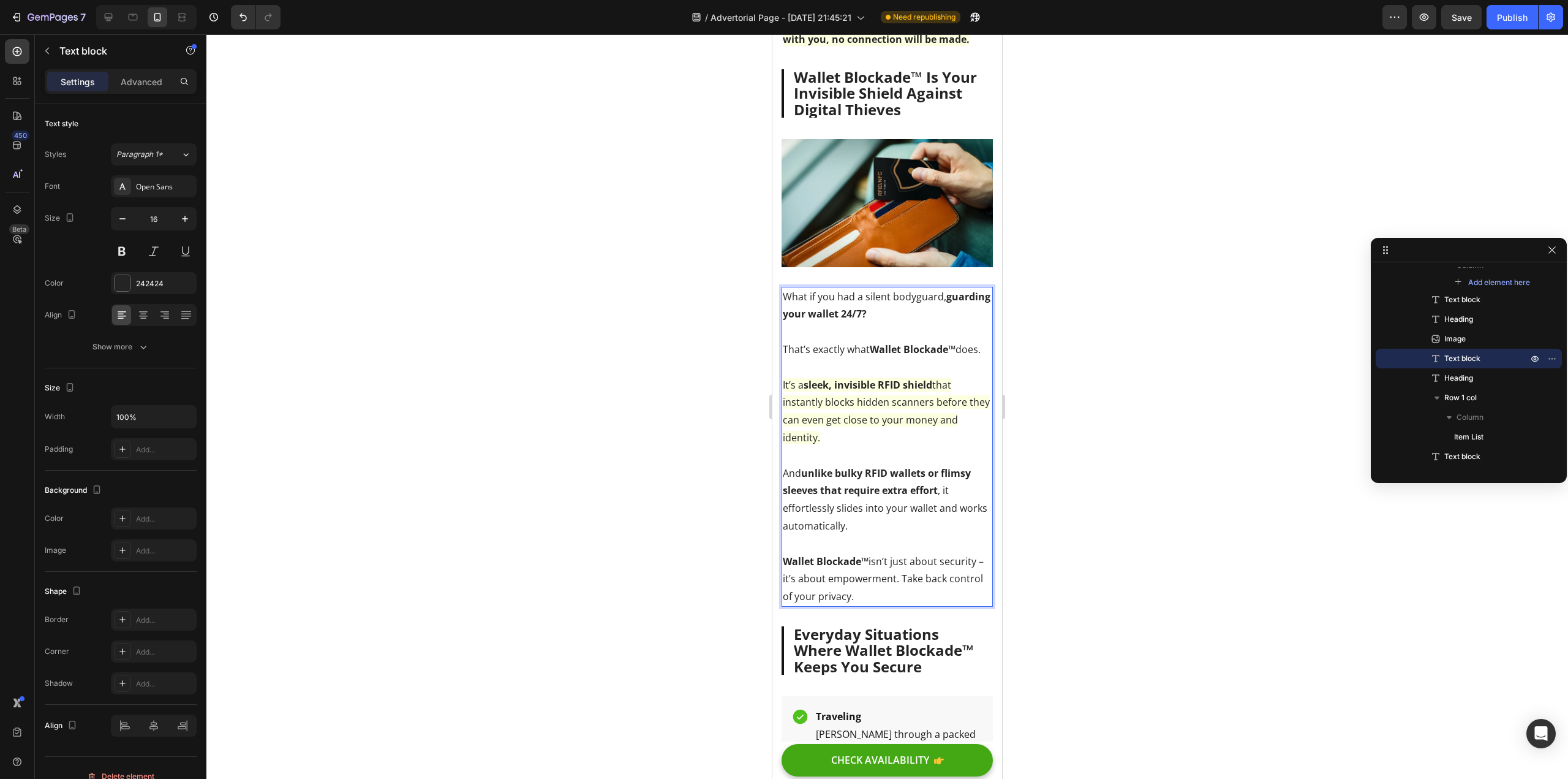
click at [729, 469] on div at bounding box center [887, 406] width 1362 height 744
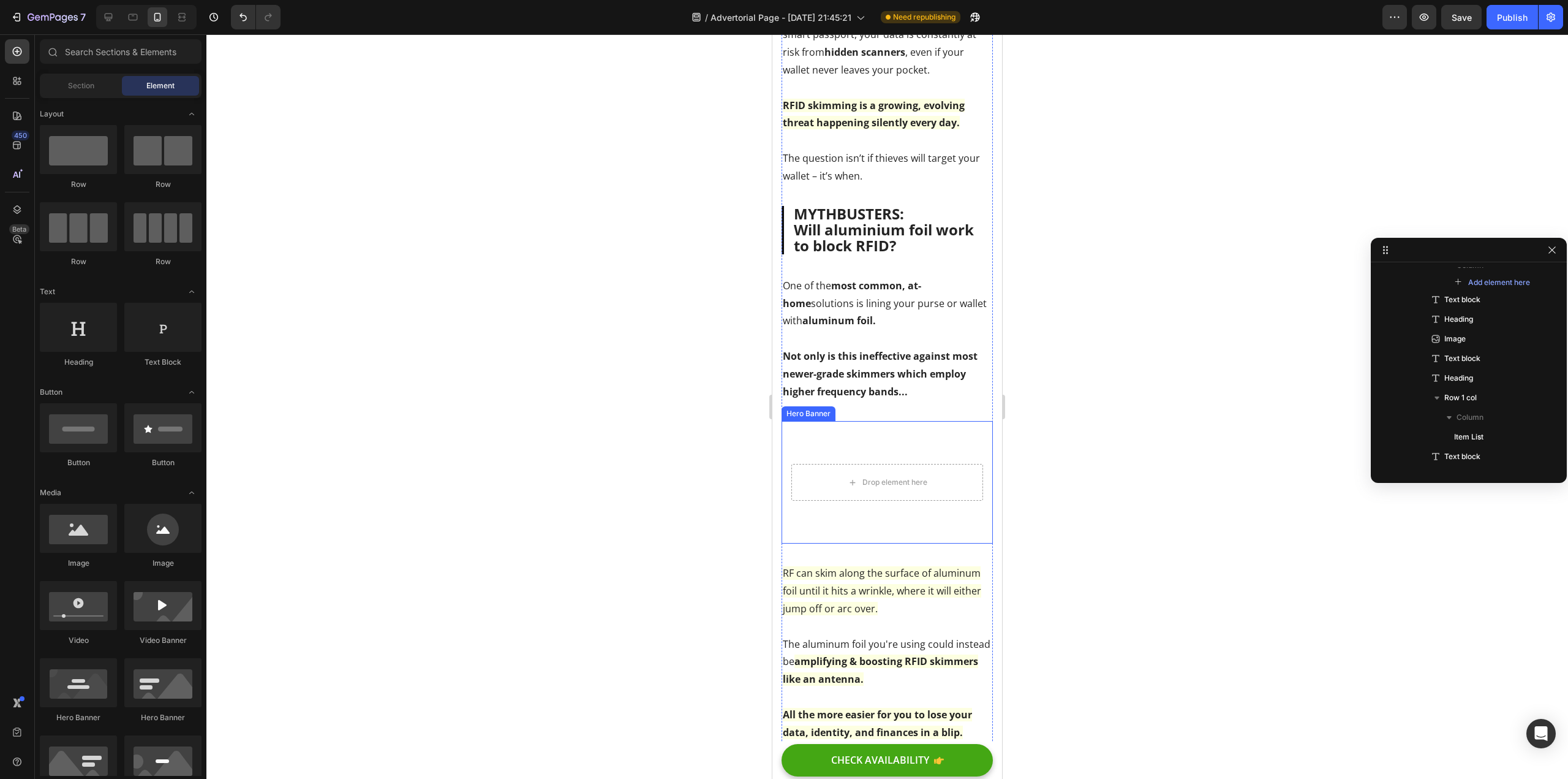
scroll to position [1176, 0]
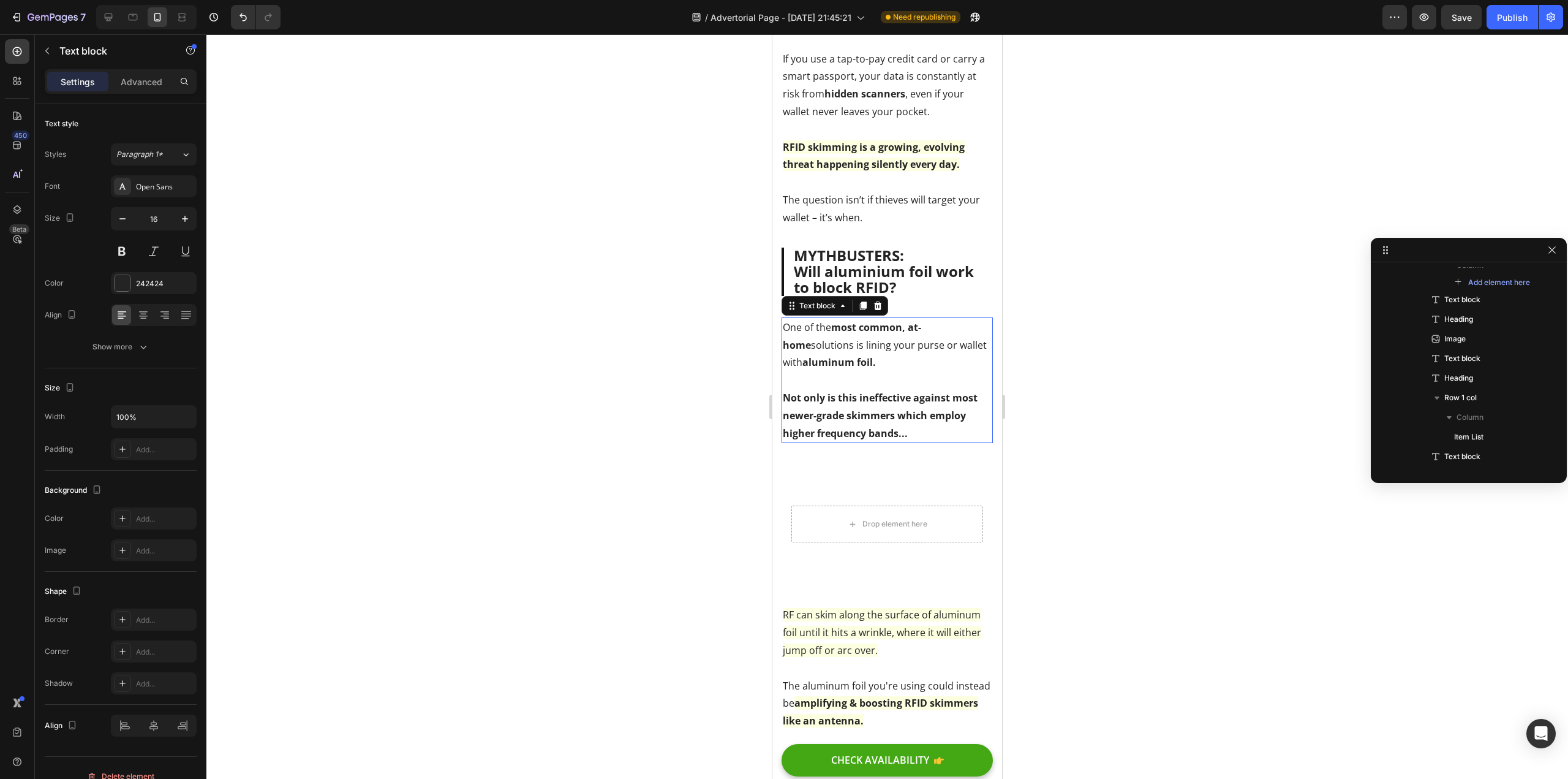
click at [879, 367] on p "One of the most common, at-home solutions is lining your purse or wallet with a…" at bounding box center [887, 345] width 209 height 53
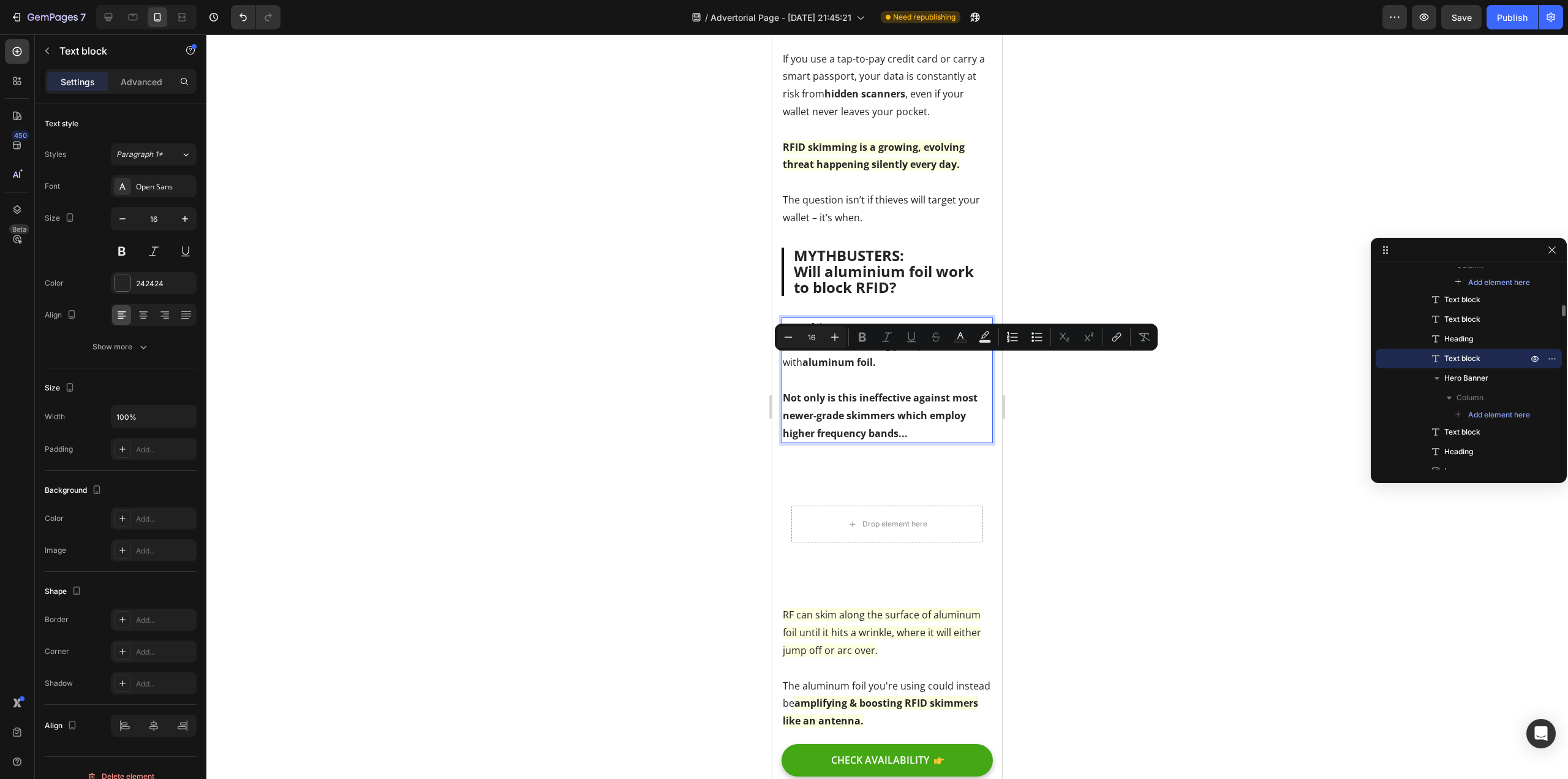
click at [710, 435] on div at bounding box center [887, 406] width 1362 height 744
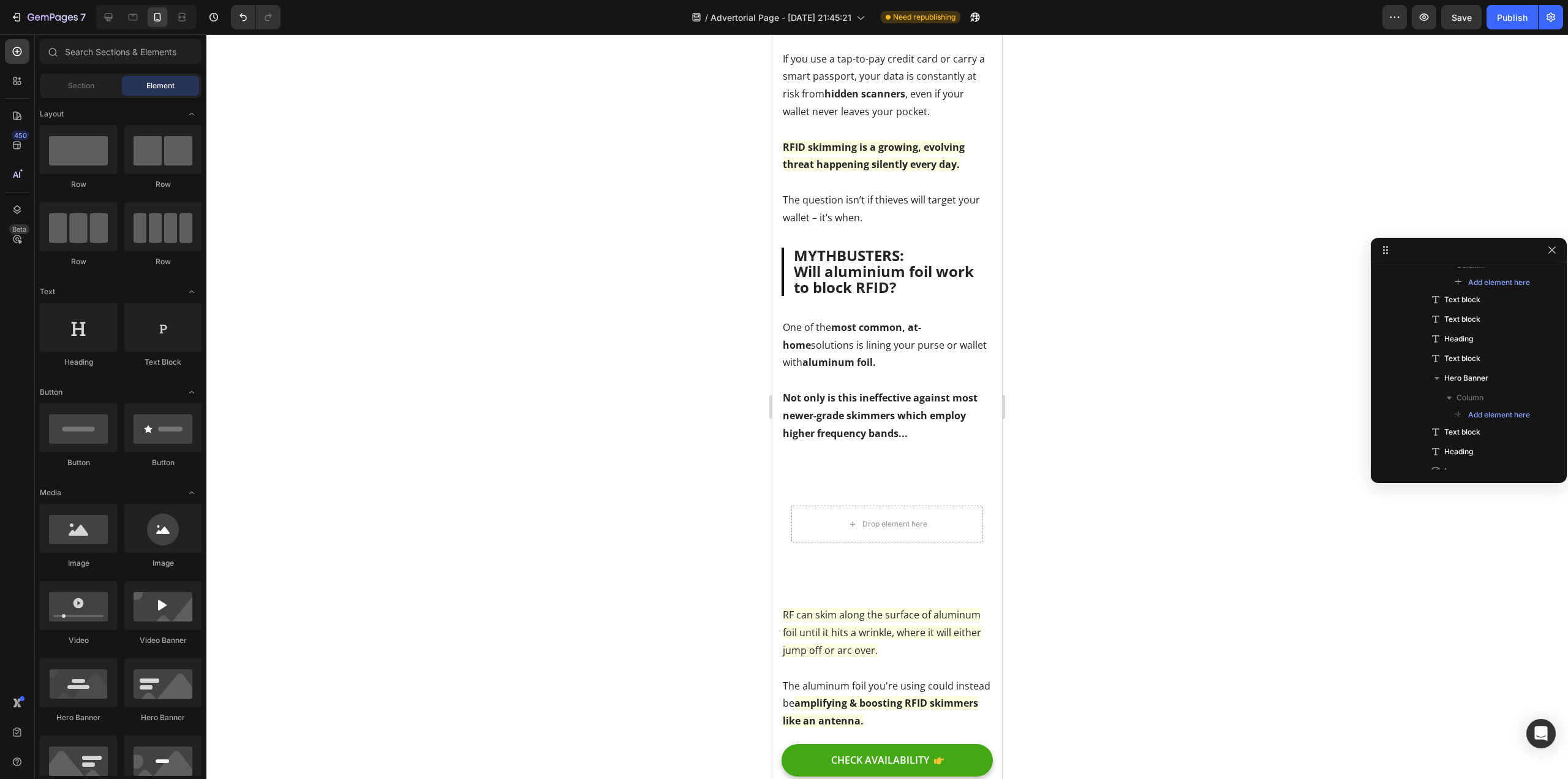
click at [399, 177] on div at bounding box center [887, 406] width 1362 height 744
click at [834, 570] on video "Background Image" at bounding box center [888, 524] width 211 height 122
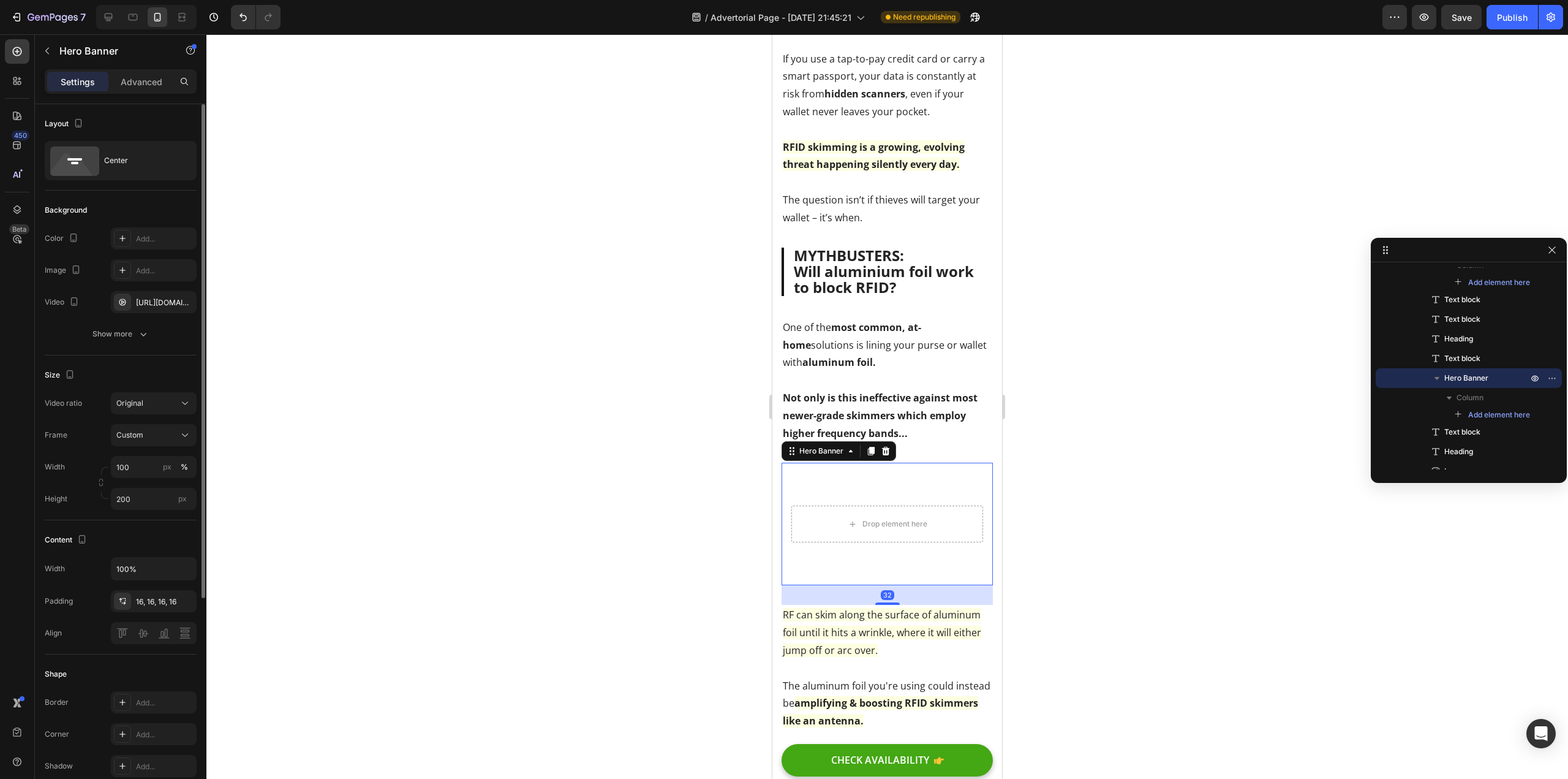
click at [138, 291] on div "The changes might be hidden by the video. Color Add... Image Add... Video https…" at bounding box center [121, 270] width 152 height 86
click at [142, 305] on div "https://cdn.shopify.com/videos/c/o/v/e4a25f0810e04948bfb58a4d3628e50b.mp4" at bounding box center [154, 302] width 36 height 11
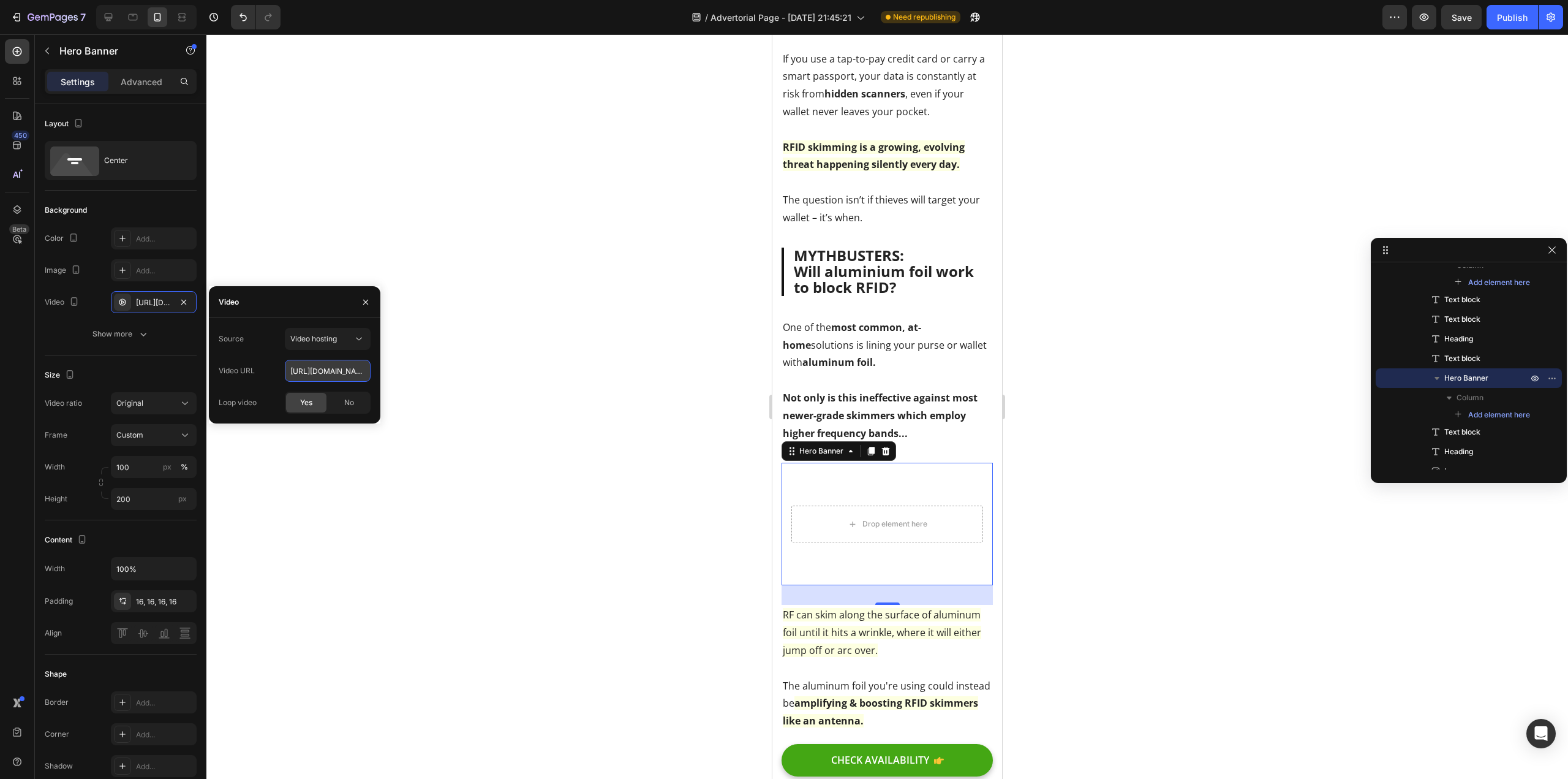
click at [312, 372] on input "https://cdn.shopify.com/videos/c/o/v/e4a25f0810e04948bfb58a4d3628e50b.mp4" at bounding box center [328, 370] width 86 height 22
paste input "6bc0f2cf2be944a5916da3b581529a81"
type input "https://cdn.shopify.com/videos/c/o/v/6bc0f2cf2be944a5916da3b581529a81.mp4"
click at [0, 382] on div "450 Beta" at bounding box center [17, 406] width 35 height 744
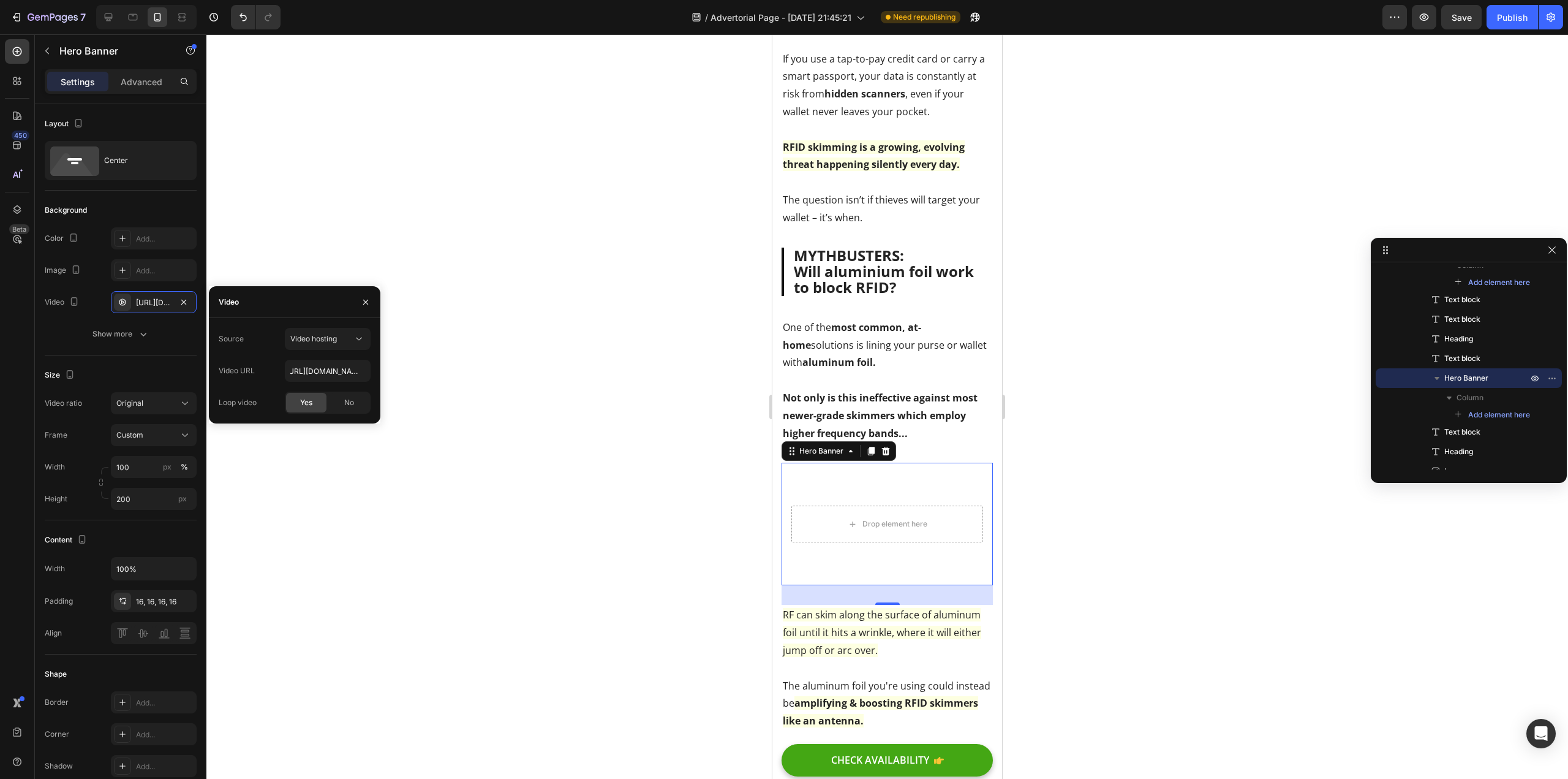
scroll to position [0, 0]
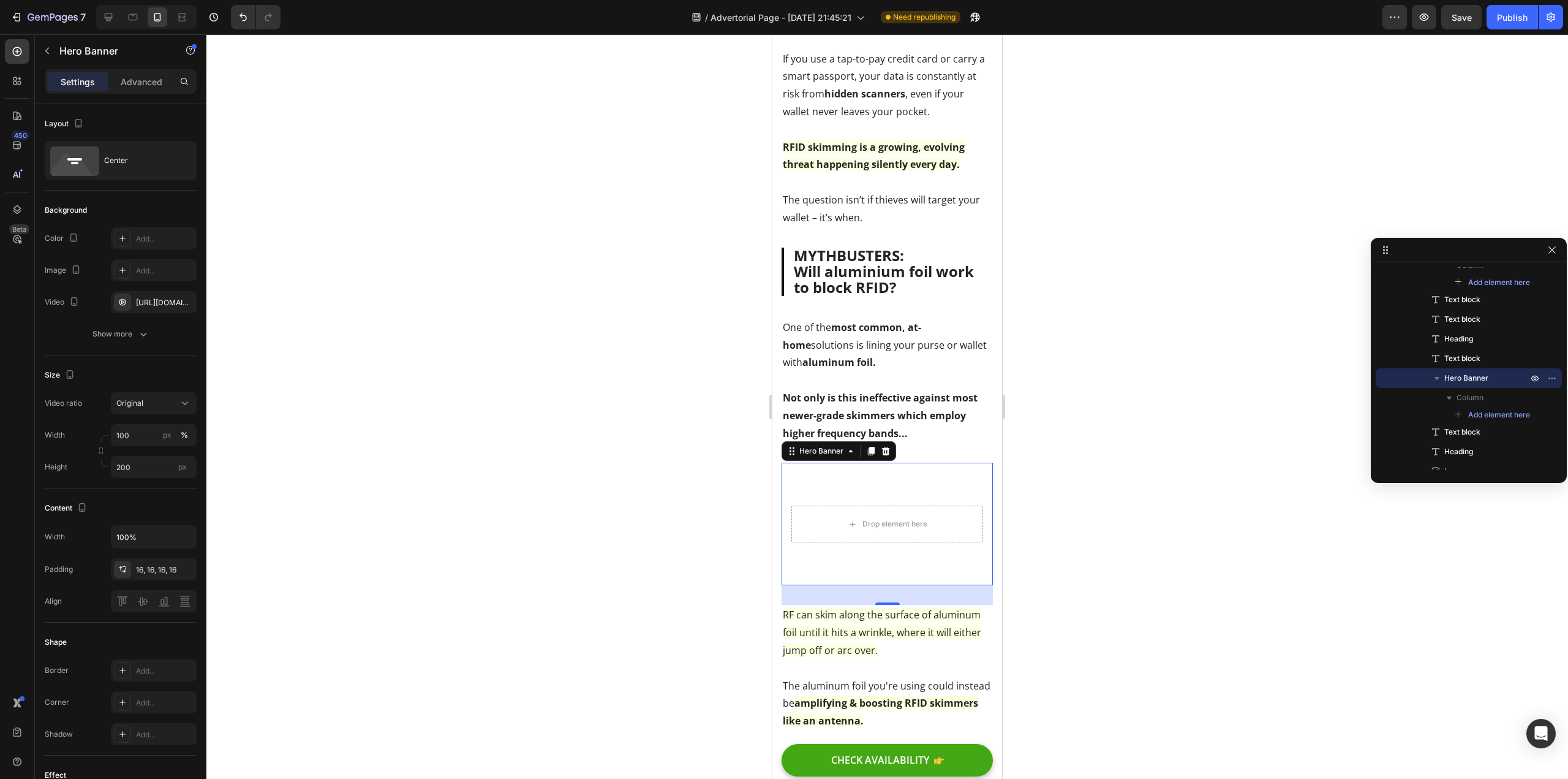
click at [711, 533] on div at bounding box center [887, 406] width 1362 height 744
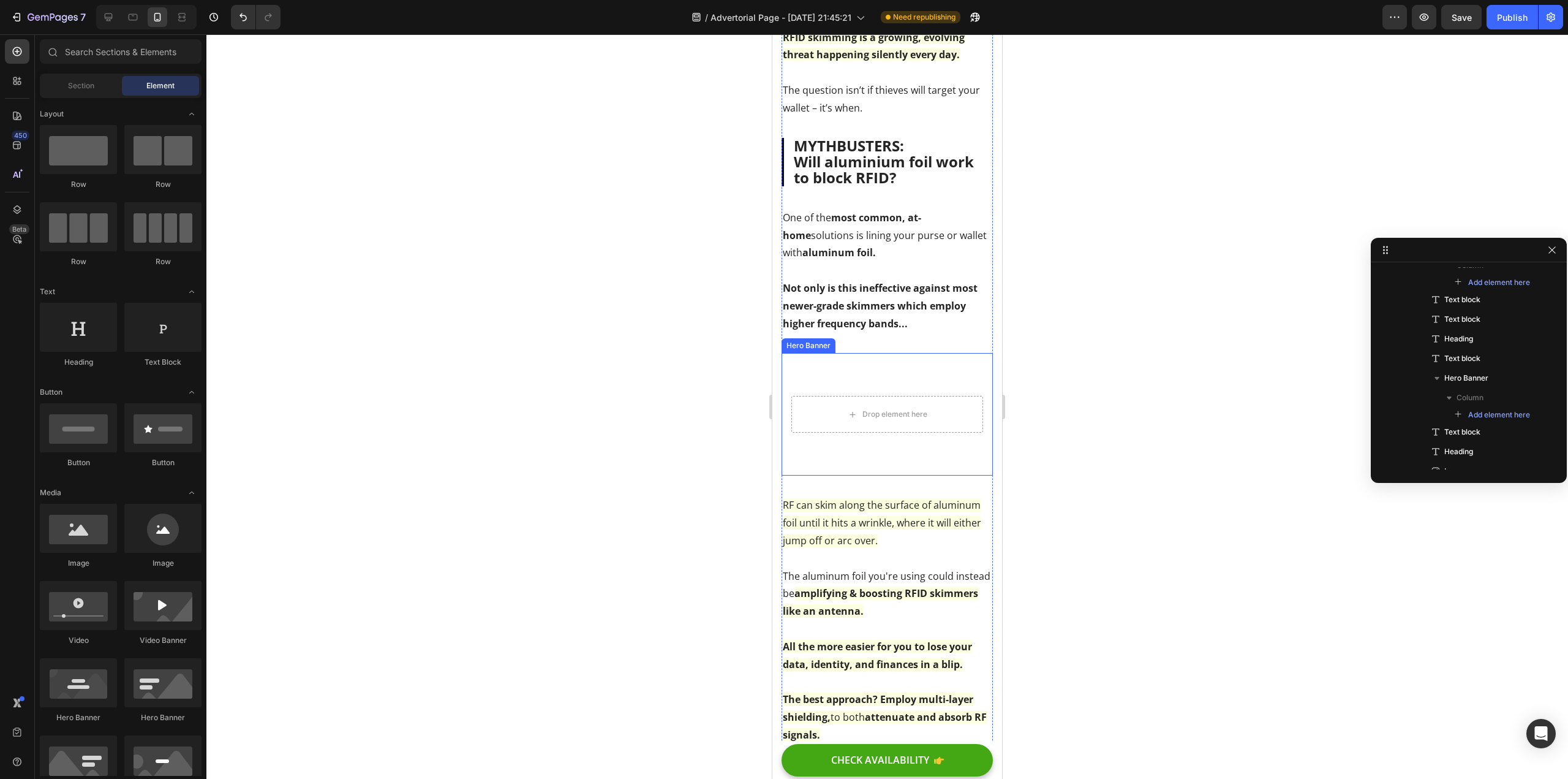
scroll to position [1298, 0]
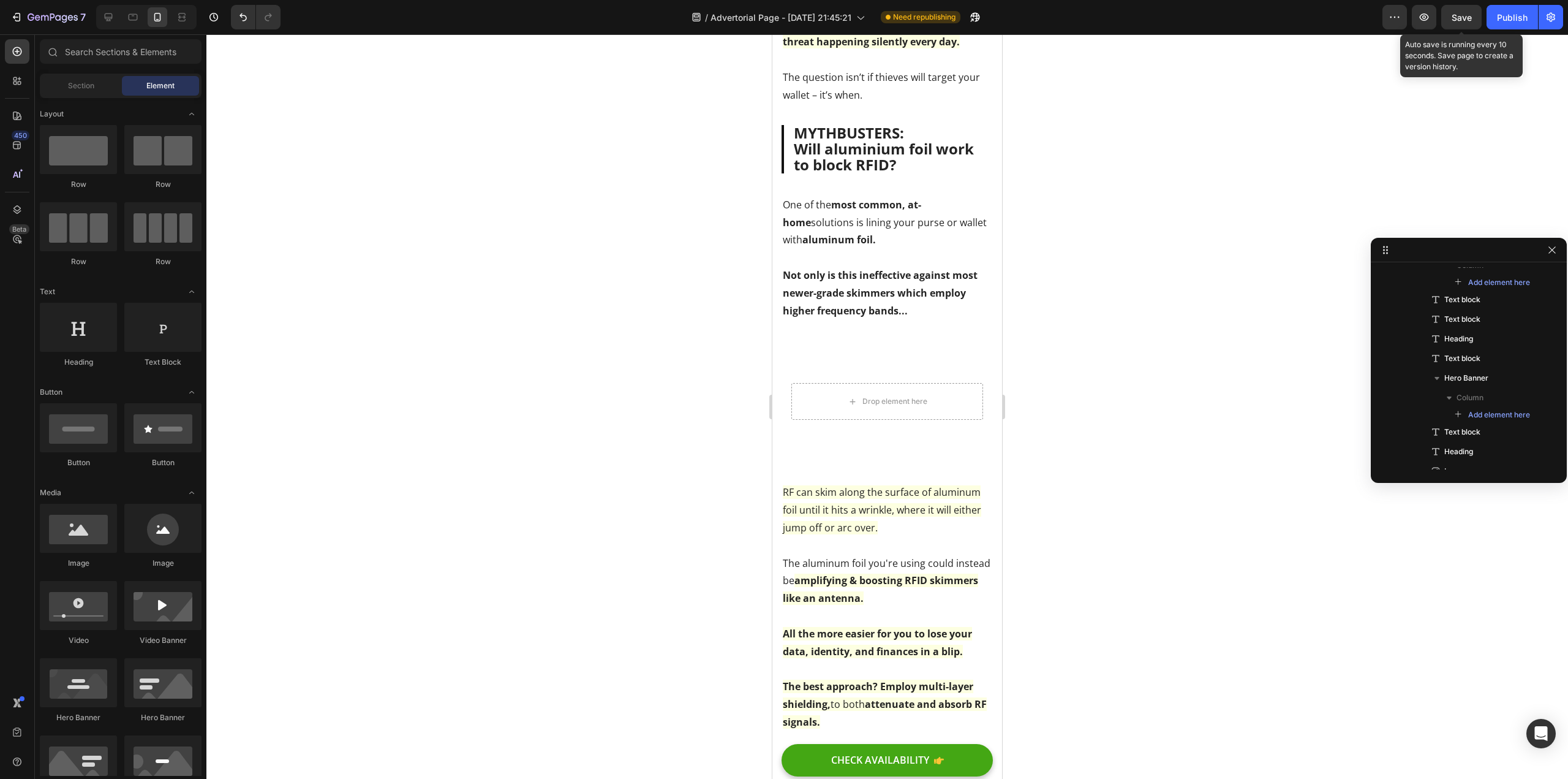
click at [1457, 13] on span "Save" at bounding box center [1461, 17] width 20 height 11
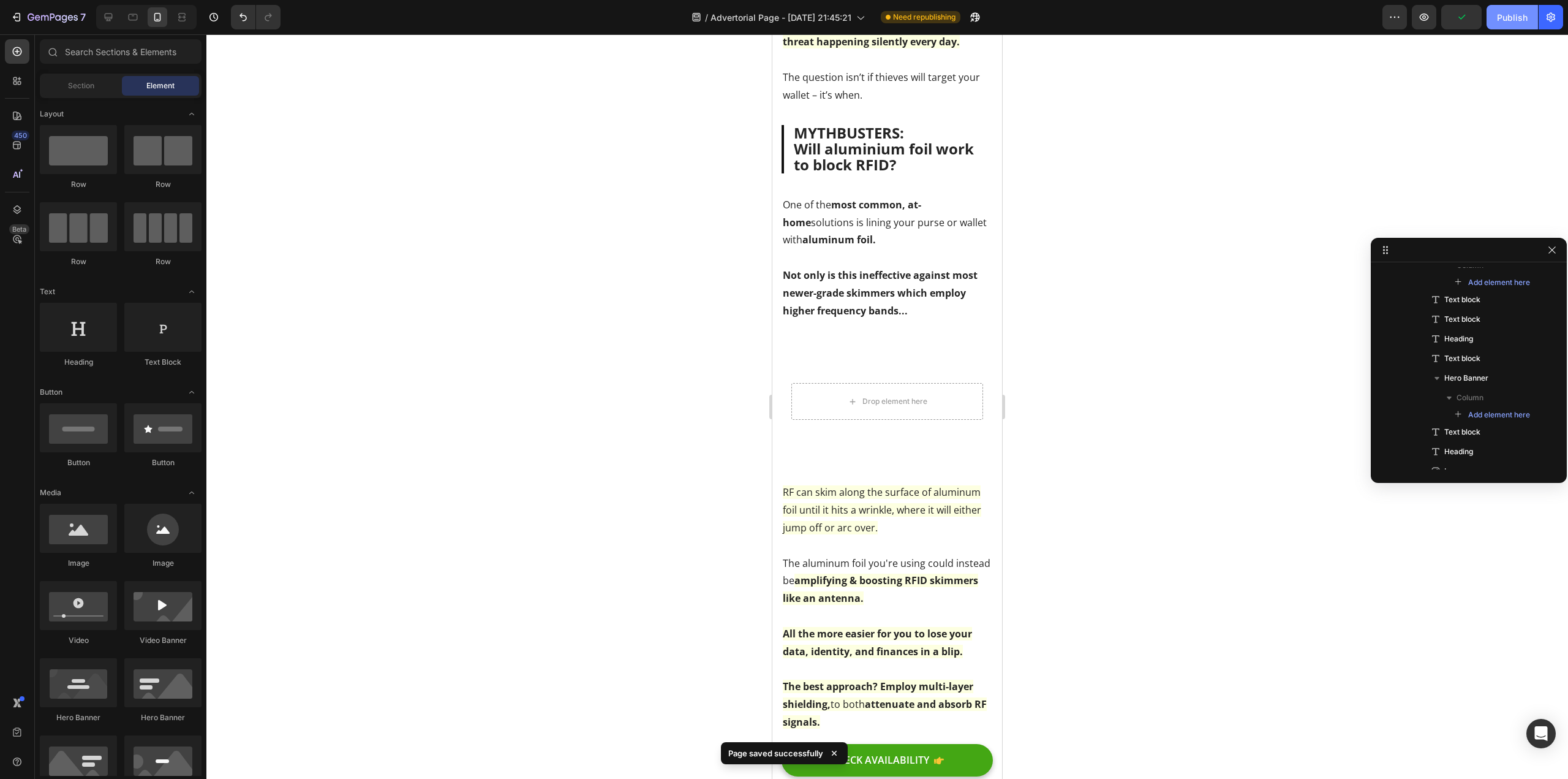
click at [1501, 20] on div "Publish" at bounding box center [1512, 17] width 31 height 13
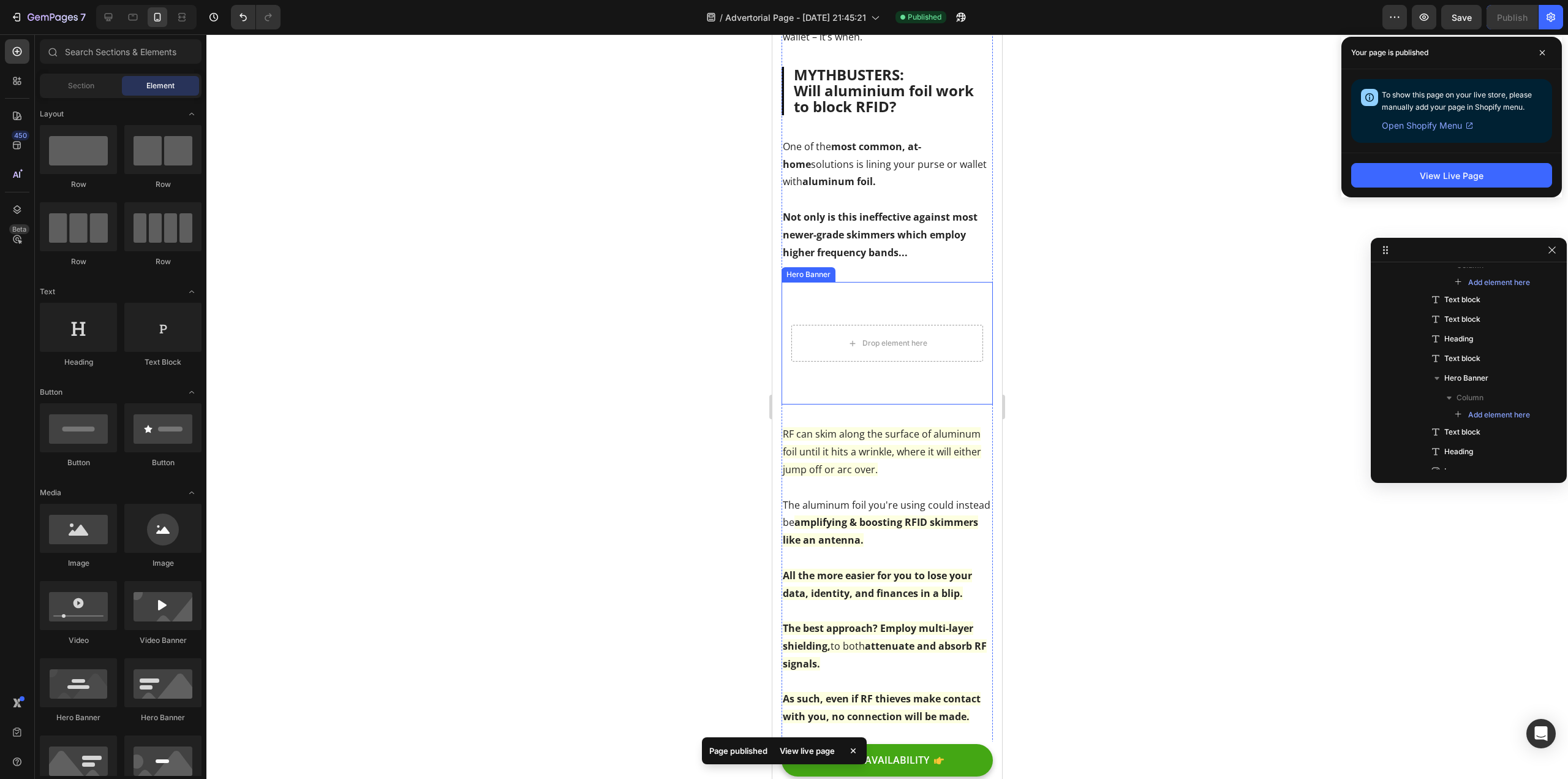
scroll to position [1360, 0]
click at [669, 443] on div at bounding box center [887, 406] width 1362 height 744
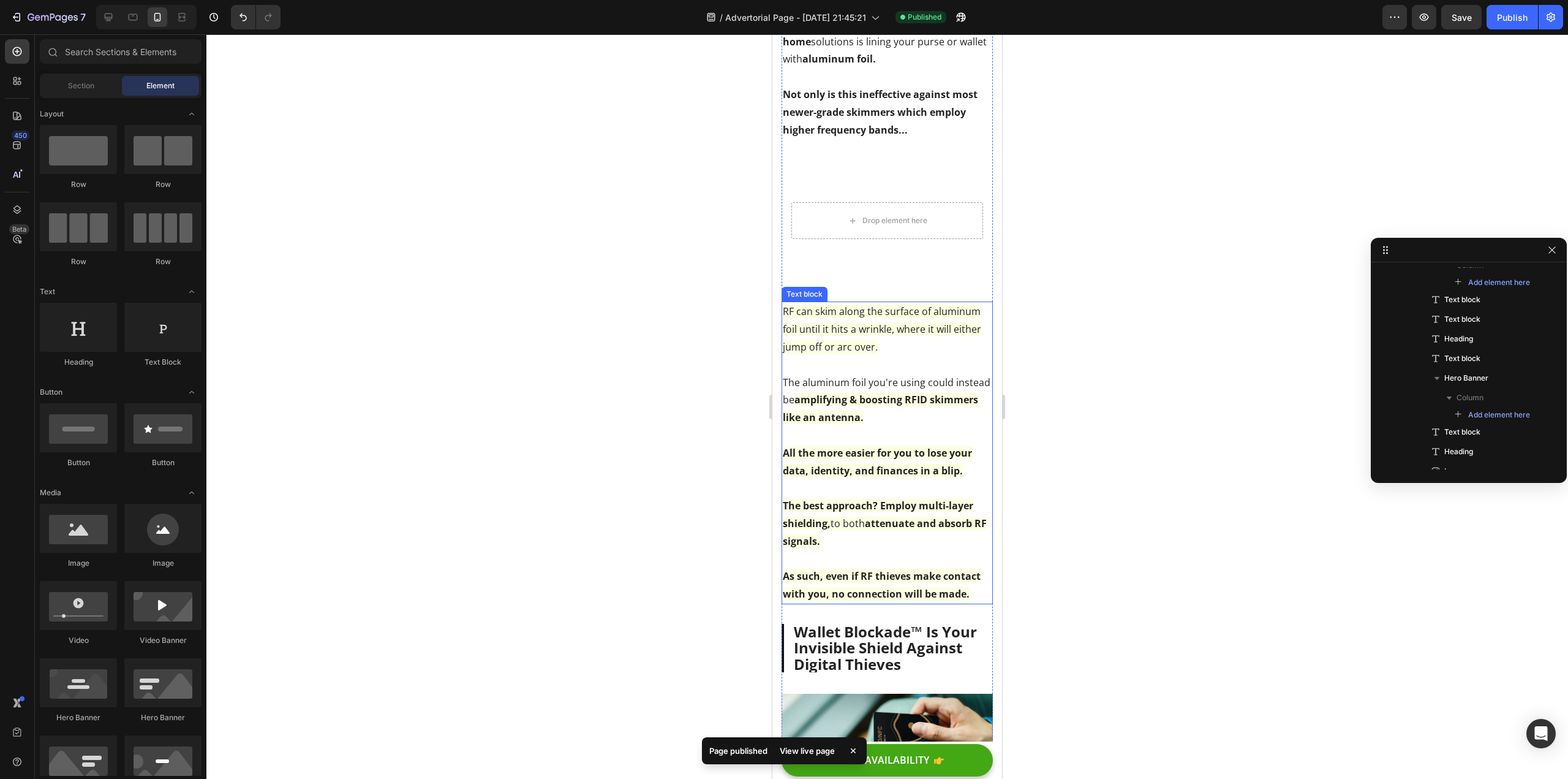
scroll to position [1543, 0]
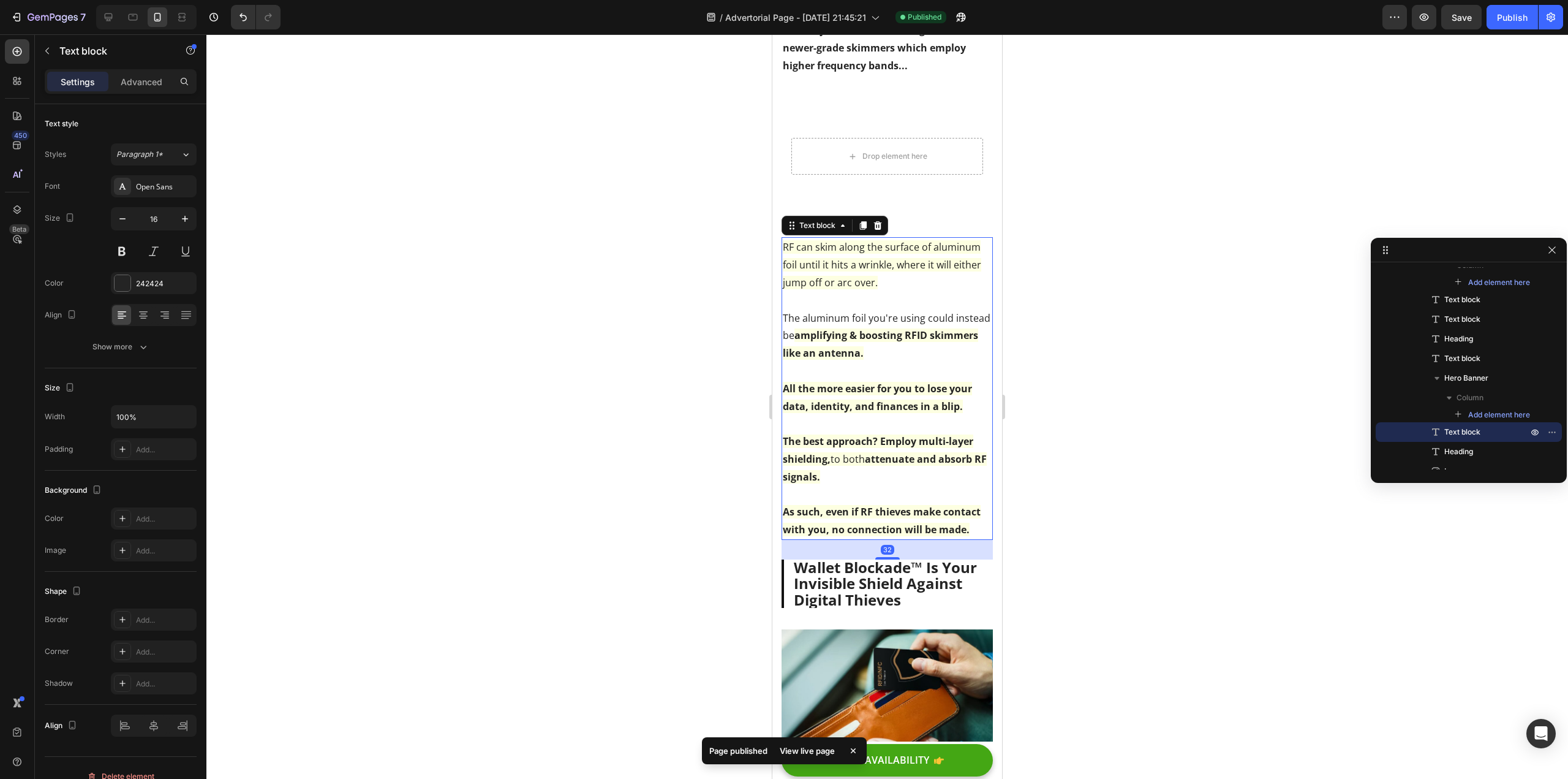
click at [886, 477] on p "The best approach? Employ multi-layer shielding, to both attenuate and absorb R…" at bounding box center [887, 459] width 209 height 53
click at [963, 506] on strong "As such, even if RF thieves make contact with you, no connection will be made." at bounding box center [882, 520] width 198 height 31
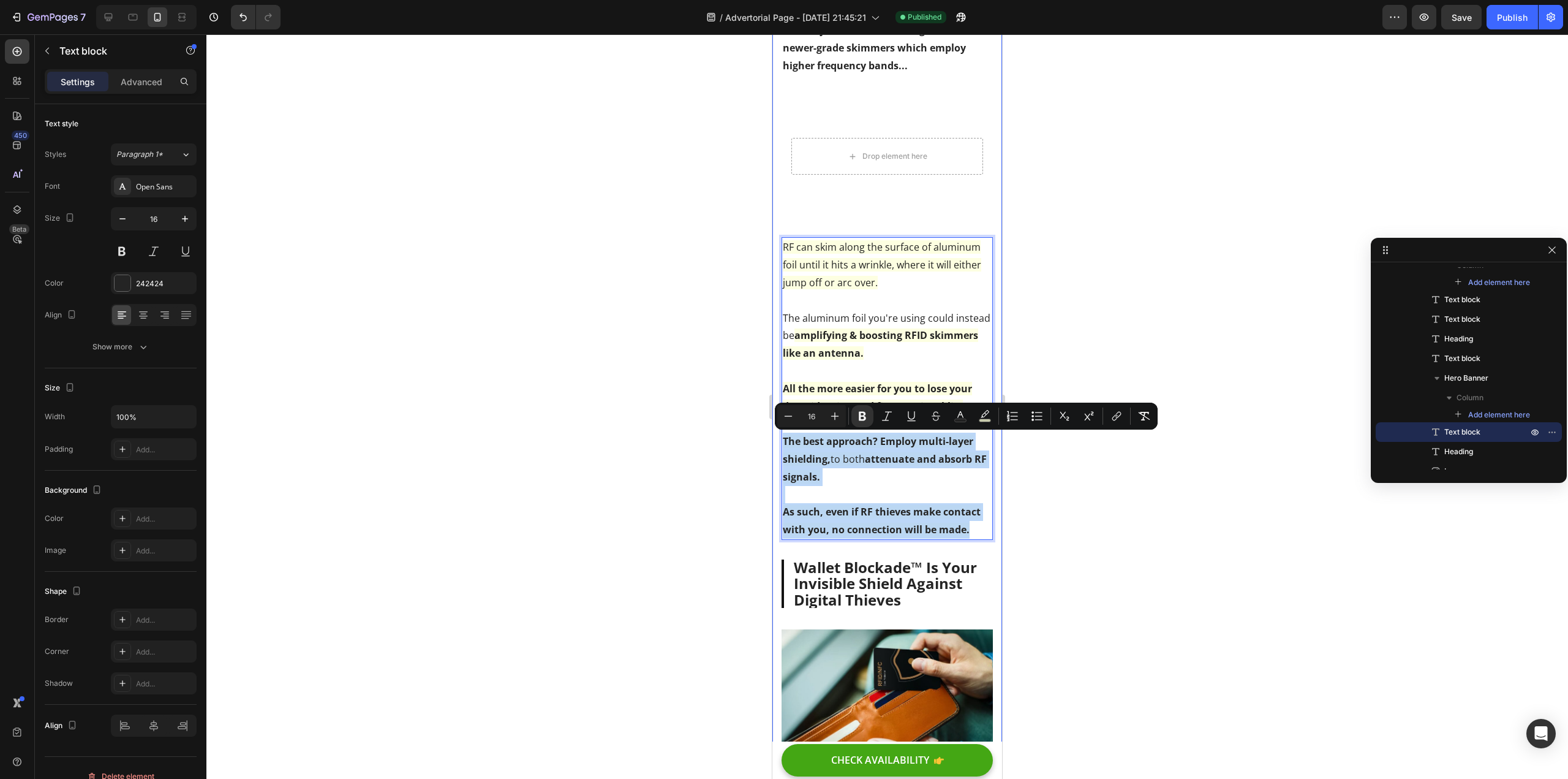
drag, startPoint x: 955, startPoint y: 526, endPoint x: 777, endPoint y: 443, distance: 196.4
click at [836, 477] on p "The best approach? Employ multi-layer shielding, to both attenuate and absorb R…" at bounding box center [887, 459] width 209 height 53
click at [969, 519] on strong "As such, even if RF thieves make contact with you, no connection will be made." at bounding box center [882, 520] width 198 height 31
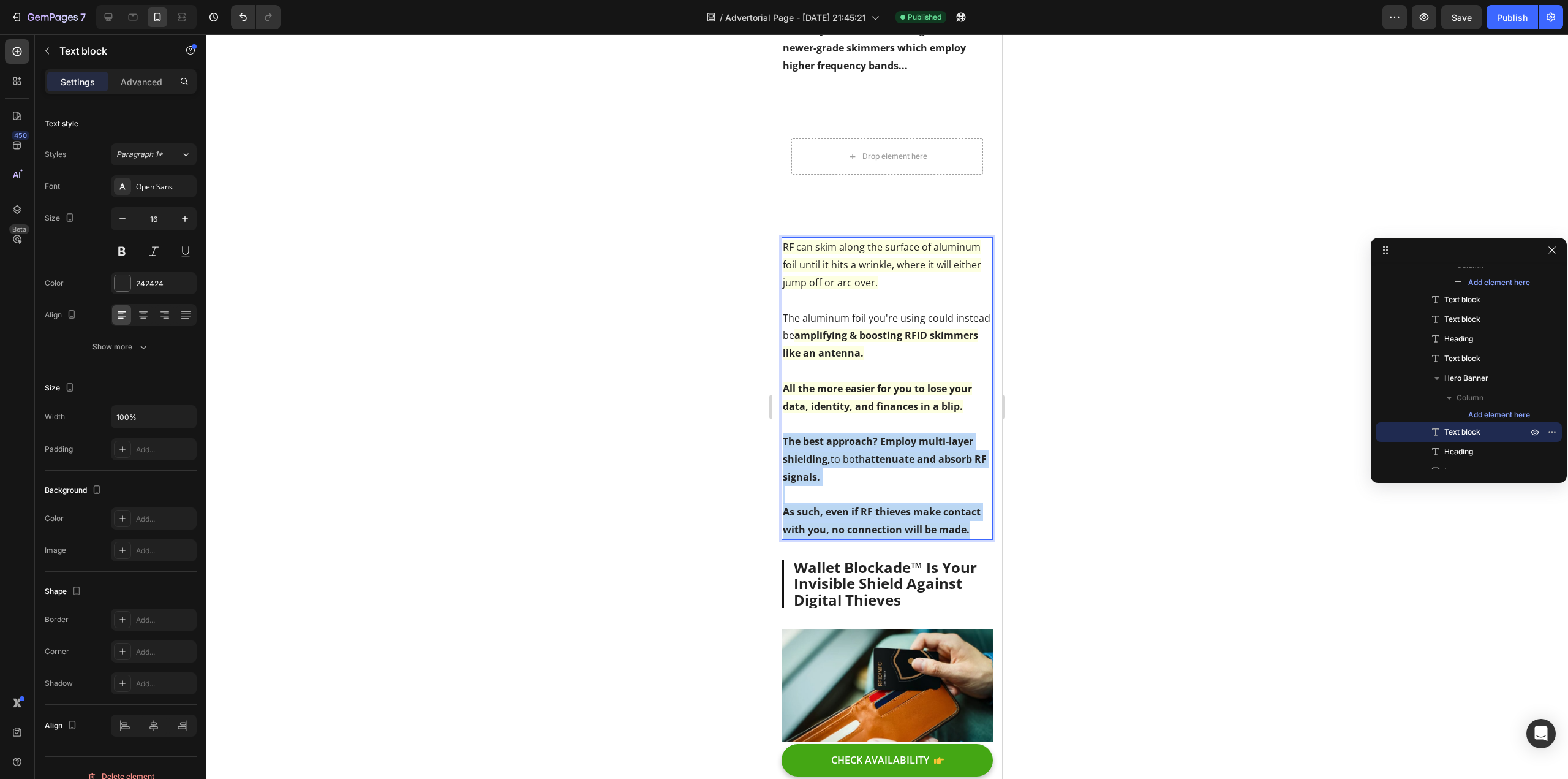
drag, startPoint x: 976, startPoint y: 530, endPoint x: 784, endPoint y: 445, distance: 210.0
click at [784, 445] on div "RF can skim along the surface of aluminum foil until it hits a wrinkle, where i…" at bounding box center [888, 388] width 211 height 303
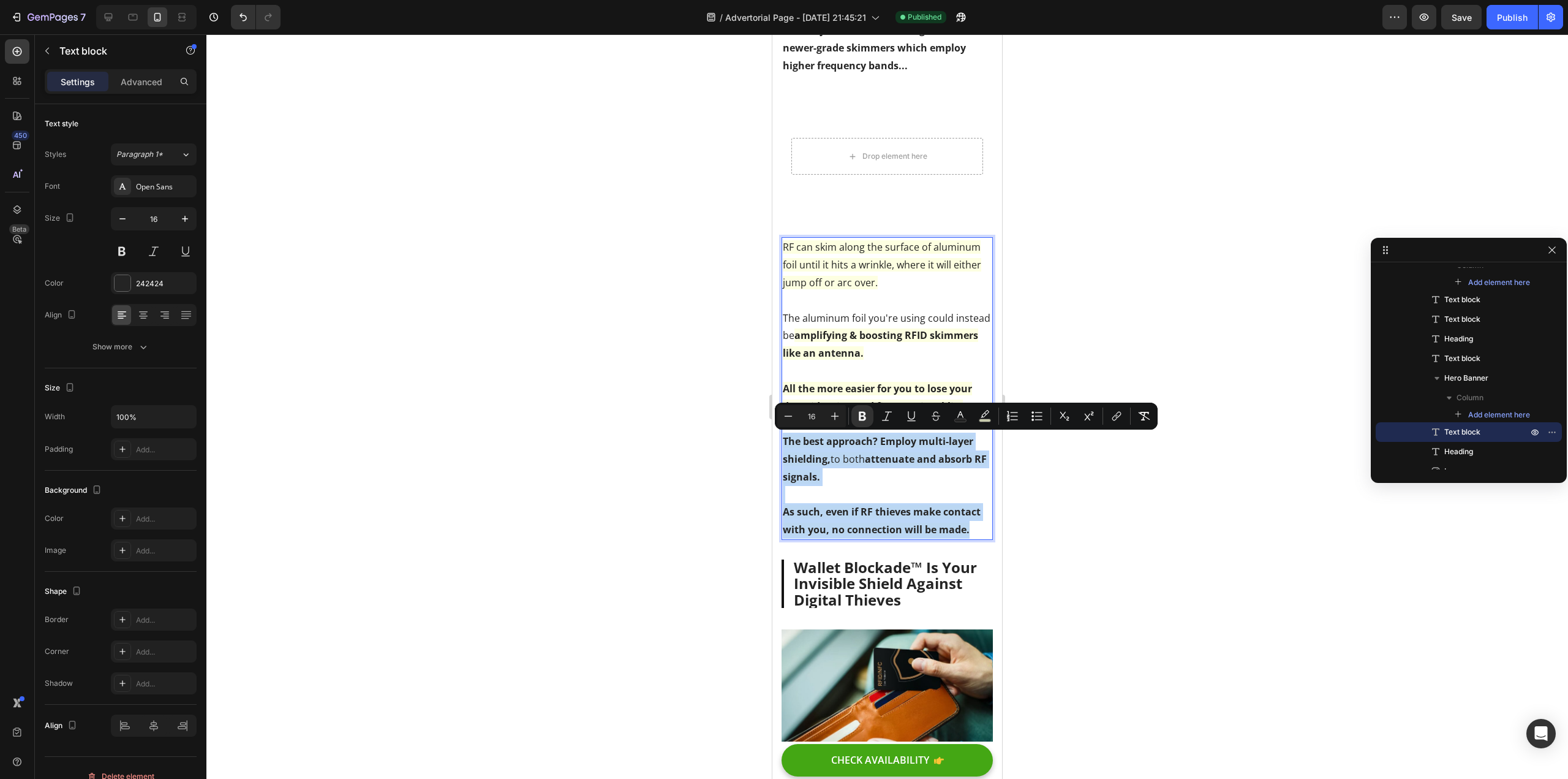
copy div "The best approach? Employ multi-layer shielding, to both attenuate and absorb R…"
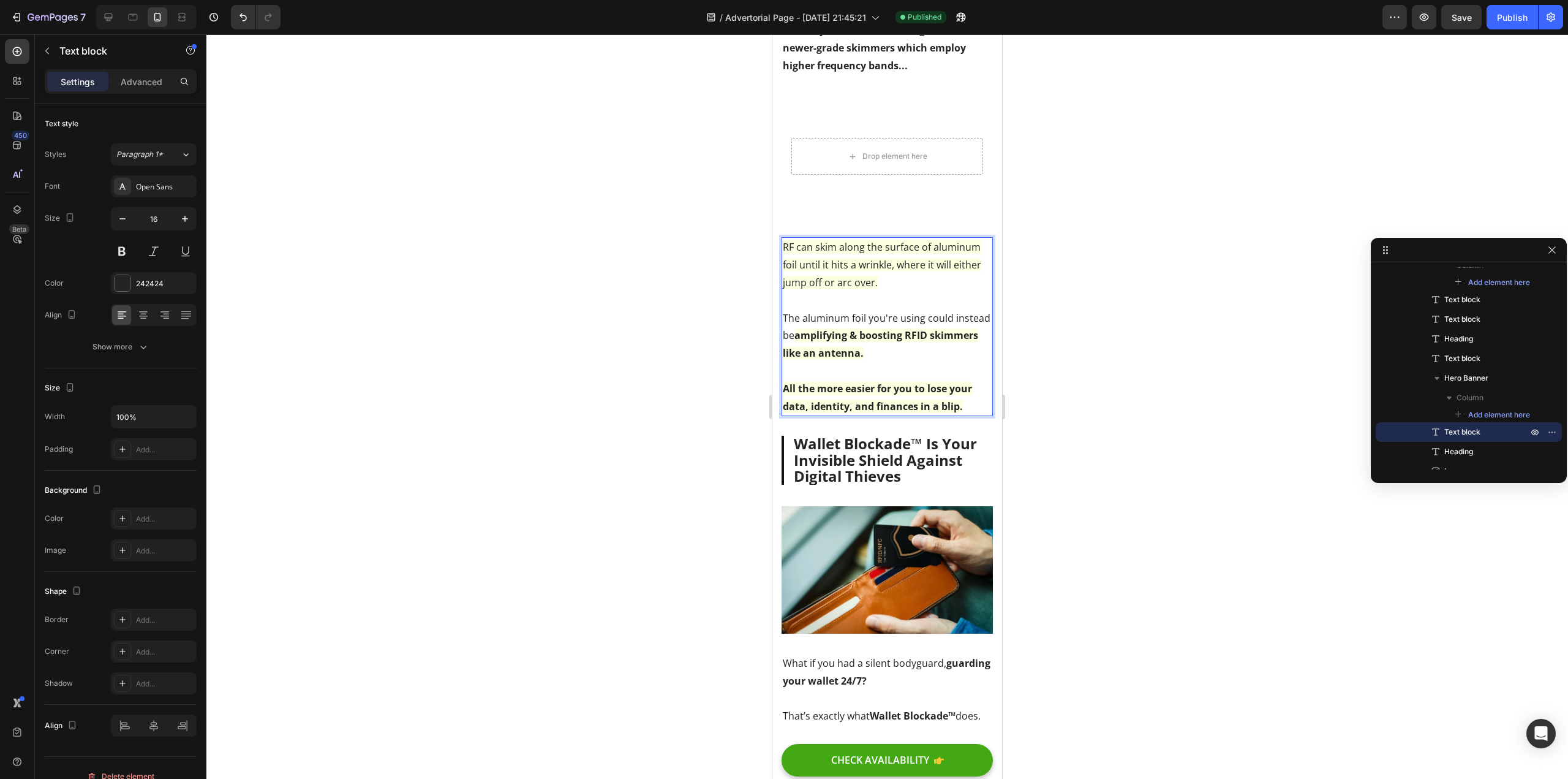
click at [574, 364] on div at bounding box center [887, 406] width 1362 height 744
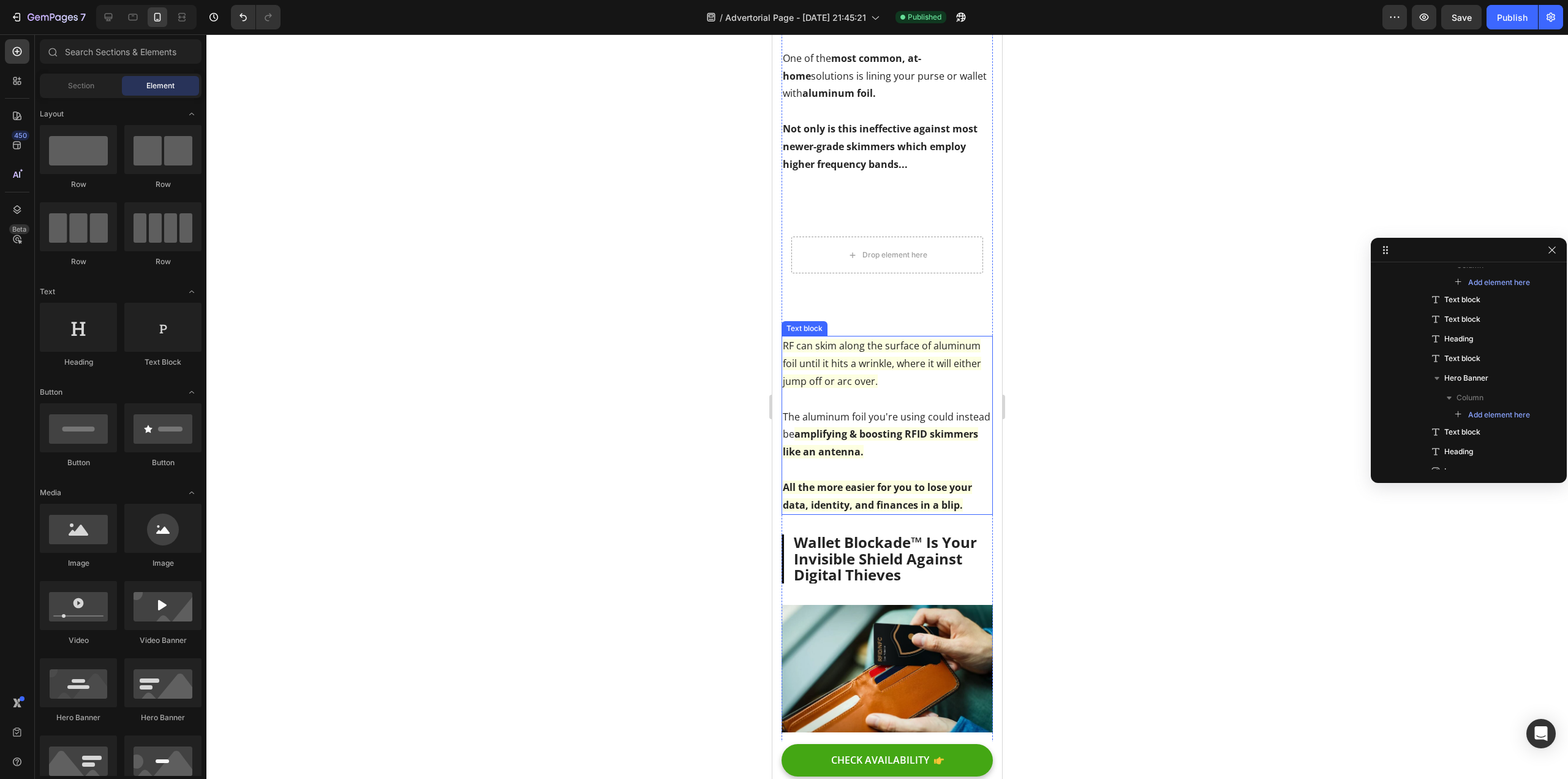
scroll to position [1421, 0]
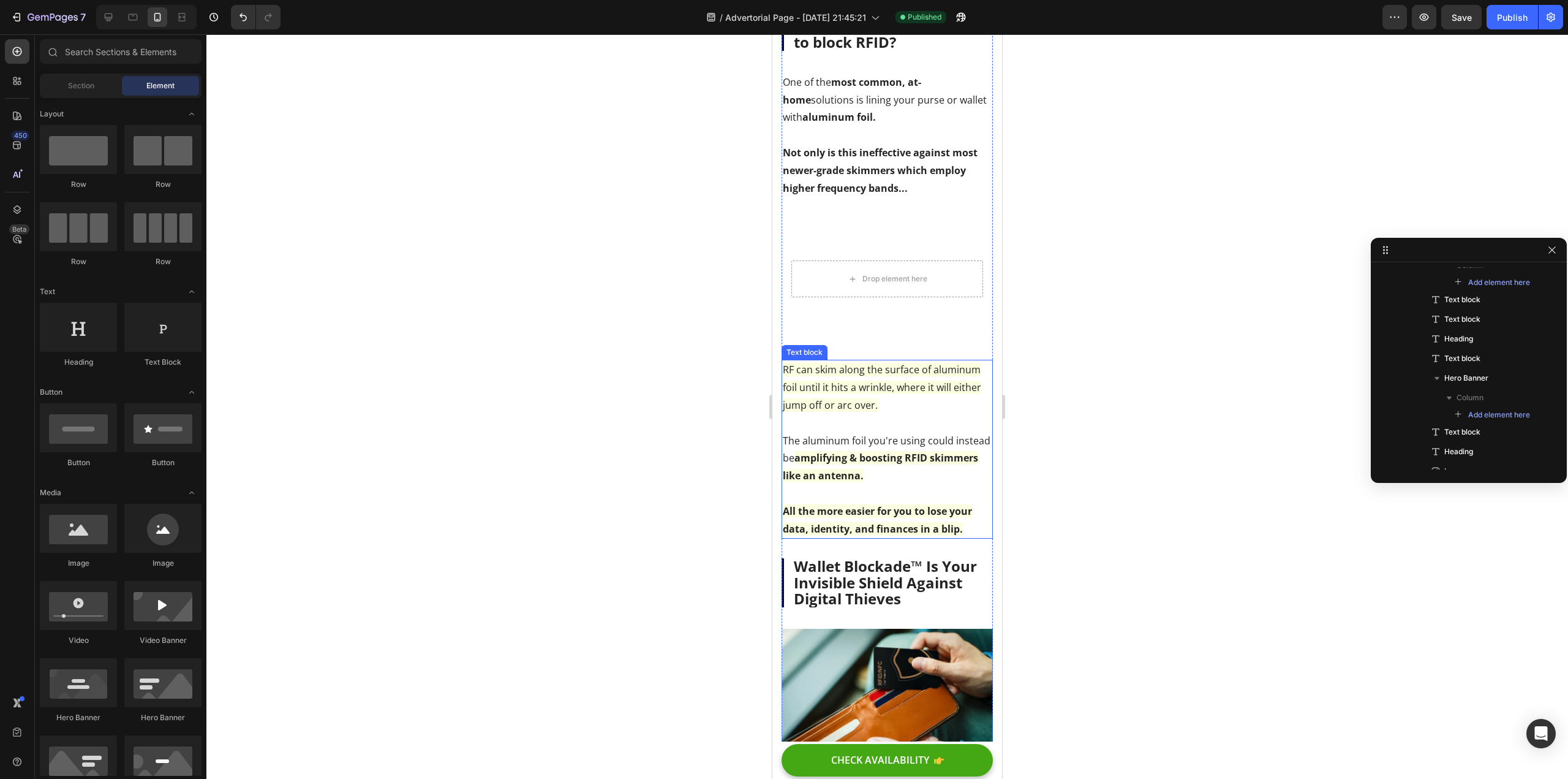
click at [891, 465] on p "The aluminum foil you're using could instead be amplifying & boosting RFID skim…" at bounding box center [887, 458] width 209 height 53
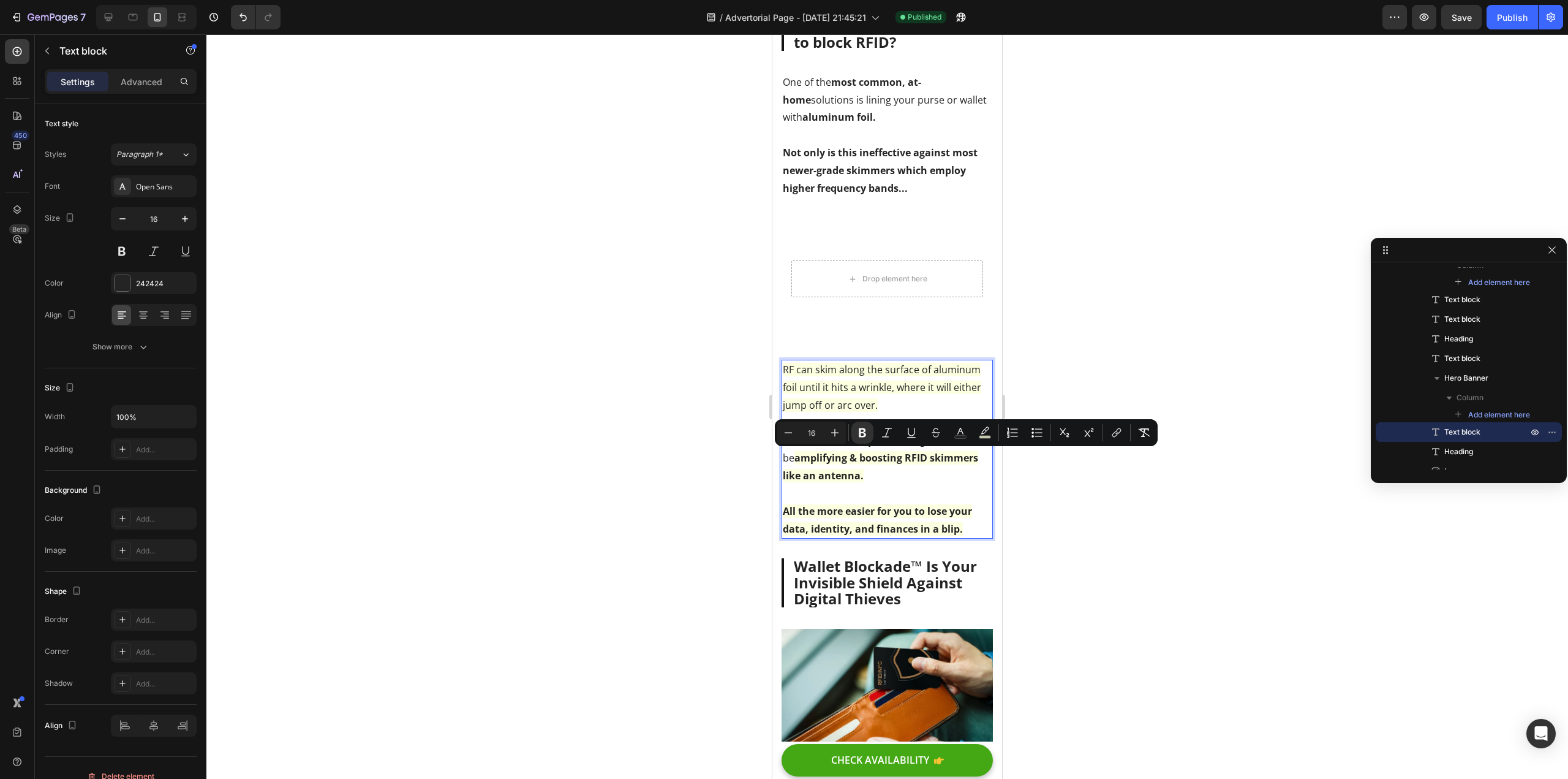
click at [808, 513] on strong "All the more easier for you to lose your data, identity, and finances in a blip." at bounding box center [877, 520] width 189 height 31
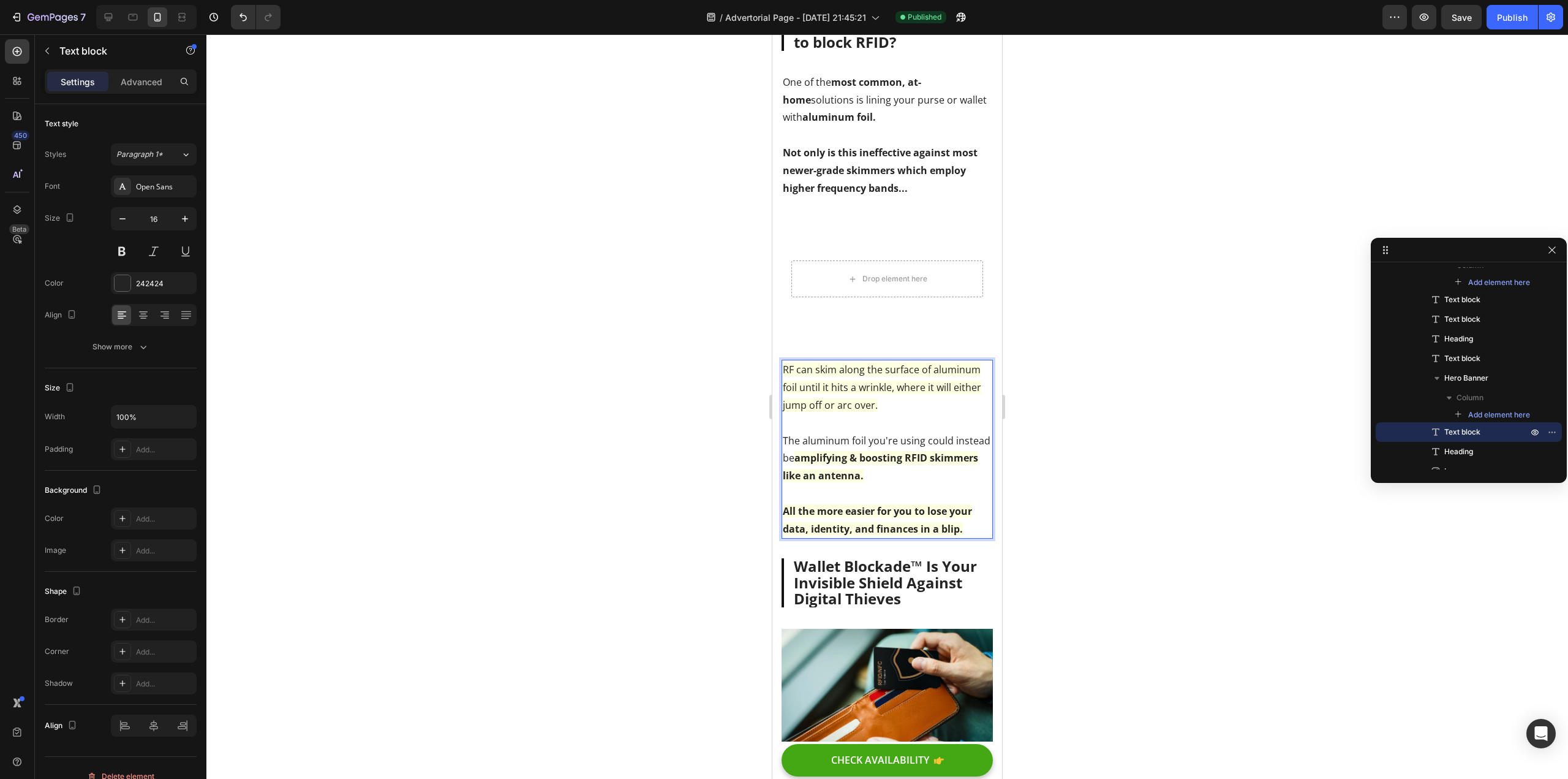
click at [794, 511] on strong "All the more easier for you to lose your data, identity, and finances in a blip." at bounding box center [877, 520] width 189 height 31
drag, startPoint x: 844, startPoint y: 515, endPoint x: 777, endPoint y: 511, distance: 67.1
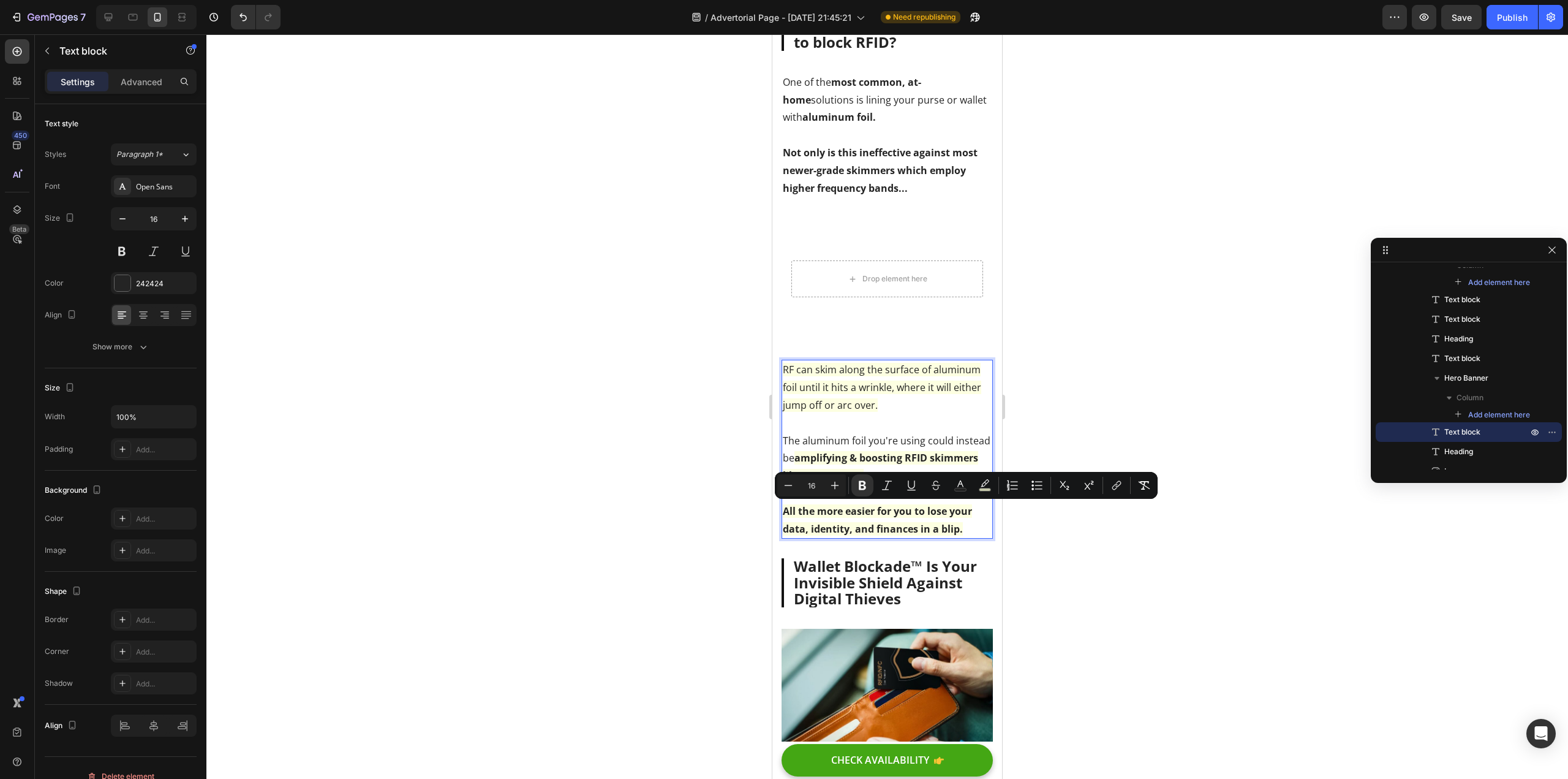
click at [637, 536] on div at bounding box center [887, 406] width 1362 height 744
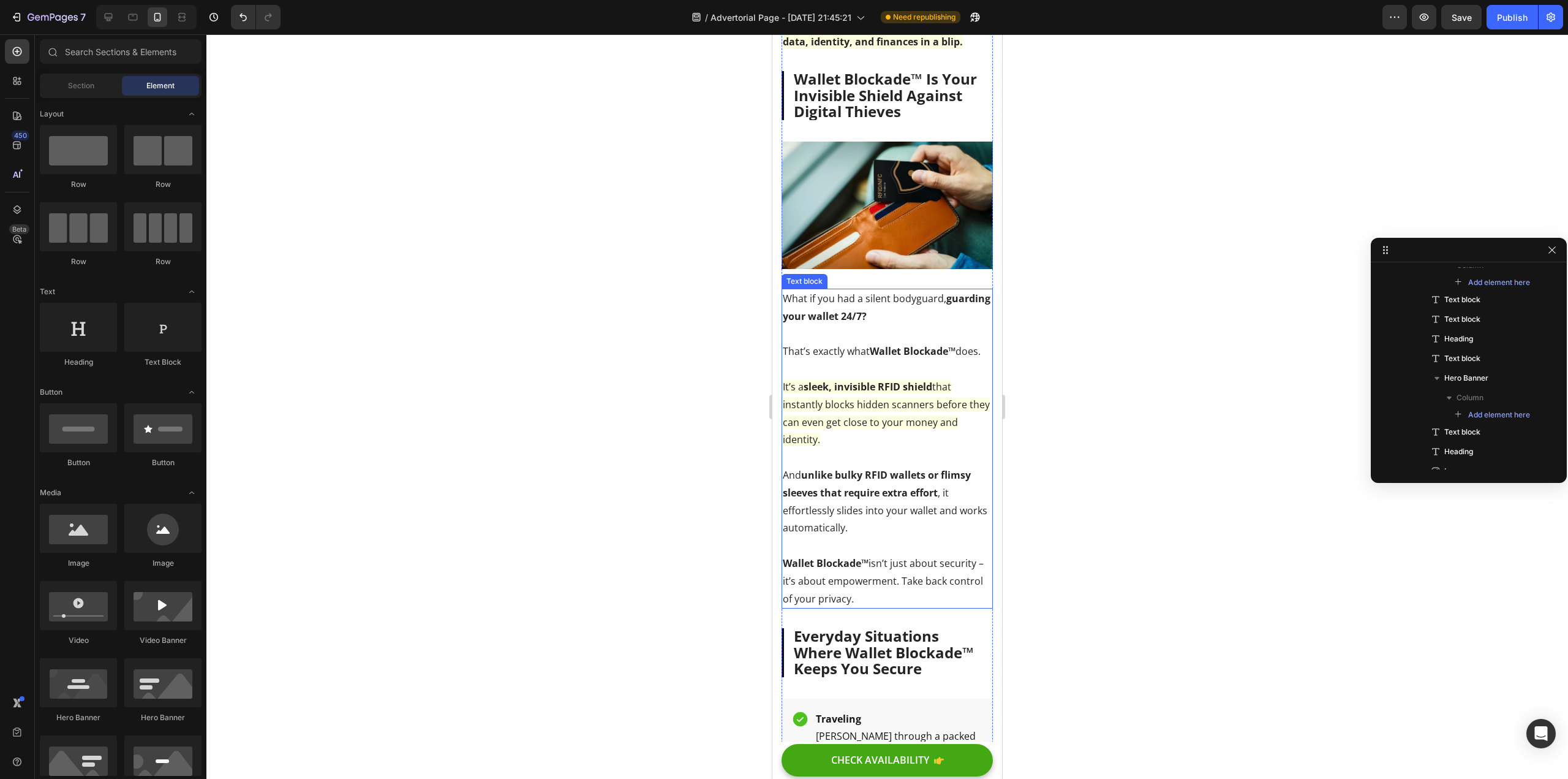
scroll to position [1911, 0]
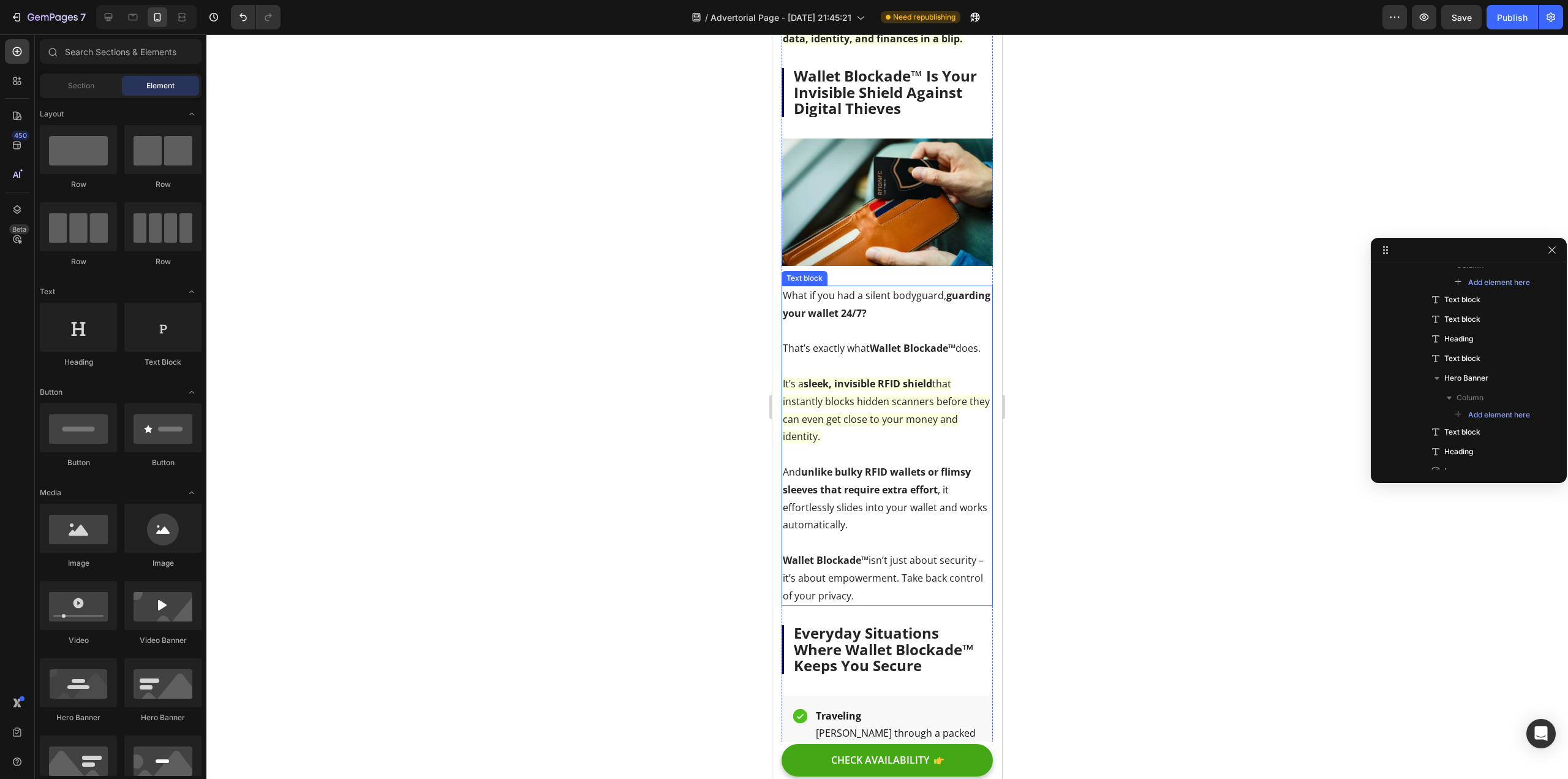
click at [874, 435] on span "It’s a sleek, invisible RFID shield that instantly blocks hidden scanners befor…" at bounding box center [886, 410] width 207 height 66
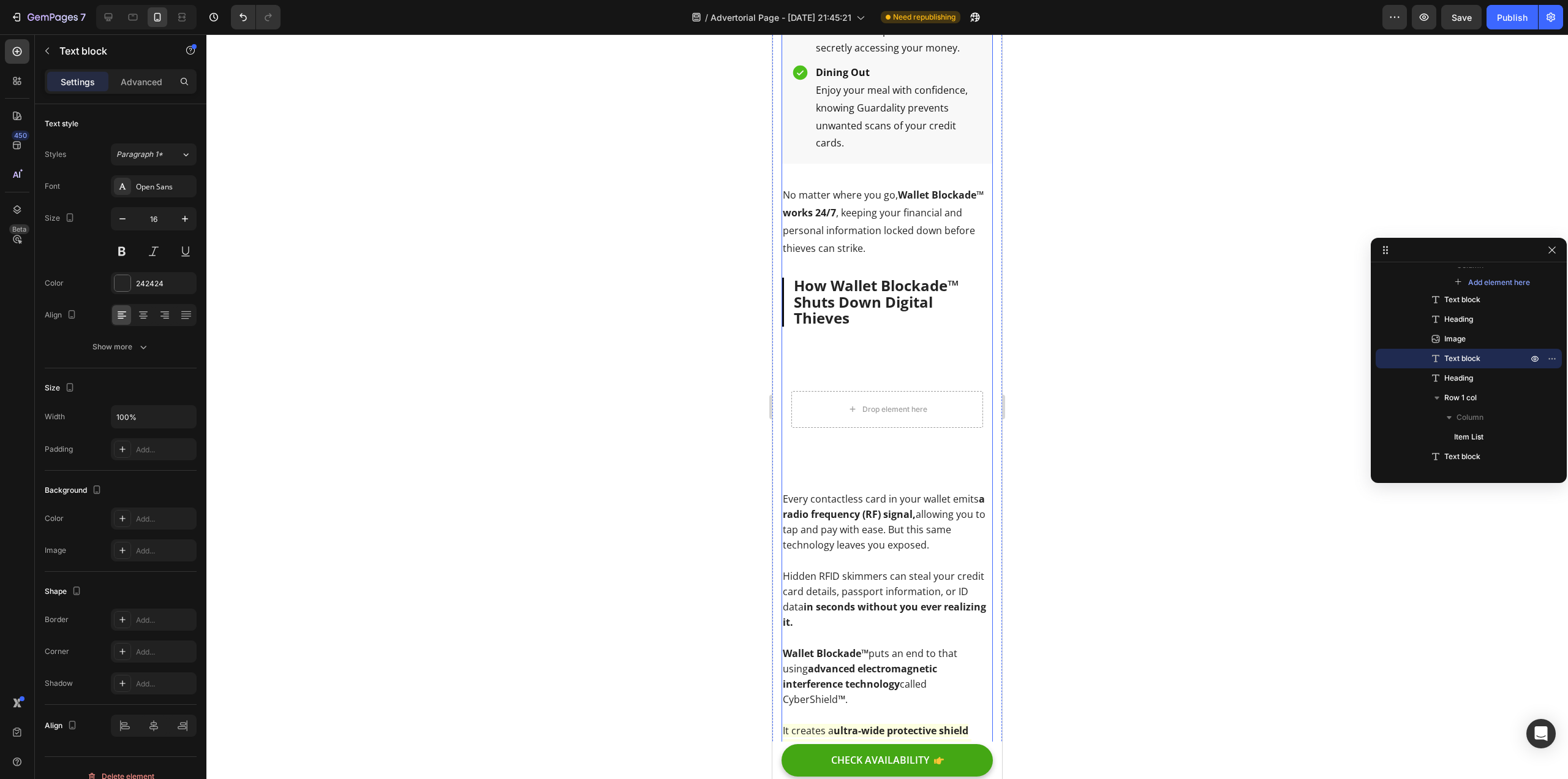
scroll to position [3076, 0]
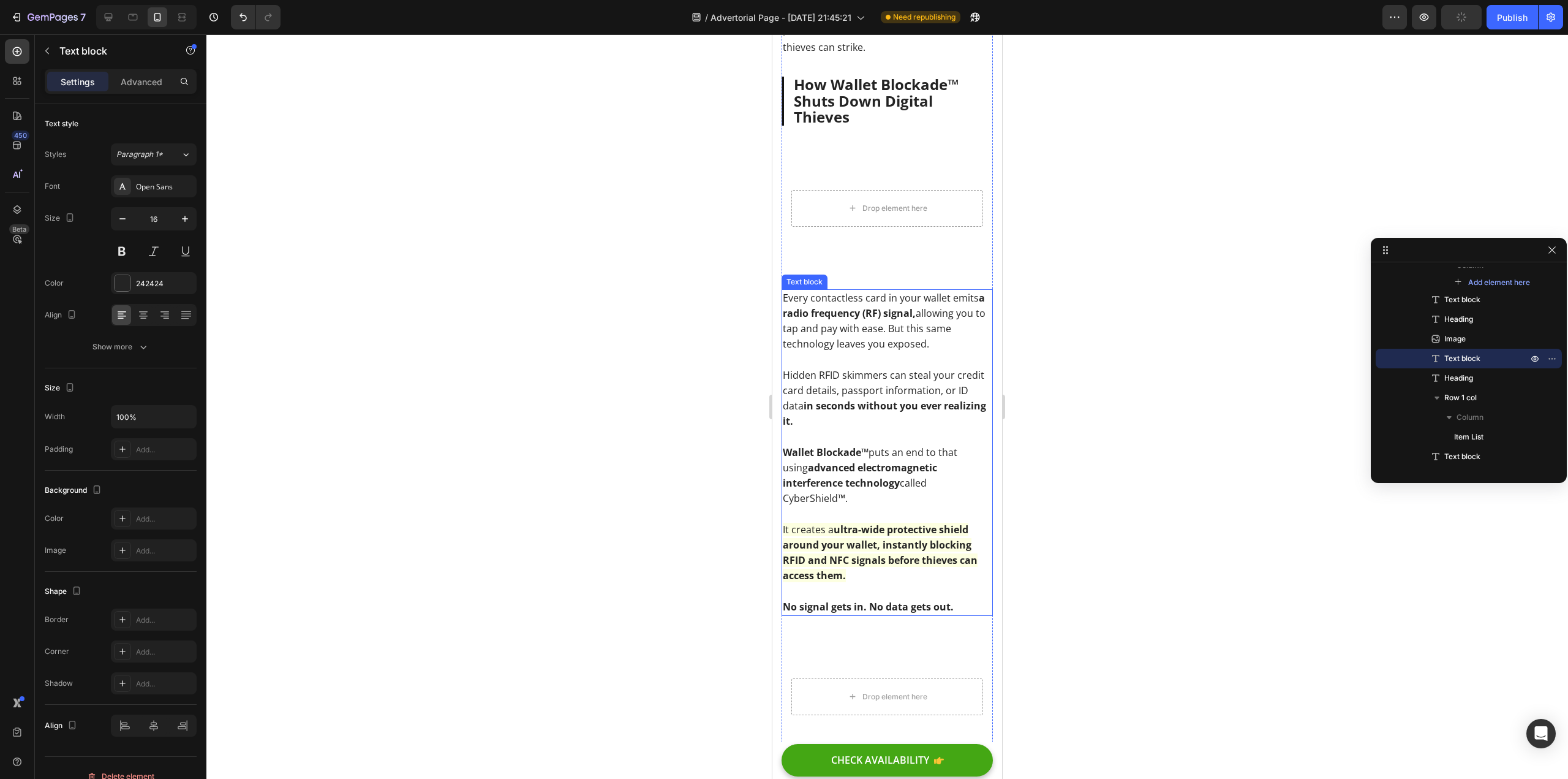
click at [872, 367] on p at bounding box center [887, 359] width 209 height 16
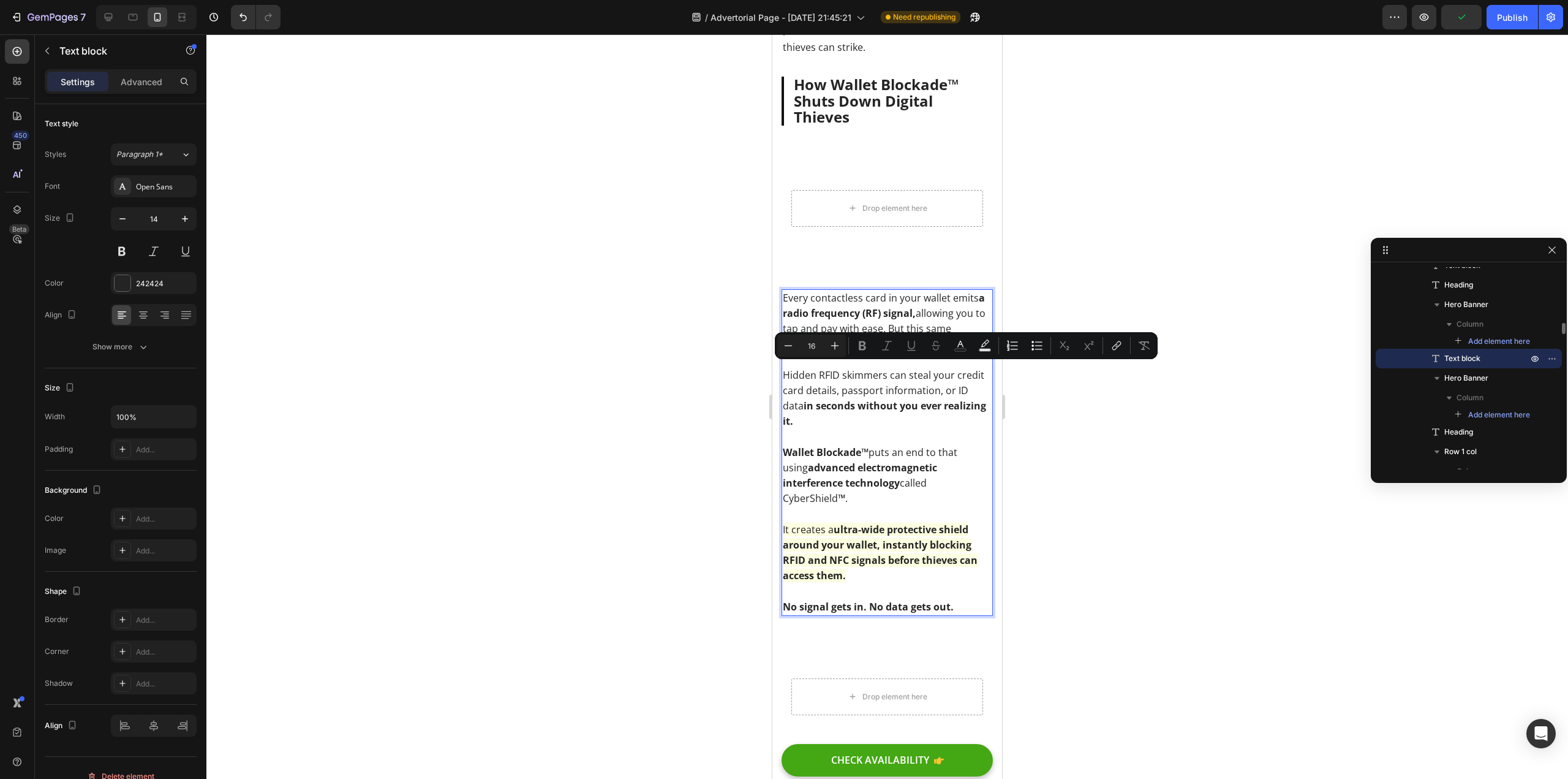
click at [874, 397] on span "Hidden RFID skimmers can steal your credit card details, passport information, …" at bounding box center [884, 398] width 203 height 60
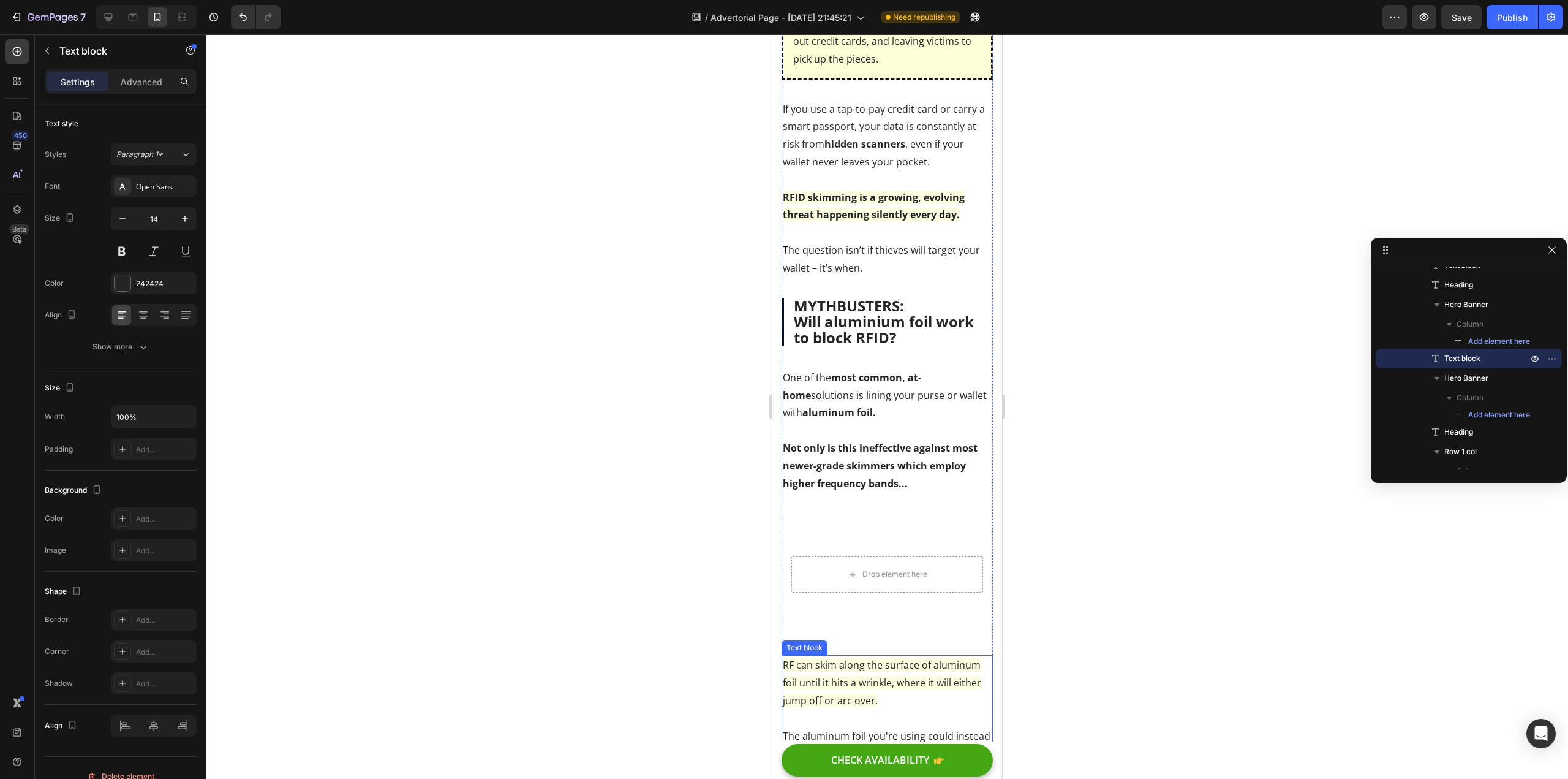
scroll to position [1114, 0]
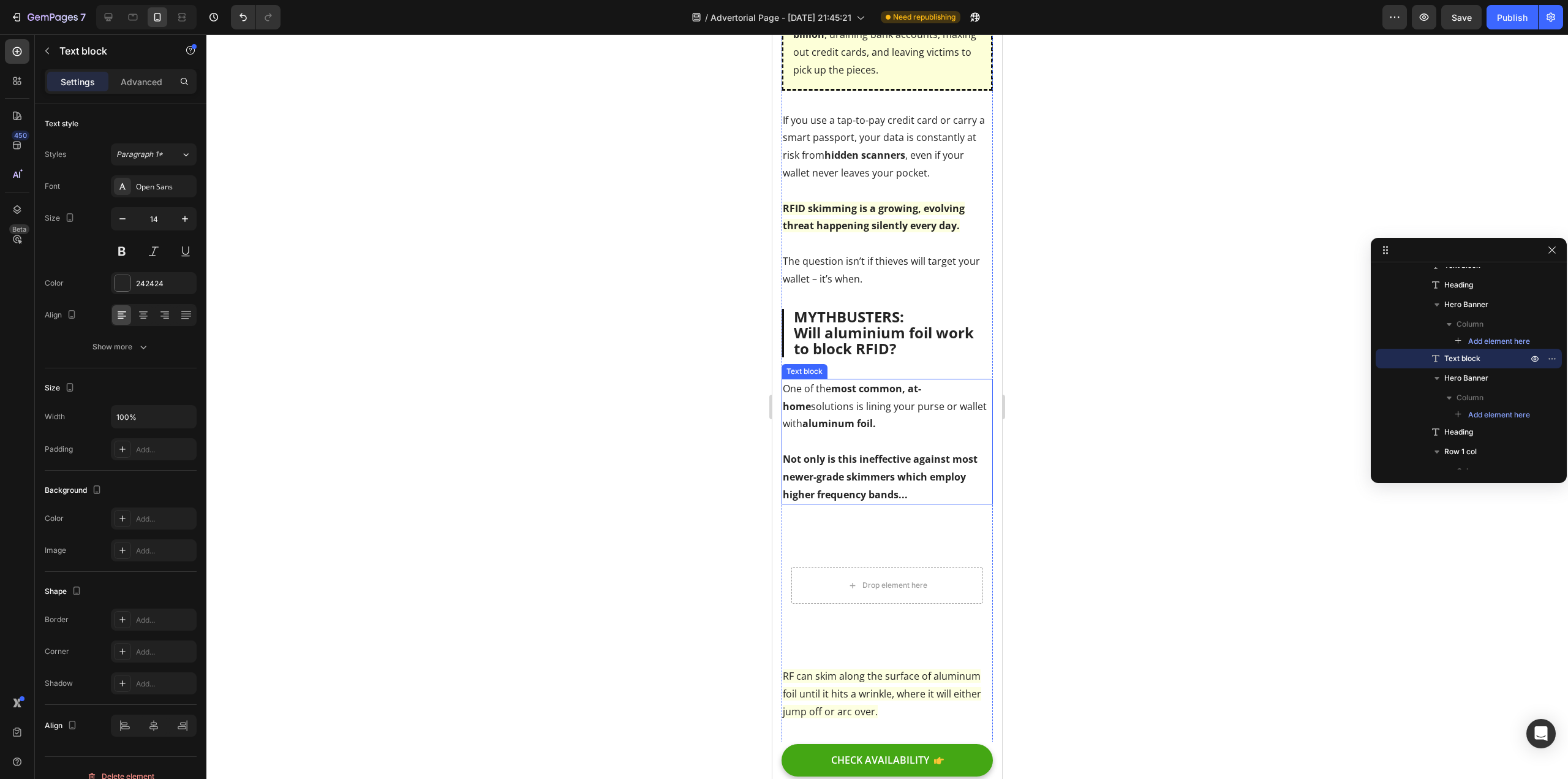
click at [856, 423] on p "One of the most common, at-home solutions is lining your purse or wallet with a…" at bounding box center [887, 406] width 209 height 53
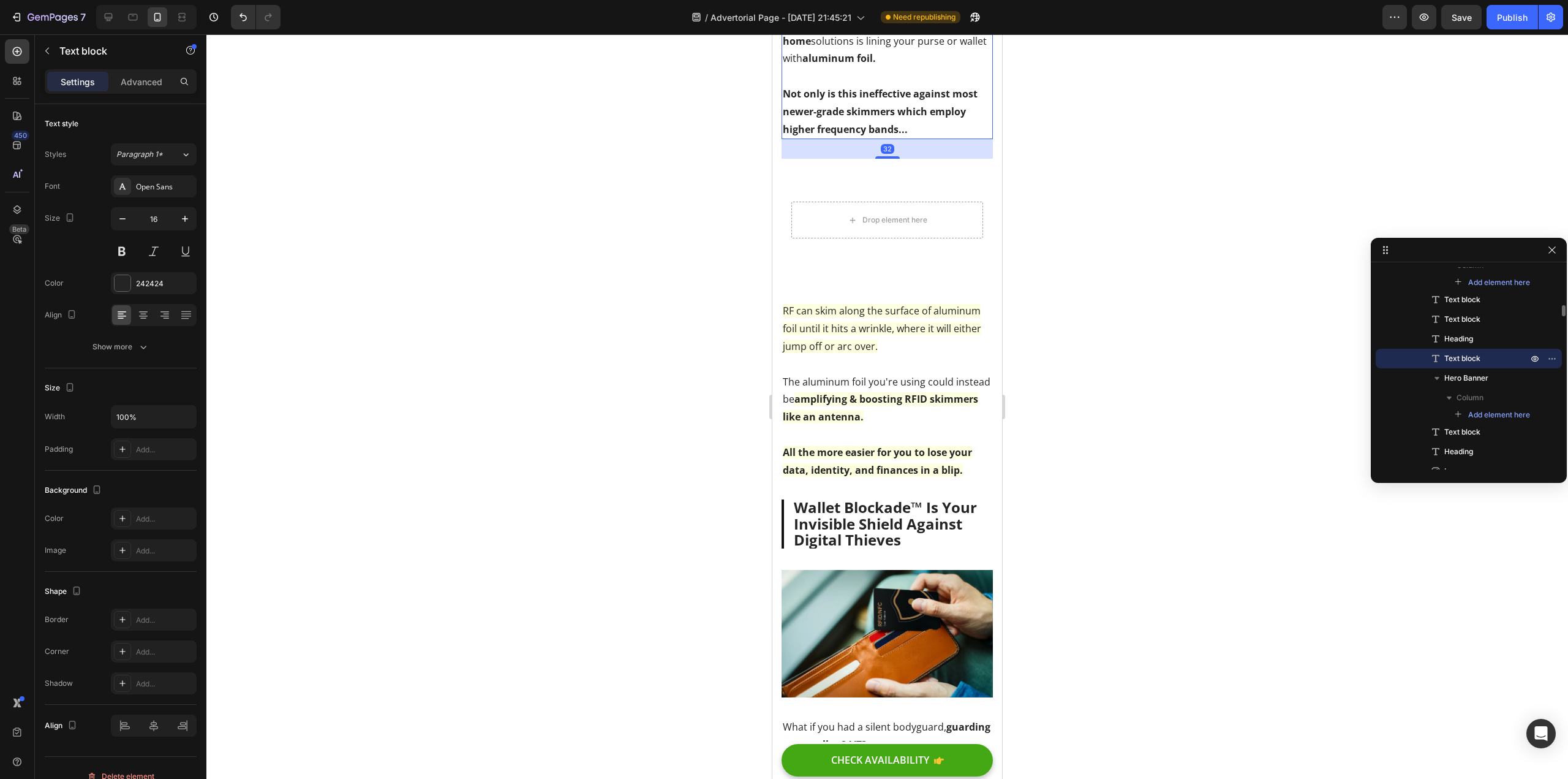
scroll to position [1482, 0]
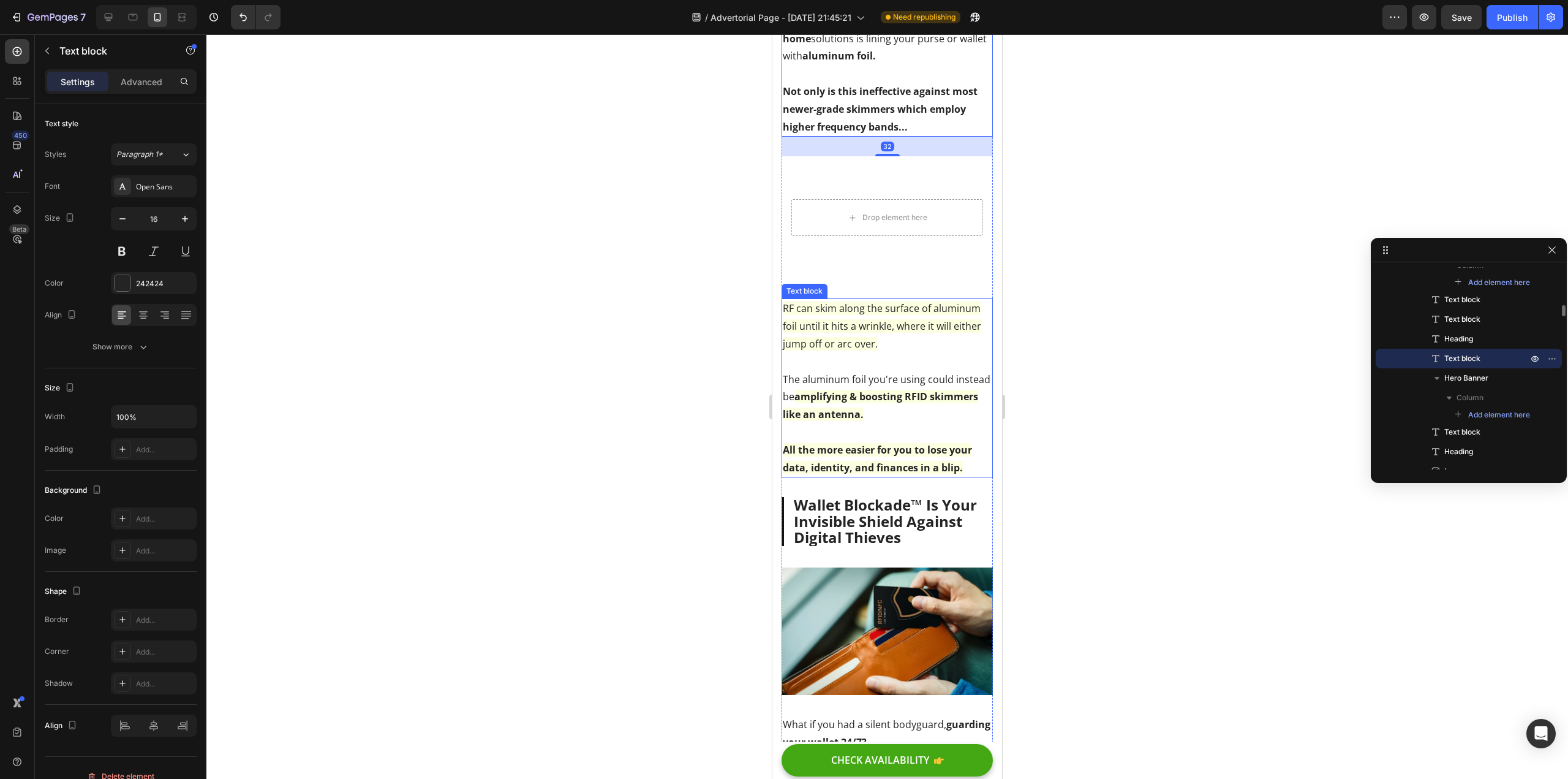
click at [806, 299] on div "RF can skim along the surface of aluminum foil until it hits a wrinkle, where i…" at bounding box center [888, 387] width 211 height 179
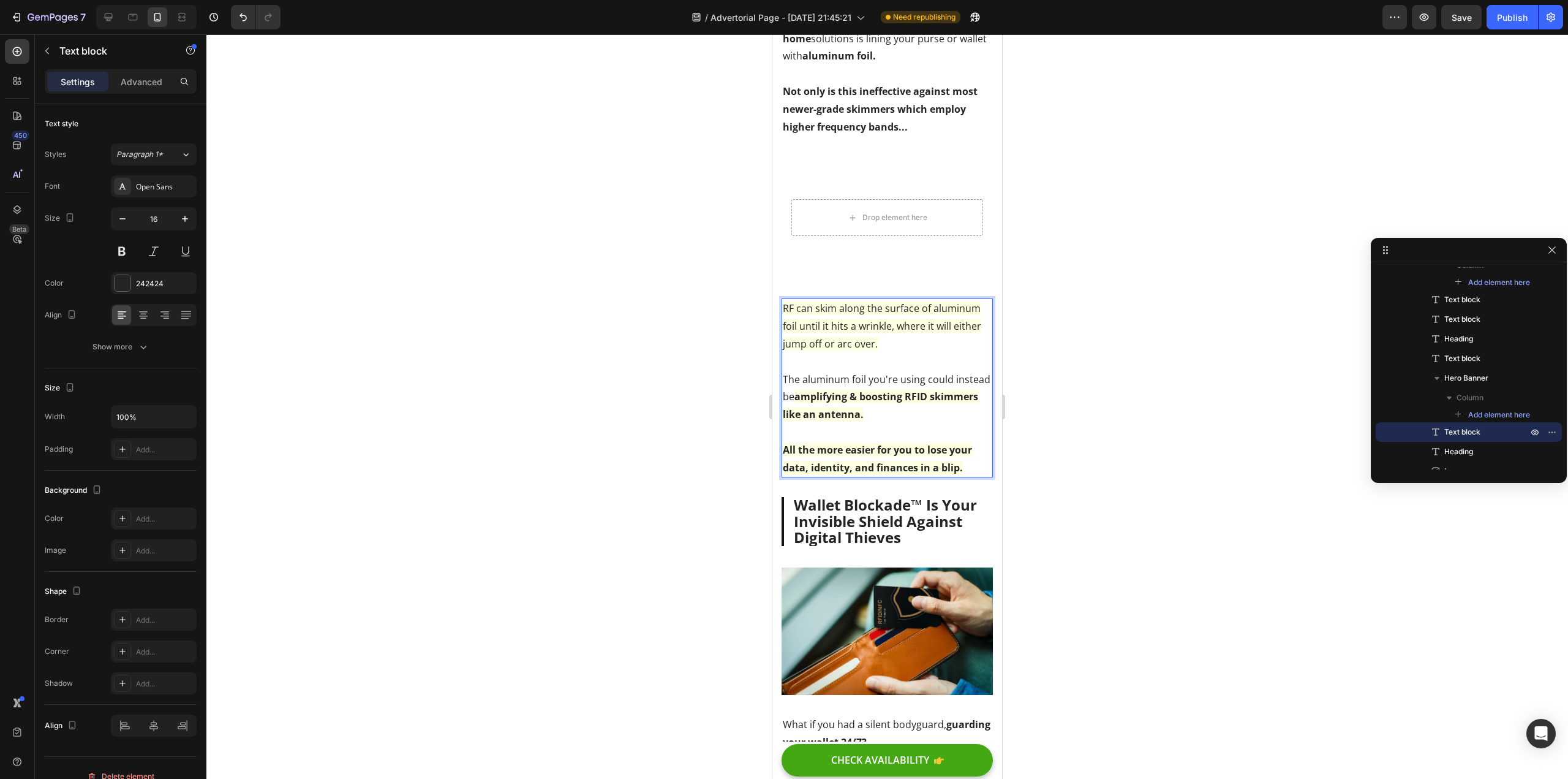
click at [793, 312] on span "RF can skim along the surface of aluminum foil until it hits a wrinkle, where i…" at bounding box center [882, 325] width 198 height 49
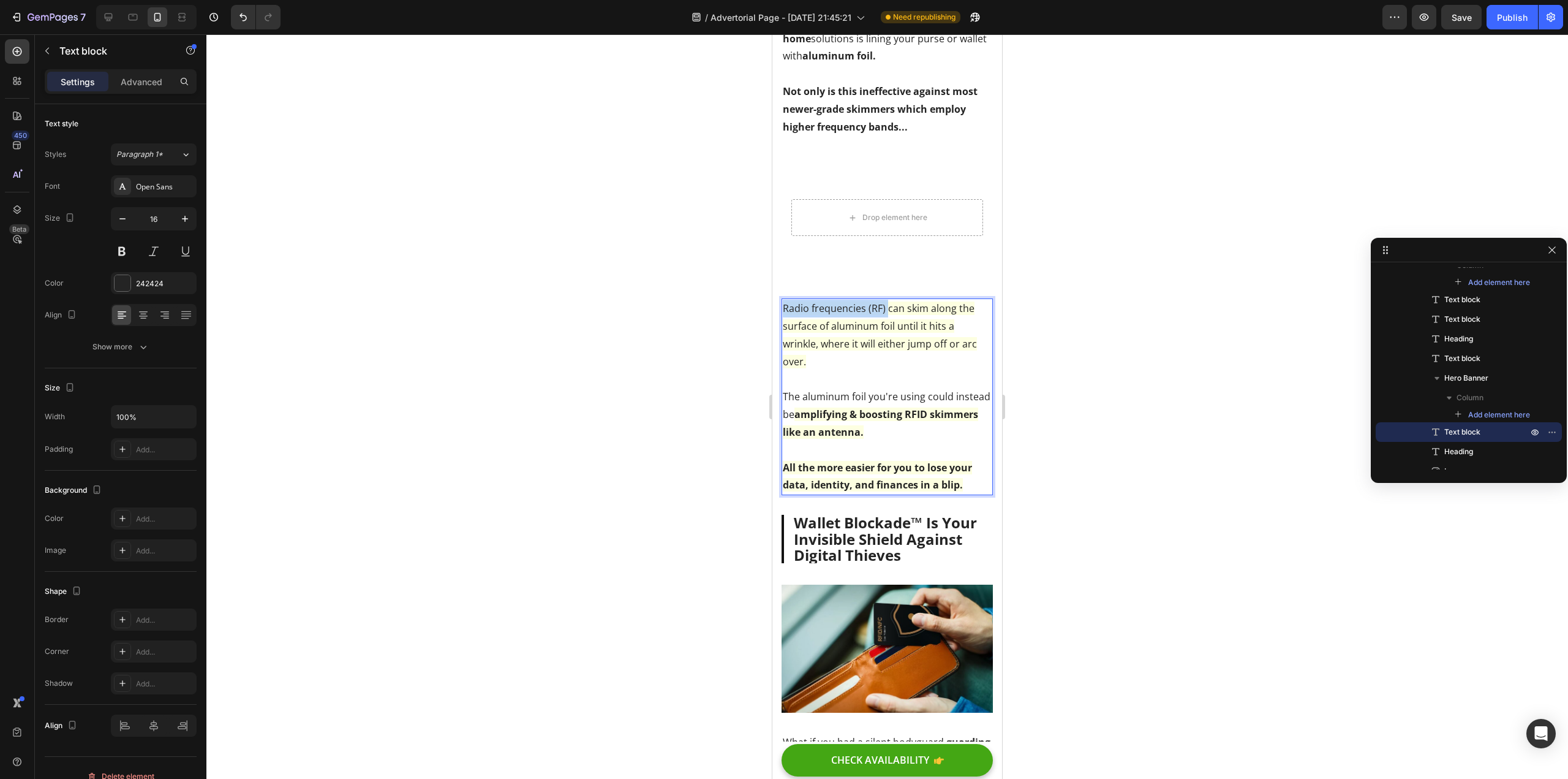
drag, startPoint x: 865, startPoint y: 310, endPoint x: 785, endPoint y: 307, distance: 80.1
click at [785, 307] on span "Radio frequencies (RF) can skim along the surface of aluminum foil until it hit…" at bounding box center [879, 335] width 194 height 66
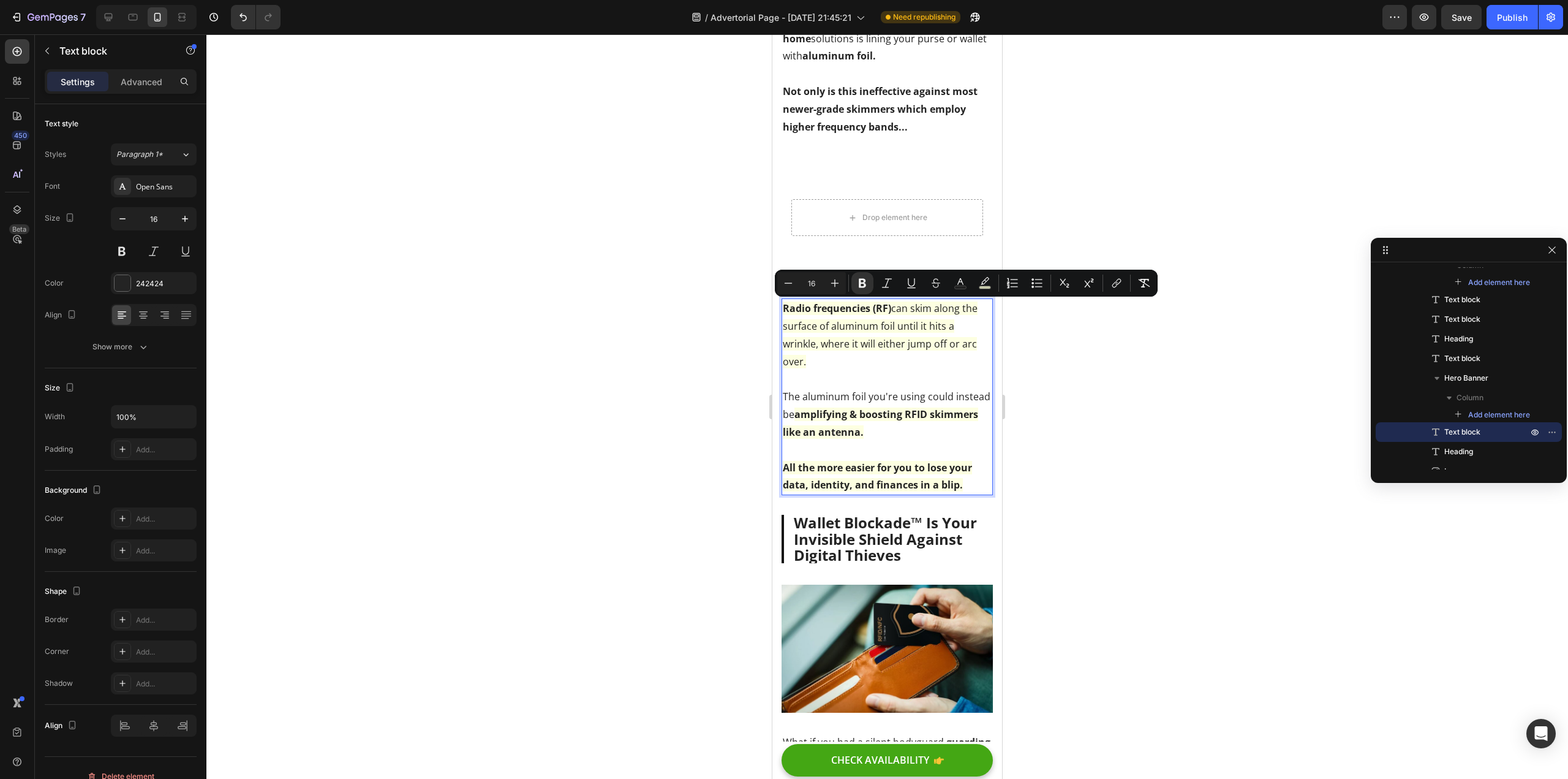
click at [708, 333] on div at bounding box center [887, 406] width 1362 height 744
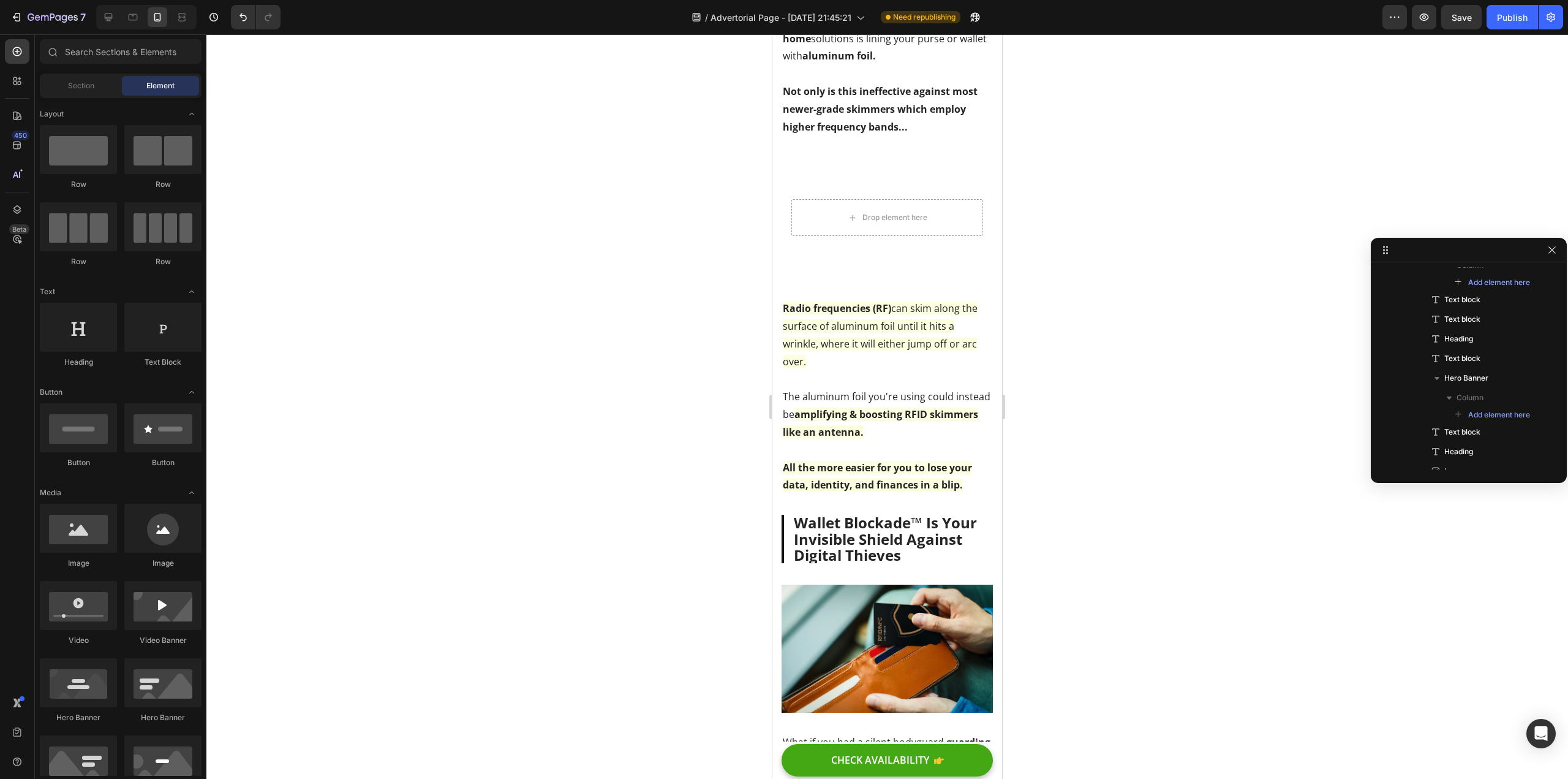
drag, startPoint x: 656, startPoint y: 402, endPoint x: 661, endPoint y: 404, distance: 5.4
click at [653, 404] on div at bounding box center [887, 406] width 1362 height 744
click at [929, 426] on p "The aluminum foil you're using could instead be amplifying & boosting RFID skim…" at bounding box center [887, 415] width 209 height 53
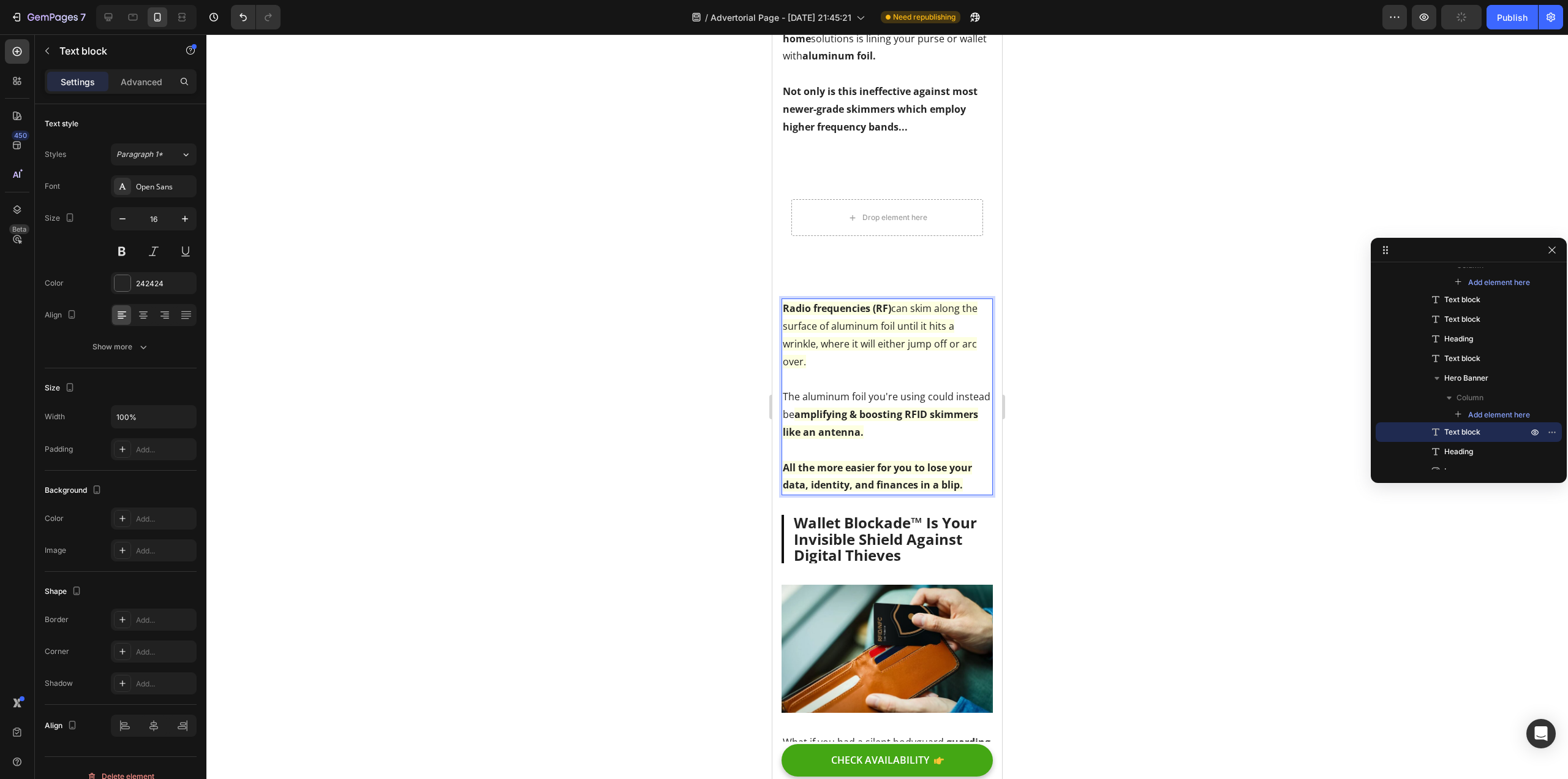
drag, startPoint x: 929, startPoint y: 429, endPoint x: 1453, endPoint y: 478, distance: 526.3
click at [680, 444] on div at bounding box center [887, 406] width 1362 height 744
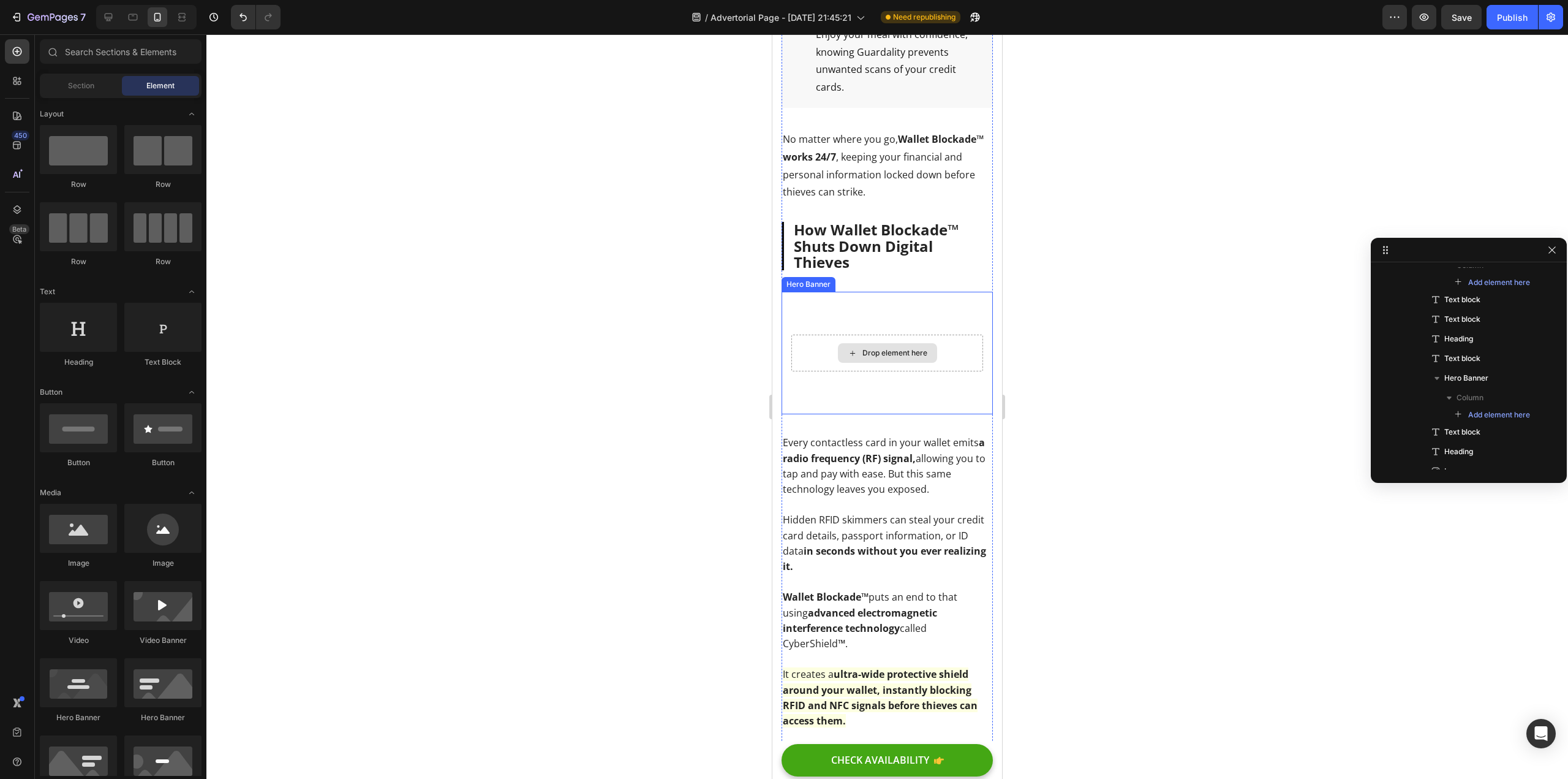
scroll to position [3137, 0]
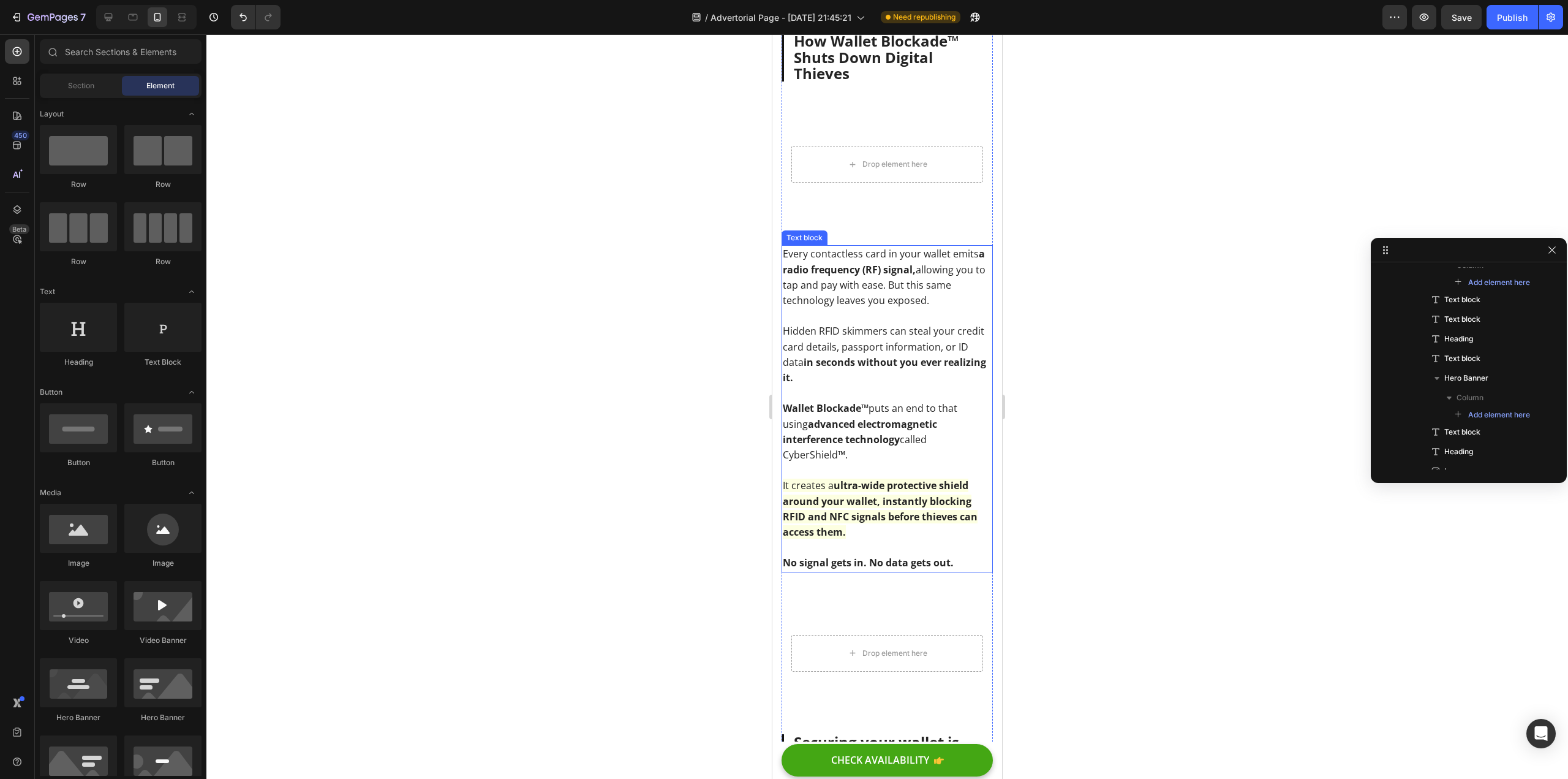
click at [871, 307] on span "Every contactless card in your wallet emits a radio frequency (RF) signal, allo…" at bounding box center [884, 277] width 203 height 60
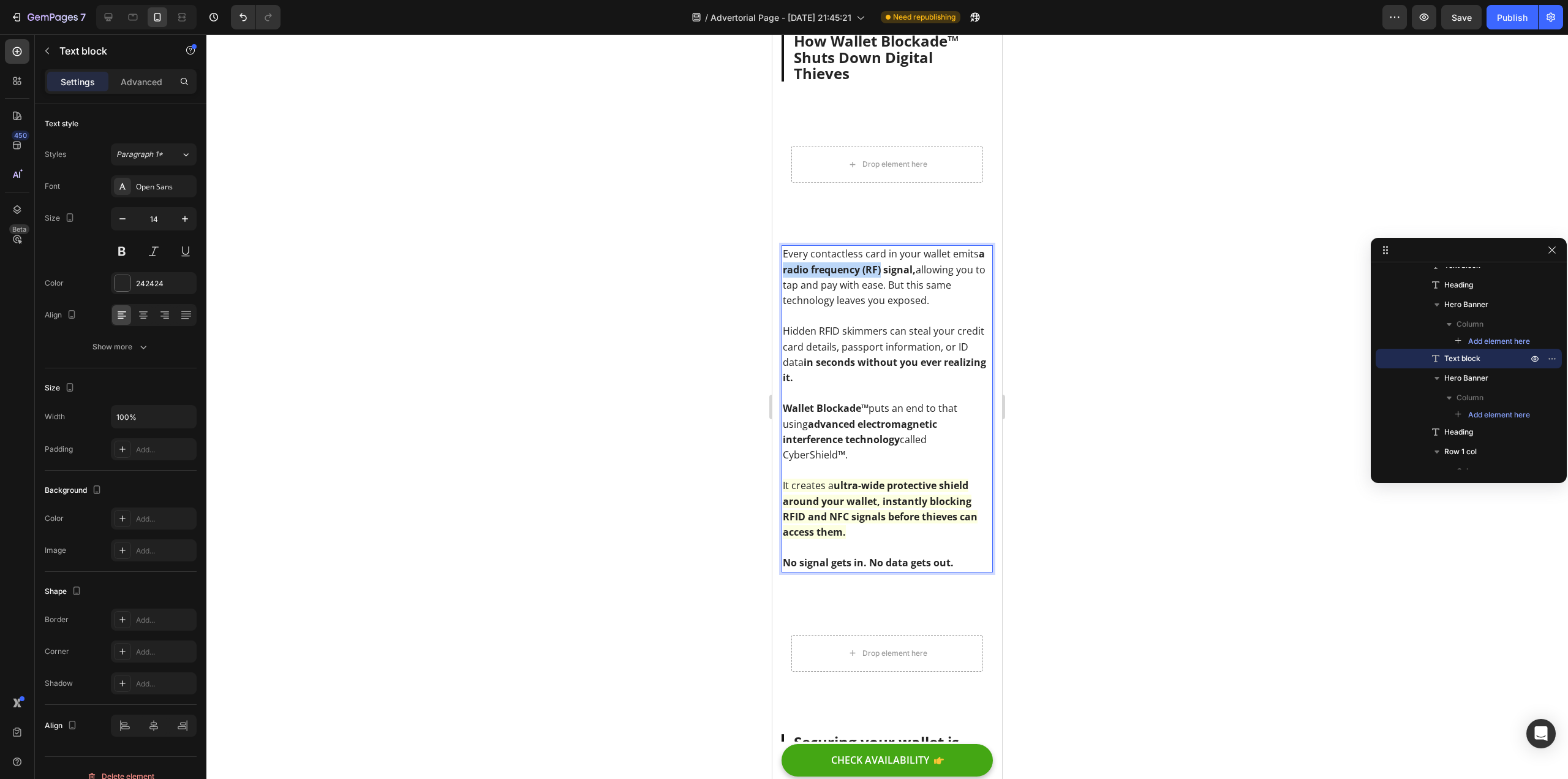
drag, startPoint x: 890, startPoint y: 282, endPoint x: 792, endPoint y: 286, distance: 98.1
click at [792, 276] on strong "a radio frequency (RF) signal," at bounding box center [883, 261] width 202 height 29
click at [713, 337] on div at bounding box center [887, 406] width 1362 height 744
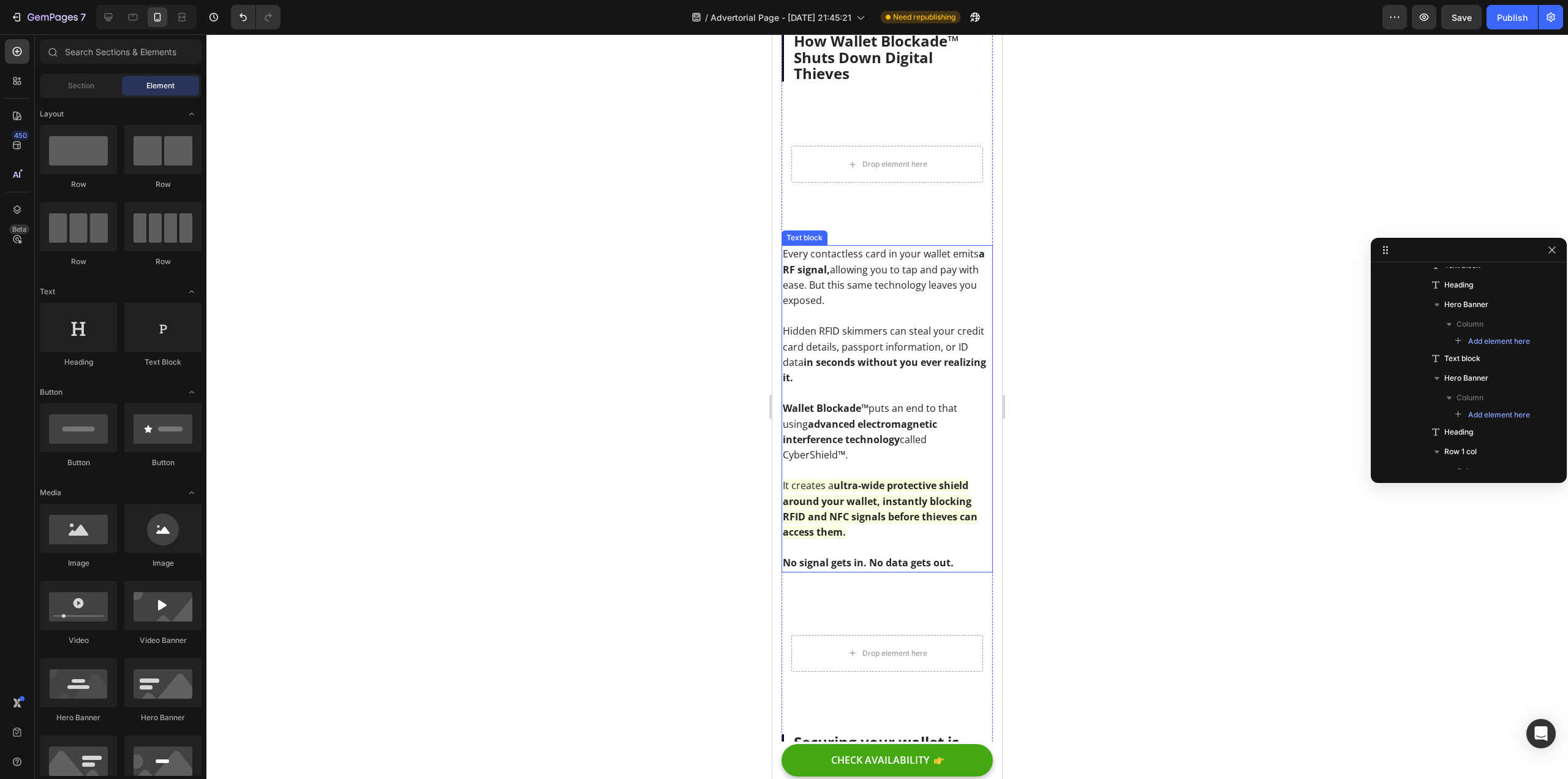
click at [888, 308] on p "Every contactless card in your wallet emits a RF signal, allowing you to tap an…" at bounding box center [887, 277] width 209 height 62
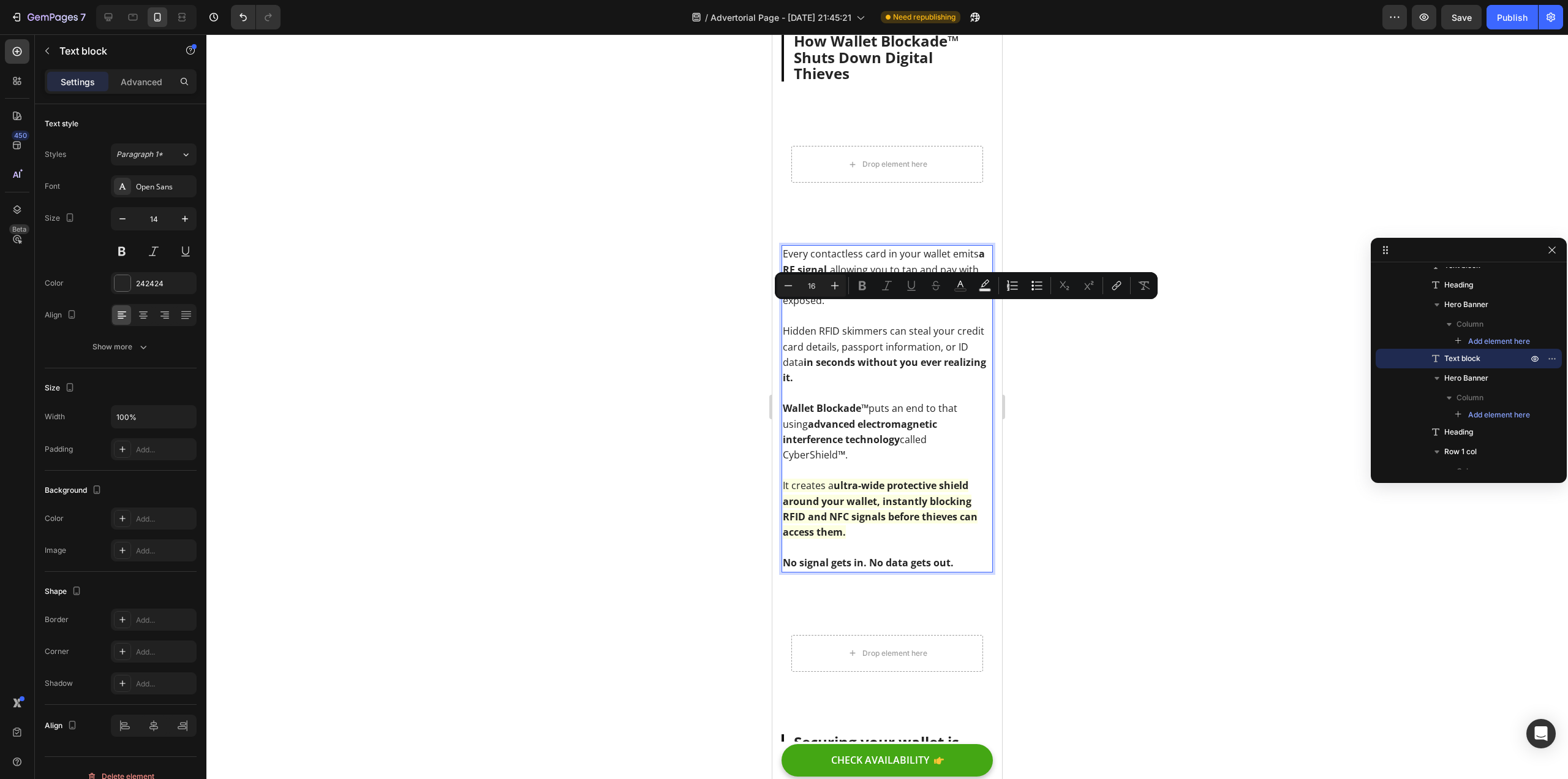
click at [669, 325] on div at bounding box center [887, 406] width 1362 height 744
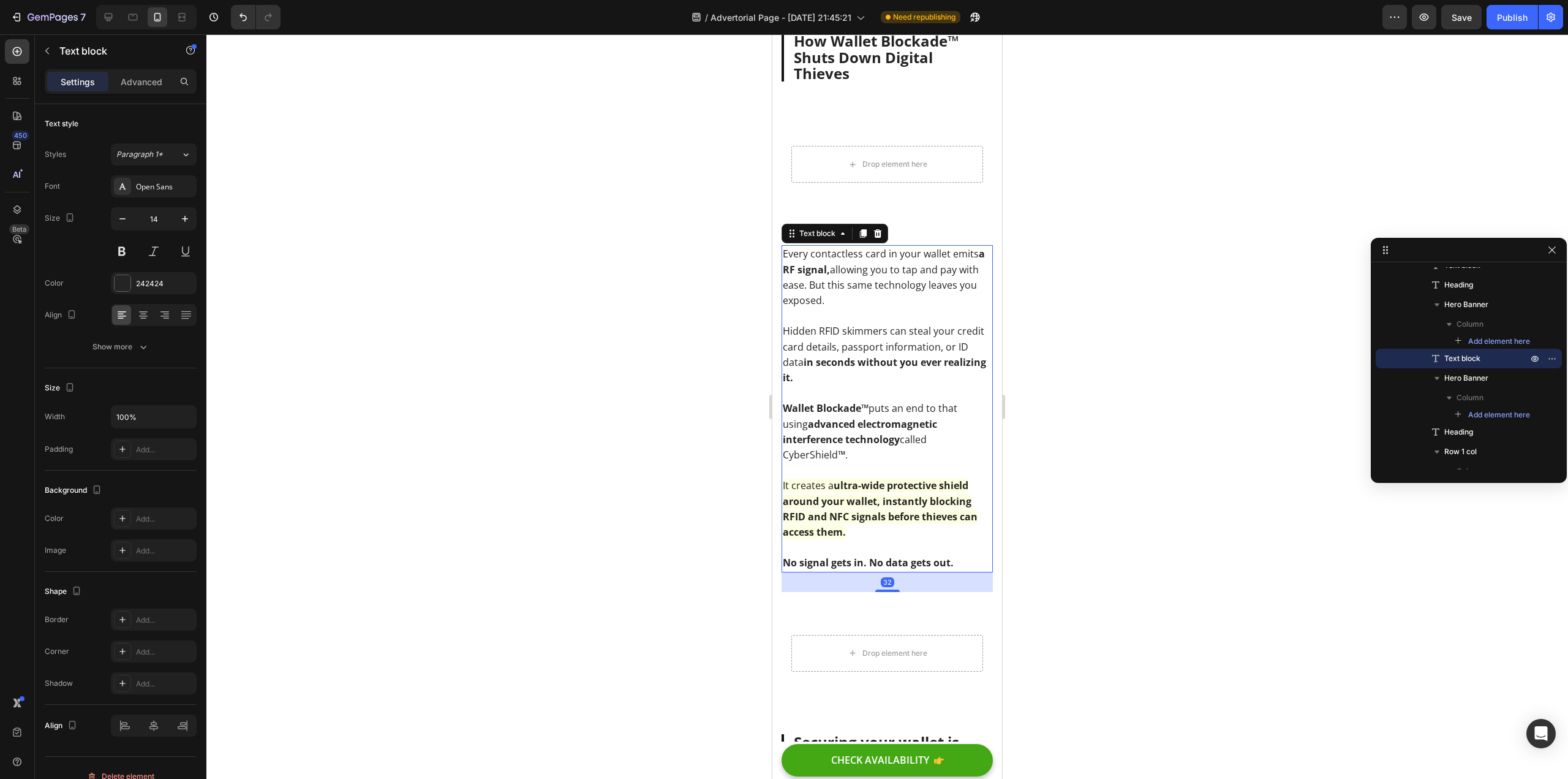
click at [877, 381] on p "Hidden RFID skimmers can steal your credit card details, passport information, …" at bounding box center [887, 354] width 209 height 62
click at [878, 426] on p "Wallet Blockade™ puts an end to that using advanced electromagnetic interferenc…" at bounding box center [887, 431] width 209 height 62
click at [907, 462] on p "Wallet Blockade™ puts an end to that using advanced electromagnetic interferenc…" at bounding box center [887, 431] width 209 height 62
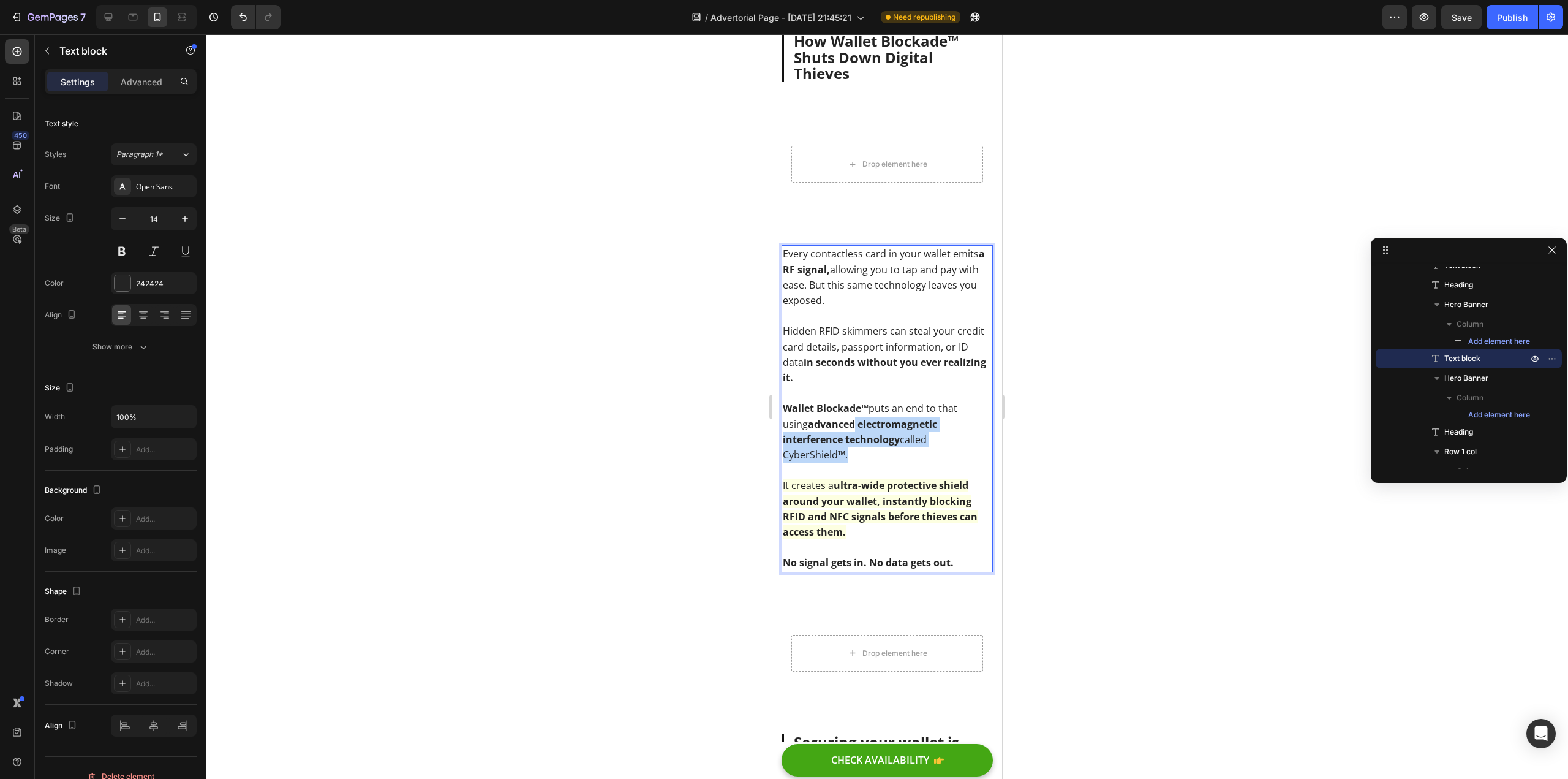
drag, startPoint x: 827, startPoint y: 448, endPoint x: 858, endPoint y: 440, distance: 32.0
click at [858, 440] on p "Wallet Blockade™ puts an end to that using advanced electromagnetic interferenc…" at bounding box center [887, 431] width 209 height 62
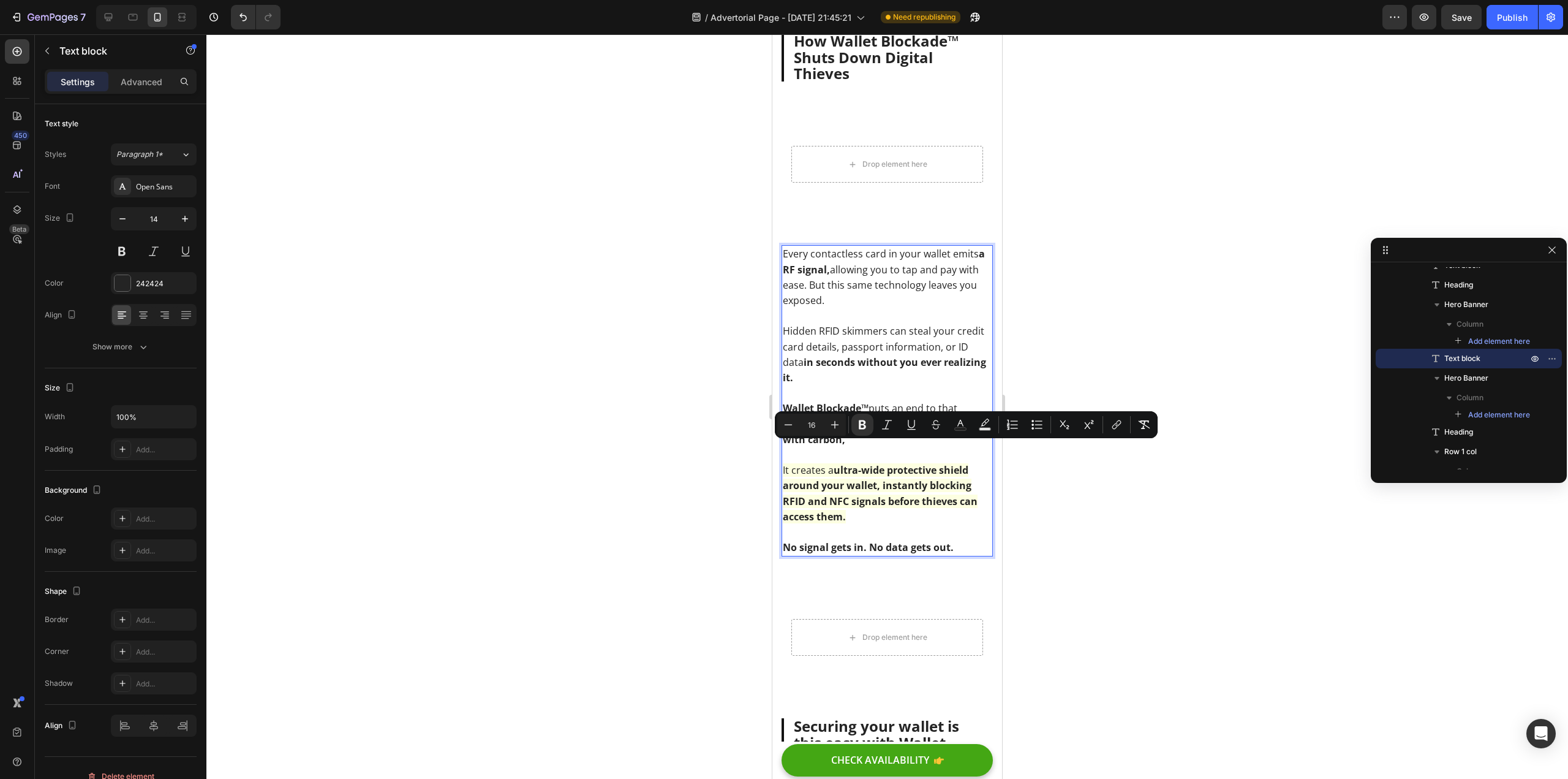
drag, startPoint x: 860, startPoint y: 451, endPoint x: 787, endPoint y: 450, distance: 73.0
click at [787, 448] on p "Wallet Blockade™ puts an end to that using advanced, multi-layered shielding wi…" at bounding box center [887, 424] width 209 height 46
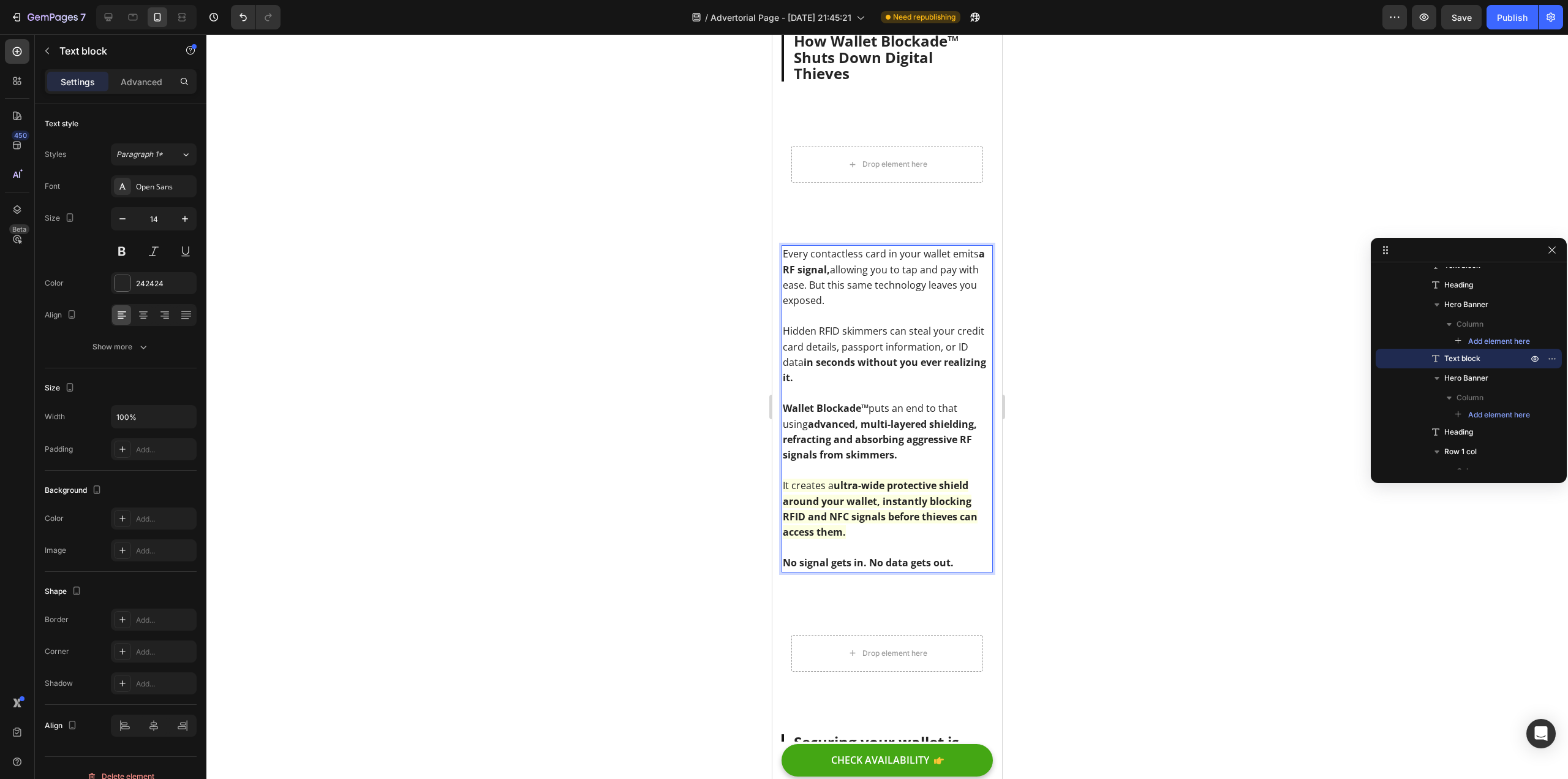
click at [844, 462] on strong "advanced, multi-layered shielding, refracting and absorbing aggressive RF signa…" at bounding box center [879, 439] width 194 height 44
click at [896, 462] on strong "advanced, multi-layered shielding, refracting and absorbing aggressive RF signa…" at bounding box center [880, 439] width 196 height 44
click at [644, 472] on div at bounding box center [887, 406] width 1362 height 744
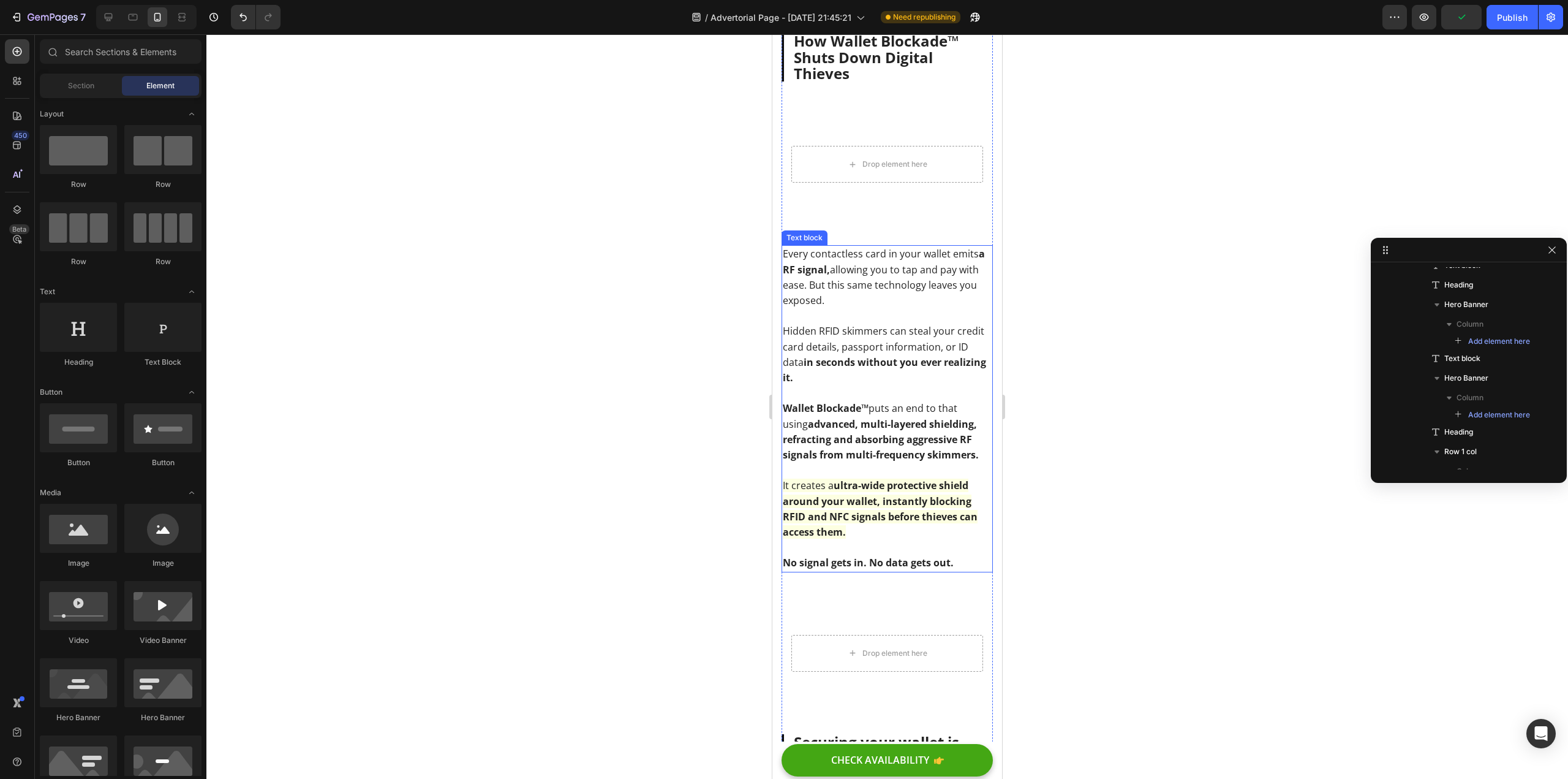
click at [855, 453] on strong "advanced, multi-layered shielding, refracting and absorbing aggressive RF signa…" at bounding box center [880, 439] width 196 height 44
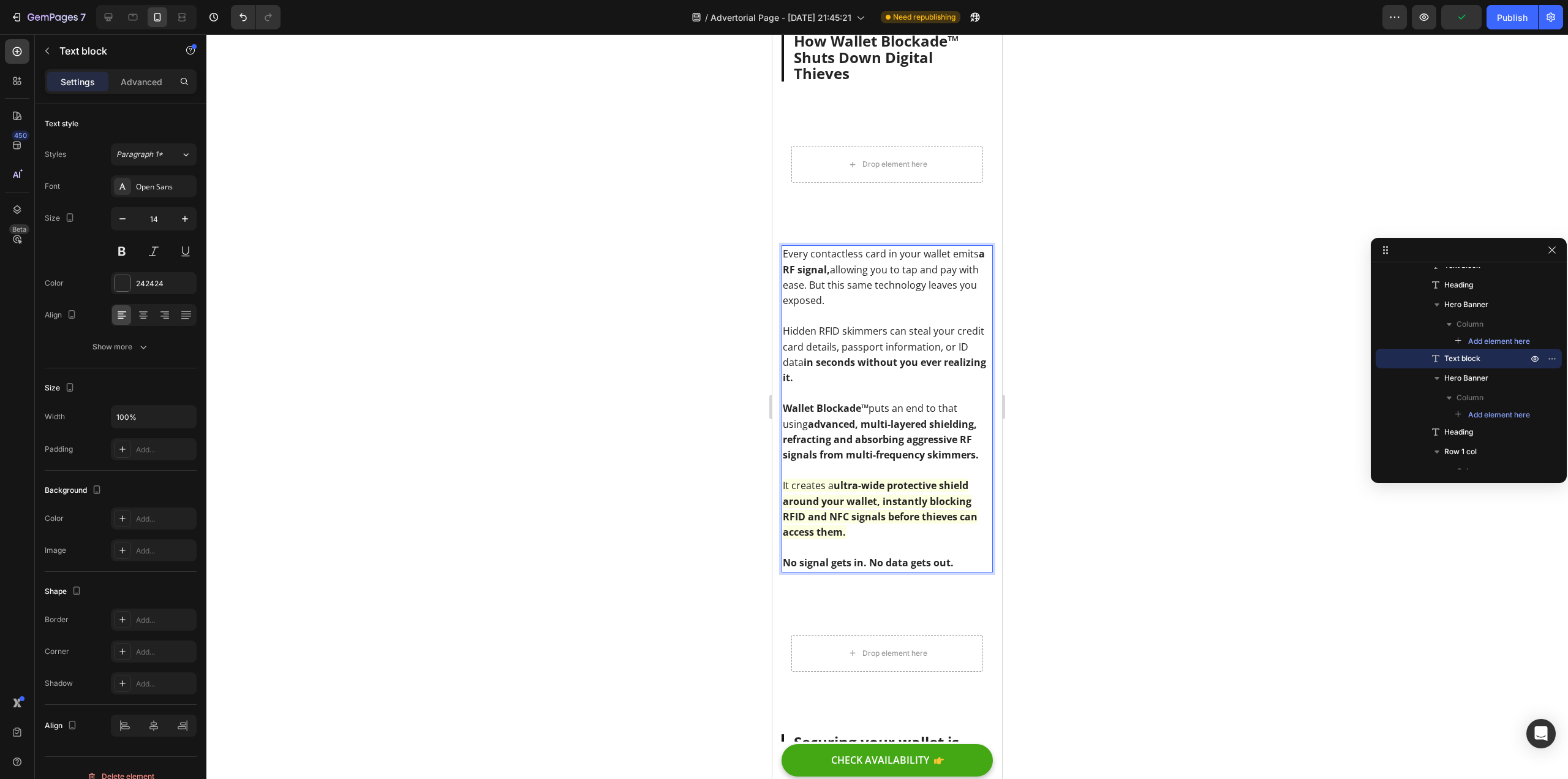
drag, startPoint x: 865, startPoint y: 457, endPoint x: 1434, endPoint y: 553, distance: 577.0
click at [865, 457] on strong "advanced, multi-layered shielding, refracting and absorbing aggressive RF signa…" at bounding box center [880, 439] width 196 height 44
click at [661, 519] on div at bounding box center [887, 406] width 1362 height 744
click at [872, 540] on p "It creates a ultra-wide protective shield around your wallet, instantly blockin…" at bounding box center [887, 509] width 209 height 62
click at [760, 556] on div at bounding box center [887, 406] width 1362 height 744
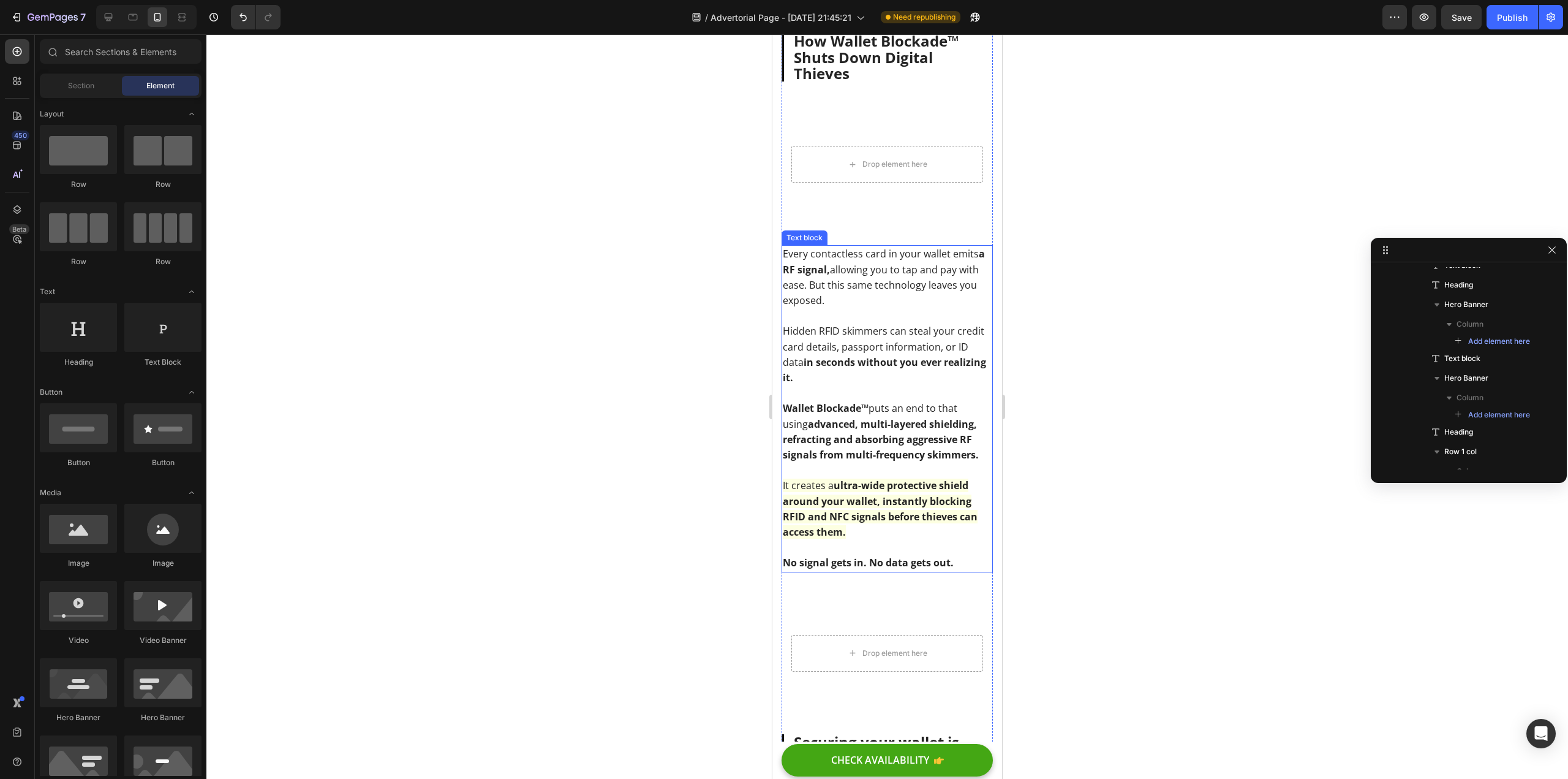
click at [874, 518] on strong "ultra-wide protective shield around your wallet, instantly blocking RFID and NF…" at bounding box center [880, 508] width 195 height 60
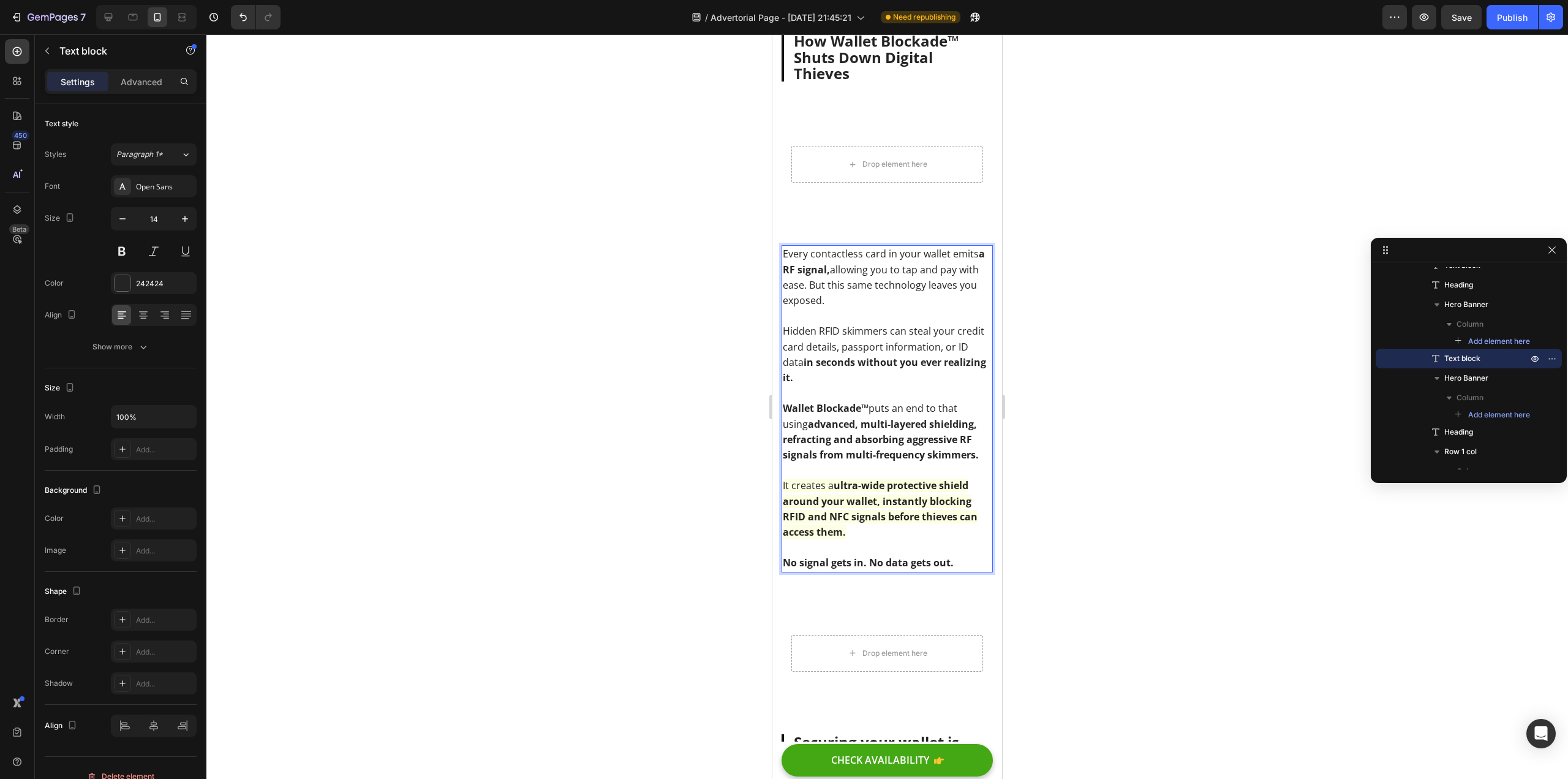
click at [978, 438] on p "Wallet Blockade™ puts an end to that using advanced, multi-layered shielding, r…" at bounding box center [887, 431] width 209 height 62
click at [863, 518] on strong "ultra-wide protective shield around your wallet, instantly blocking RFID and NF…" at bounding box center [880, 508] width 195 height 60
click at [936, 509] on strong "ultra-wide protective shield around your wallet, instantly blocking RFID and NF…" at bounding box center [880, 508] width 195 height 60
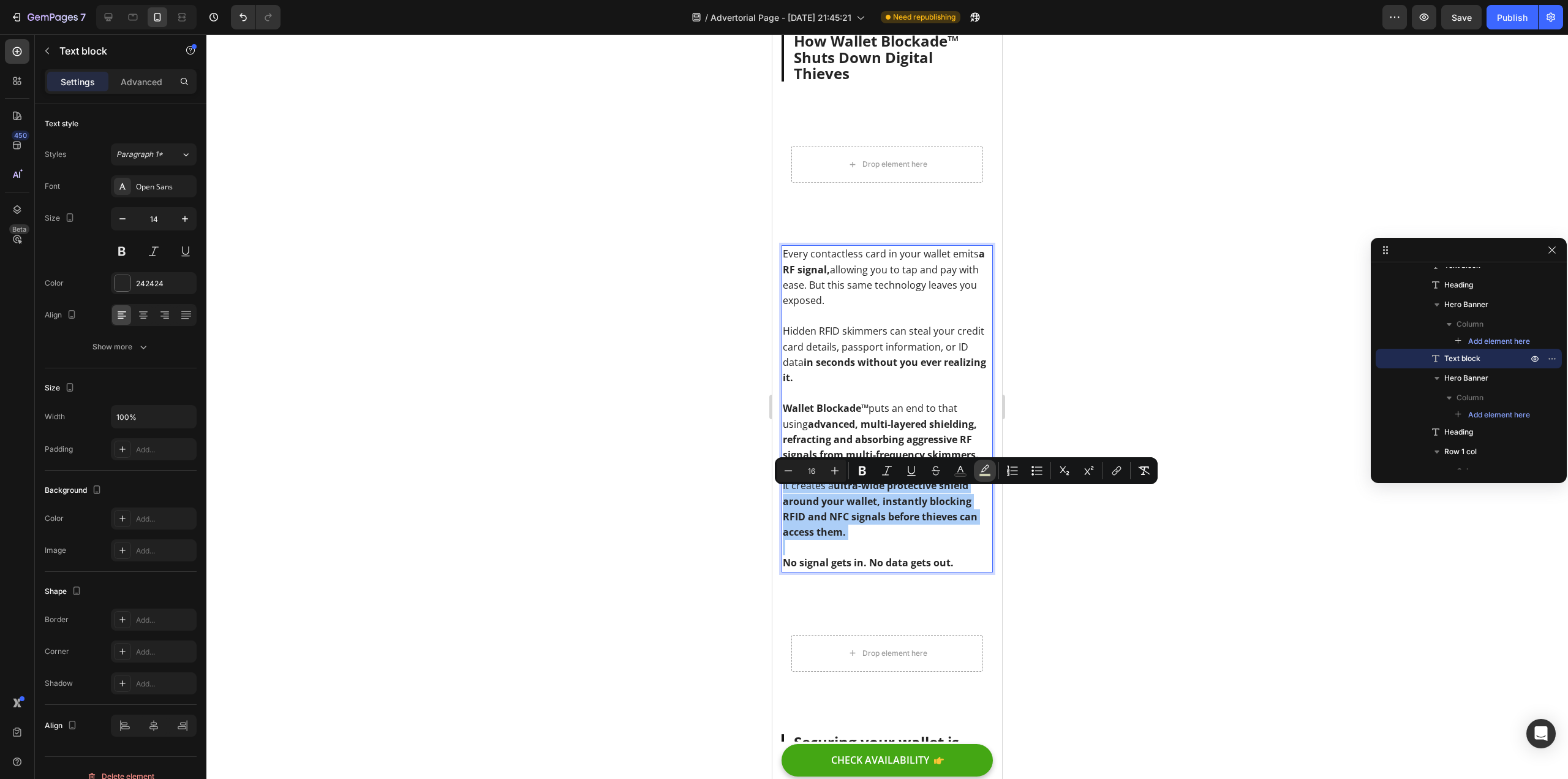
drag, startPoint x: 986, startPoint y: 469, endPoint x: 988, endPoint y: 478, distance: 9.2
click at [988, 469] on icon "Editor contextual toolbar" at bounding box center [985, 470] width 12 height 12
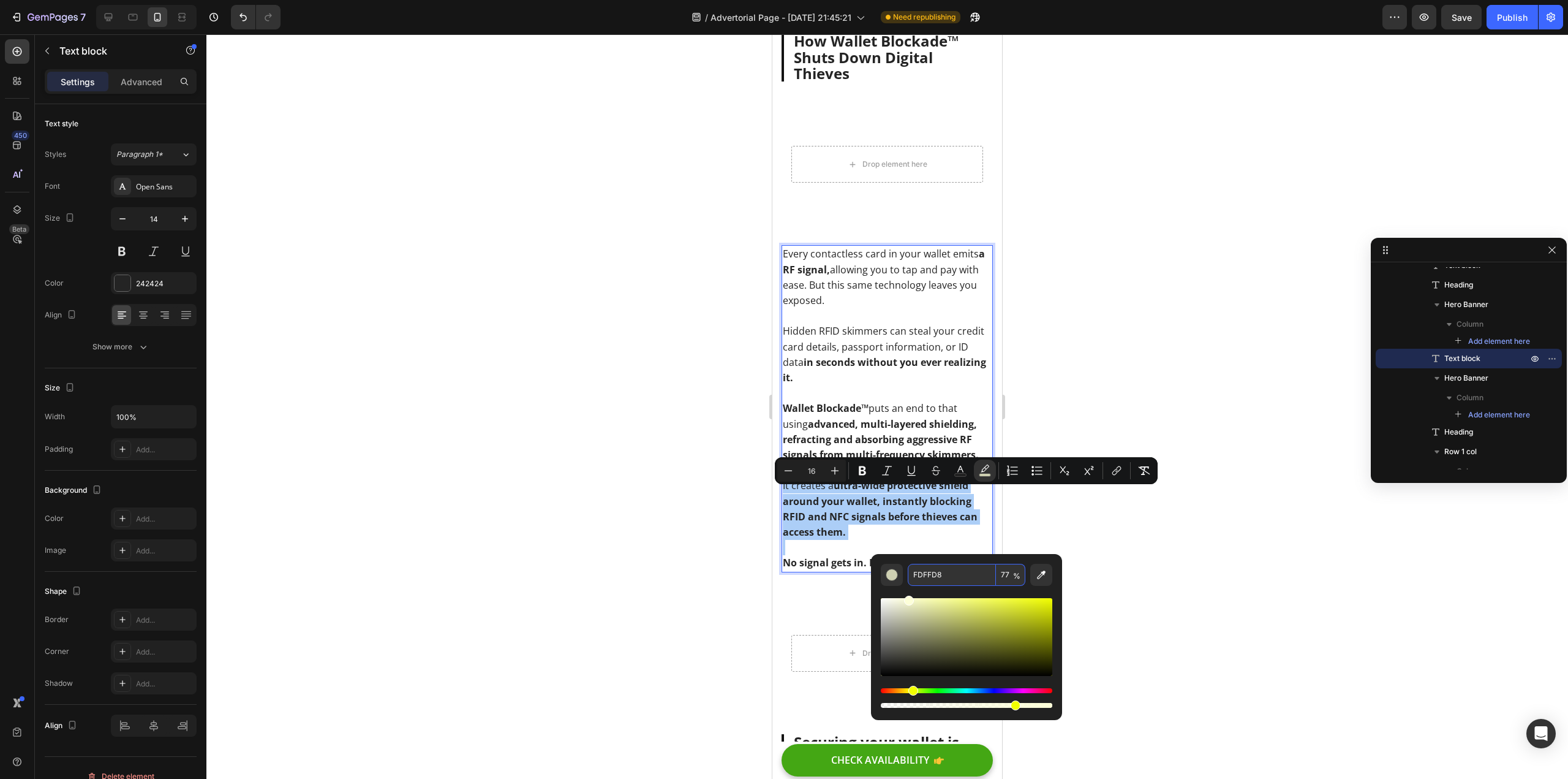
click at [928, 578] on input "FDFFD8" at bounding box center [952, 575] width 88 height 22
click at [633, 490] on div at bounding box center [887, 406] width 1362 height 744
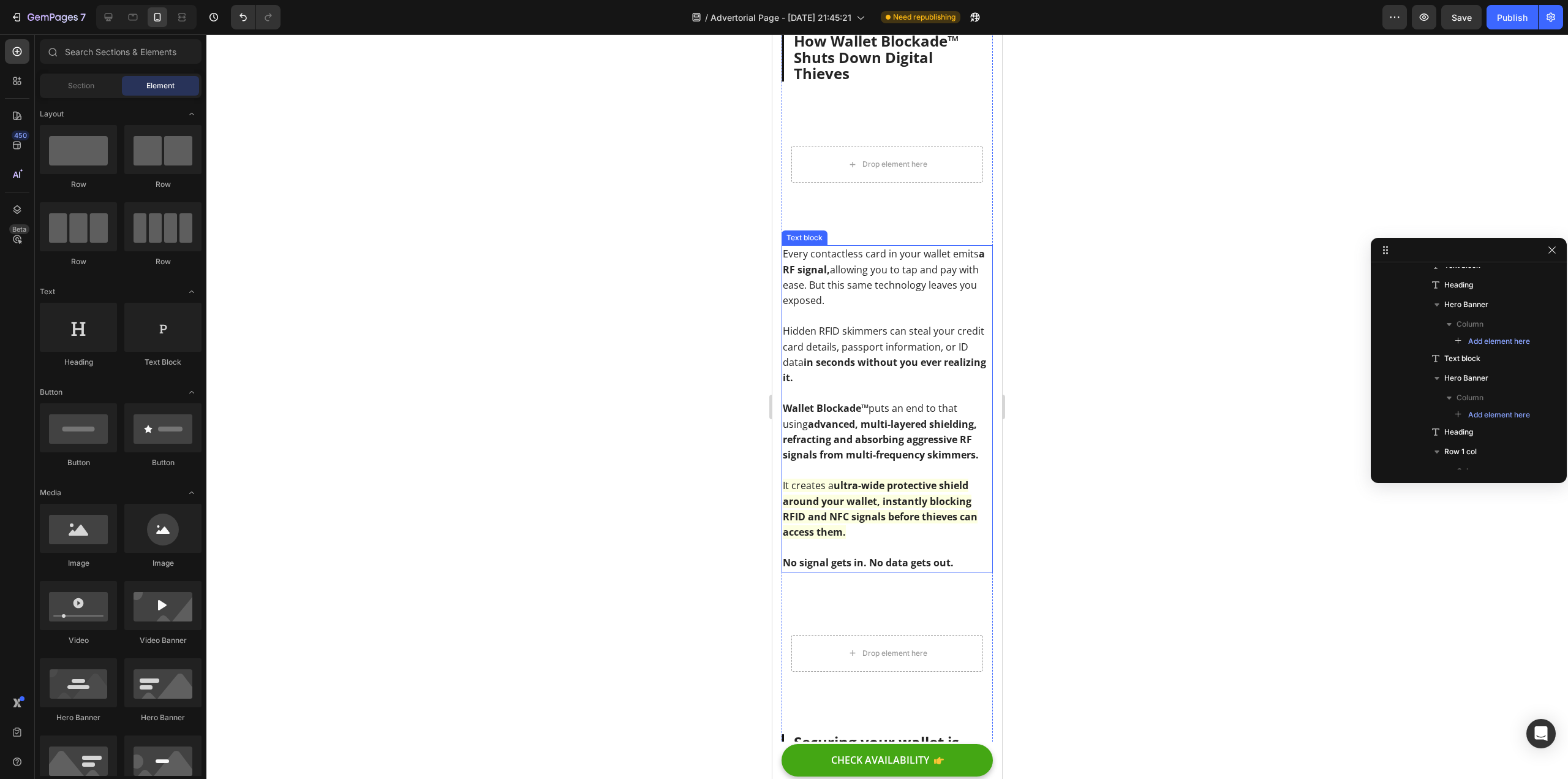
click at [955, 462] on strong "advanced, multi-layered shielding, refracting and absorbing aggressive RF signa…" at bounding box center [880, 439] width 196 height 44
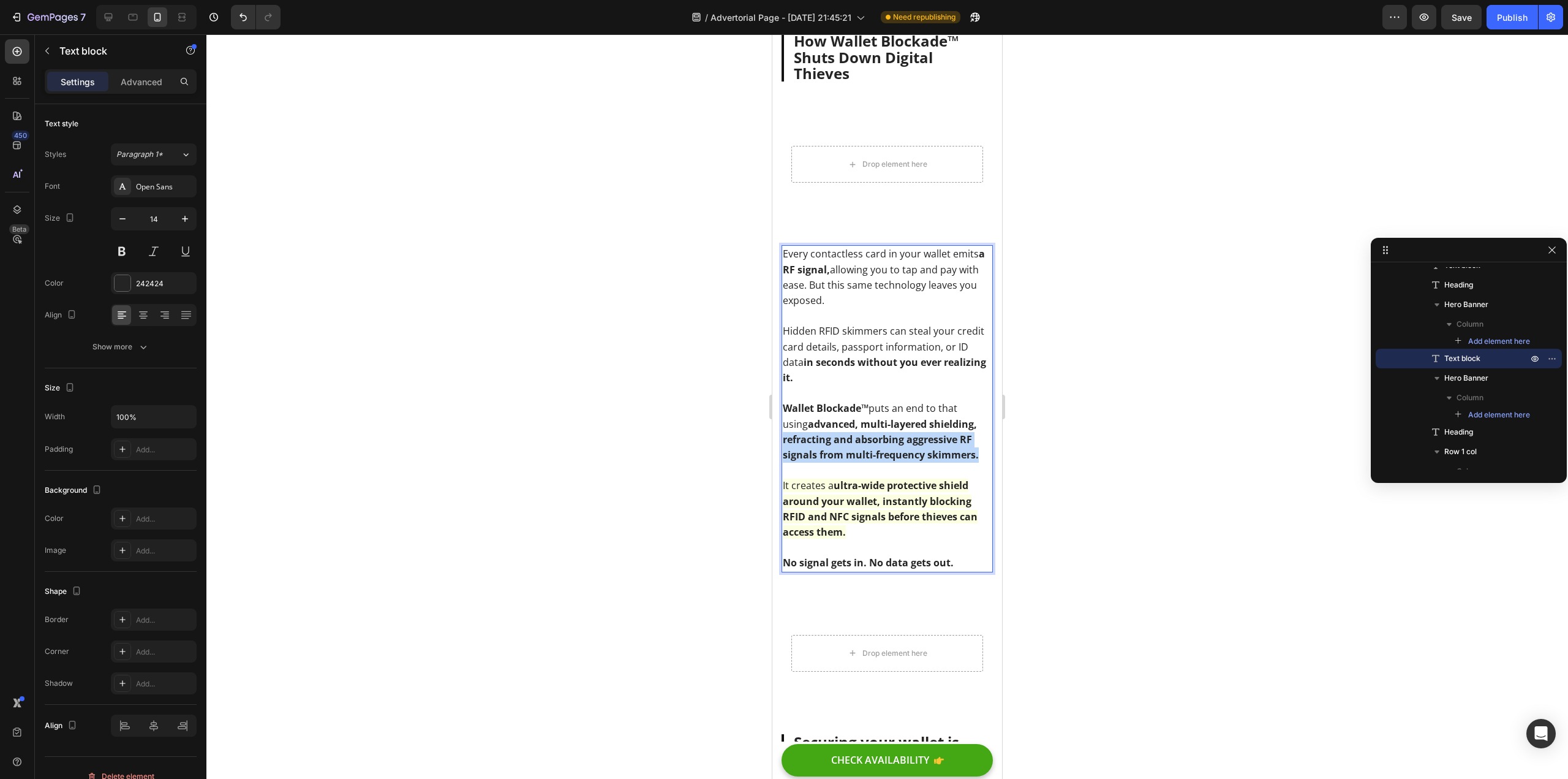
drag, startPoint x: 979, startPoint y: 466, endPoint x: 784, endPoint y: 453, distance: 195.4
click at [784, 453] on p "Wallet Blockade™ puts an end to that using advanced, multi-layered shielding, r…" at bounding box center [887, 431] width 209 height 62
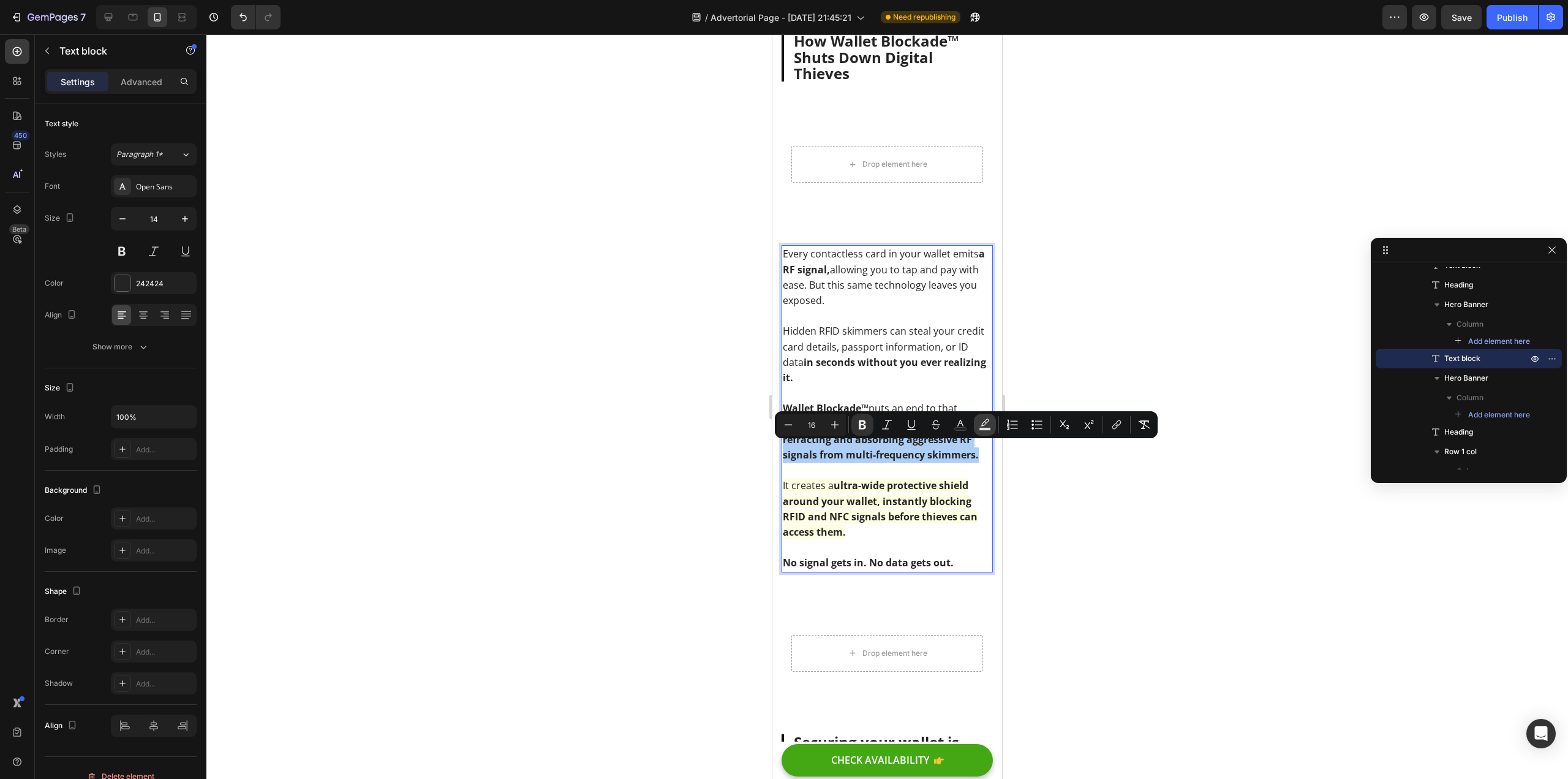
click at [983, 424] on icon "Editor contextual toolbar" at bounding box center [985, 425] width 12 height 12
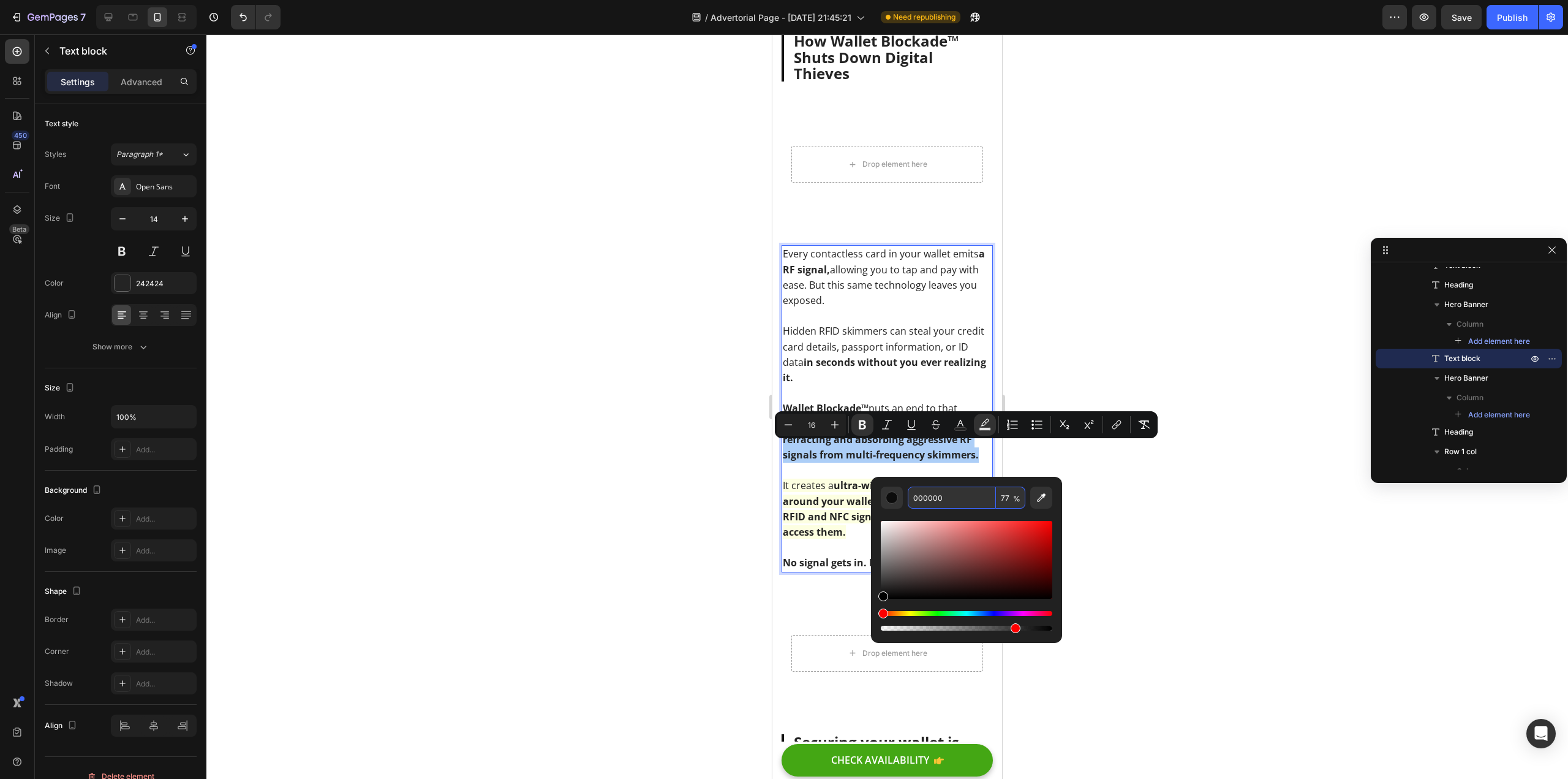
click at [934, 500] on input "000000" at bounding box center [952, 497] width 88 height 22
paste input "FDFFD8"
type input "FDFFD8"
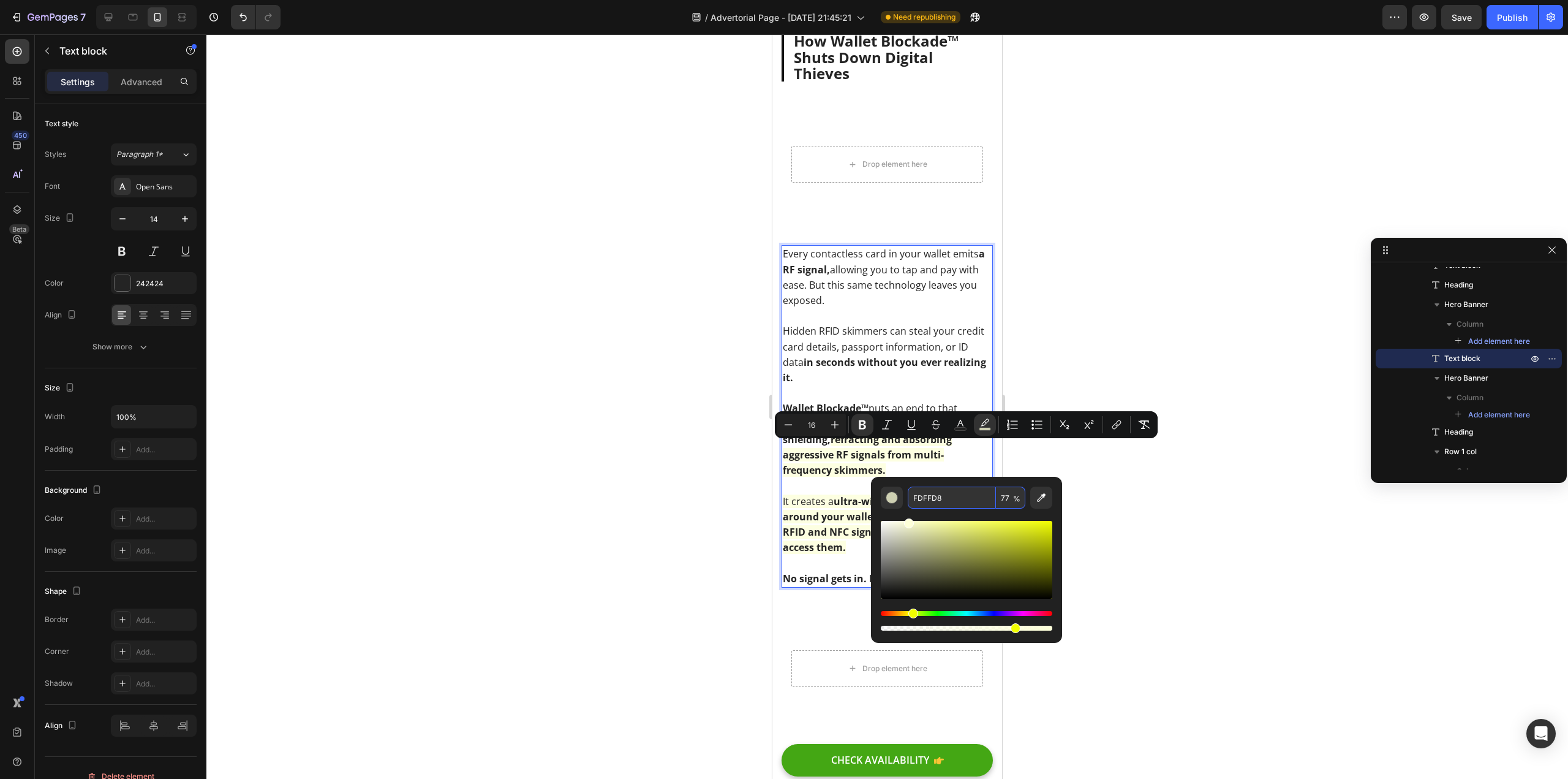
click at [661, 478] on div at bounding box center [887, 406] width 1362 height 744
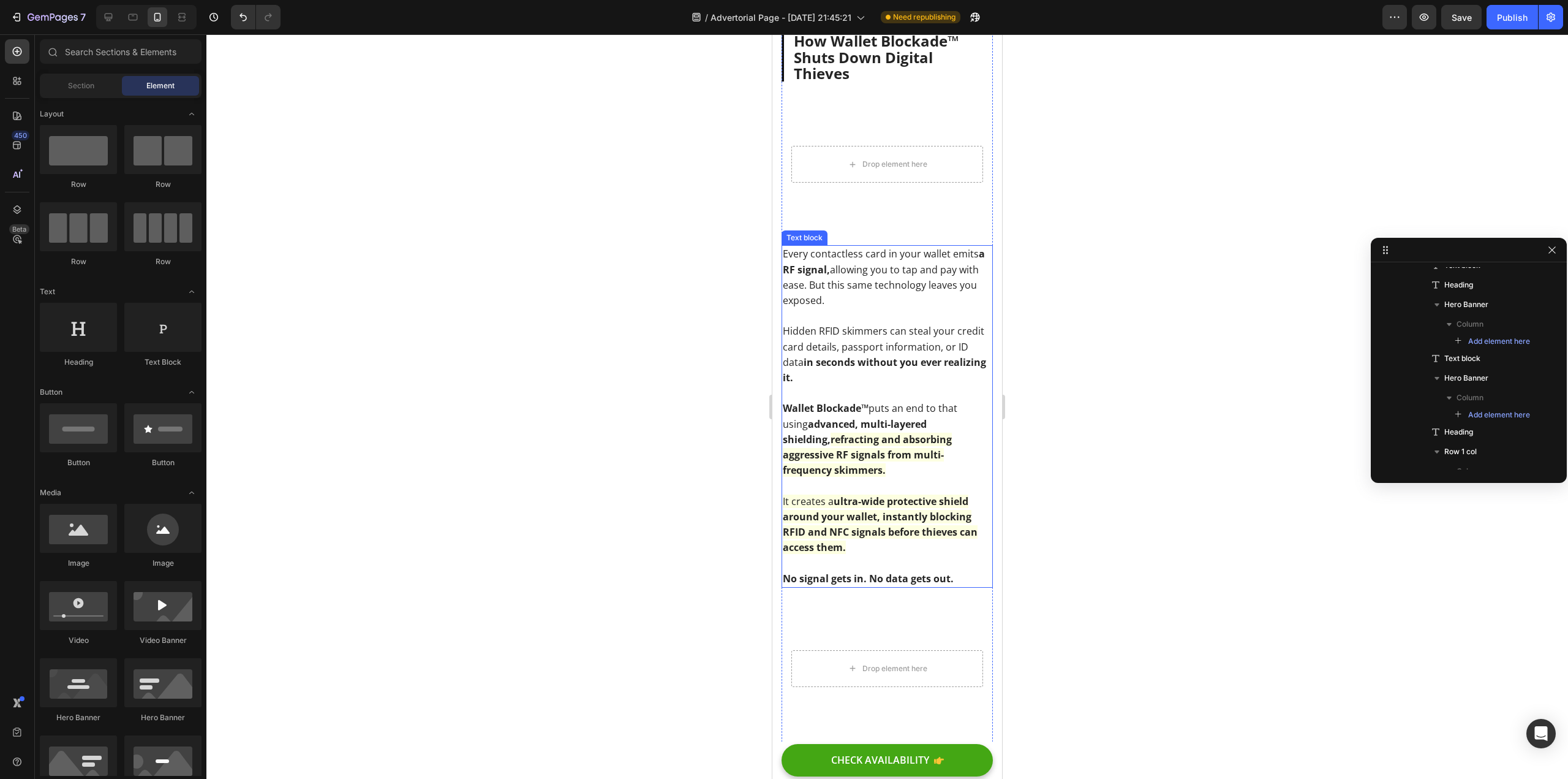
click at [927, 432] on strong "advanced, multi-layered shielding," at bounding box center [855, 431] width 144 height 29
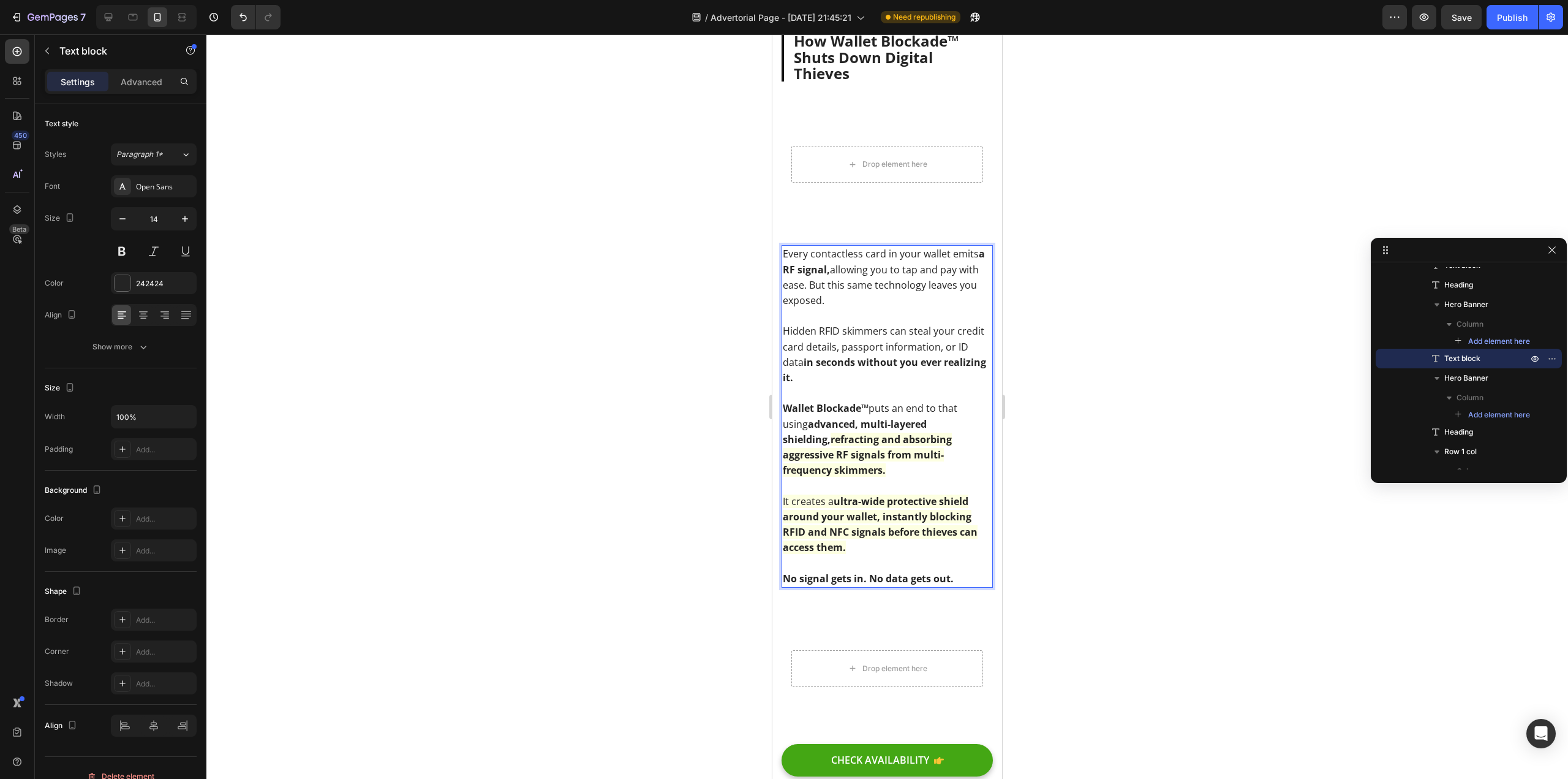
click at [612, 418] on div at bounding box center [887, 406] width 1362 height 744
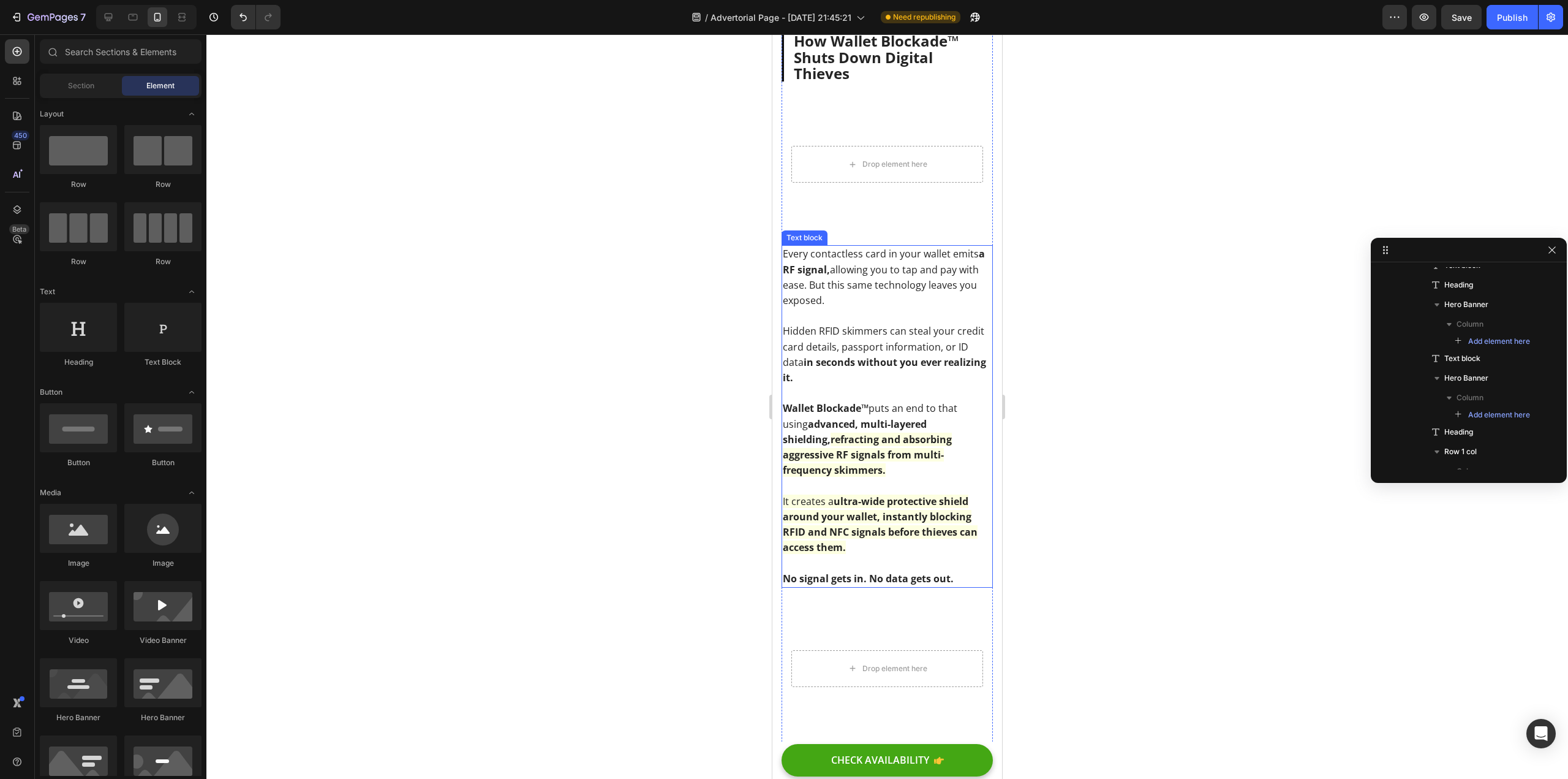
click at [839, 495] on strong "ultra-wide protective shield around your wallet, instantly blocking RFID and NF…" at bounding box center [880, 525] width 195 height 60
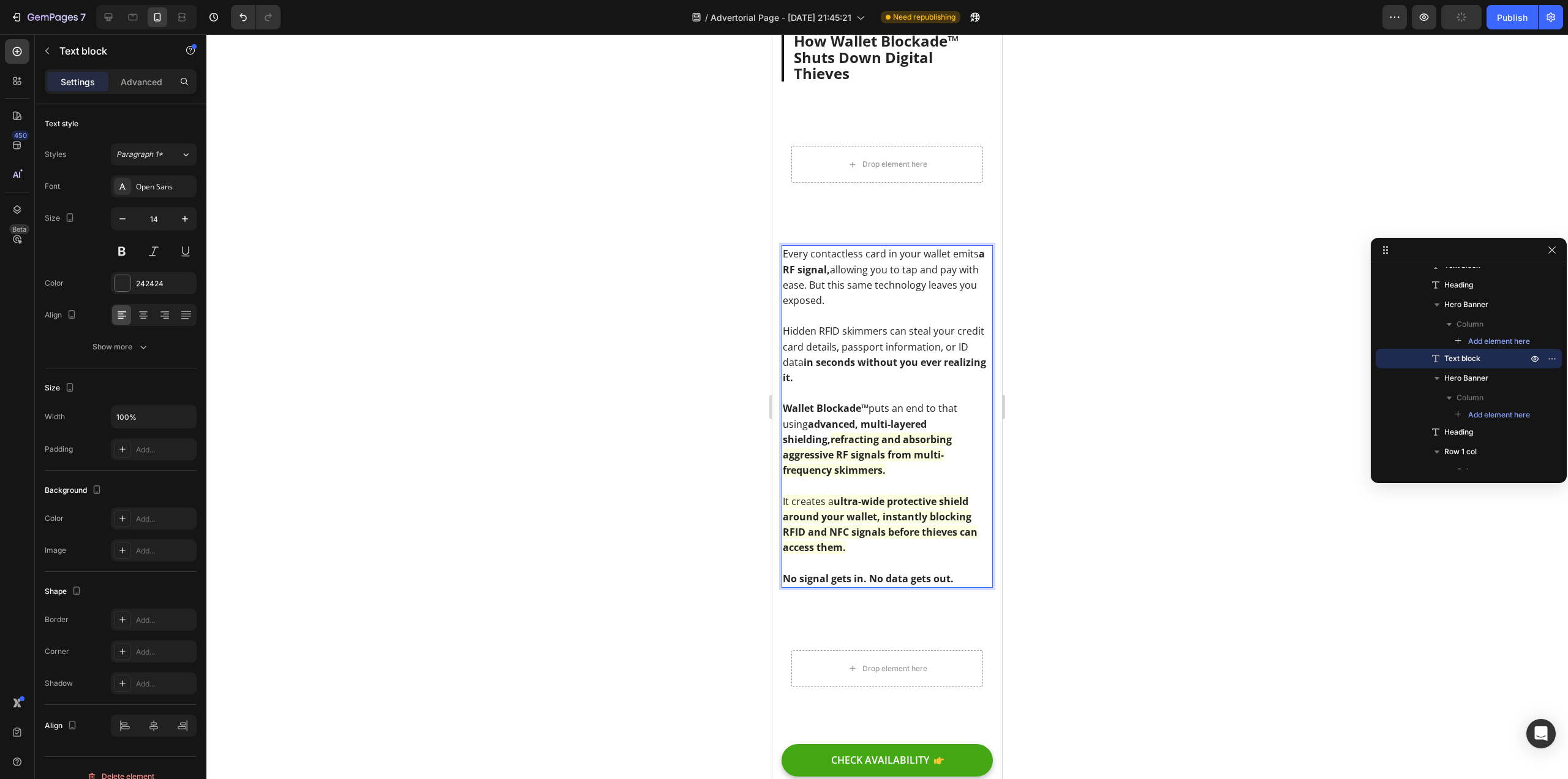
click at [834, 497] on span "It creates a ultra-wide protective shield around your wallet, instantly blockin…" at bounding box center [880, 525] width 195 height 60
drag, startPoint x: 832, startPoint y: 496, endPoint x: 780, endPoint y: 496, distance: 52.0
click at [780, 496] on div "Shopping, Traveling, Dining Out? Your Credit Cards & ID Are At Risk – Stop Hack…" at bounding box center [888, 32] width 230 height 6109
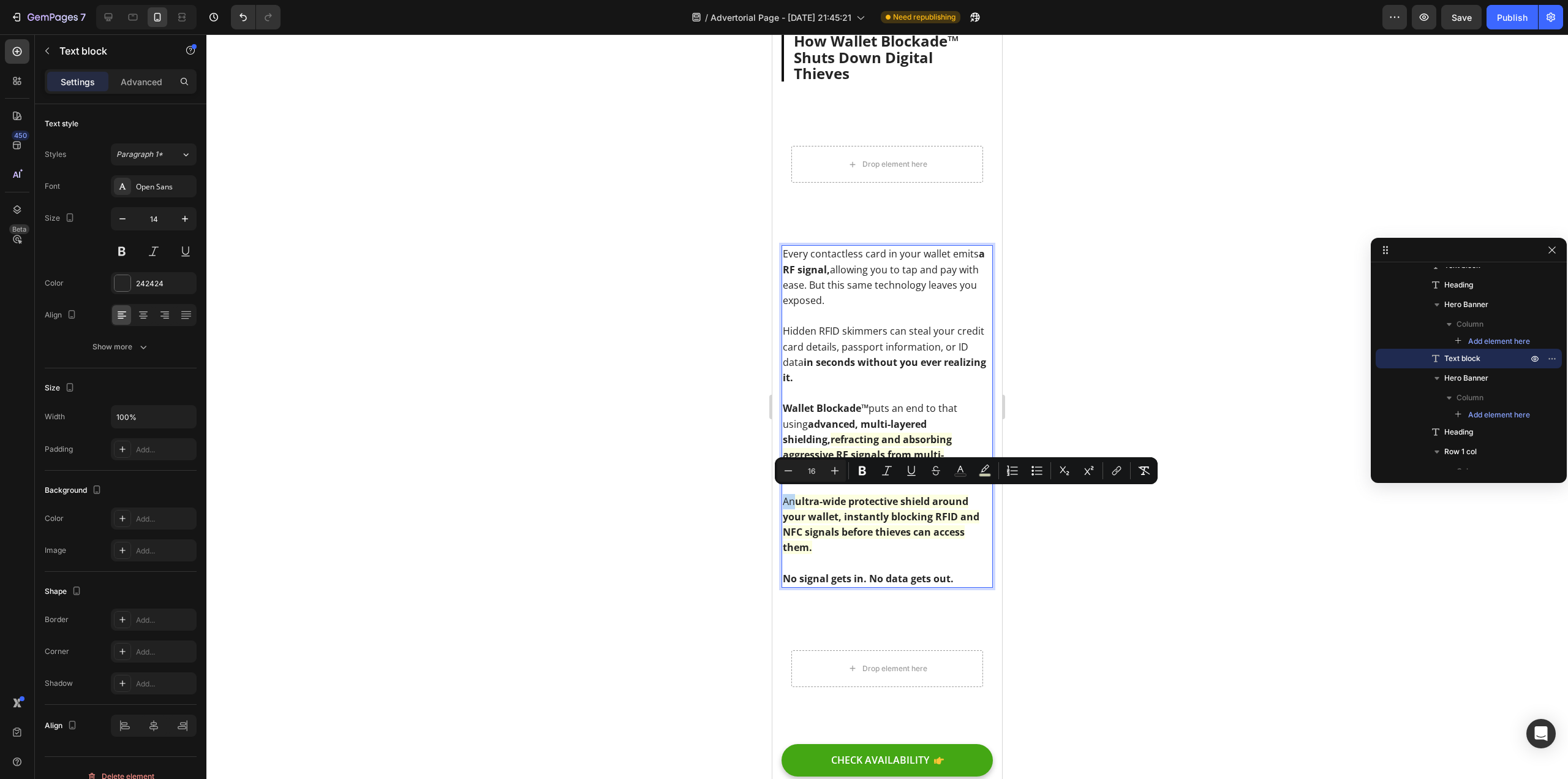
click at [784, 496] on span "An ultra-wide protective shield around your wallet, instantly blocking RFID and…" at bounding box center [881, 525] width 197 height 60
click at [644, 509] on div at bounding box center [887, 406] width 1362 height 744
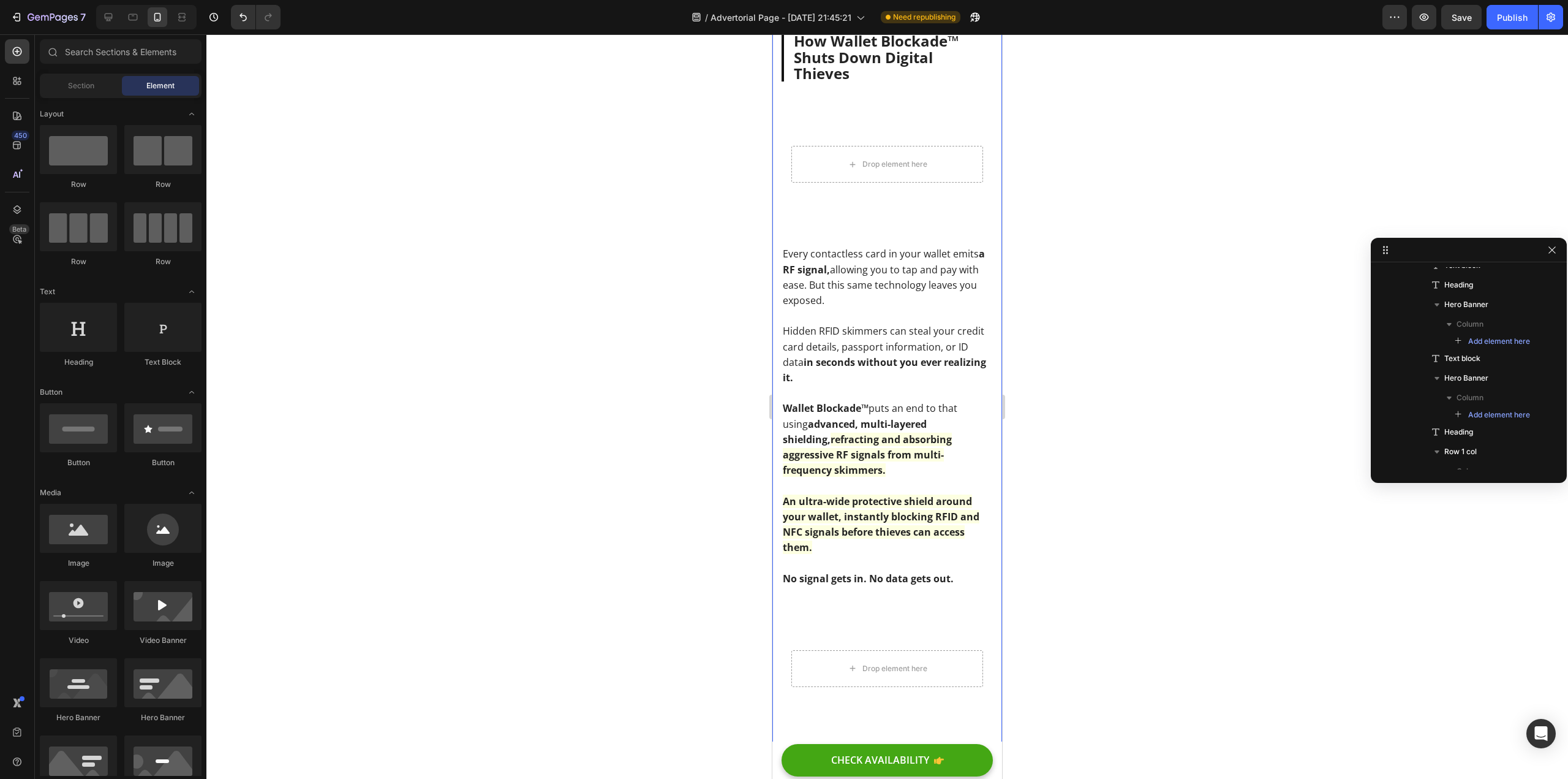
click at [773, 512] on div "Shopping, Traveling, Dining Out? Your Credit Cards & ID Are At Risk – Stop Hack…" at bounding box center [888, 32] width 230 height 6109
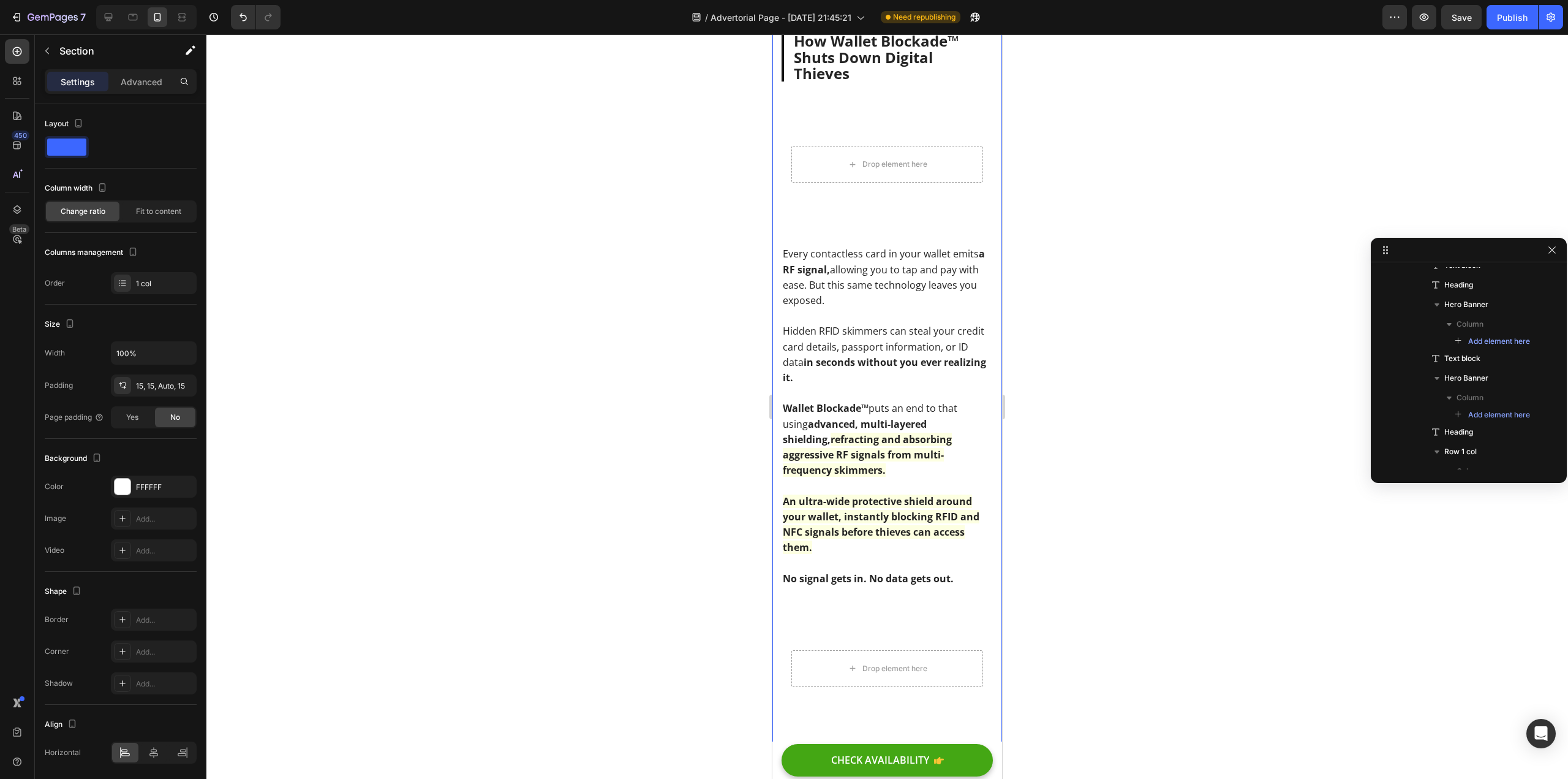
scroll to position [0, 0]
click at [802, 502] on strong "ultra-wide protective shield around your wallet, instantly blocking RFID and NF…" at bounding box center [881, 525] width 197 height 60
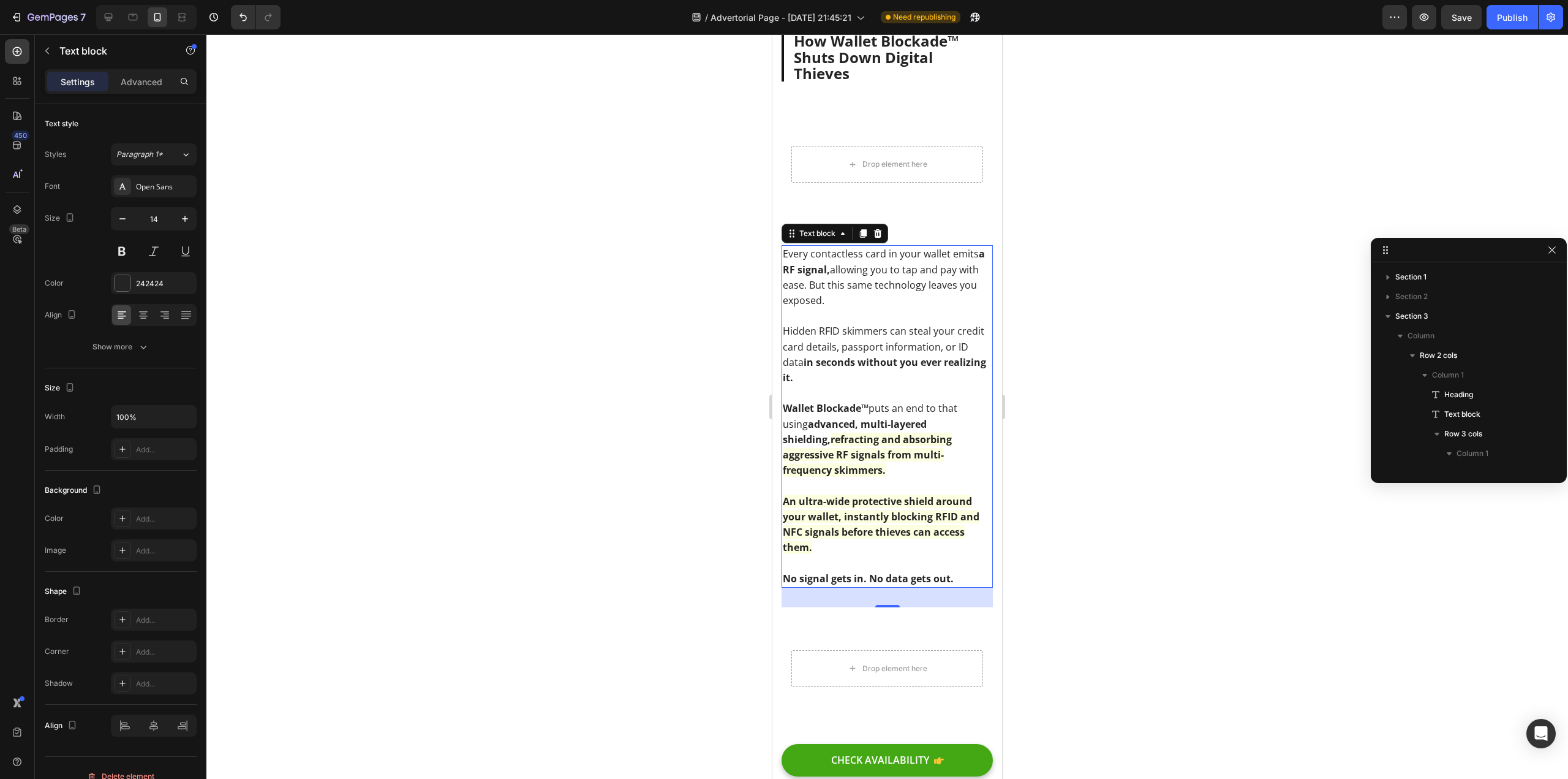
scroll to position [1017, 0]
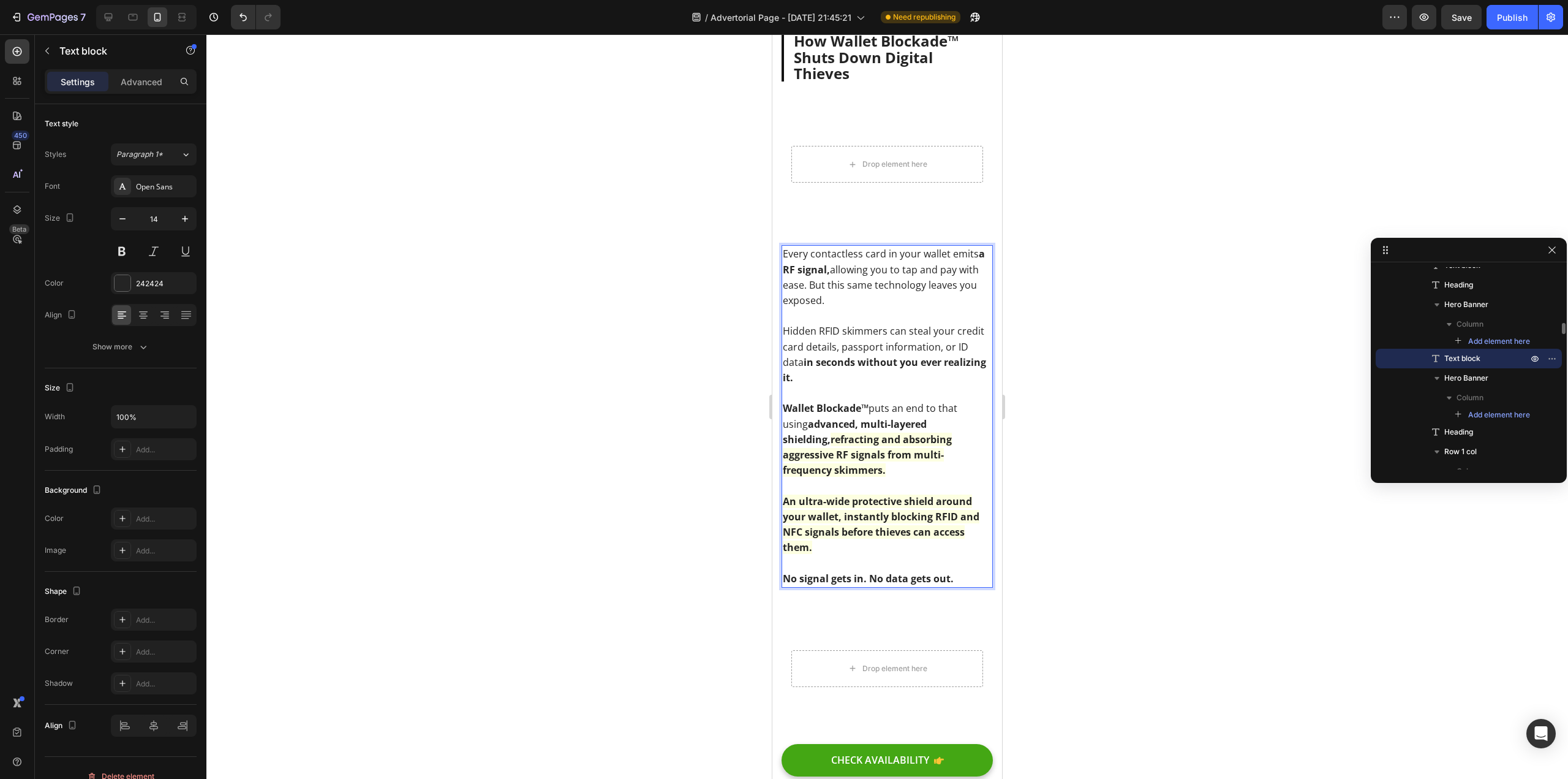
click at [787, 497] on strong "An" at bounding box center [789, 501] width 13 height 13
click at [677, 488] on div at bounding box center [887, 406] width 1362 height 744
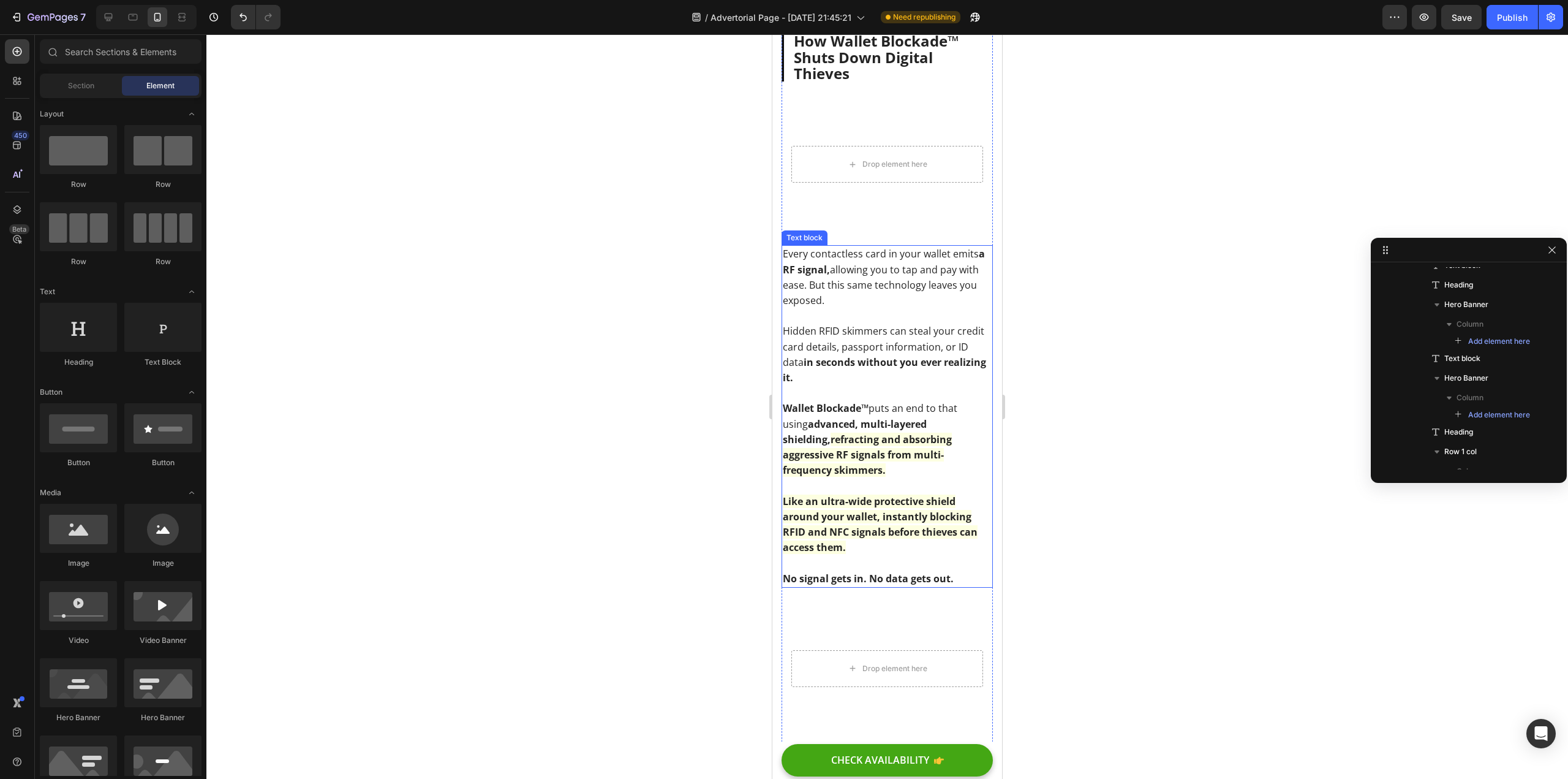
click at [856, 510] on strong "ultra-wide protective shield around your wallet, instantly blocking RFID and NF…" at bounding box center [880, 525] width 195 height 60
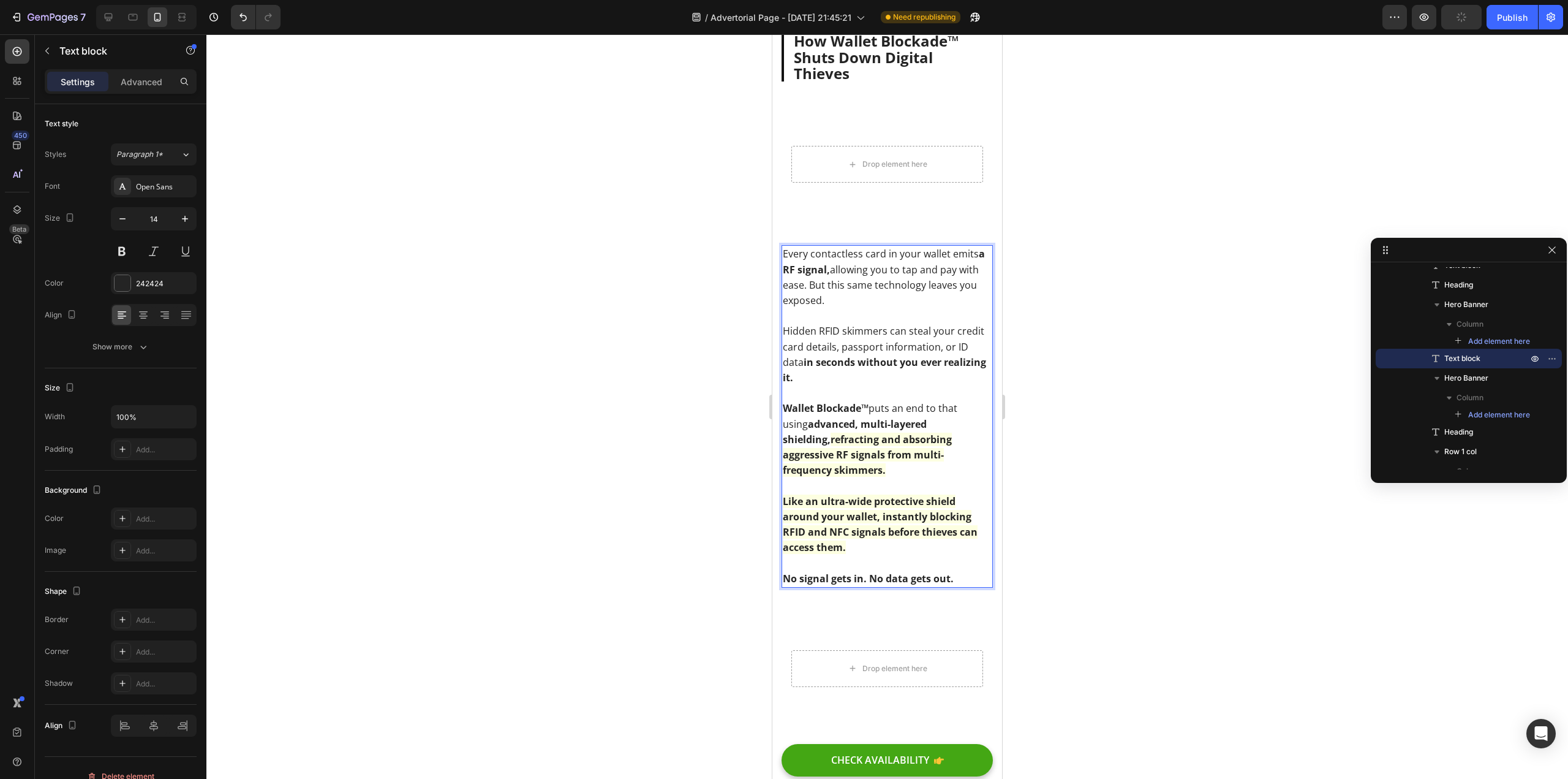
click at [926, 511] on strong "ultra-wide protective shield around your wallet, instantly blocking RFID and NF…" at bounding box center [880, 525] width 195 height 60
click at [905, 532] on strong "ultra-wide protective shield around your wallet, instantly blocking RFID and NF…" at bounding box center [880, 525] width 195 height 60
click at [902, 538] on p "Like an ultra-wide protective shield around your wallet, instantly blocking RFI…" at bounding box center [887, 525] width 209 height 62
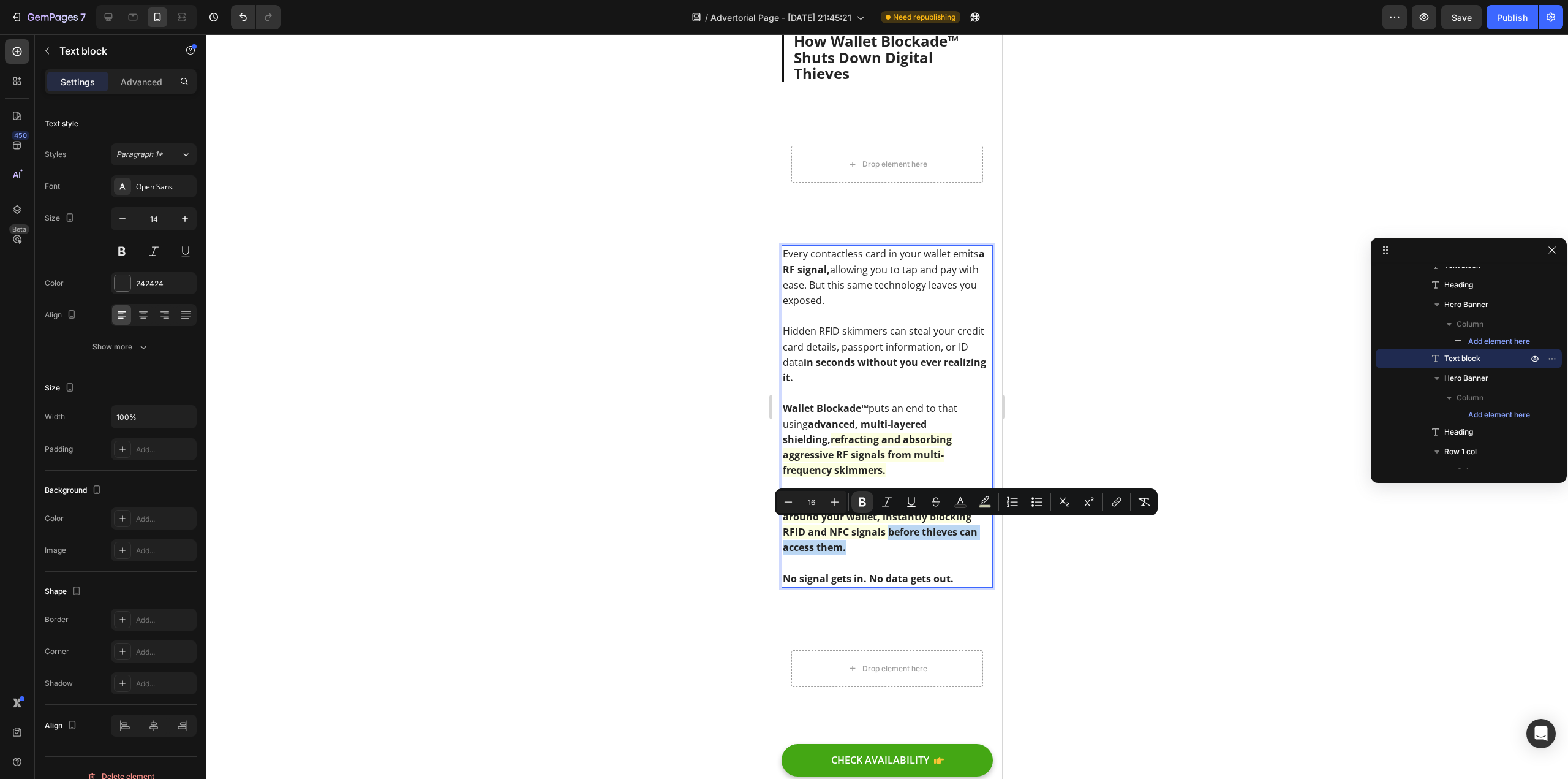
drag, startPoint x: 918, startPoint y: 538, endPoint x: 887, endPoint y: 529, distance: 32.3
click at [887, 529] on p "Like an ultra-wide protective shield around your wallet, instantly blocking RFI…" at bounding box center [887, 525] width 209 height 62
click at [897, 535] on p "Like an ultra-wide protective shield around your wallet, instantly blocking RFI…" at bounding box center [887, 525] width 209 height 62
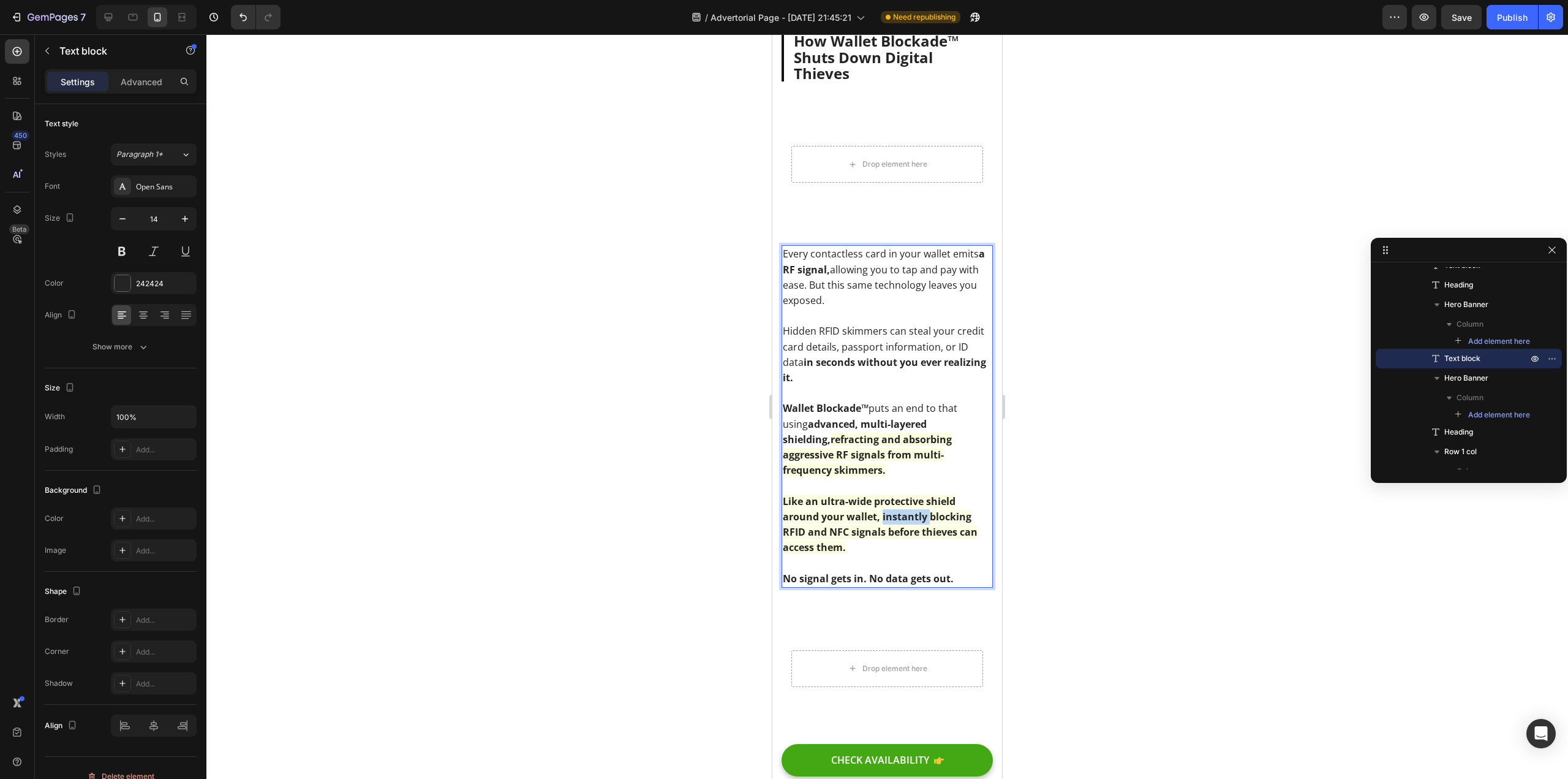
drag, startPoint x: 931, startPoint y: 515, endPoint x: 883, endPoint y: 517, distance: 48.0
click at [883, 517] on strong "ultra-wide protective shield around your wallet, instantly blocking RFID and NF…" at bounding box center [880, 525] width 195 height 60
drag, startPoint x: 838, startPoint y: 525, endPoint x: 872, endPoint y: 524, distance: 34.0
click at [872, 524] on strong "ultra-wide protective shield around your wallet, blocking RFID and NFC signals …" at bounding box center [877, 525] width 188 height 60
click at [847, 525] on strong "ultra-wide protective shield around your wallet, blocking RFID and NFC signals.…" at bounding box center [878, 525] width 190 height 60
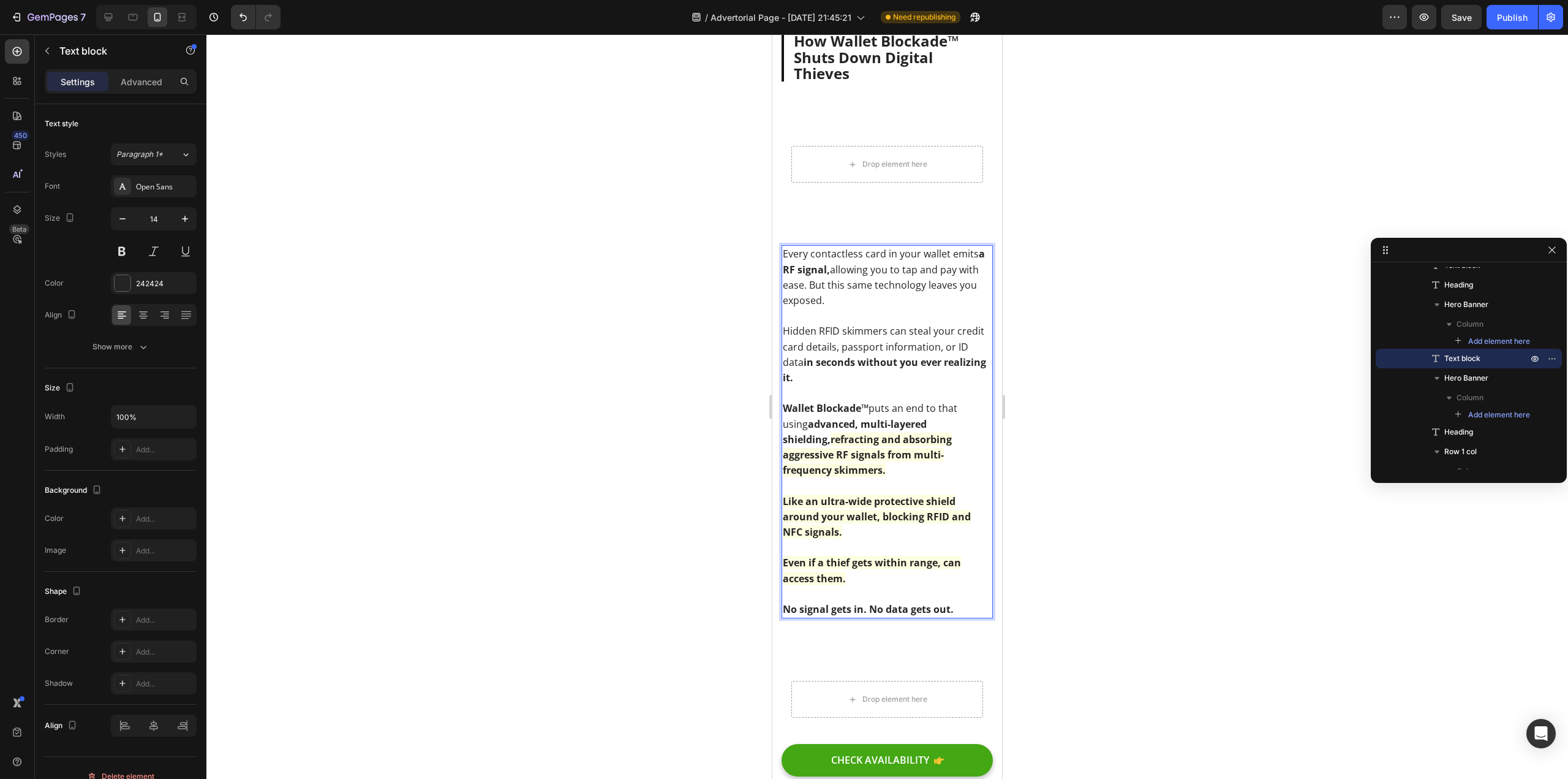
click at [864, 576] on p "Even if a thief gets within range, can access them." at bounding box center [887, 570] width 209 height 31
drag, startPoint x: 930, startPoint y: 571, endPoint x: 944, endPoint y: 557, distance: 19.8
click at [944, 557] on p "Even if a thief gets within range, can access them." at bounding box center [887, 570] width 209 height 31
drag, startPoint x: 808, startPoint y: 579, endPoint x: 776, endPoint y: 579, distance: 32.0
click at [776, 579] on div "Shopping, Traveling, Dining Out? Your Credit Cards & ID Are At Risk – Stop Hack…" at bounding box center [888, 48] width 230 height 6139
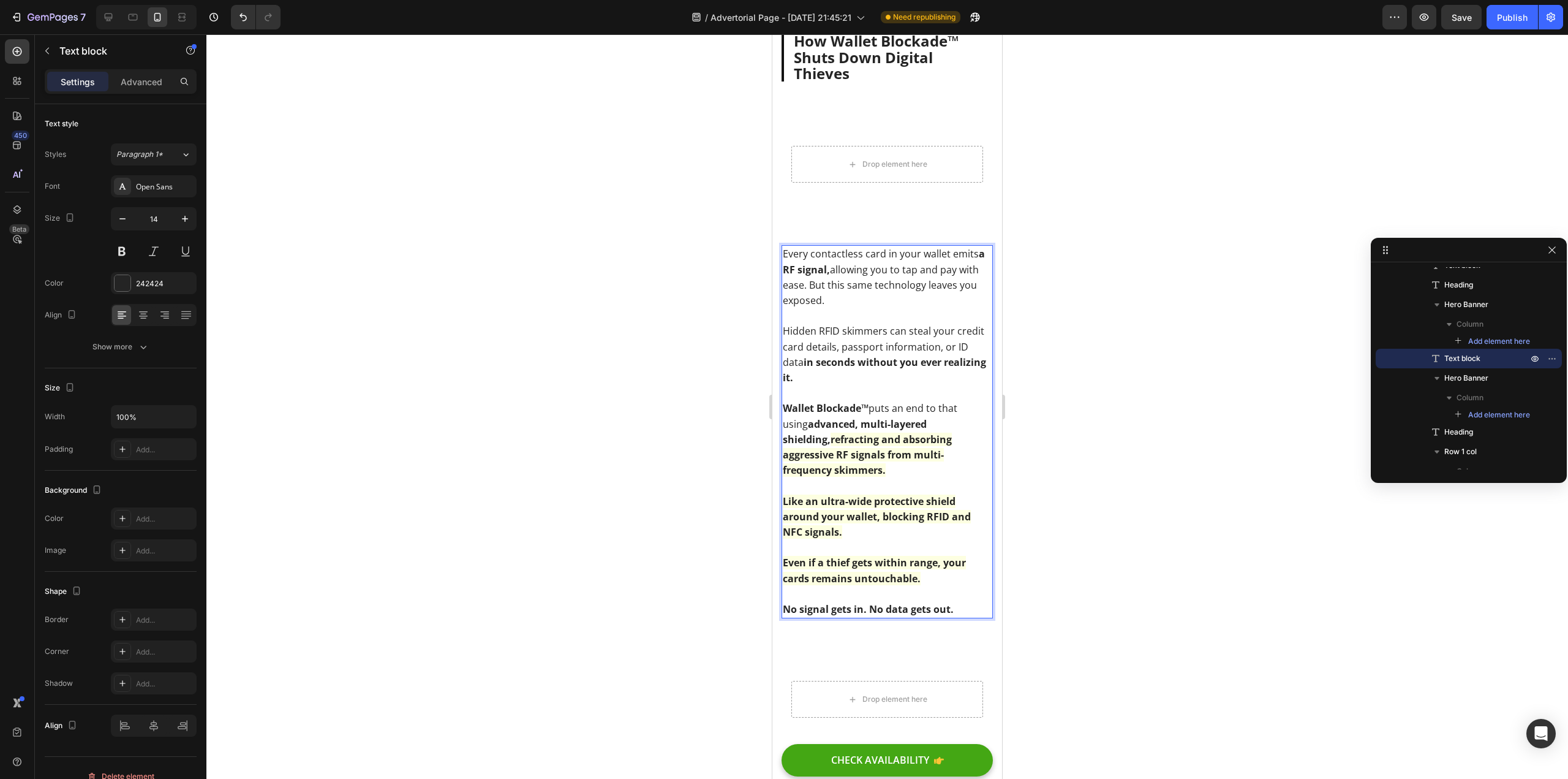
click at [645, 489] on div at bounding box center [887, 406] width 1362 height 744
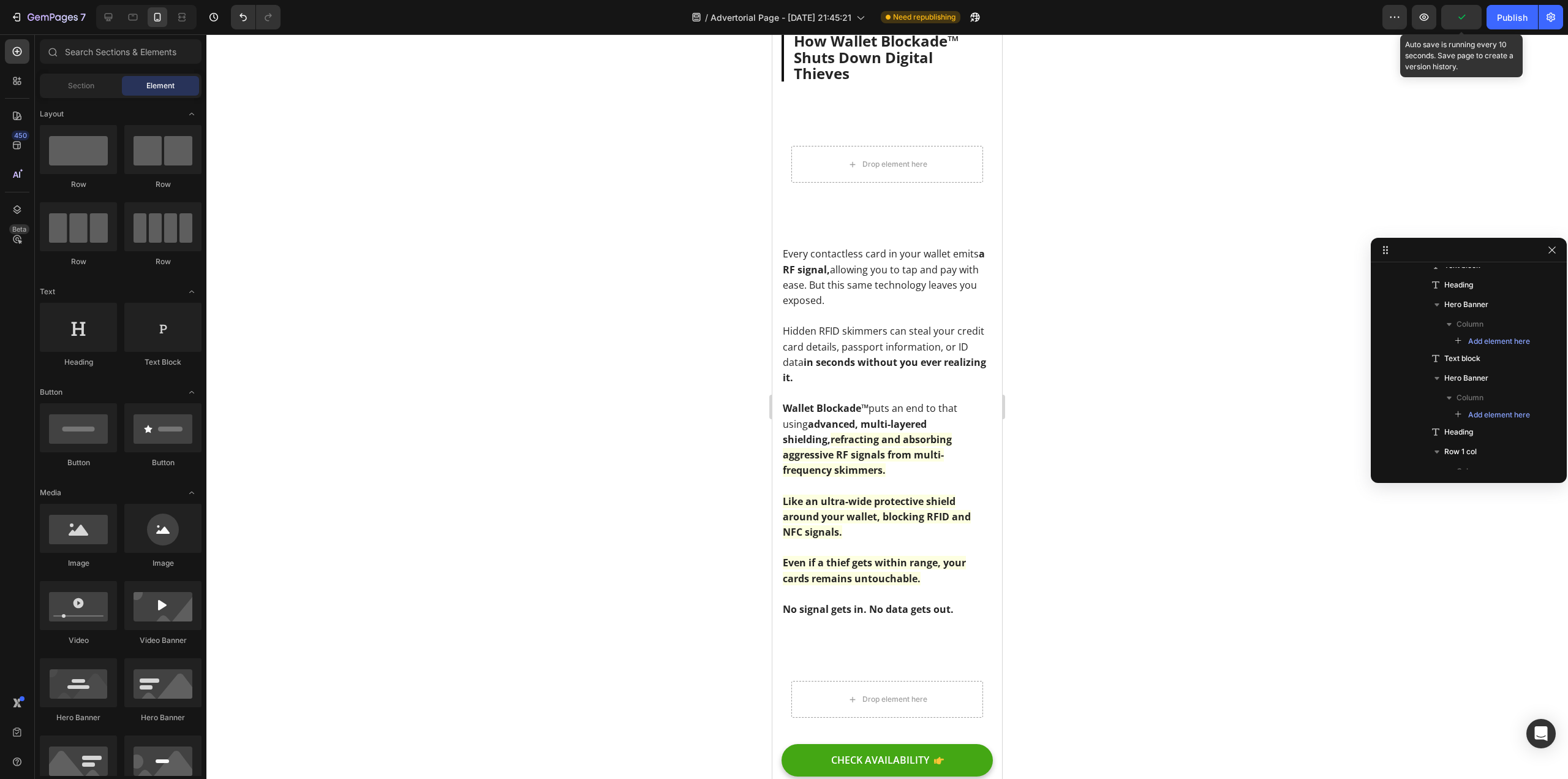
click at [1461, 19] on icon "button" at bounding box center [1461, 17] width 7 height 5
click at [1490, 24] on button "Publish" at bounding box center [1513, 17] width 51 height 25
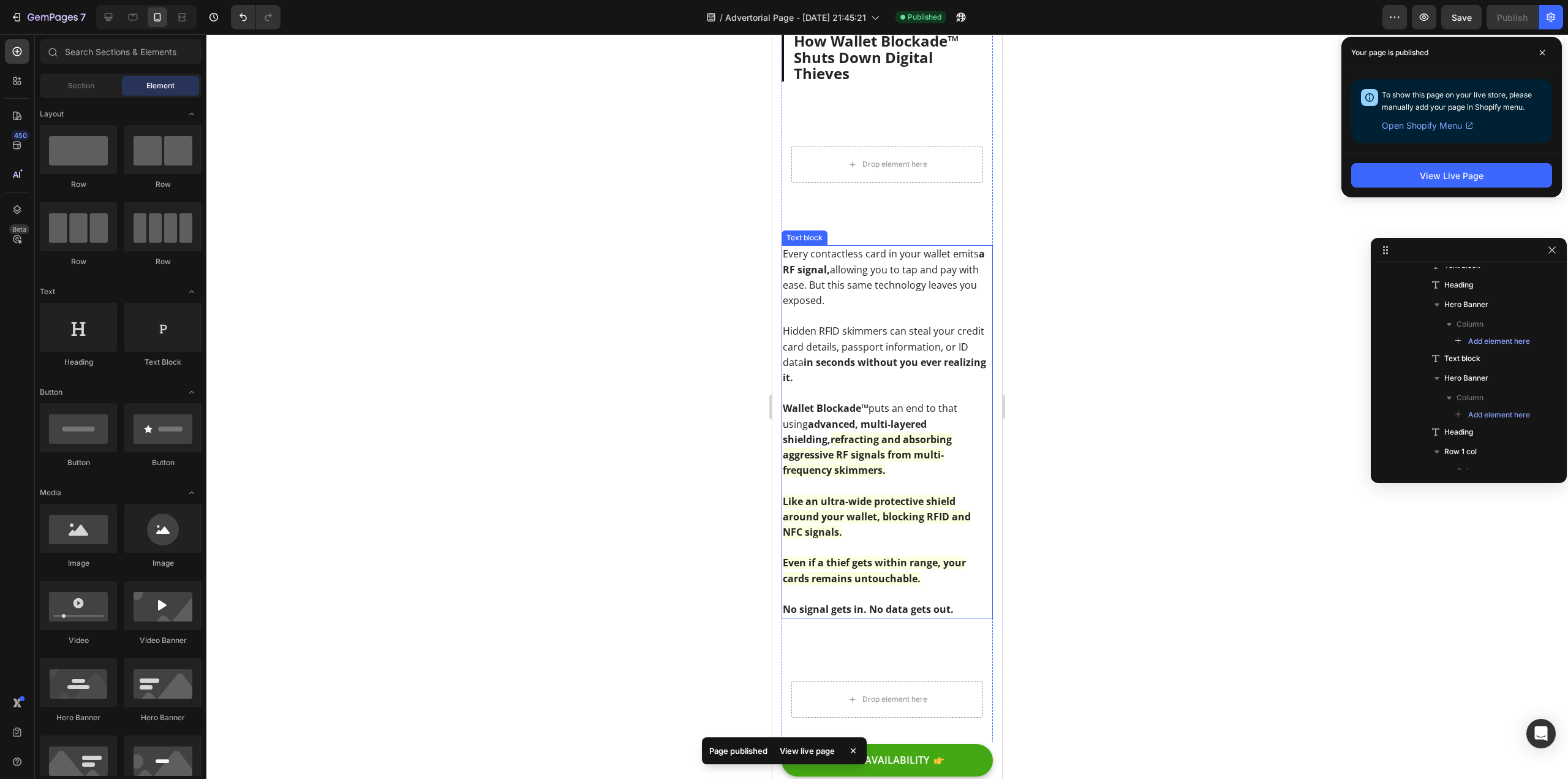
click at [868, 439] on strong "advanced, multi-layered shielding," at bounding box center [855, 431] width 144 height 29
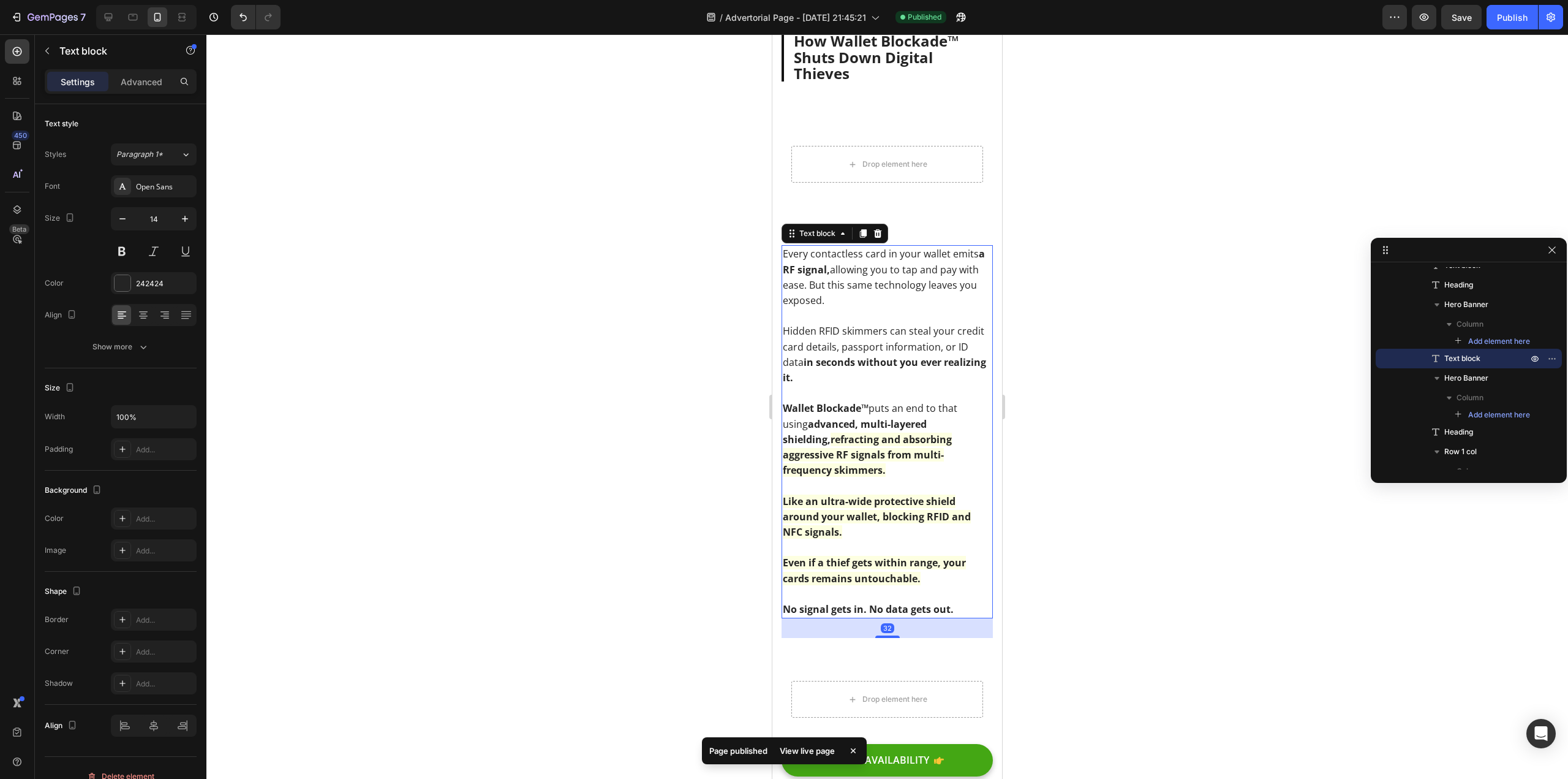
click at [609, 460] on div at bounding box center [887, 406] width 1362 height 744
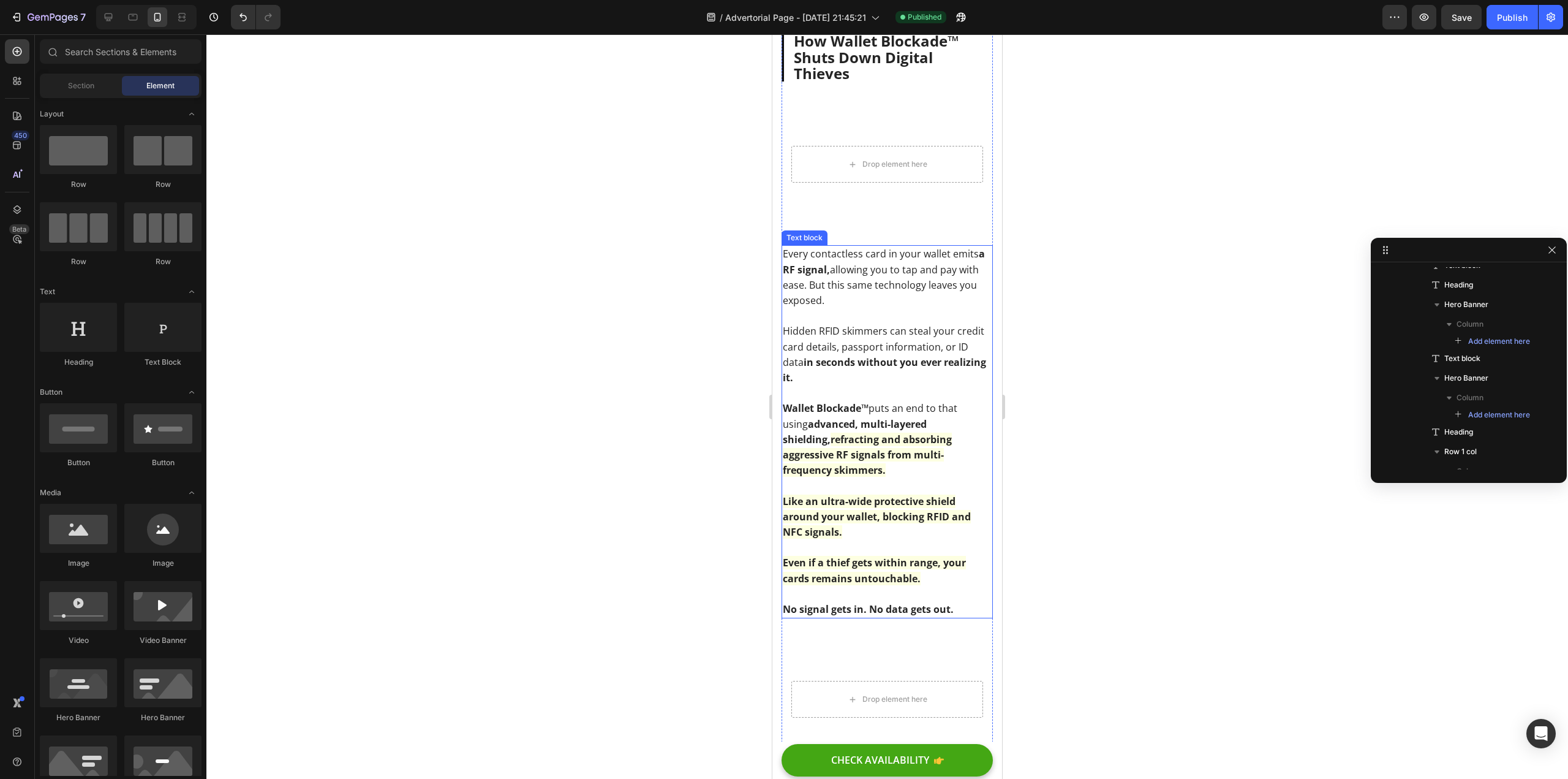
click at [885, 386] on p "Hidden RFID skimmers can steal your credit card details, passport information, …" at bounding box center [887, 354] width 209 height 62
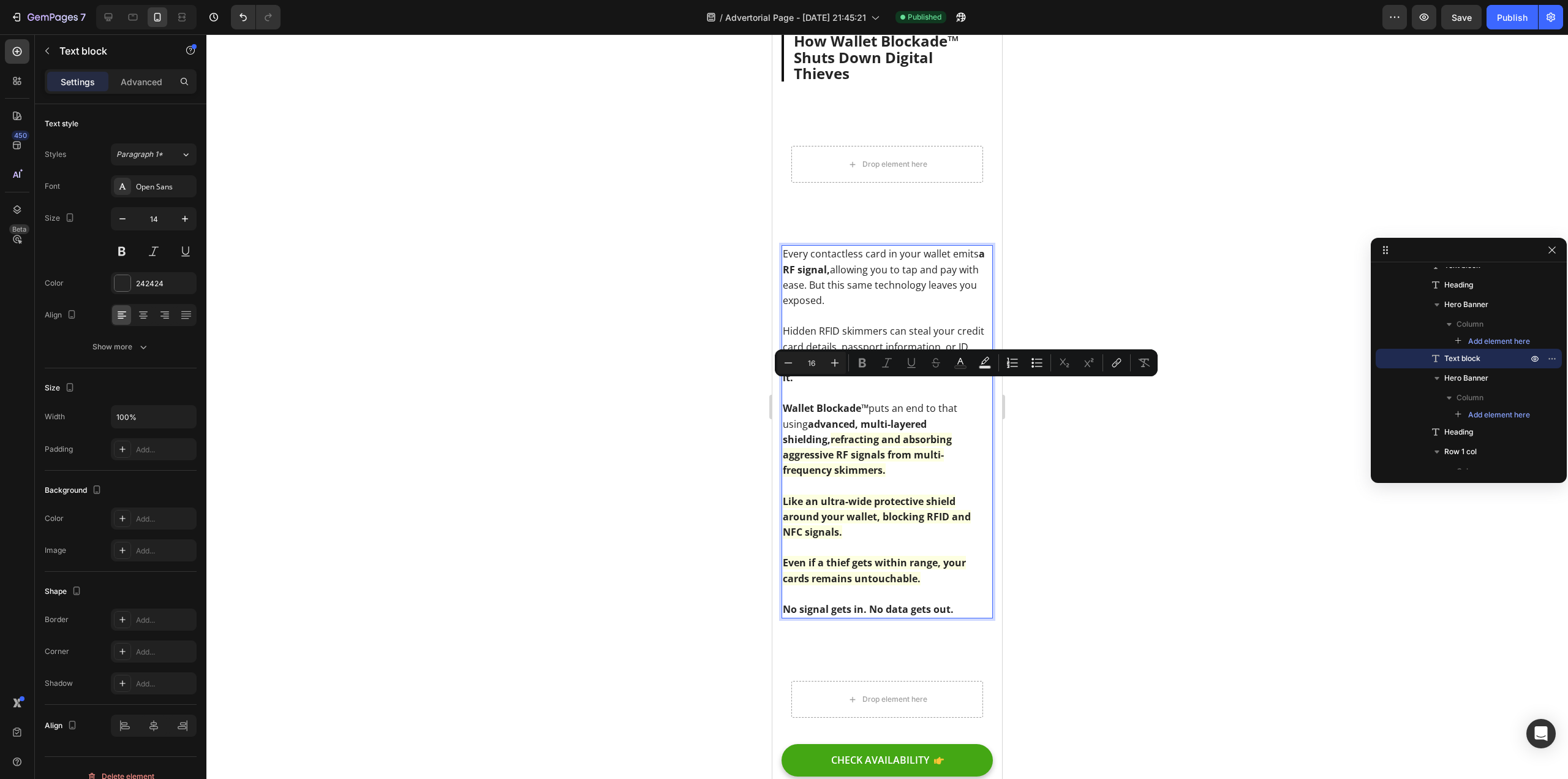
click at [706, 415] on div at bounding box center [887, 406] width 1362 height 744
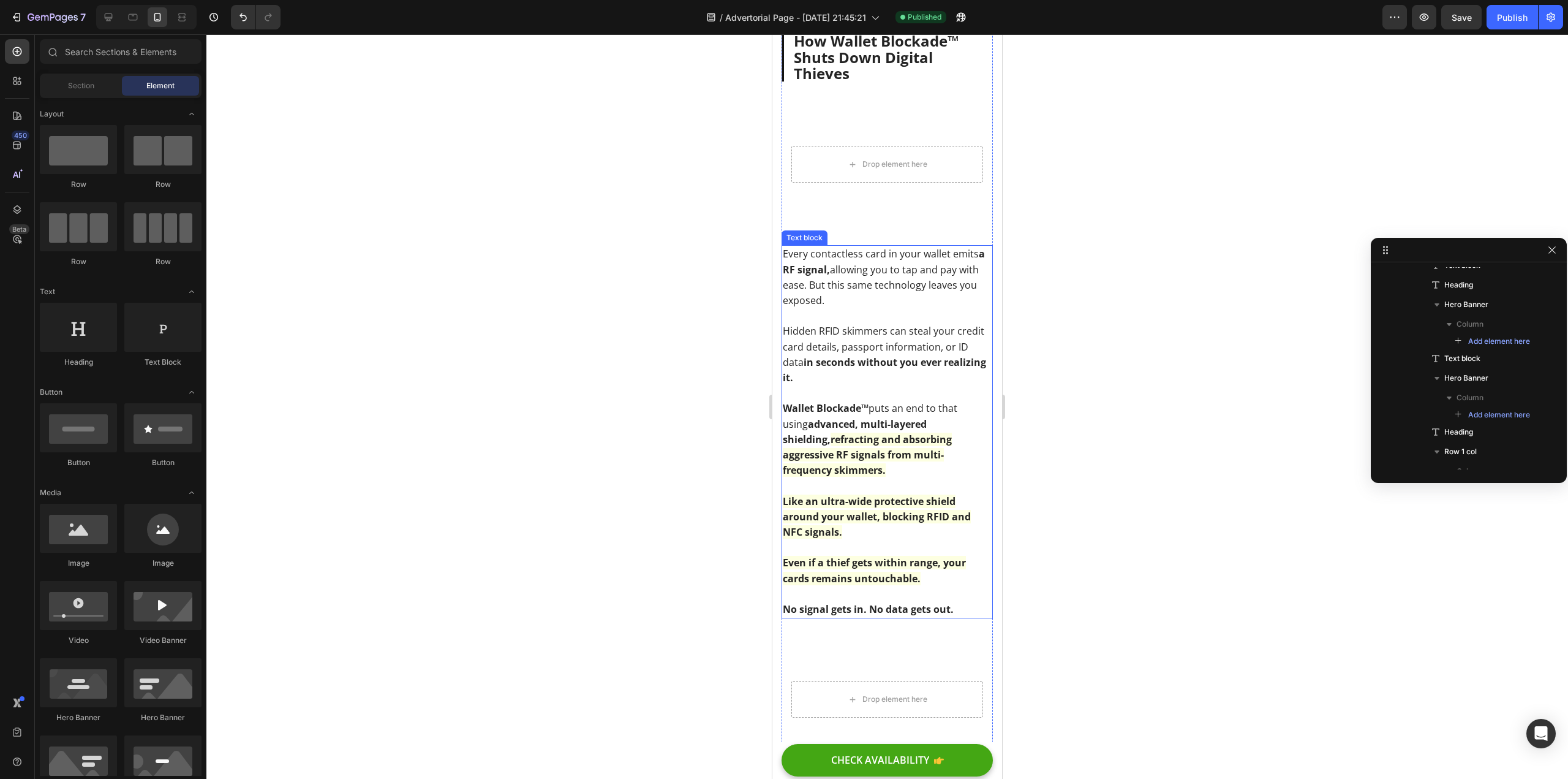
click at [867, 384] on p "Hidden RFID skimmers can steal your credit card details, passport information, …" at bounding box center [887, 354] width 209 height 62
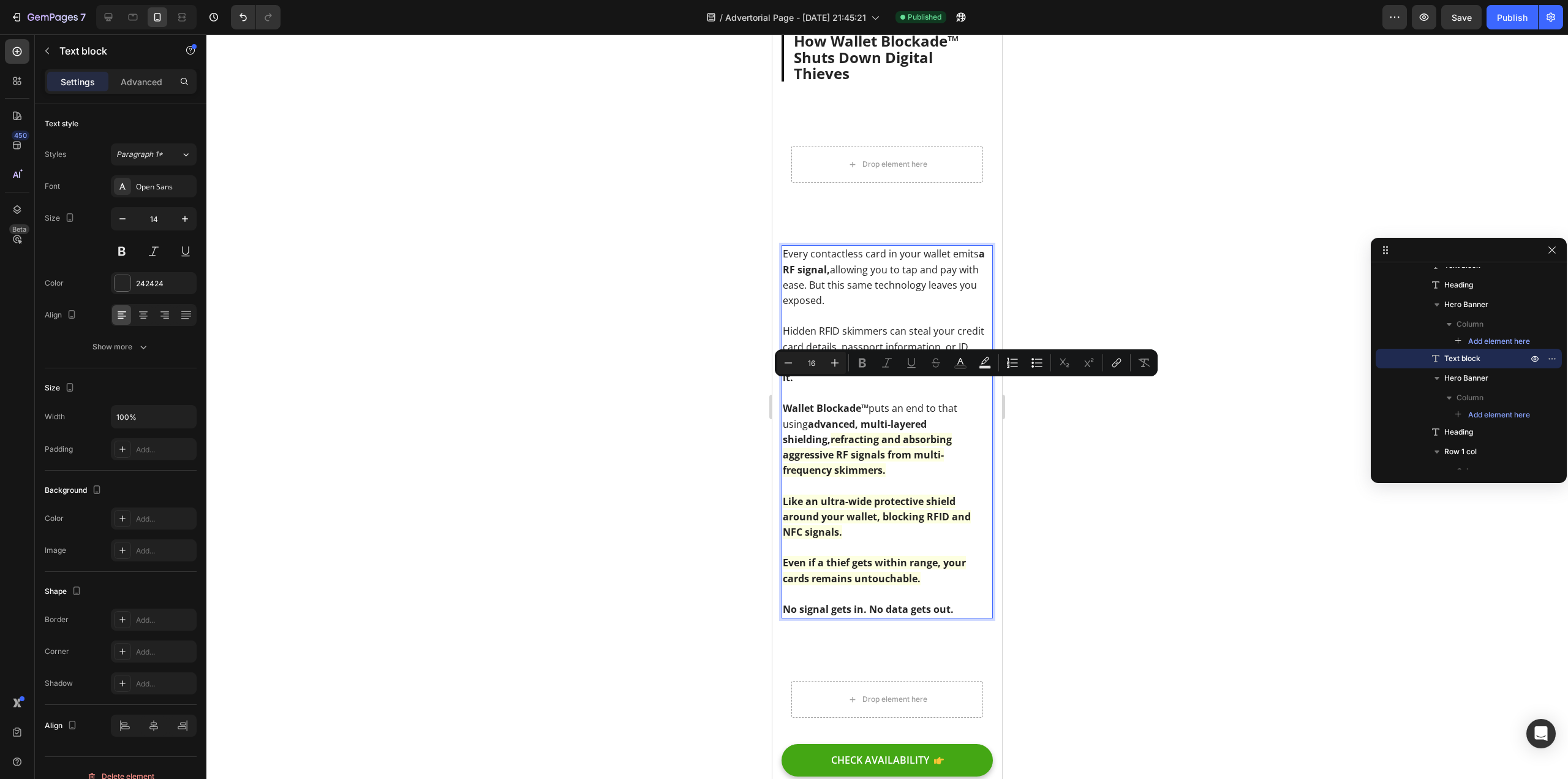
click at [860, 386] on p "Hidden RFID skimmers can steal your credit card details, passport information, …" at bounding box center [887, 354] width 209 height 62
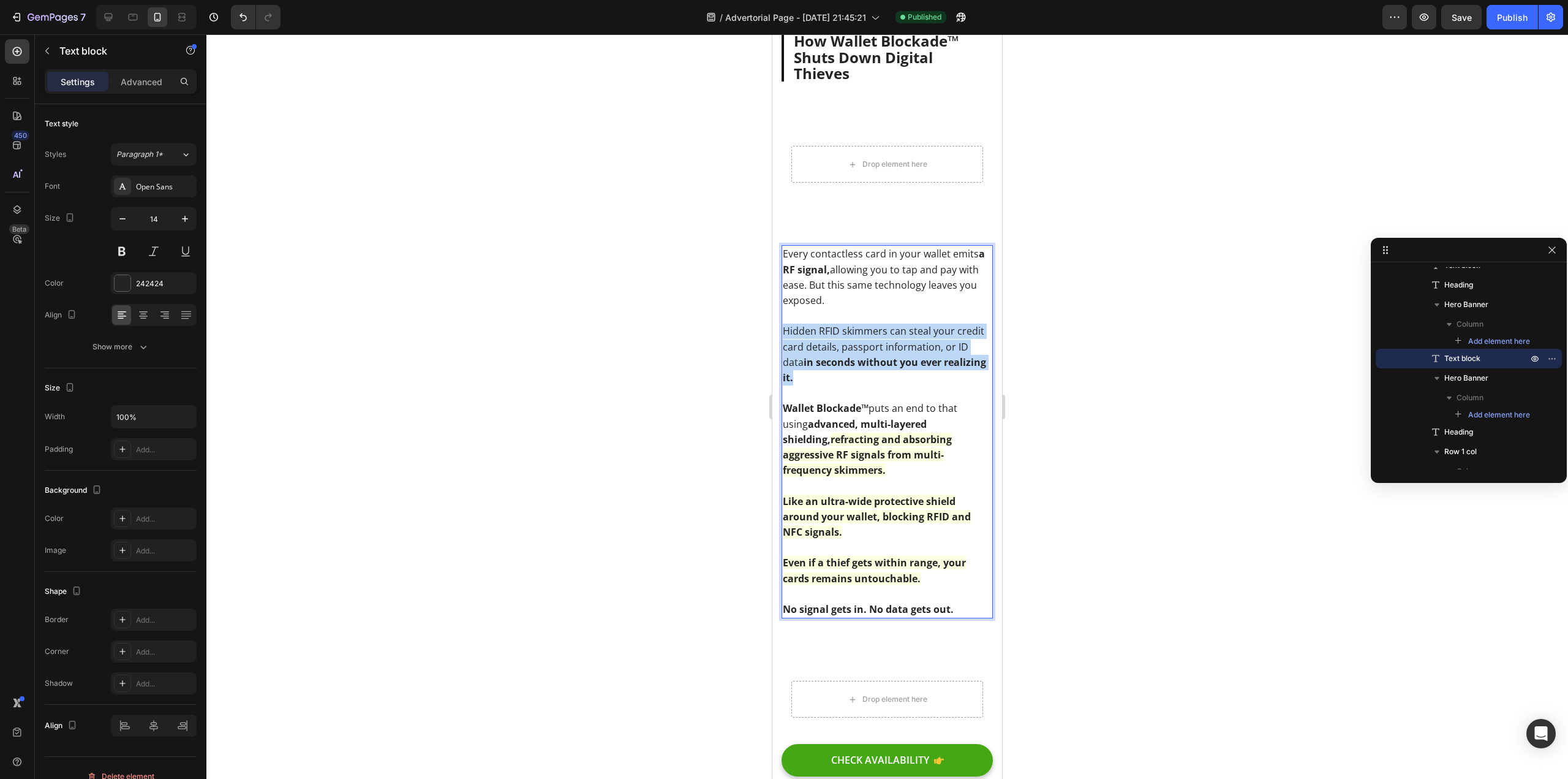
drag, startPoint x: 858, startPoint y: 387, endPoint x: 1537, endPoint y: 371, distance: 679.2
click at [783, 342] on p "Hidden RFID skimmers can steal your credit card details, passport information, …" at bounding box center [887, 354] width 209 height 62
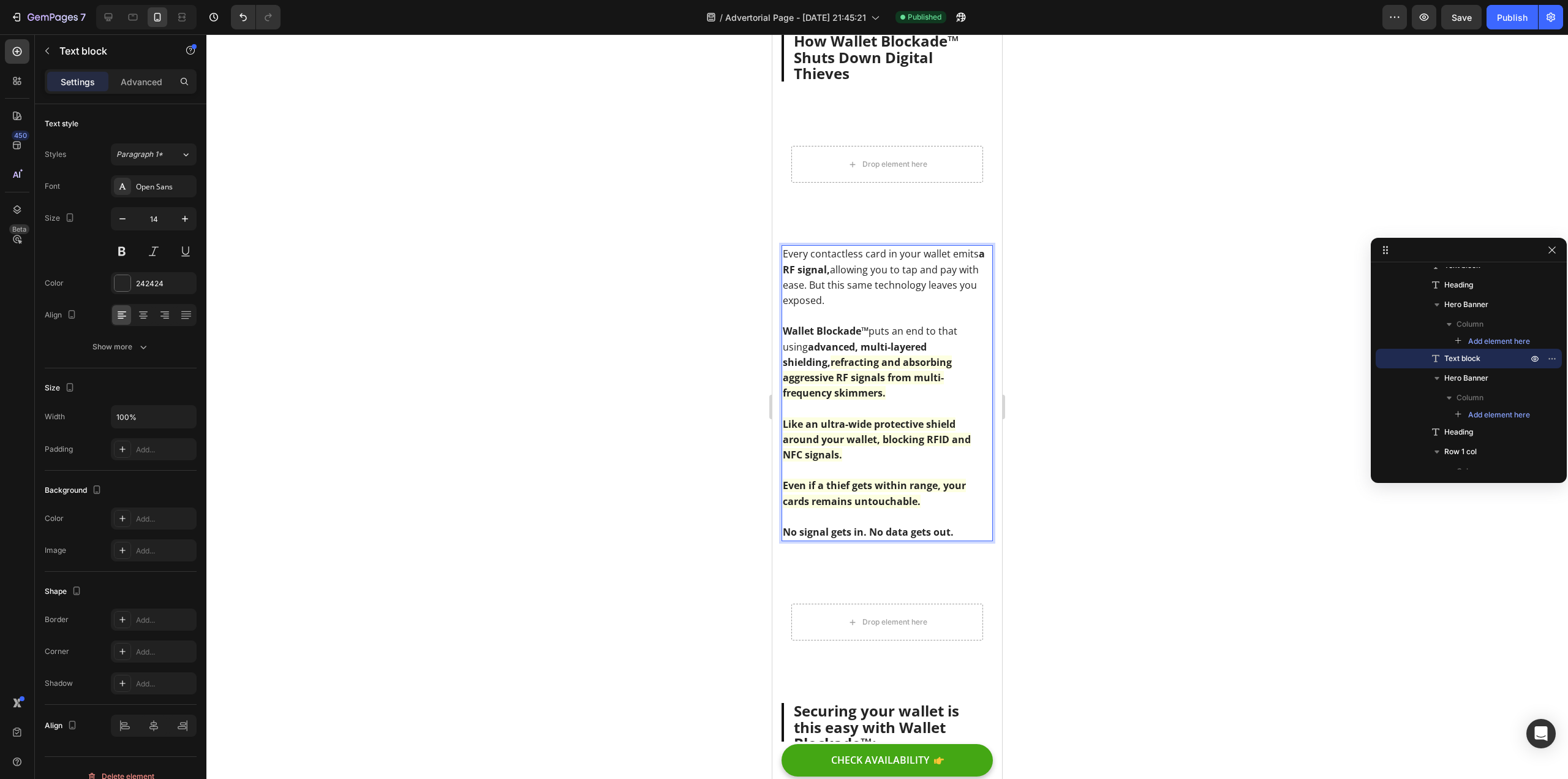
click at [632, 337] on div at bounding box center [887, 406] width 1362 height 744
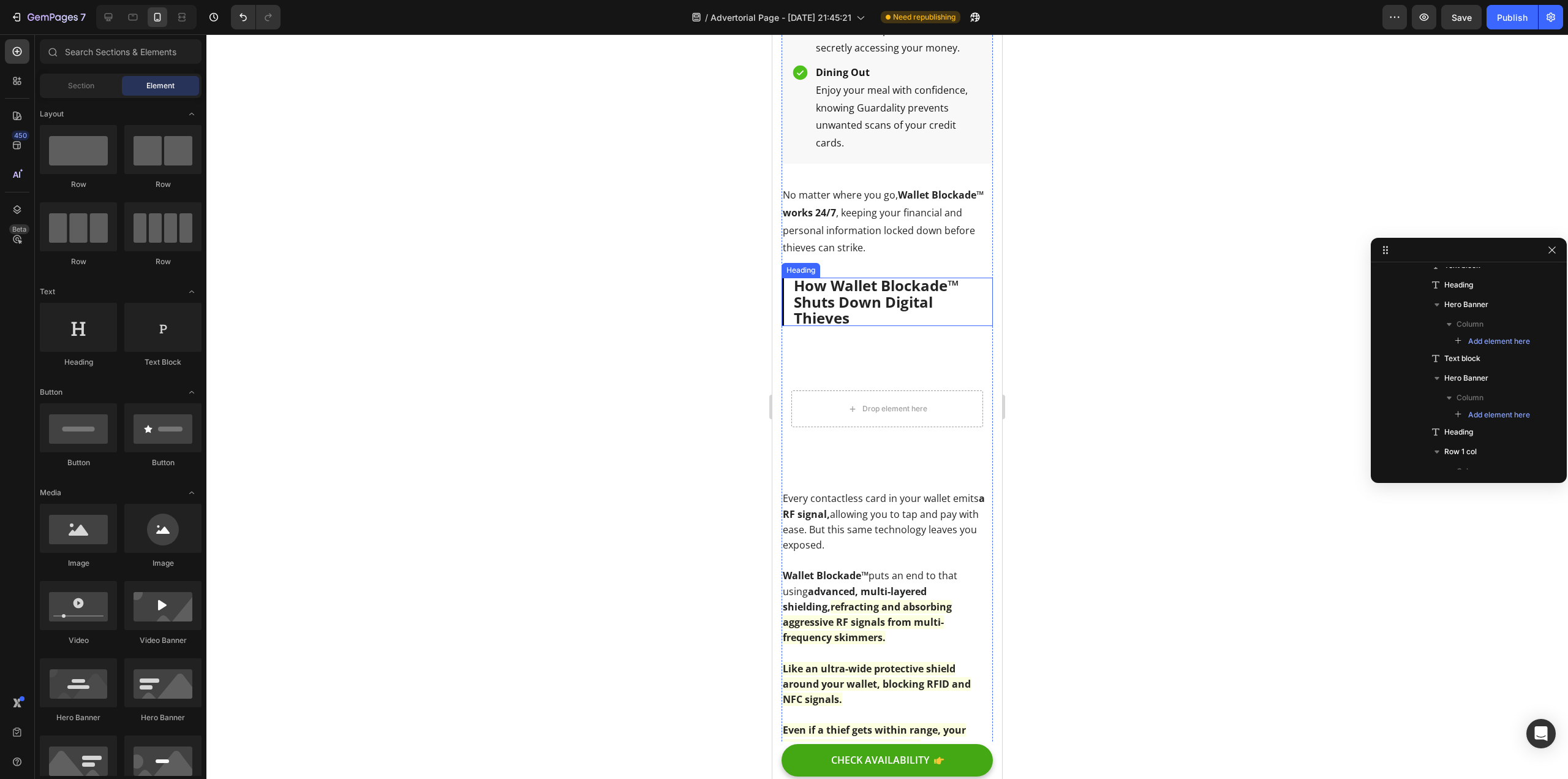
scroll to position [3014, 0]
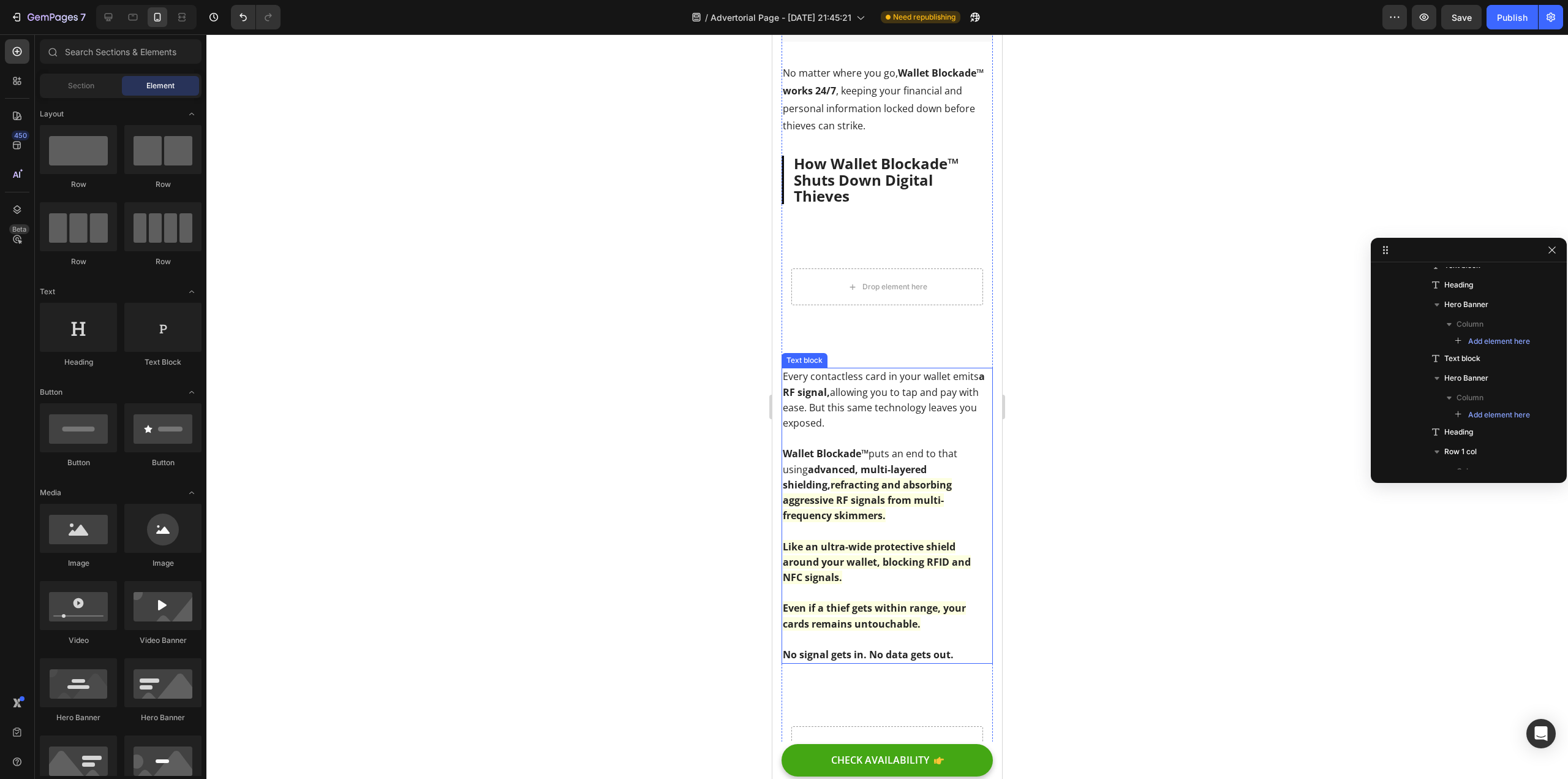
click at [904, 418] on span "Every contactless card in your wallet emits a RF signal, allowing you to tap an…" at bounding box center [883, 399] width 202 height 60
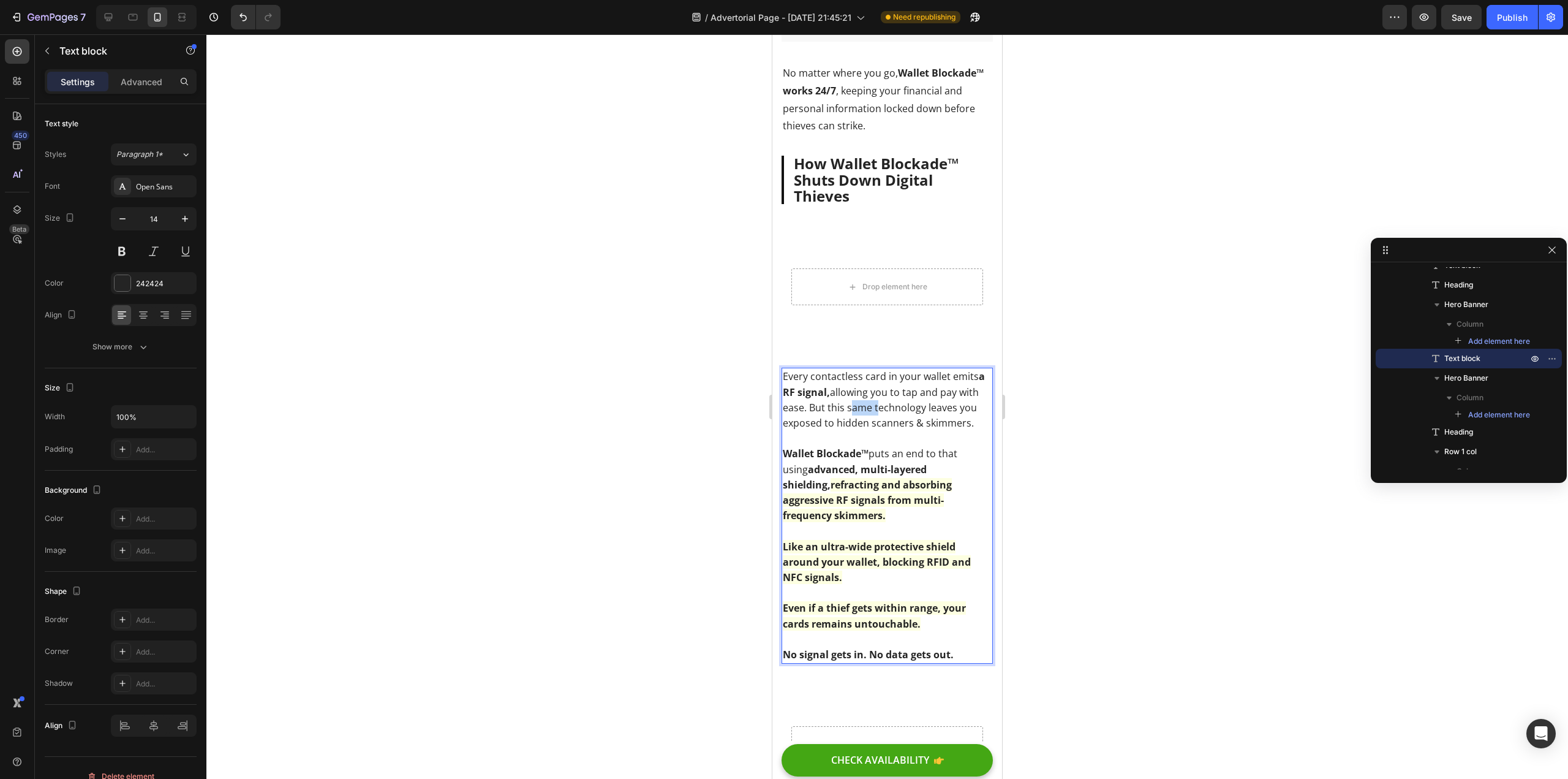
drag, startPoint x: 868, startPoint y: 418, endPoint x: 896, endPoint y: 421, distance: 28.2
click at [896, 421] on span "Every contactless card in your wallet emits a RF signal, allowing you to tap an…" at bounding box center [883, 399] width 202 height 60
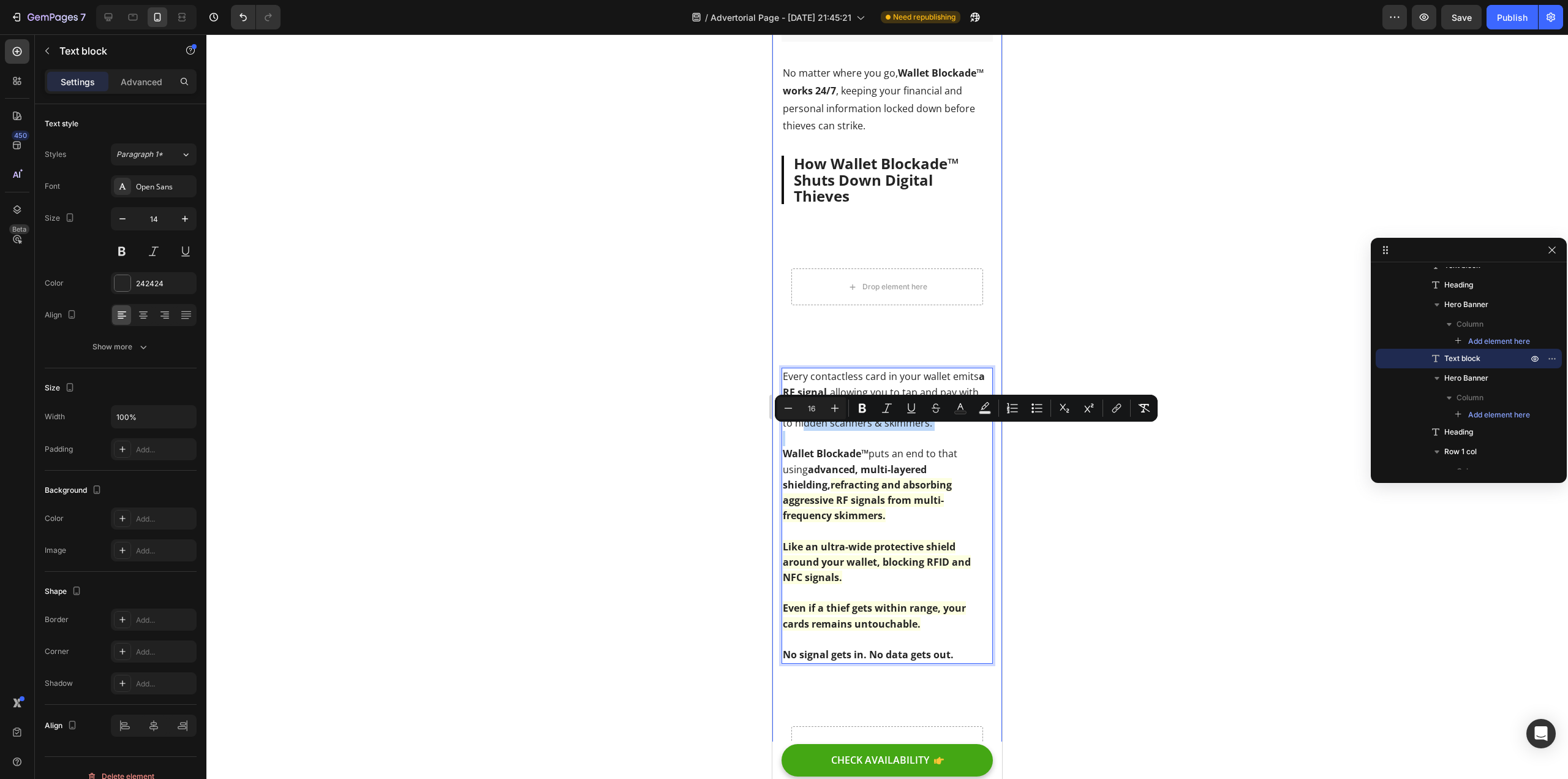
drag, startPoint x: 839, startPoint y: 430, endPoint x: 975, endPoint y: 431, distance: 136.0
click at [984, 450] on div "Shopping, Traveling, Dining Out? Your Credit Cards & ID Are At Risk – Stop Hack…" at bounding box center [888, 131] width 230 height 6062
click at [972, 430] on p "Every contactless card in your wallet emits a RF signal, allowing you to tap an…" at bounding box center [887, 400] width 209 height 62
drag, startPoint x: 973, startPoint y: 431, endPoint x: 841, endPoint y: 431, distance: 132.0
click at [841, 431] on p "Every contactless card in your wallet emits a RF signal, allowing you to tap an…" at bounding box center [887, 400] width 209 height 62
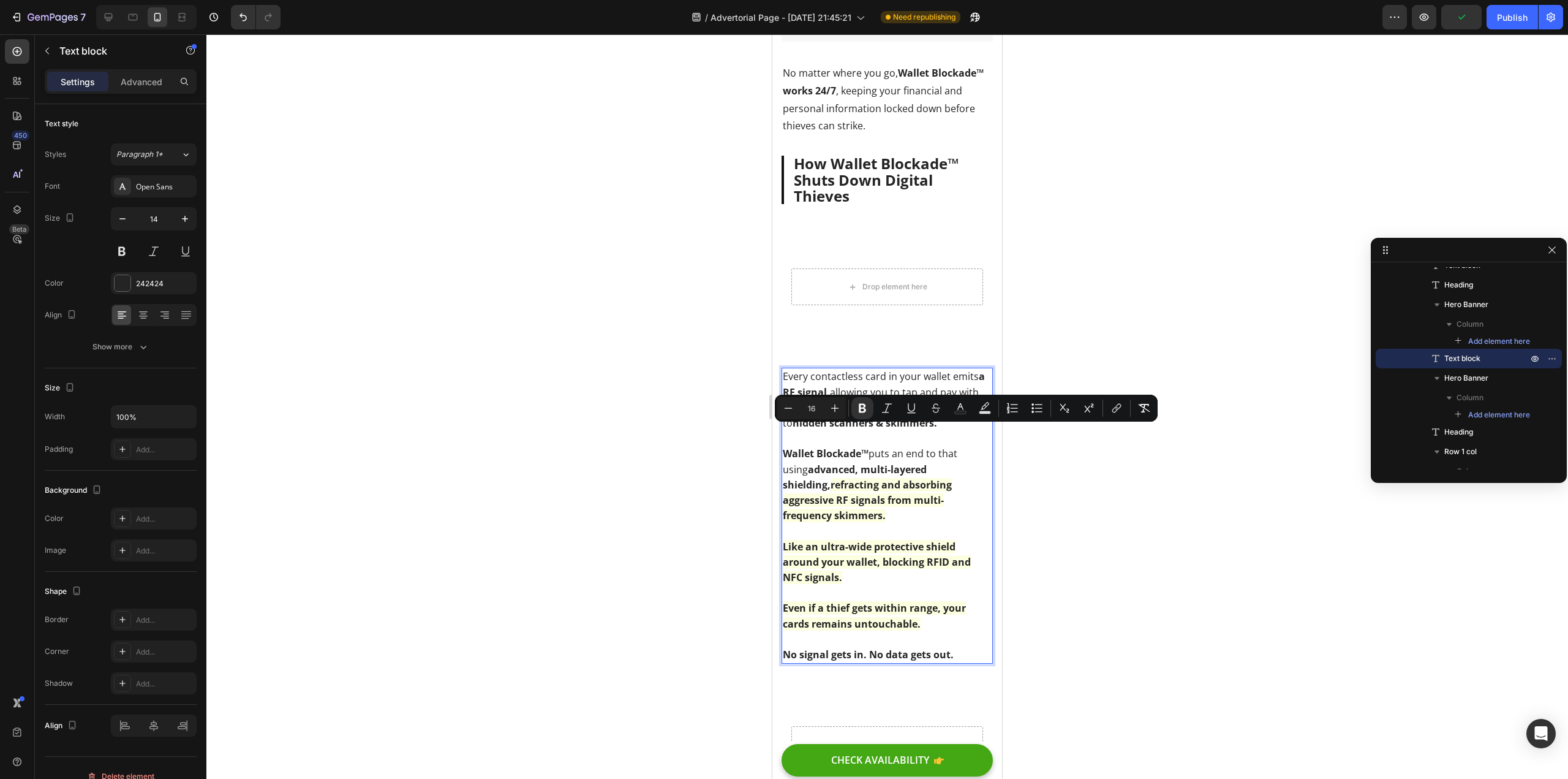
click at [876, 430] on strong "hidden scanners & skimmers." at bounding box center [865, 423] width 144 height 13
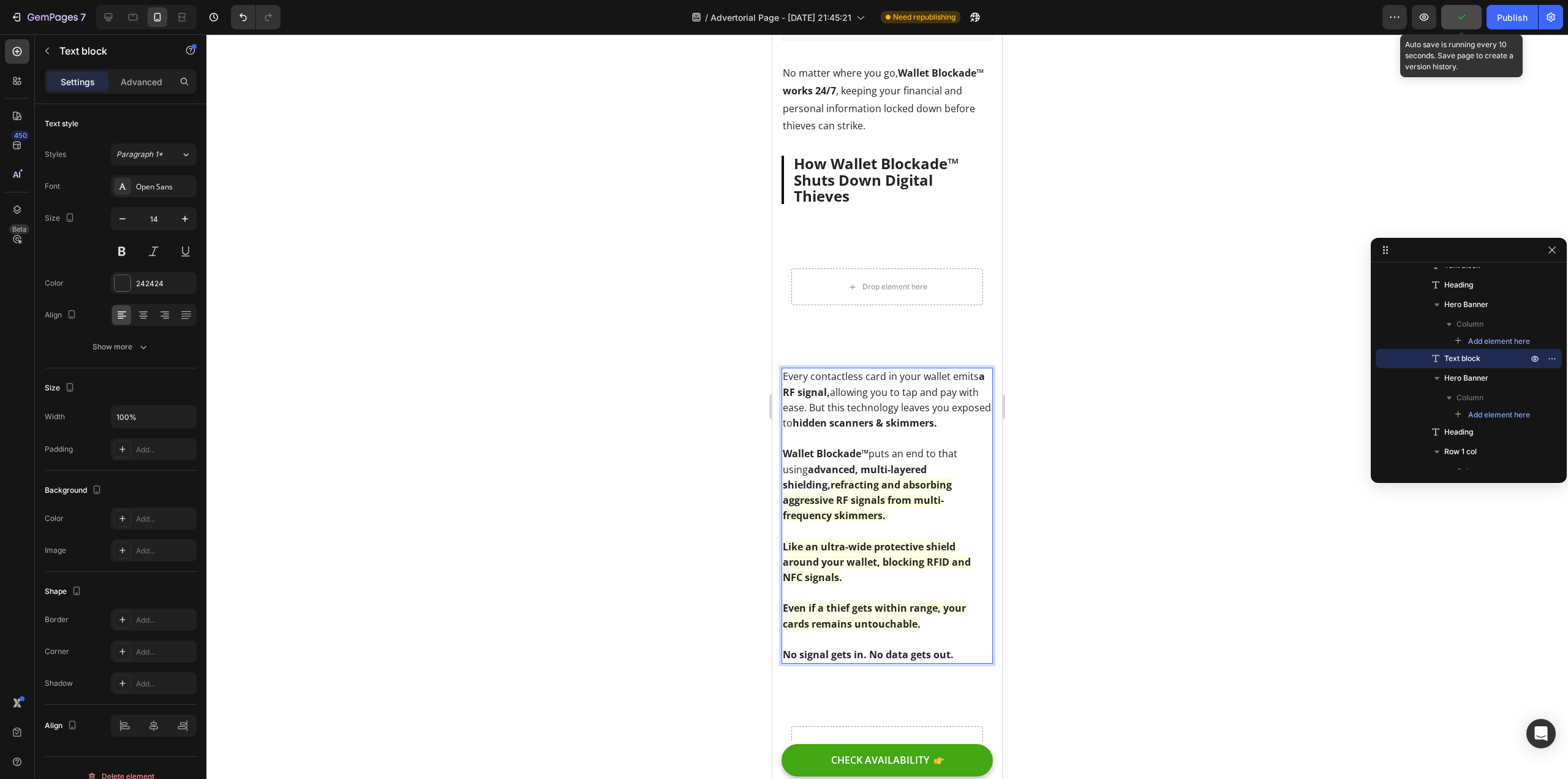
click at [1466, 16] on icon "button" at bounding box center [1461, 17] width 12 height 12
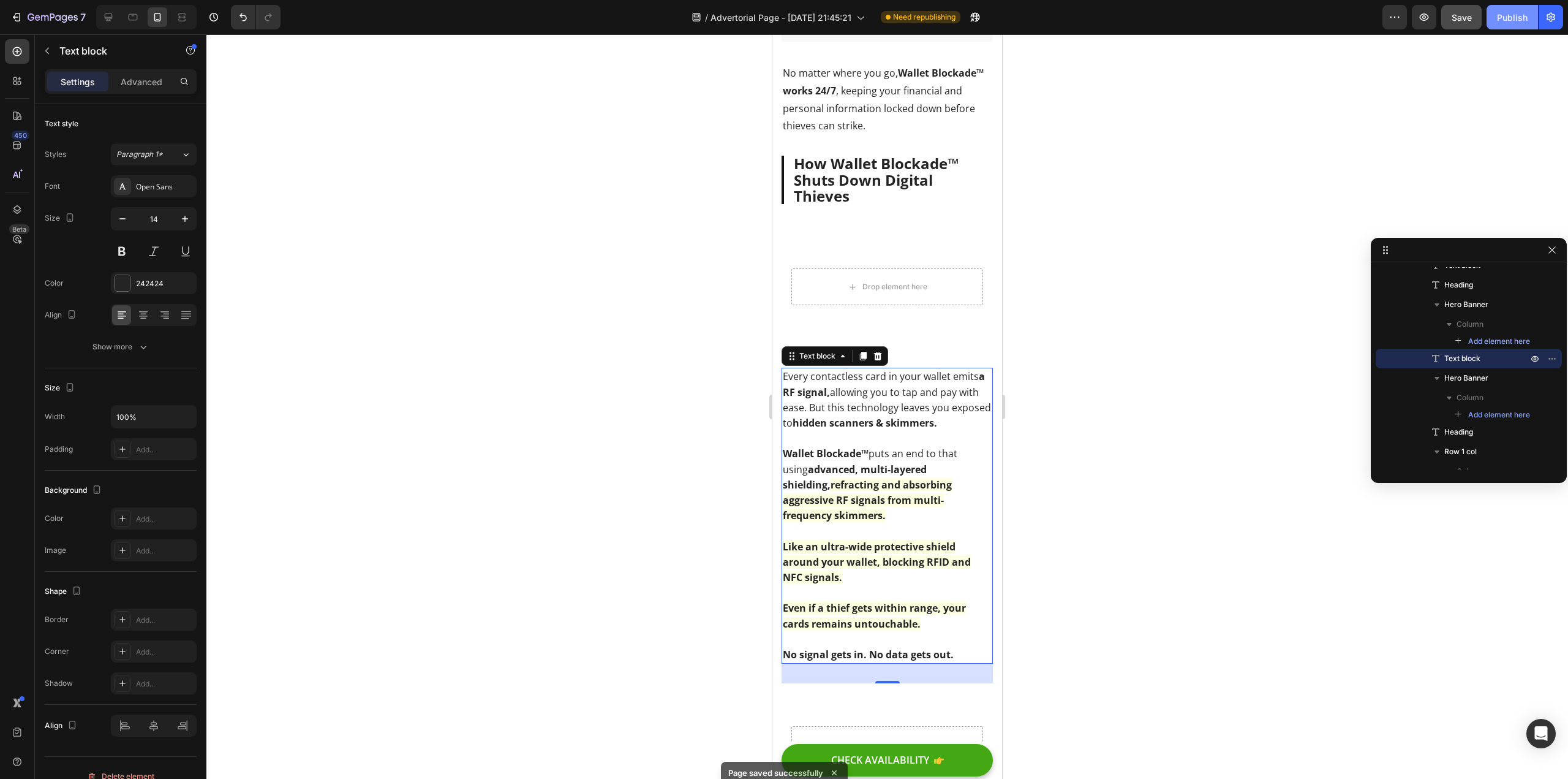
click at [1506, 21] on div "Publish" at bounding box center [1512, 17] width 31 height 13
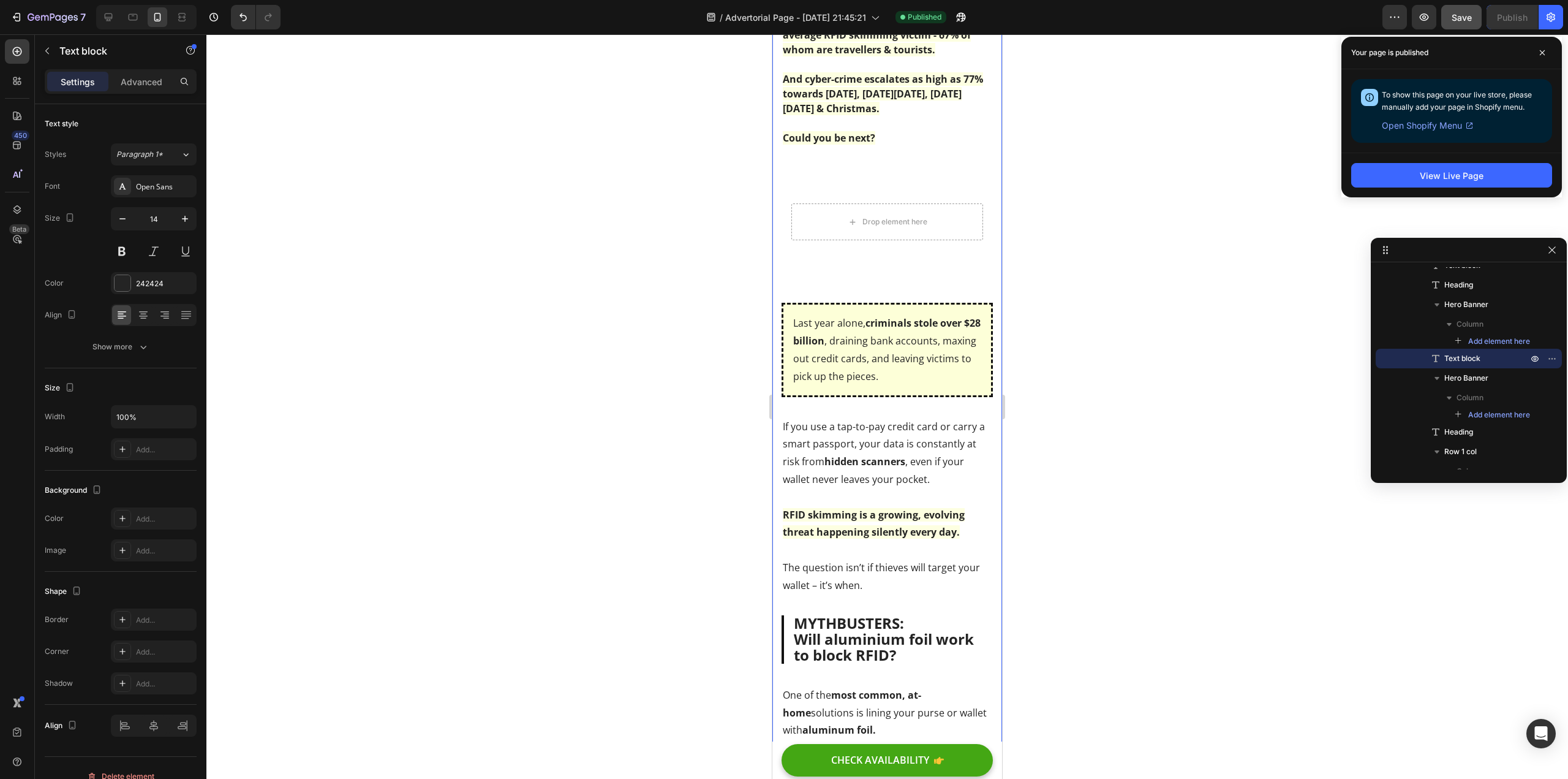
click at [659, 367] on div at bounding box center [887, 406] width 1362 height 744
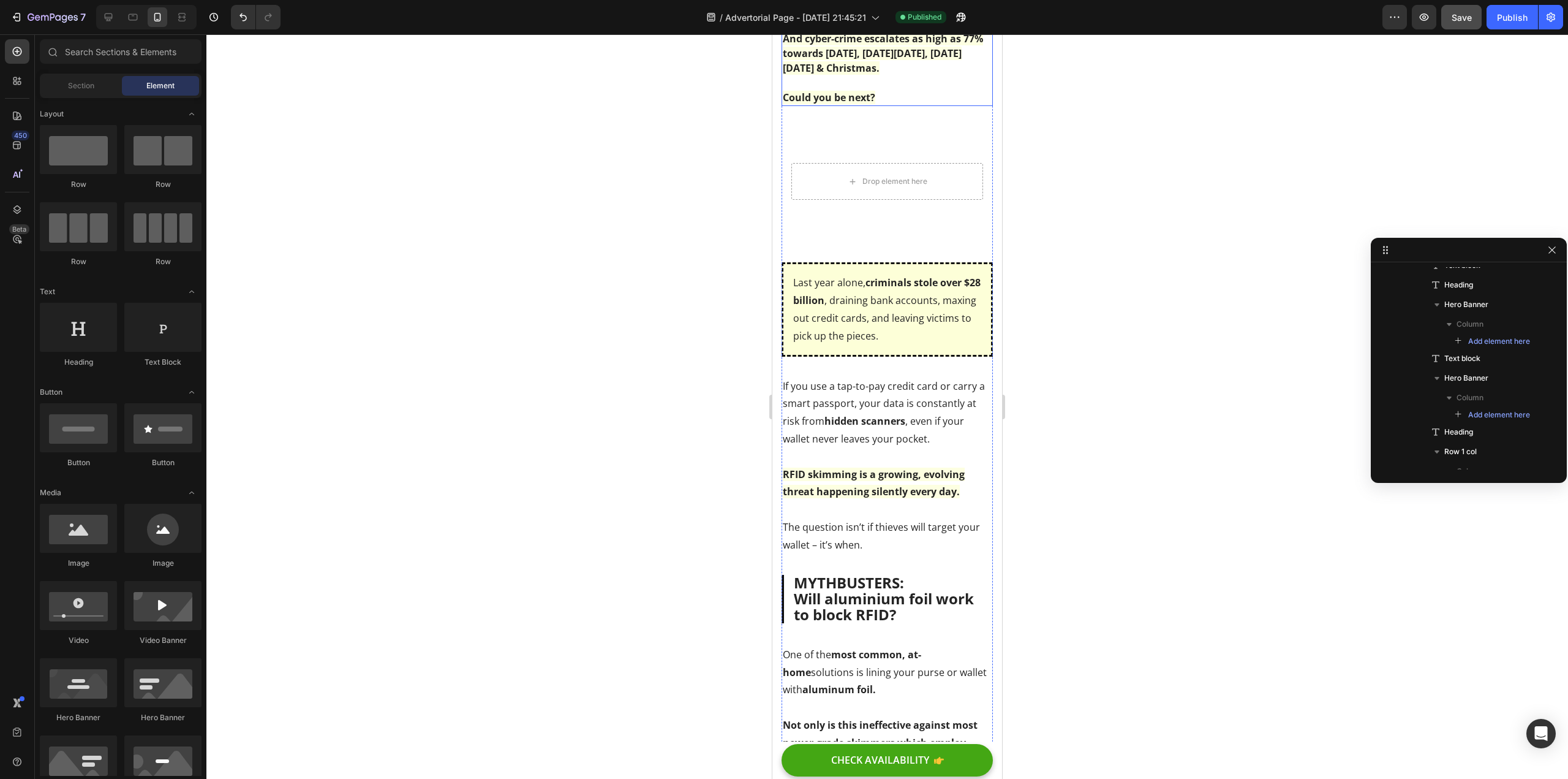
scroll to position [869, 0]
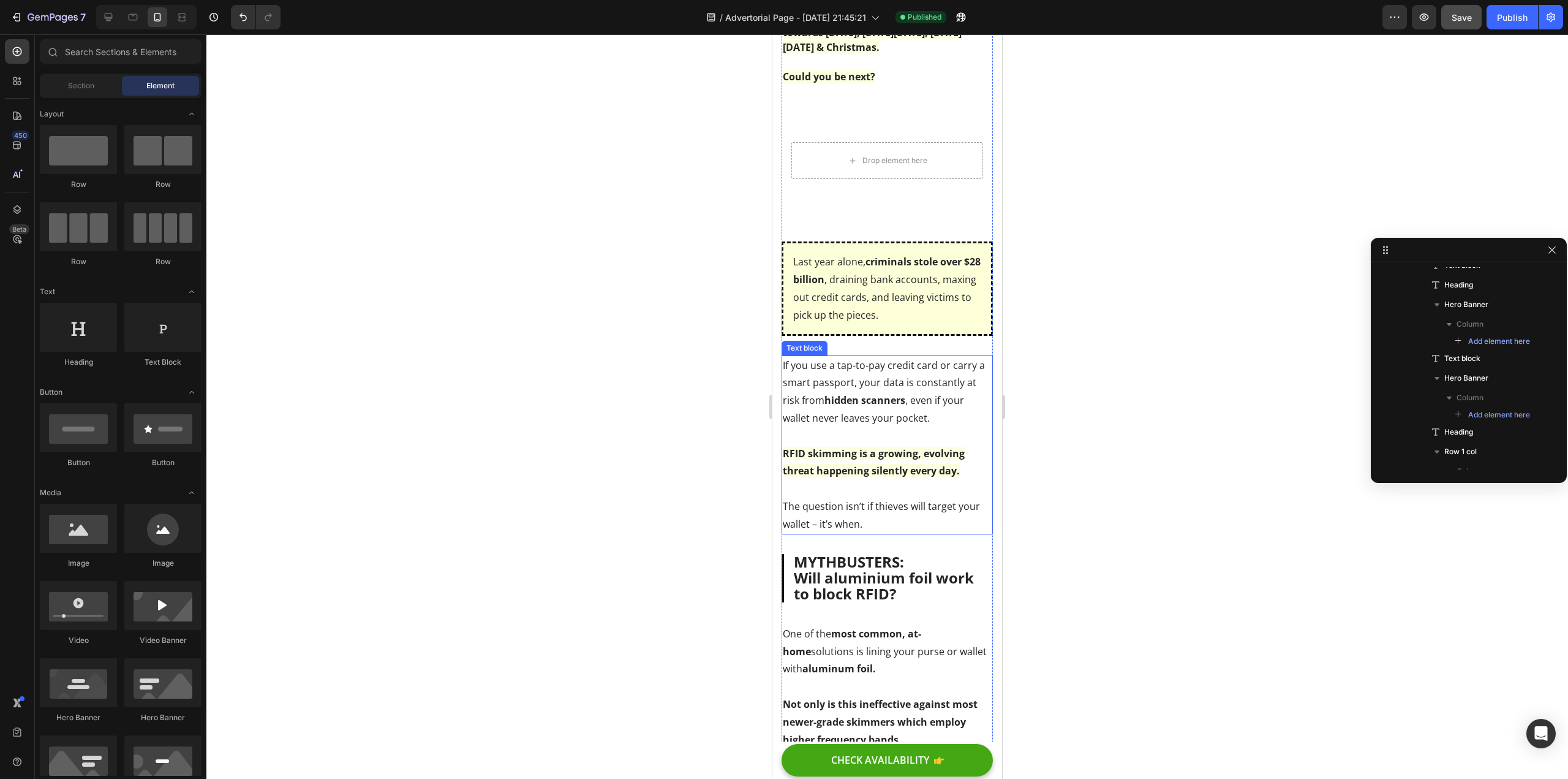
click at [806, 456] on strong "RFID skimming is a growing, evolving threat happening silently every day." at bounding box center [874, 463] width 182 height 31
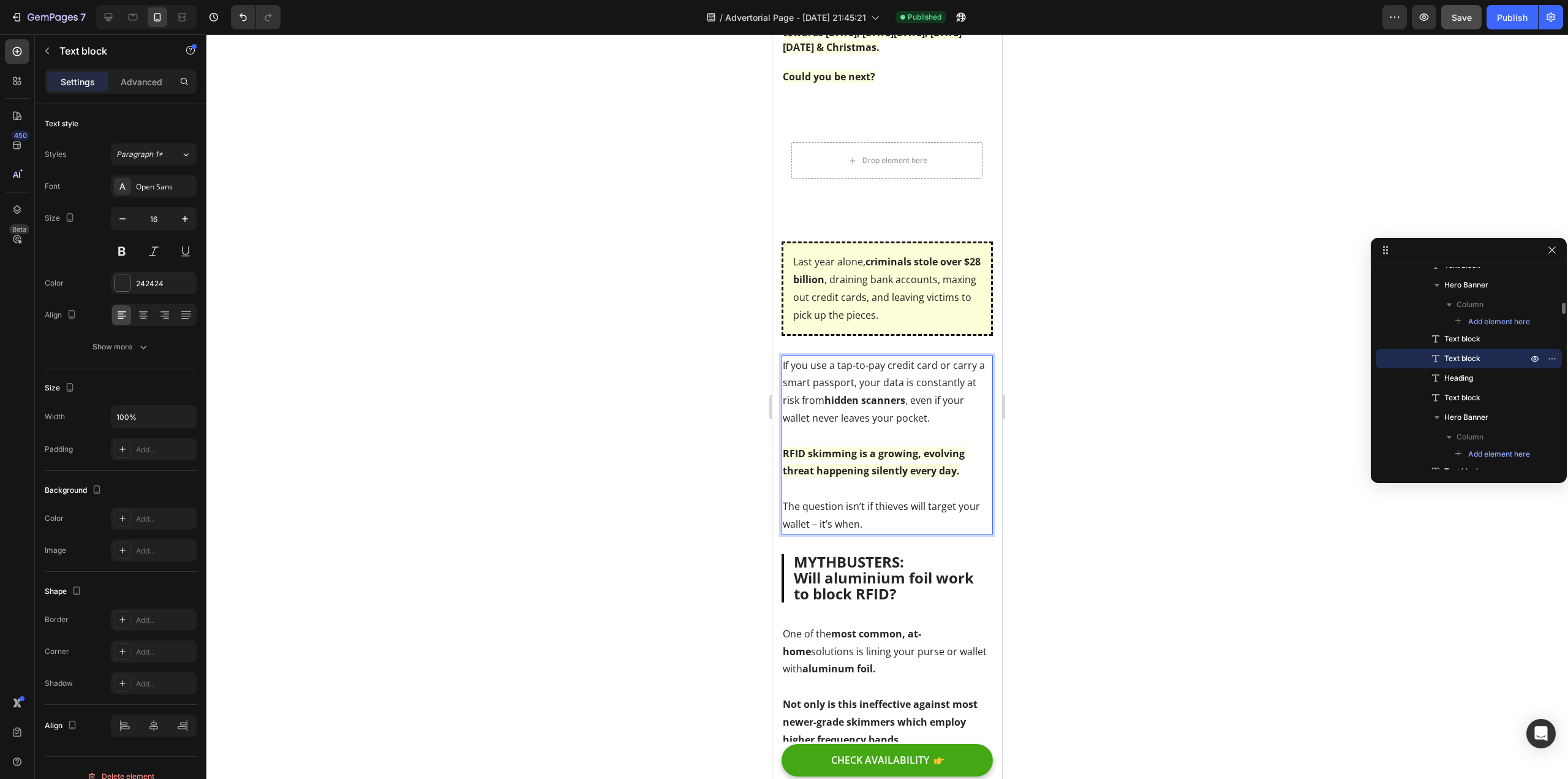
click at [804, 454] on strong "RFID skimming is a growing, evolving threat happening silently every day." at bounding box center [874, 463] width 182 height 31
click at [717, 482] on div at bounding box center [887, 406] width 1362 height 744
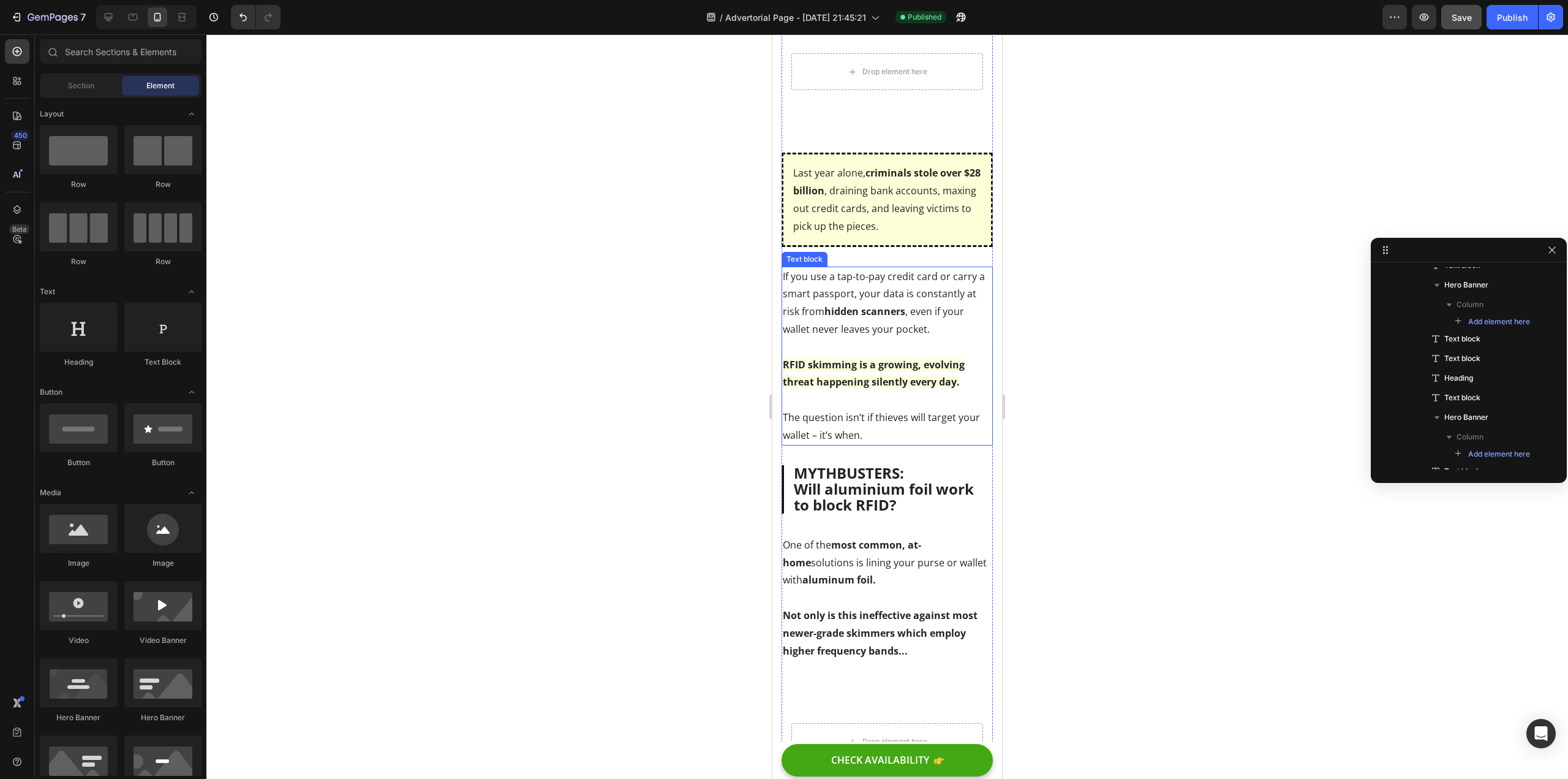
scroll to position [1176, 0]
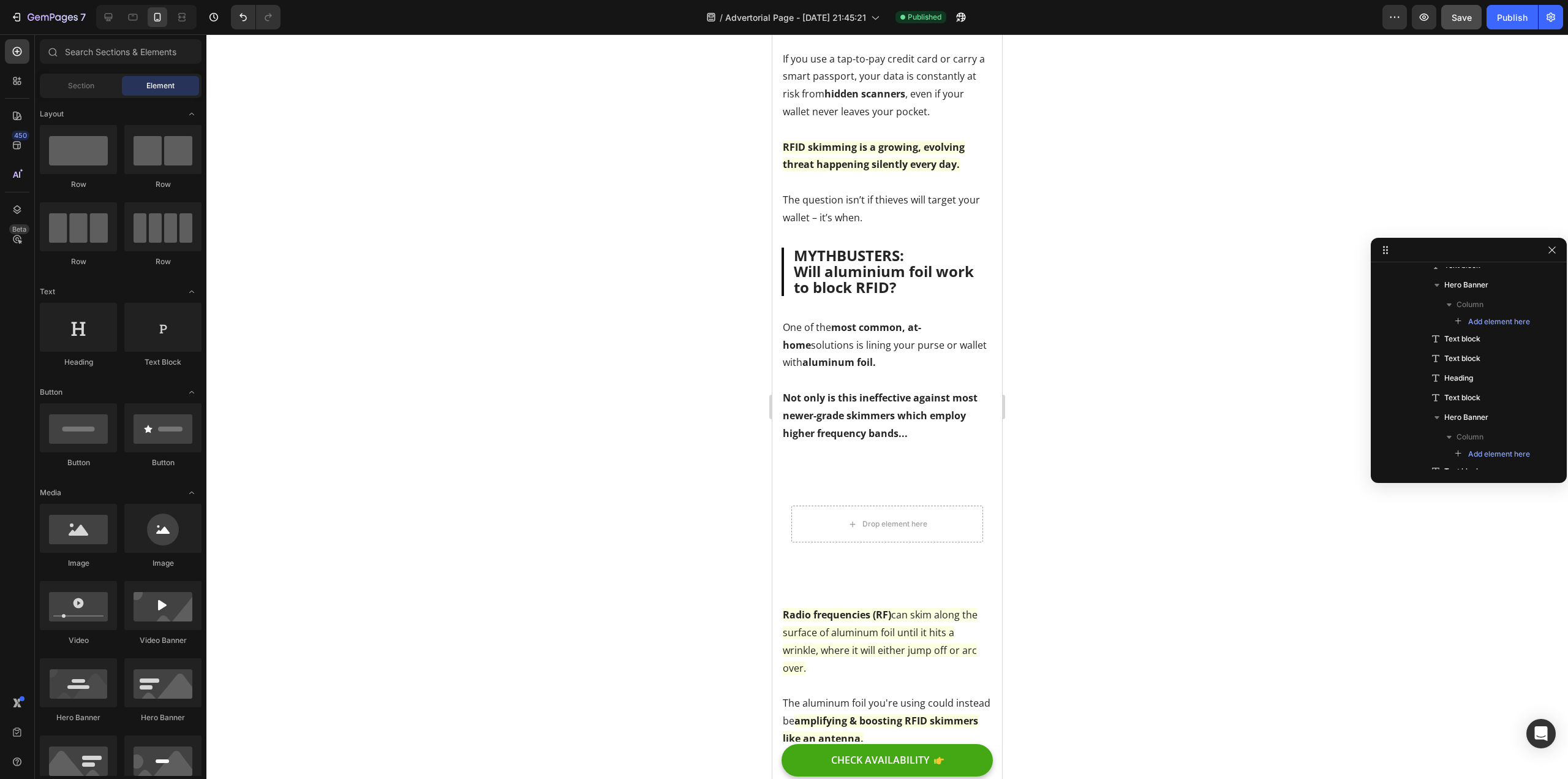
click at [656, 352] on div at bounding box center [887, 406] width 1362 height 744
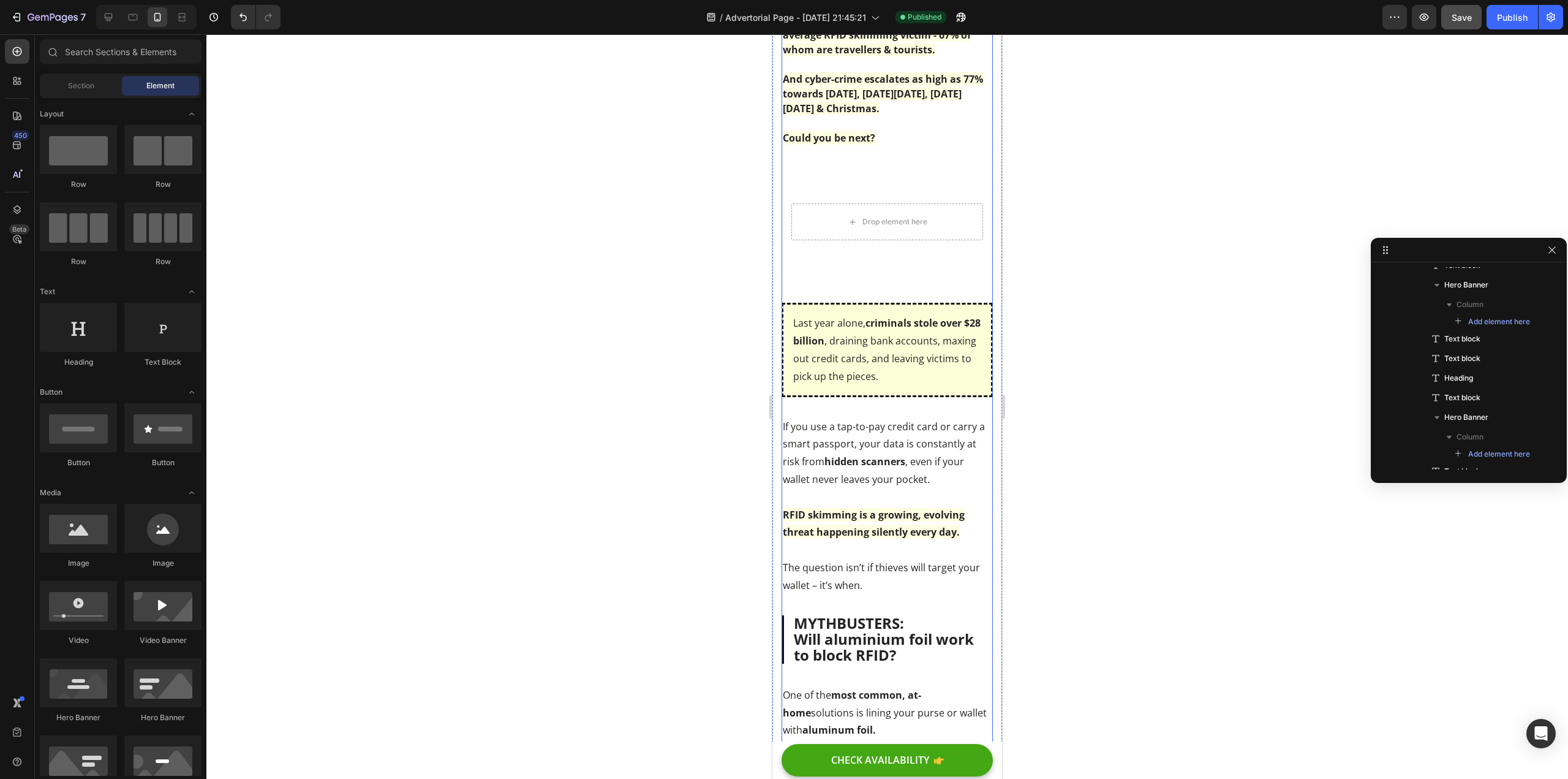
scroll to position [1114, 0]
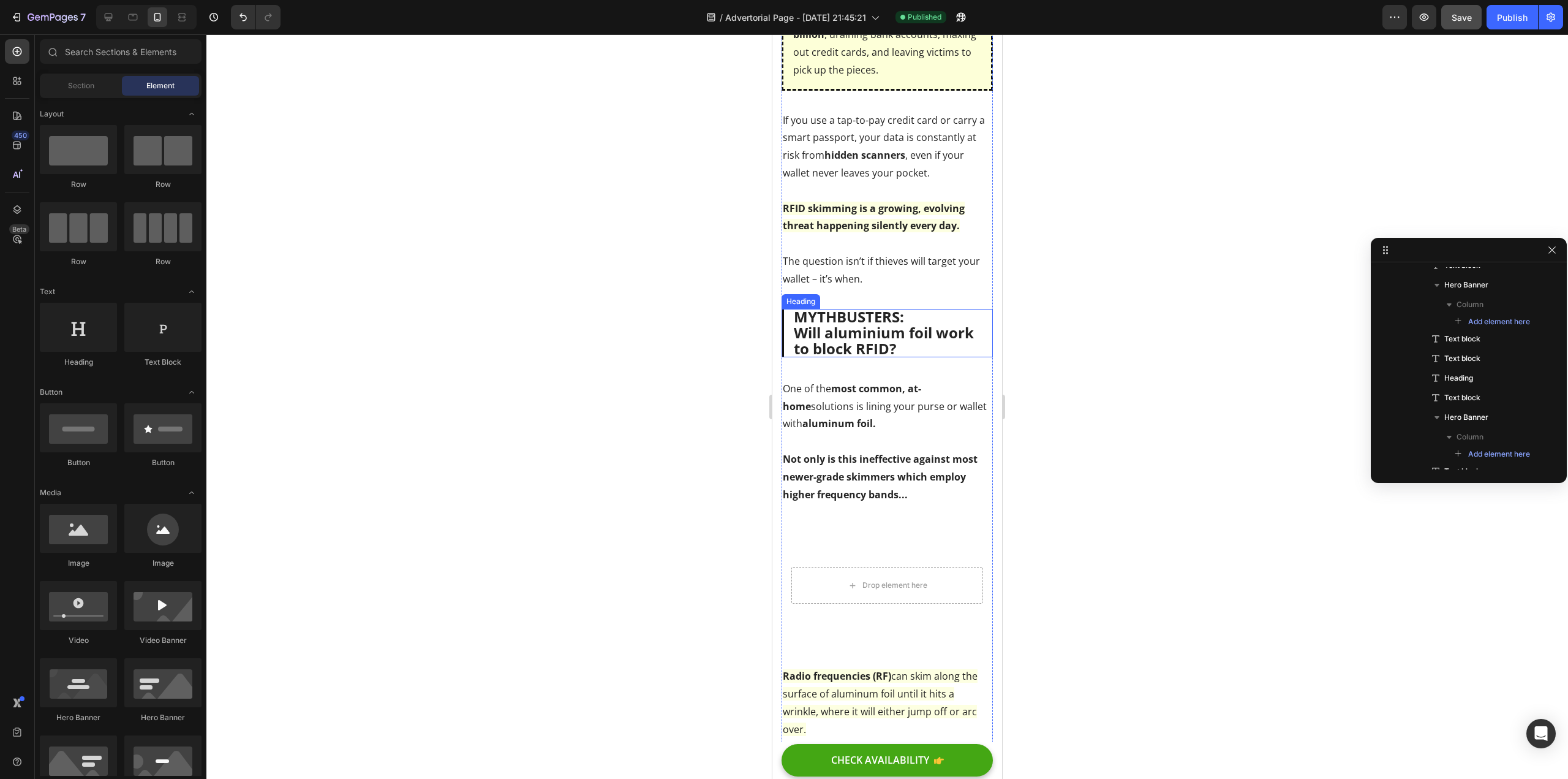
click at [931, 338] on p "⁠⁠⁠⁠⁠⁠⁠ MYTHBUSTERS: Will aluminium foil work to block RFID?" at bounding box center [888, 333] width 189 height 49
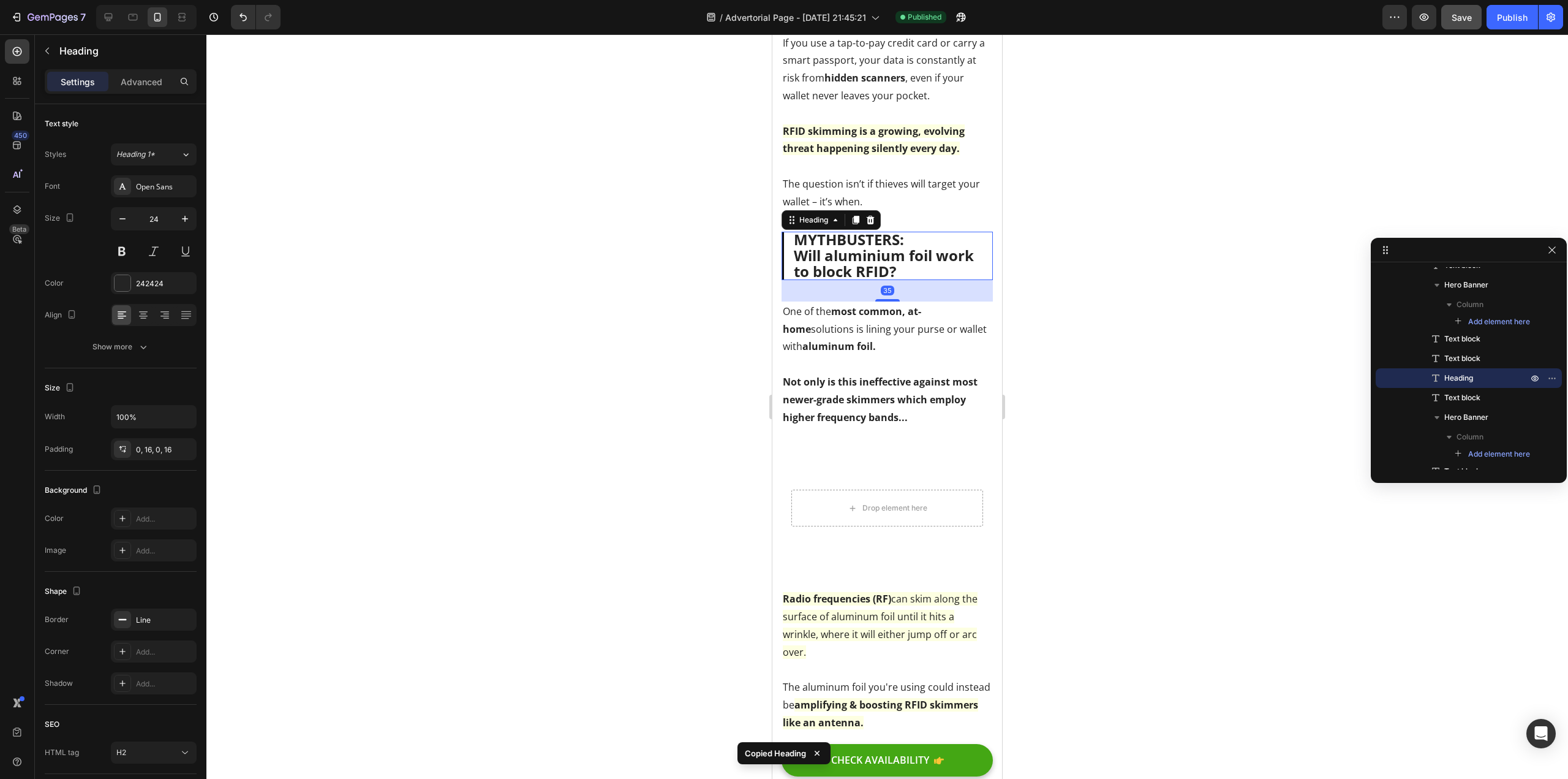
scroll to position [1360, 0]
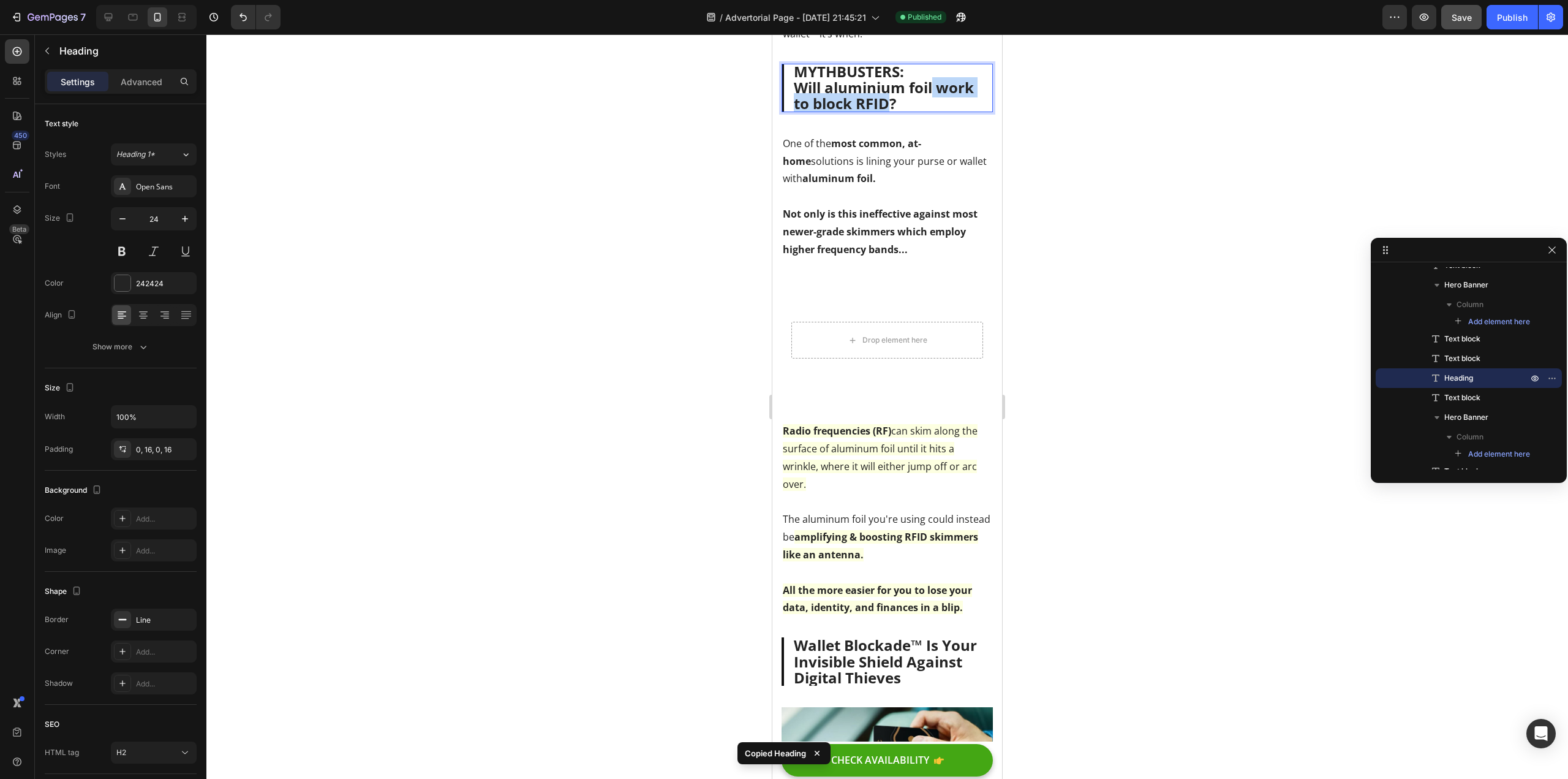
drag, startPoint x: 944, startPoint y: 86, endPoint x: 933, endPoint y: 98, distance: 16.3
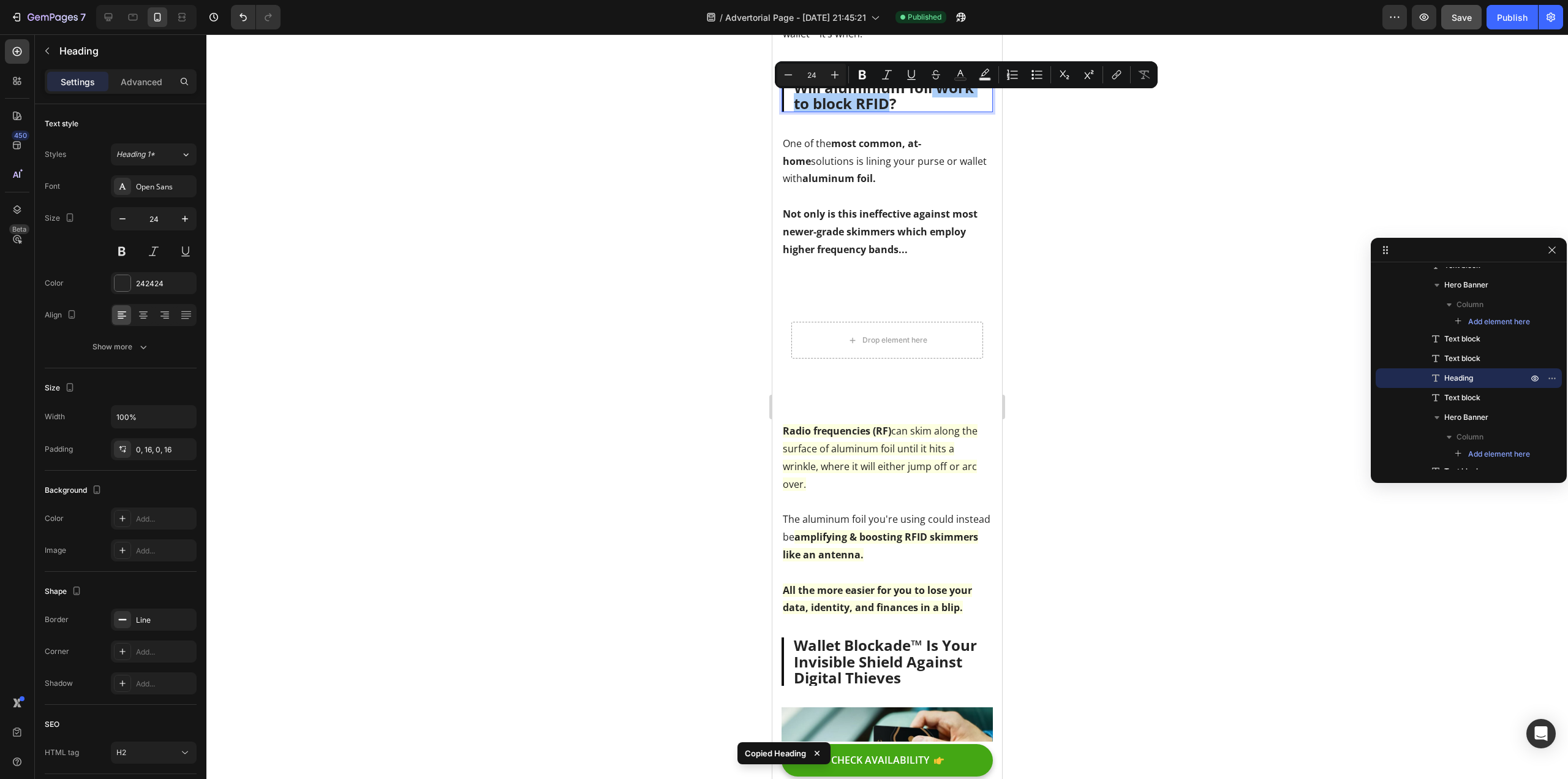
click at [540, 234] on div at bounding box center [887, 406] width 1362 height 744
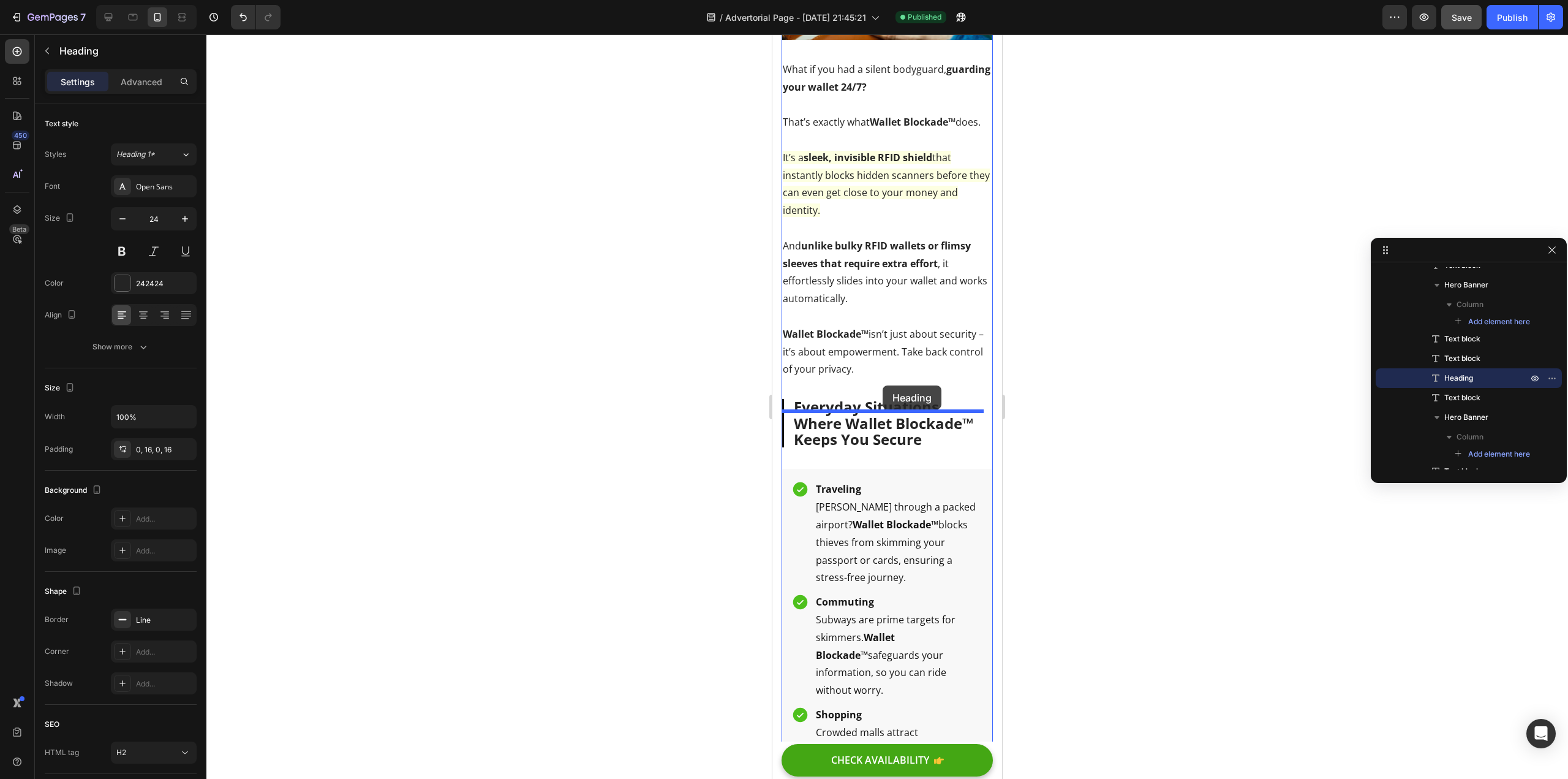
drag, startPoint x: 917, startPoint y: 107, endPoint x: 883, endPoint y: 386, distance: 281.1
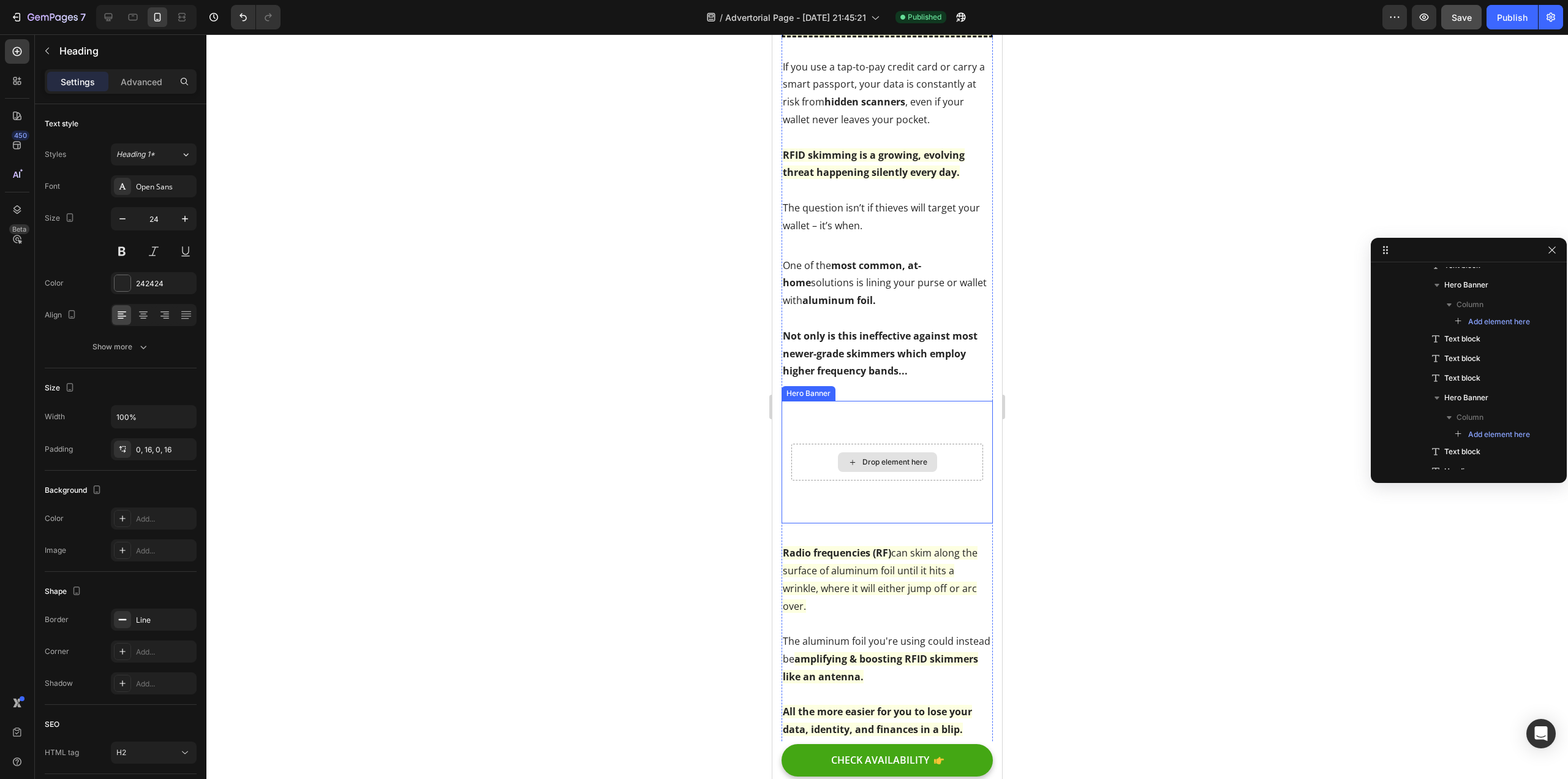
scroll to position [1166, 0]
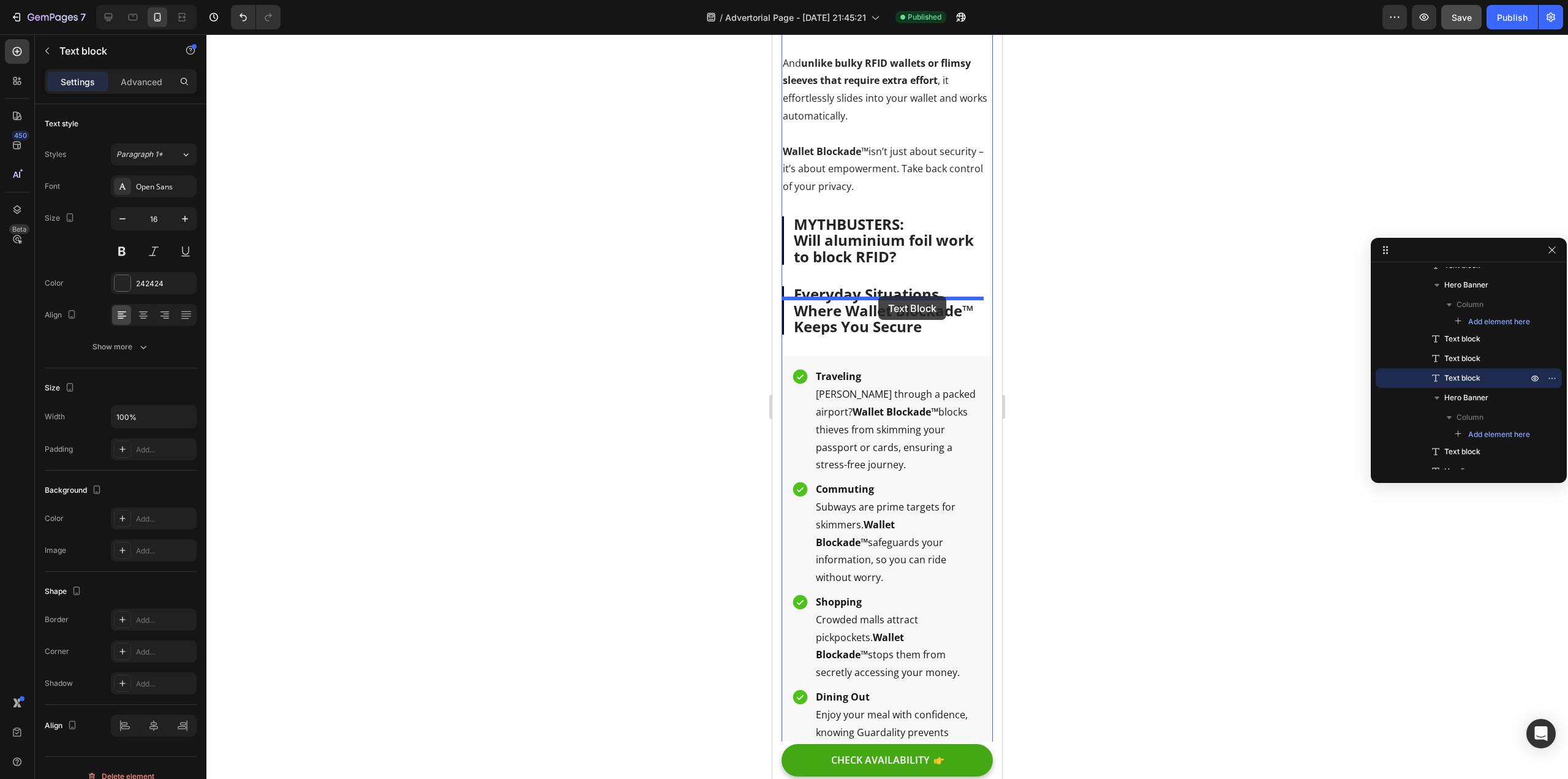
drag, startPoint x: 878, startPoint y: 277, endPoint x: 879, endPoint y: 287, distance: 10.0
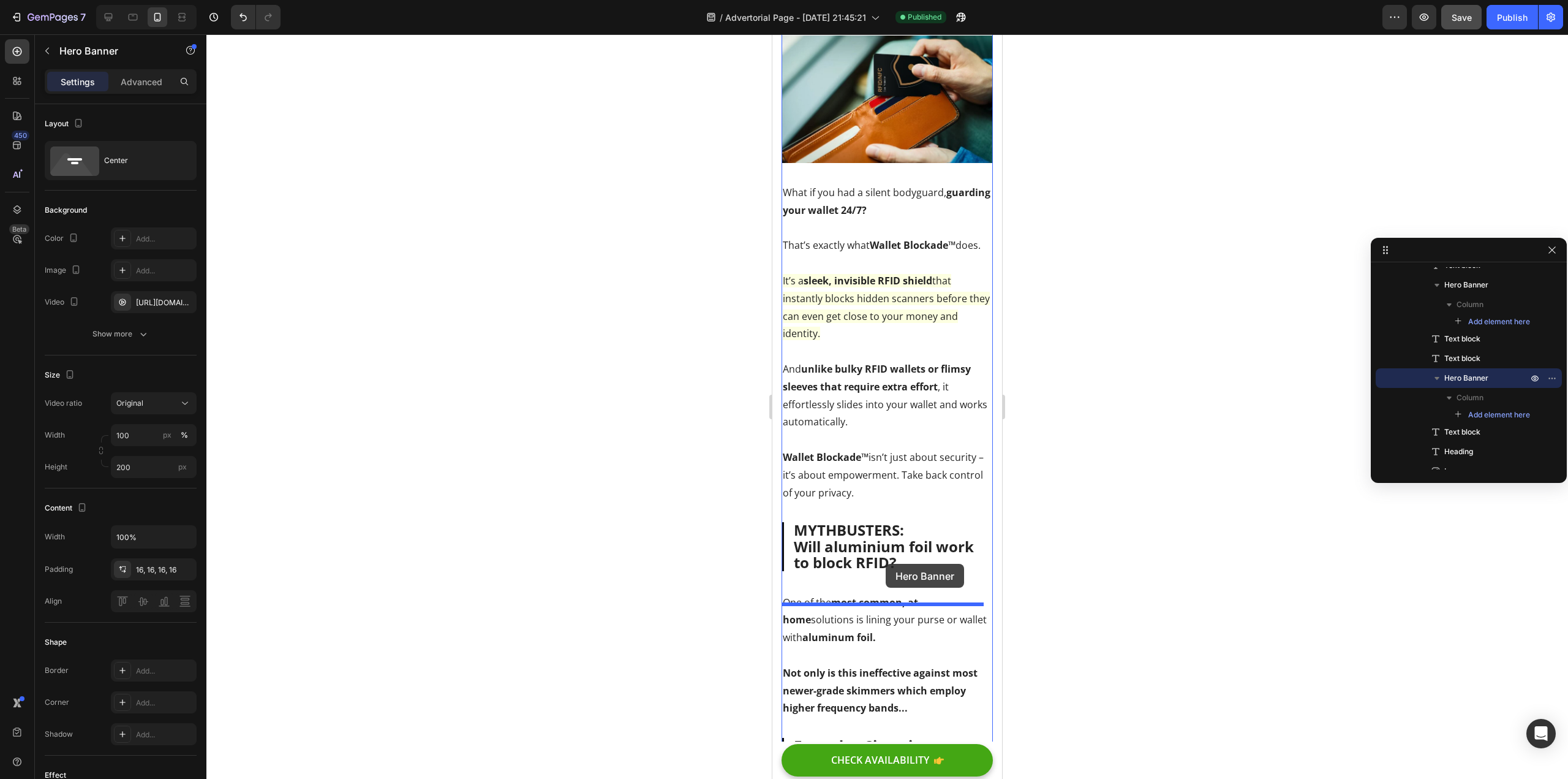
scroll to position [1846, 0]
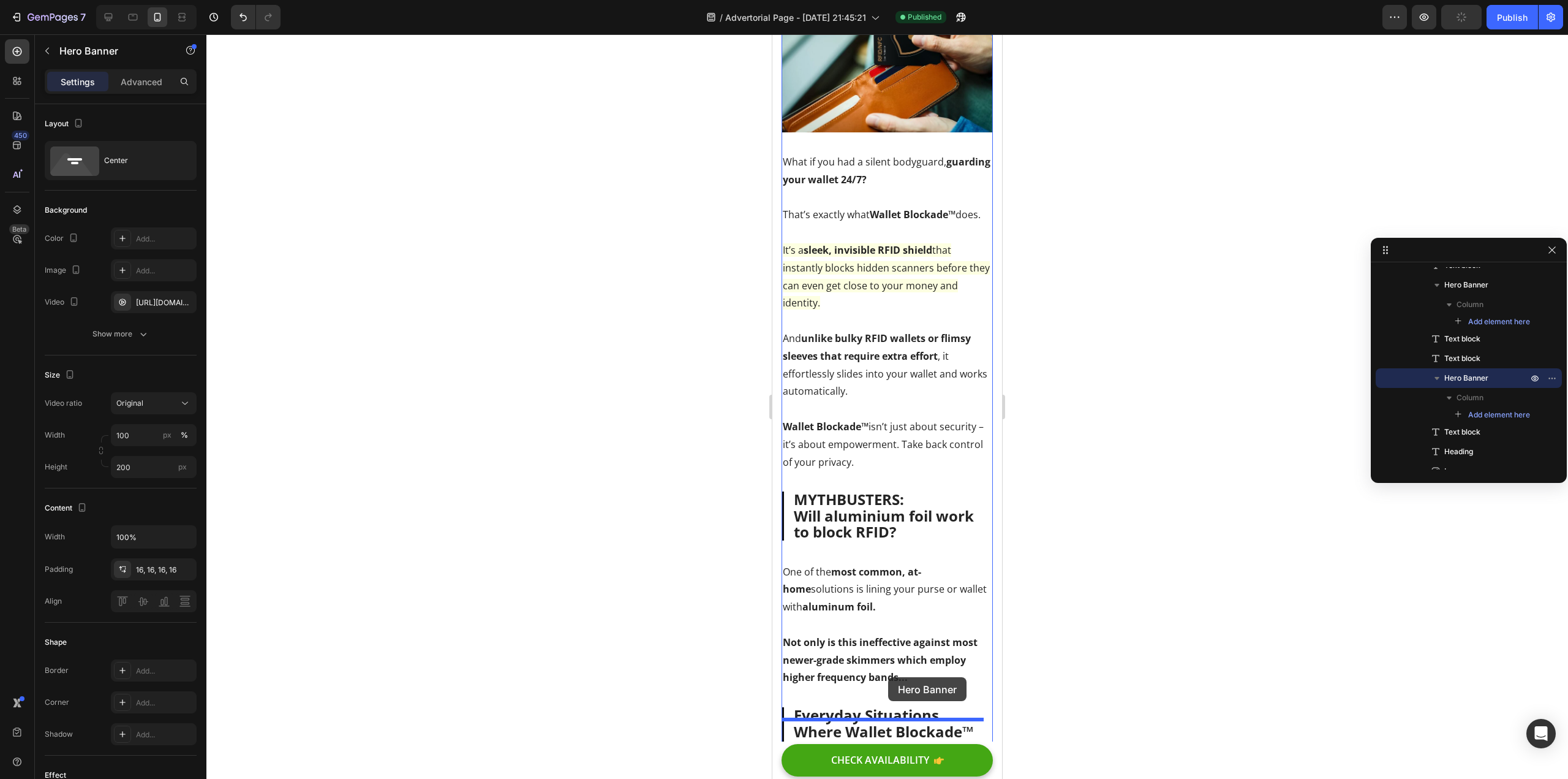
drag, startPoint x: 884, startPoint y: 234, endPoint x: 888, endPoint y: 677, distance: 443.0
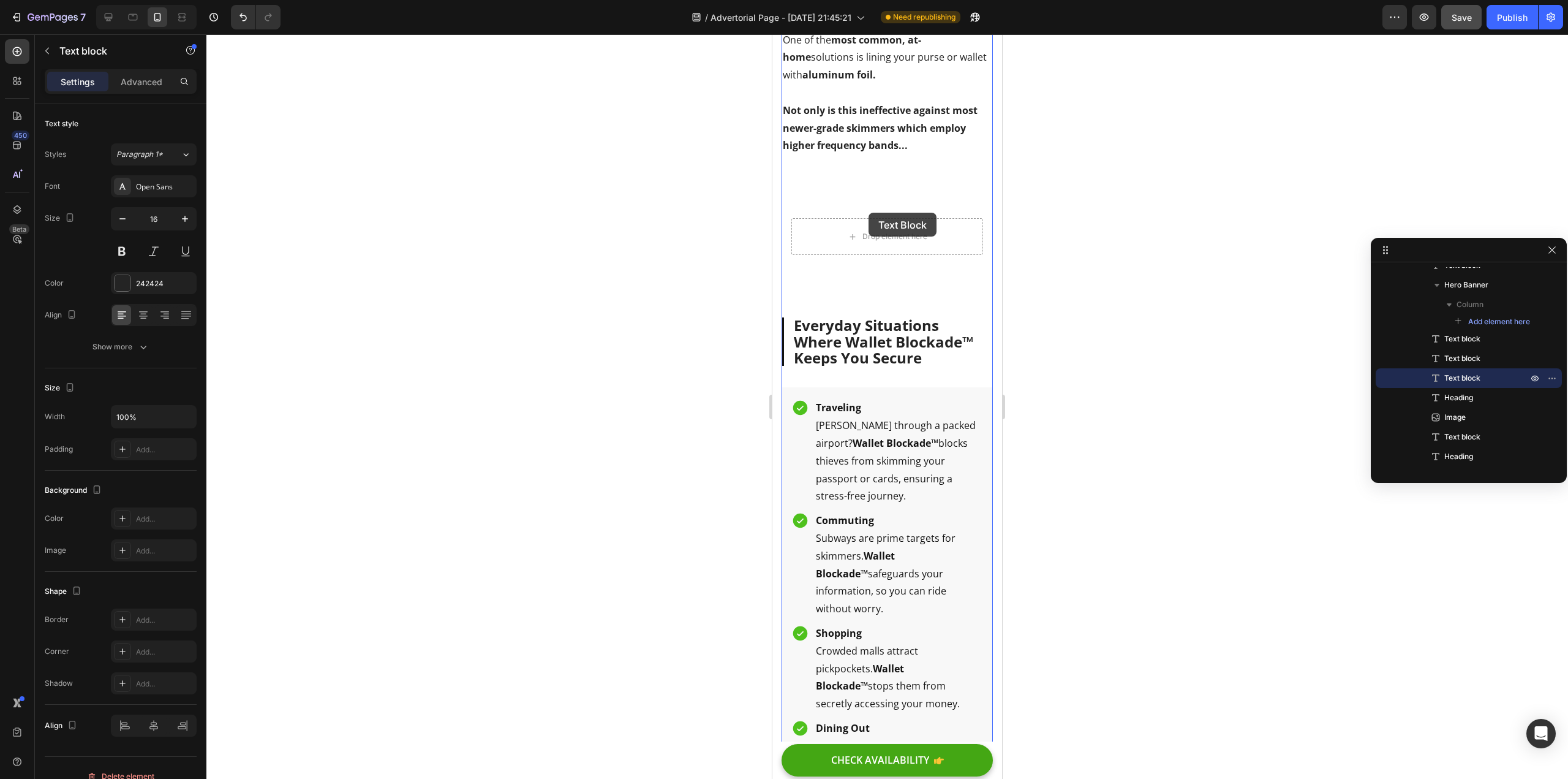
scroll to position [1960, 0]
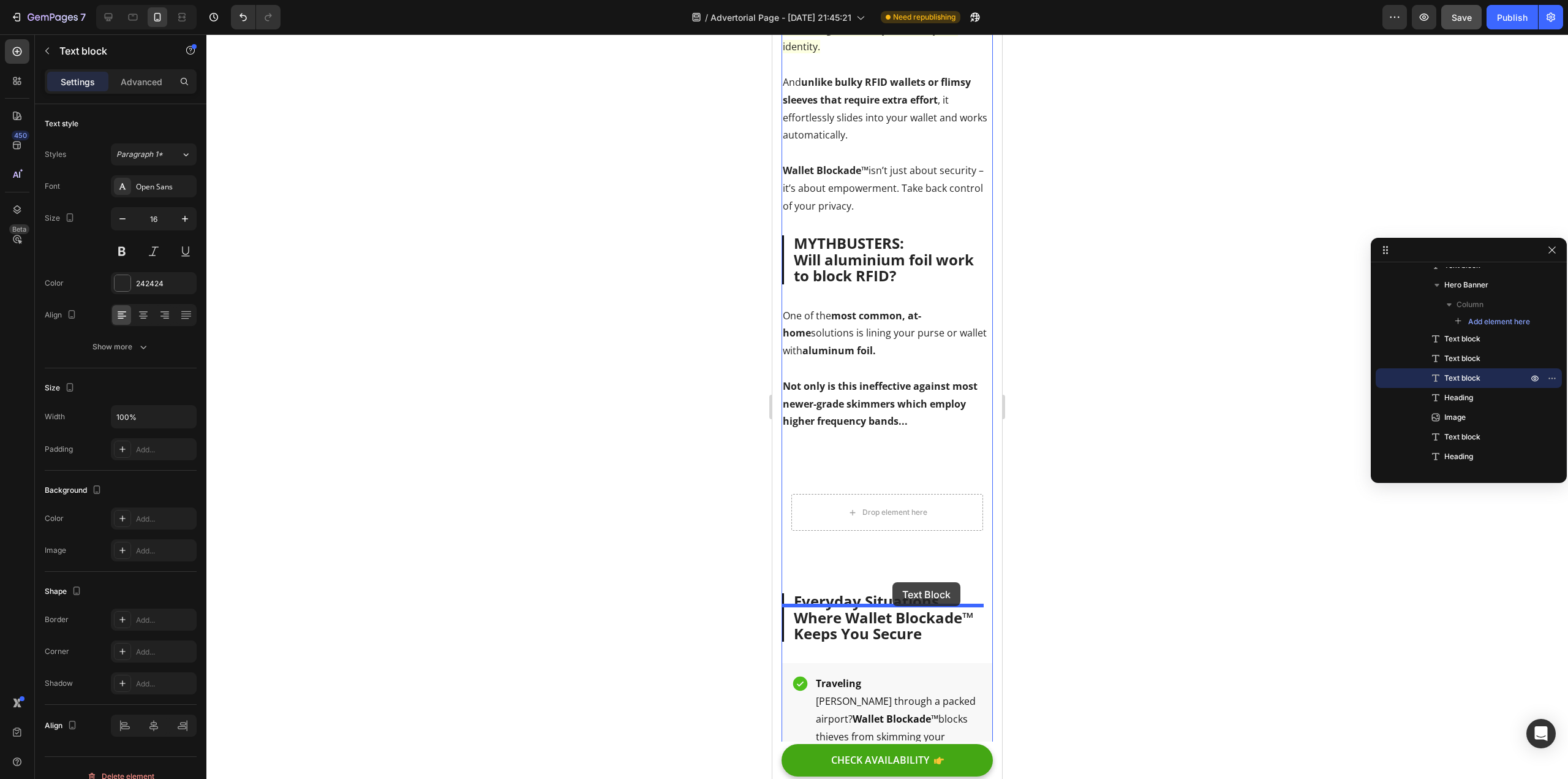
drag, startPoint x: 888, startPoint y: 435, endPoint x: 893, endPoint y: 582, distance: 147.1
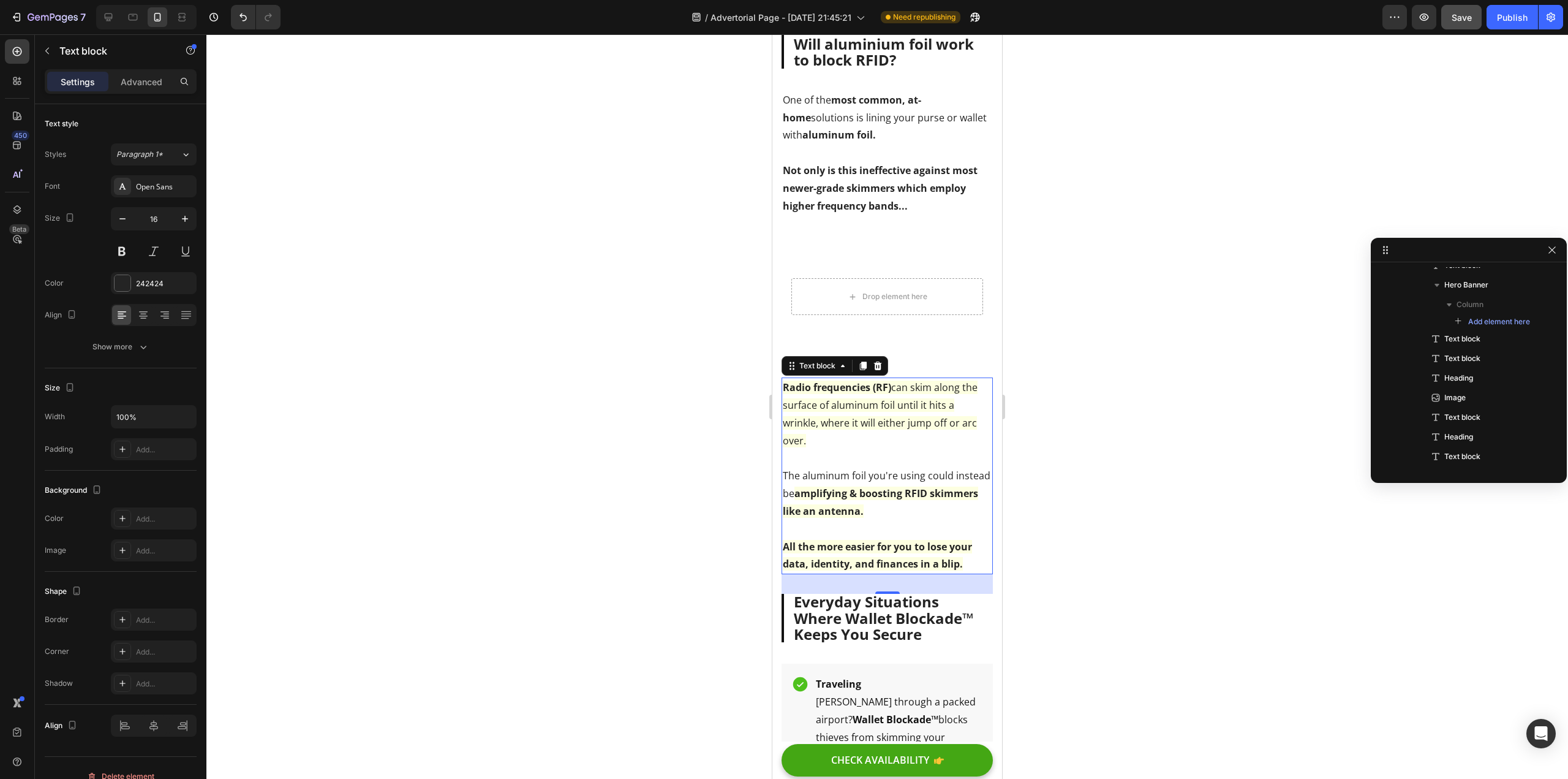
scroll to position [1989, 0]
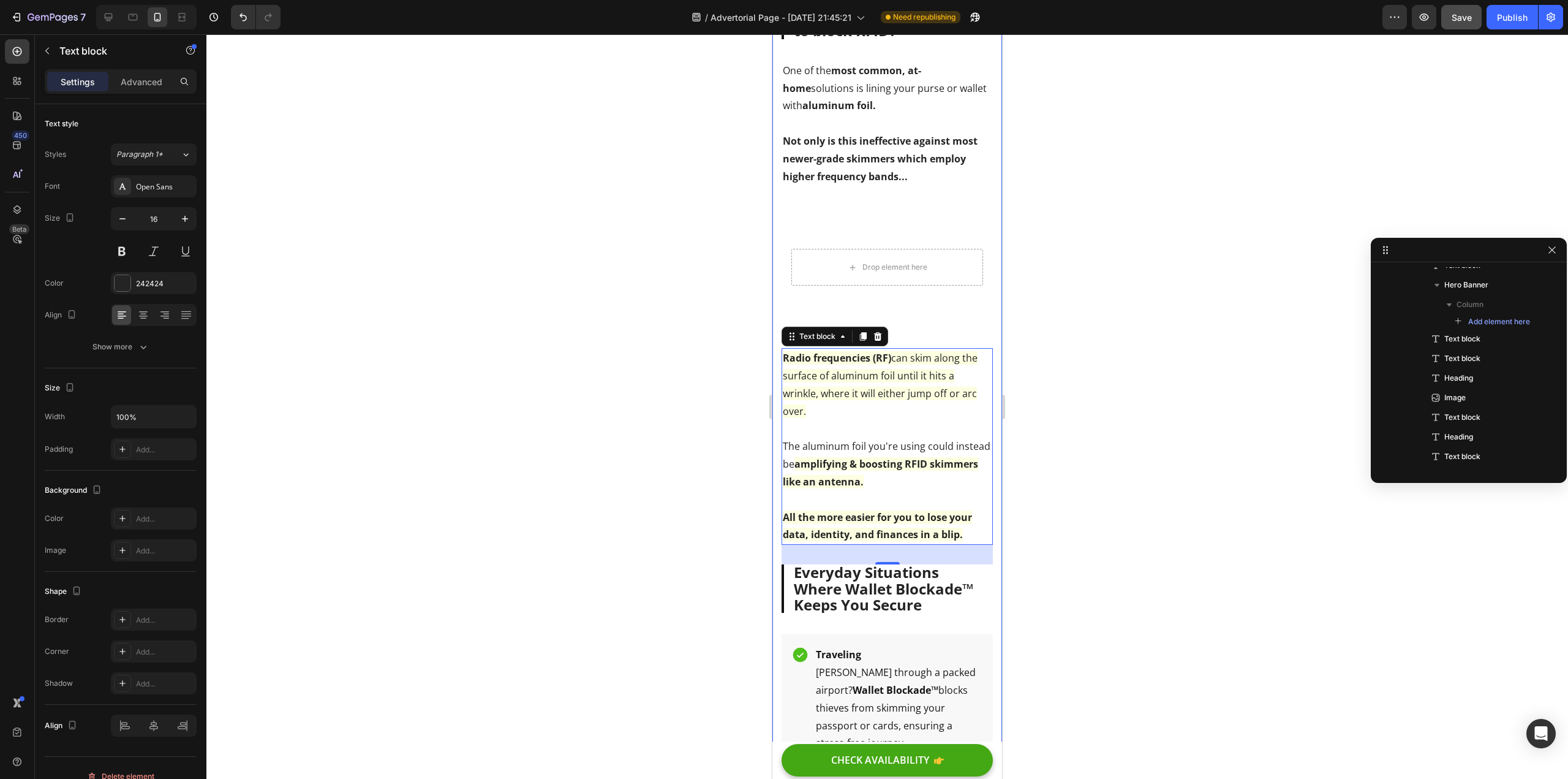
click at [722, 521] on div at bounding box center [887, 406] width 1362 height 744
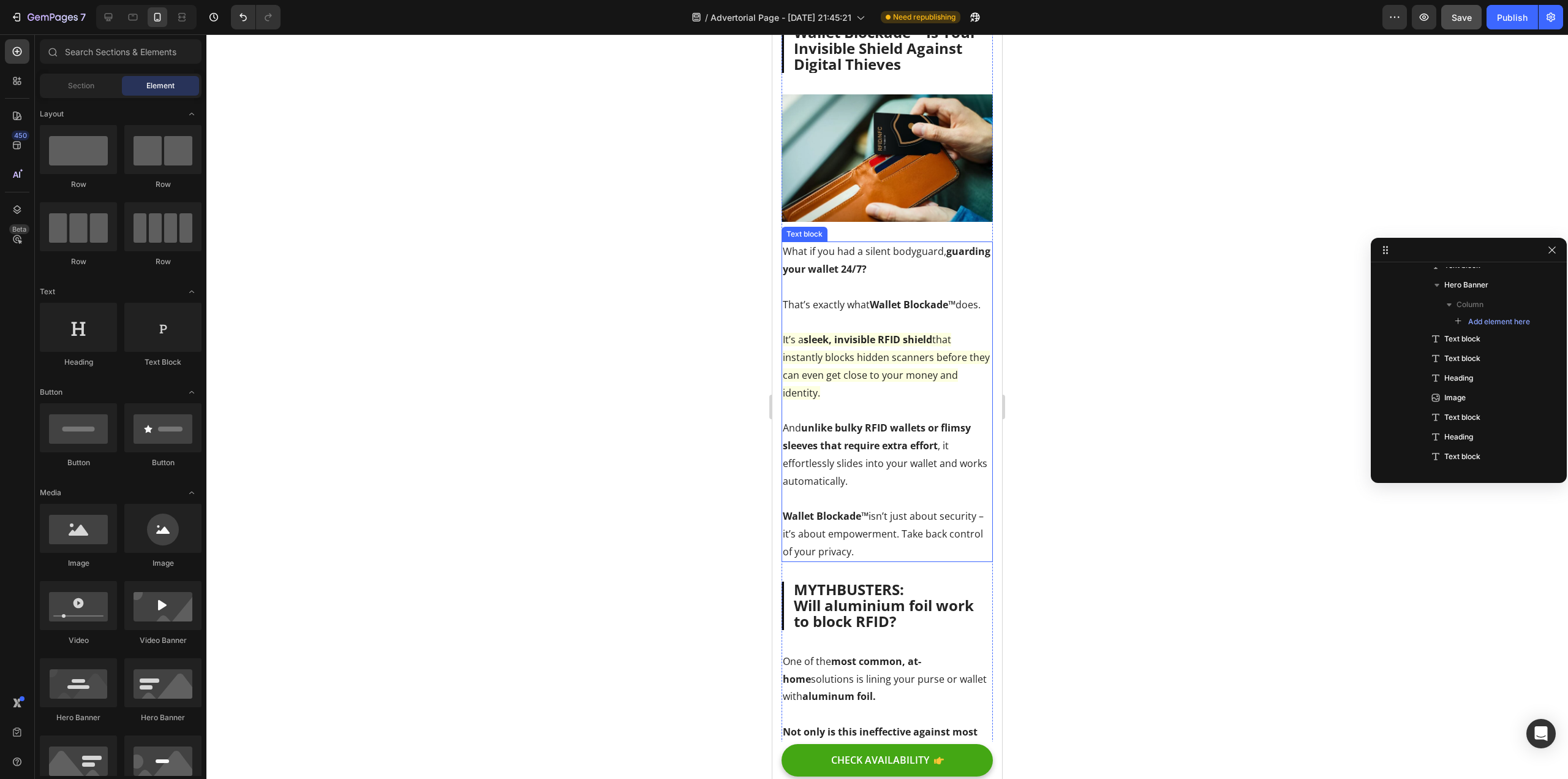
scroll to position [1622, 0]
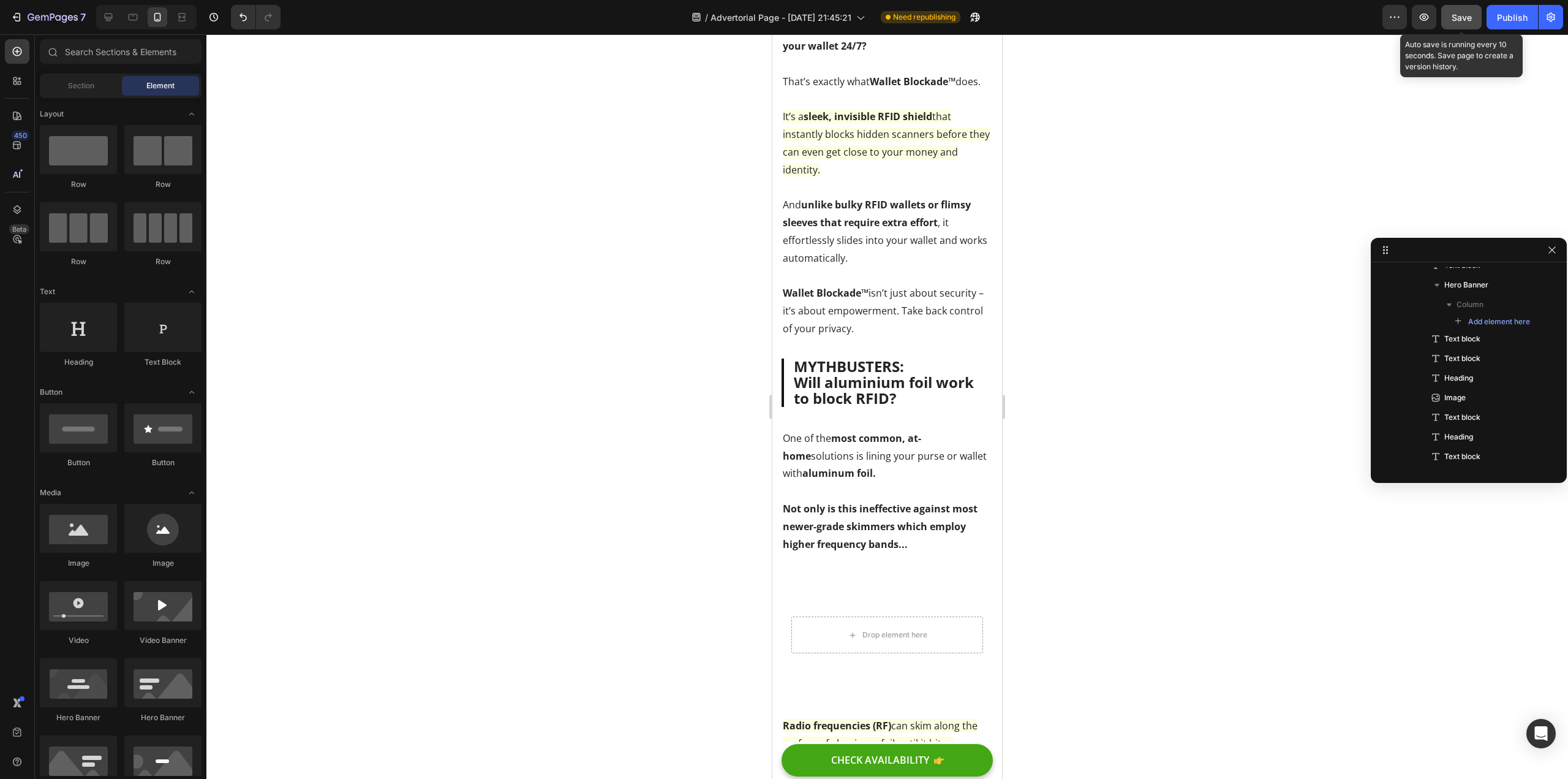
click at [1466, 18] on span "Save" at bounding box center [1461, 17] width 20 height 11
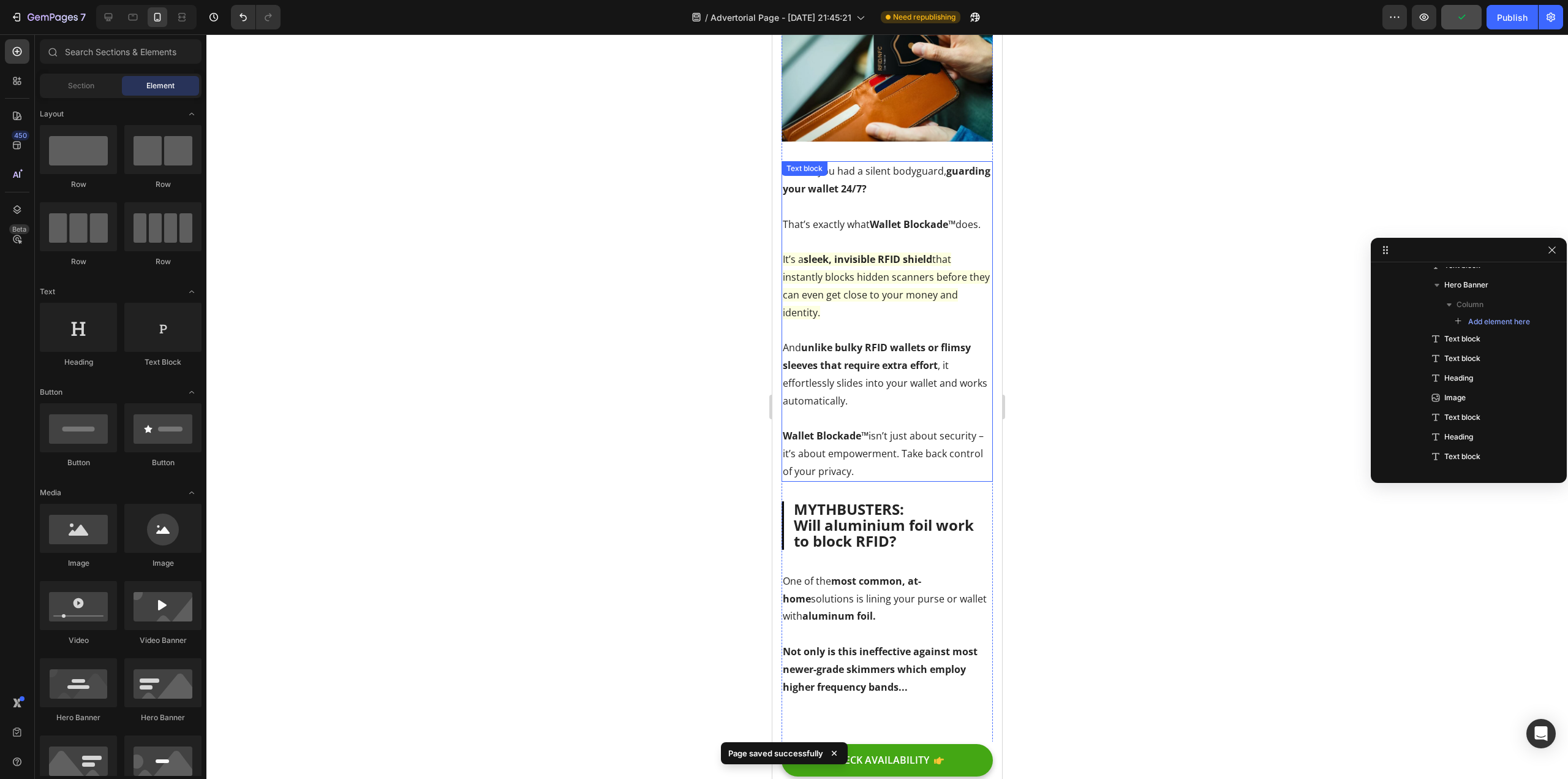
scroll to position [1438, 0]
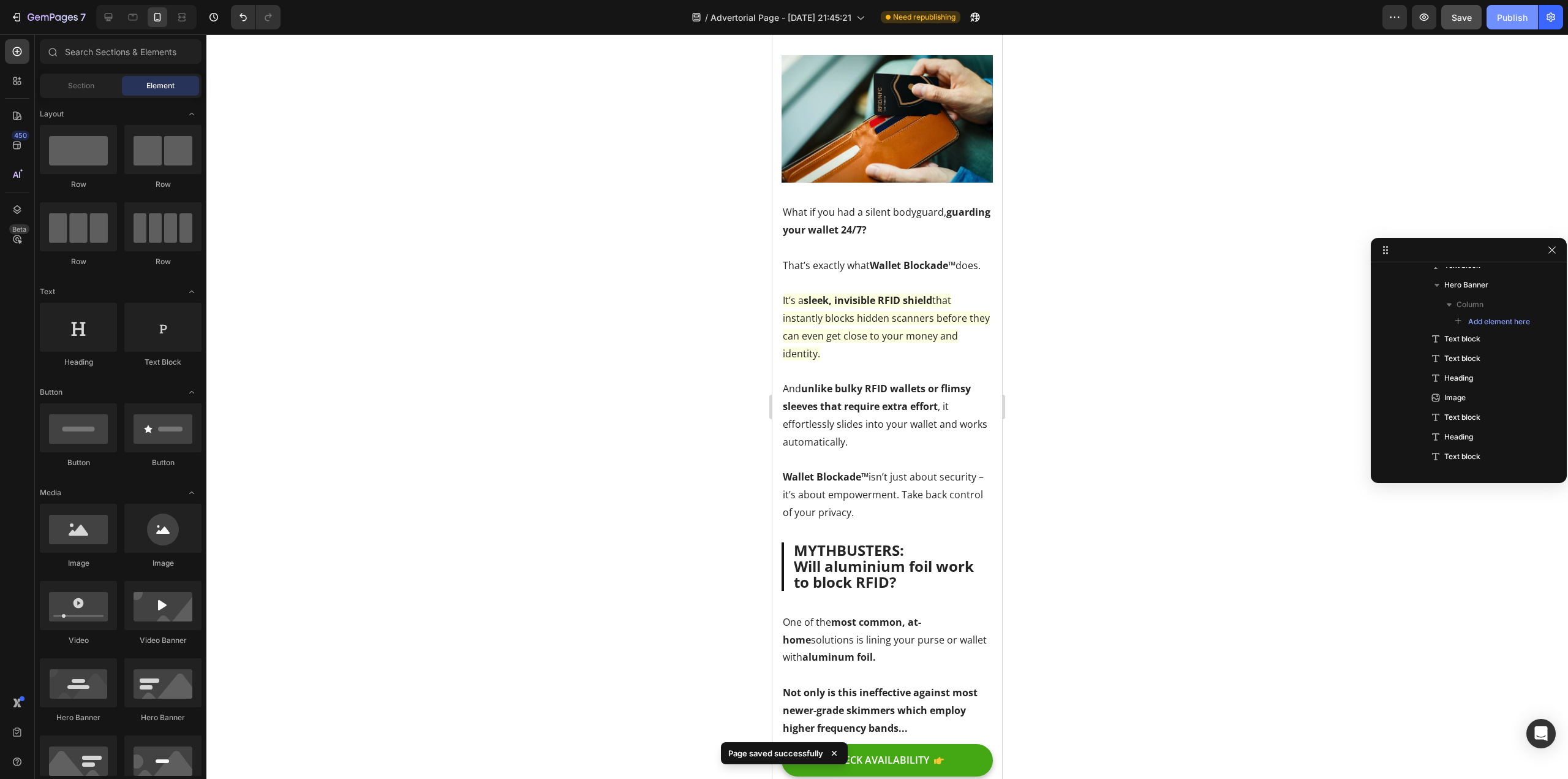
click at [1490, 27] on button "Publish" at bounding box center [1513, 17] width 51 height 25
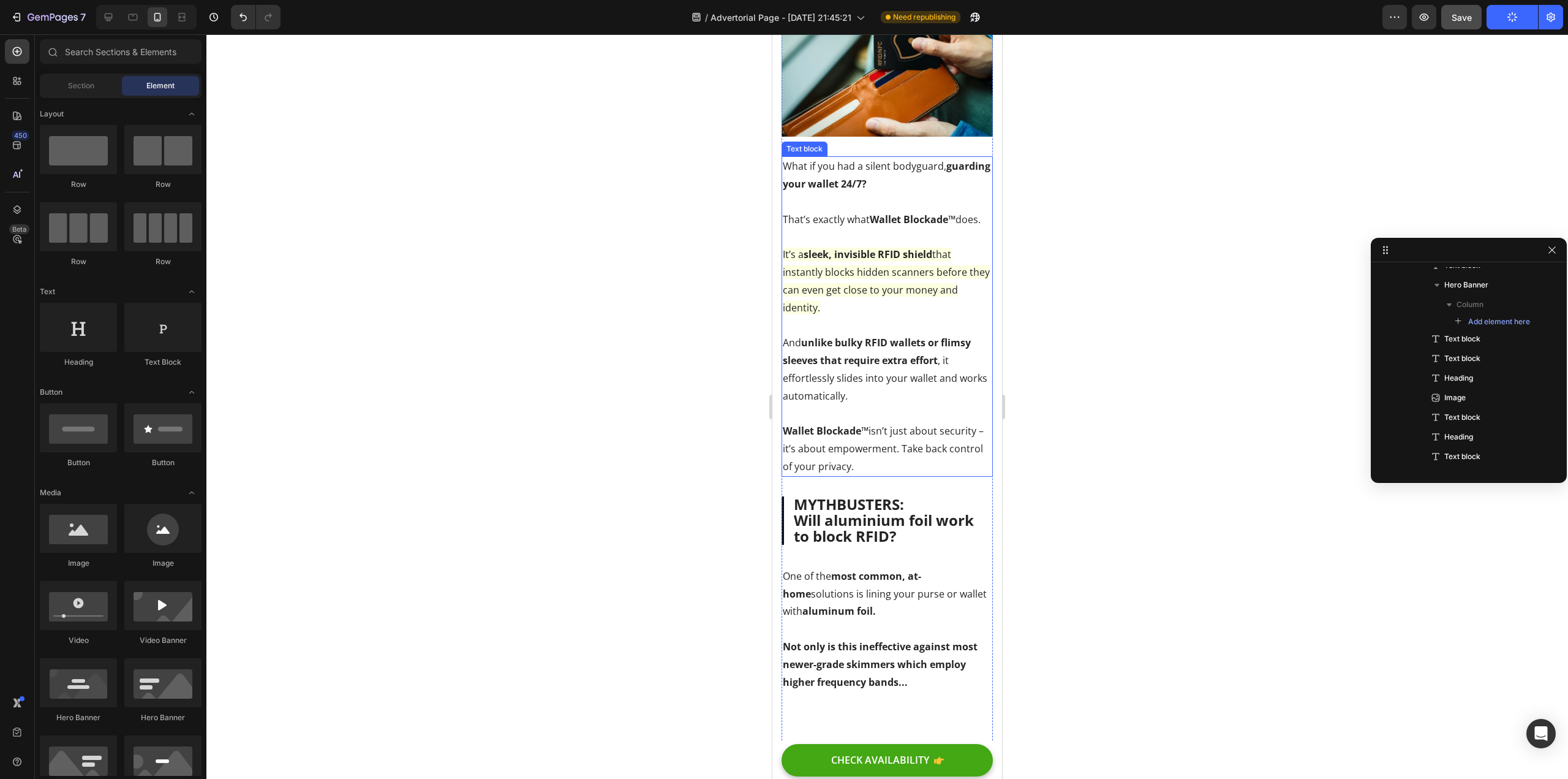
scroll to position [1622, 0]
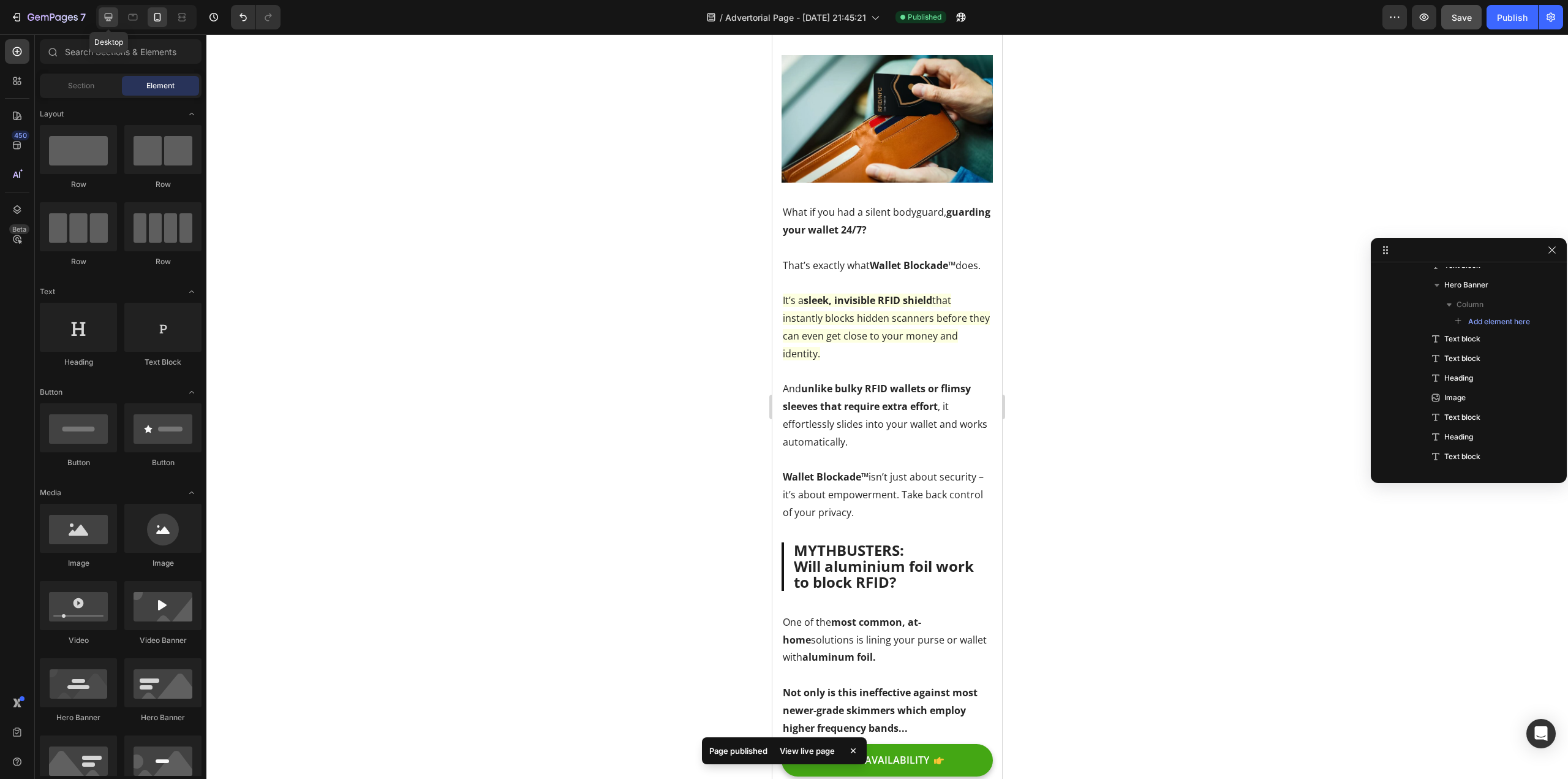
click at [112, 15] on icon at bounding box center [109, 17] width 8 height 8
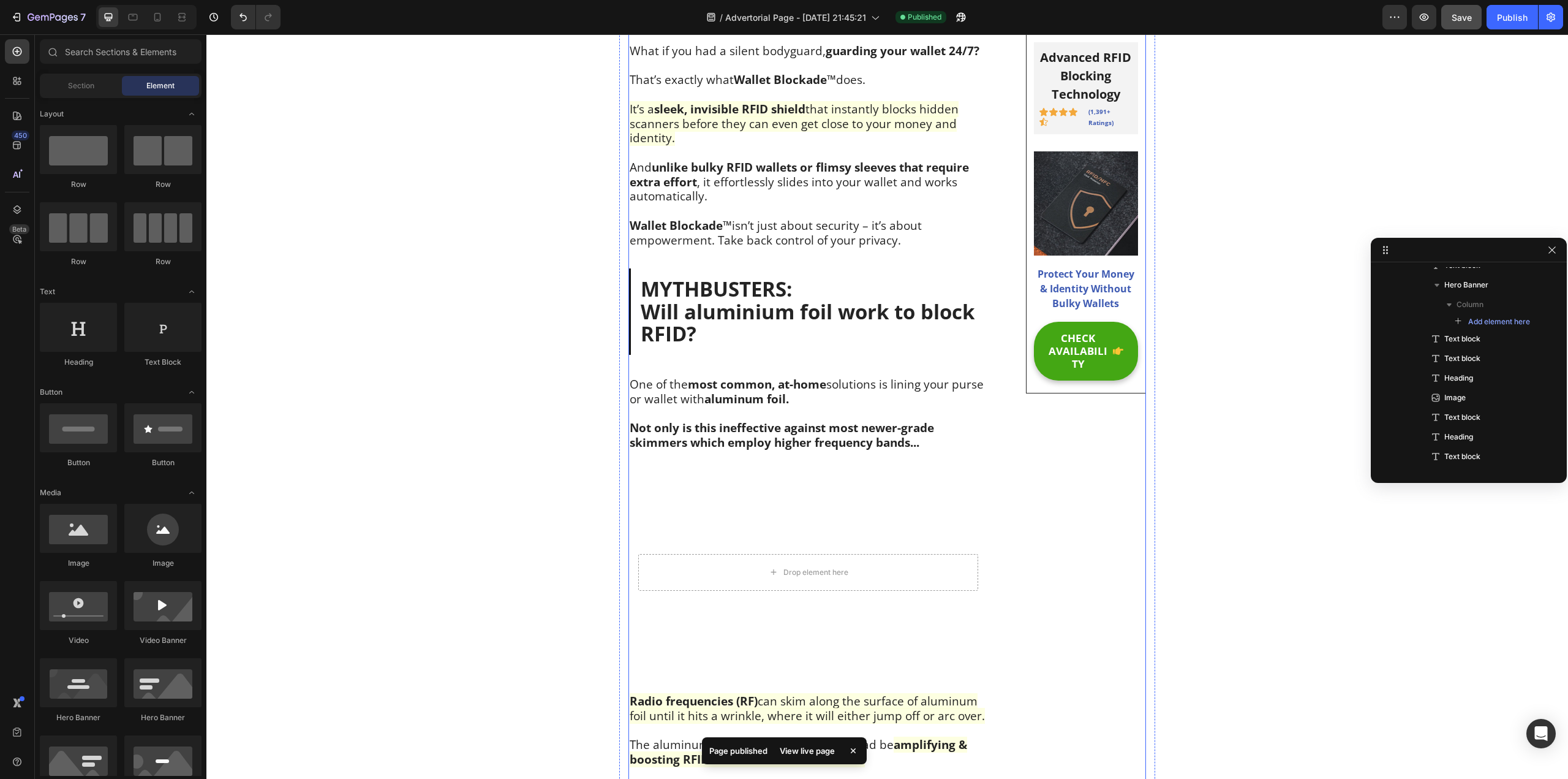
scroll to position [1799, 0]
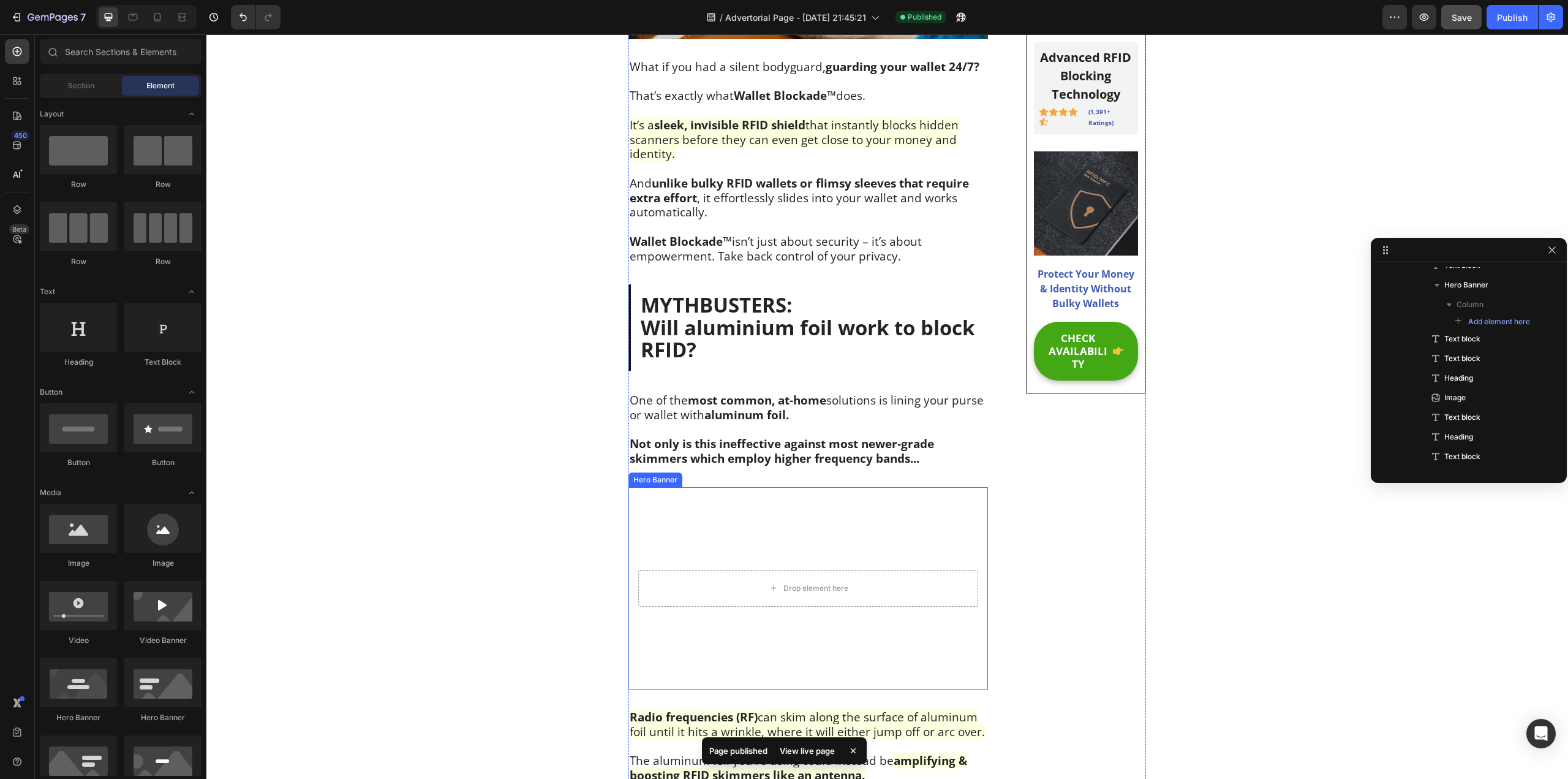
click at [842, 507] on video "Background Image" at bounding box center [808, 588] width 359 height 202
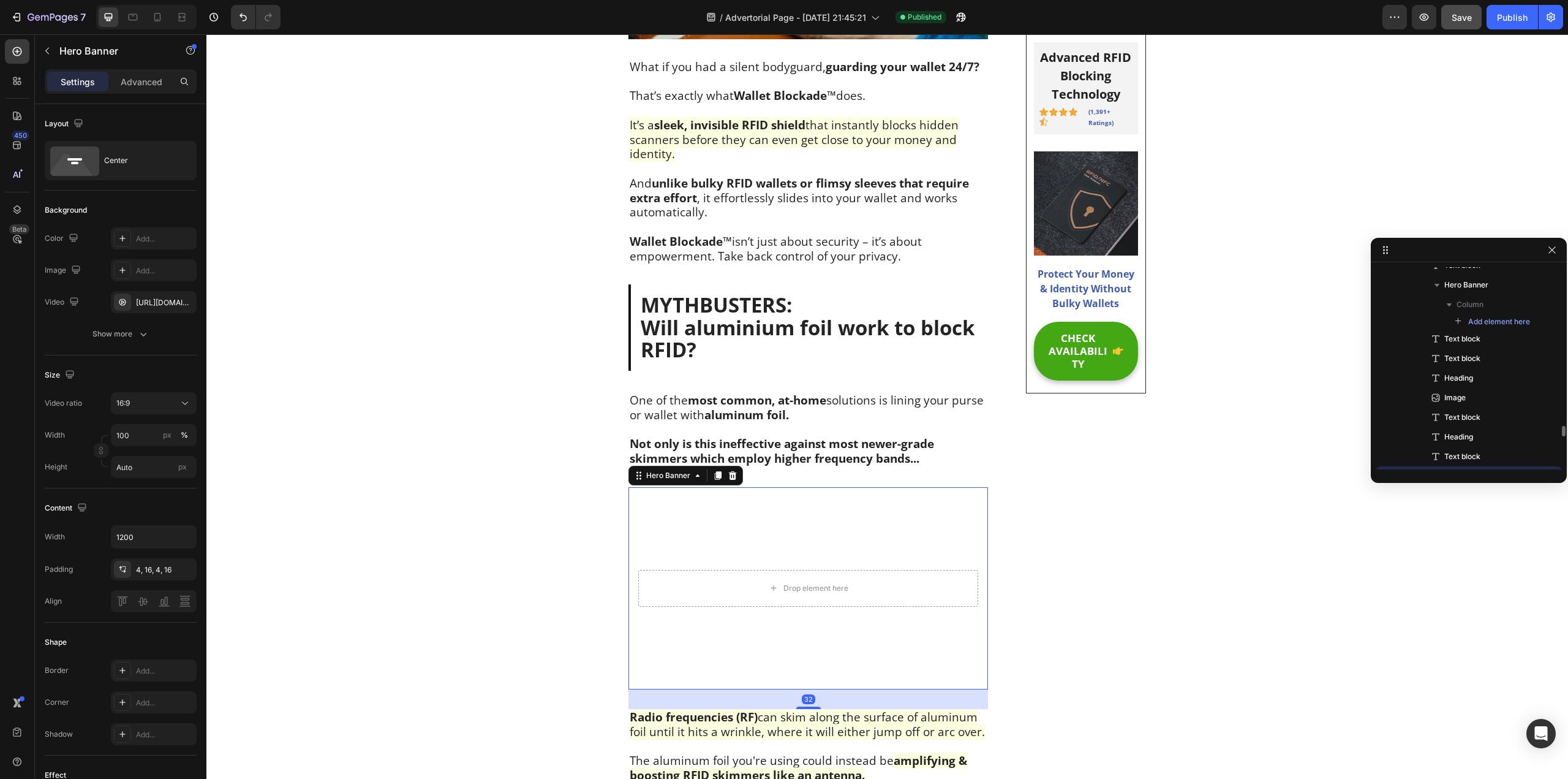
scroll to position [772, 0]
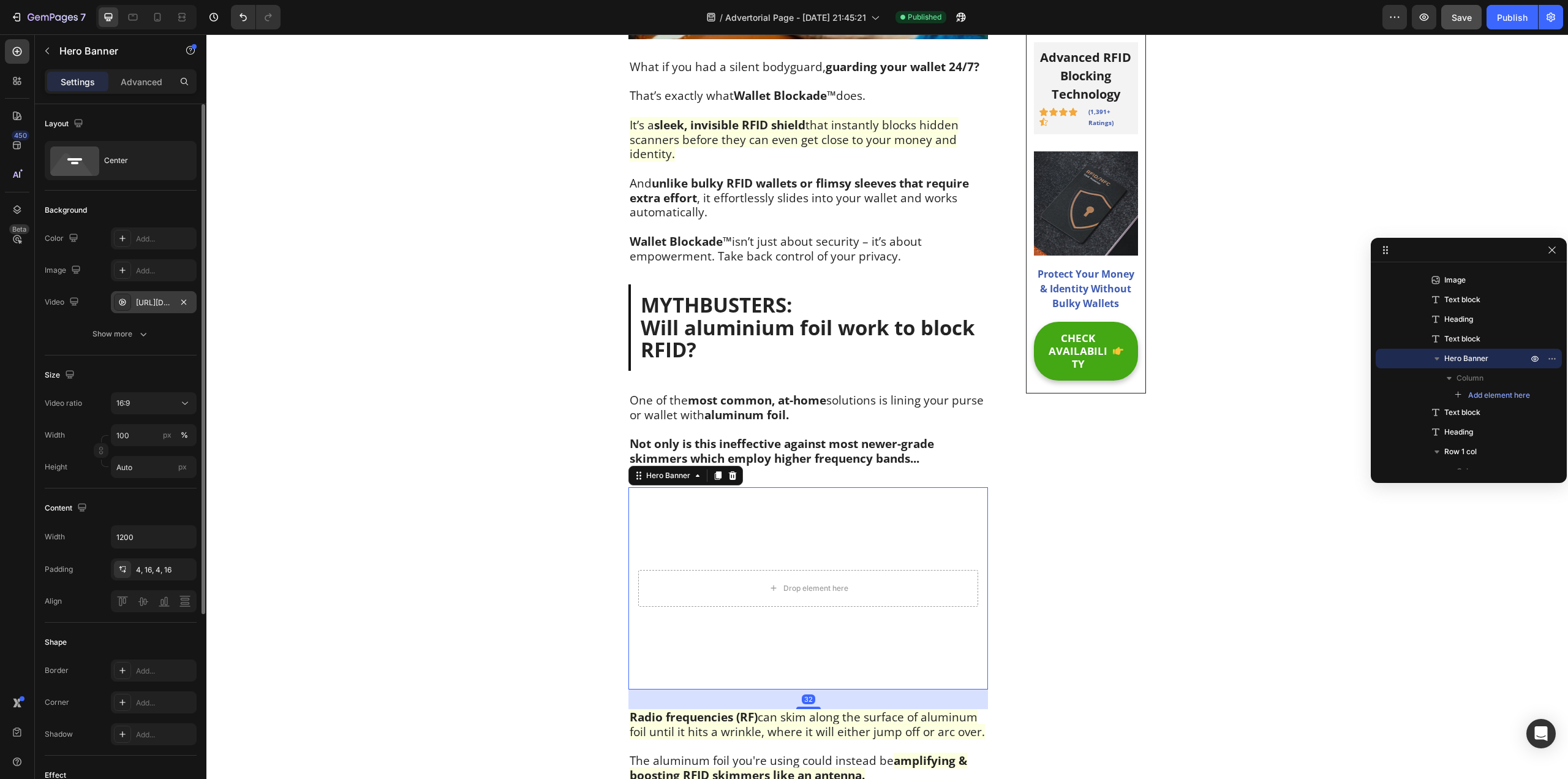
click at [138, 304] on div "https://cdn.shopify.com/videos/c/o/v/e4a25f0810e04948bfb58a4d3628e50b.mp4" at bounding box center [154, 302] width 36 height 11
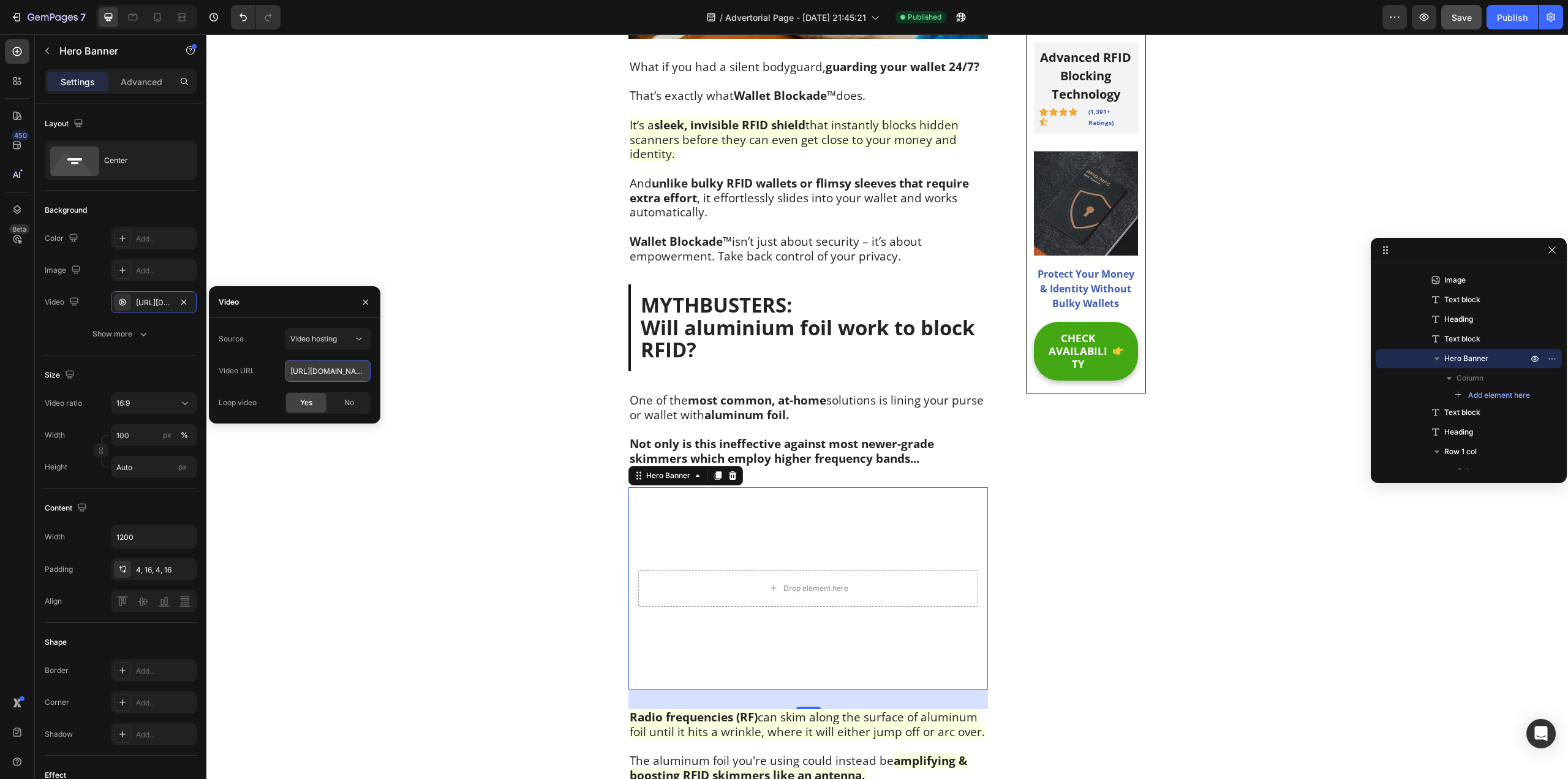
click at [320, 363] on input "https://cdn.shopify.com/videos/c/o/v/e4a25f0810e04948bfb58a4d3628e50b.mp4" at bounding box center [328, 370] width 86 height 22
paste input "6bc0f2cf2be944a5916da3b581529a81"
type input "https://cdn.shopify.com/videos/c/o/v/6bc0f2cf2be944a5916da3b581529a81.mp4"
click at [0, 425] on div "450 Beta" at bounding box center [17, 406] width 35 height 744
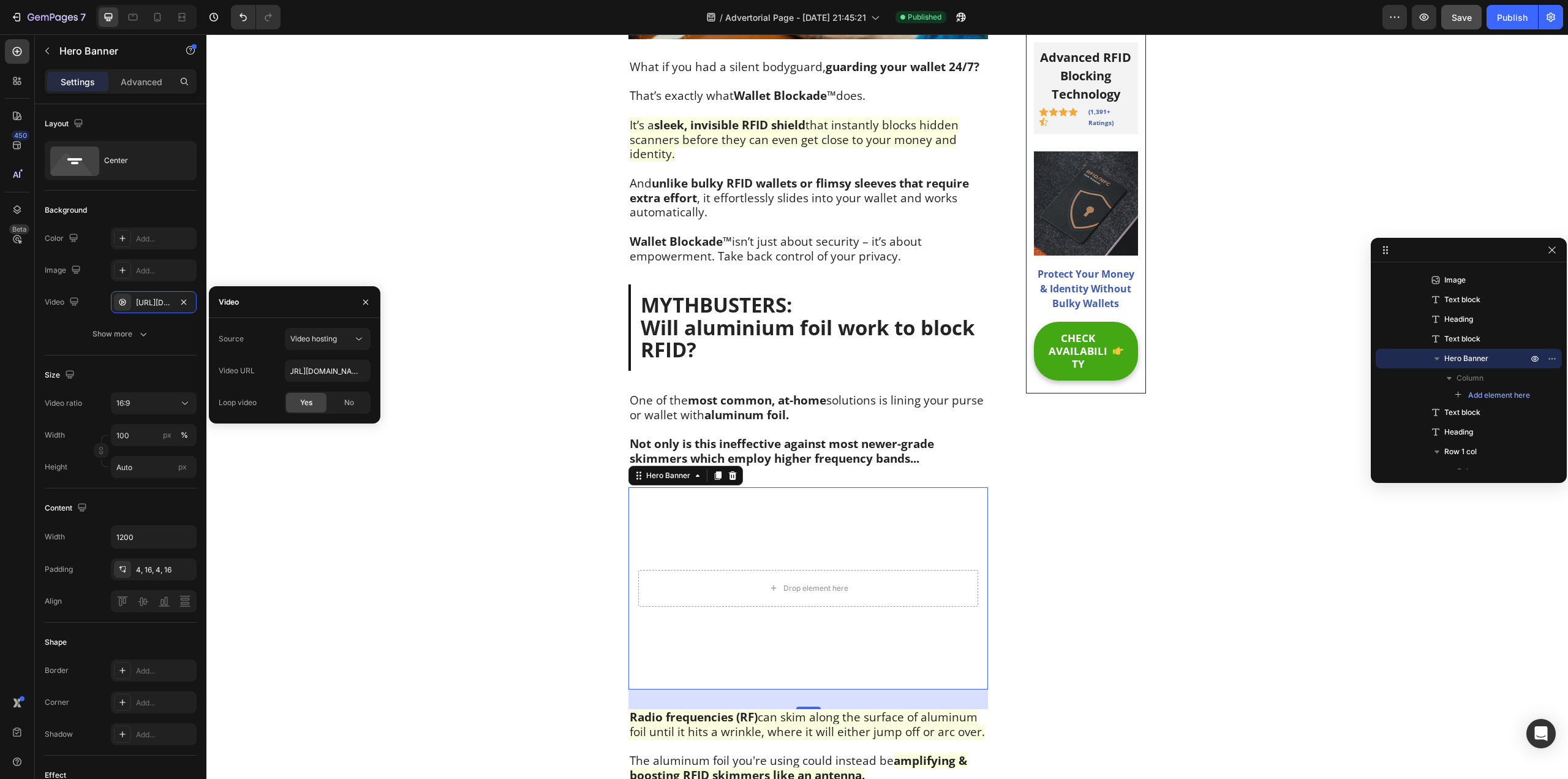
scroll to position [0, 0]
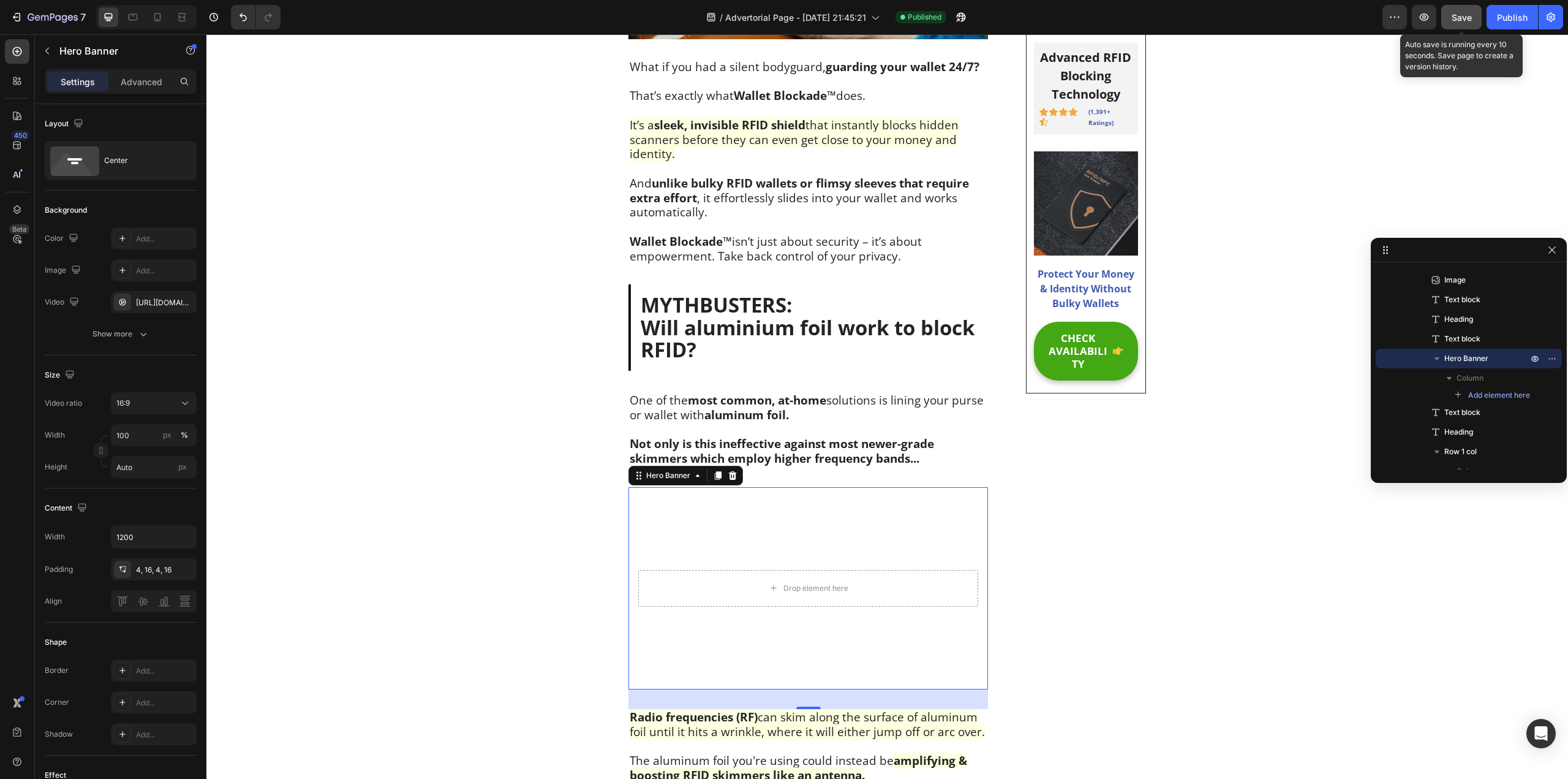
click at [1469, 13] on span "Save" at bounding box center [1461, 17] width 20 height 11
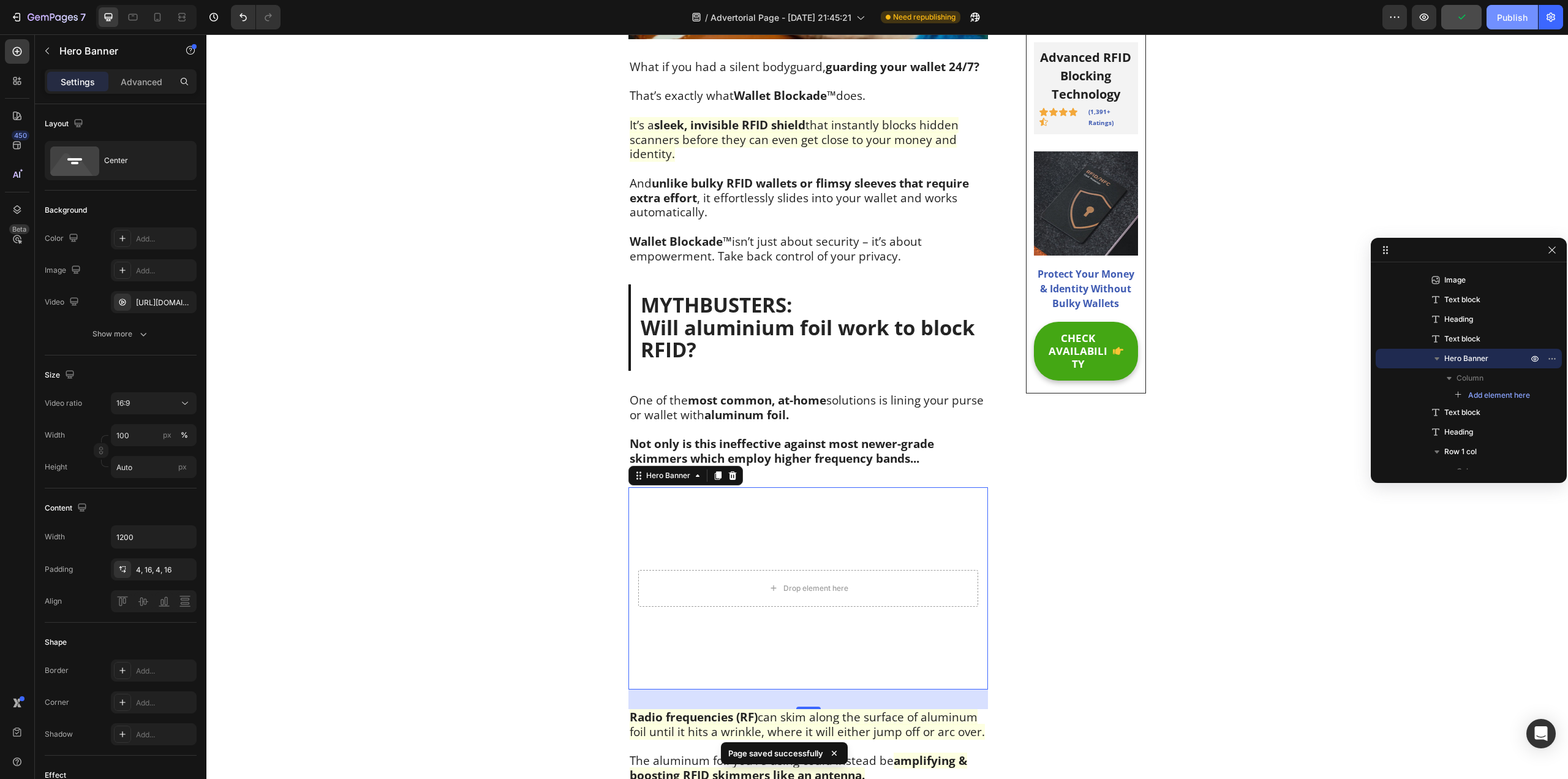
click at [1506, 22] on div "Publish" at bounding box center [1512, 17] width 31 height 13
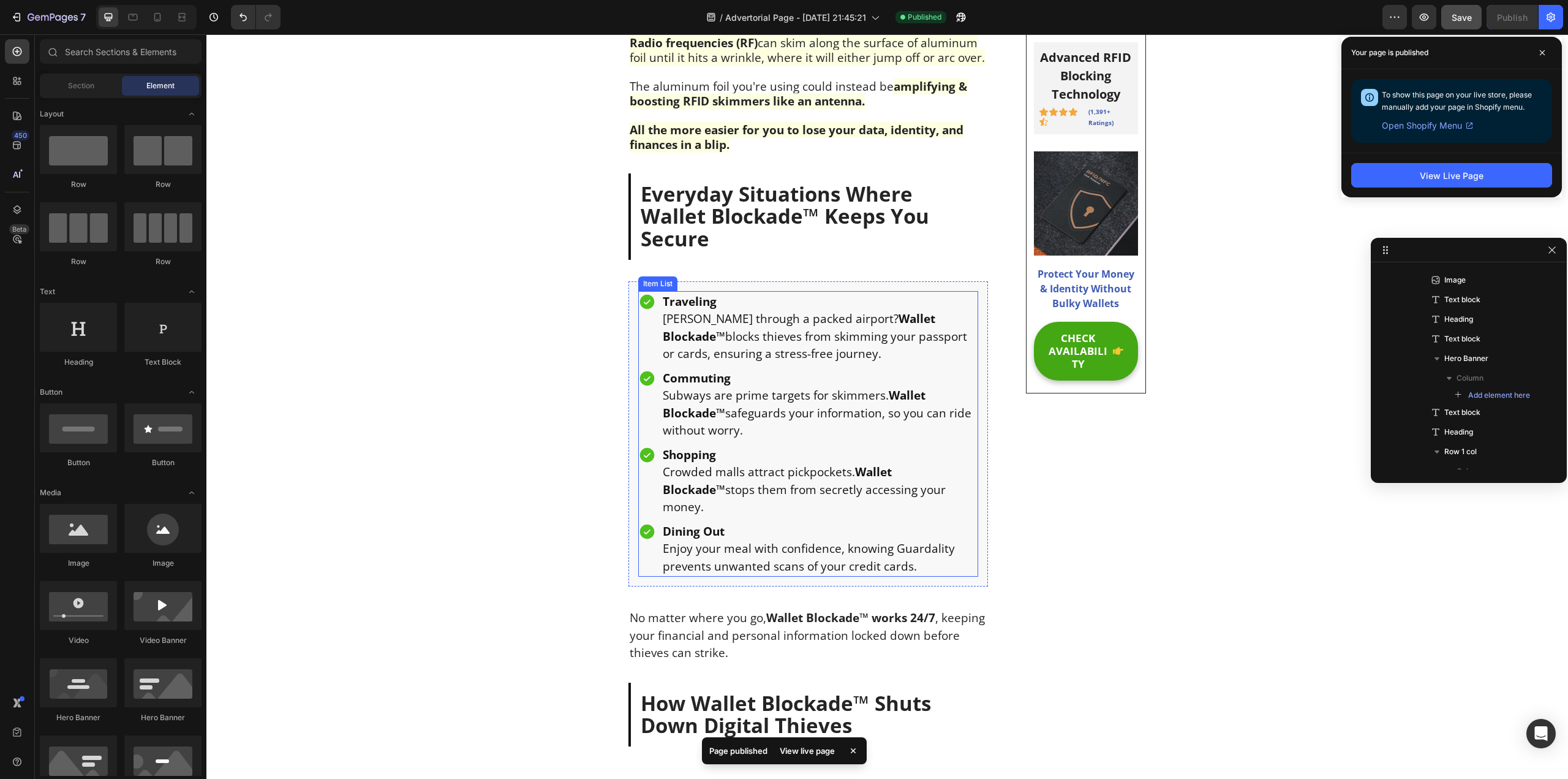
scroll to position [2658, 0]
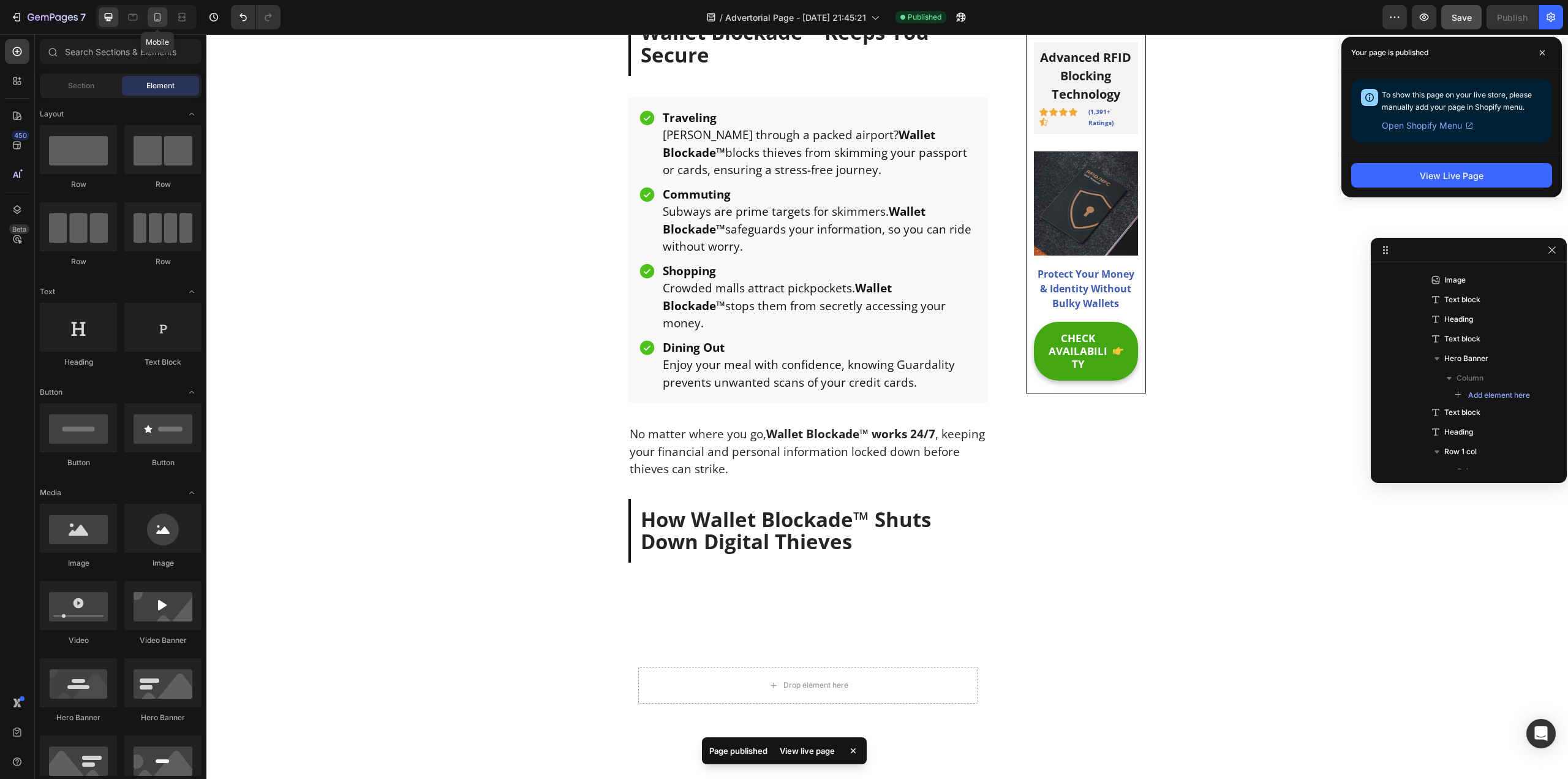
click at [156, 17] on icon at bounding box center [157, 17] width 12 height 12
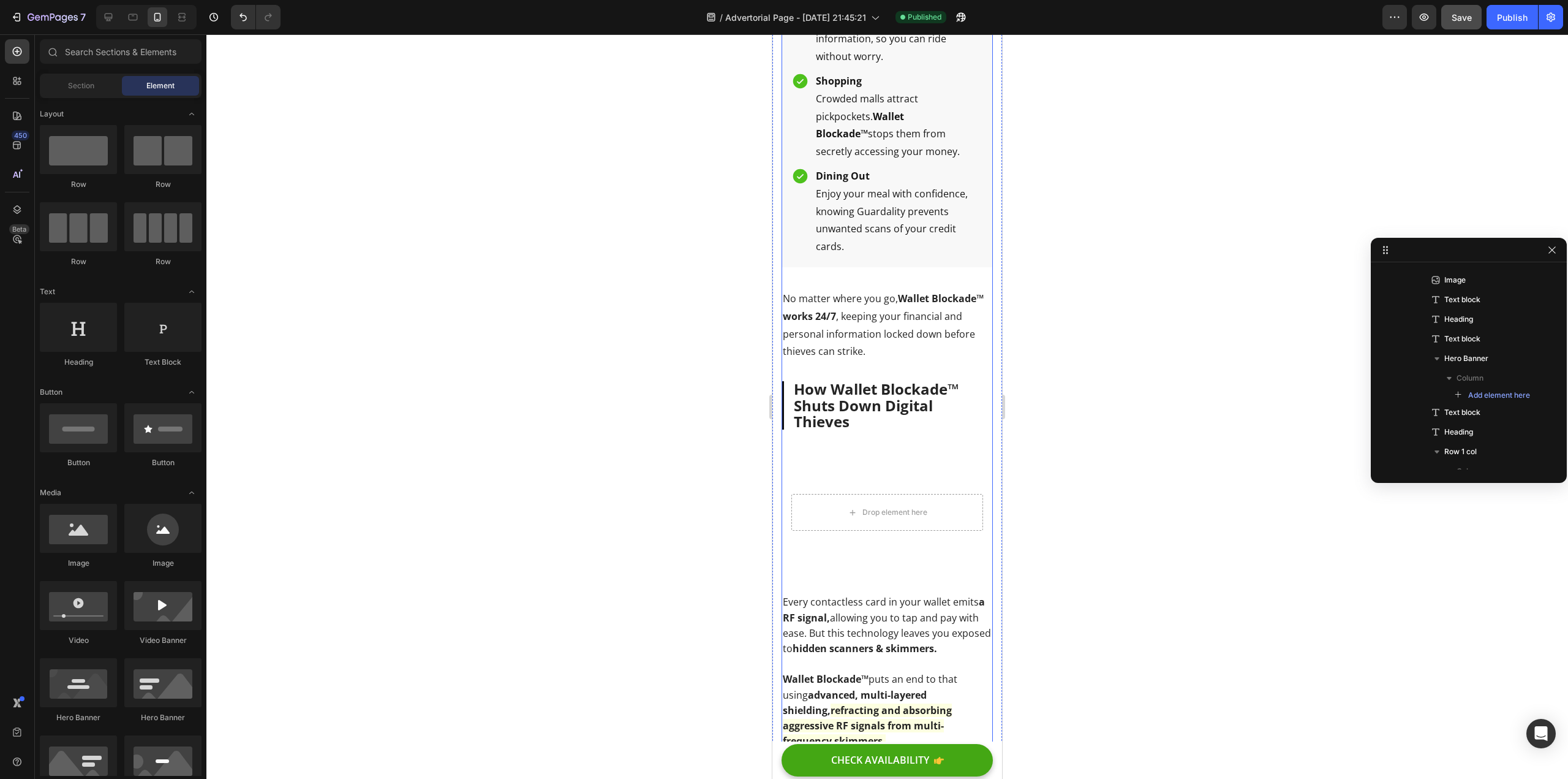
scroll to position [3095, 0]
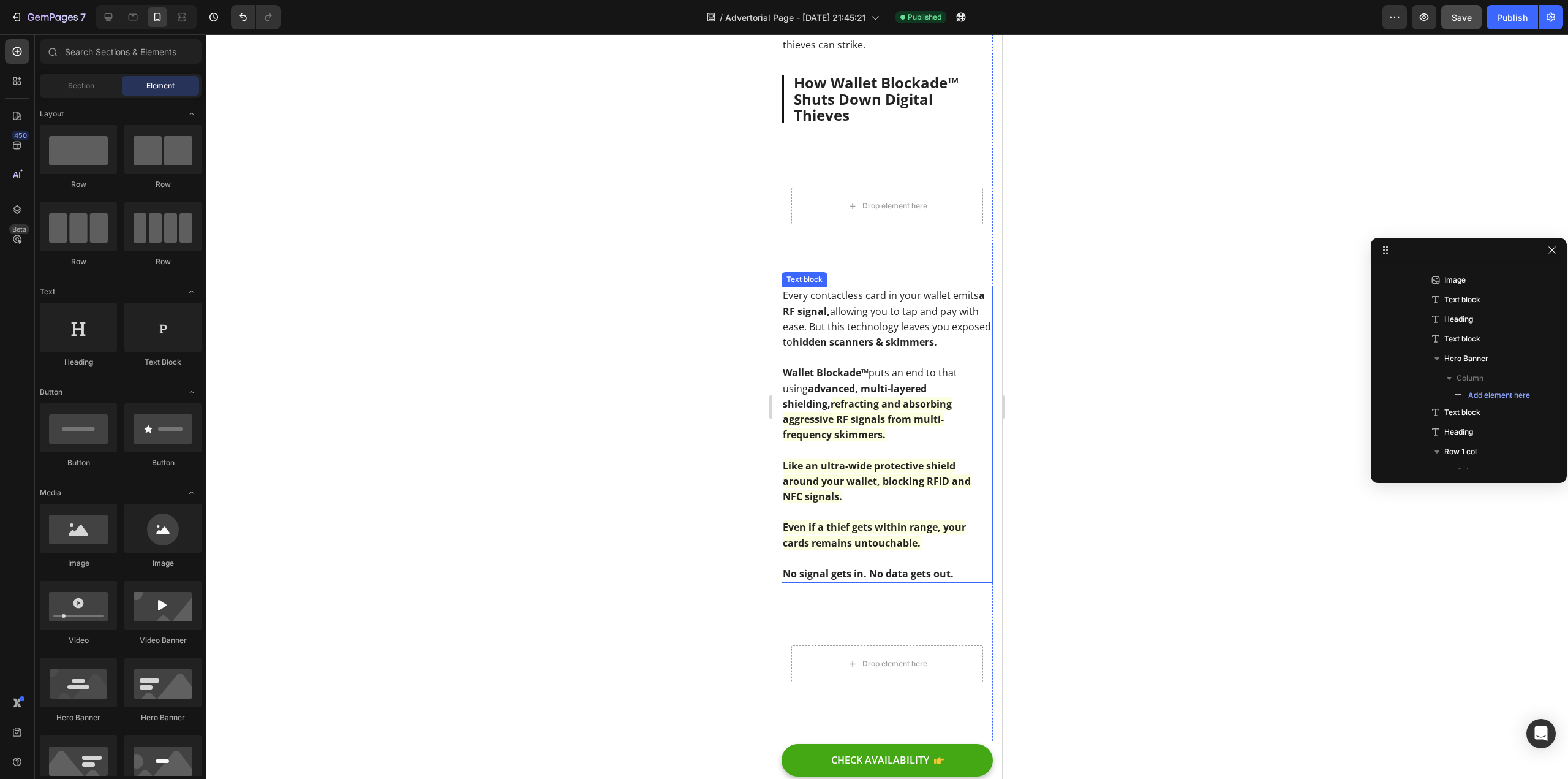
click at [915, 393] on strong "advanced, multi-layered shielding," at bounding box center [855, 396] width 144 height 29
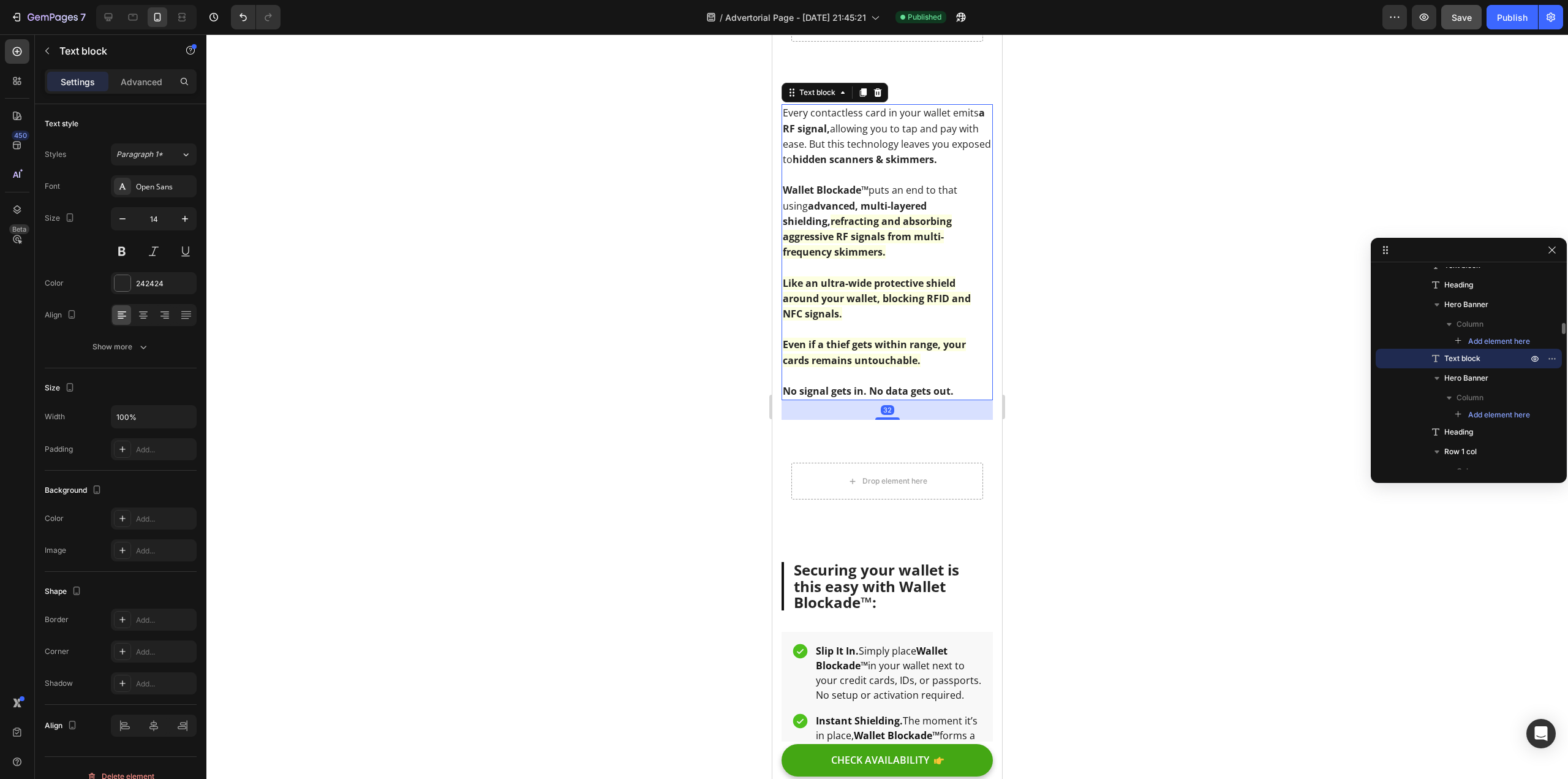
scroll to position [3279, 0]
click at [714, 440] on div at bounding box center [887, 406] width 1362 height 744
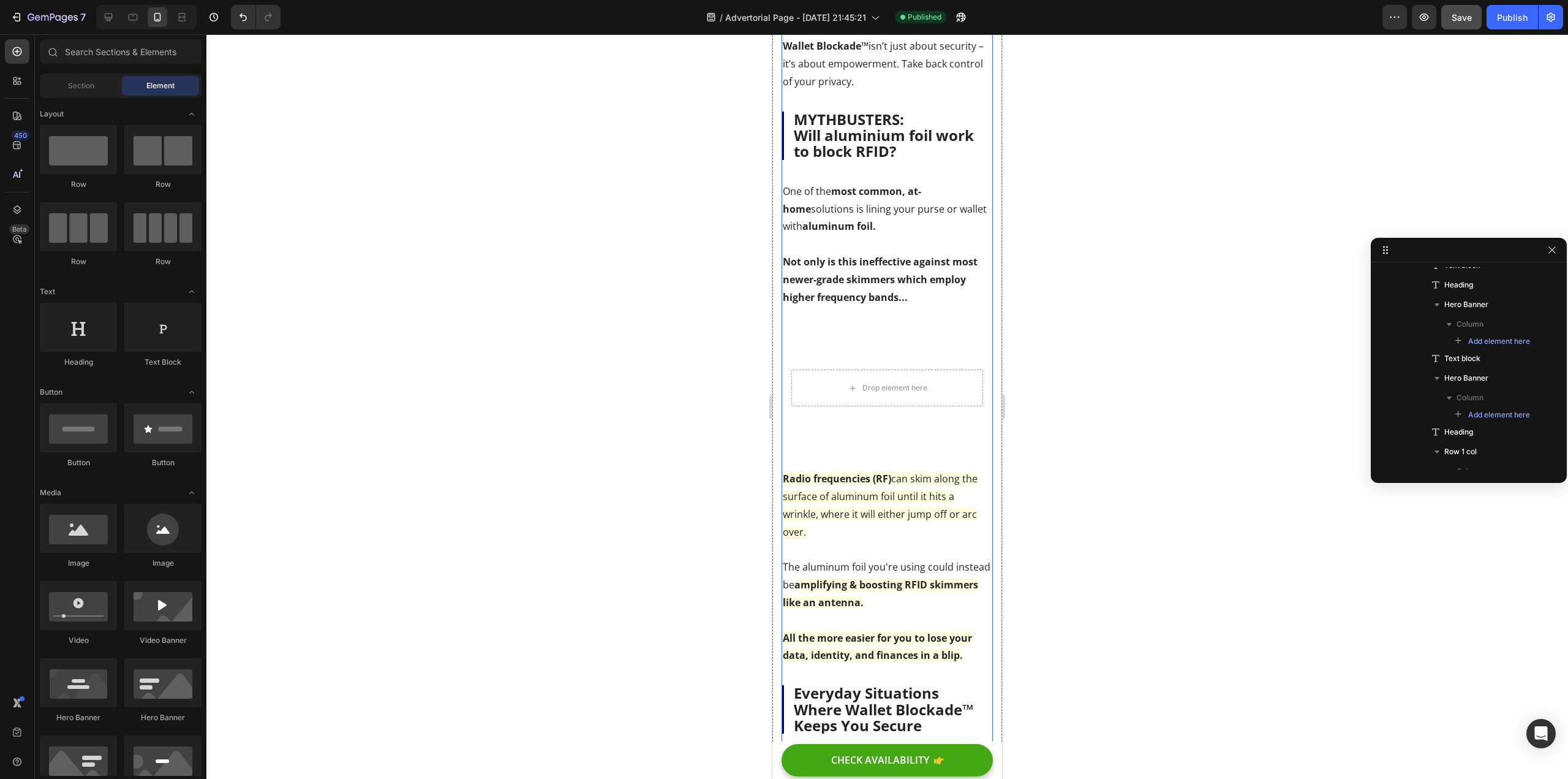
scroll to position [1869, 0]
click at [895, 140] on p "⁠⁠⁠⁠⁠⁠⁠ MYTHBUSTERS: Will aluminium foil work to block RFID?" at bounding box center [888, 135] width 189 height 49
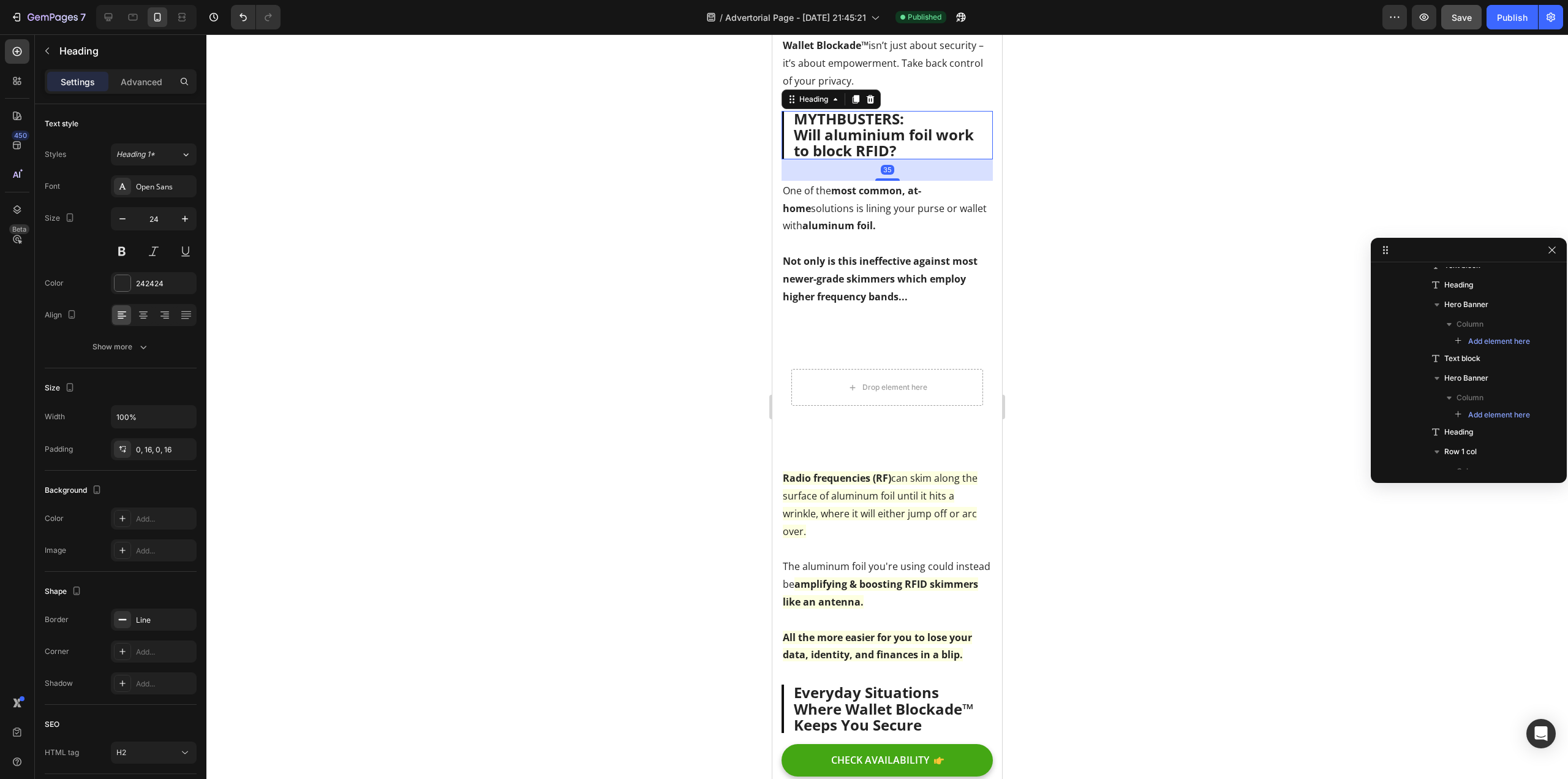
scroll to position [733, 0]
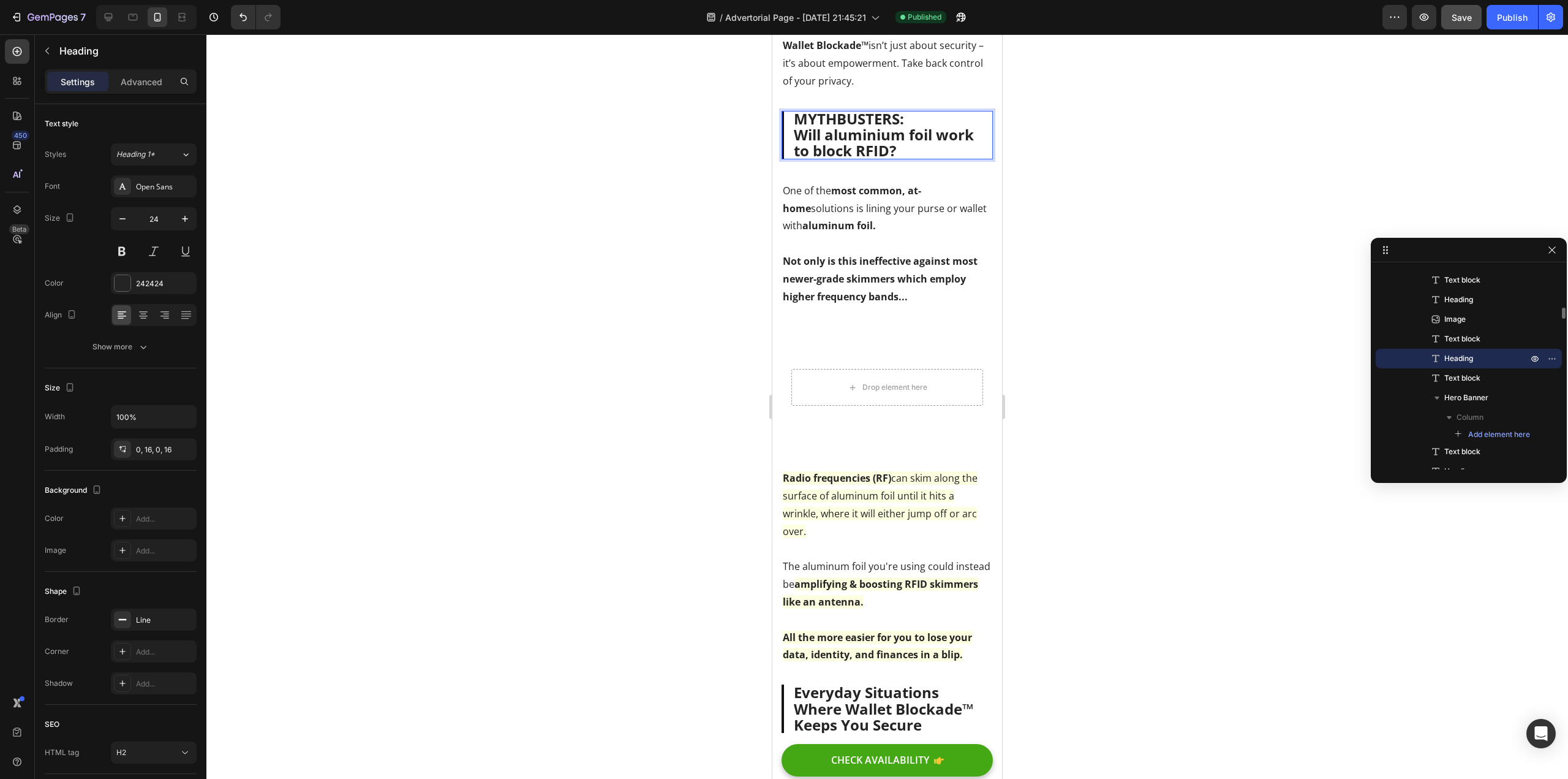
click at [929, 158] on p "MYTHBUSTERS: Will aluminium foil work to block RFID?" at bounding box center [888, 135] width 189 height 49
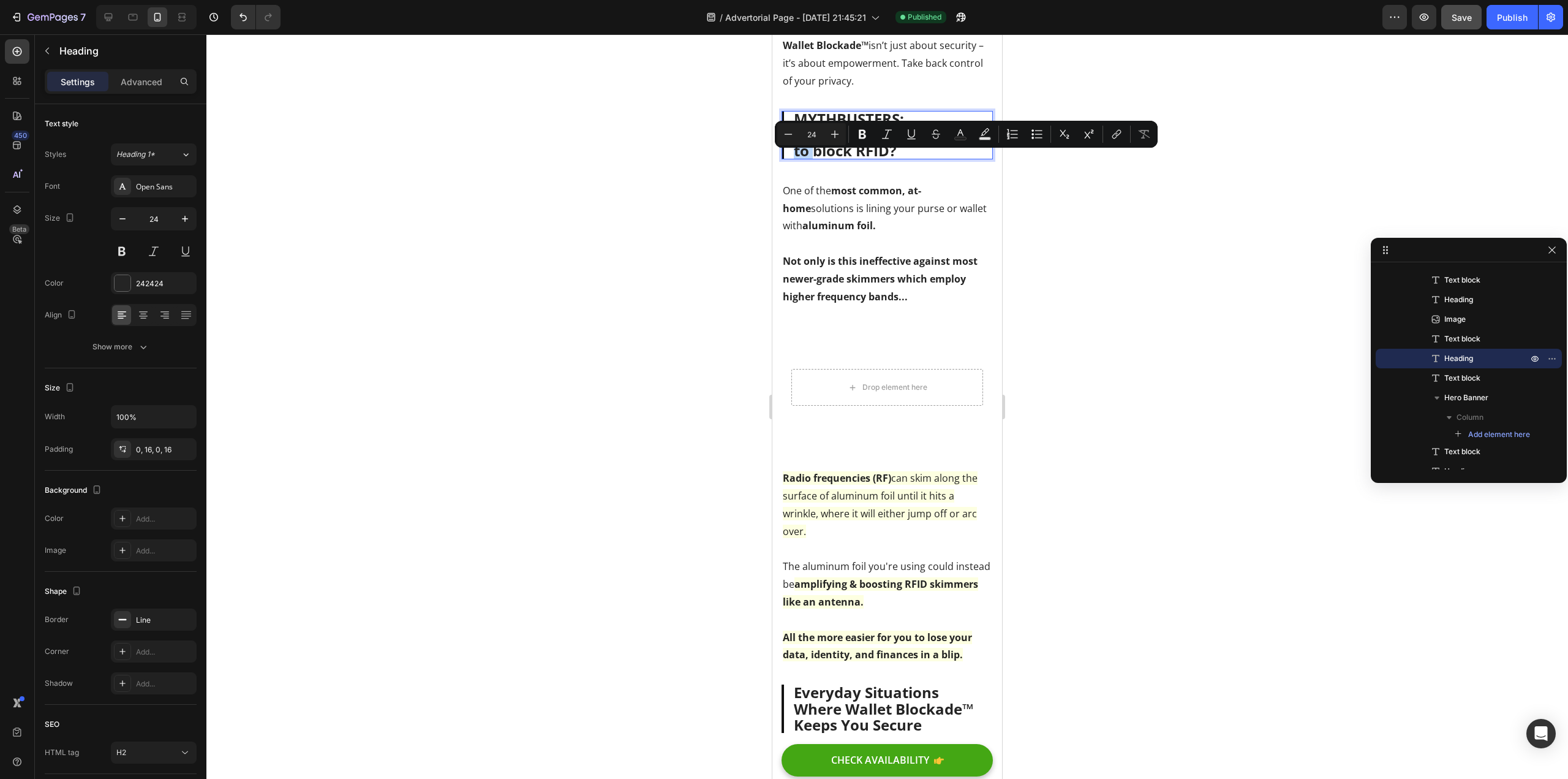
drag, startPoint x: 856, startPoint y: 163, endPoint x: 787, endPoint y: 164, distance: 69.0
click at [787, 159] on h2 "MYTHBUSTERS: Will aluminium foil work to block RFID?" at bounding box center [888, 135] width 211 height 49
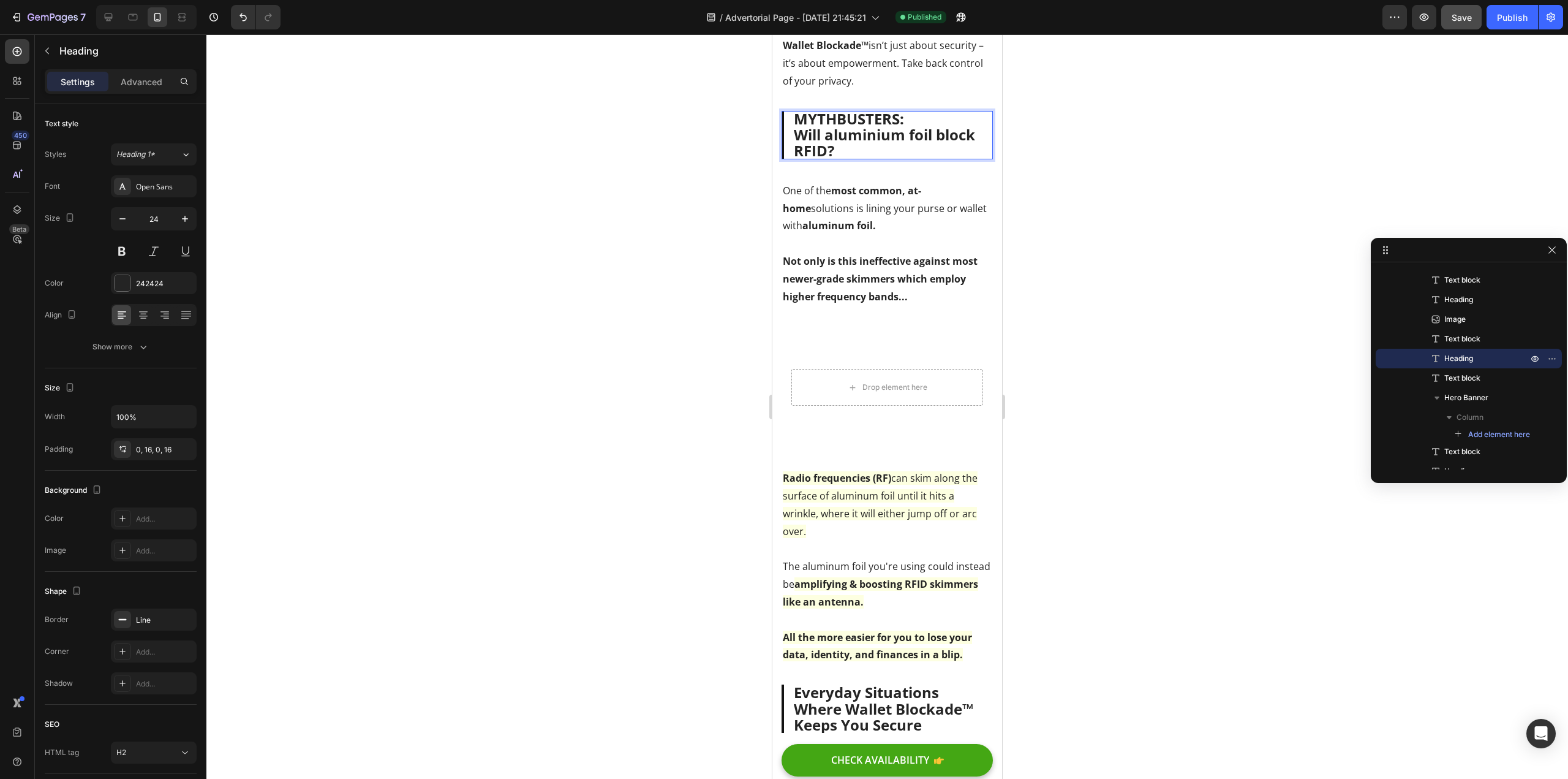
scroll to position [2, 0]
click at [879, 158] on p "MYTHBUSTERS: Will aluminium foil block RFID?" at bounding box center [888, 133] width 189 height 49
click at [626, 197] on div at bounding box center [887, 406] width 1362 height 744
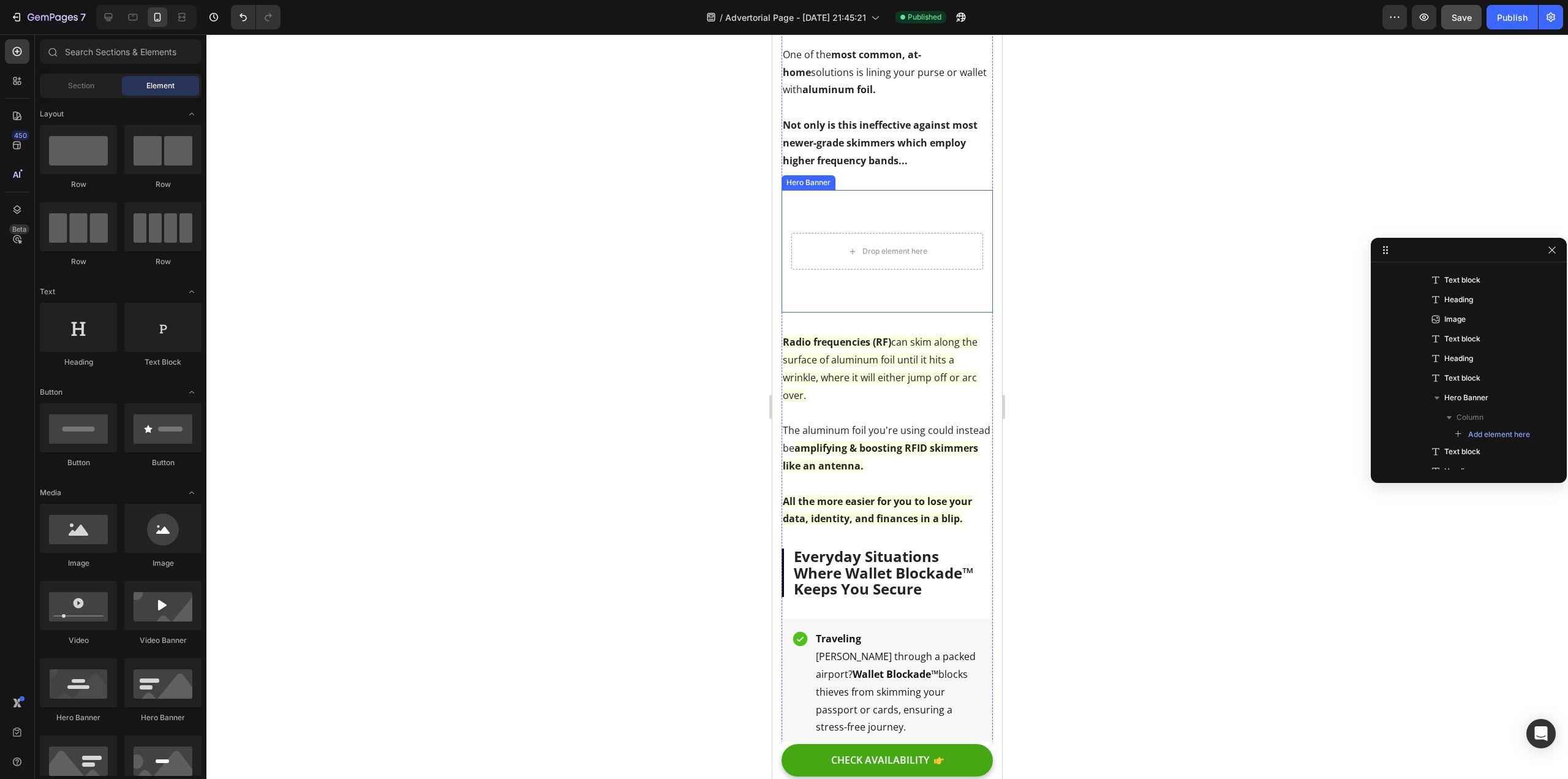
scroll to position [2053, 0]
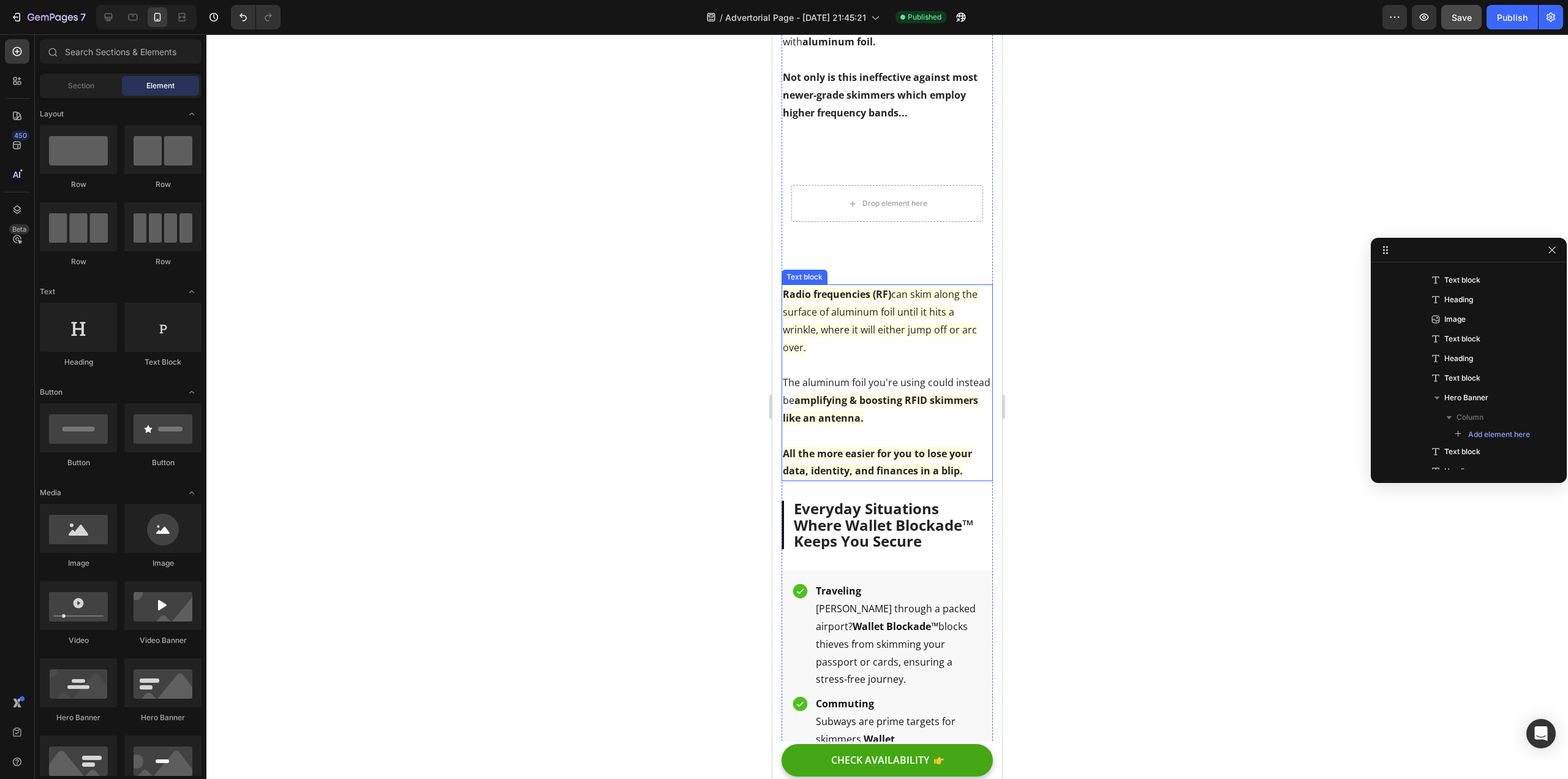
click at [844, 416] on strong "amplifying & boosting RFID skimmers like an antenna." at bounding box center [880, 409] width 196 height 31
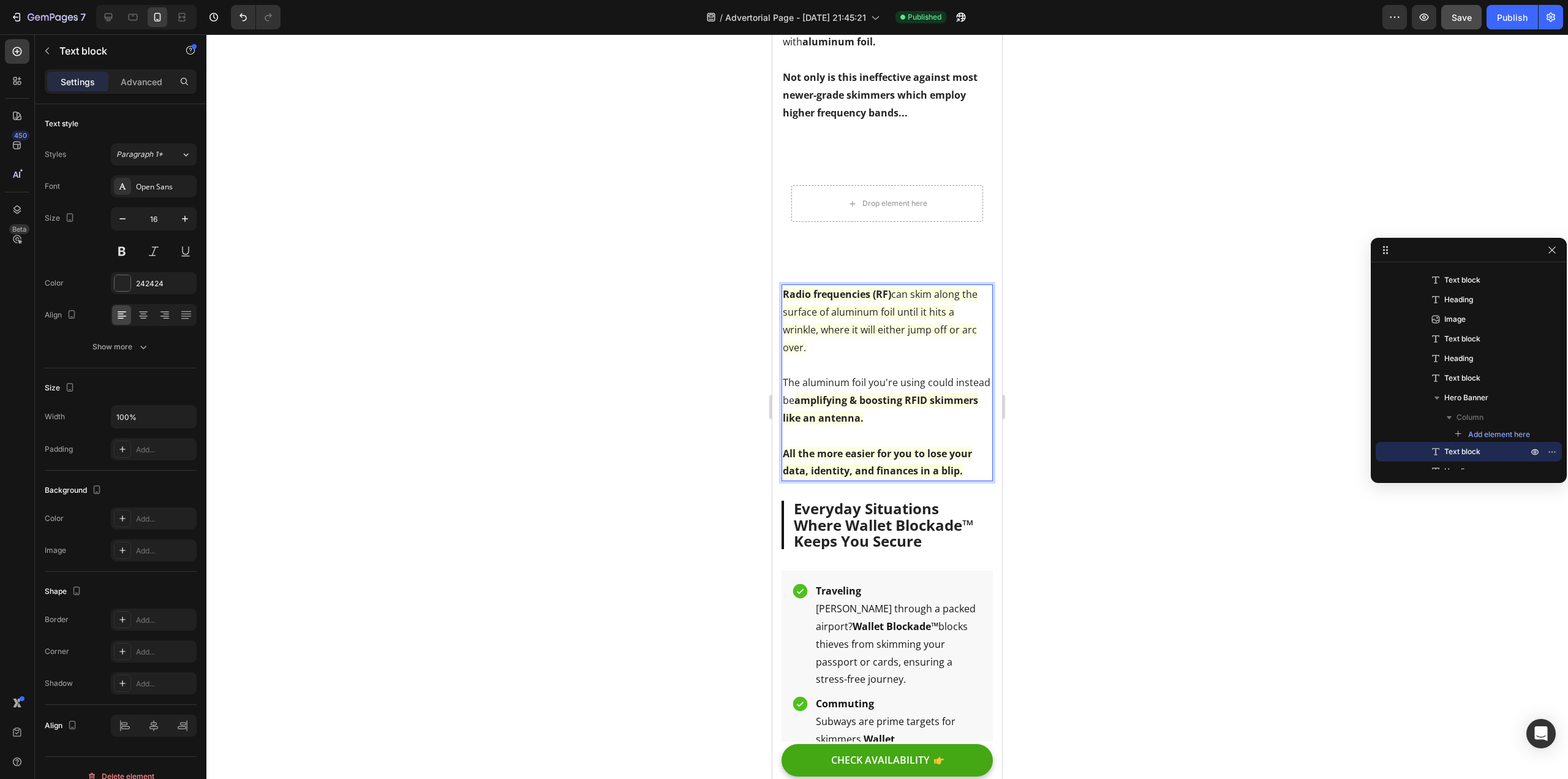
click at [835, 413] on strong "amplifying & boosting RFID skimmers like an antenna." at bounding box center [880, 409] width 196 height 31
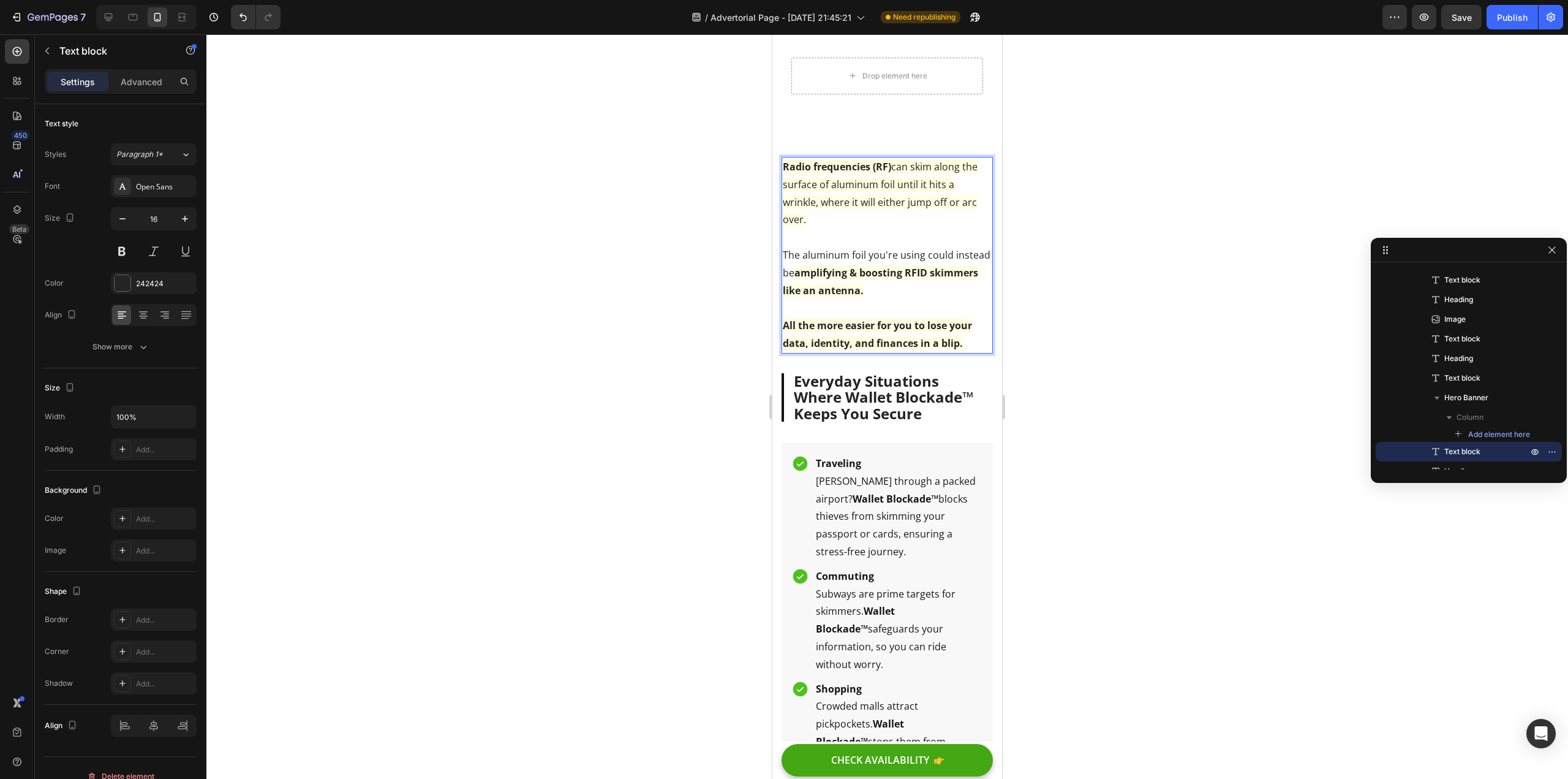
scroll to position [2, 0]
click at [711, 418] on div at bounding box center [887, 406] width 1362 height 744
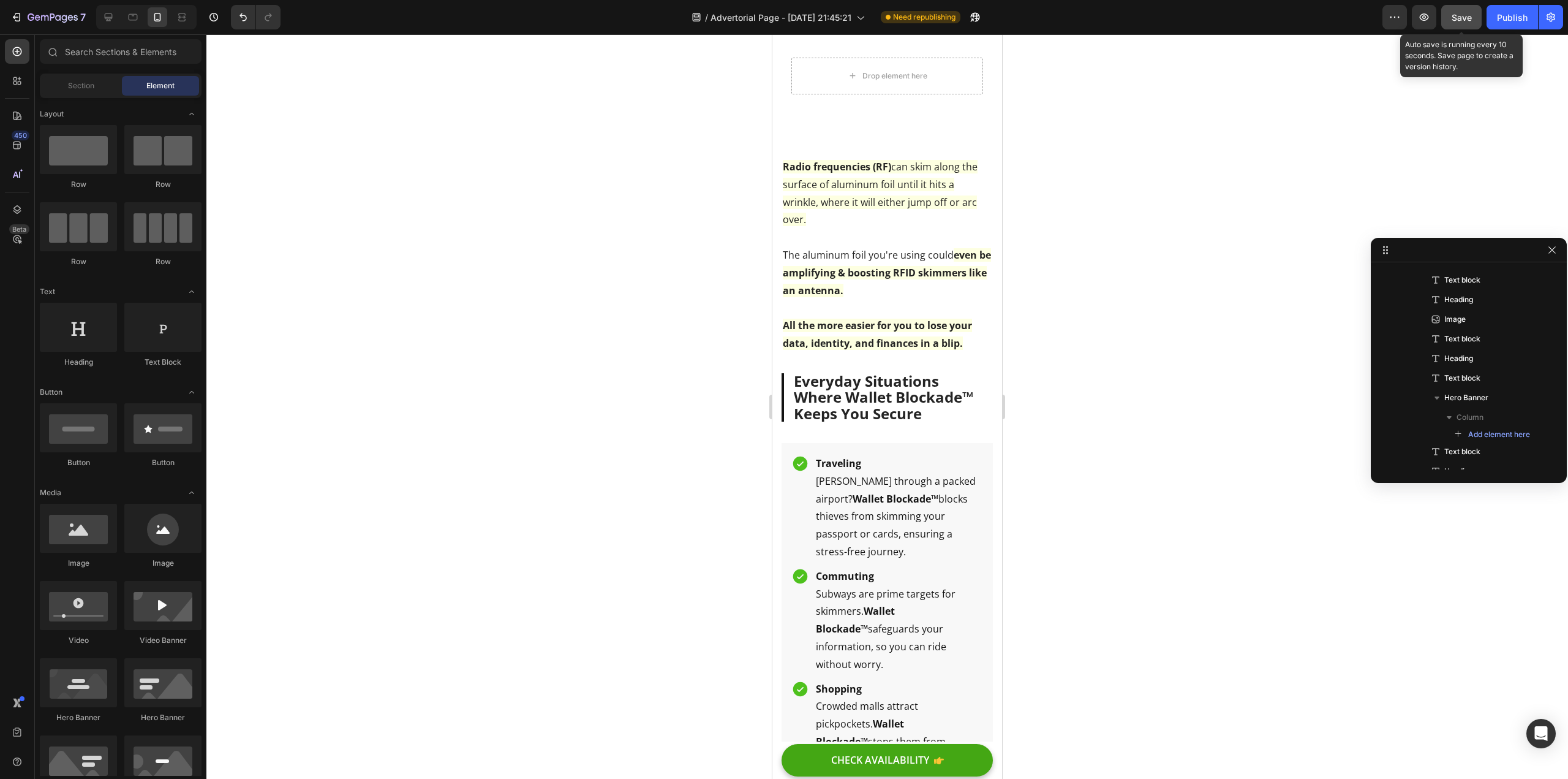
click at [1452, 21] on button "Save" at bounding box center [1461, 17] width 40 height 25
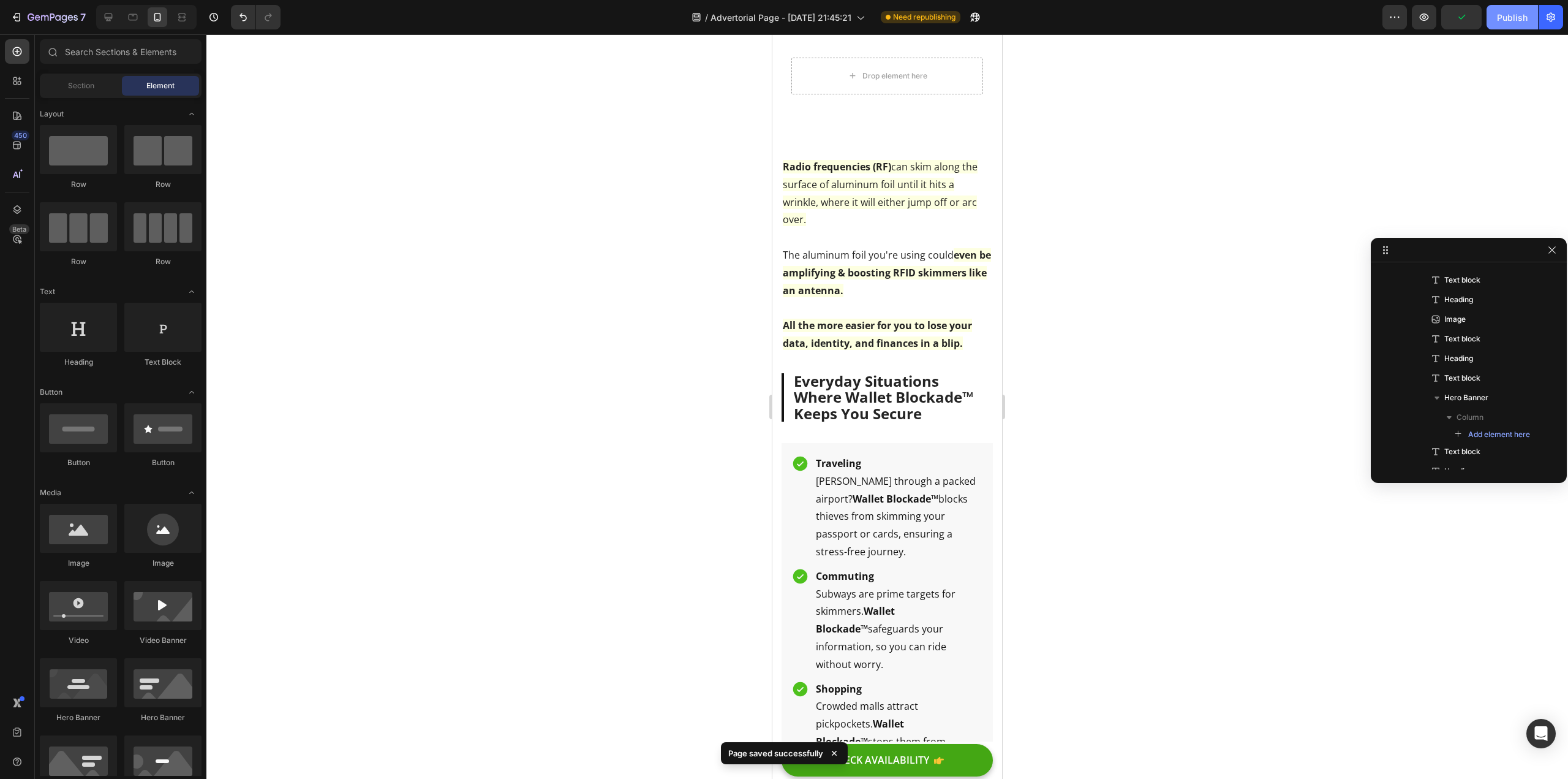
click at [1511, 22] on div "Publish" at bounding box center [1512, 17] width 31 height 13
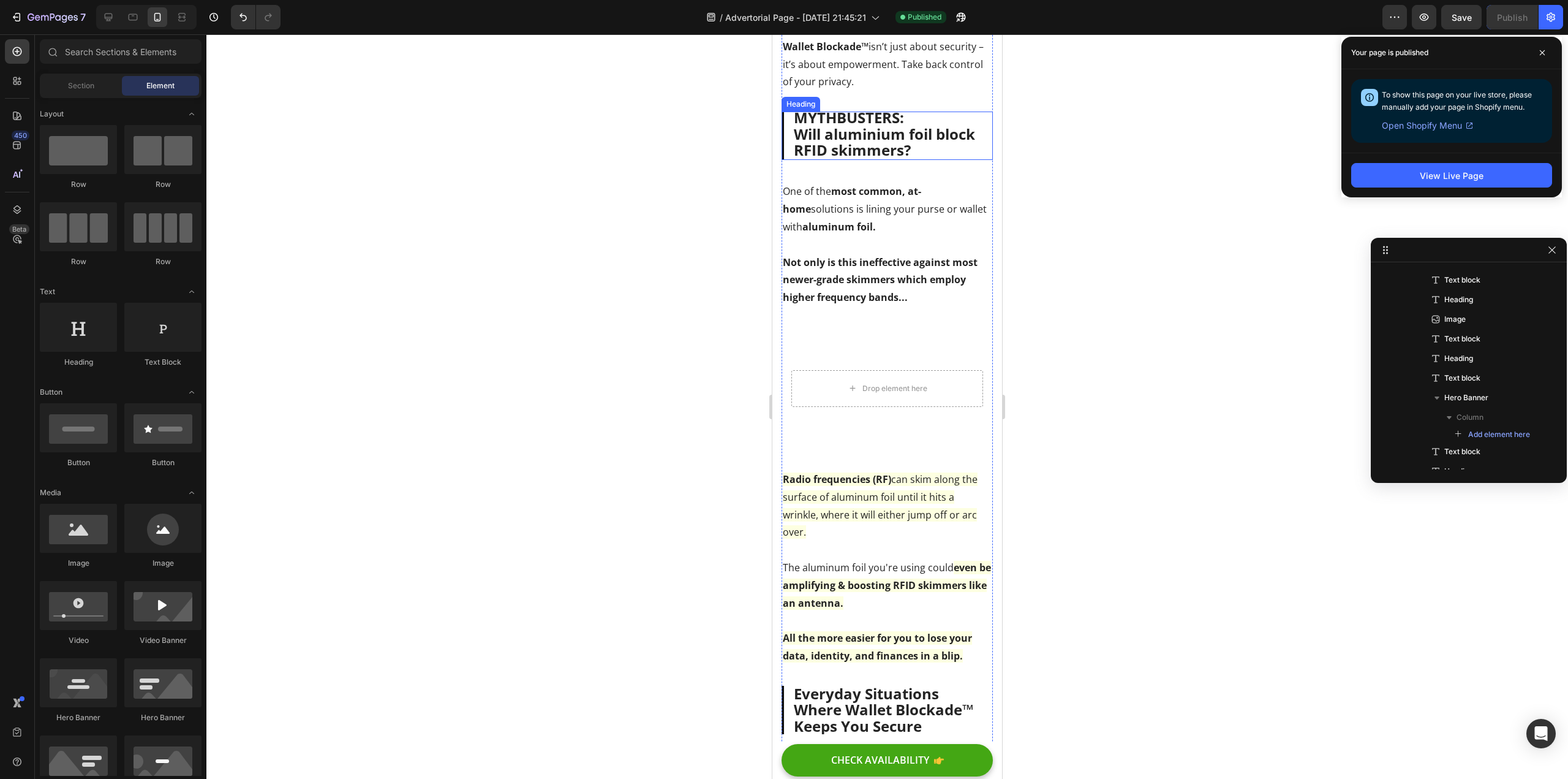
scroll to position [1900, 0]
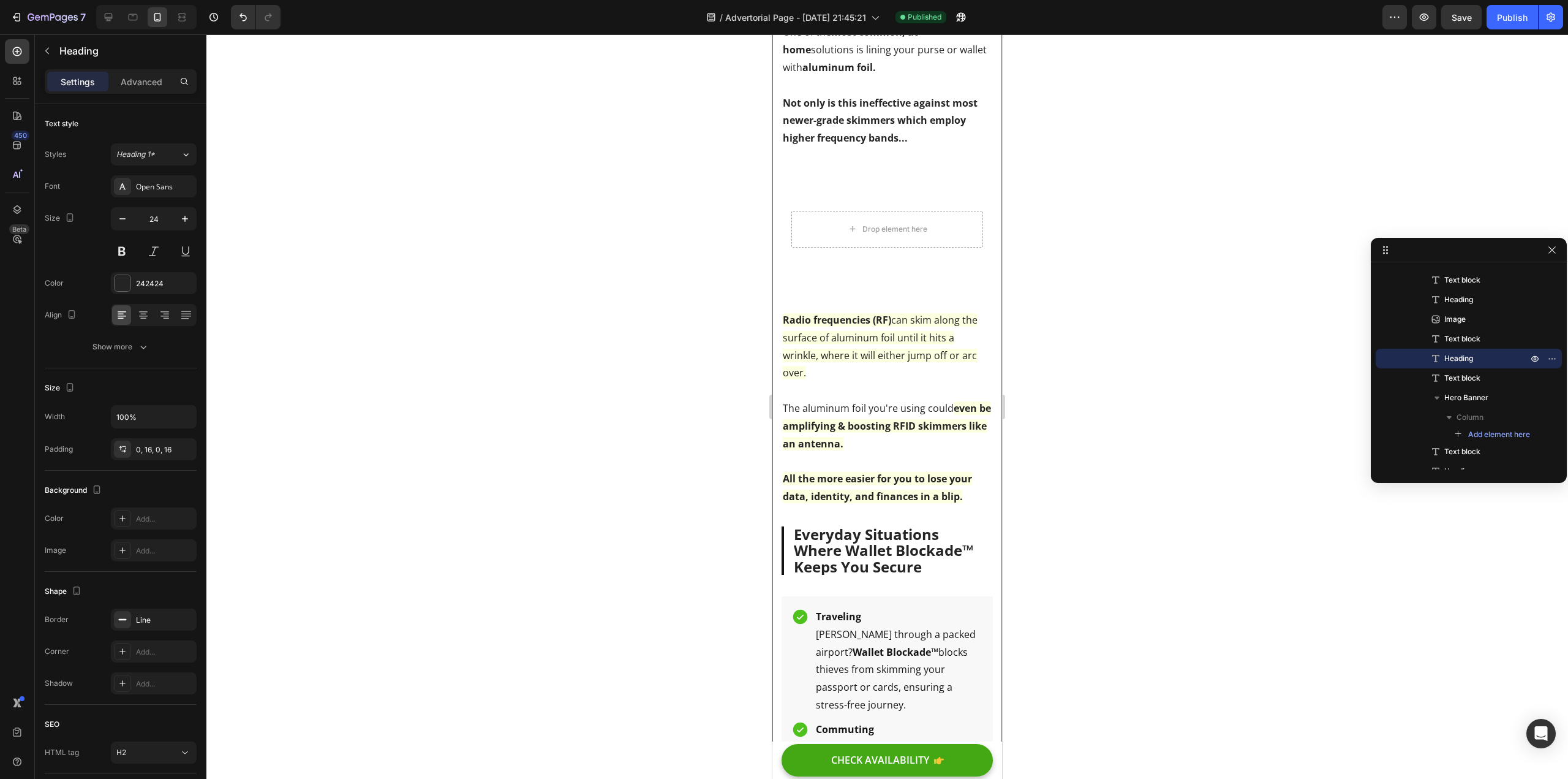
click at [685, 217] on div at bounding box center [887, 406] width 1362 height 744
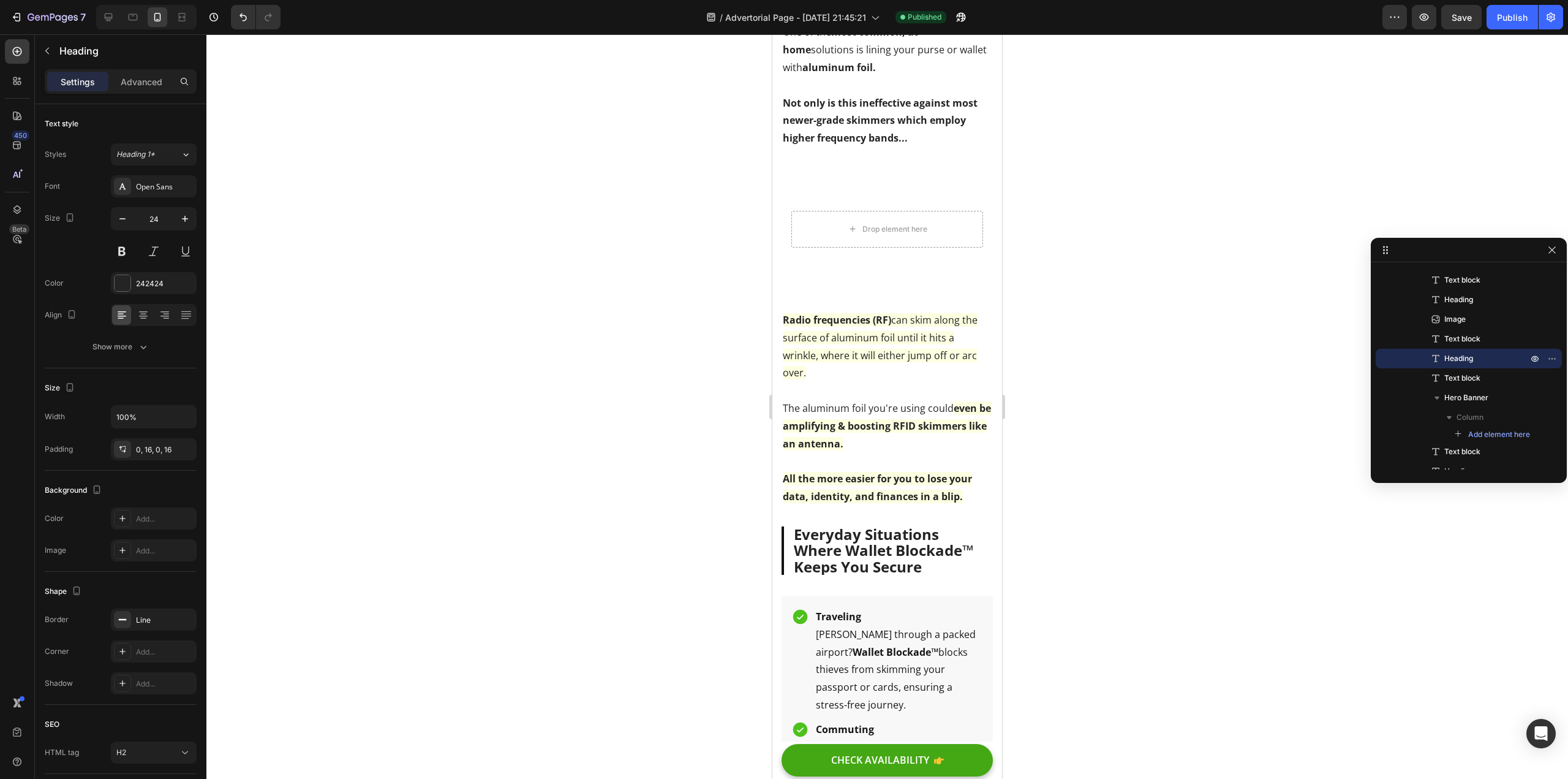
click at [672, 276] on div at bounding box center [887, 406] width 1362 height 744
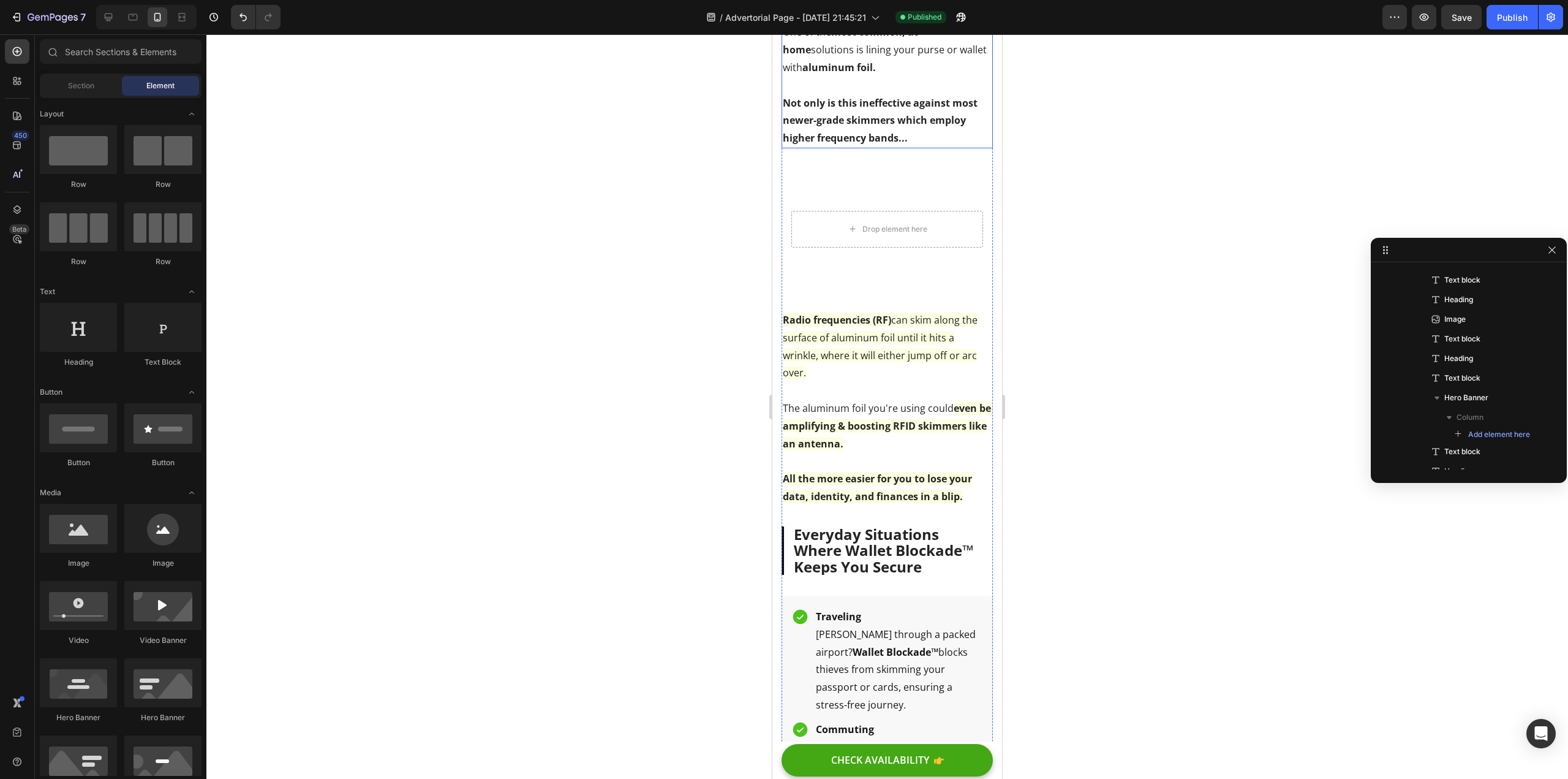
click at [871, 94] on p "Rich Text Editor. Editing area: main" at bounding box center [887, 86] width 209 height 18
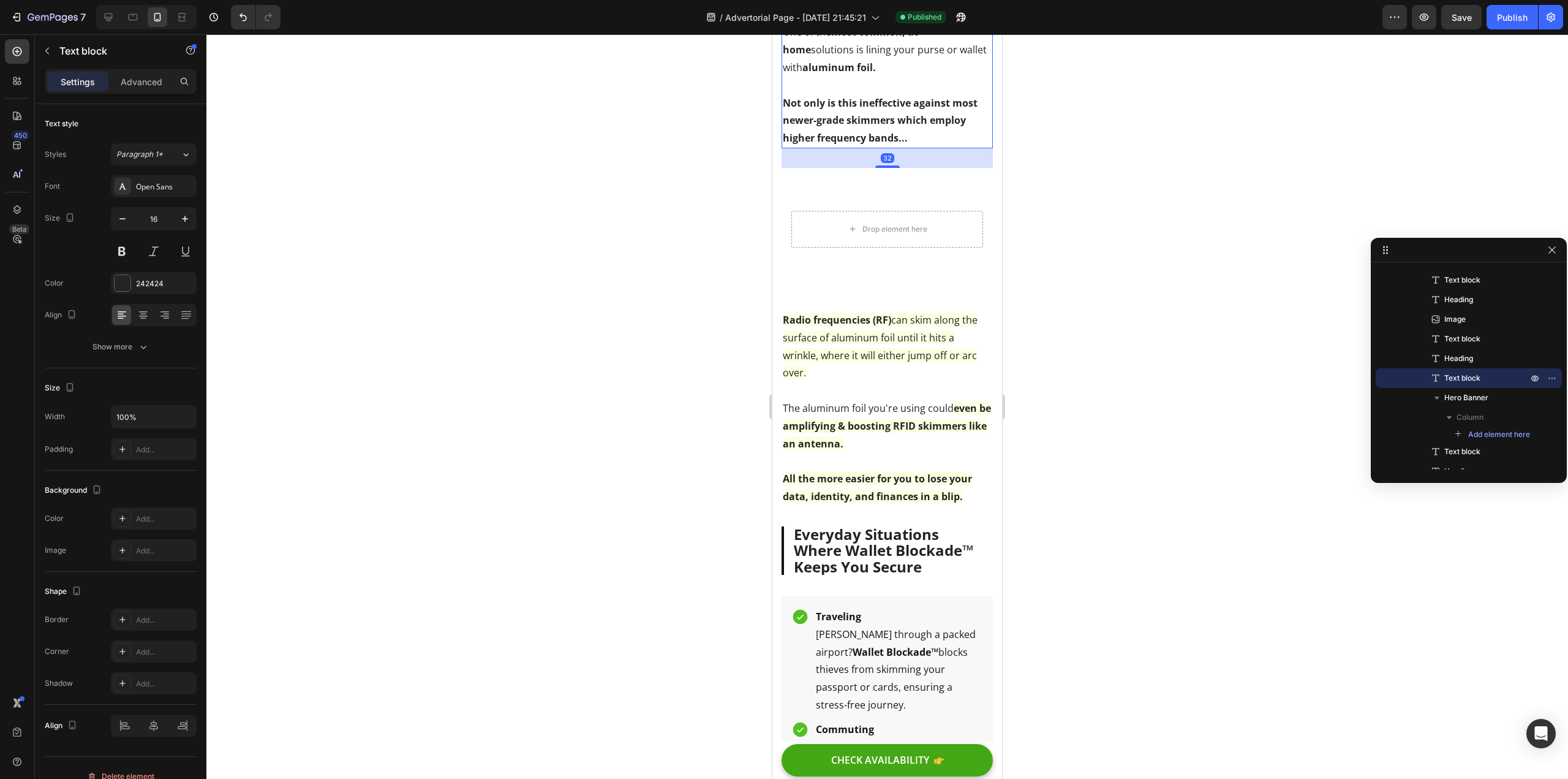
click at [647, 286] on div at bounding box center [887, 406] width 1362 height 744
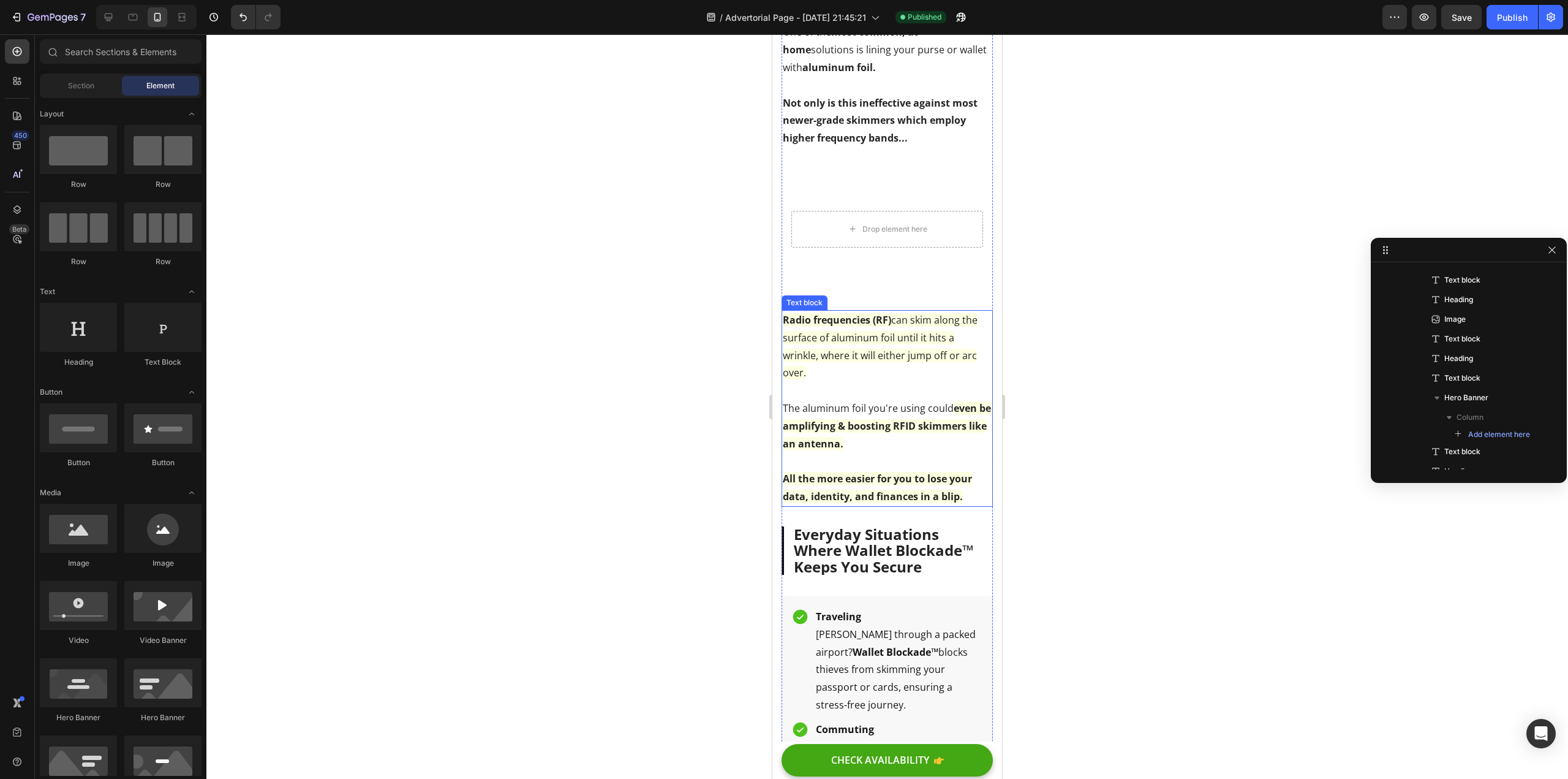
click at [896, 400] on p "Rich Text Editor. Editing area: main" at bounding box center [887, 391] width 209 height 18
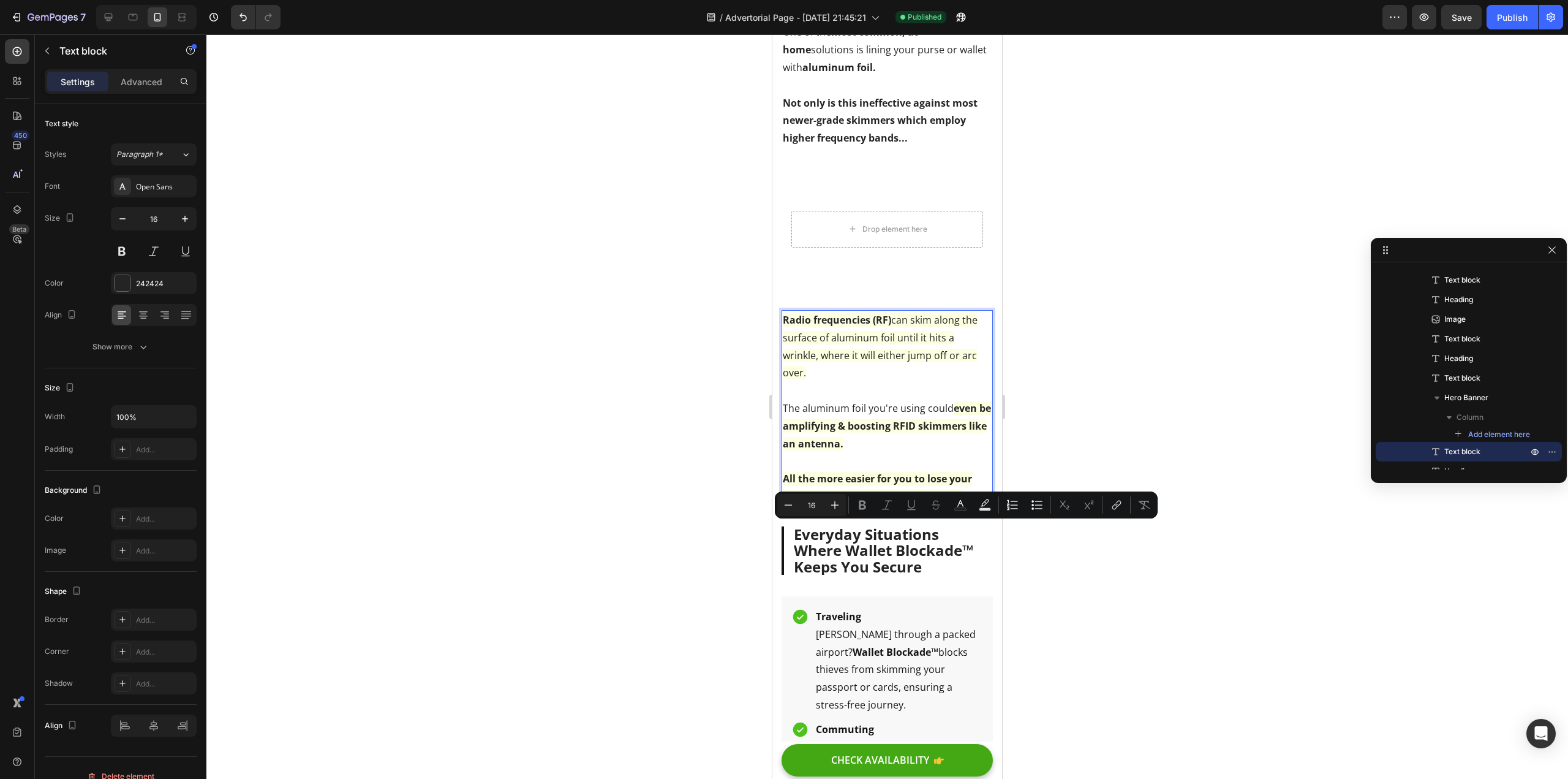
click at [606, 526] on div at bounding box center [887, 406] width 1362 height 744
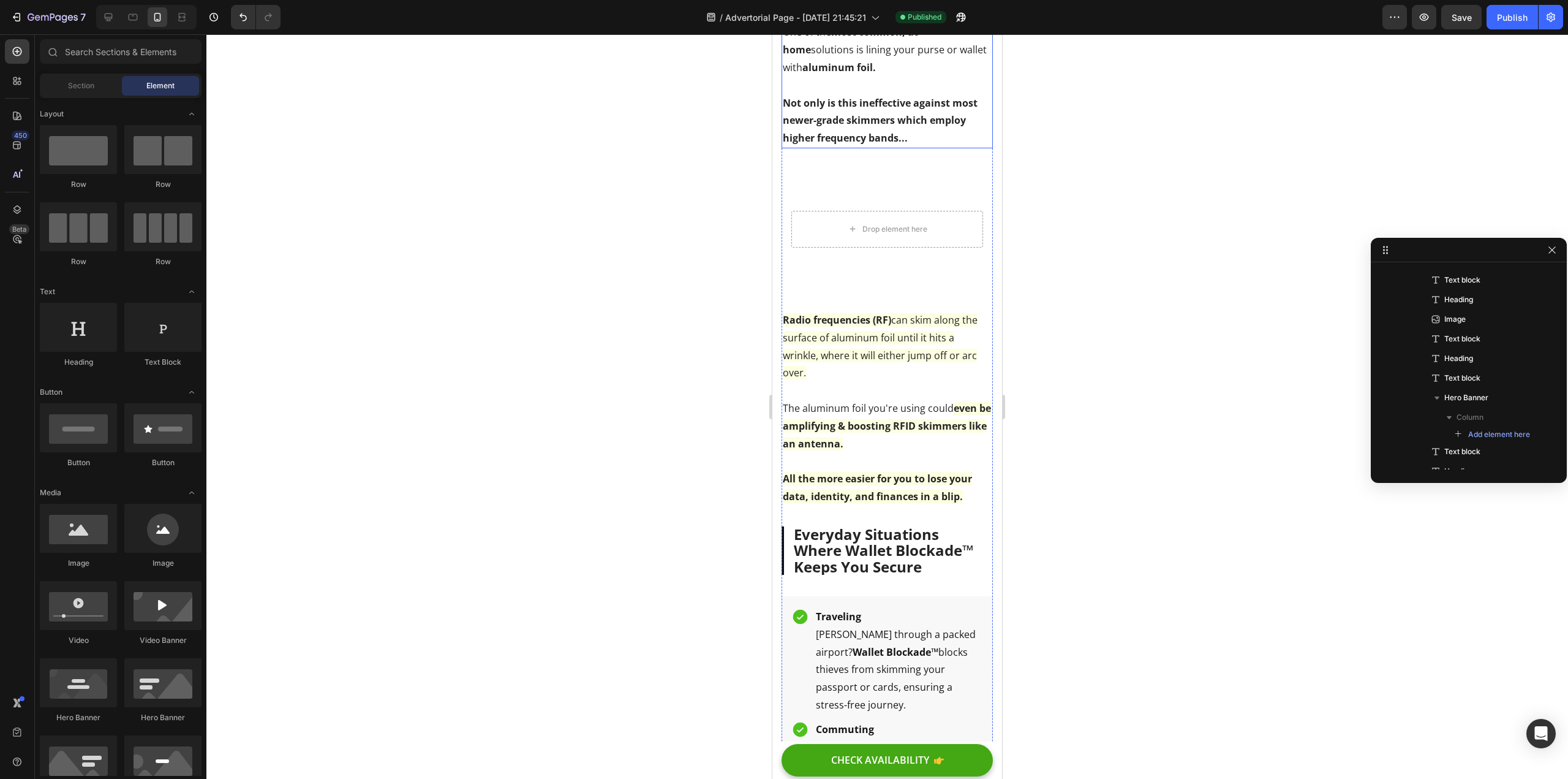
click at [860, 145] on strong "Not only is this ineffective against most newer-grade skimmers which employ hig…" at bounding box center [880, 120] width 195 height 49
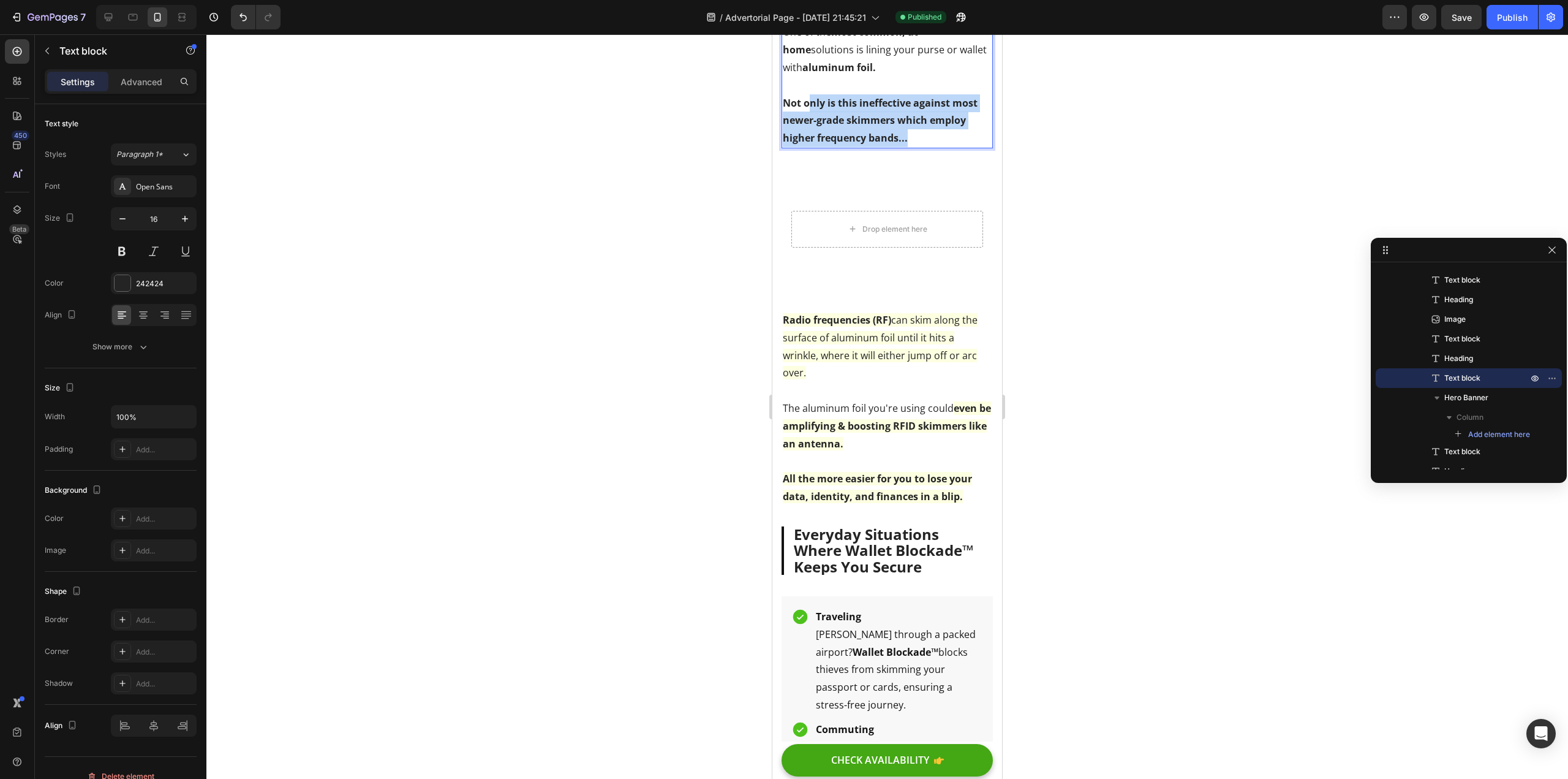
drag, startPoint x: 921, startPoint y: 278, endPoint x: 794, endPoint y: 248, distance: 130.5
click at [798, 147] on p "Not only is this ineffective against most newer-grade skimmers which employ hig…" at bounding box center [887, 121] width 209 height 53
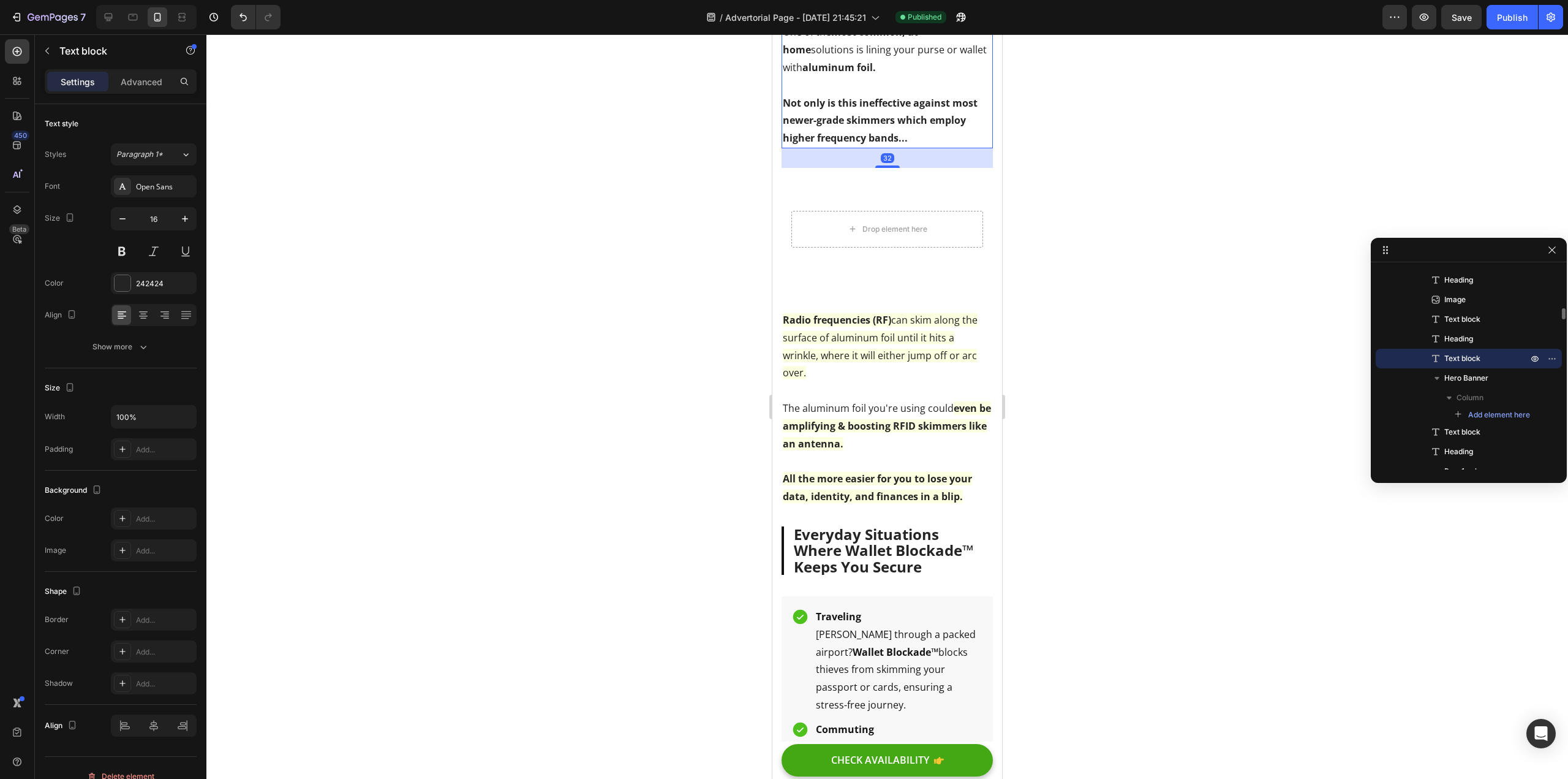
click at [786, 145] on strong "Not only is this ineffective against most newer-grade skimmers which employ hig…" at bounding box center [880, 120] width 195 height 49
click at [791, 326] on strong "Radio frequencies (RF)" at bounding box center [836, 320] width 108 height 13
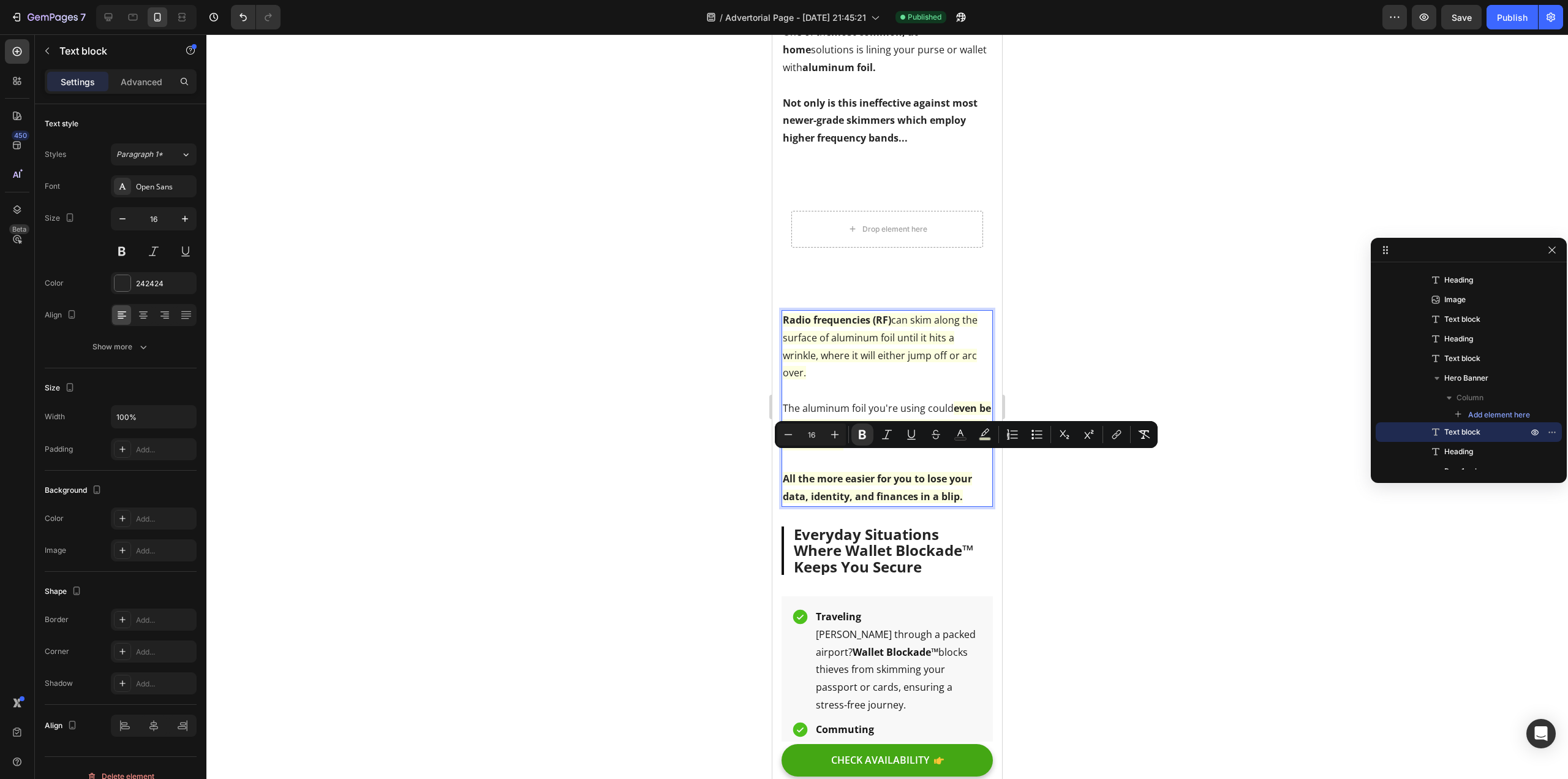
click at [789, 382] on p "Radio frequencies (RF) can skim along the surface of aluminum foil until it hit…" at bounding box center [887, 346] width 209 height 70
drag, startPoint x: 786, startPoint y: 460, endPoint x: 879, endPoint y: 534, distance: 118.8
click at [879, 400] on p "Rich Text Editor. Editing area: main" at bounding box center [887, 391] width 209 height 18
click at [878, 400] on p "Rich Text Editor. Editing area: main" at bounding box center [887, 391] width 209 height 18
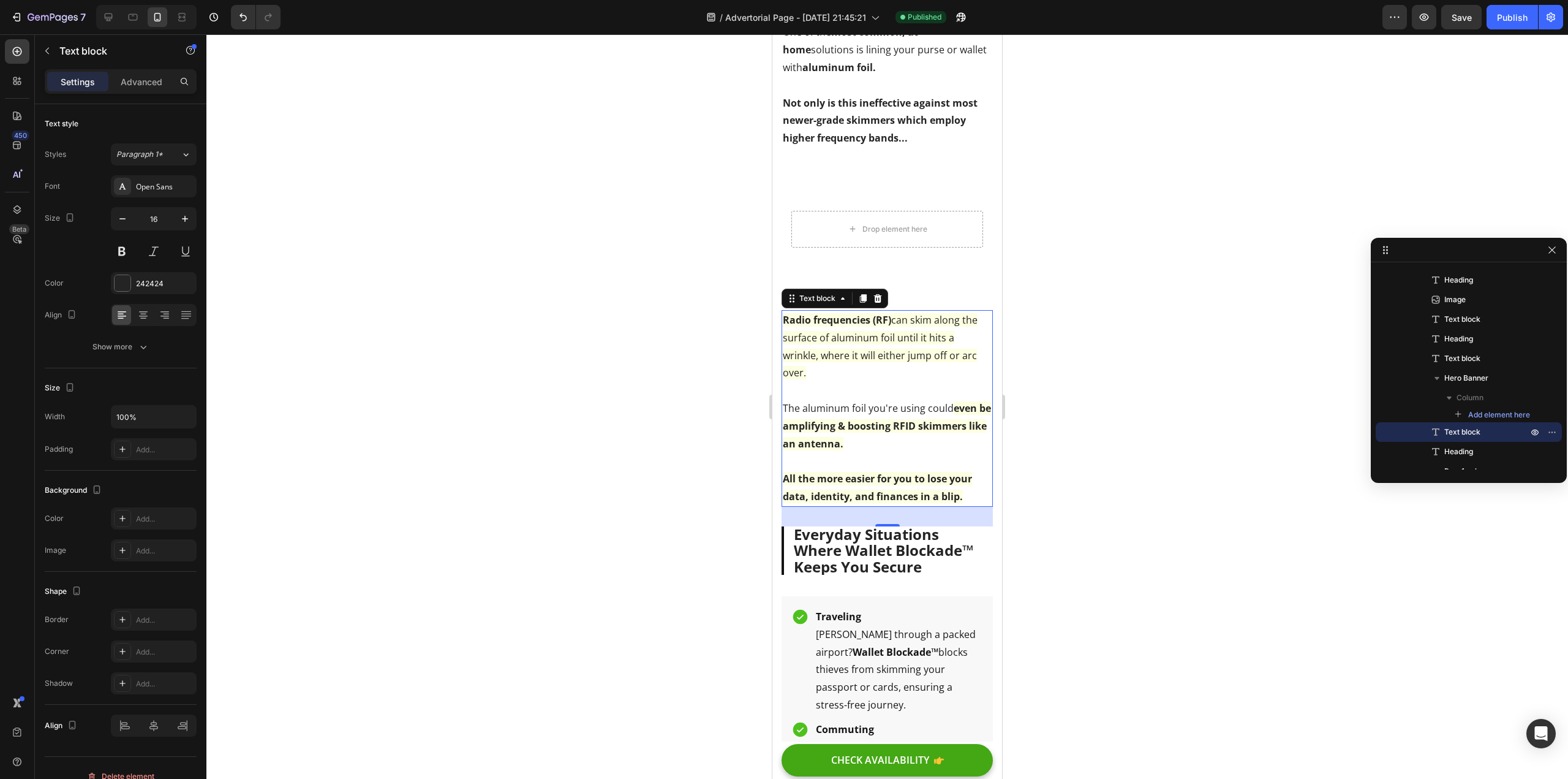
click at [589, 472] on div at bounding box center [887, 406] width 1362 height 744
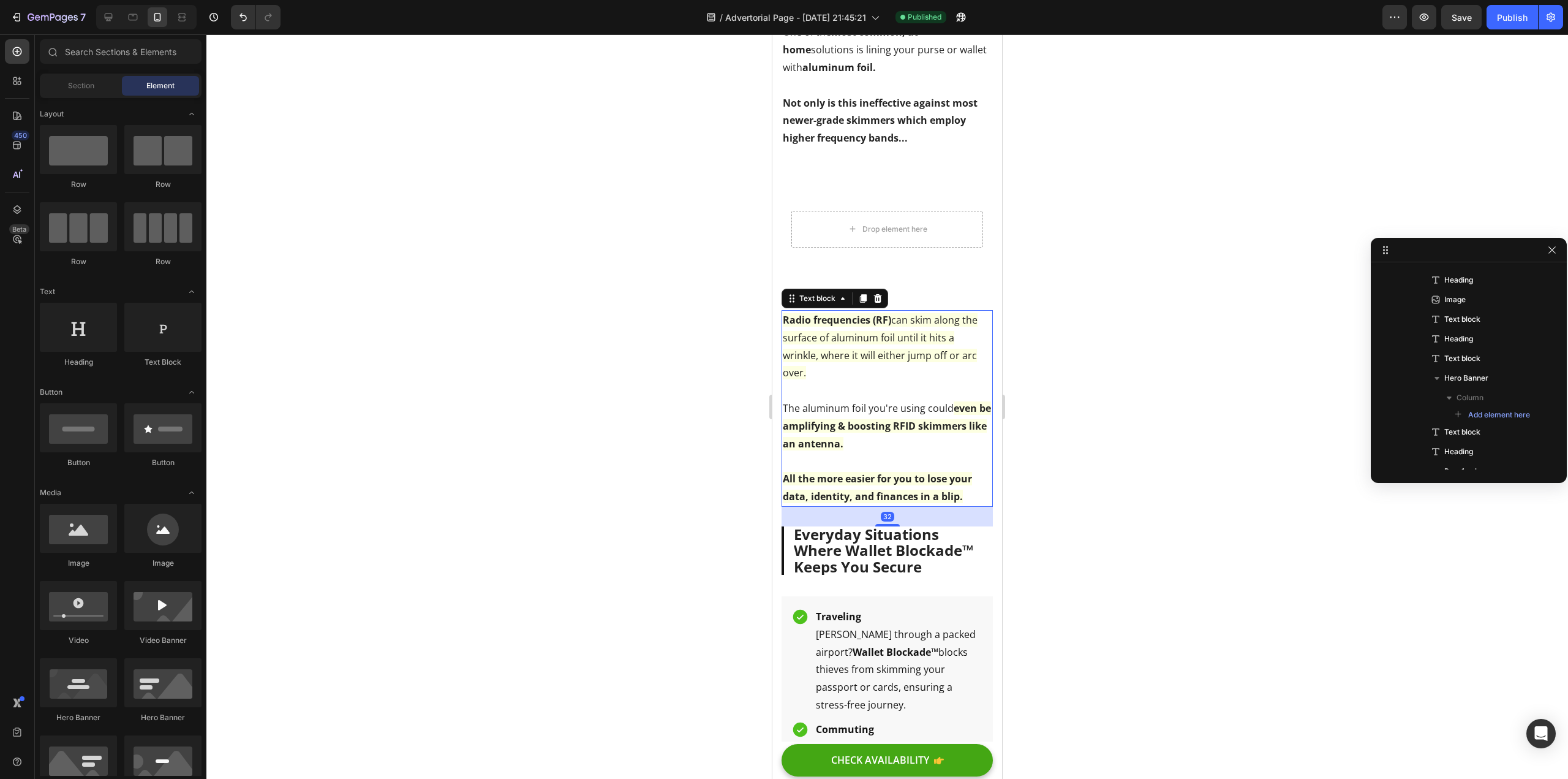
click at [849, 450] on strong "even be amplifying & boosting RFID skimmers like an antenna." at bounding box center [887, 425] width 208 height 49
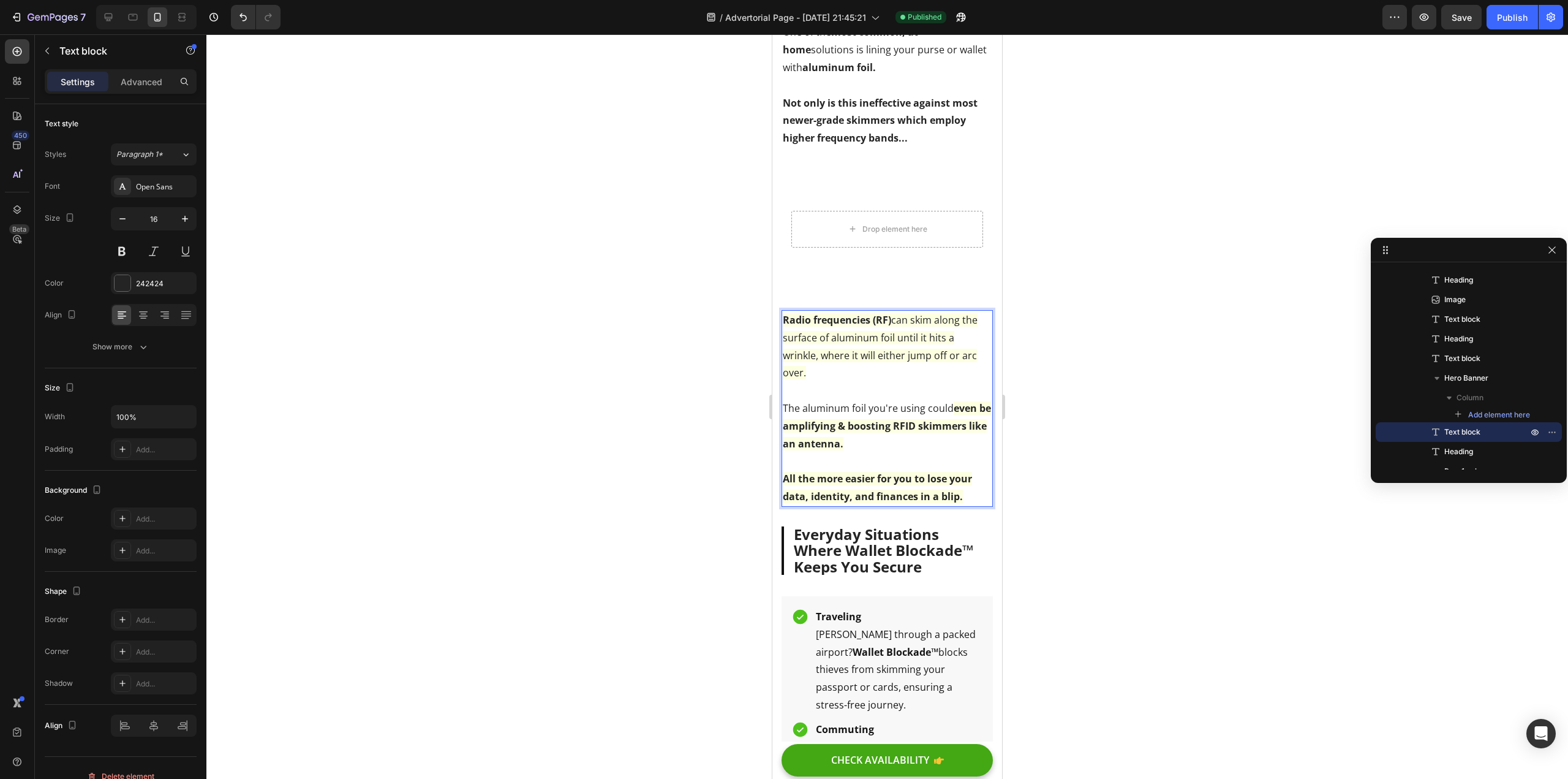
click at [846, 382] on p "Radio frequencies (RF) can skim along the surface of aluminum foil until it hit…" at bounding box center [887, 346] width 209 height 70
click at [898, 453] on p "The aluminum foil you're using could even be amplifying & boosting RFID skimmer…" at bounding box center [887, 426] width 209 height 53
drag, startPoint x: 21, startPoint y: 519, endPoint x: 708, endPoint y: 507, distance: 687.1
click at [673, 515] on div at bounding box center [887, 406] width 1362 height 744
click at [828, 379] on span "Radio frequencies (RF) can skim along the surface of aluminum foil until it hit…" at bounding box center [880, 346] width 195 height 66
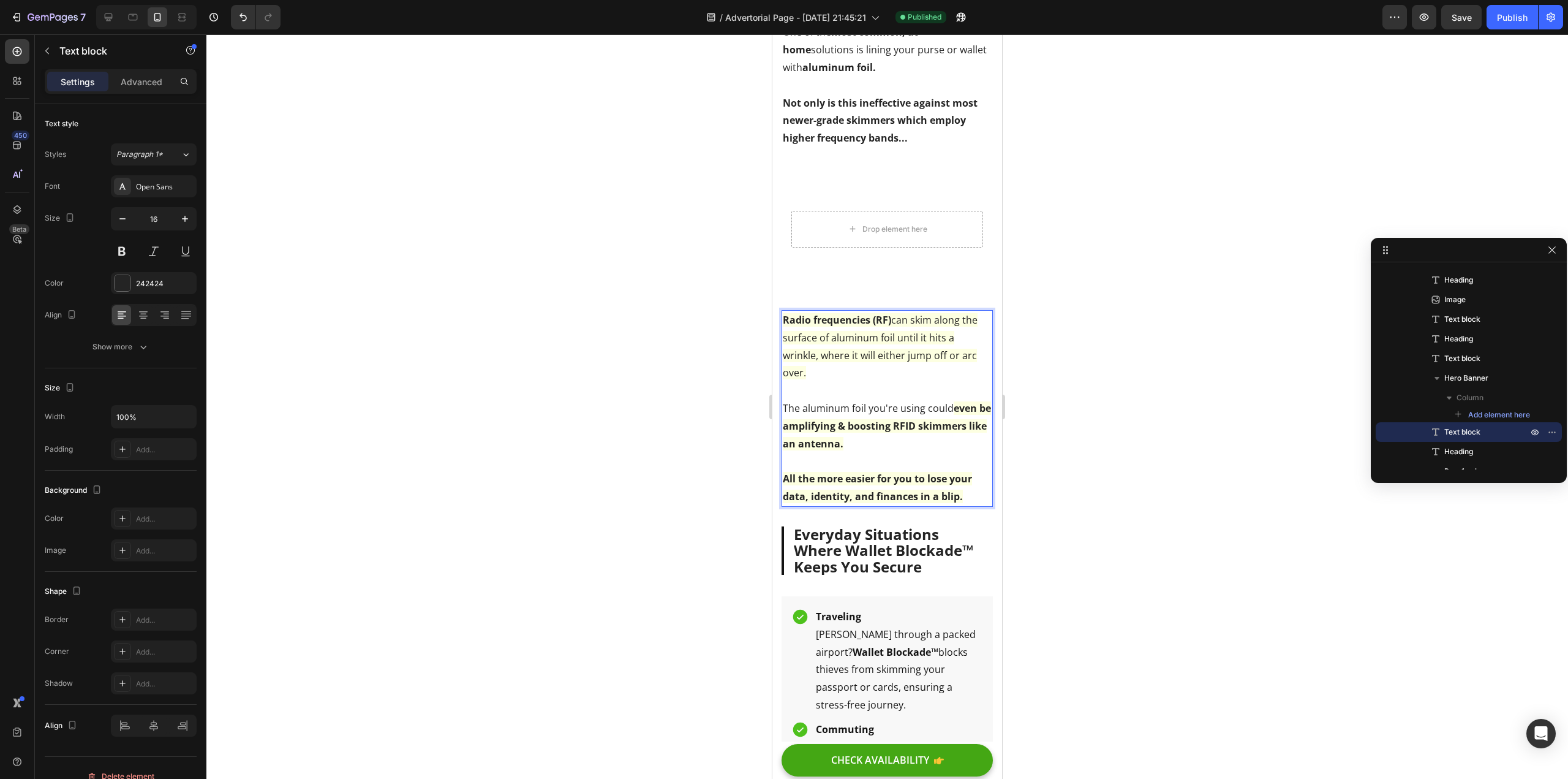
click at [819, 382] on p "Radio frequencies (RF) can skim along the surface of aluminum foil until it hit…" at bounding box center [887, 346] width 209 height 70
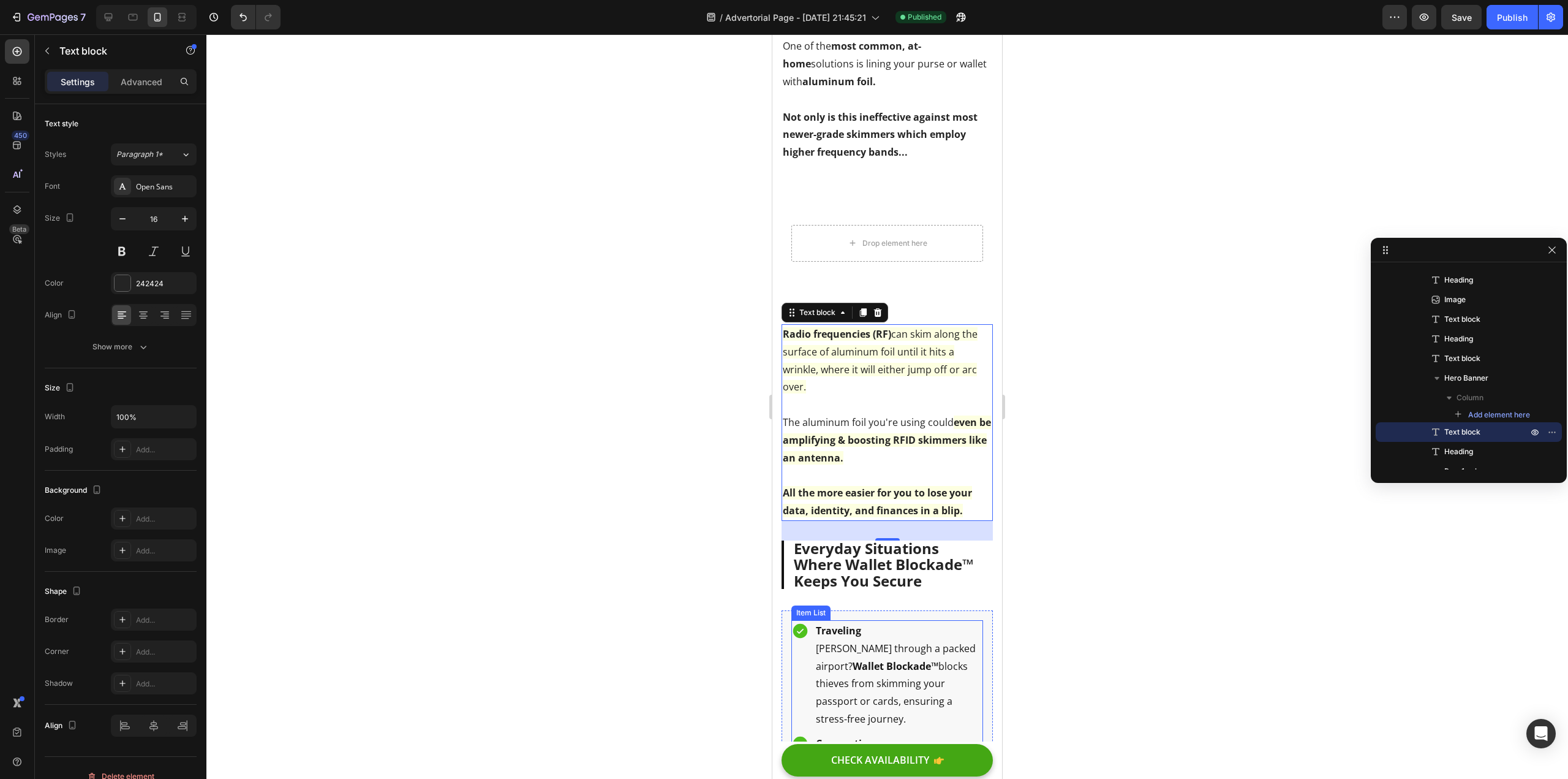
scroll to position [1877, 0]
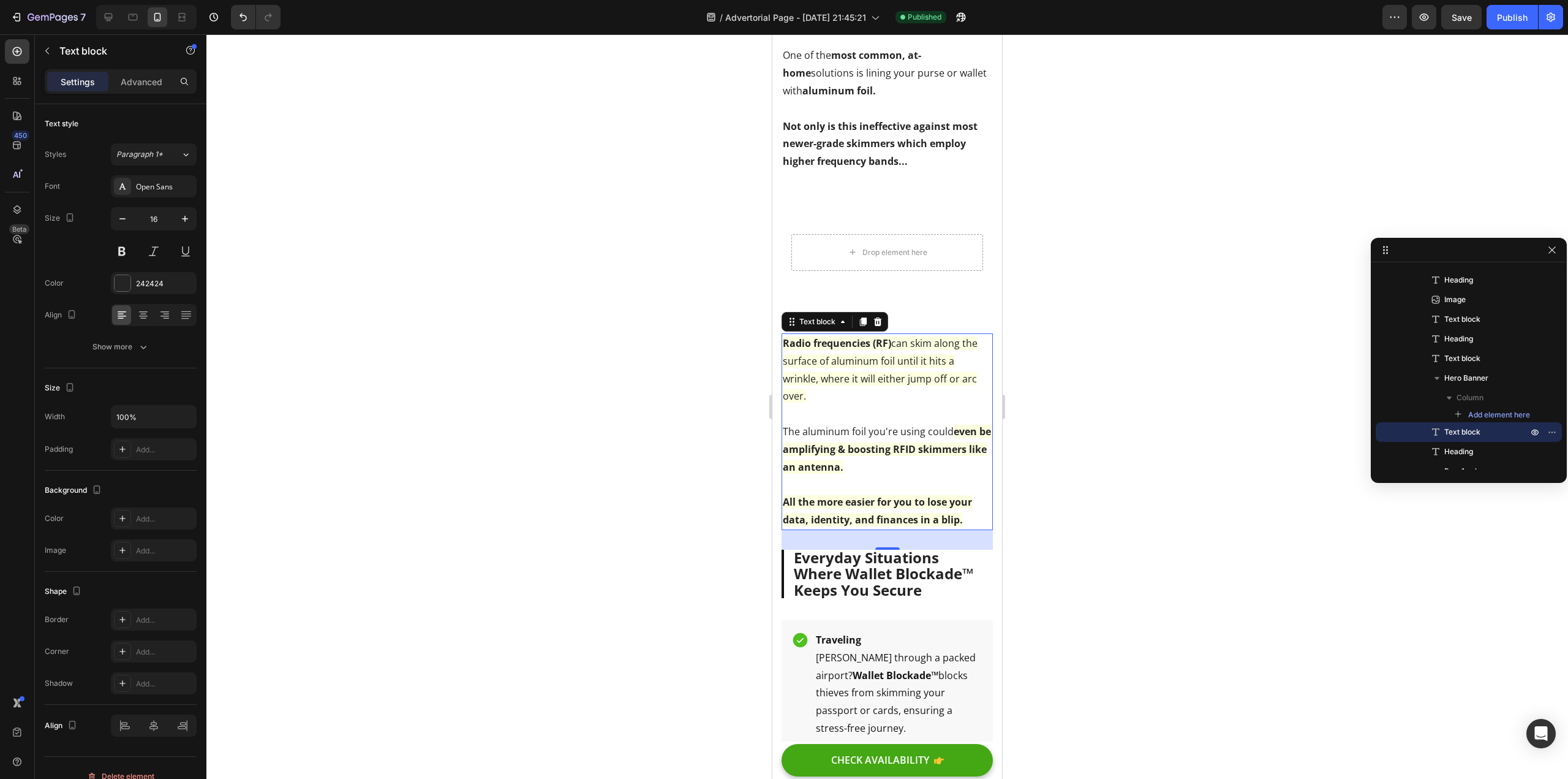
click at [851, 402] on span "Radio frequencies (RF) can skim along the surface of aluminum foil until it hit…" at bounding box center [880, 369] width 195 height 66
click at [844, 405] on p "Radio frequencies (RF) can skim along the surface of aluminum foil until it hit…" at bounding box center [887, 369] width 209 height 70
click at [670, 566] on div at bounding box center [887, 406] width 1362 height 744
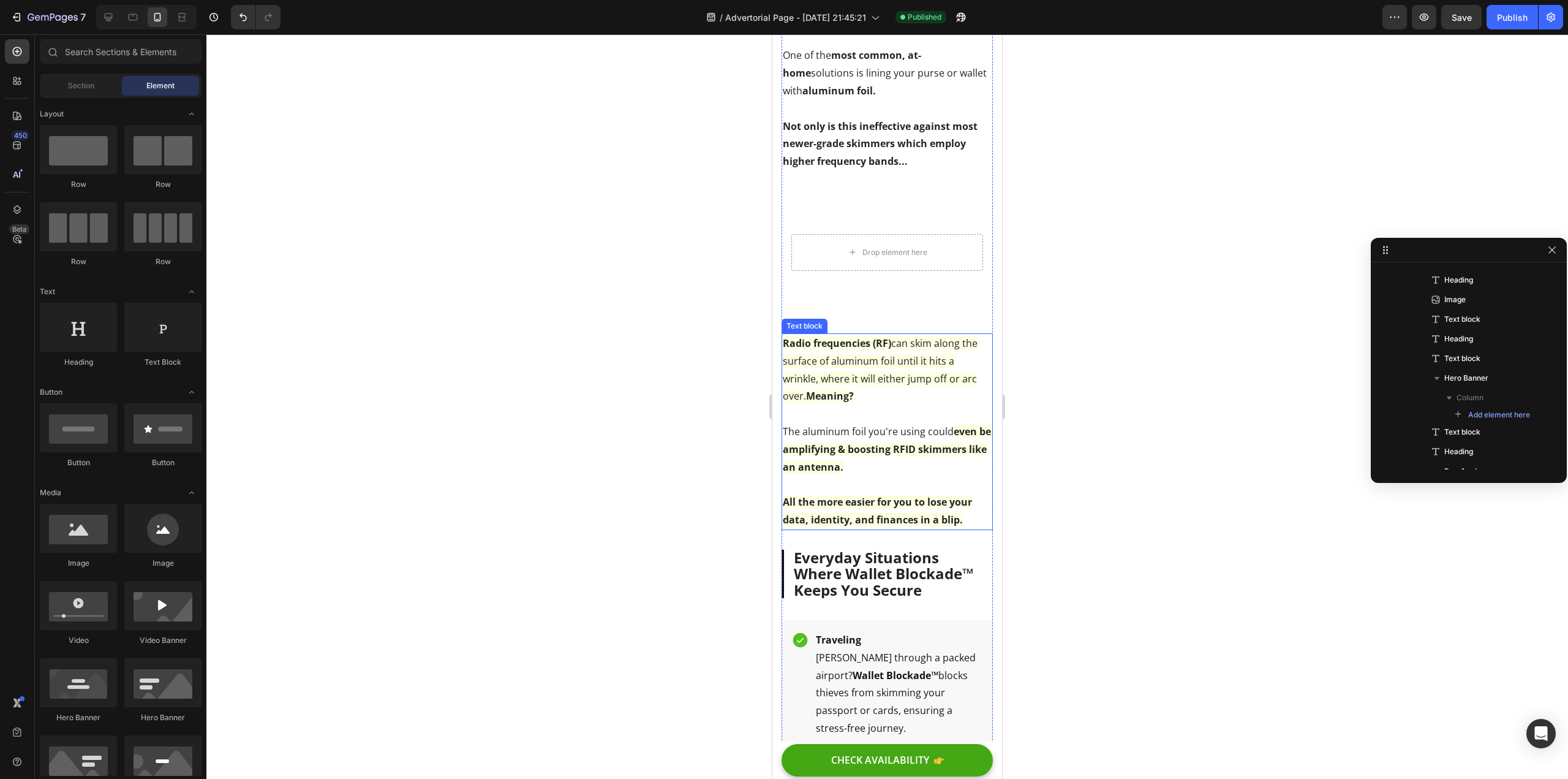
click at [901, 438] on span "The aluminum foil you're using could" at bounding box center [868, 431] width 171 height 13
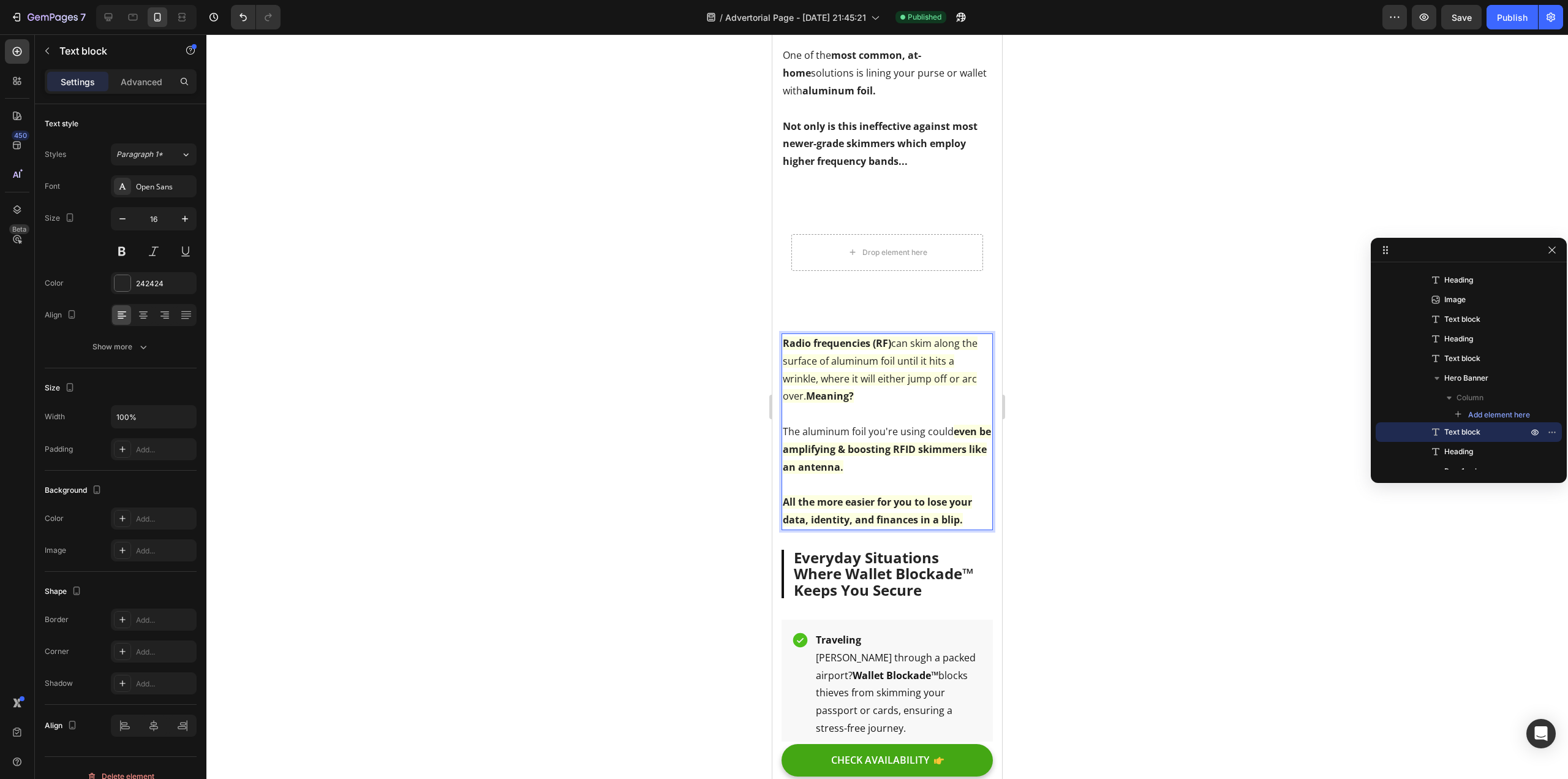
click at [927, 438] on span "The aluminum foil you're using could" at bounding box center [868, 431] width 171 height 13
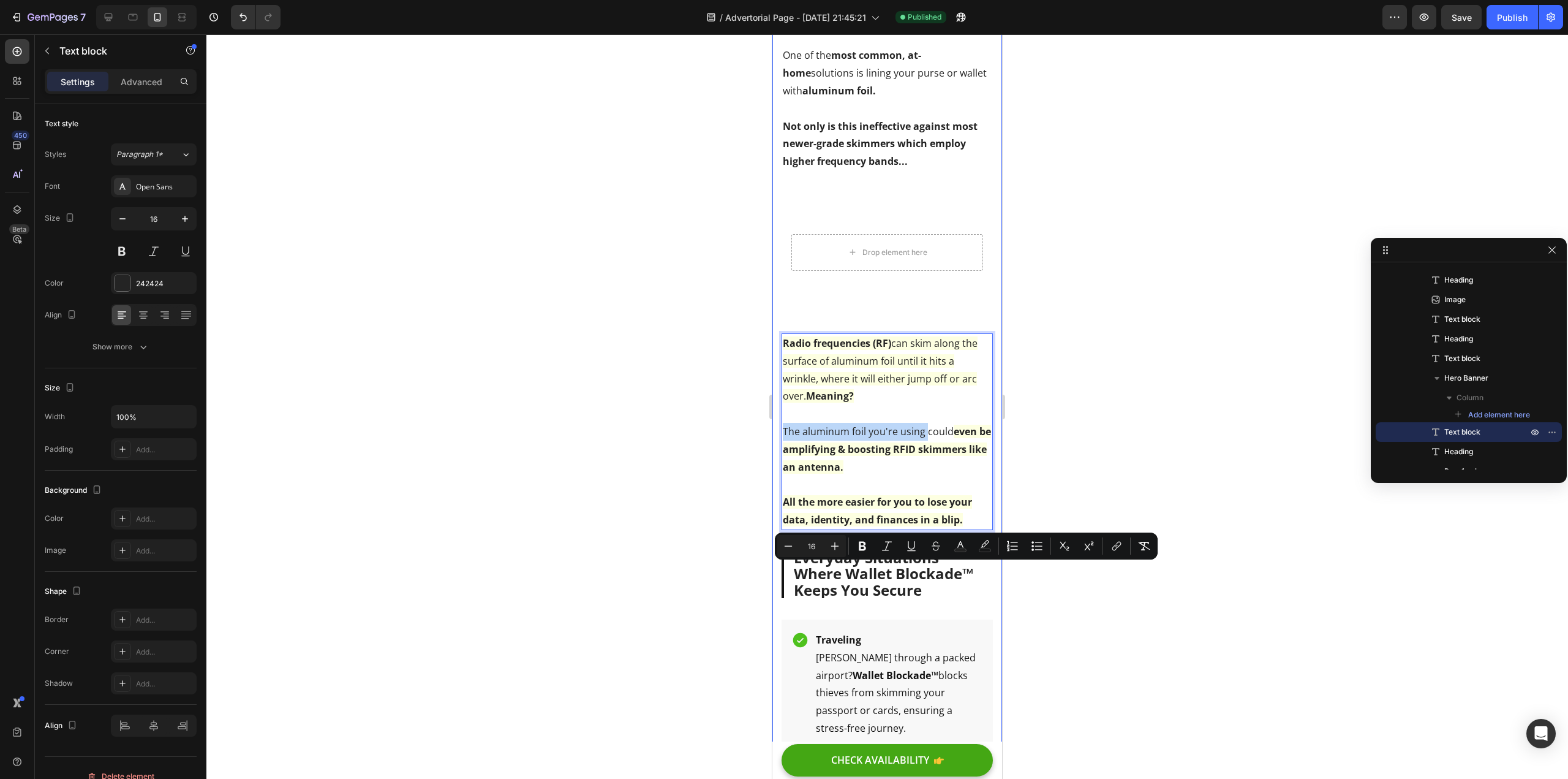
drag, startPoint x: 927, startPoint y: 573, endPoint x: 780, endPoint y: 574, distance: 147.0
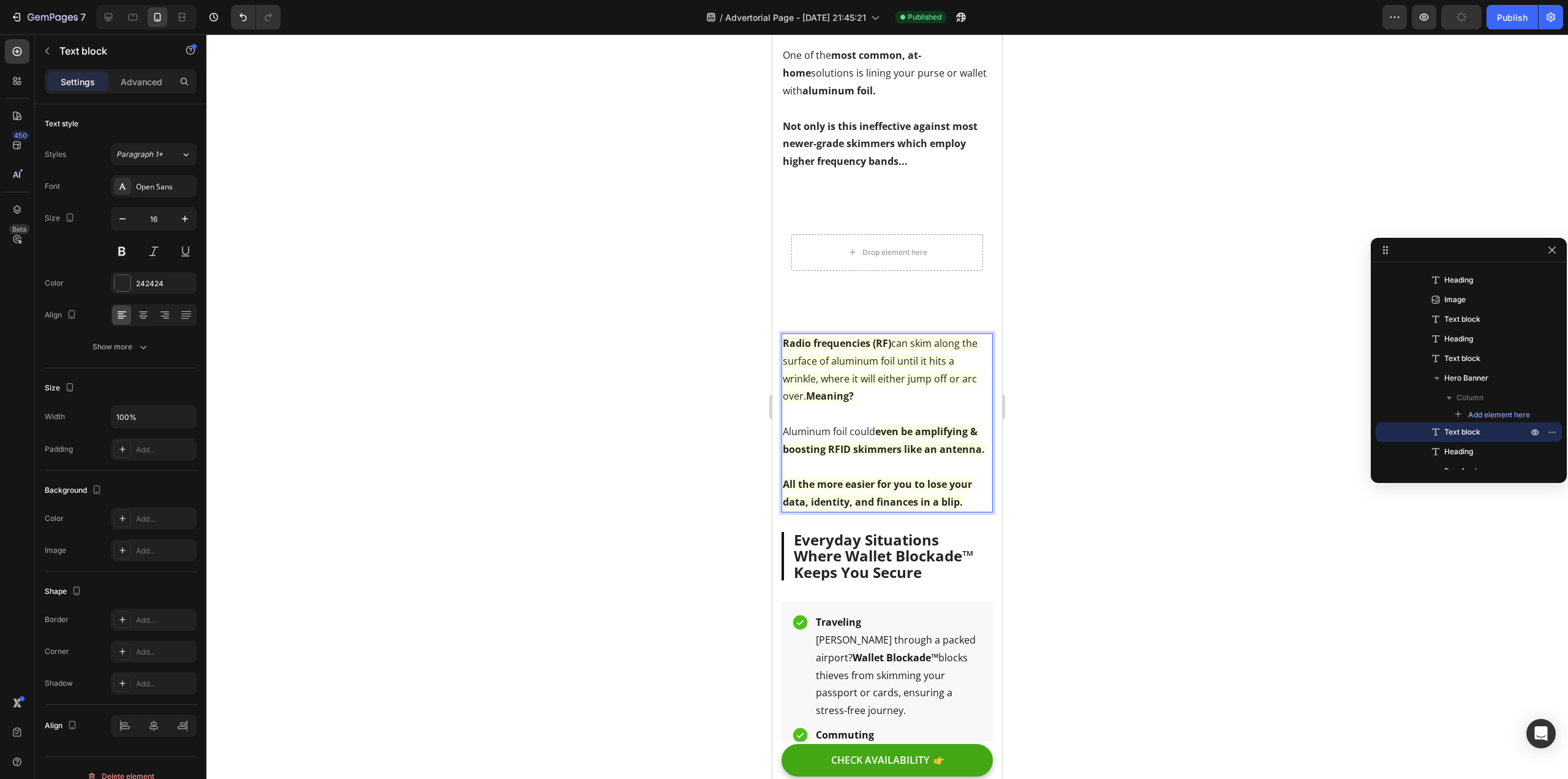
click at [865, 456] on strong "even be amplifying & boosting RFID skimmers like an antenna." at bounding box center [883, 440] width 202 height 31
drag, startPoint x: 870, startPoint y: 572, endPoint x: 855, endPoint y: 572, distance: 15.0
click at [855, 458] on p "Aluminum foil could even be amplifying & boosting RFID skimmers like an antenna." at bounding box center [887, 440] width 209 height 36
click at [884, 458] on p "Aluminum foil can even be amplifying & boosting RFID skimmers like an antenna." at bounding box center [887, 440] width 209 height 36
click at [828, 456] on strong "even be amplifying & boosting RFID skimmers like an antenna." at bounding box center [883, 440] width 202 height 31
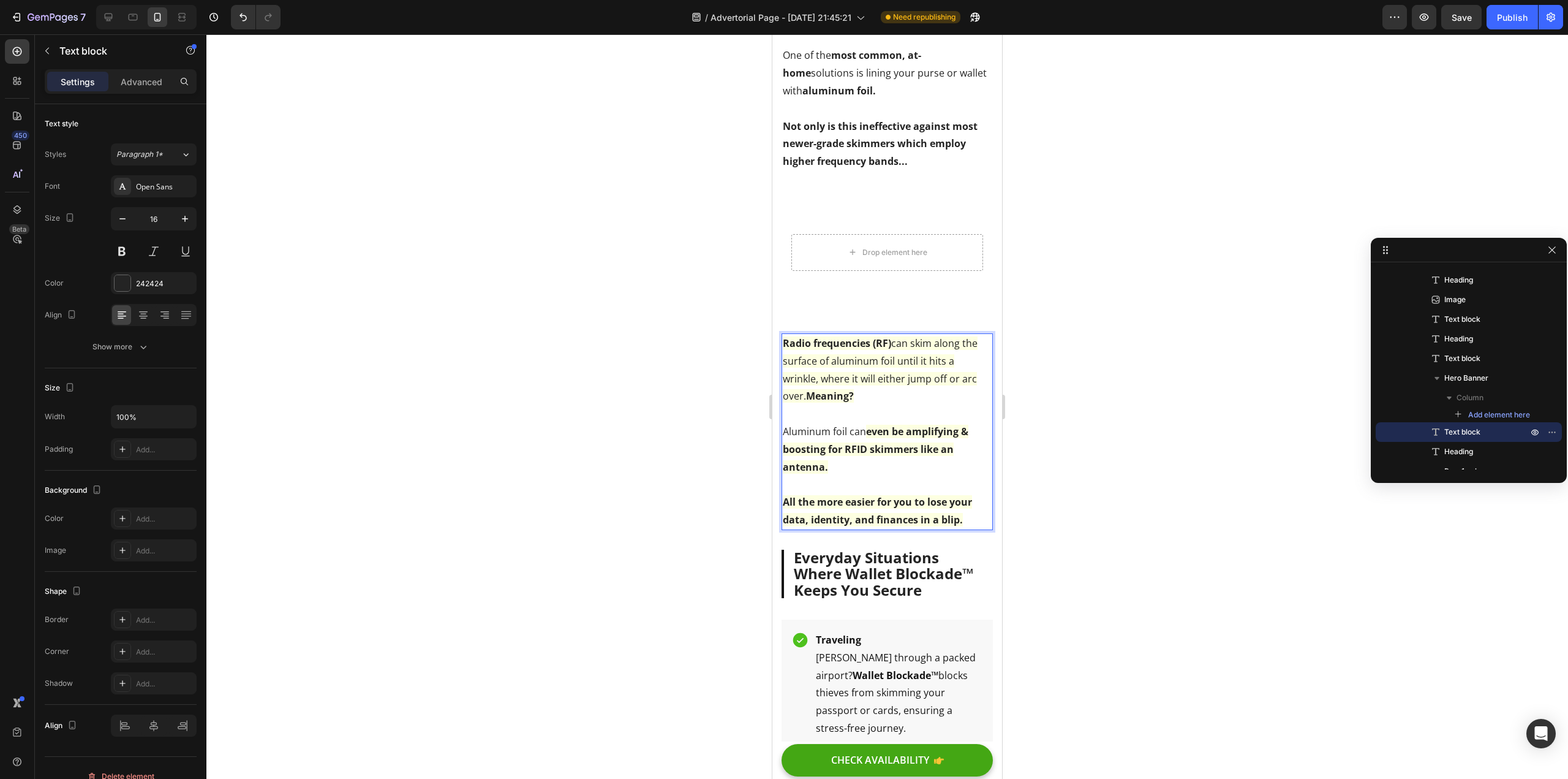
click at [917, 476] on p "Aluminum foil can even be amplifying & boosting for RFID skimmers like an anten…" at bounding box center [887, 449] width 209 height 53
click at [498, 599] on div at bounding box center [887, 406] width 1362 height 744
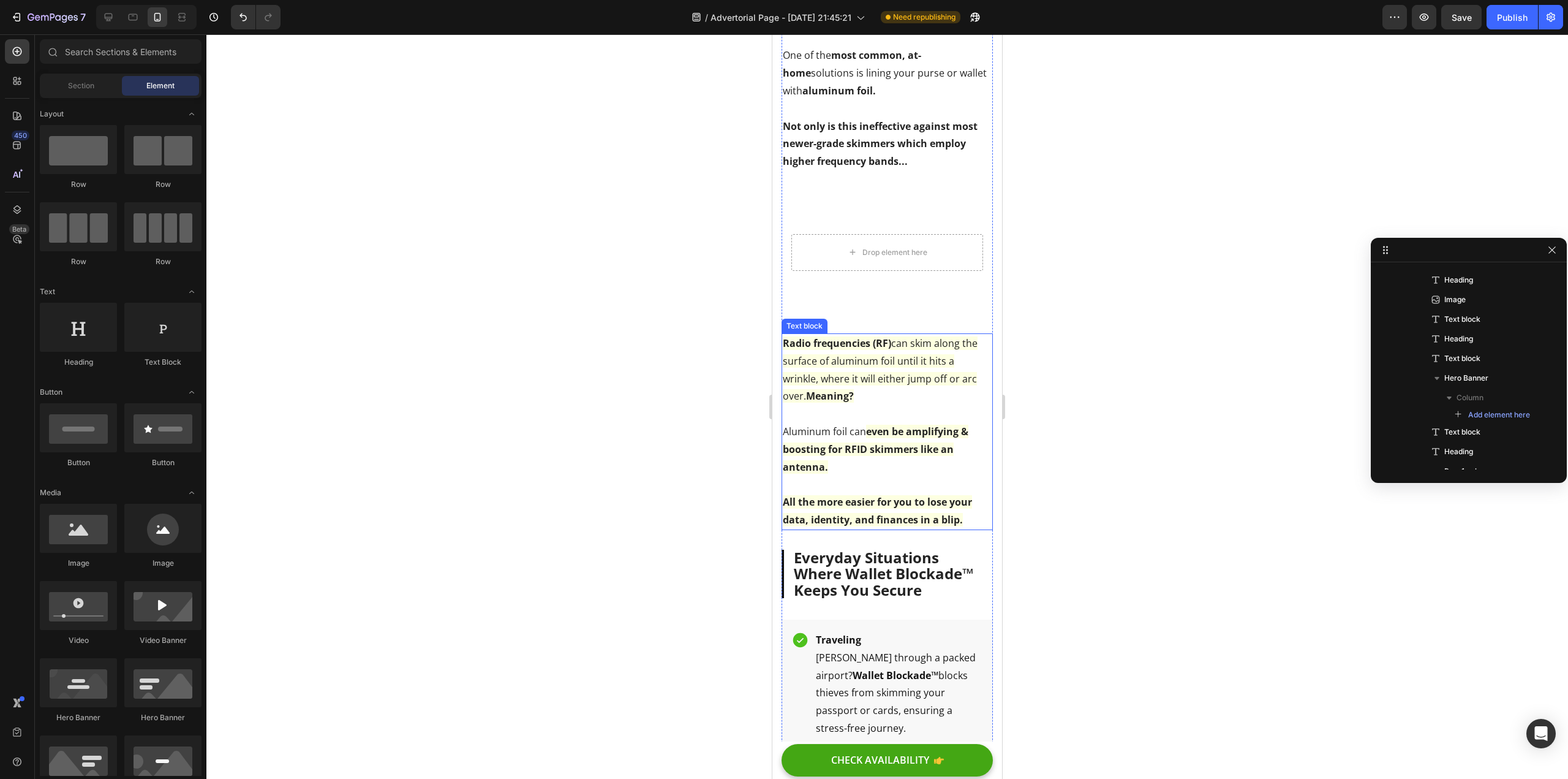
click at [920, 473] on strong "even be amplifying & boosting for RFID skimmers like an antenna." at bounding box center [875, 449] width 186 height 49
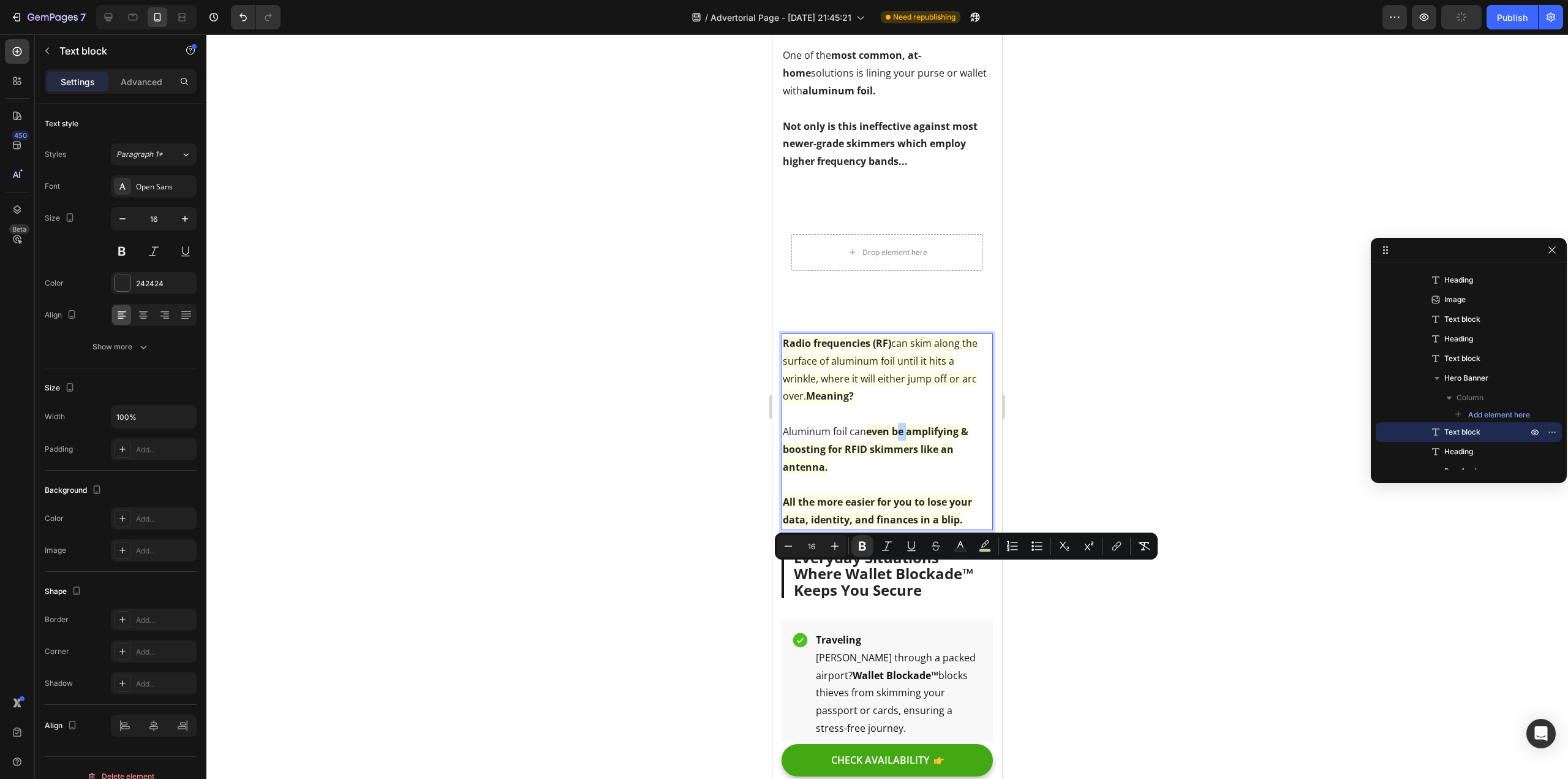
drag, startPoint x: 908, startPoint y: 571, endPoint x: 898, endPoint y: 572, distance: 10.0
click at [898, 473] on strong "even be amplifying & boosting for RFID skimmers like an antenna." at bounding box center [875, 449] width 186 height 49
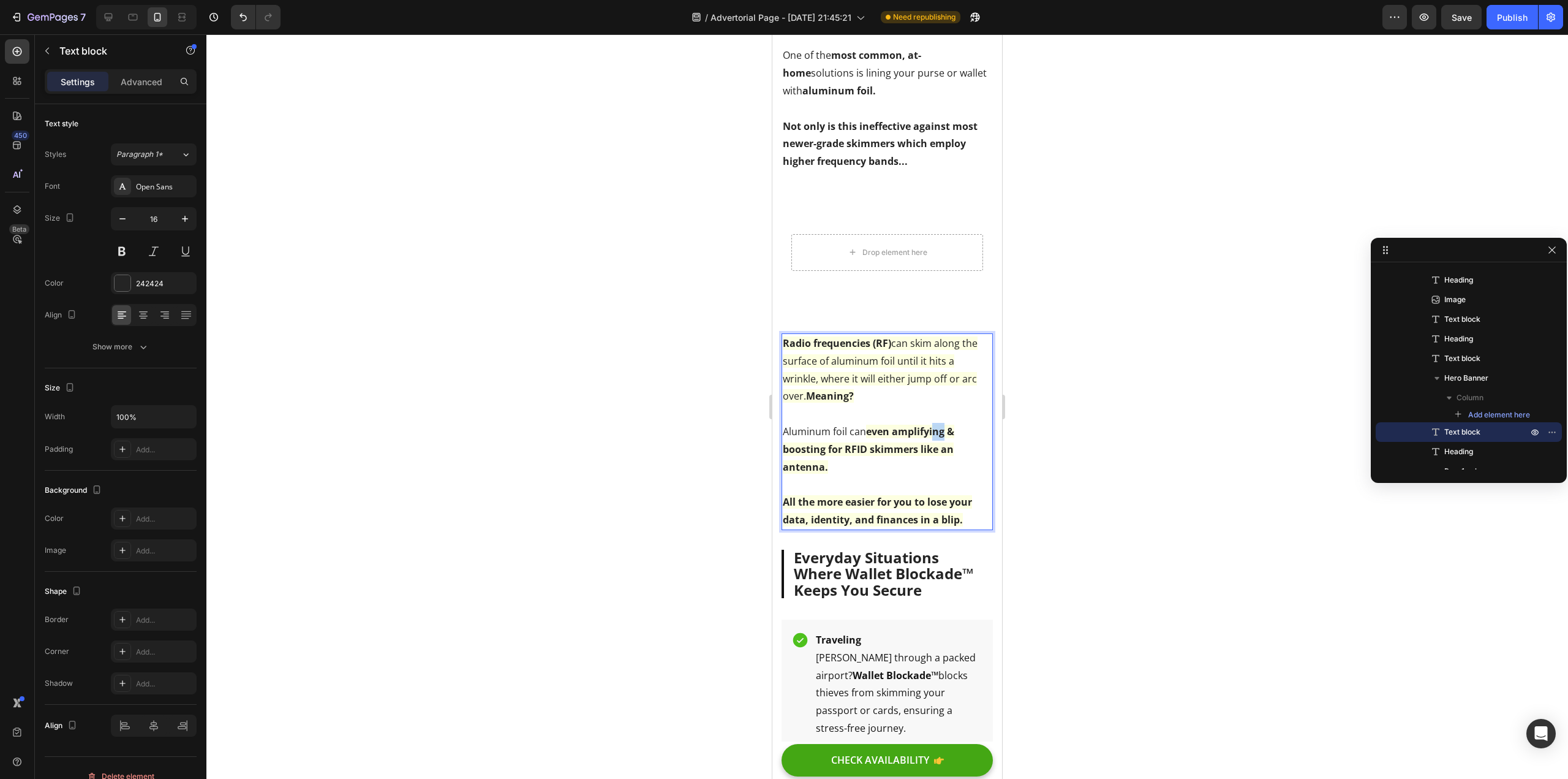
drag, startPoint x: 933, startPoint y: 571, endPoint x: 947, endPoint y: 575, distance: 14.6
click at [947, 473] on strong "even amplifying & boosting for RFID skimmers like an antenna." at bounding box center [869, 449] width 172 height 49
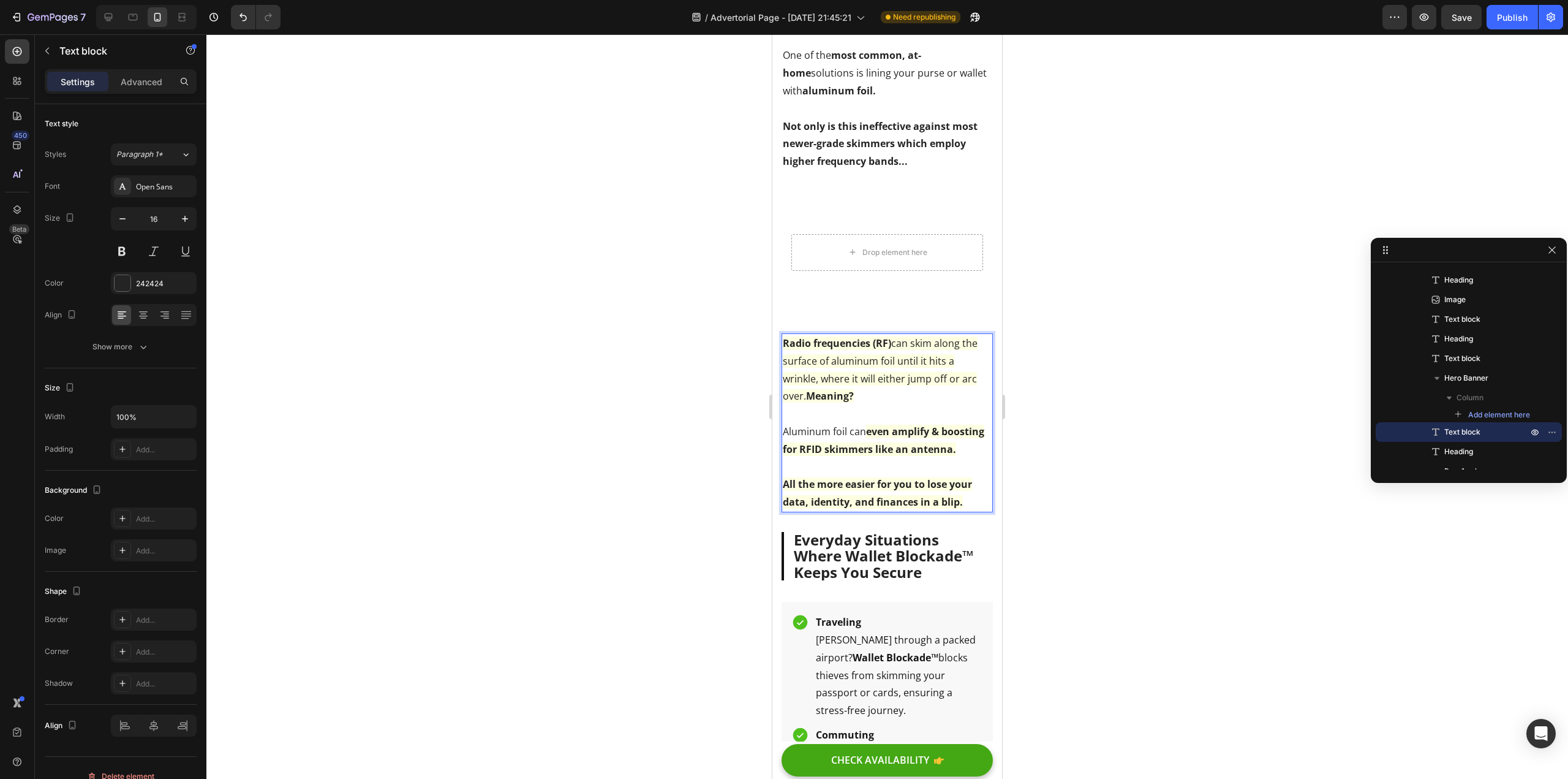
click at [825, 456] on strong "even amplify & boosting for RFID skimmers like an antenna." at bounding box center [883, 440] width 201 height 31
click at [866, 438] on span "Aluminum foil can" at bounding box center [824, 431] width 83 height 13
click at [640, 594] on div at bounding box center [887, 406] width 1362 height 744
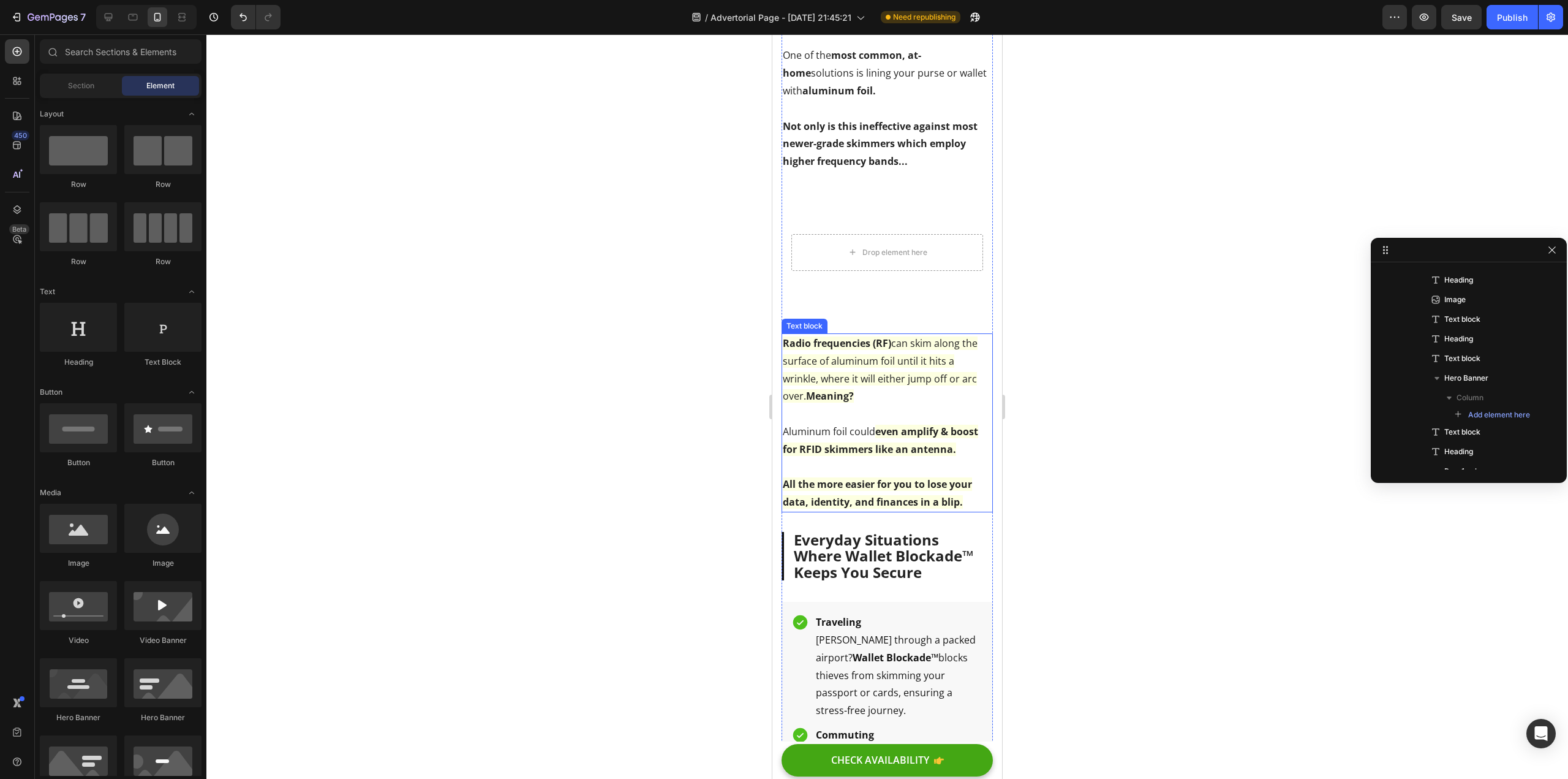
click at [936, 458] on p "Aluminum foil could even amplify & boost for RFID skimmers like an antenna." at bounding box center [887, 440] width 209 height 36
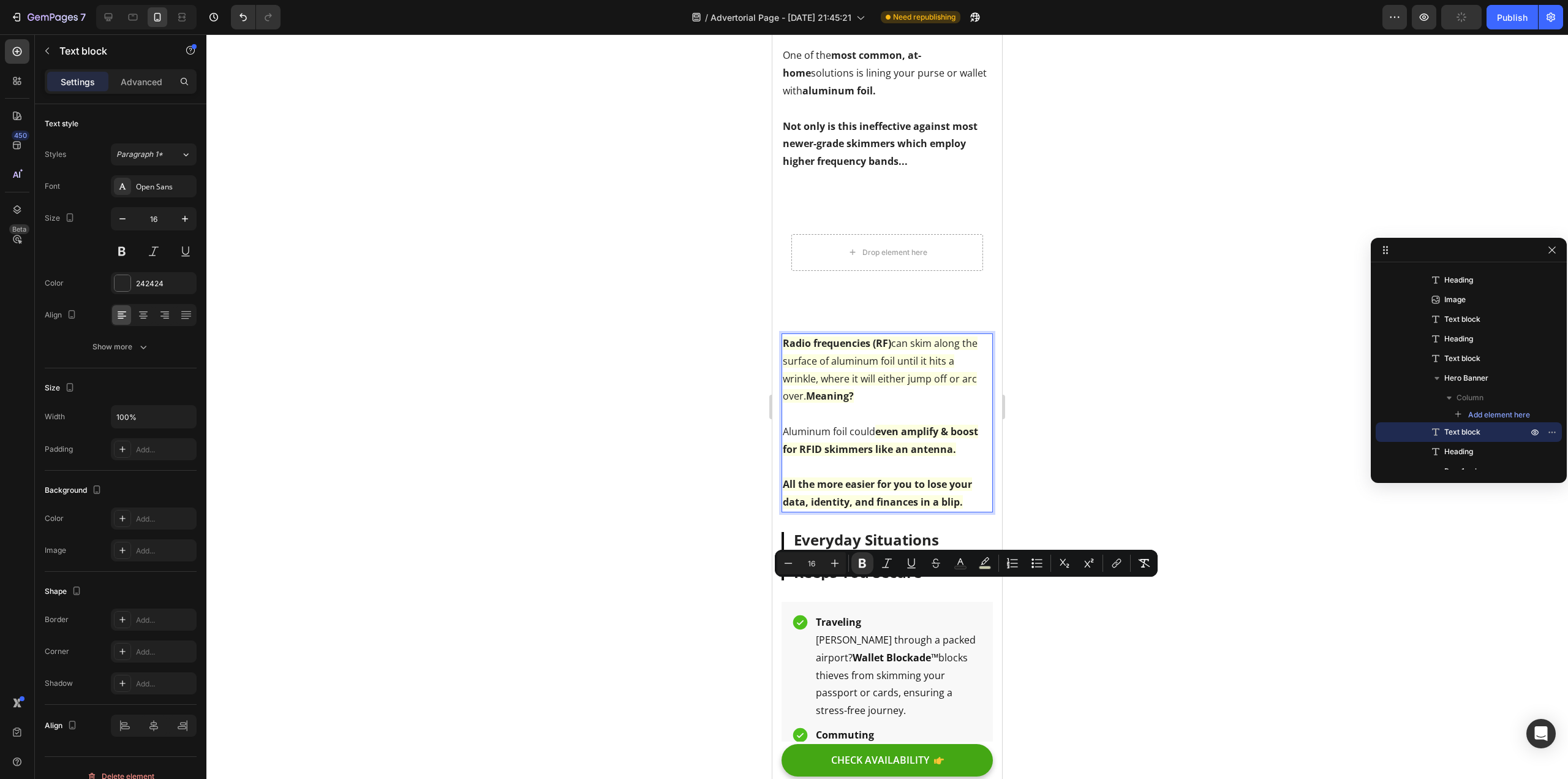
click at [801, 458] on p "Aluminum foil could even amplify & boost for RFID skimmers like an antenna." at bounding box center [887, 440] width 209 height 36
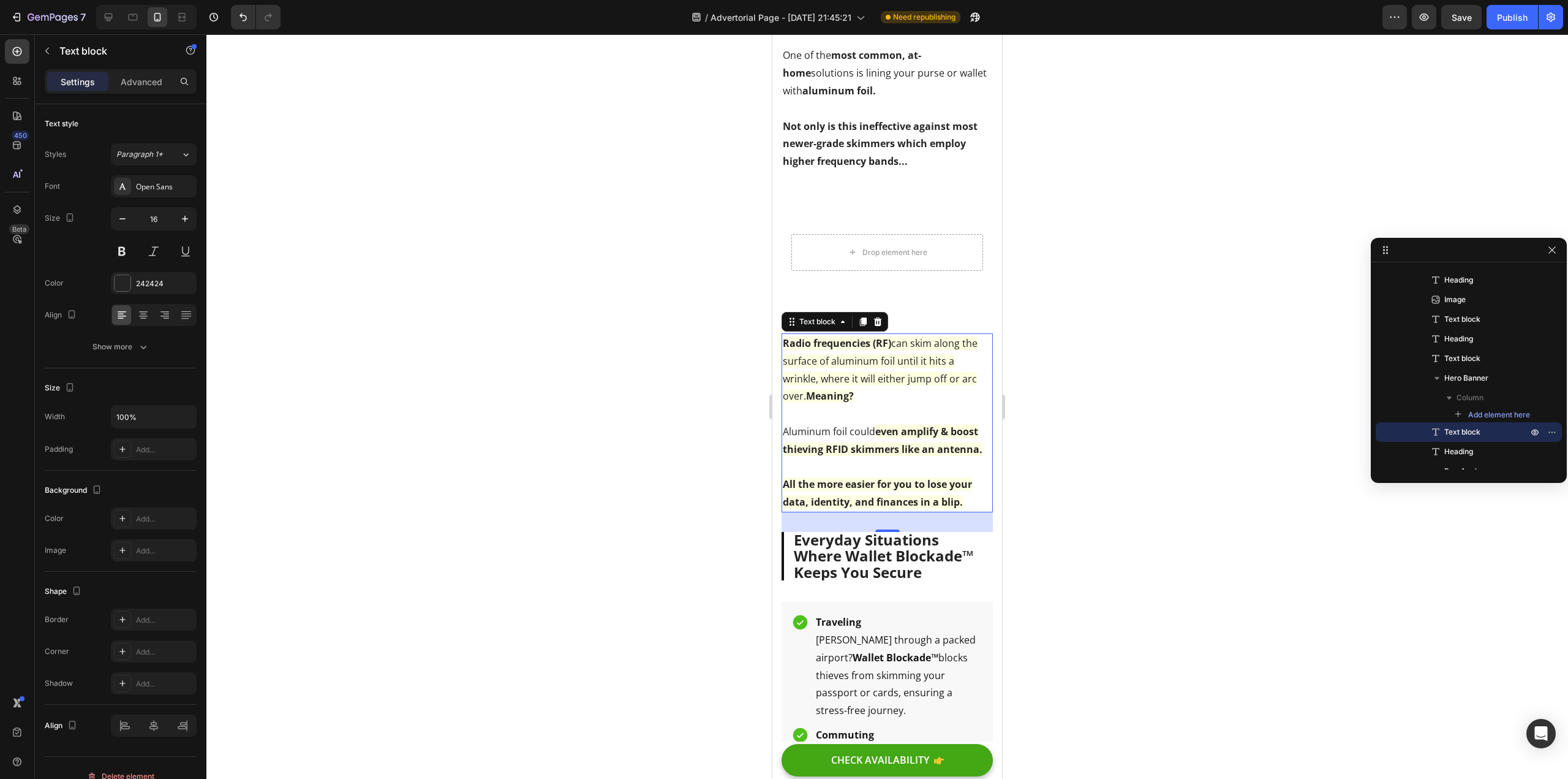
click at [639, 587] on div at bounding box center [887, 406] width 1362 height 744
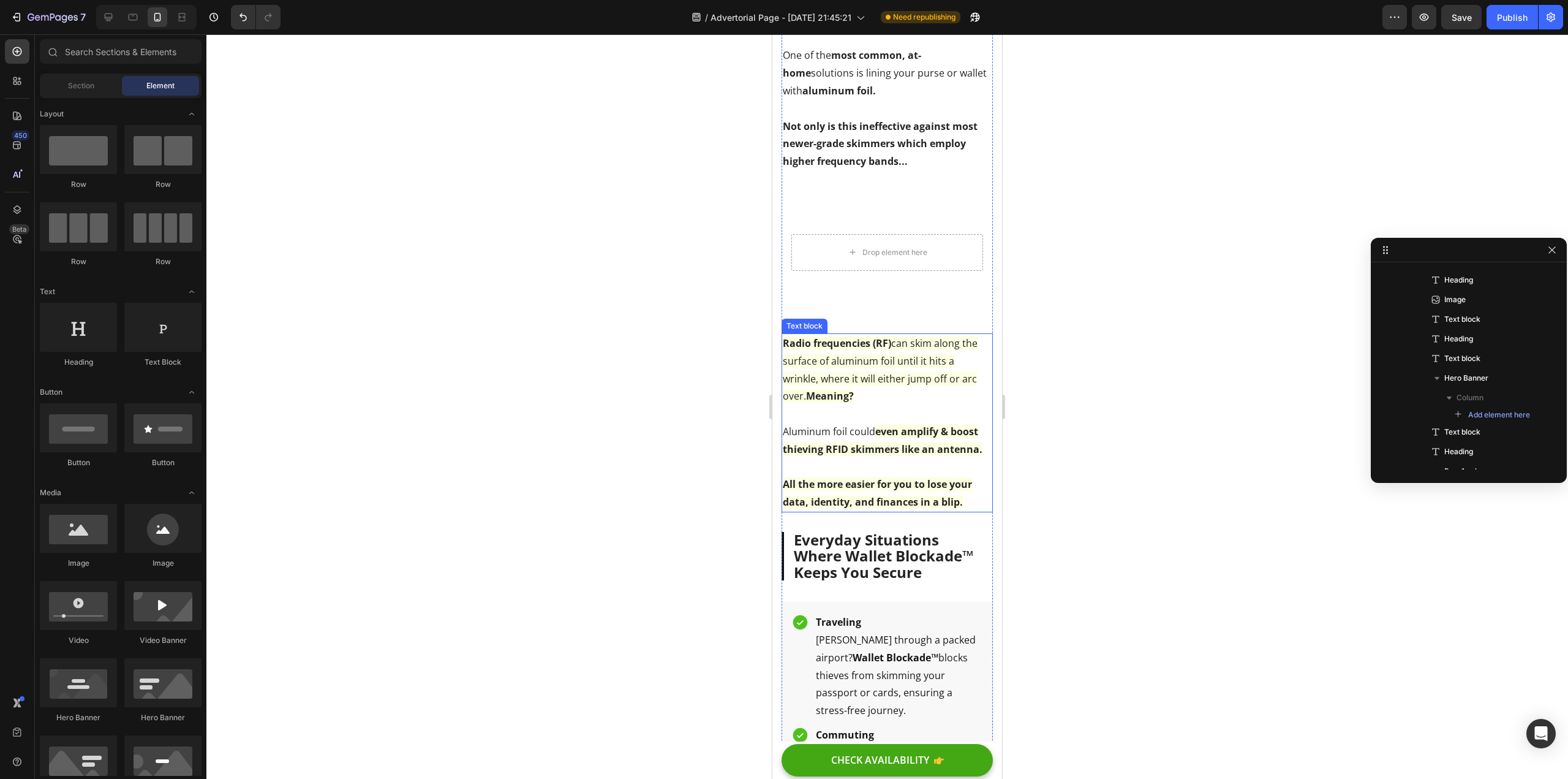
click at [884, 402] on span "Radio frequencies (RF) can skim along the surface of aluminum foil until it hit…" at bounding box center [880, 369] width 195 height 66
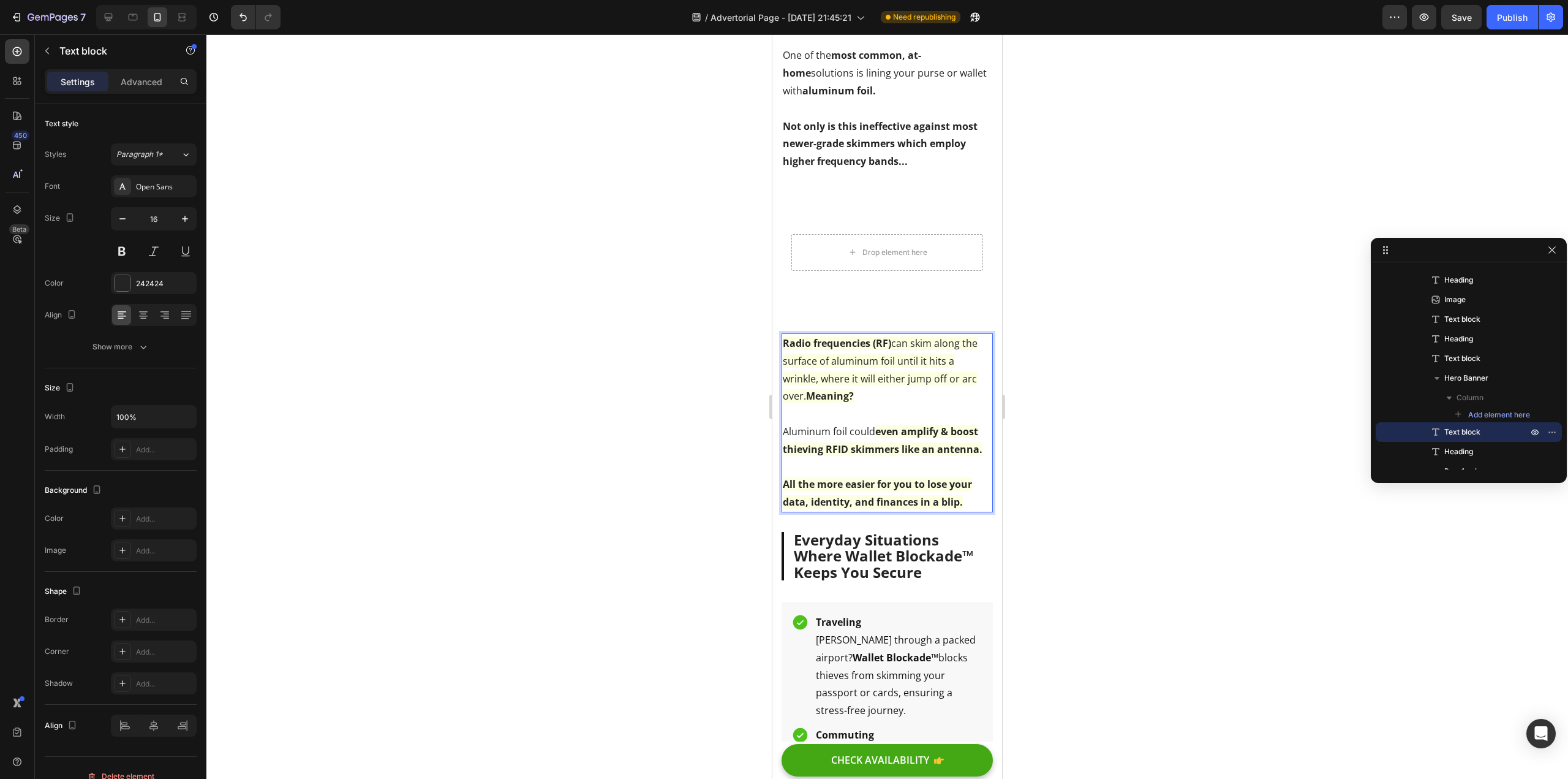
click at [791, 350] on strong "Radio frequencies (RF)" at bounding box center [836, 343] width 108 height 13
click at [1466, 15] on span "Save" at bounding box center [1461, 17] width 20 height 11
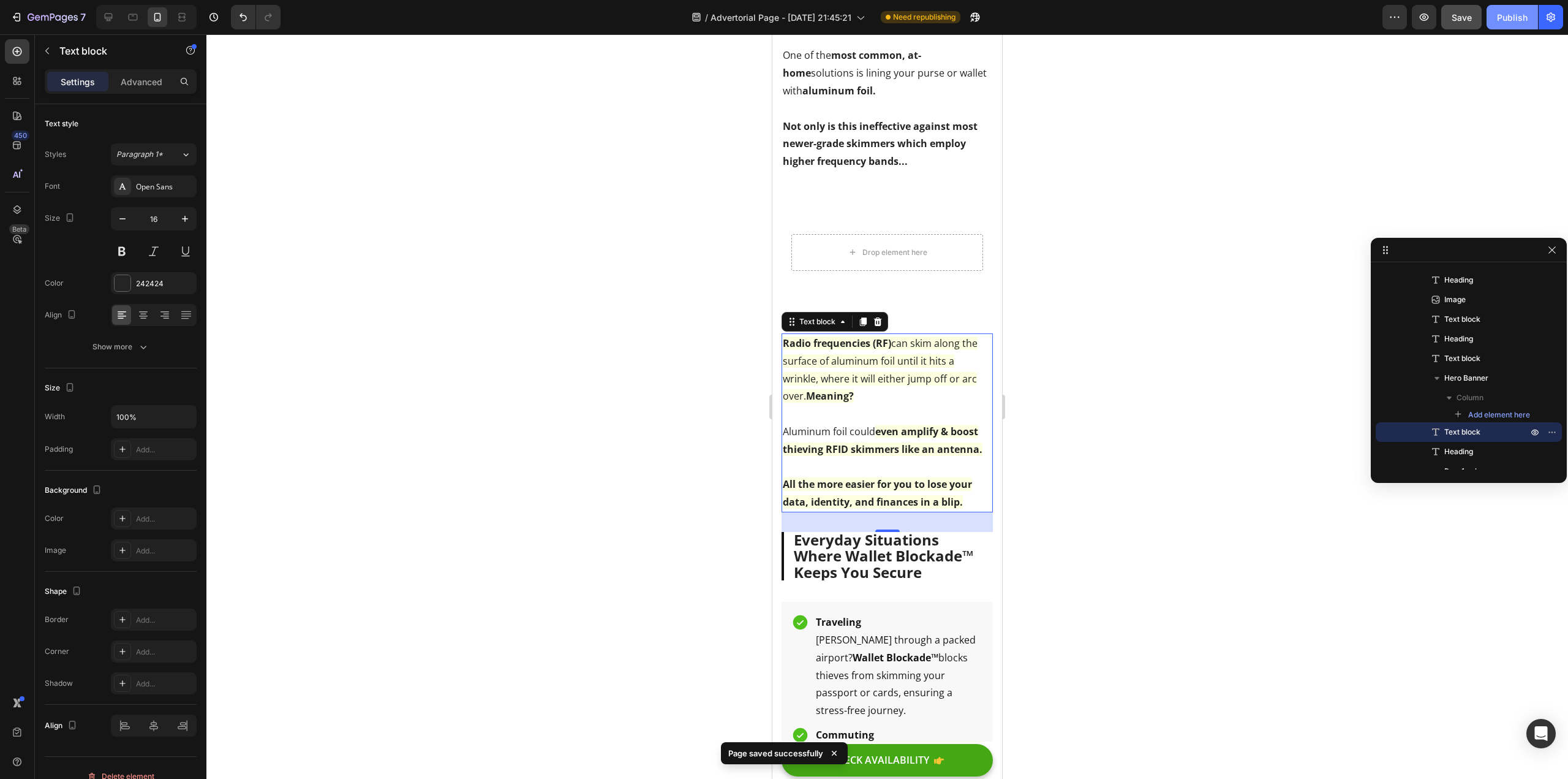
click at [1496, 21] on button "Publish" at bounding box center [1513, 17] width 51 height 25
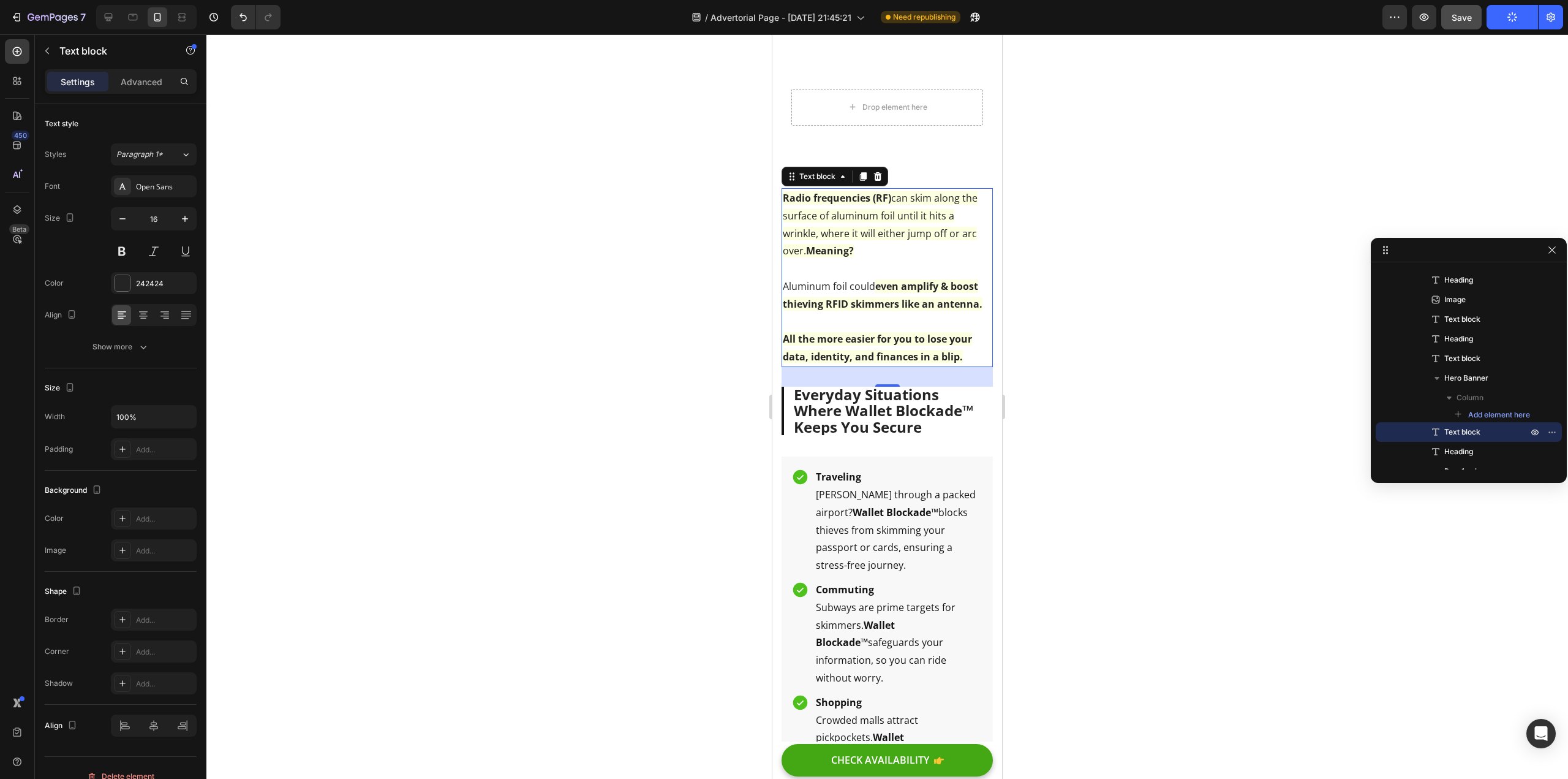
scroll to position [1999, 0]
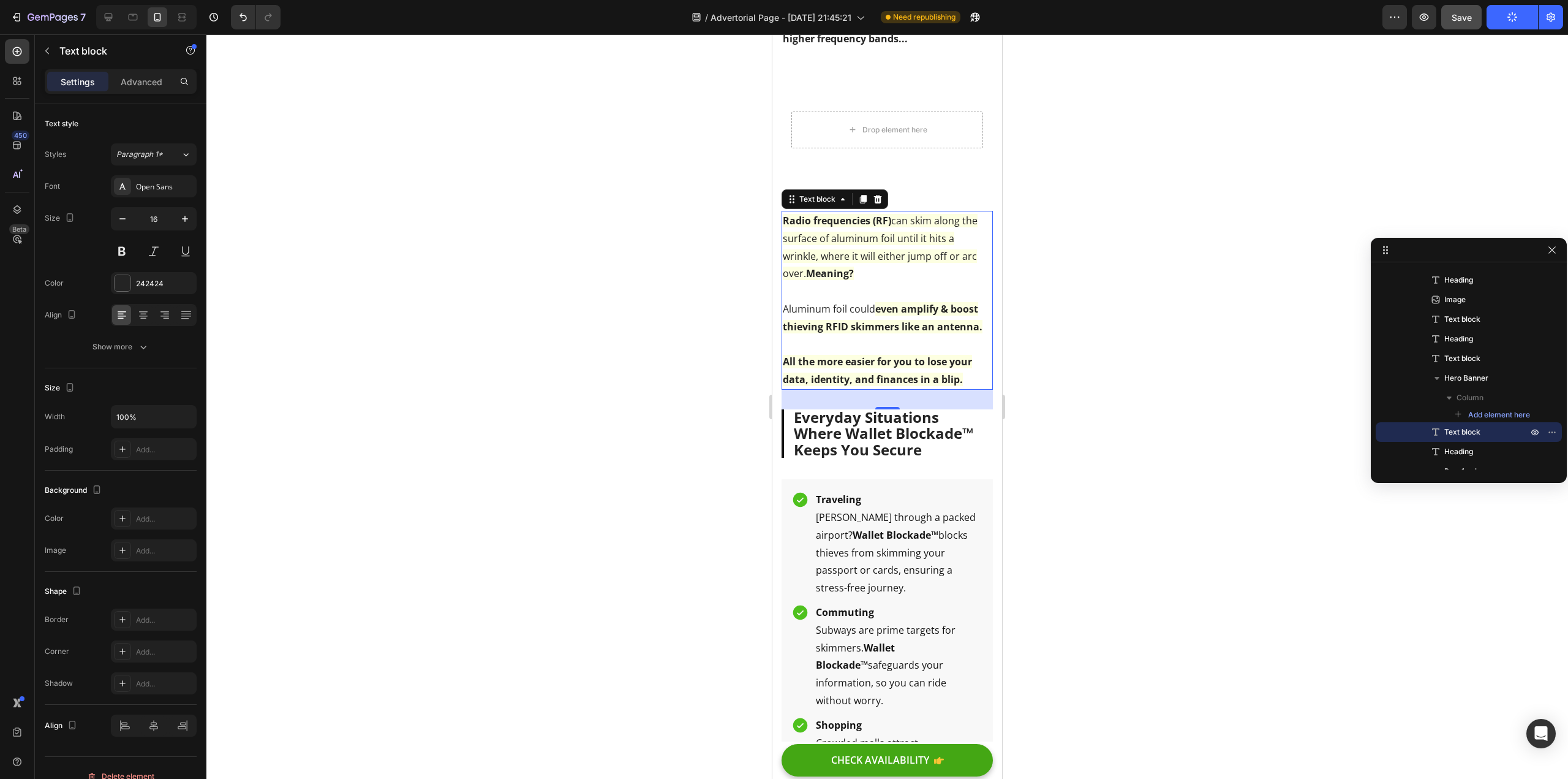
click at [602, 445] on div at bounding box center [887, 406] width 1362 height 744
